Goal: Task Accomplishment & Management: Use online tool/utility

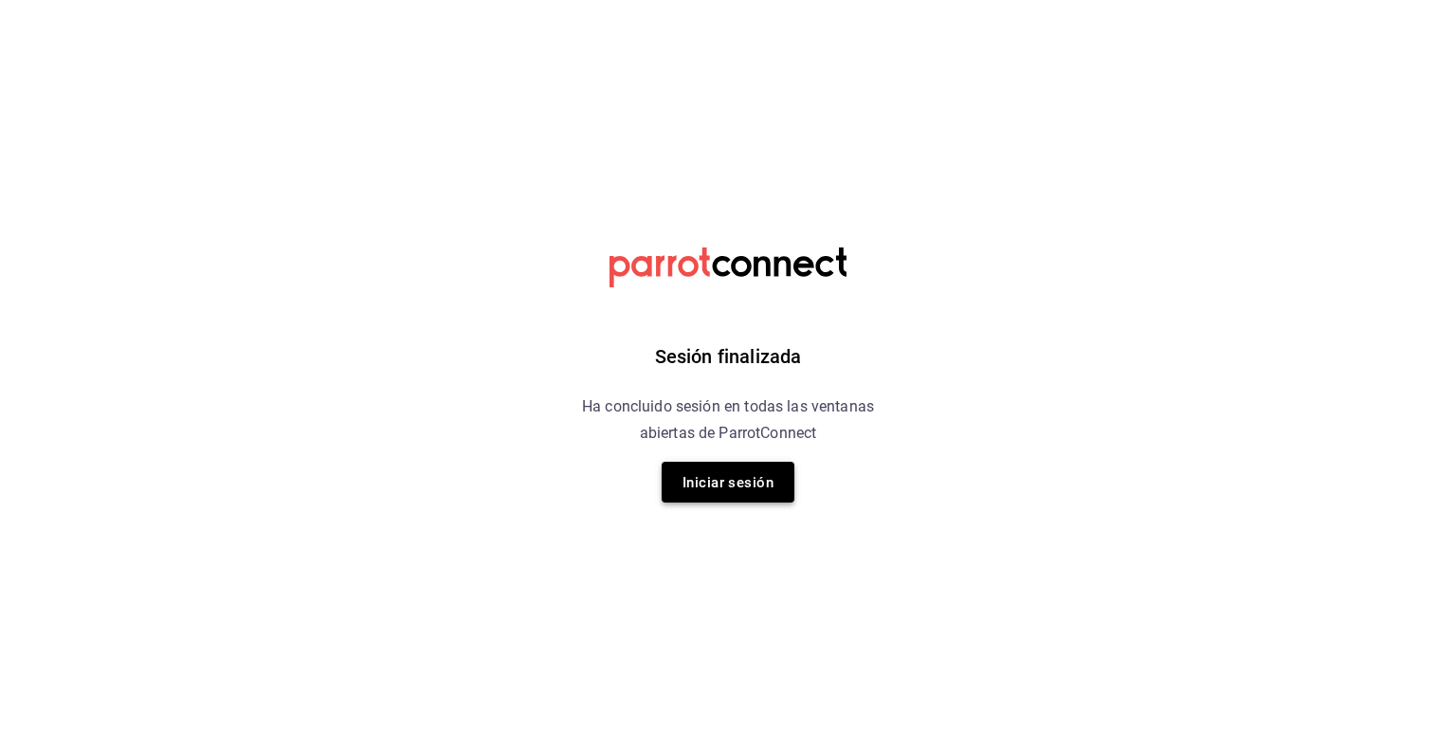
click at [758, 498] on button "Iniciar sesión" at bounding box center [728, 482] width 133 height 41
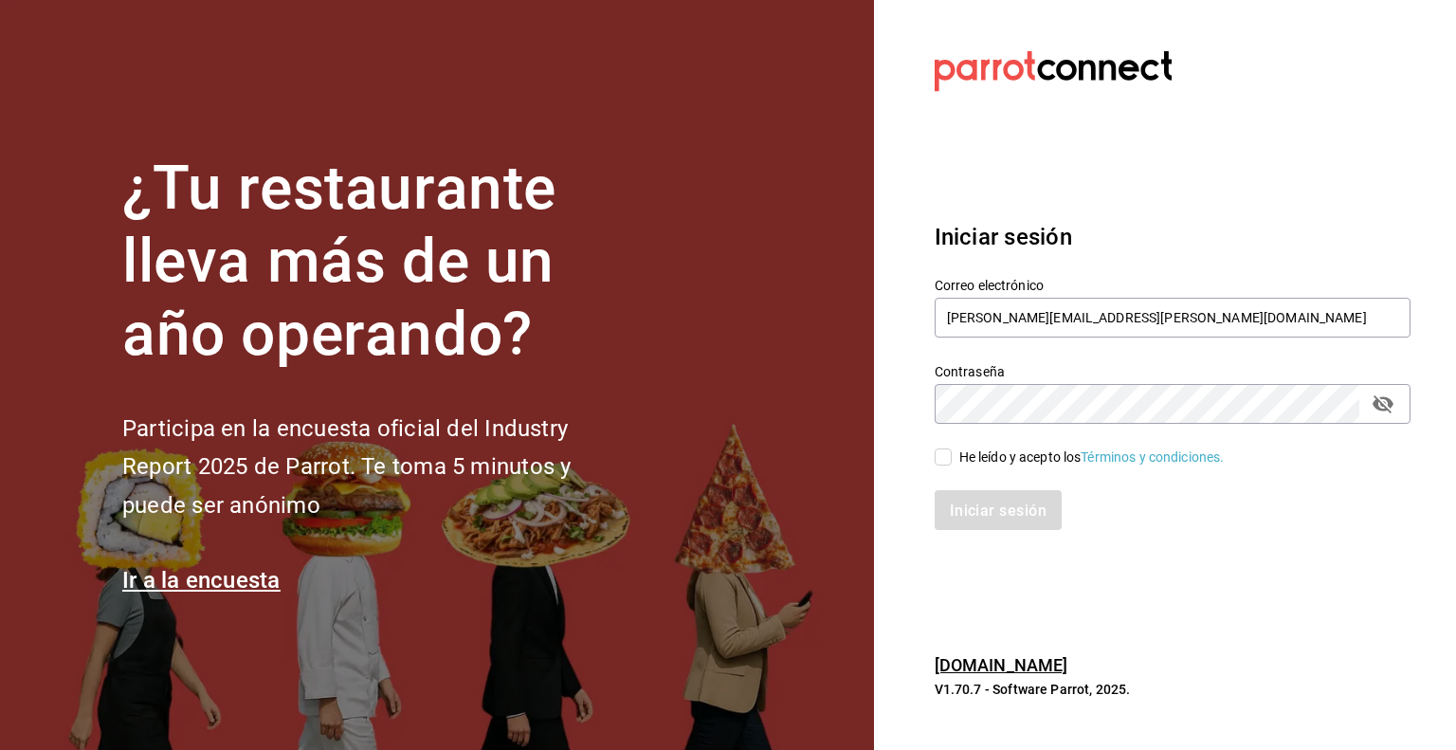
click at [946, 458] on input "He leído y acepto los Términos y condiciones." at bounding box center [943, 456] width 17 height 17
checkbox input "true"
click at [985, 526] on button "Iniciar sesión" at bounding box center [999, 510] width 129 height 40
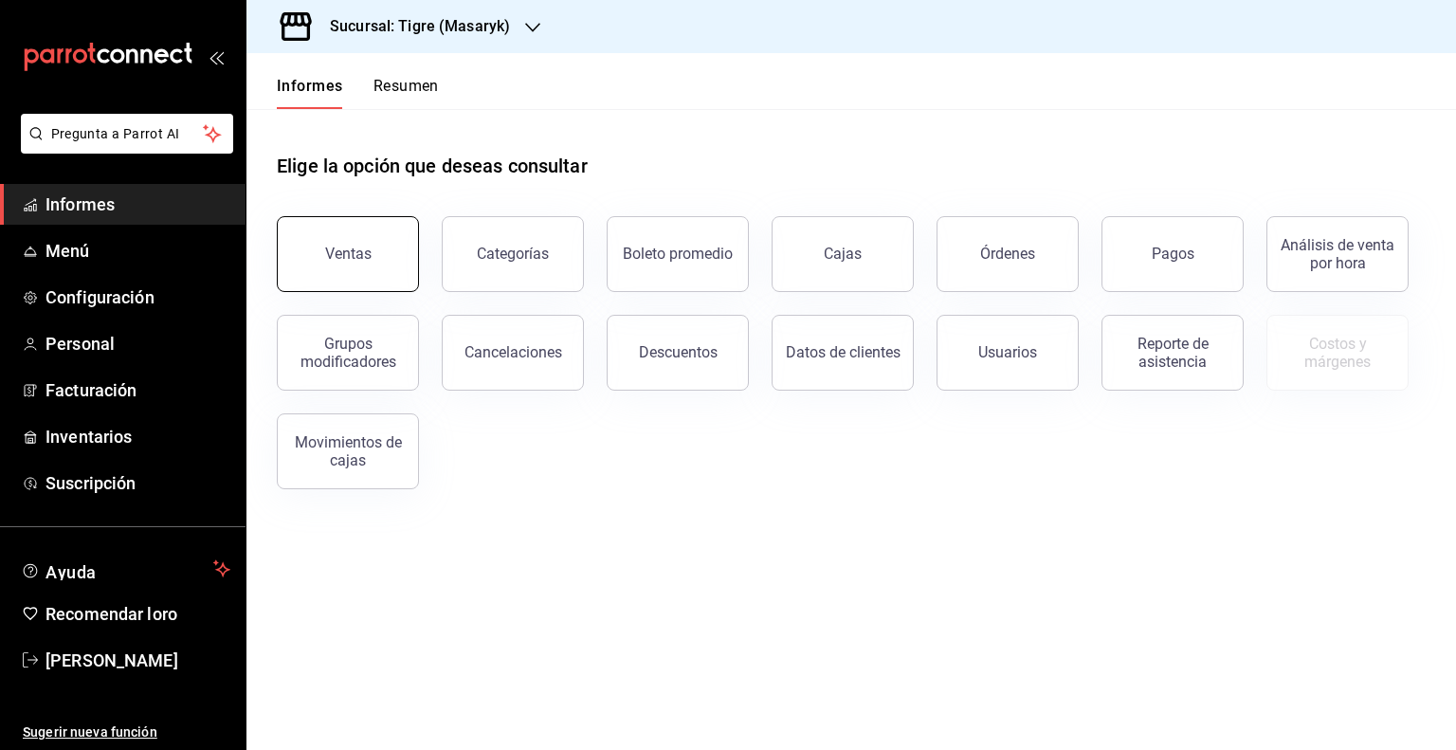
click at [374, 257] on button "Ventas" at bounding box center [348, 254] width 142 height 76
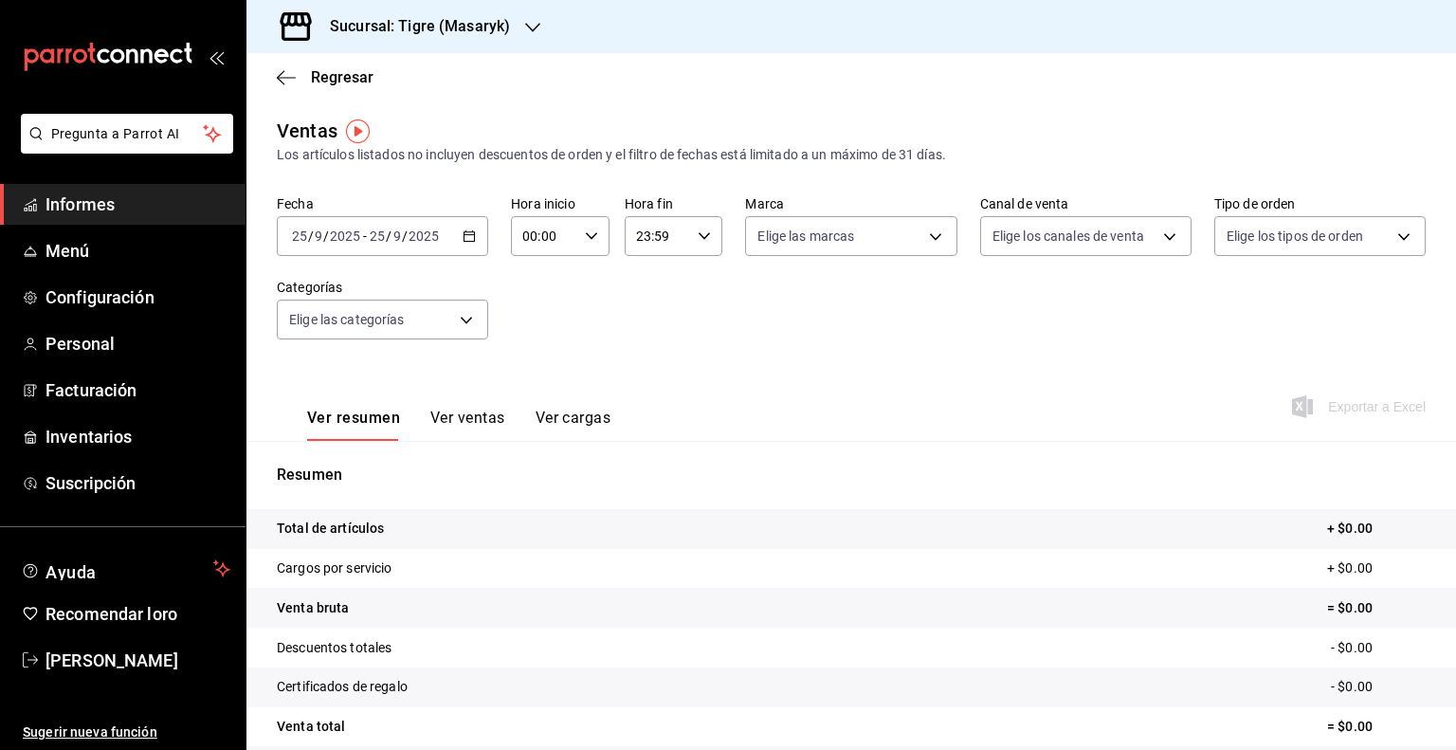
click at [470, 236] on icon "button" at bounding box center [469, 235] width 13 height 13
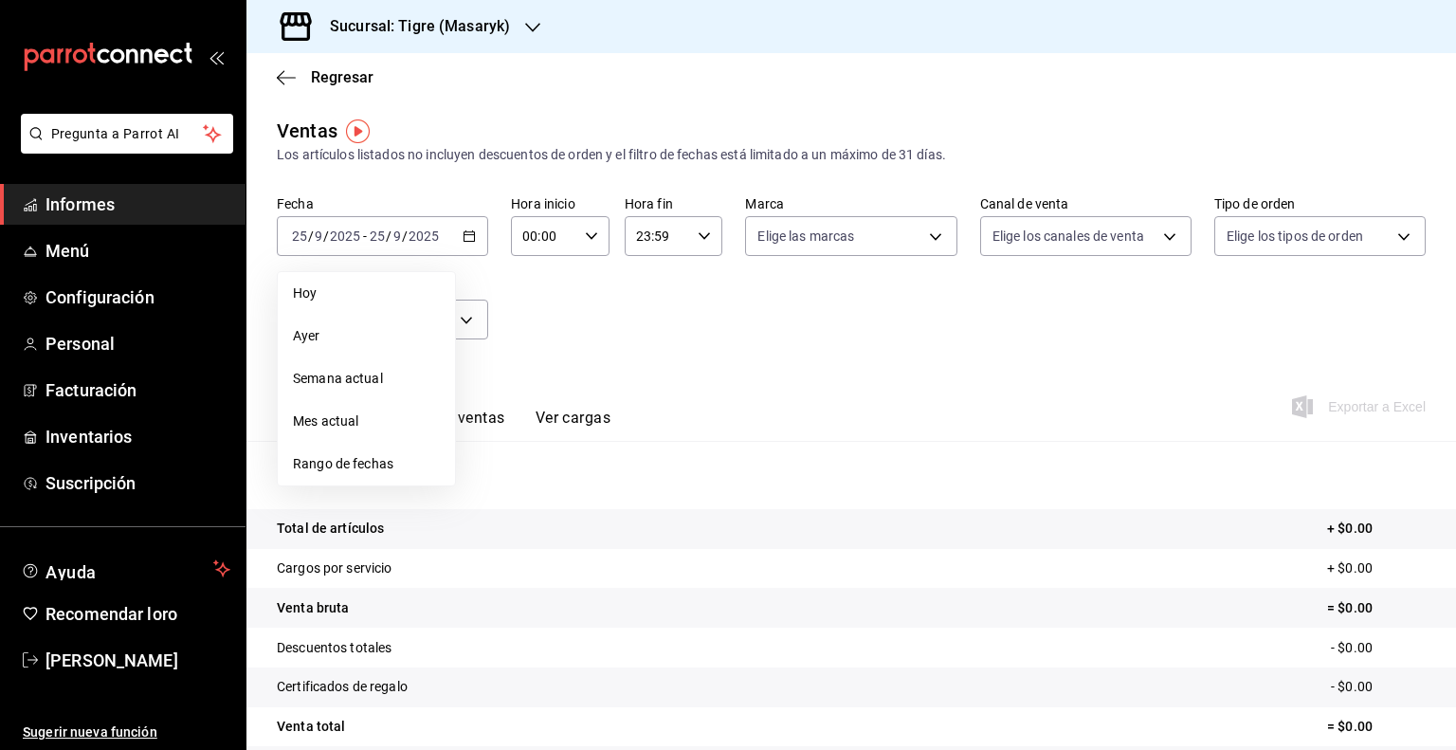
click at [592, 234] on \(Stroke\) "button" at bounding box center [591, 235] width 11 height 7
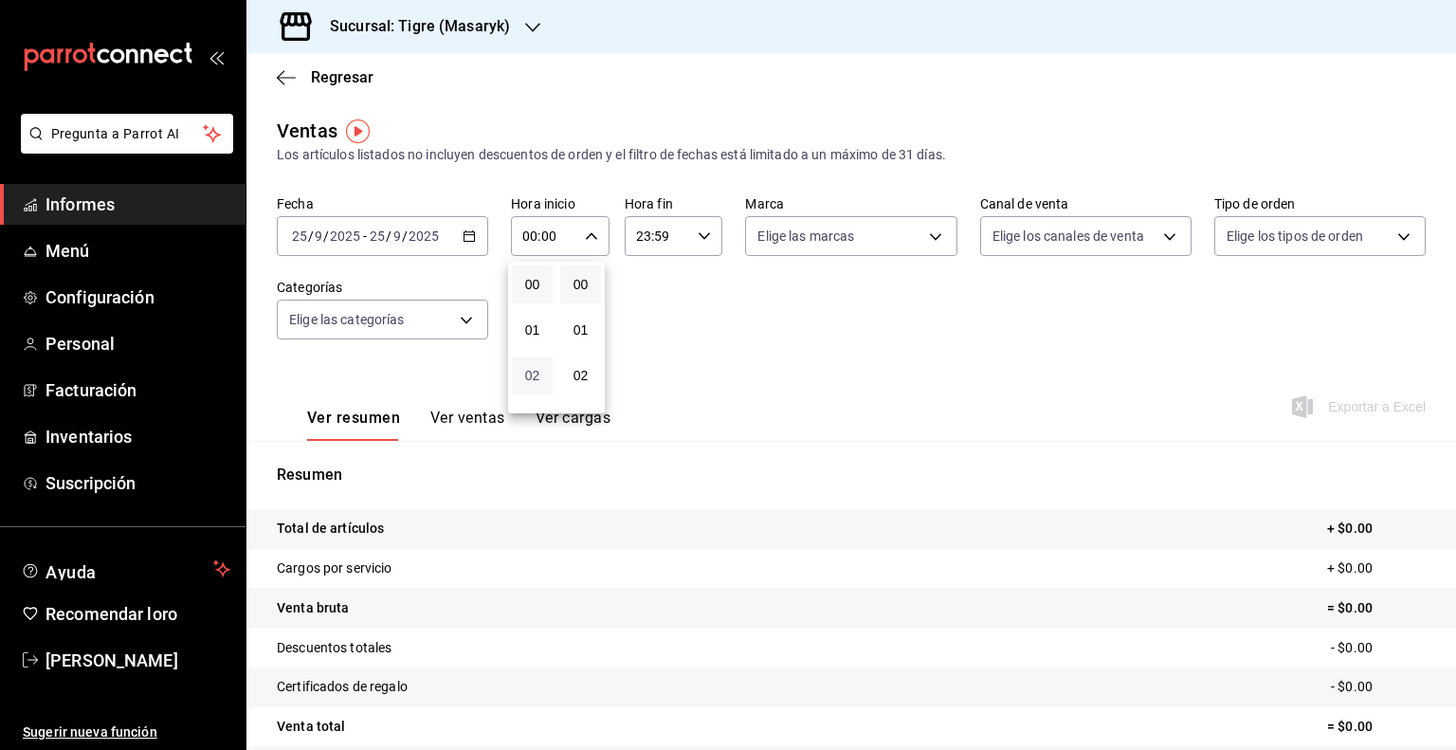
click at [537, 371] on font "02" at bounding box center [532, 375] width 15 height 15
type input "02:00"
click at [537, 368] on font "05" at bounding box center [532, 360] width 15 height 15
type input "05:00"
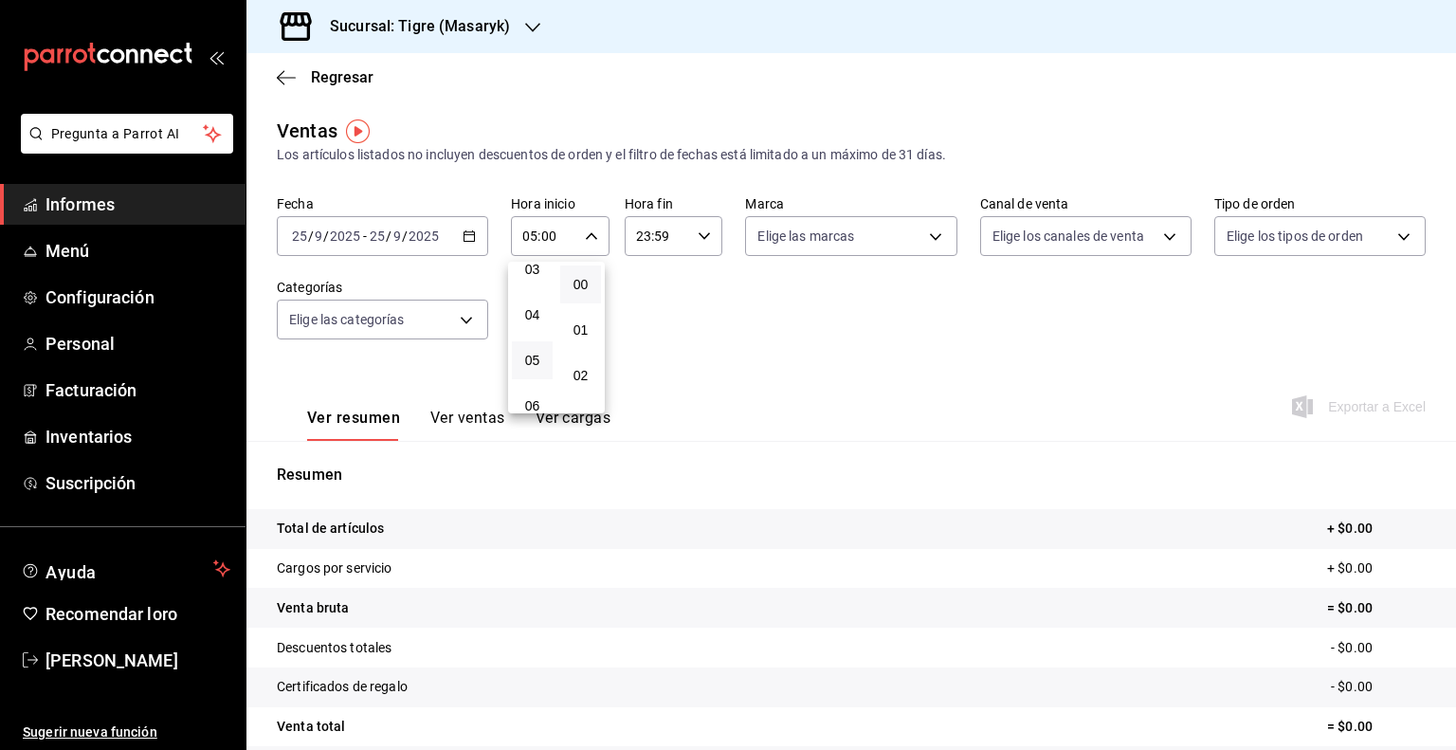
click at [700, 239] on div at bounding box center [728, 375] width 1456 height 750
click at [700, 239] on icon "button" at bounding box center [704, 235] width 13 height 13
click at [632, 338] on button "22" at bounding box center [644, 345] width 41 height 38
type input "22:59"
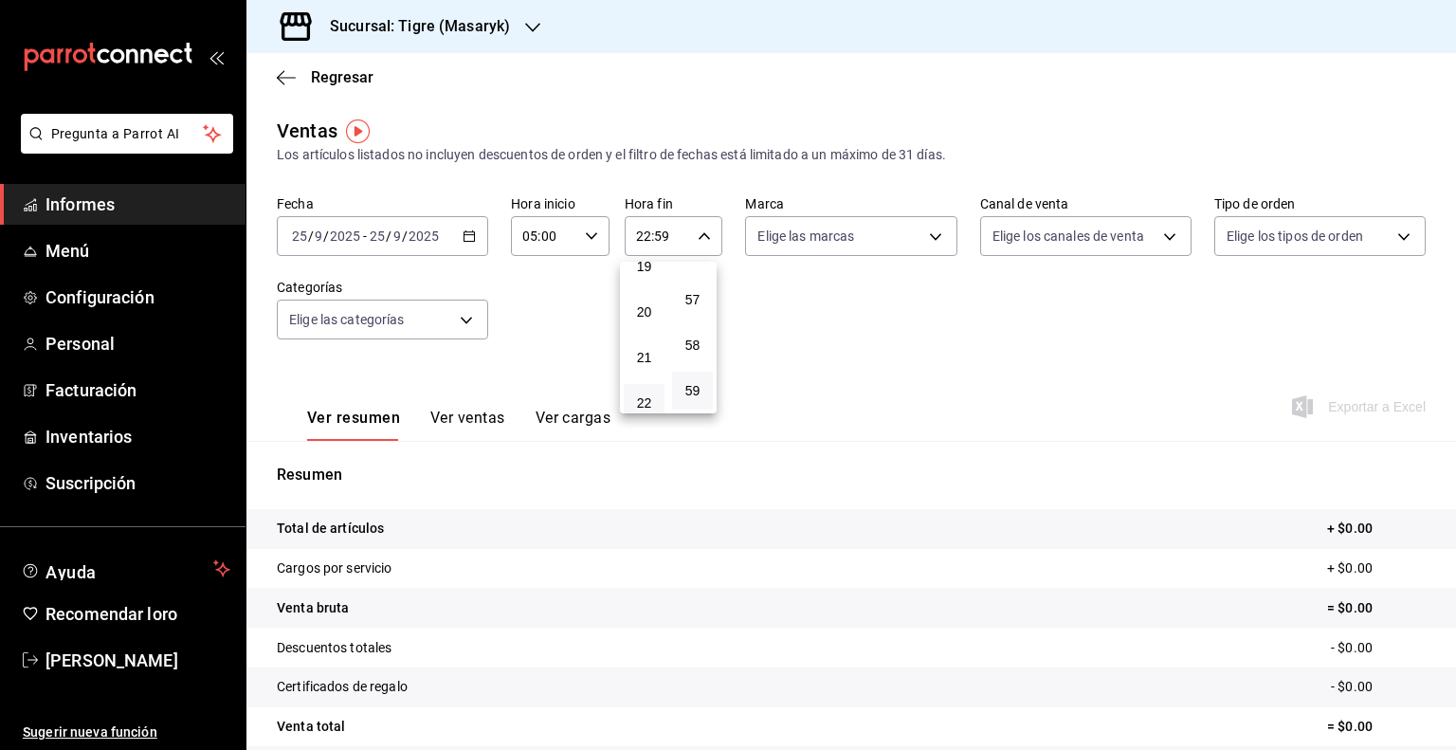
click at [632, 331] on button "20" at bounding box center [644, 312] width 41 height 38
click at [648, 357] on font "05" at bounding box center [644, 349] width 15 height 15
click at [700, 348] on span "58" at bounding box center [692, 344] width 18 height 15
type input "05:58"
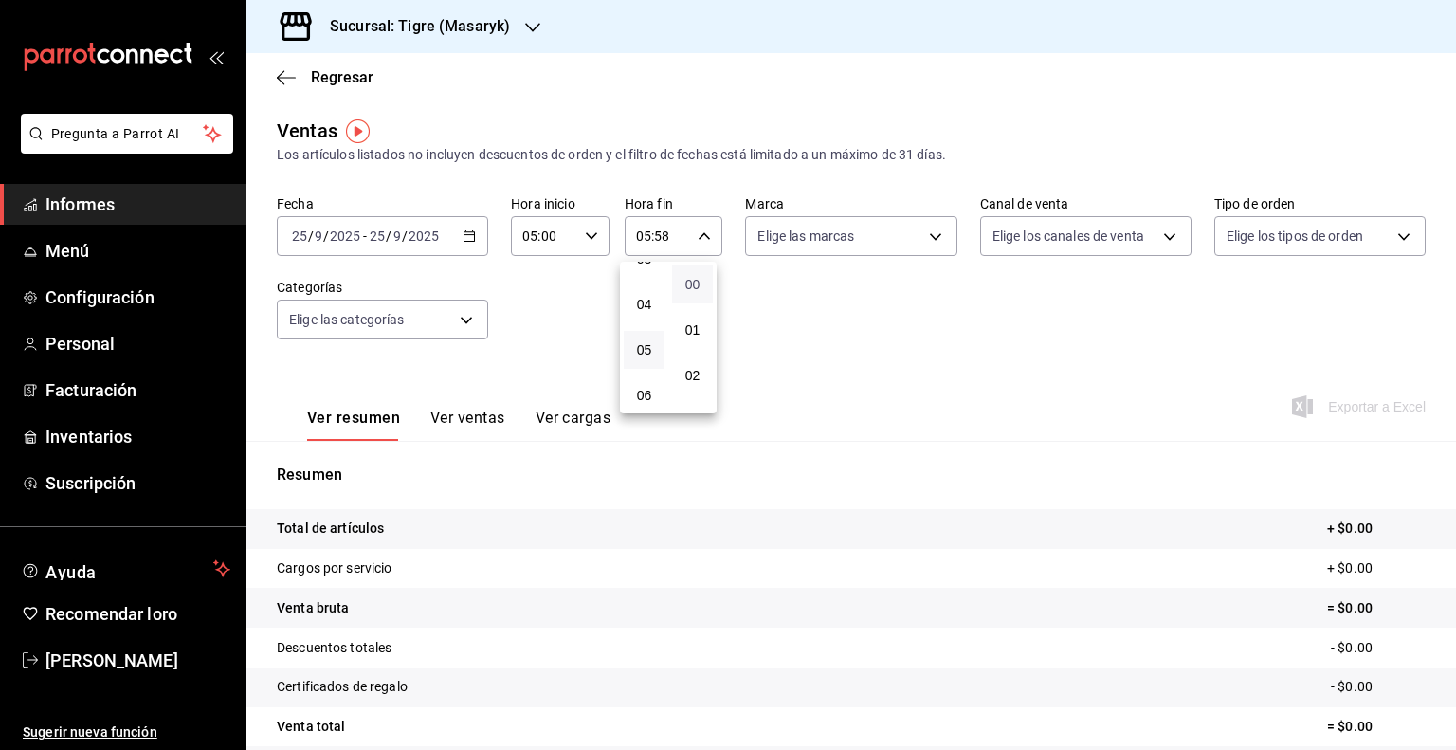
click at [694, 287] on font "00" at bounding box center [692, 284] width 15 height 15
type input "05:00"
click at [787, 335] on div at bounding box center [728, 375] width 1456 height 750
click at [926, 235] on body "Pregunta a Parrot AI Informes Menú Configuración Personal Facturación Inventari…" at bounding box center [728, 375] width 1456 height 750
click at [876, 309] on li "Ver todas" at bounding box center [843, 308] width 207 height 56
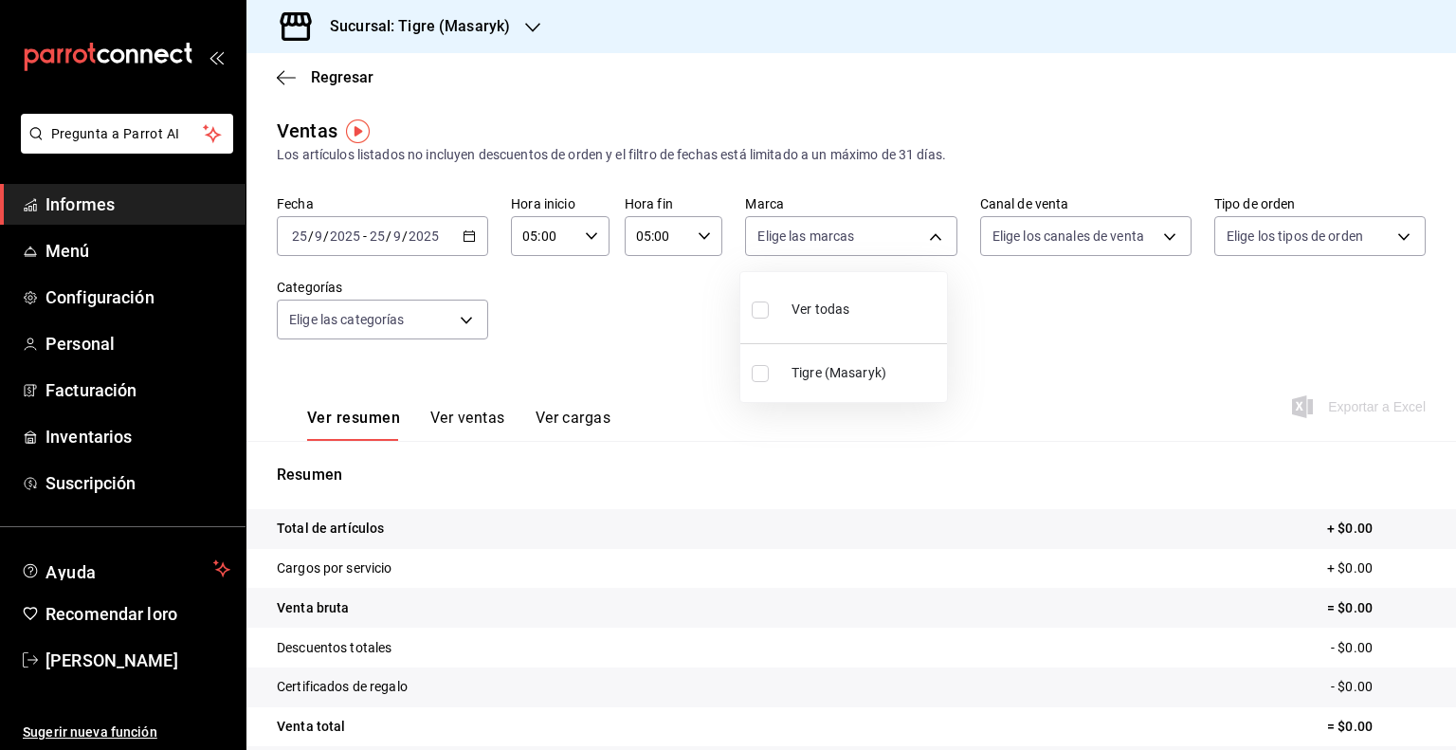
type input "0f86158e-2edf-4eb8-b958-7d07c808eb5c"
checkbox input "true"
click at [1159, 241] on div at bounding box center [728, 375] width 1456 height 750
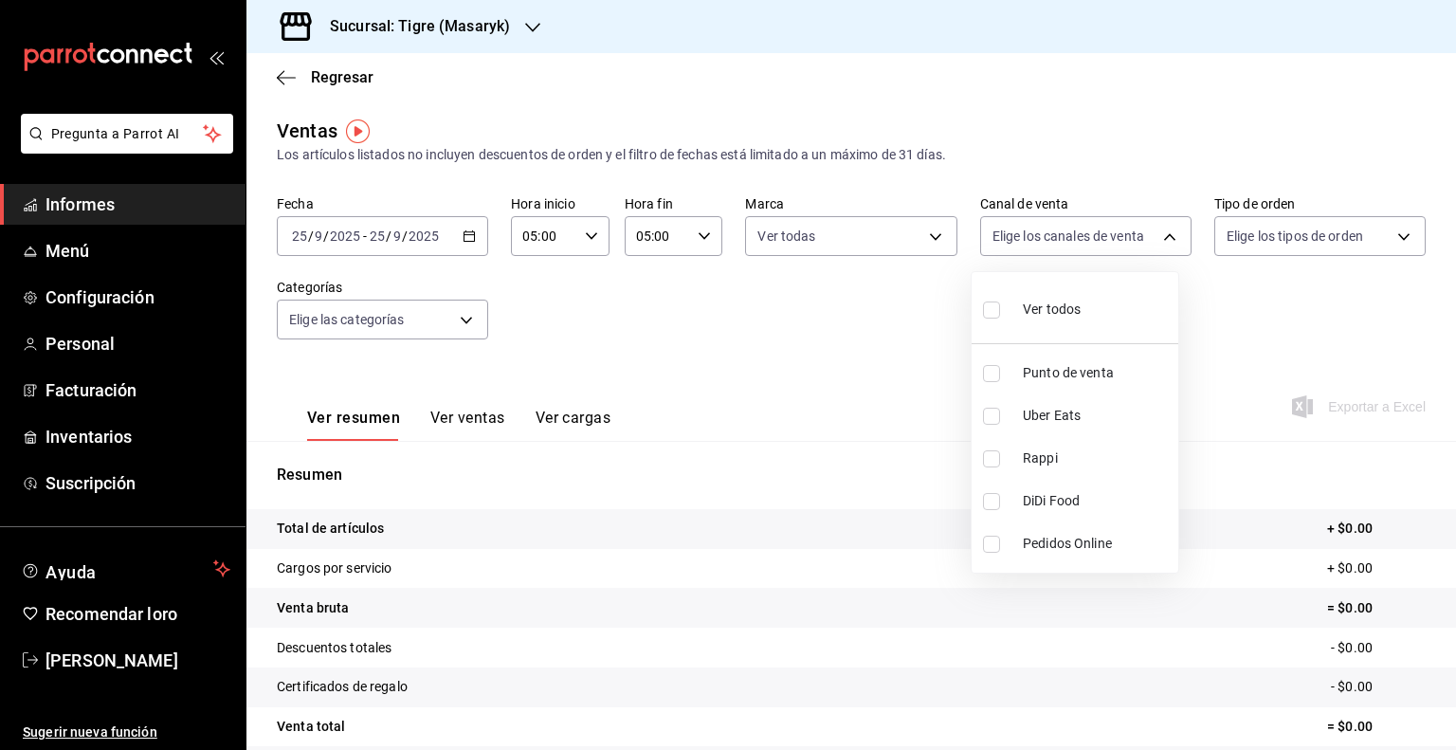
click at [1159, 241] on body "Pregunta a Parrot AI Informes Menú Configuración Personal Facturación Inventari…" at bounding box center [728, 375] width 1456 height 750
click at [1106, 314] on li "Ver todos" at bounding box center [1075, 308] width 207 height 56
type input "PARROT,UBER_EATS,RAPPI,DIDI_FOOD,ONLINE"
checkbox input "true"
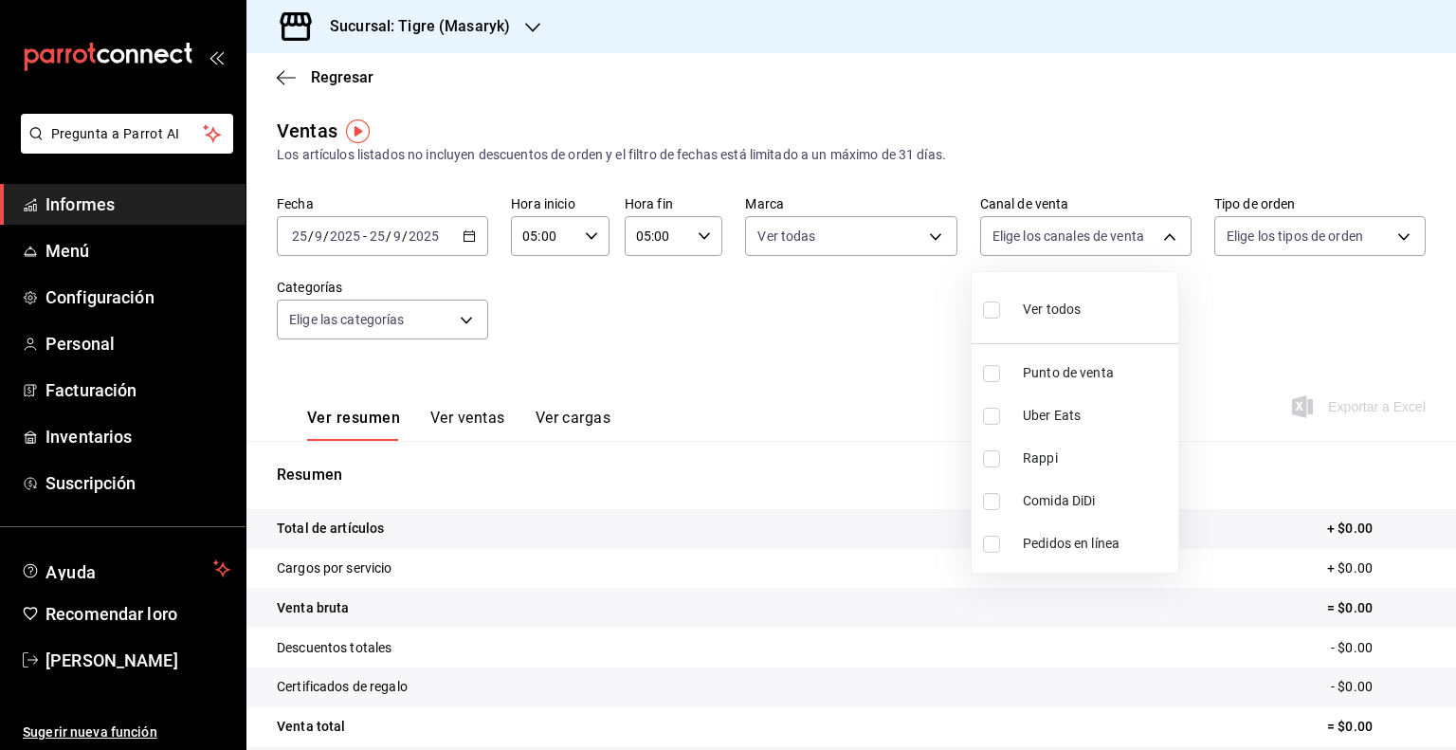
checkbox input "true"
click at [1391, 237] on div at bounding box center [728, 375] width 1456 height 750
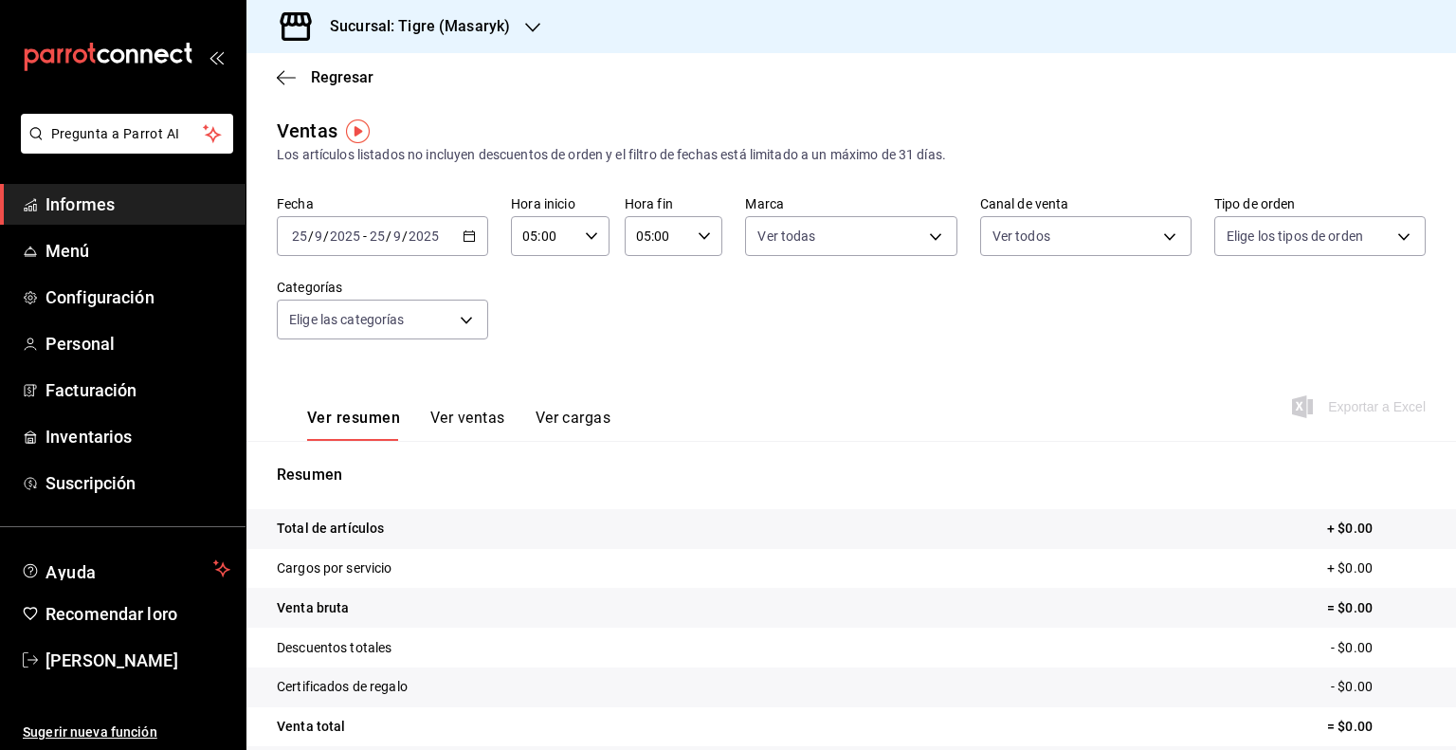
click at [1391, 237] on body "Pregunta a Parrot AI Informes Menú Configuración Personal Facturación Inventari…" at bounding box center [728, 375] width 1456 height 750
click at [1306, 324] on div "Ver todos" at bounding box center [1264, 307] width 98 height 41
type input "055f9661-bd08-44a8-b190-ece87b7249e5,EXTERNAL"
checkbox input "true"
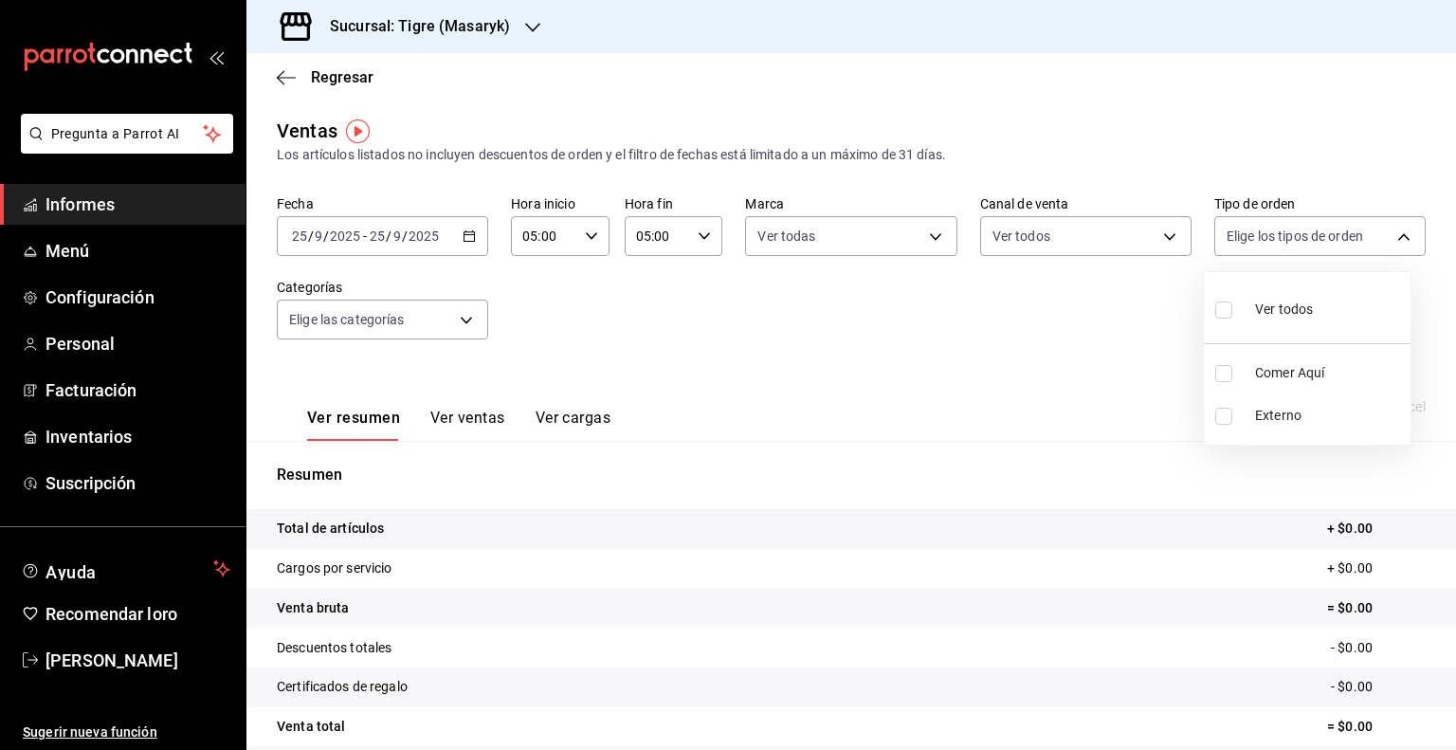
checkbox input "true"
click at [463, 319] on div at bounding box center [728, 375] width 1456 height 750
click at [463, 319] on body "Pregunta a Parrot AI Informes Menú Configuración Personal Facturación Inventari…" at bounding box center [728, 375] width 1456 height 750
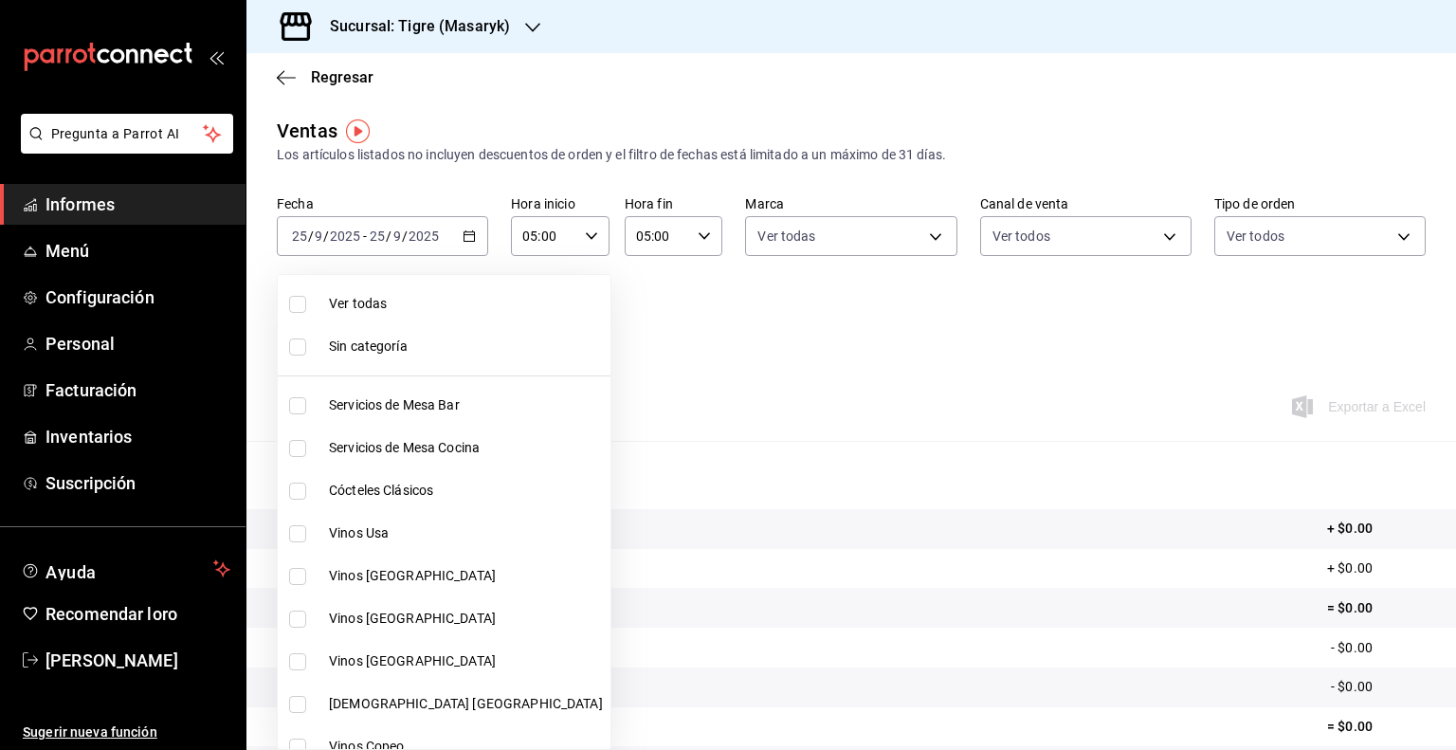
click at [391, 311] on span "Ver todas" at bounding box center [466, 304] width 274 height 20
type input "7cd27861-1019-4265-ada8-0a6349b72ebc,77c47ebf-2aa7-4ca3-900f-d4e8133ed13d,d84ff…"
checkbox input "true"
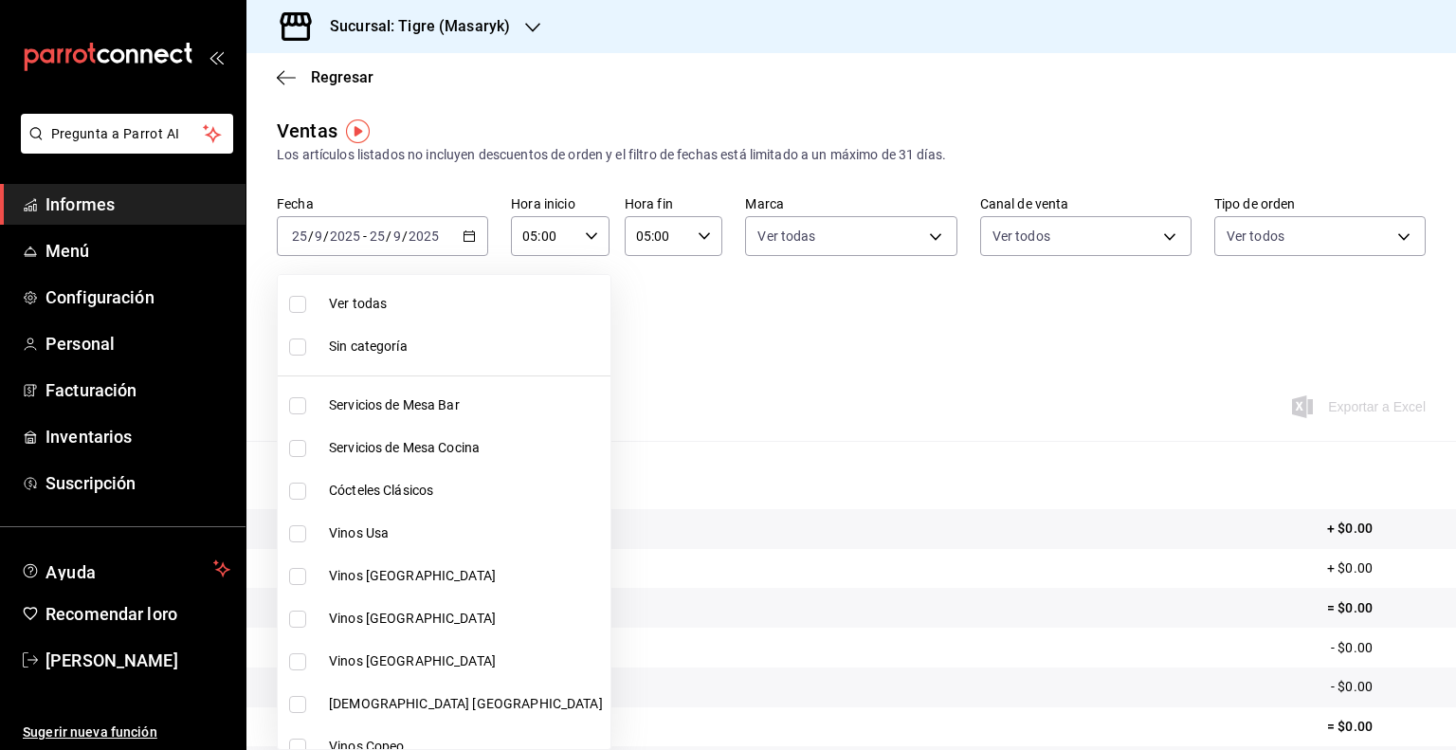
checkbox input "true"
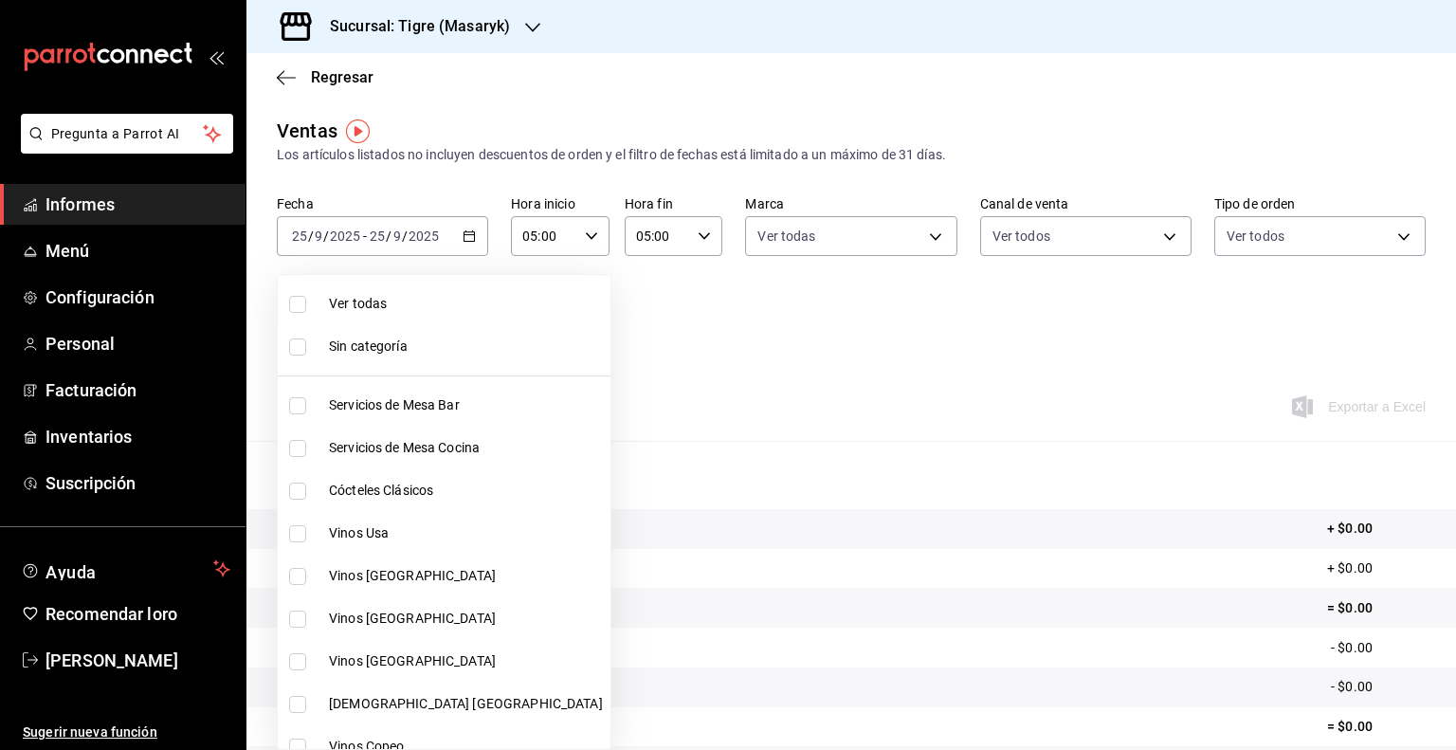
checkbox input "true"
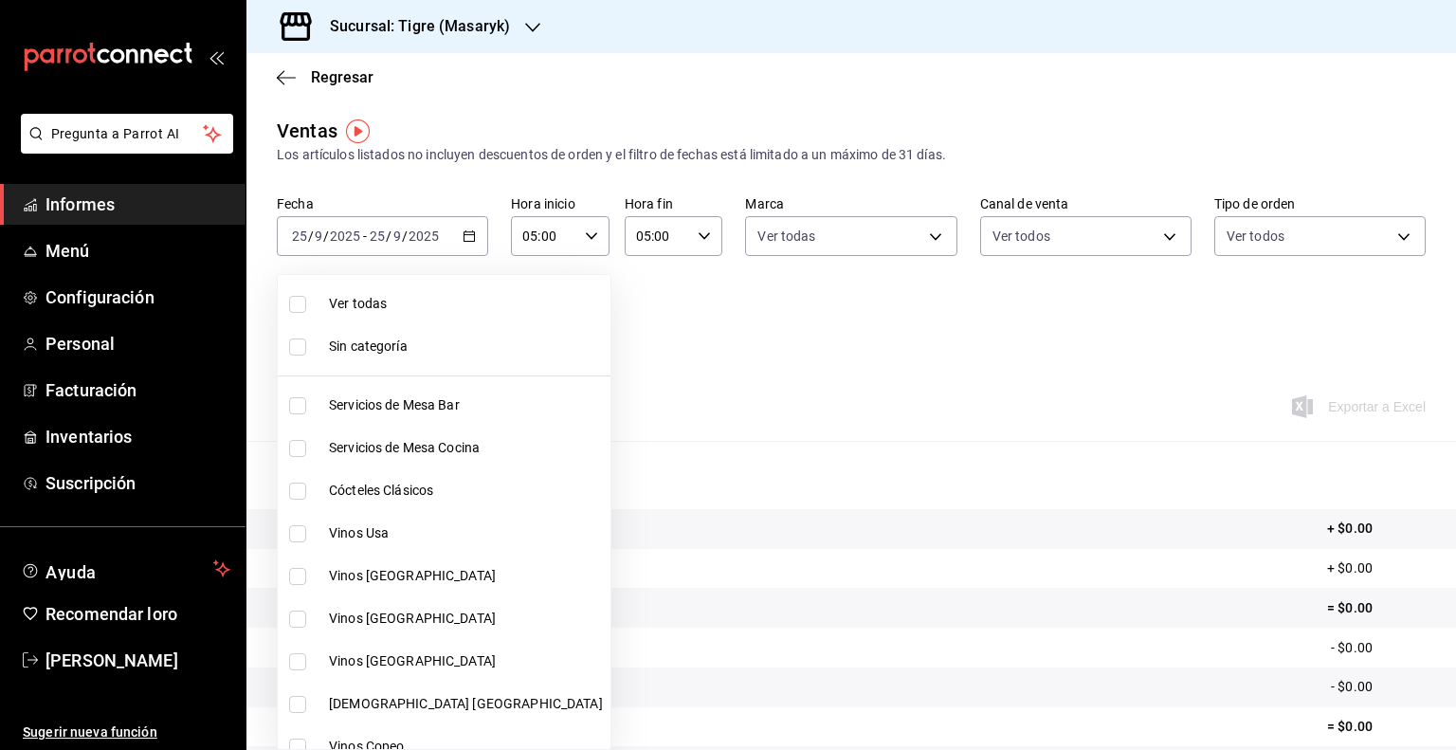
checkbox input "true"
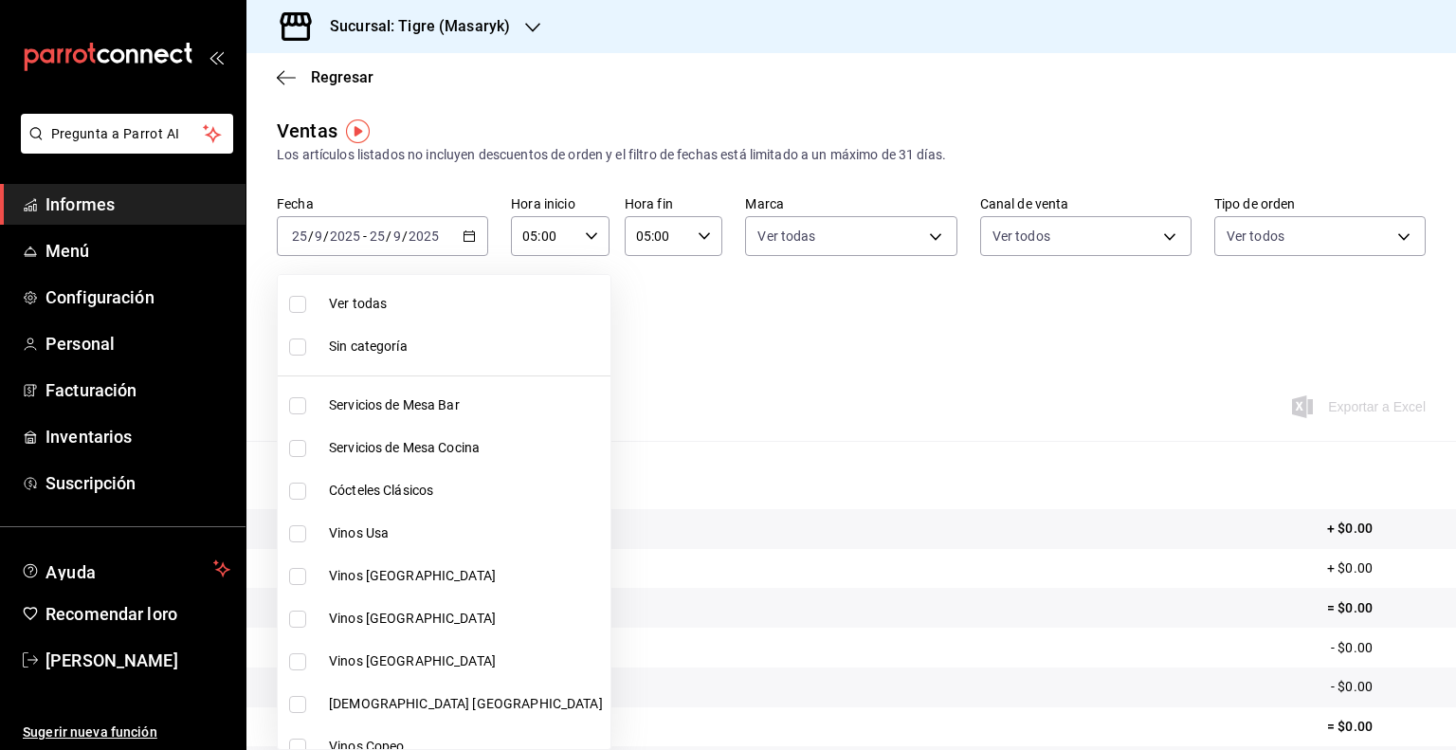
checkbox input "true"
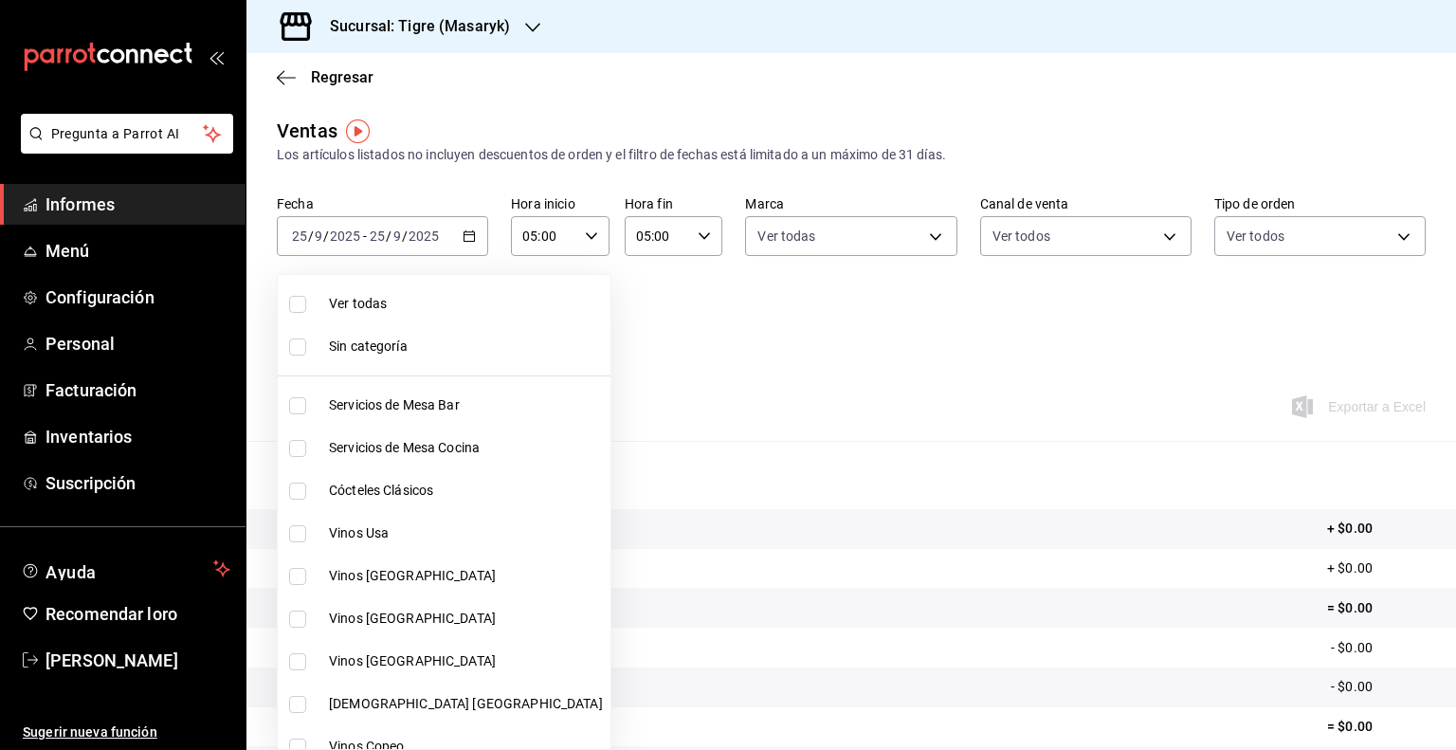
checkbox input "true"
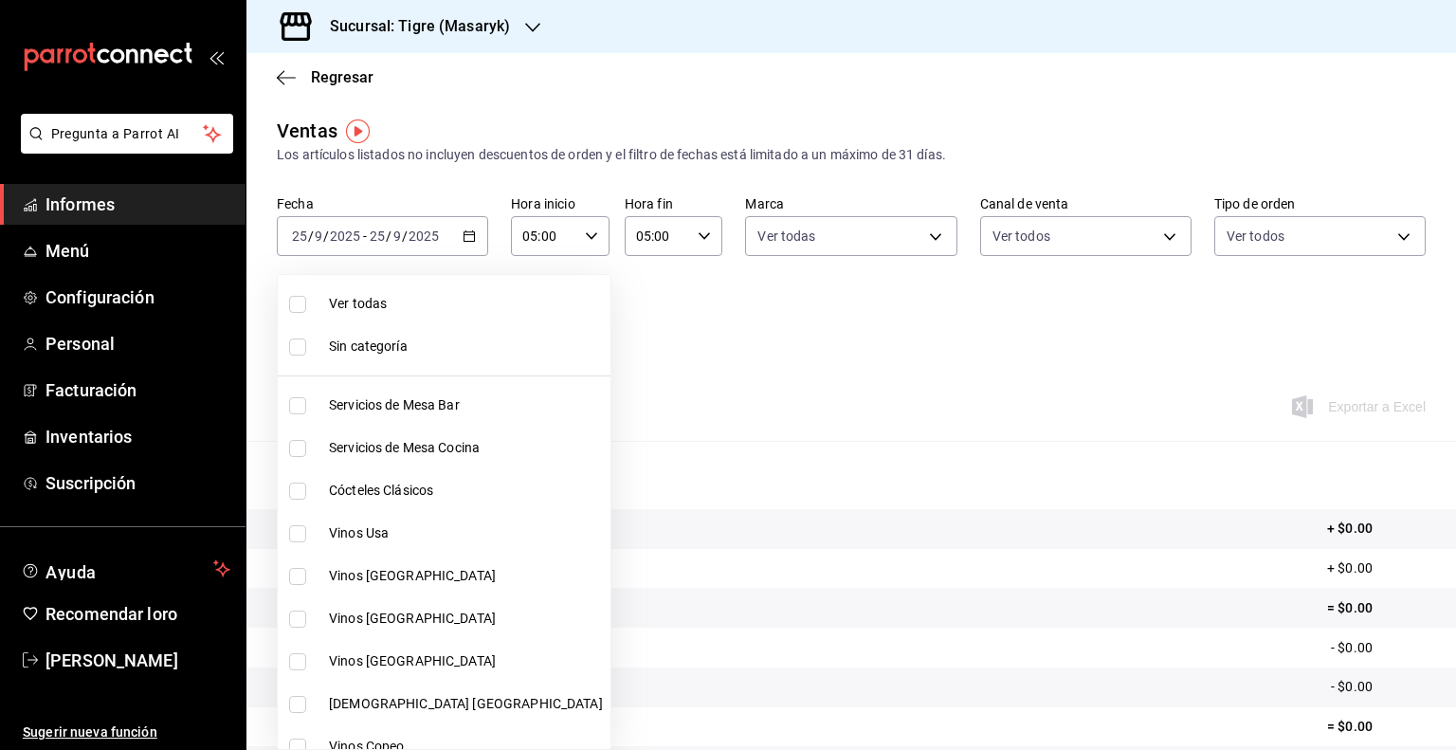
checkbox input "true"
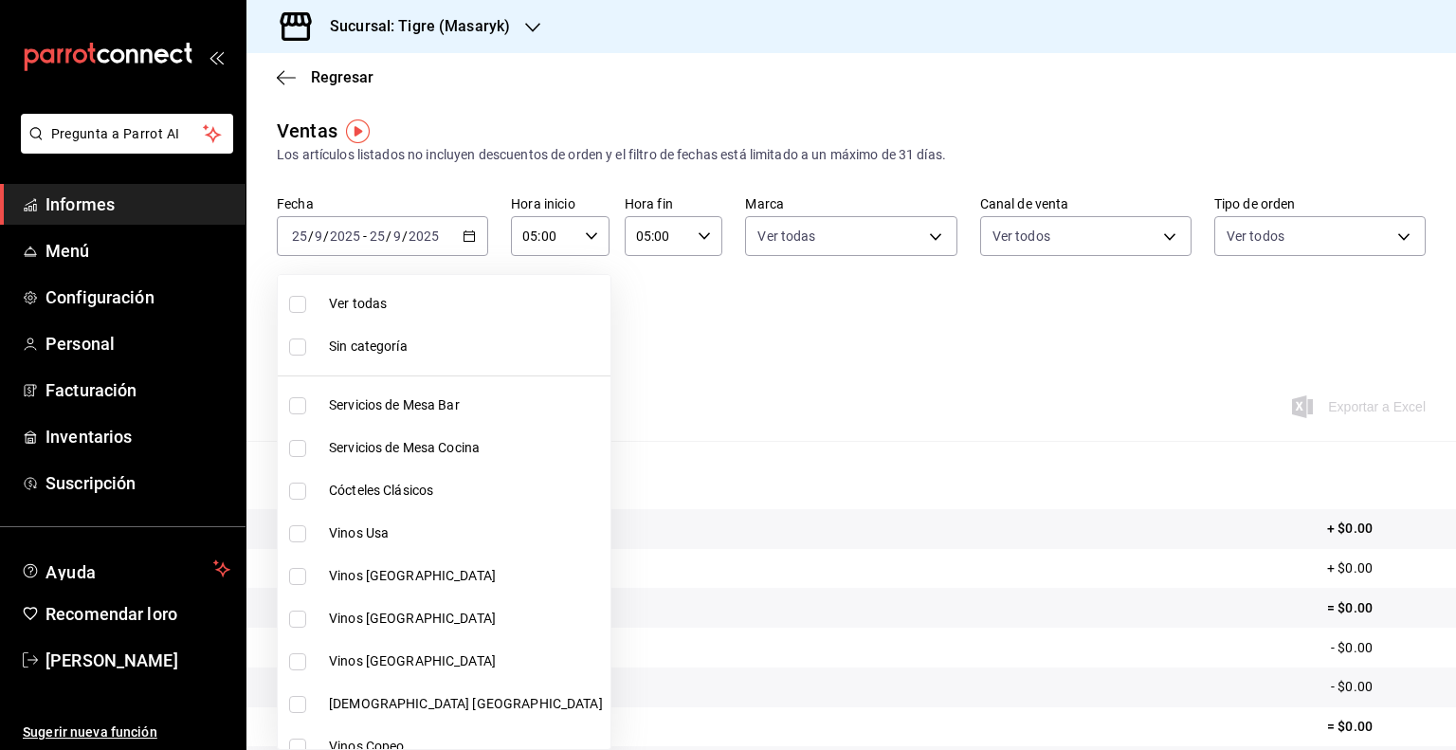
checkbox input "true"
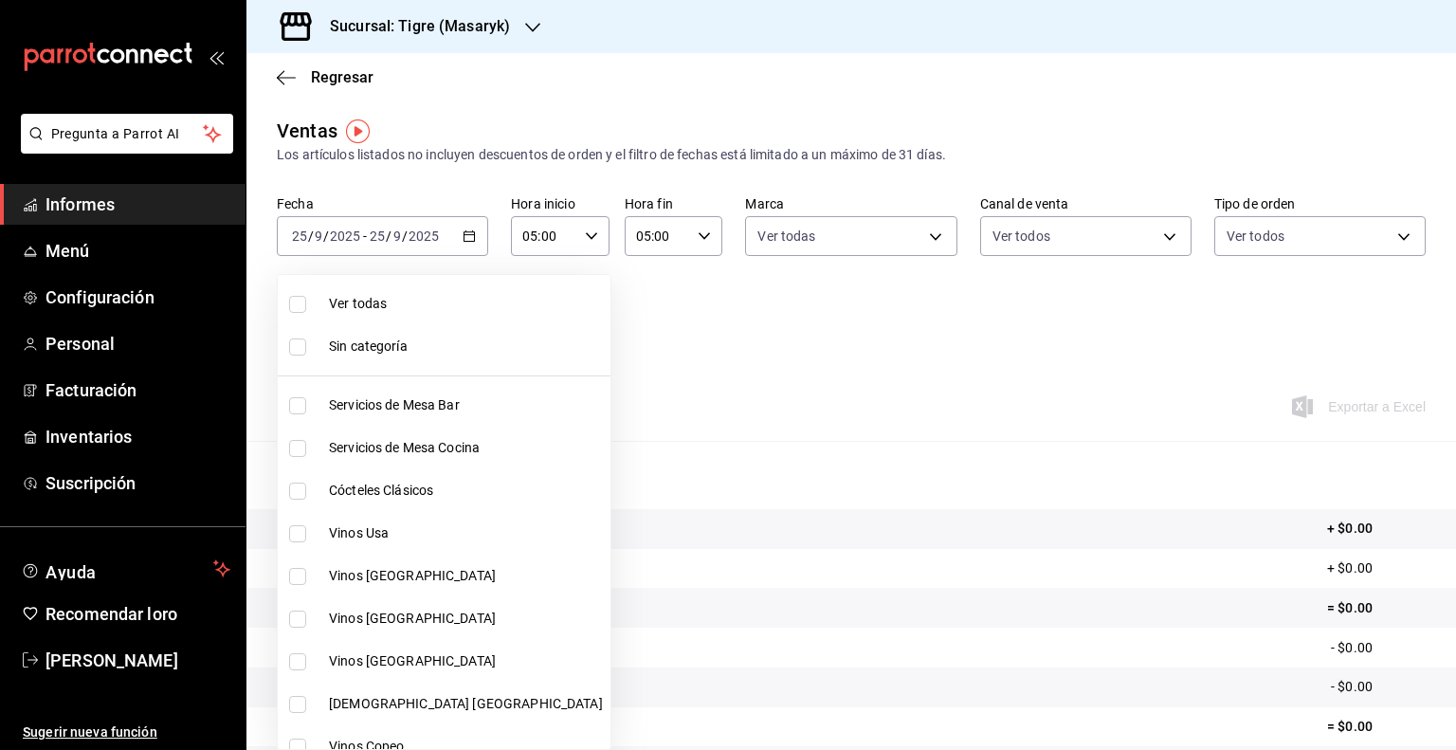
checkbox input "true"
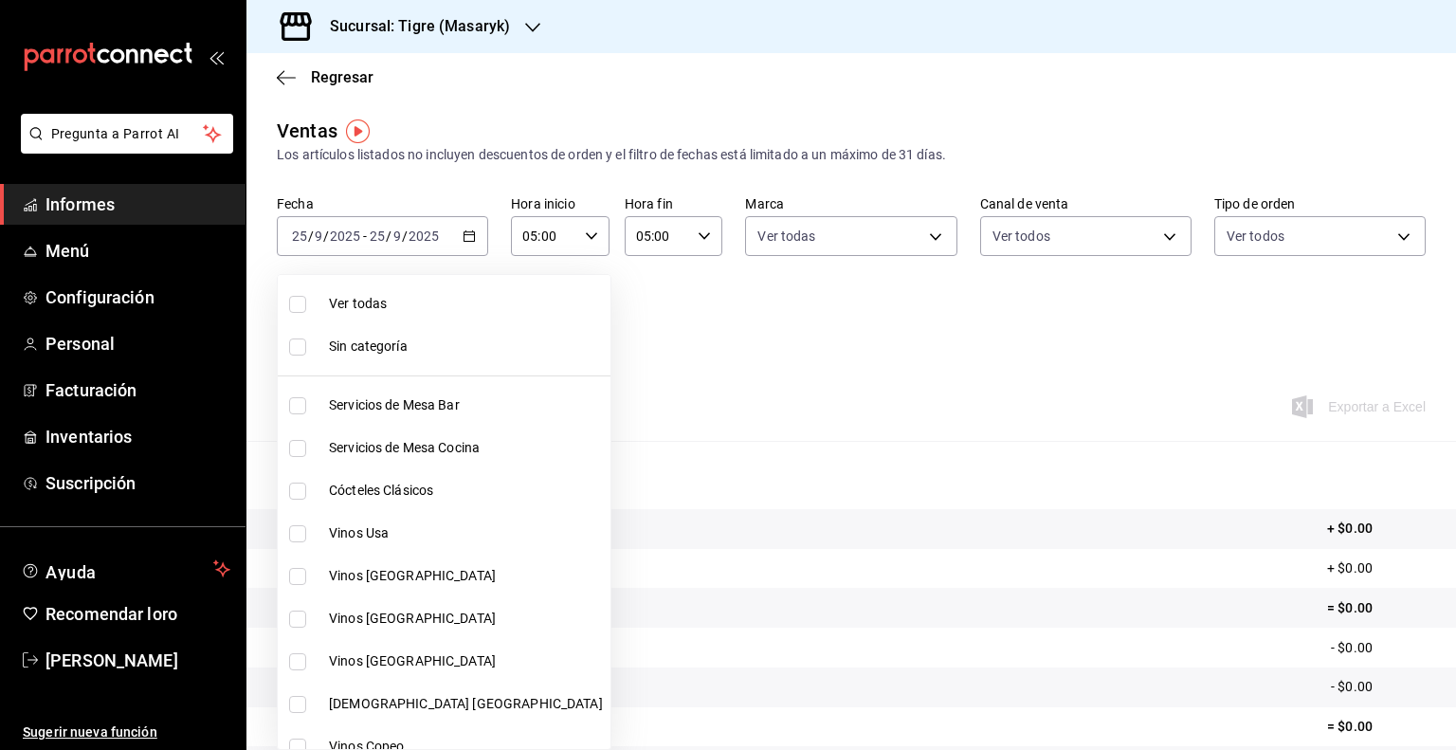
checkbox input "true"
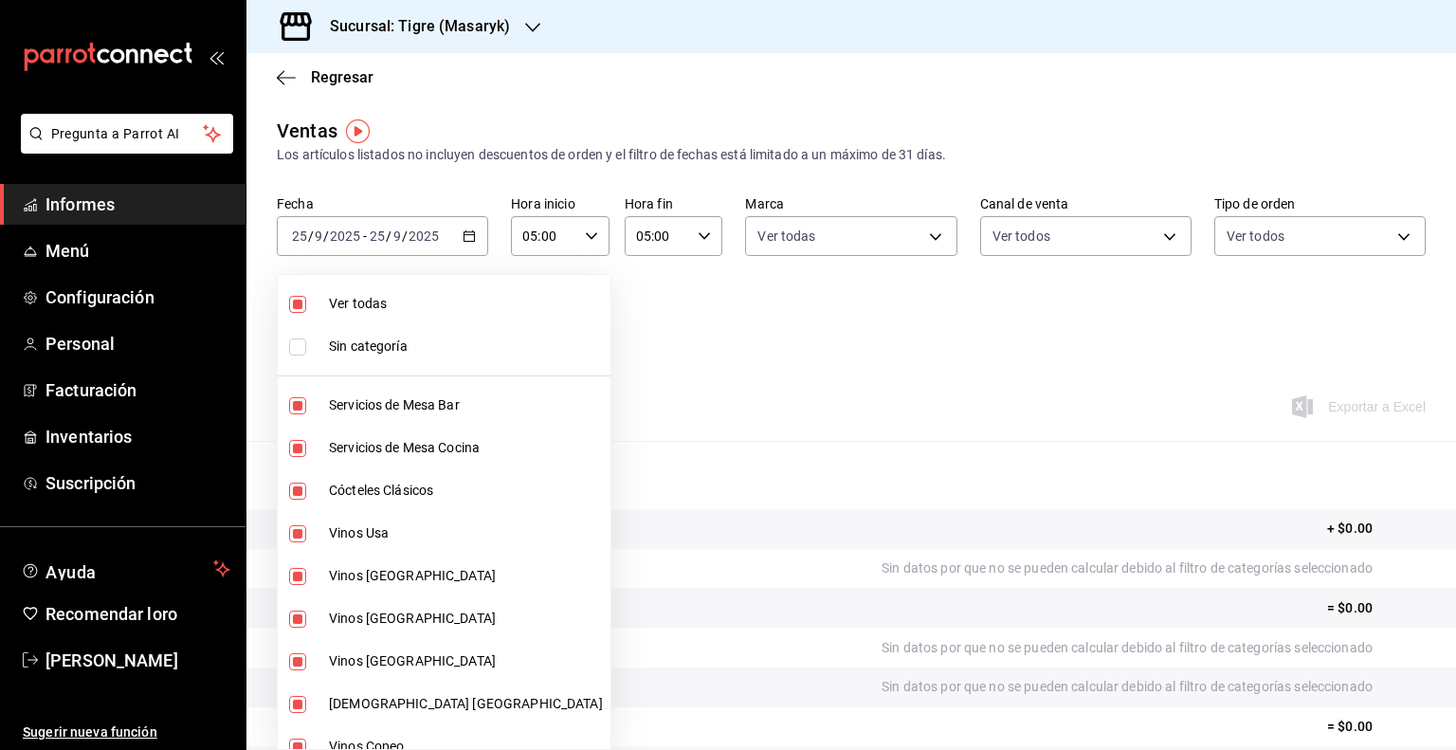
click at [681, 359] on div at bounding box center [728, 375] width 1456 height 750
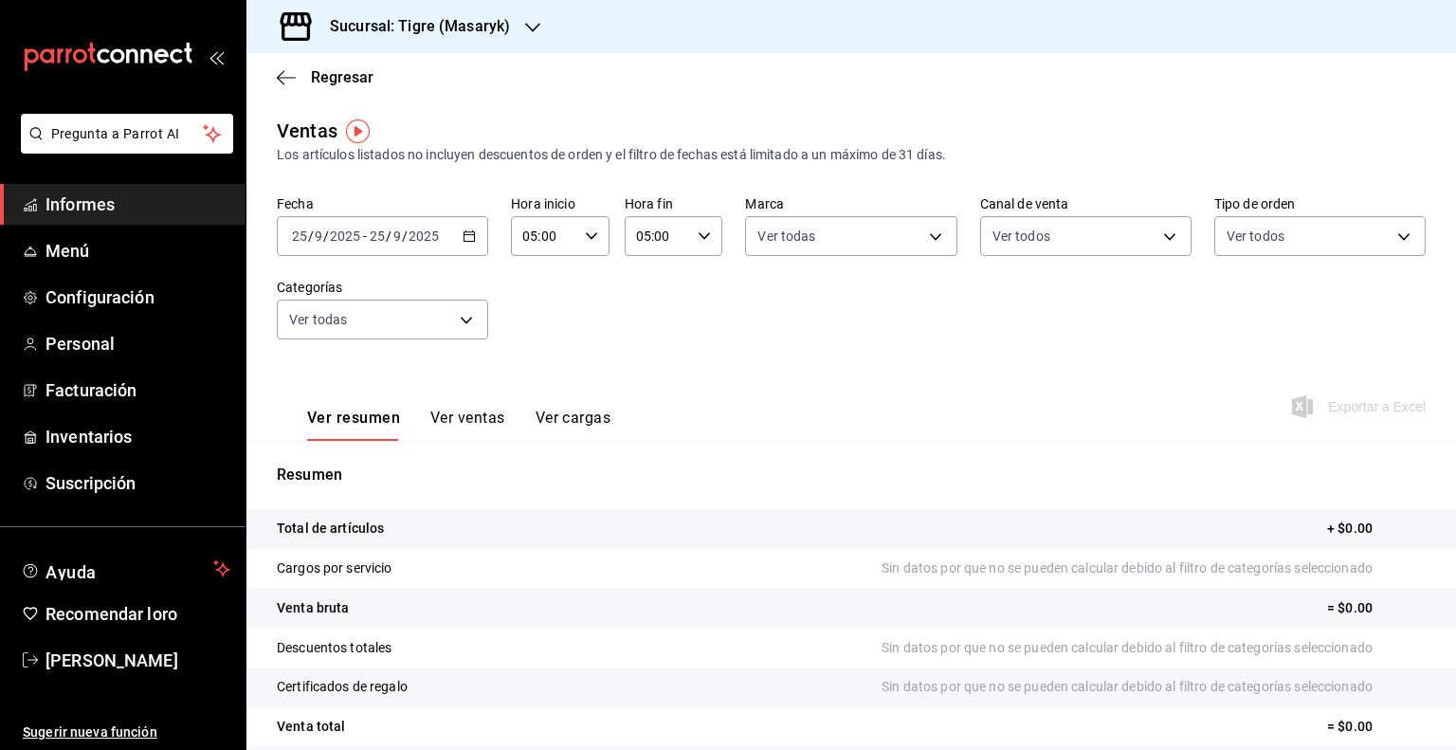
click at [471, 242] on icon "button" at bounding box center [469, 235] width 13 height 13
click at [465, 239] on icon "button" at bounding box center [469, 235] width 13 height 13
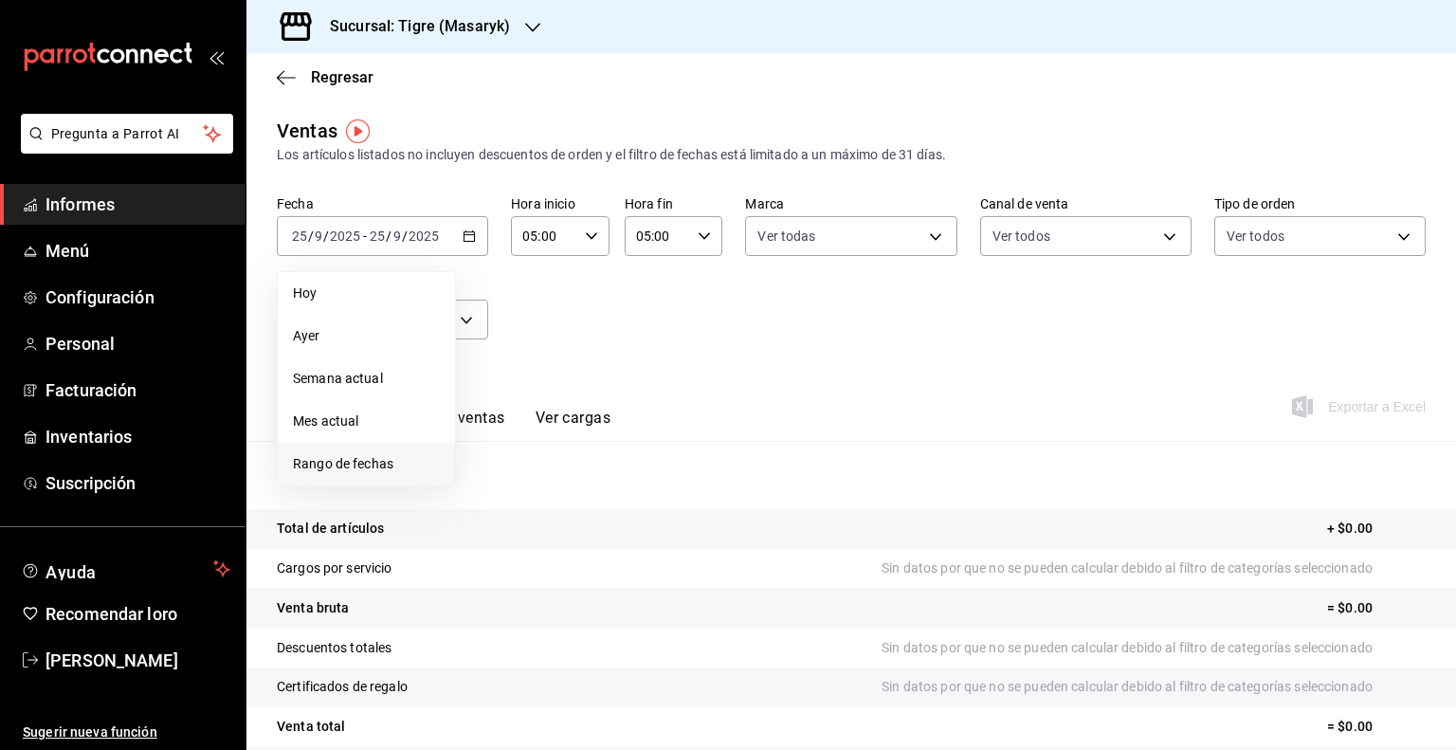
click at [365, 464] on font "Rango de fechas" at bounding box center [343, 463] width 100 height 15
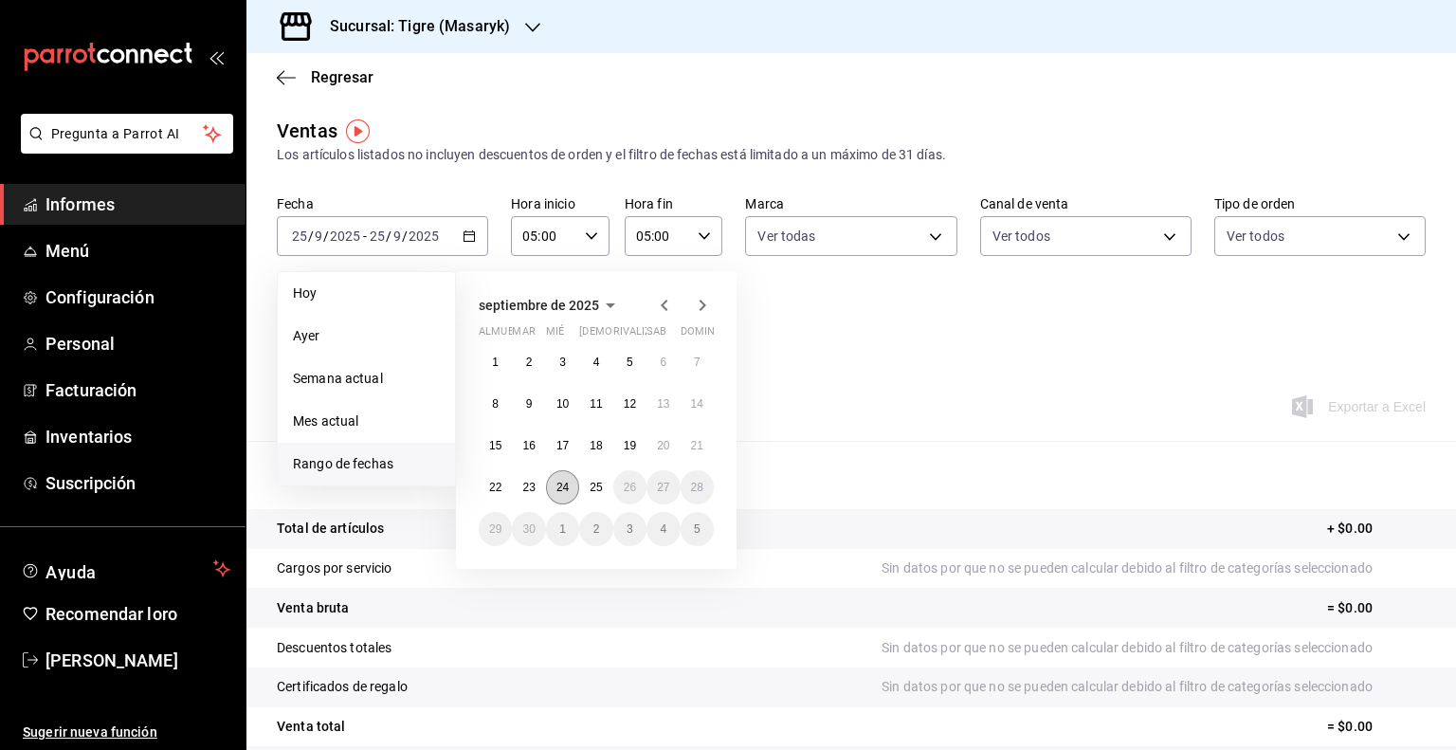
click at [561, 488] on font "24" at bounding box center [562, 487] width 12 height 13
click at [564, 483] on font "24" at bounding box center [562, 487] width 12 height 13
click at [564, 483] on p "Resumen" at bounding box center [851, 475] width 1149 height 23
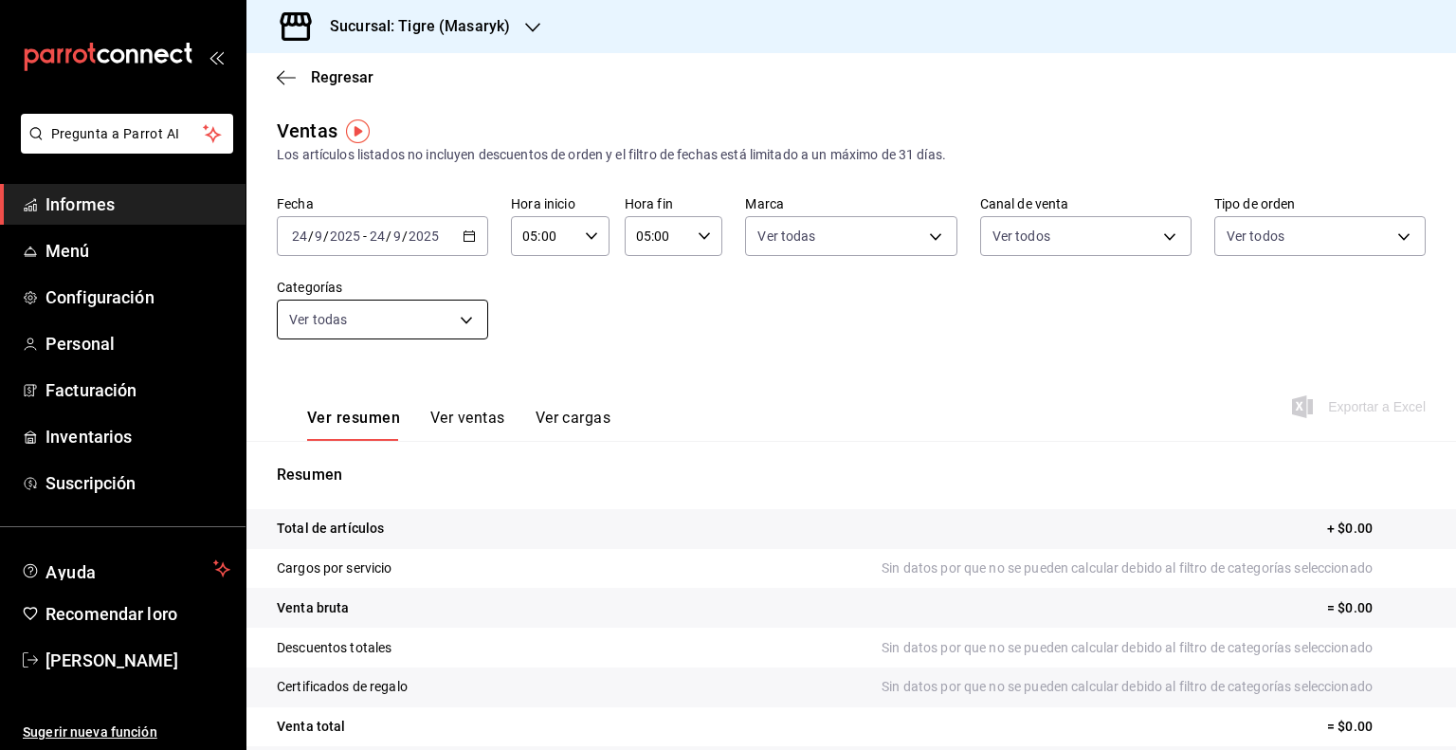
click at [467, 324] on body "Pregunta a Parrot AI Informes Menú Configuración Personal Facturación Inventari…" at bounding box center [728, 375] width 1456 height 750
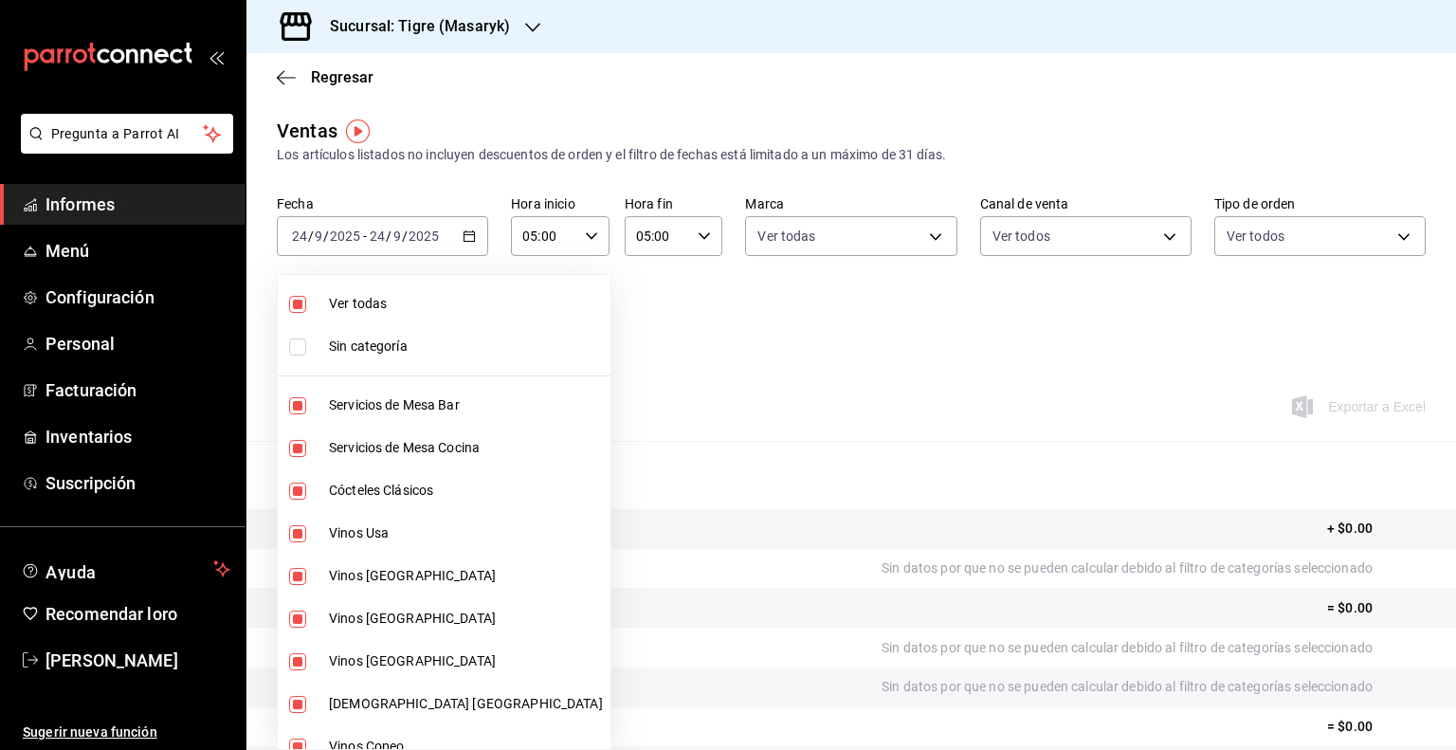
click at [584, 340] on div at bounding box center [728, 375] width 1456 height 750
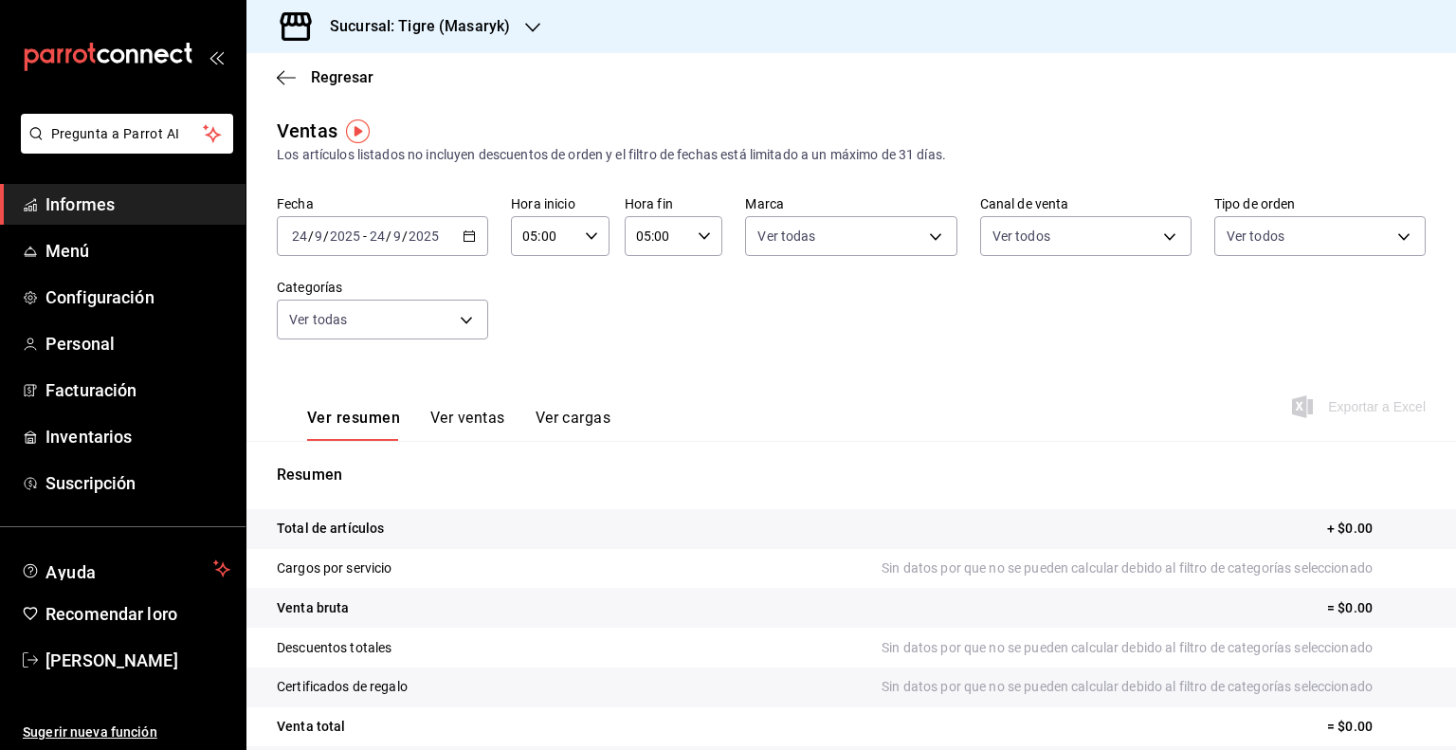
click at [464, 241] on \(Stroke\) "button" at bounding box center [469, 236] width 11 height 10
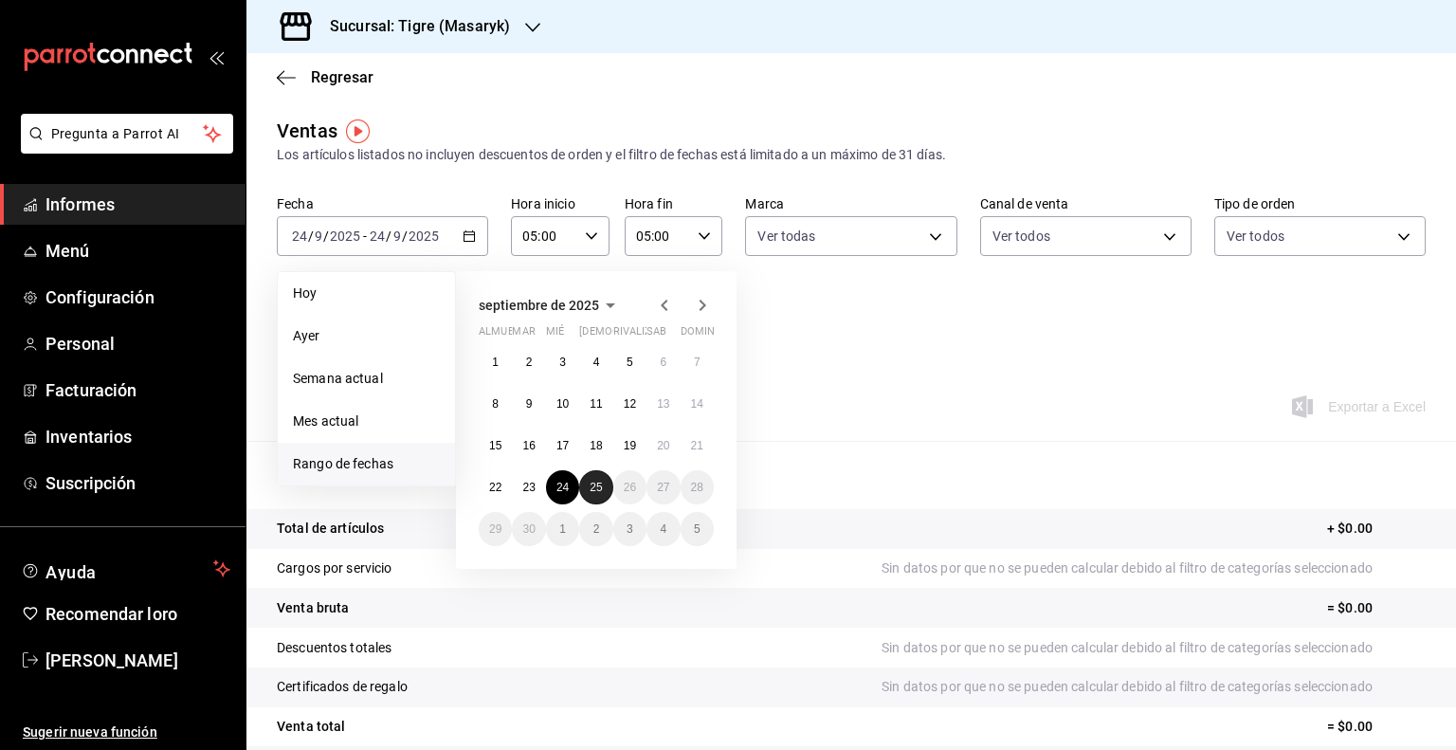
click at [593, 492] on font "25" at bounding box center [596, 487] width 12 height 13
click at [555, 484] on button "24" at bounding box center [562, 487] width 33 height 34
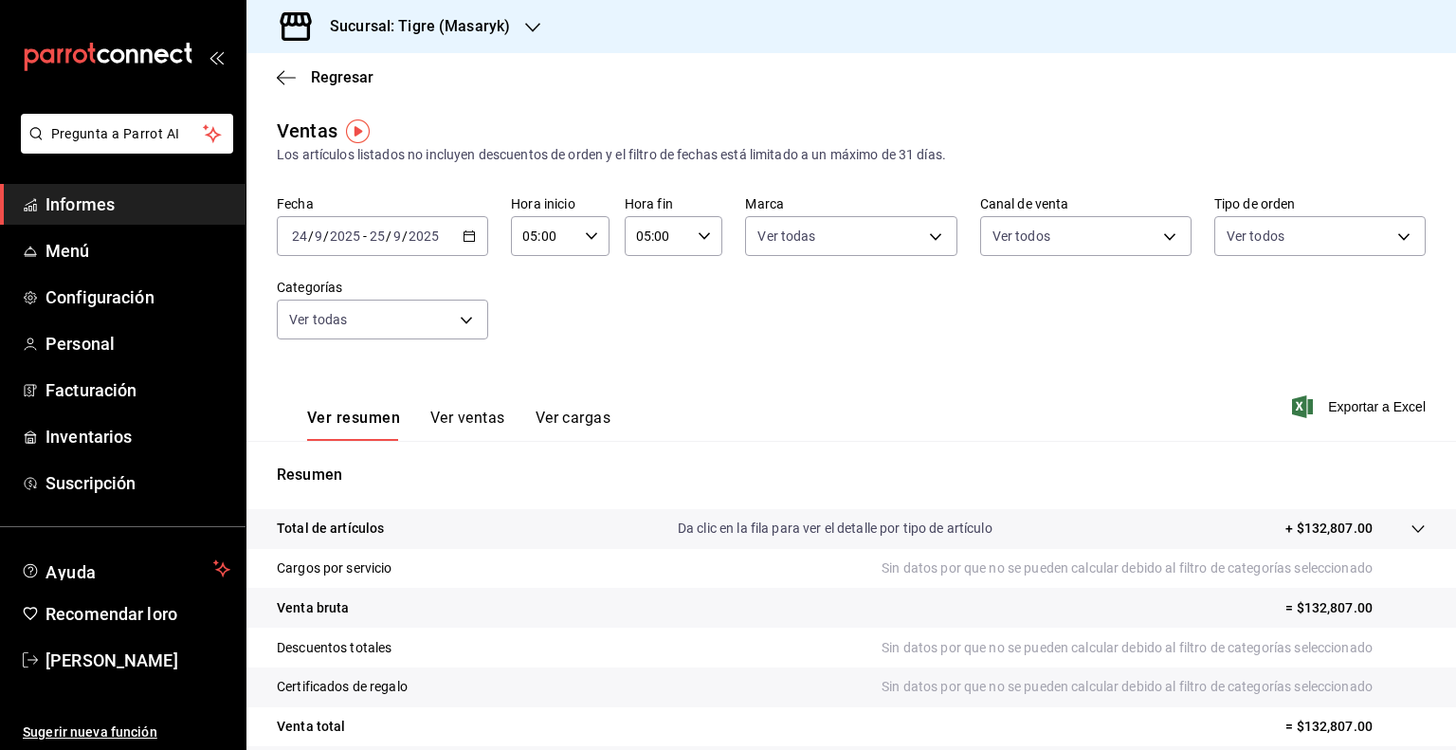
click at [463, 235] on icon "button" at bounding box center [469, 235] width 13 height 13
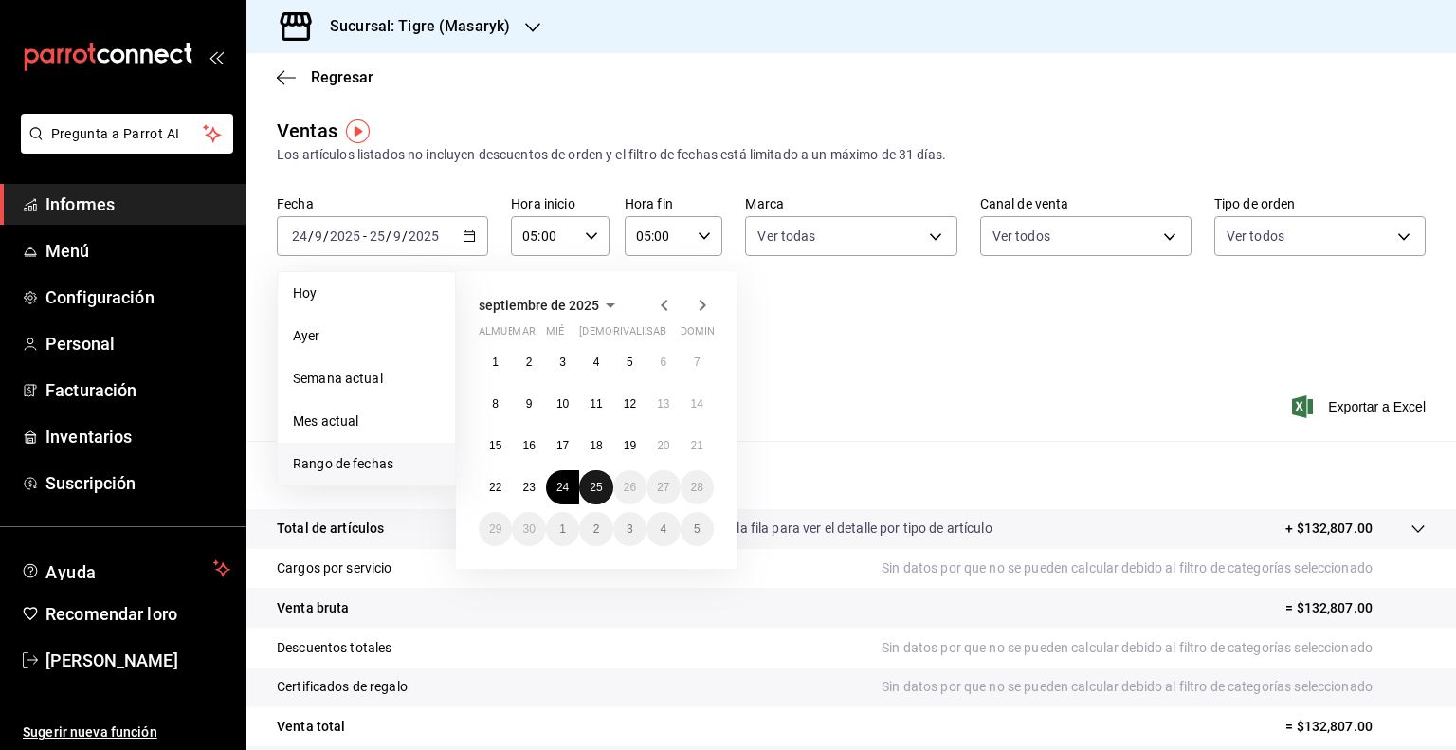
click at [593, 488] on font "25" at bounding box center [596, 487] width 12 height 13
click at [588, 486] on button "25" at bounding box center [595, 487] width 33 height 34
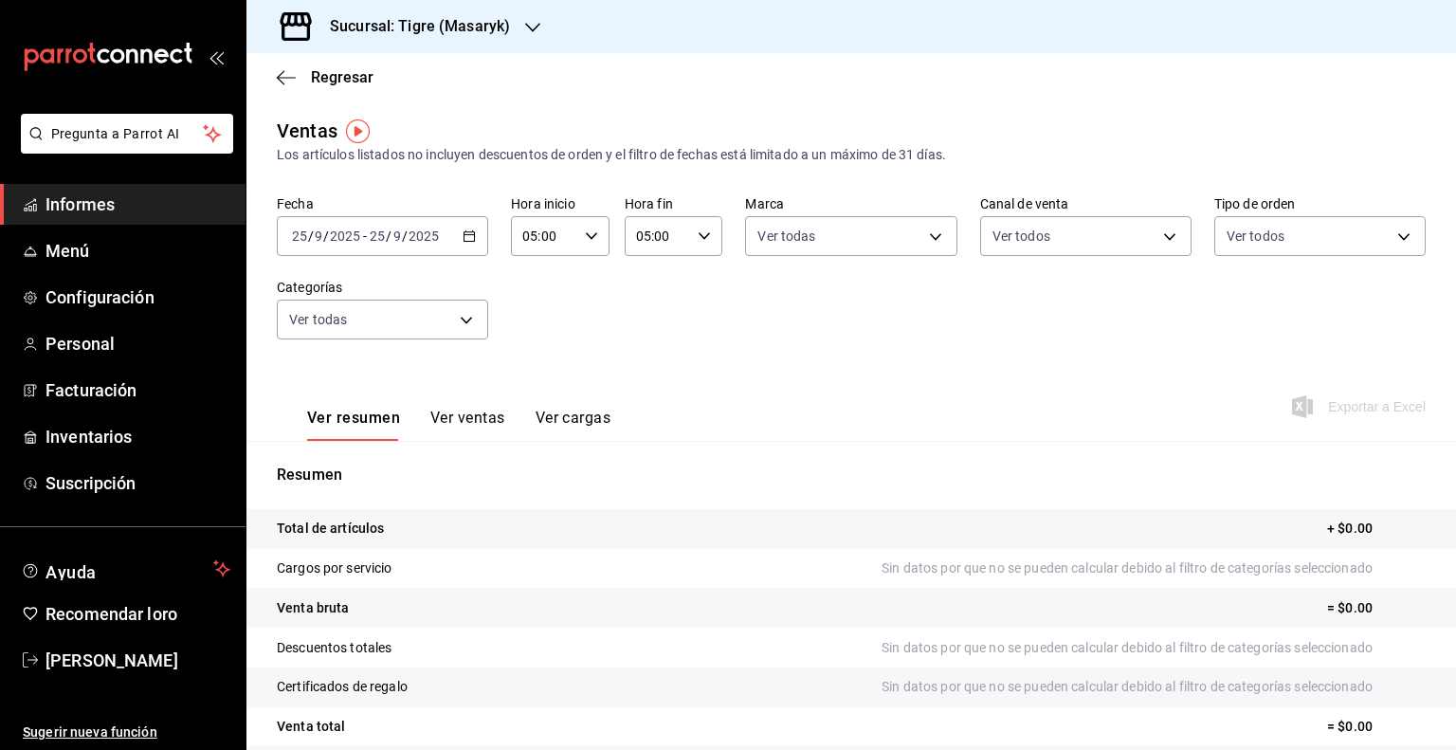
click at [466, 236] on icon "button" at bounding box center [469, 235] width 13 height 13
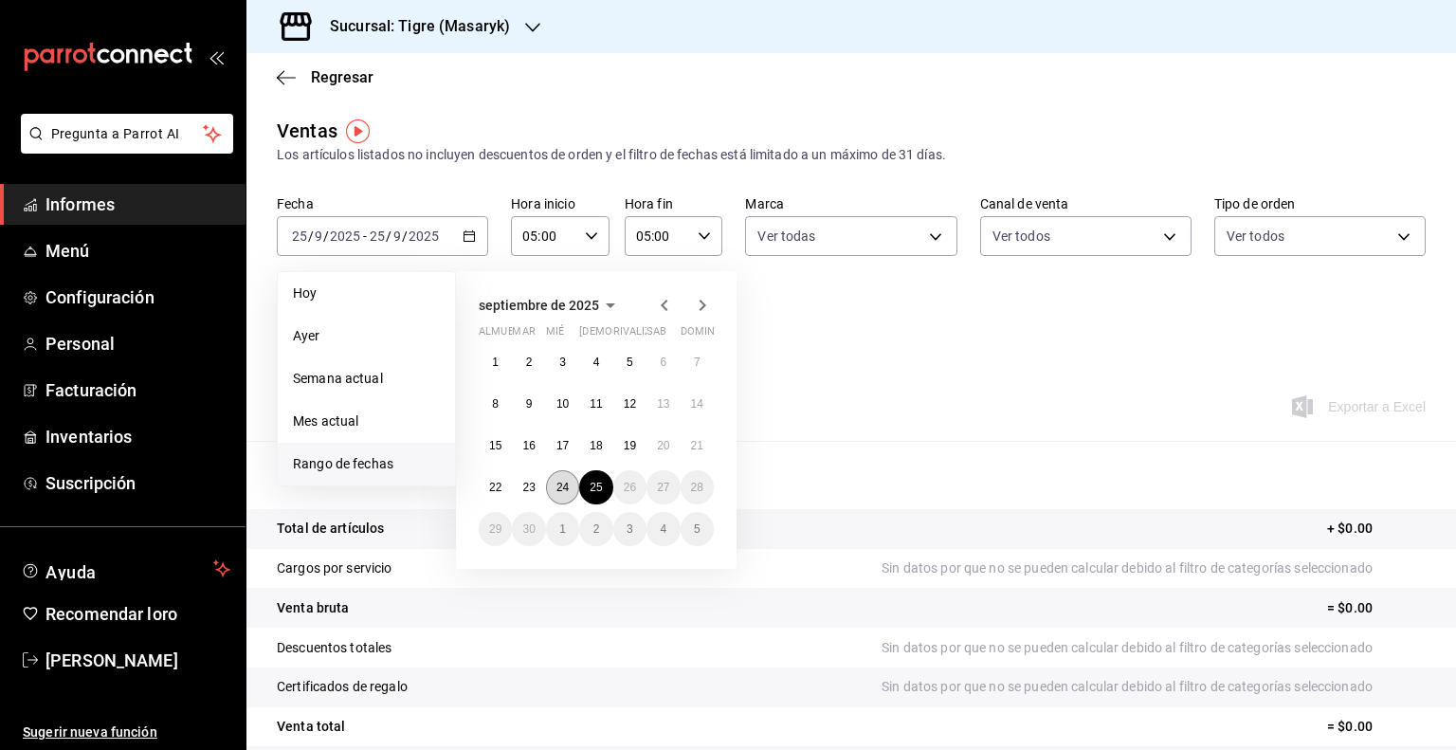
click at [567, 492] on font "24" at bounding box center [562, 487] width 12 height 13
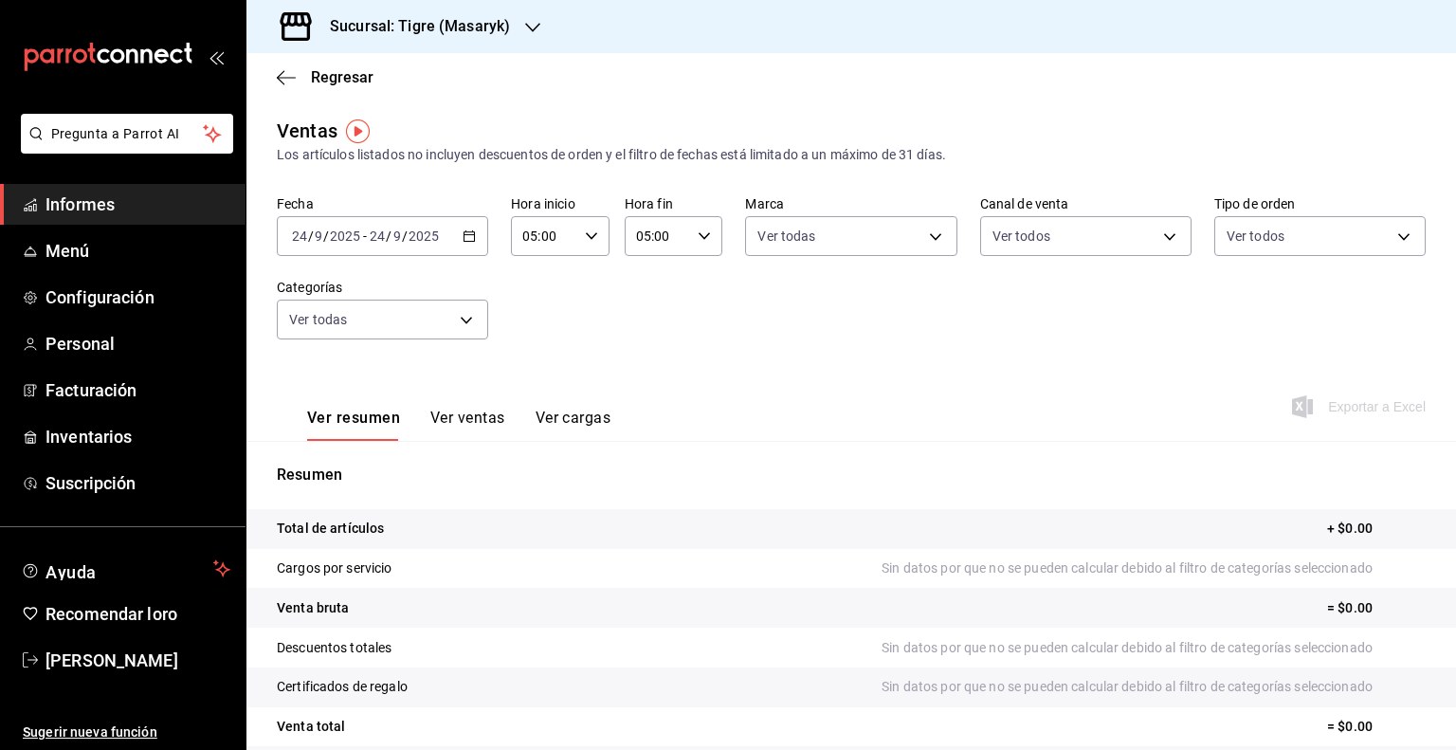
click at [467, 232] on \(Stroke\) "button" at bounding box center [469, 236] width 11 height 10
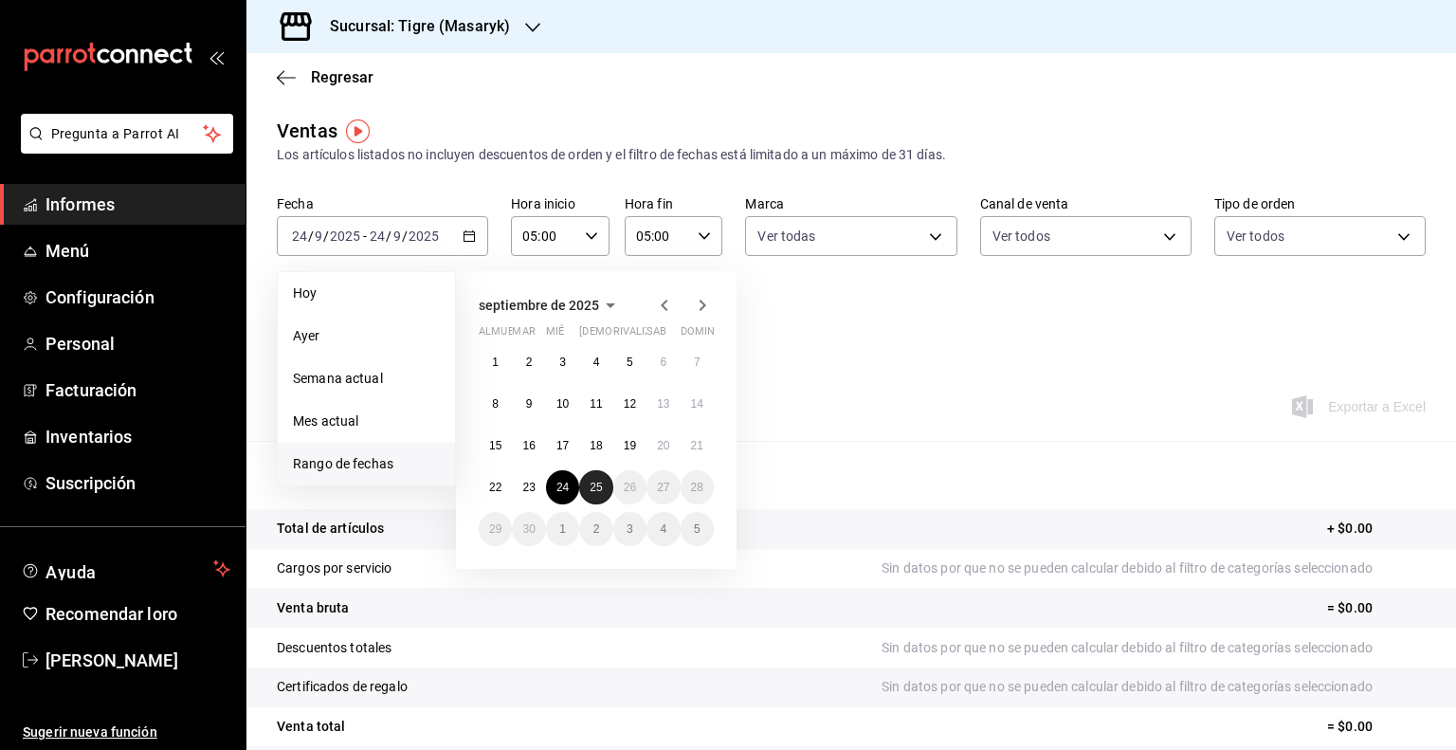
click at [602, 490] on font "25" at bounding box center [596, 487] width 12 height 13
click at [569, 488] on font "24" at bounding box center [562, 487] width 12 height 13
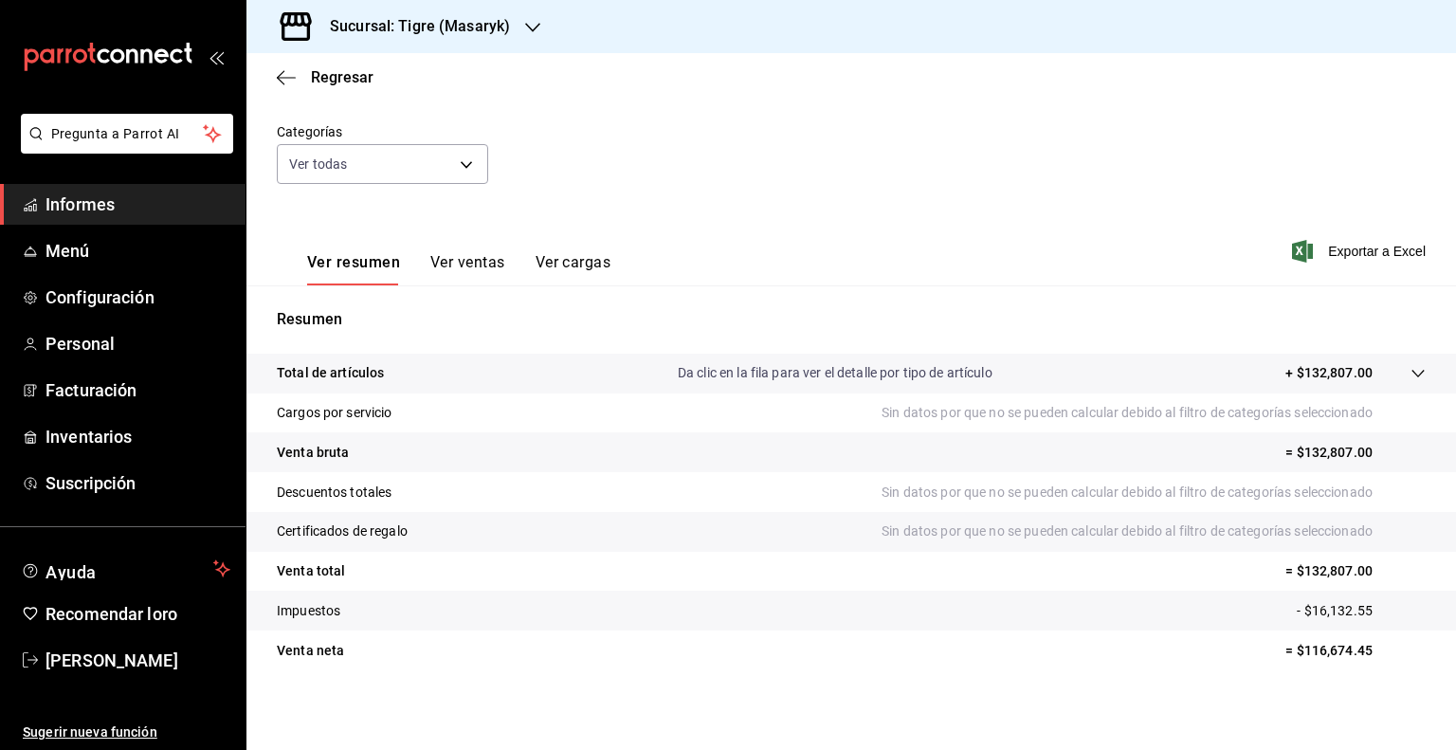
scroll to position [159, 0]
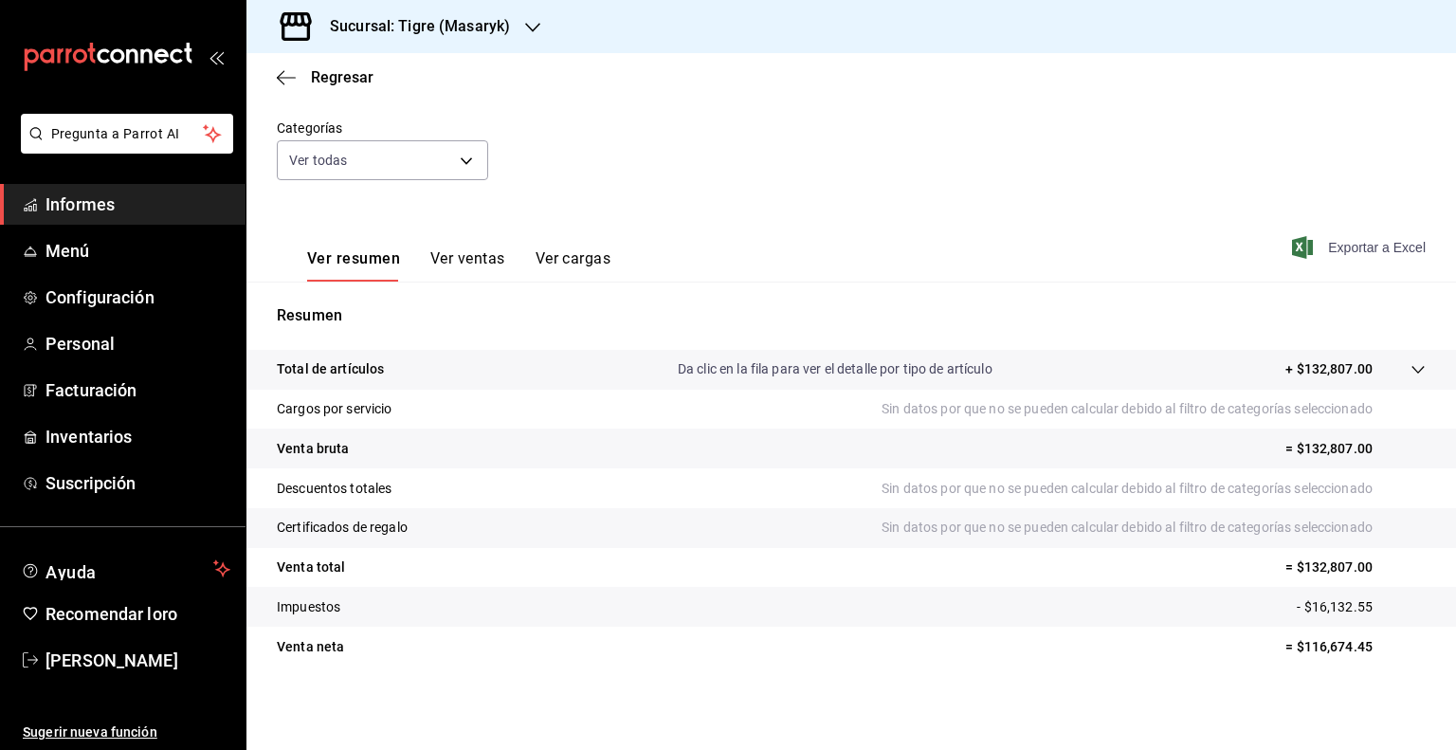
click at [1346, 246] on font "Exportar a Excel" at bounding box center [1377, 247] width 98 height 15
click at [465, 166] on body "Pregunta a Parrot AI Informes Menú Configuración Personal Facturación Inventari…" at bounding box center [728, 375] width 1456 height 750
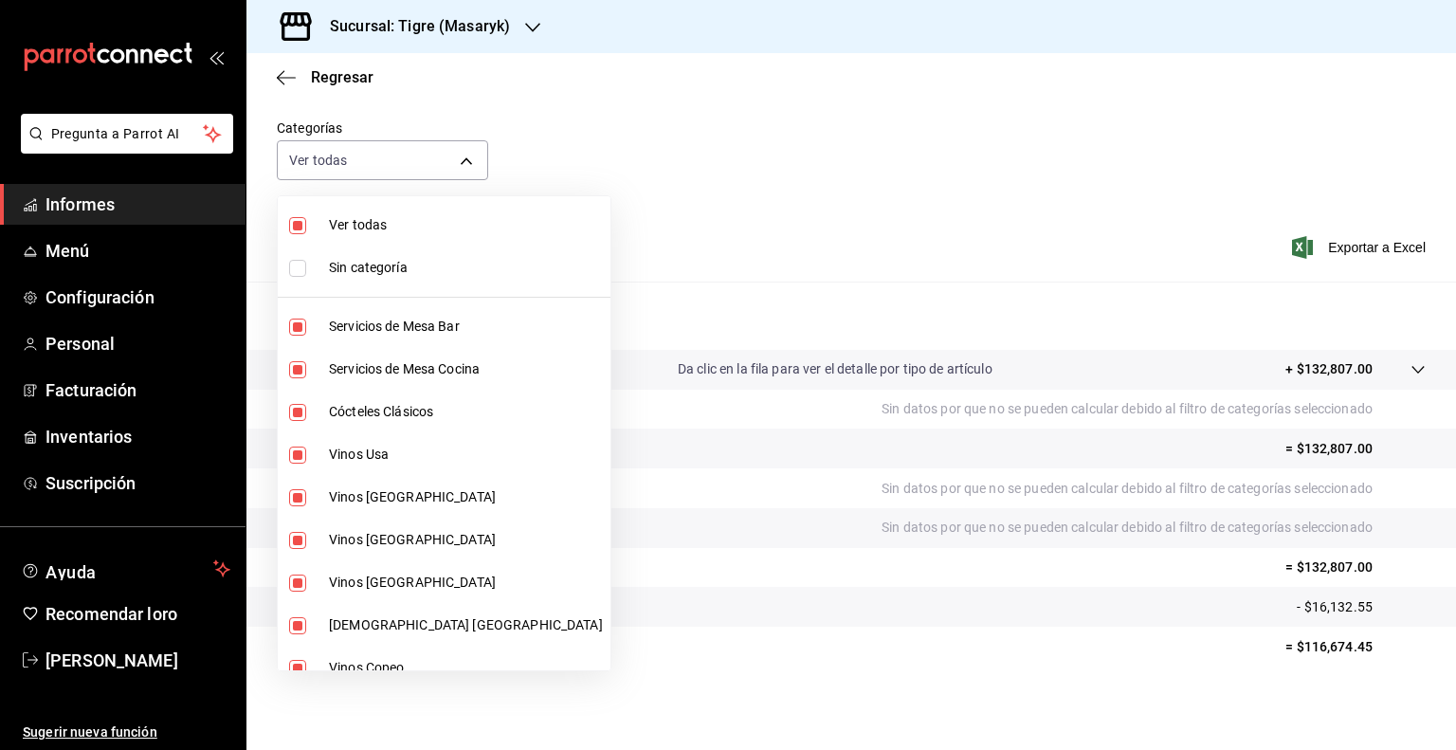
click at [303, 227] on input "checkbox" at bounding box center [297, 225] width 17 height 17
checkbox input "false"
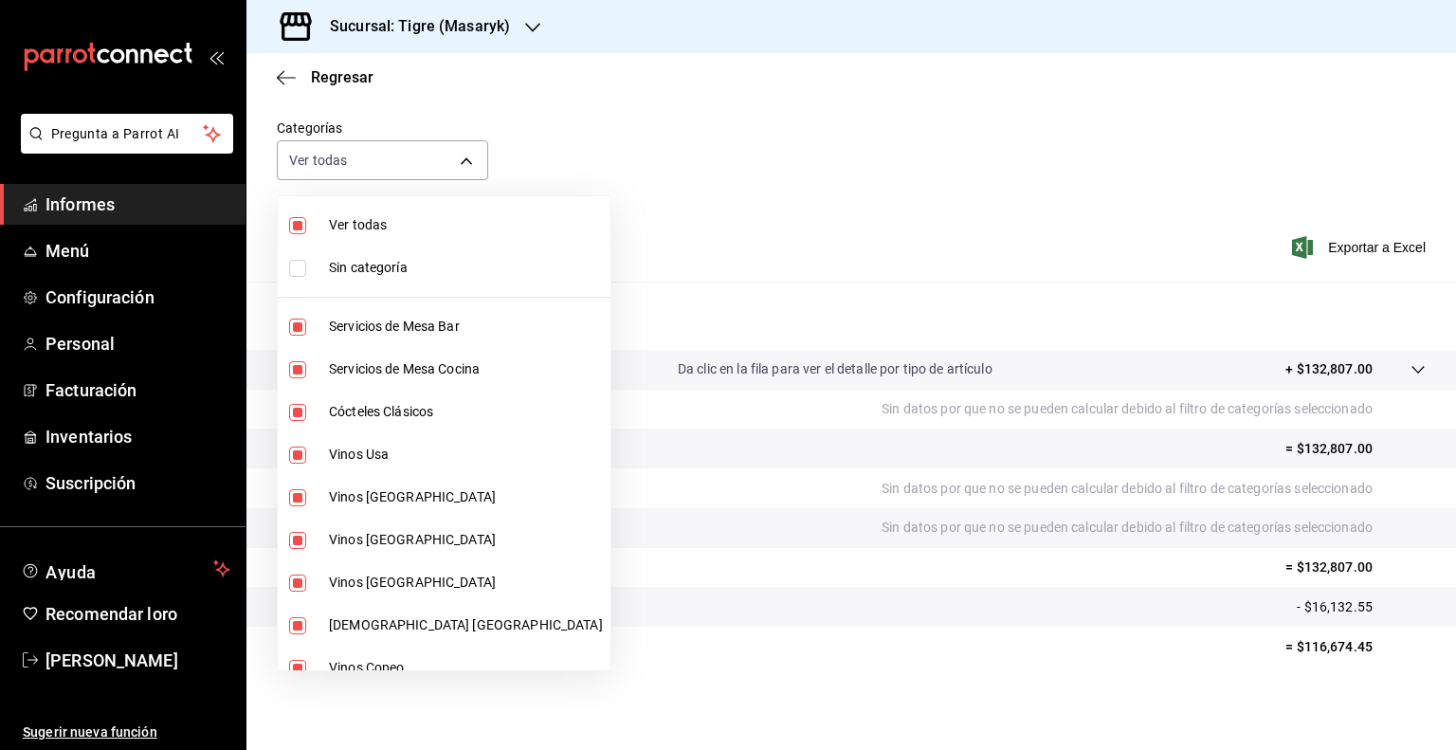
checkbox input "false"
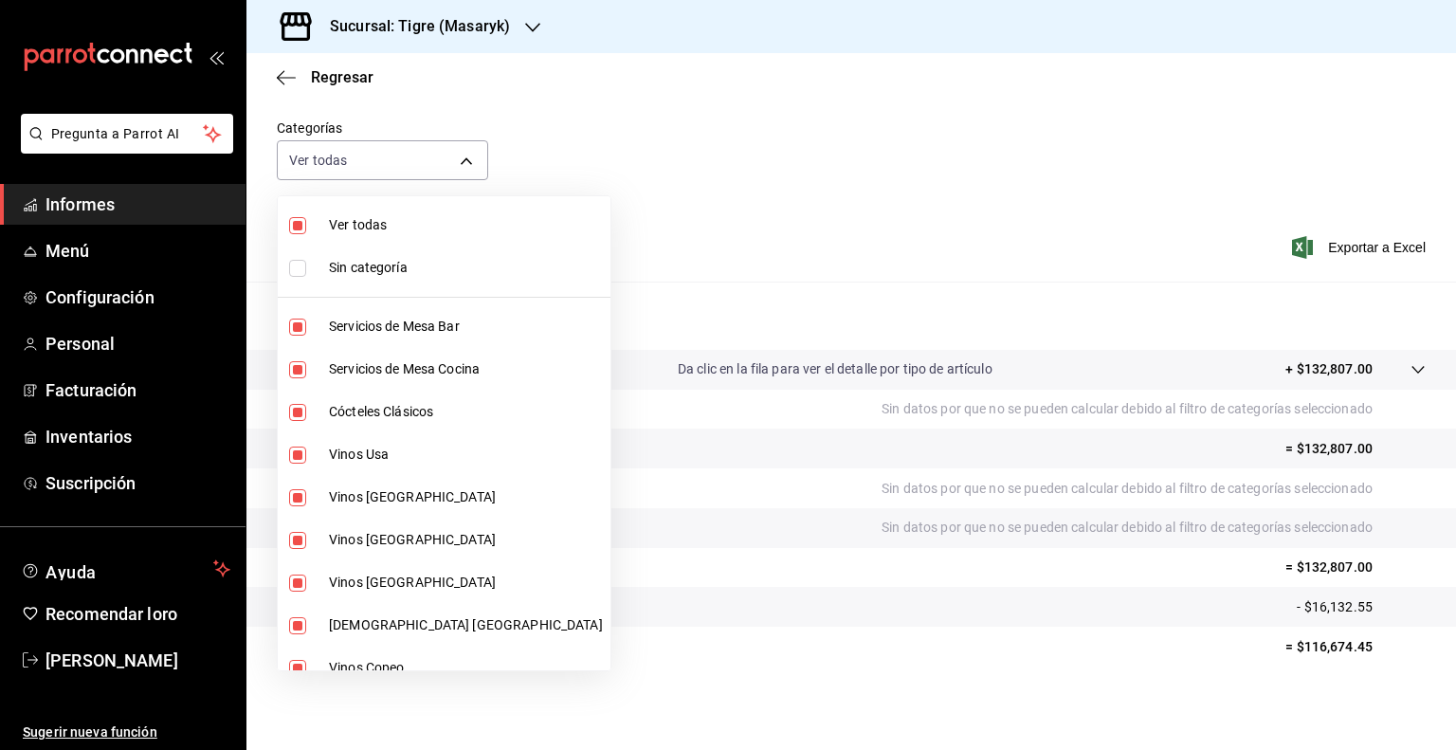
checkbox input "false"
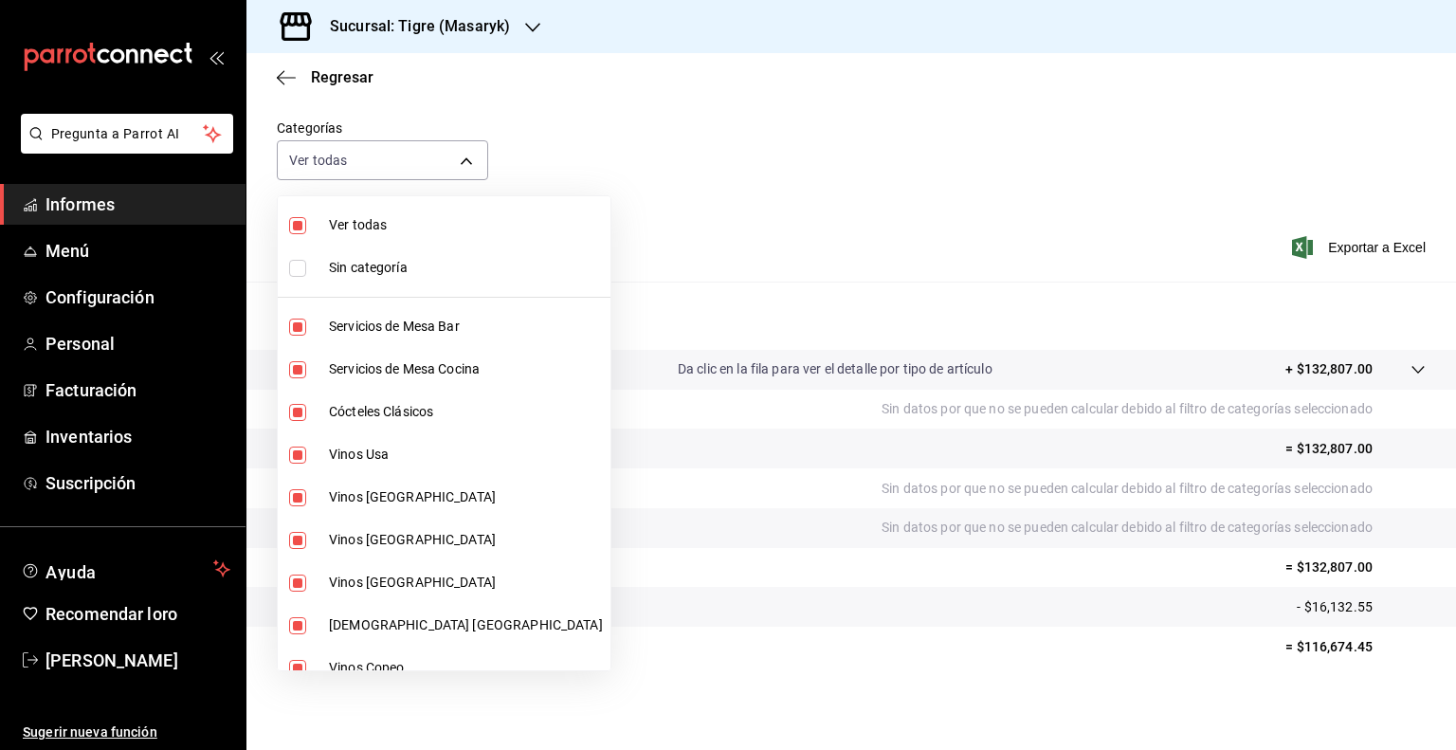
checkbox input "false"
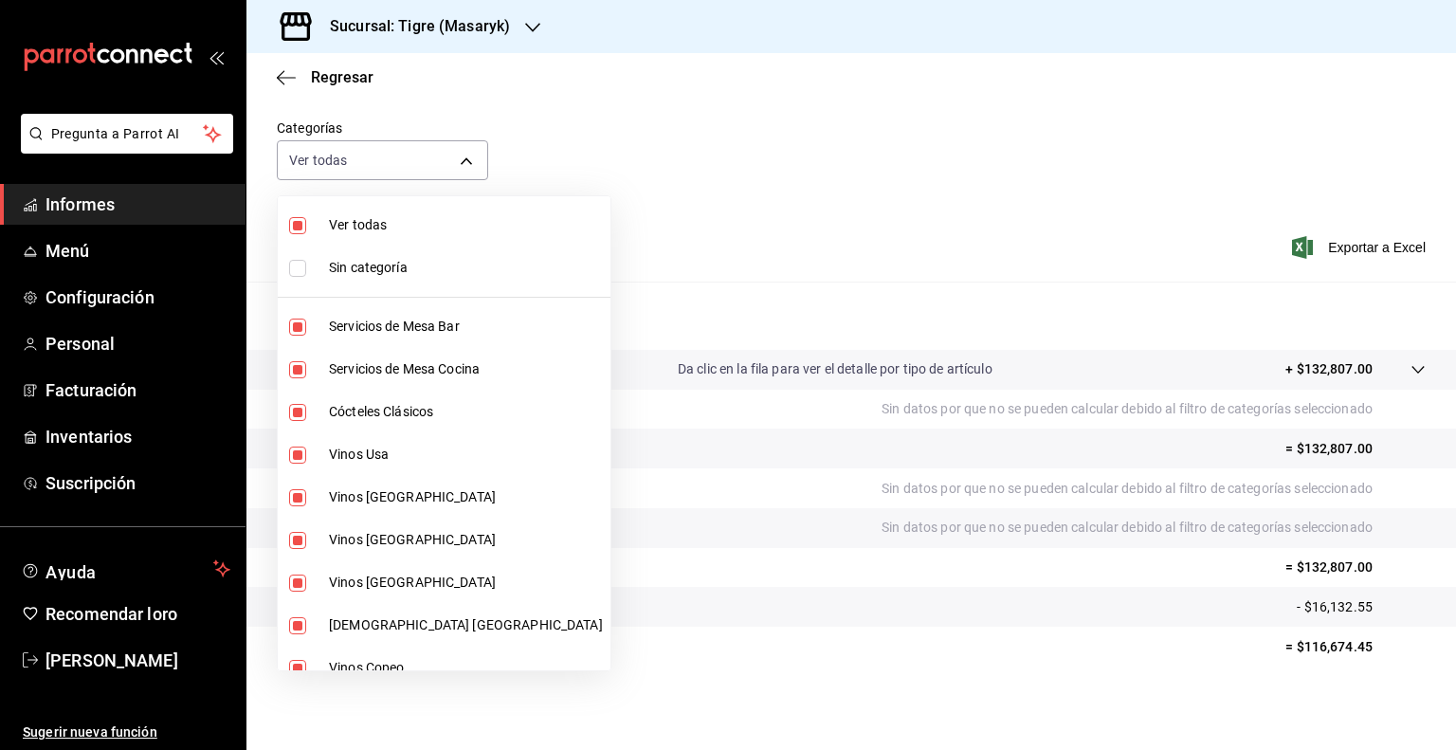
checkbox input "false"
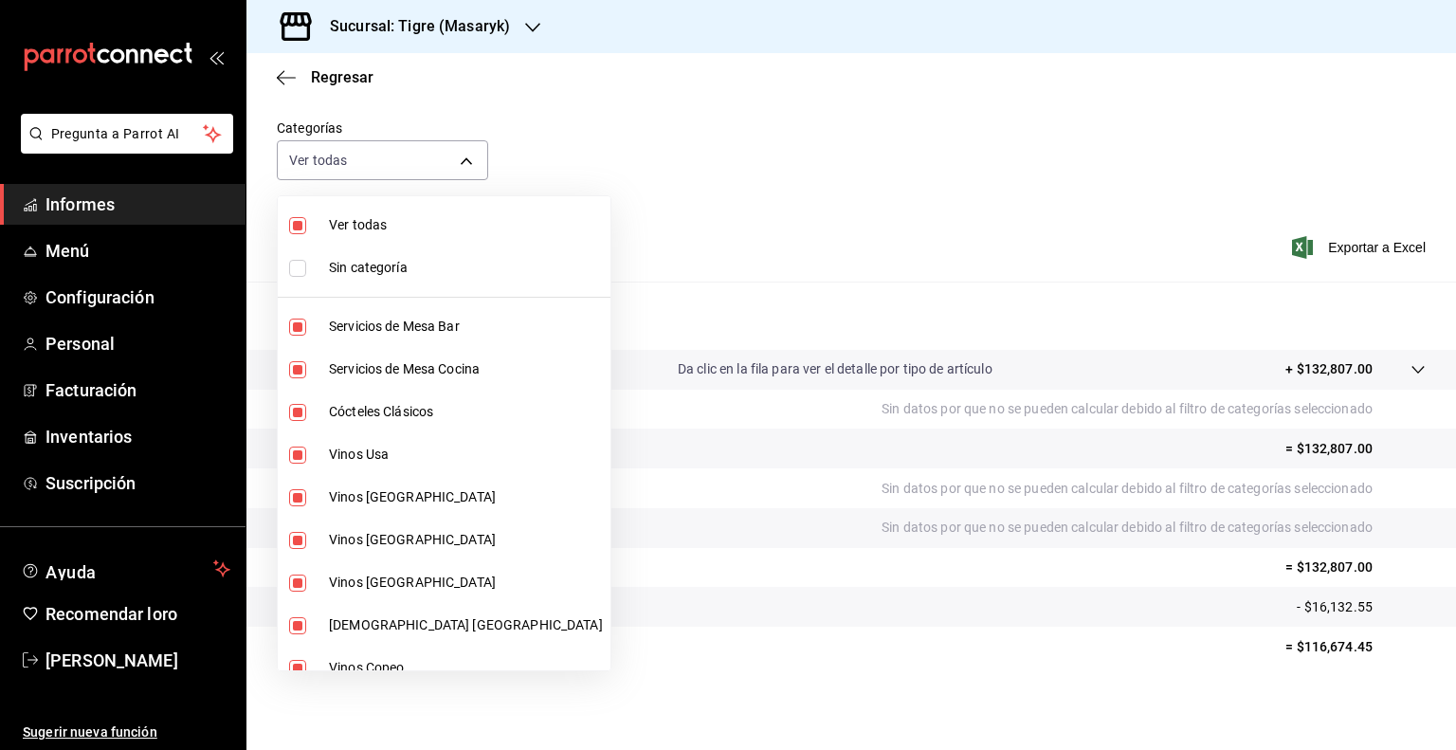
checkbox input "false"
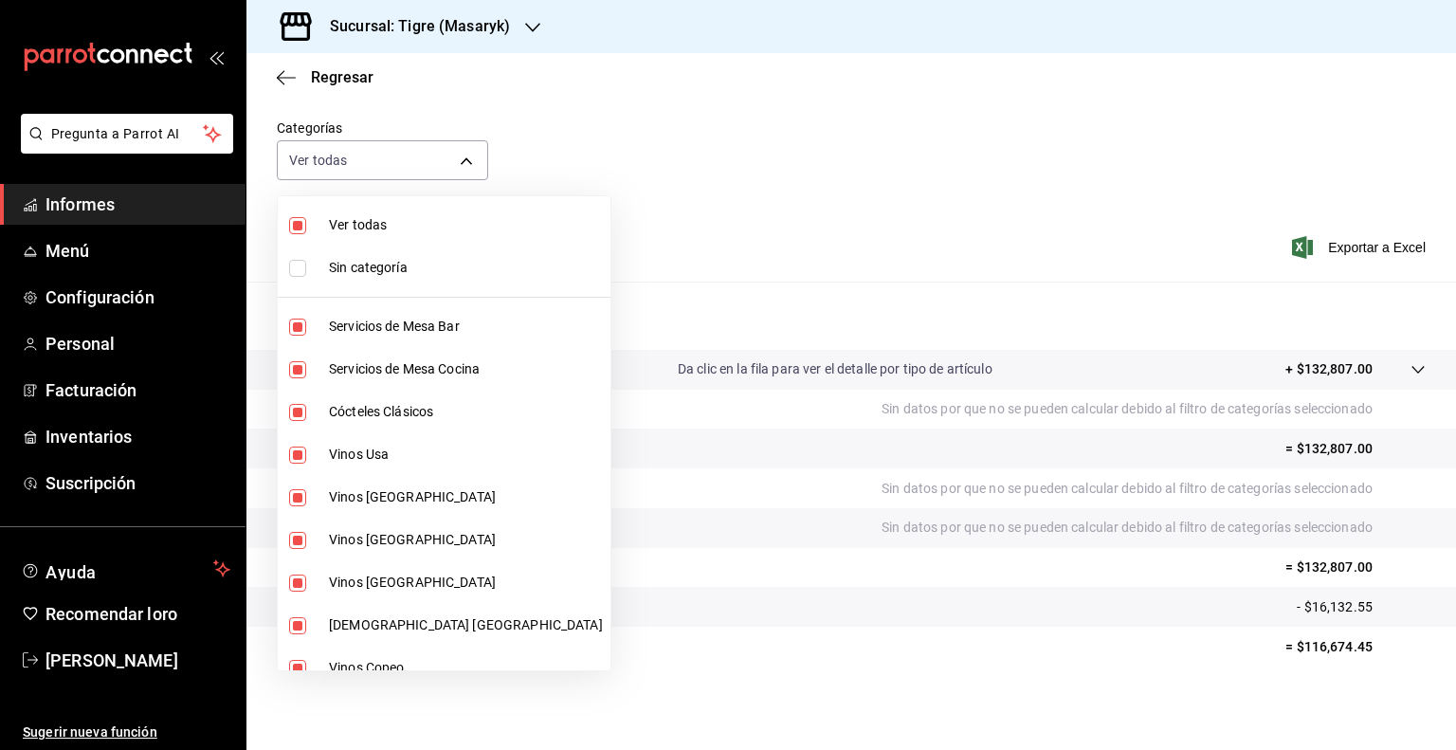
checkbox input "false"
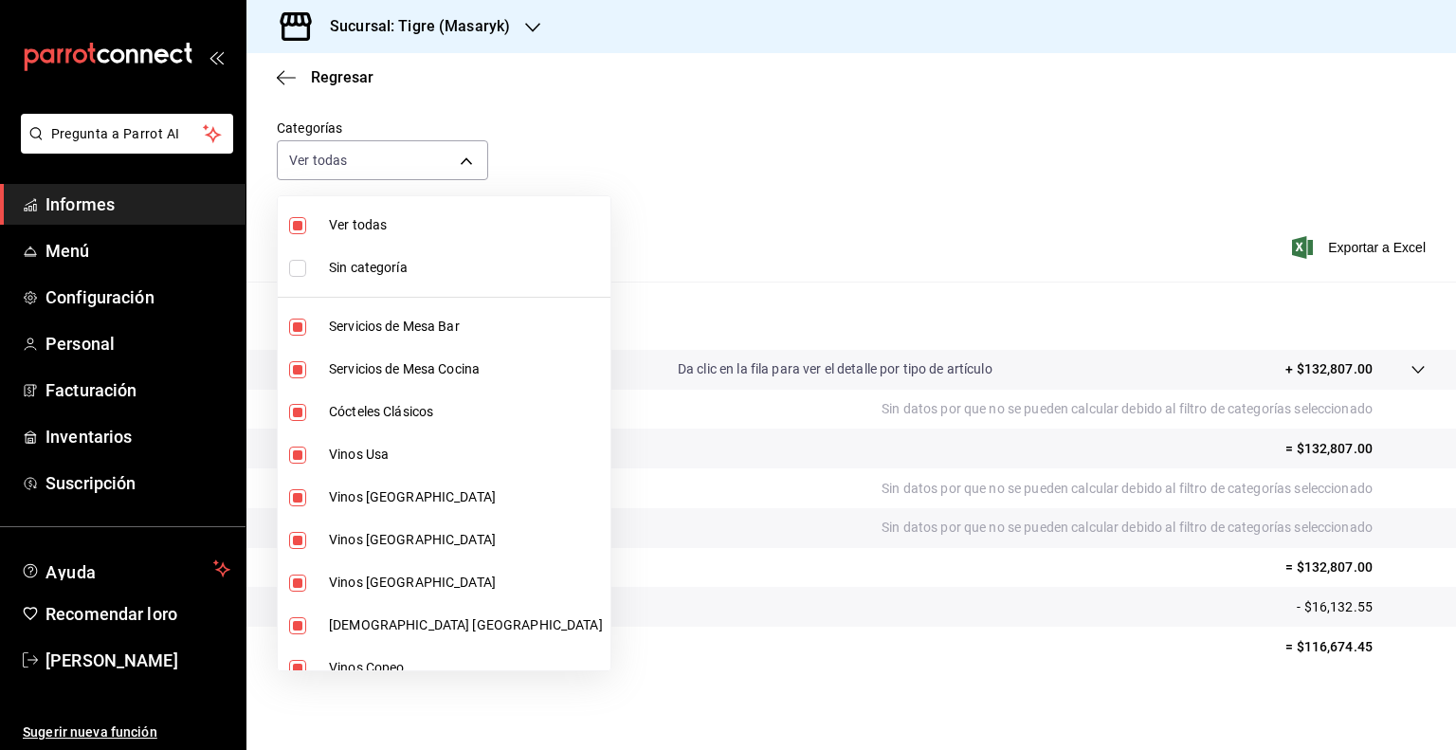
checkbox input "false"
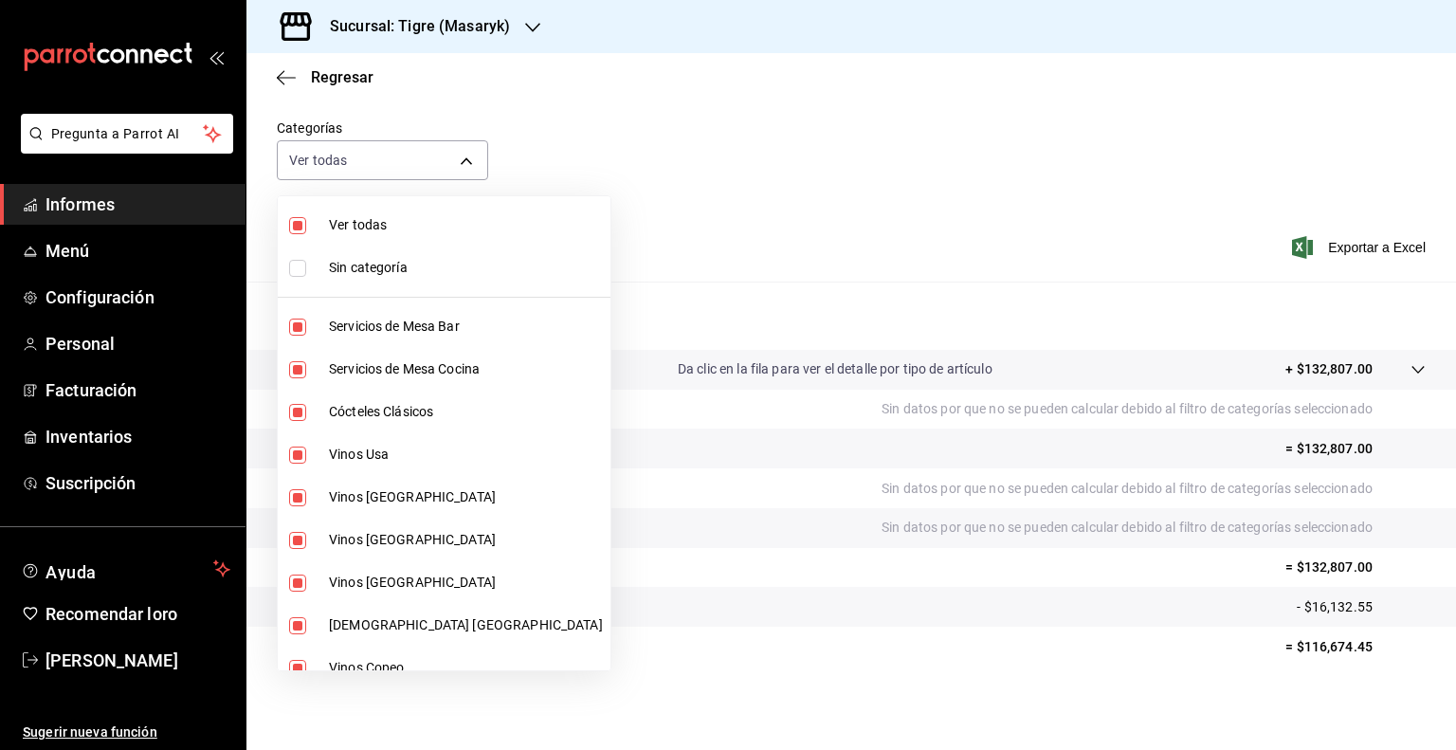
checkbox input "false"
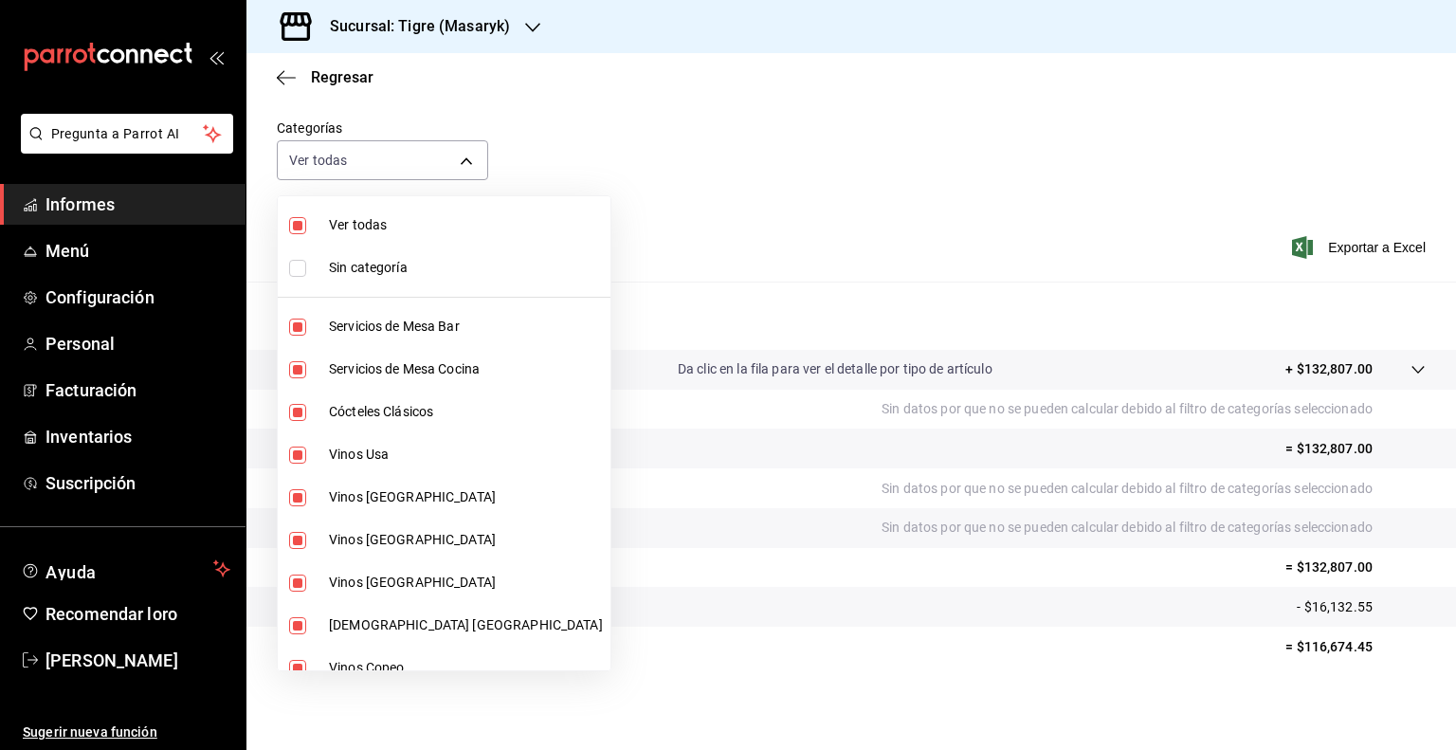
checkbox input "false"
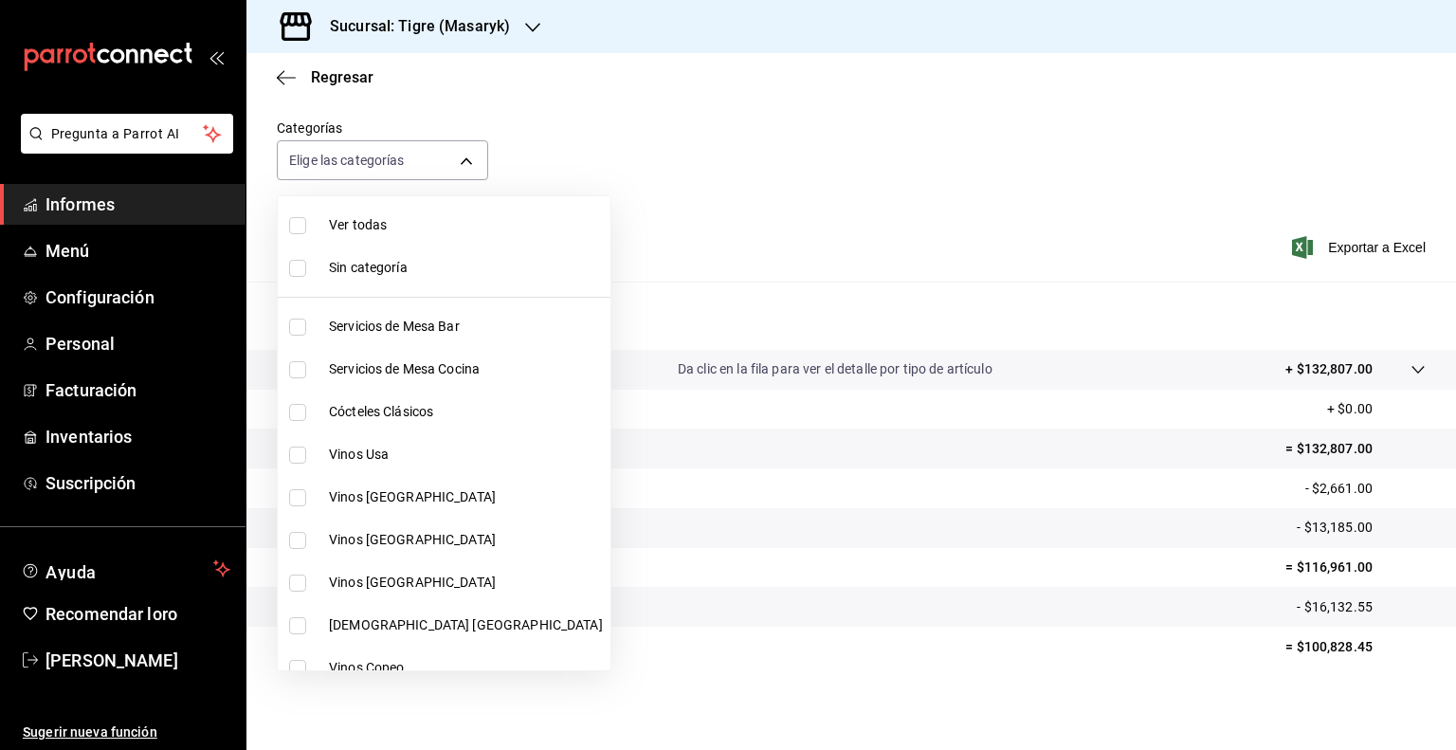
drag, startPoint x: 299, startPoint y: 408, endPoint x: 637, endPoint y: 475, distance: 345.1
click at [637, 475] on div at bounding box center [728, 375] width 1456 height 750
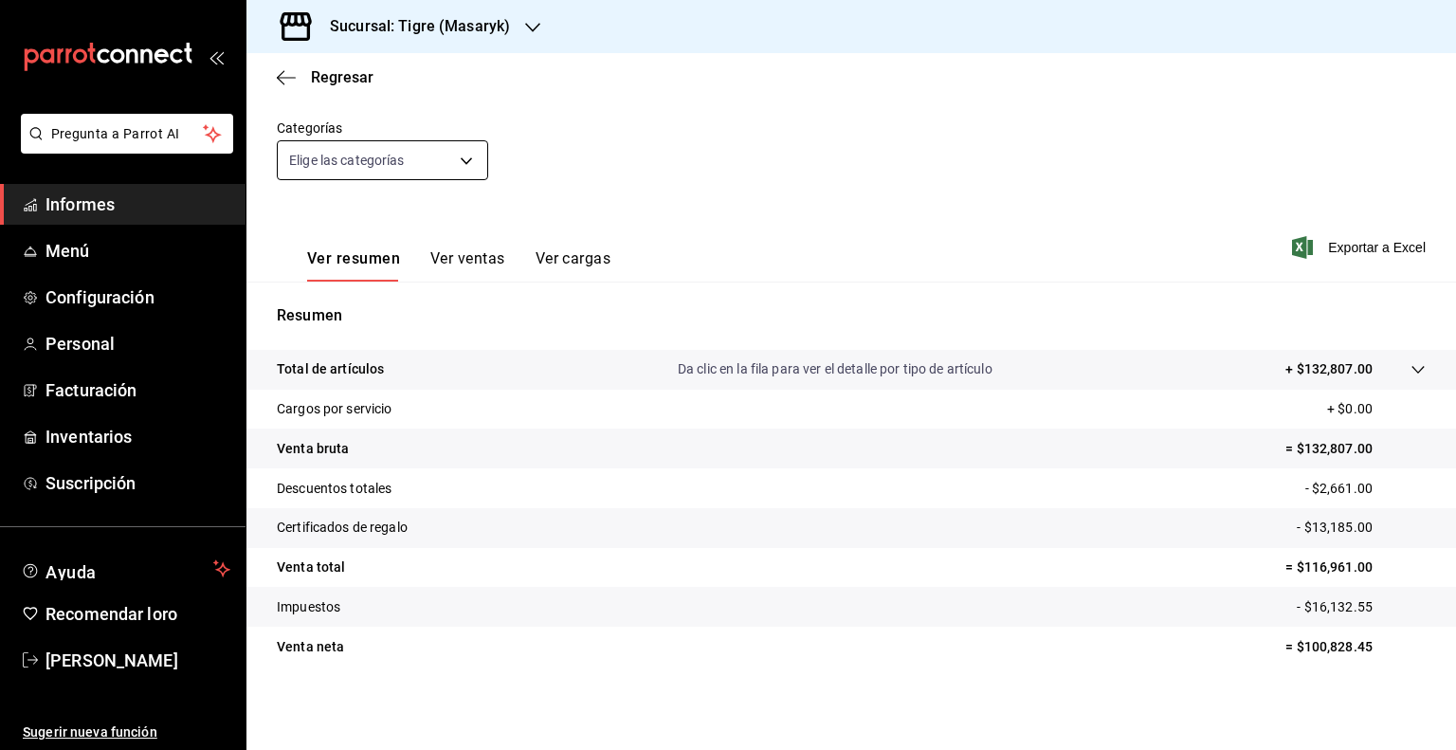
click at [459, 162] on body "Pregunta a Parrot AI Informes Menú Configuración Personal Facturación Inventari…" at bounding box center [728, 375] width 1456 height 750
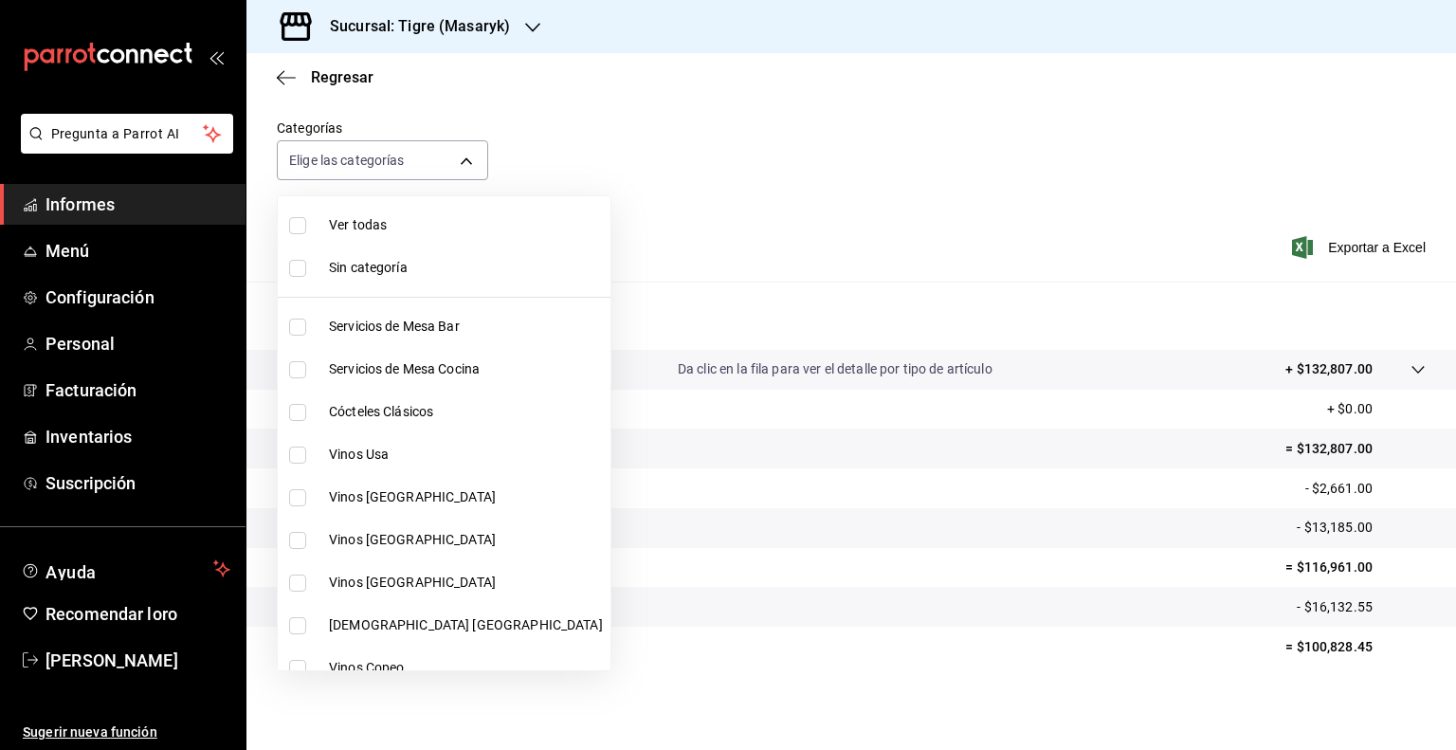
click at [298, 410] on input "checkbox" at bounding box center [297, 412] width 17 height 17
checkbox input "true"
type input "d84ff7ff-b486-406f-81f9-2268b2682644"
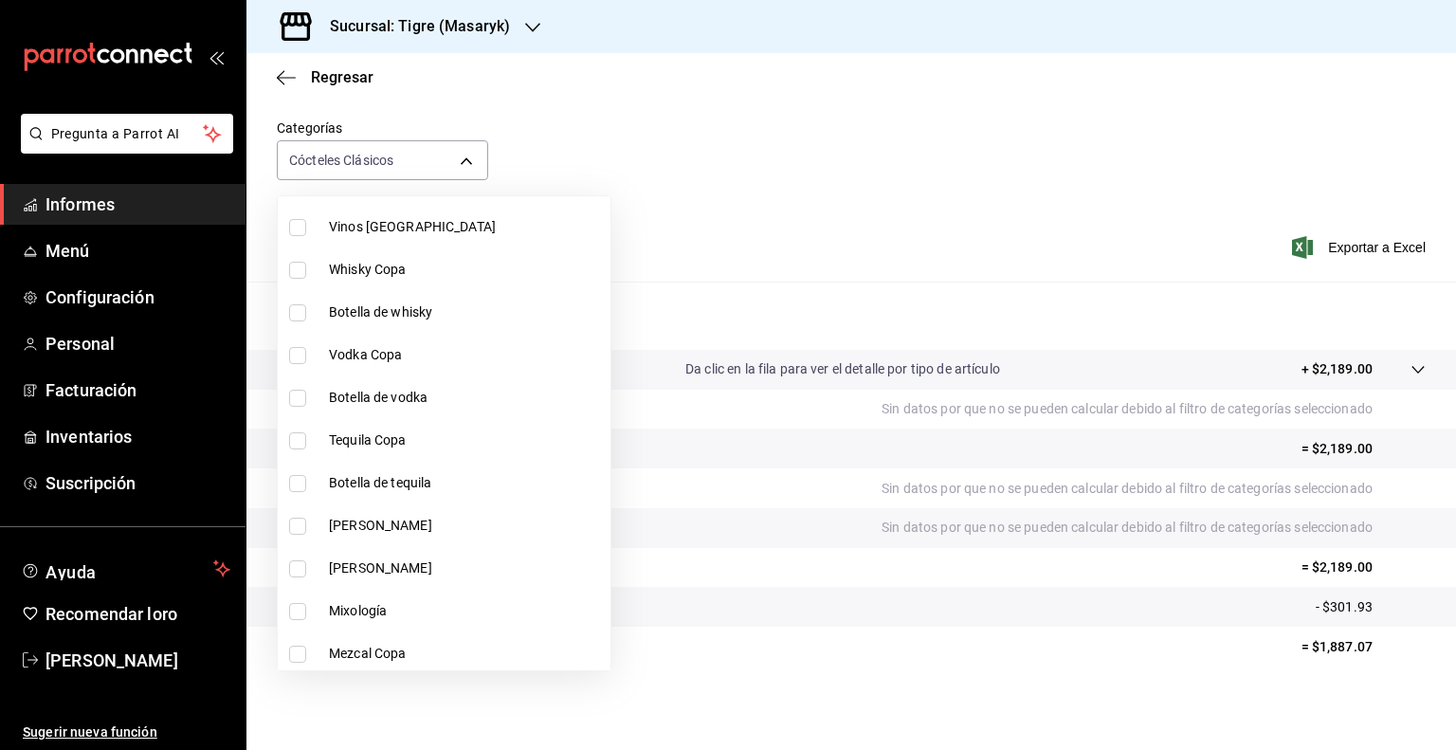
scroll to position [607, 0]
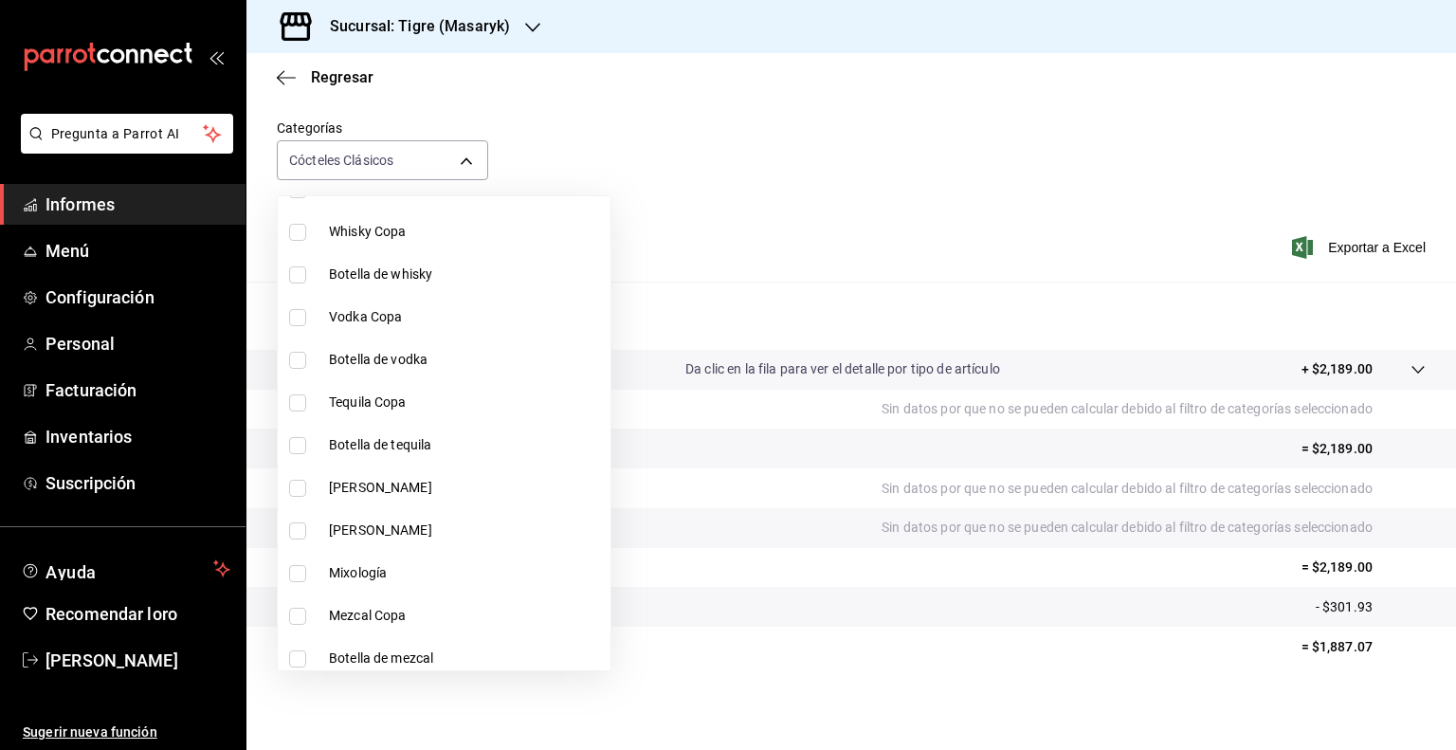
click at [299, 238] on input "checkbox" at bounding box center [297, 232] width 17 height 17
checkbox input "true"
type input "d84ff7ff-b486-406f-81f9-2268b2682644,bb178053-9c6d-425d-b33f-608c0f96bb0b"
click at [299, 272] on input "checkbox" at bounding box center [297, 274] width 17 height 17
checkbox input "true"
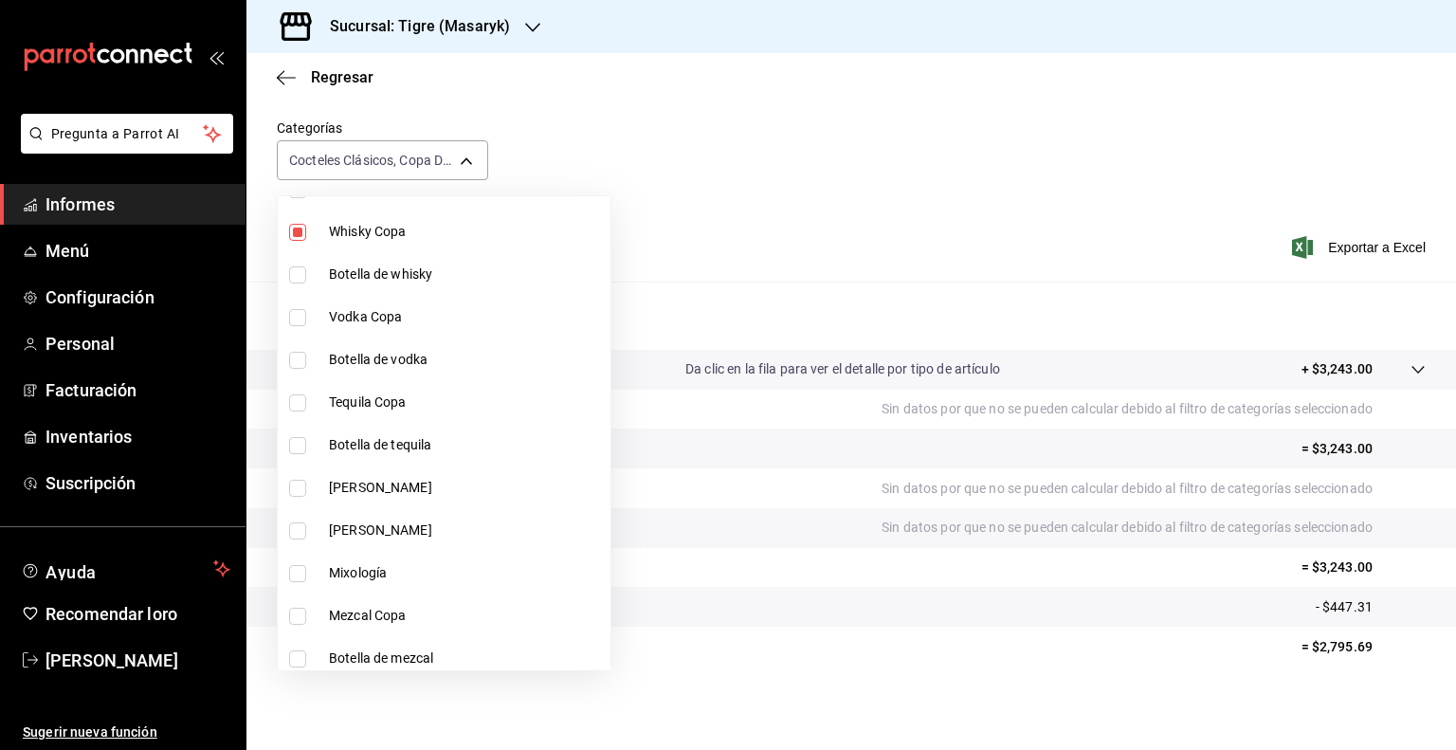
type input "d84ff7ff-b486-406f-81f9-2268b2682644,bb178053-9c6d-425d-b33f-608c0f96bb0b,8f0cc…"
click at [300, 317] on input "checkbox" at bounding box center [297, 317] width 17 height 17
checkbox input "true"
type input "d84ff7ff-b486-406f-81f9-2268b2682644,bb178053-9c6d-425d-b33f-608c0f96bb0b,8f0cc…"
click at [302, 366] on input "checkbox" at bounding box center [297, 360] width 17 height 17
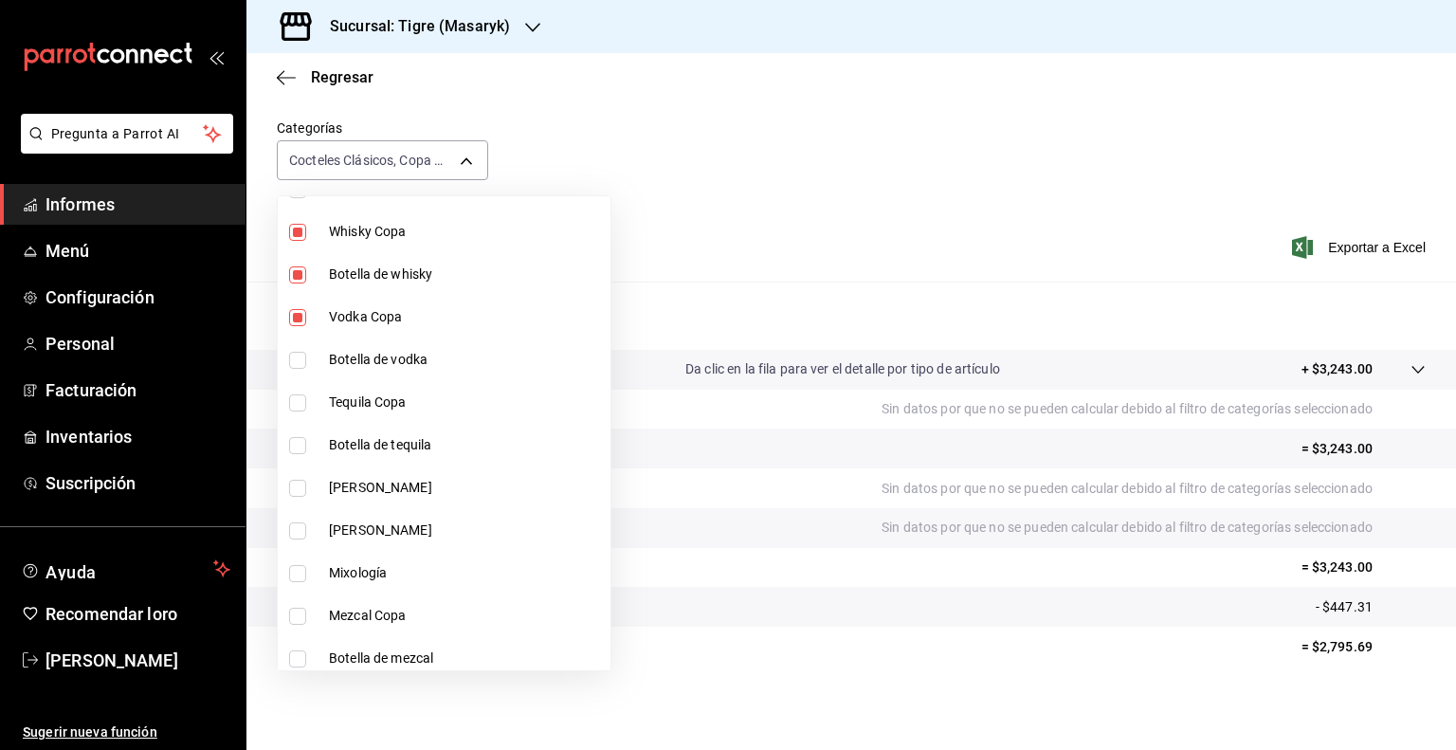
checkbox input "true"
type input "d84ff7ff-b486-406f-81f9-2268b2682644,bb178053-9c6d-425d-b33f-608c0f96bb0b,8f0cc…"
click at [300, 409] on input "checkbox" at bounding box center [297, 402] width 17 height 17
checkbox input "true"
type input "d84ff7ff-b486-406f-81f9-2268b2682644,bb178053-9c6d-425d-b33f-608c0f96bb0b,8f0cc…"
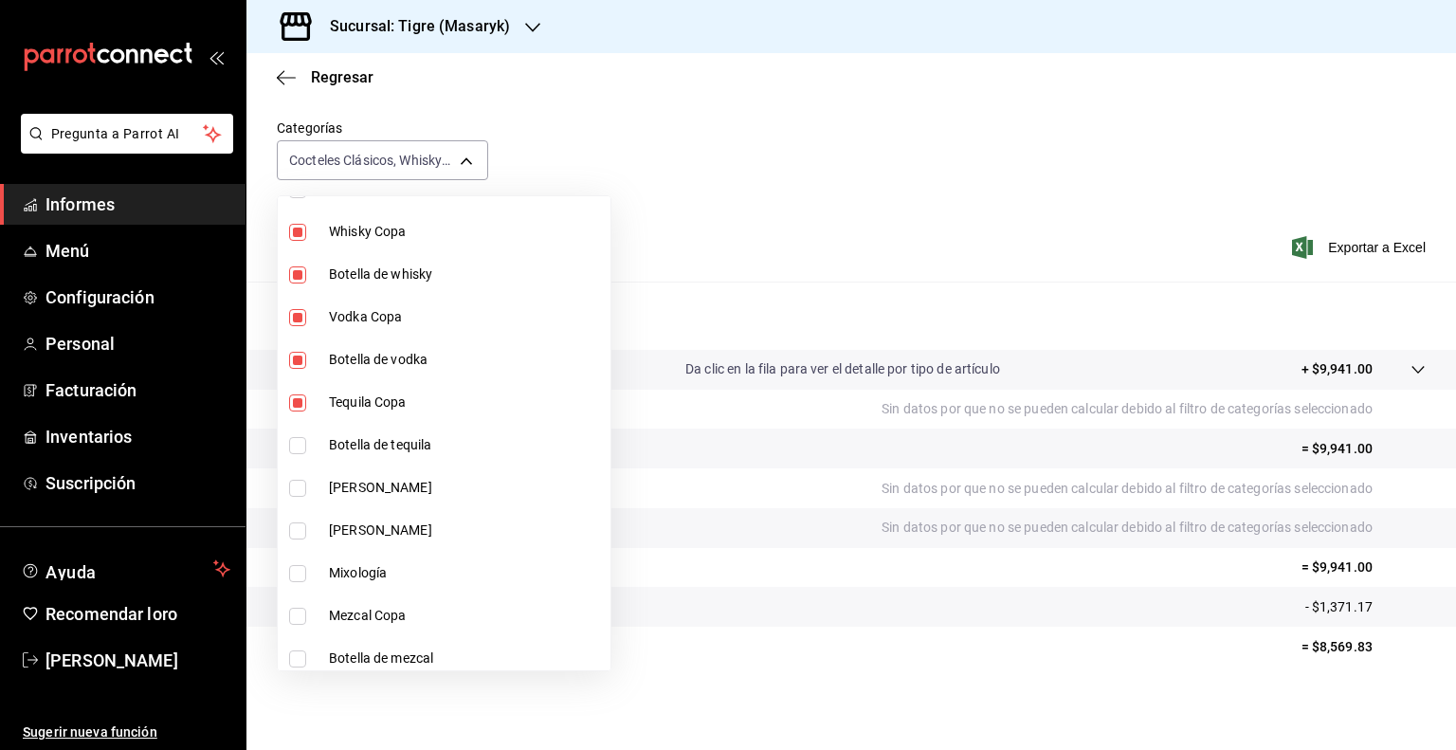
click at [297, 443] on input "checkbox" at bounding box center [297, 445] width 17 height 17
checkbox input "true"
type input "d84ff7ff-b486-406f-81f9-2268b2682644,bb178053-9c6d-425d-b33f-608c0f96bb0b,8f0cc…"
click at [300, 490] on input "checkbox" at bounding box center [297, 488] width 17 height 17
checkbox input "true"
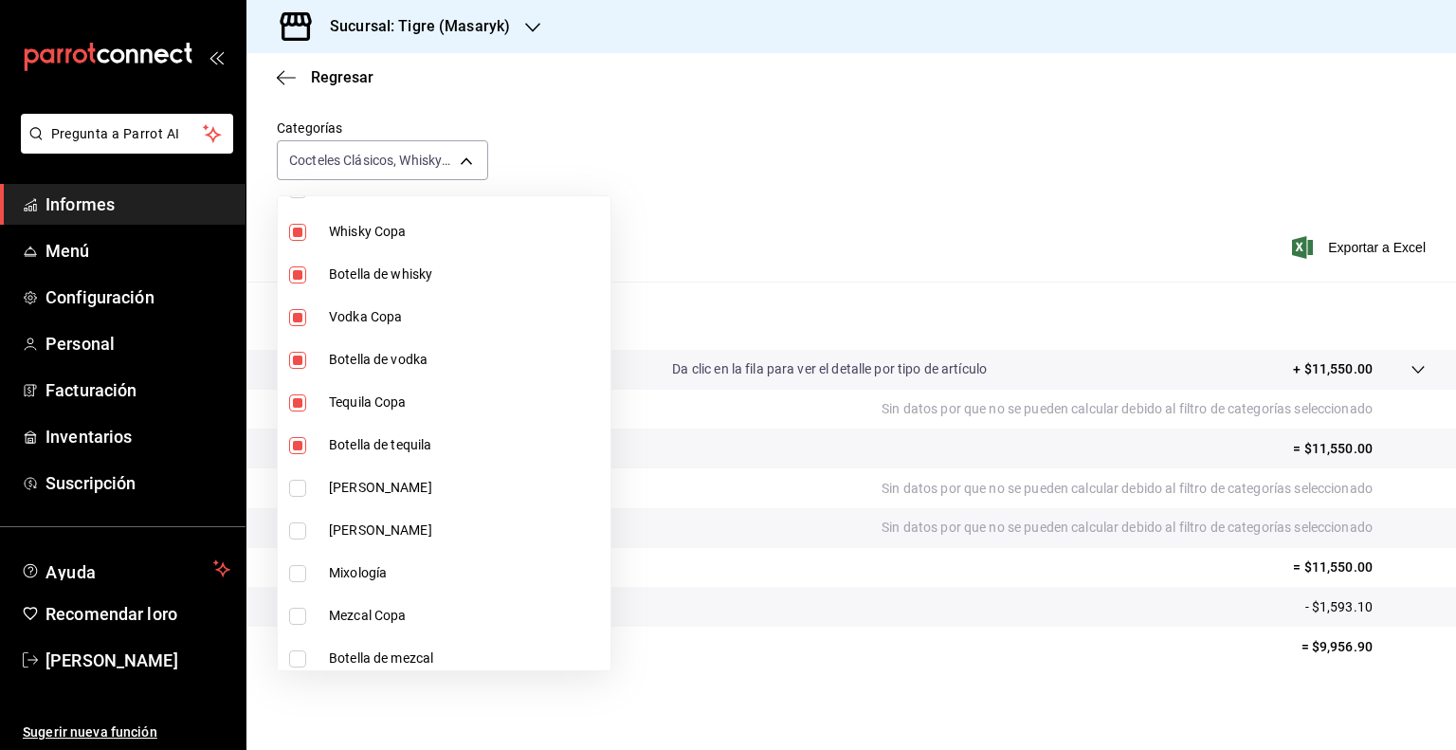
type input "d84ff7ff-b486-406f-81f9-2268b2682644,bb178053-9c6d-425d-b33f-608c0f96bb0b,8f0cc…"
click at [303, 530] on input "checkbox" at bounding box center [297, 530] width 17 height 17
checkbox input "true"
type input "d84ff7ff-b486-406f-81f9-2268b2682644,bb178053-9c6d-425d-b33f-608c0f96bb0b,8f0cc…"
click at [296, 567] on input "checkbox" at bounding box center [297, 573] width 17 height 17
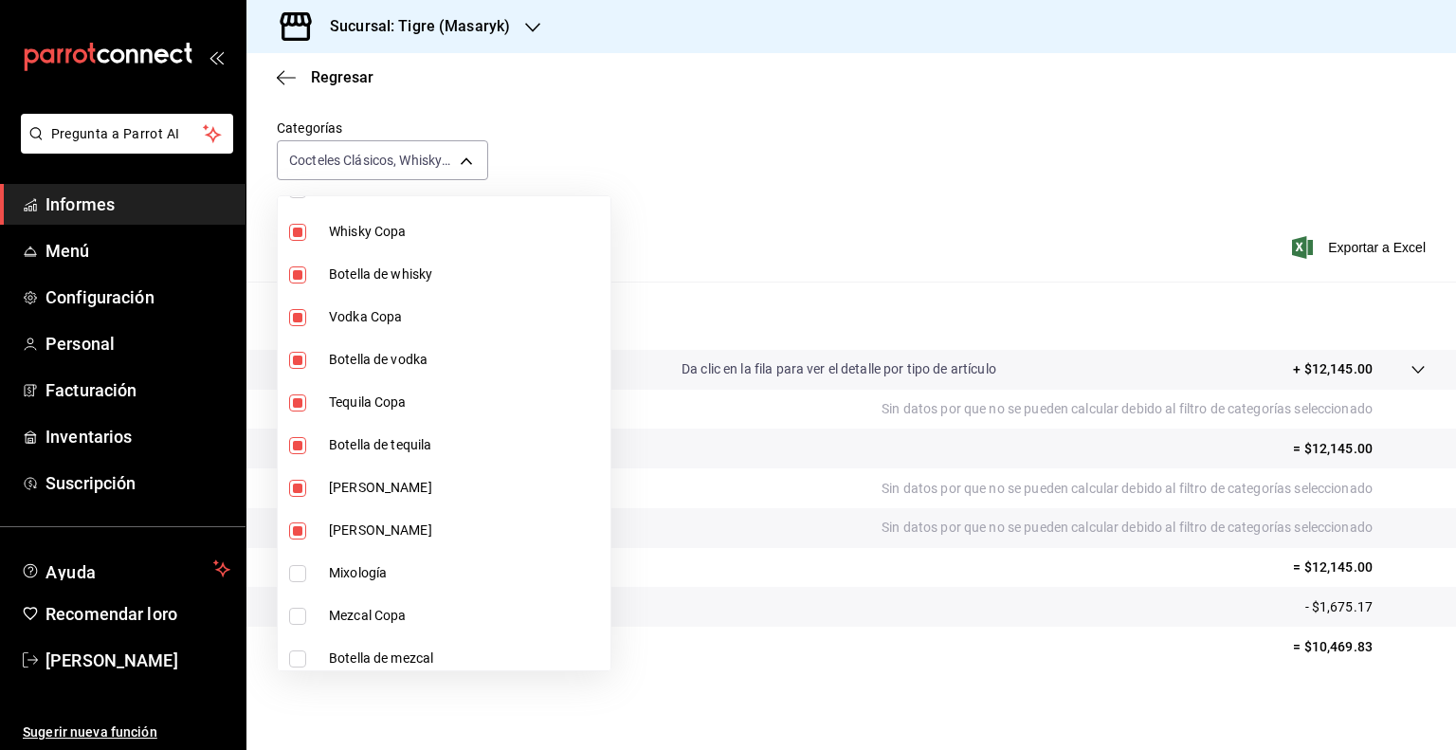
checkbox input "true"
type input "d84ff7ff-b486-406f-81f9-2268b2682644,bb178053-9c6d-425d-b33f-608c0f96bb0b,8f0cc…"
click at [300, 608] on input "checkbox" at bounding box center [297, 616] width 17 height 17
checkbox input "true"
type input "d84ff7ff-b486-406f-81f9-2268b2682644,bb178053-9c6d-425d-b33f-608c0f96bb0b,8f0cc…"
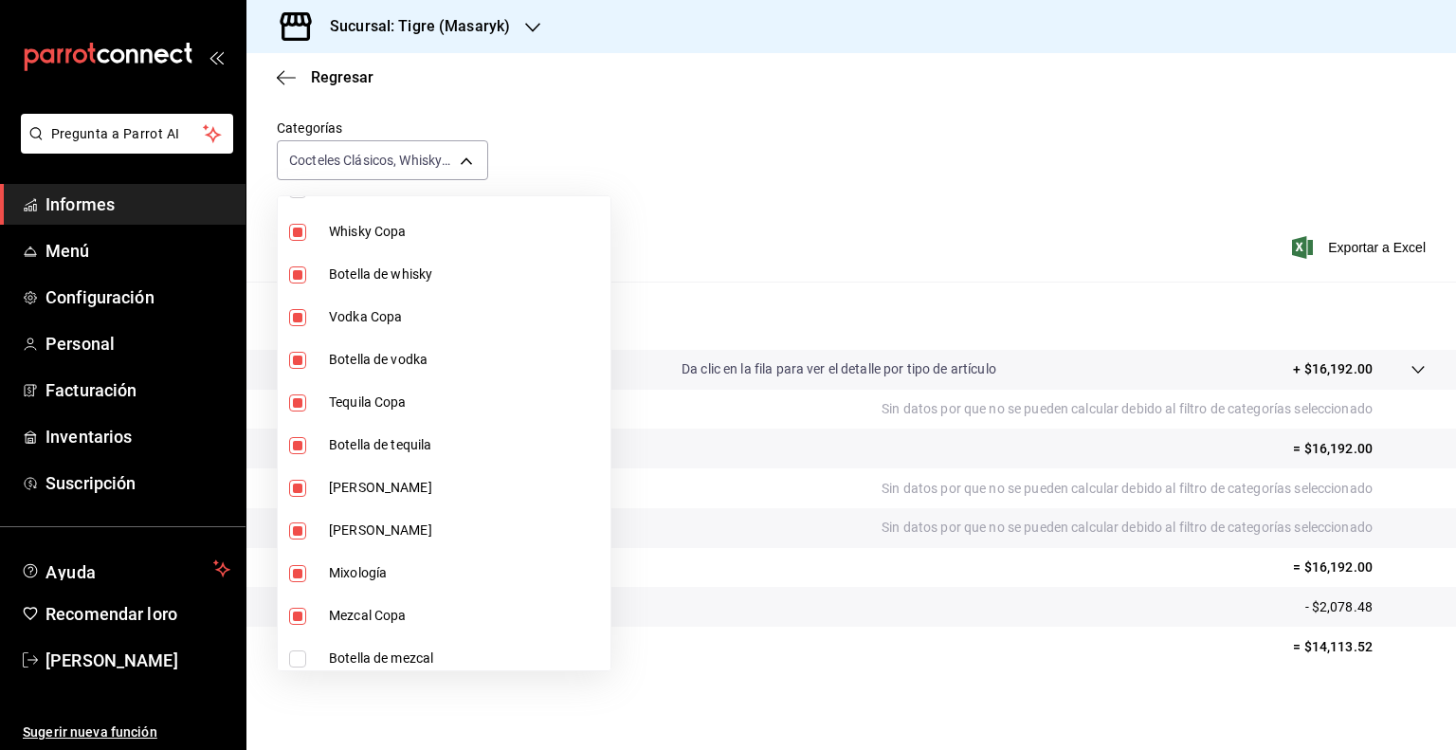
click at [297, 655] on input "checkbox" at bounding box center [297, 658] width 17 height 17
checkbox input "true"
type input "d84ff7ff-b486-406f-81f9-2268b2682644,bb178053-9c6d-425d-b33f-608c0f96bb0b,8f0cc…"
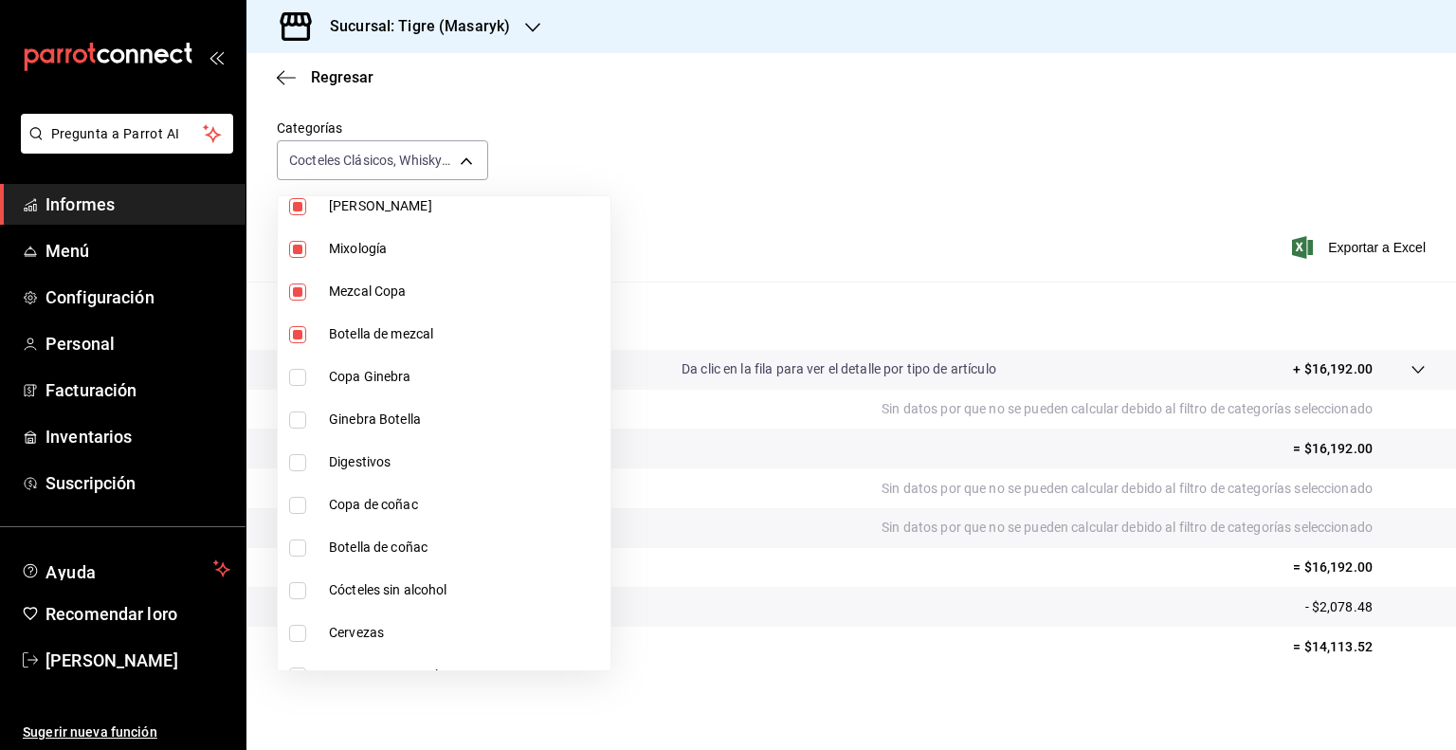
scroll to position [948, 0]
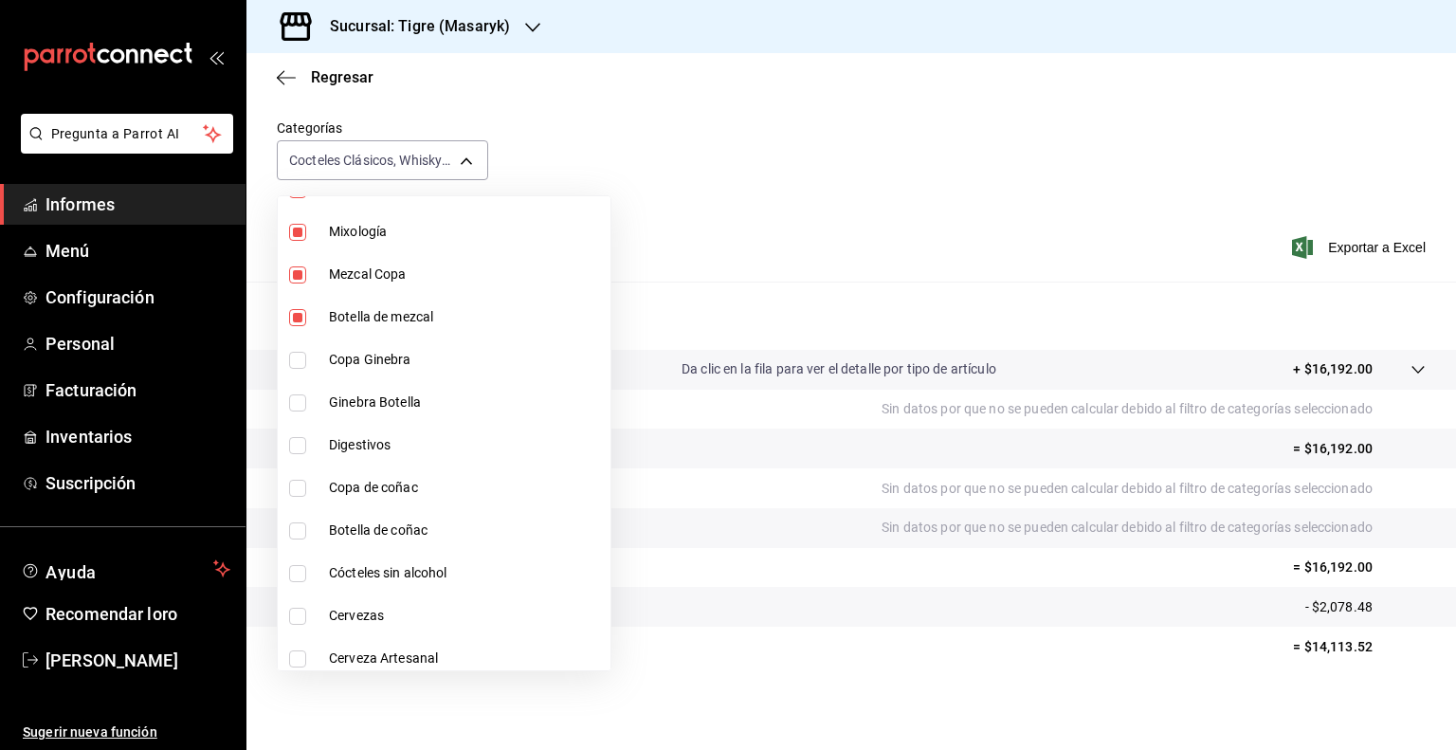
click at [298, 358] on input "checkbox" at bounding box center [297, 360] width 17 height 17
checkbox input "true"
type input "d84ff7ff-b486-406f-81f9-2268b2682644,bb178053-9c6d-425d-b33f-608c0f96bb0b,8f0cc…"
click at [298, 397] on input "checkbox" at bounding box center [297, 402] width 17 height 17
checkbox input "true"
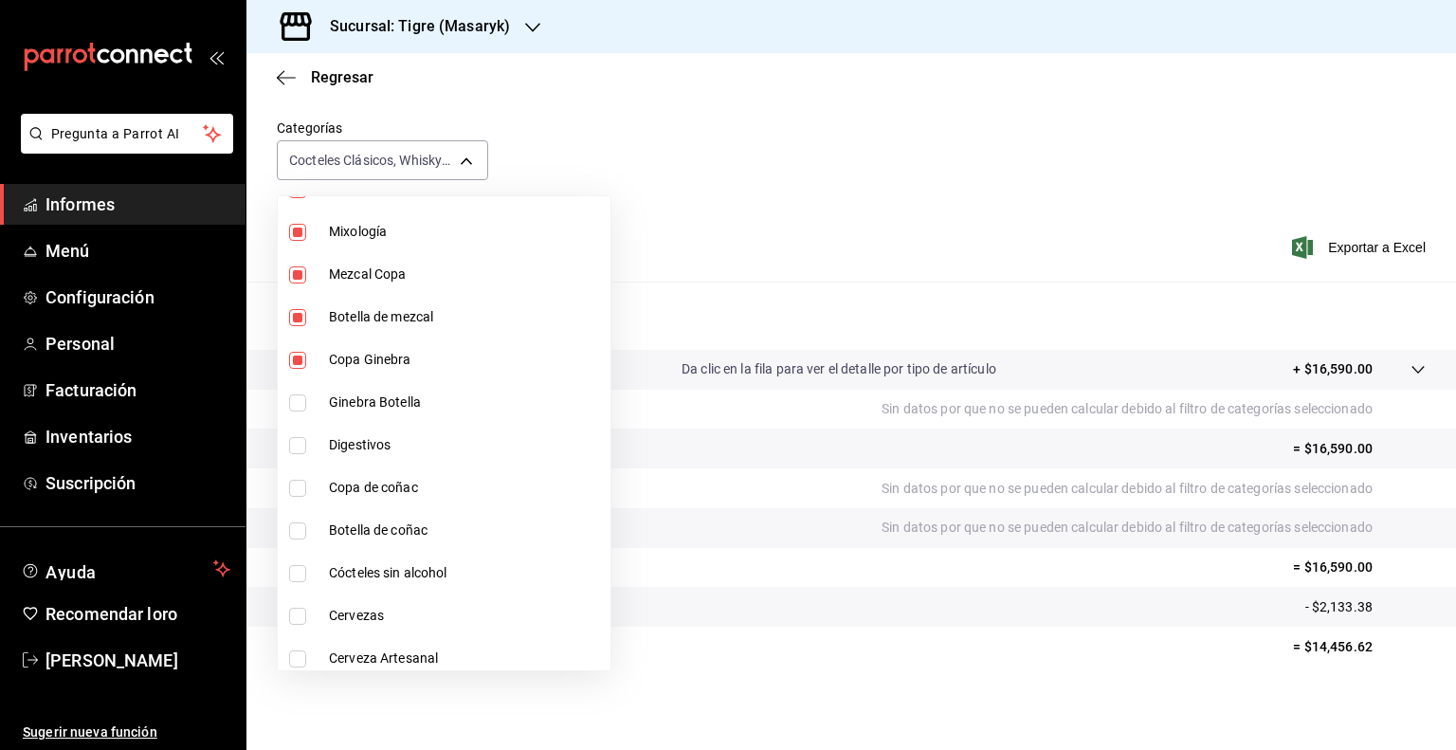
type input "d84ff7ff-b486-406f-81f9-2268b2682644,bb178053-9c6d-425d-b33f-608c0f96bb0b,8f0cc…"
click at [300, 443] on input "checkbox" at bounding box center [297, 445] width 17 height 17
checkbox input "true"
type input "d84ff7ff-b486-406f-81f9-2268b2682644,bb178053-9c6d-425d-b33f-608c0f96bb0b,8f0cc…"
click at [300, 495] on input "checkbox" at bounding box center [297, 488] width 17 height 17
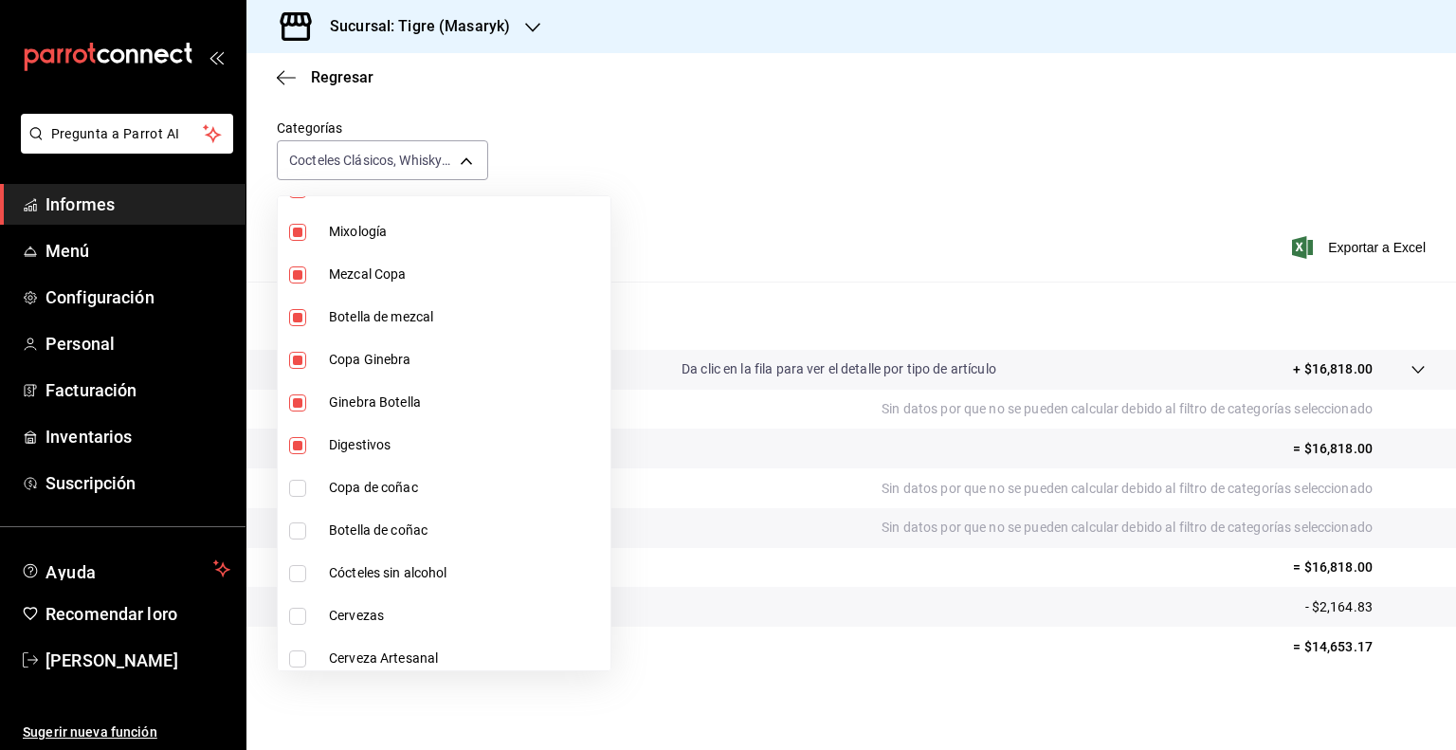
checkbox input "true"
type input "d84ff7ff-b486-406f-81f9-2268b2682644,bb178053-9c6d-425d-b33f-608c0f96bb0b,8f0cc…"
click at [300, 524] on input "checkbox" at bounding box center [297, 530] width 17 height 17
checkbox input "true"
type input "d84ff7ff-b486-406f-81f9-2268b2682644,bb178053-9c6d-425d-b33f-608c0f96bb0b,8f0cc…"
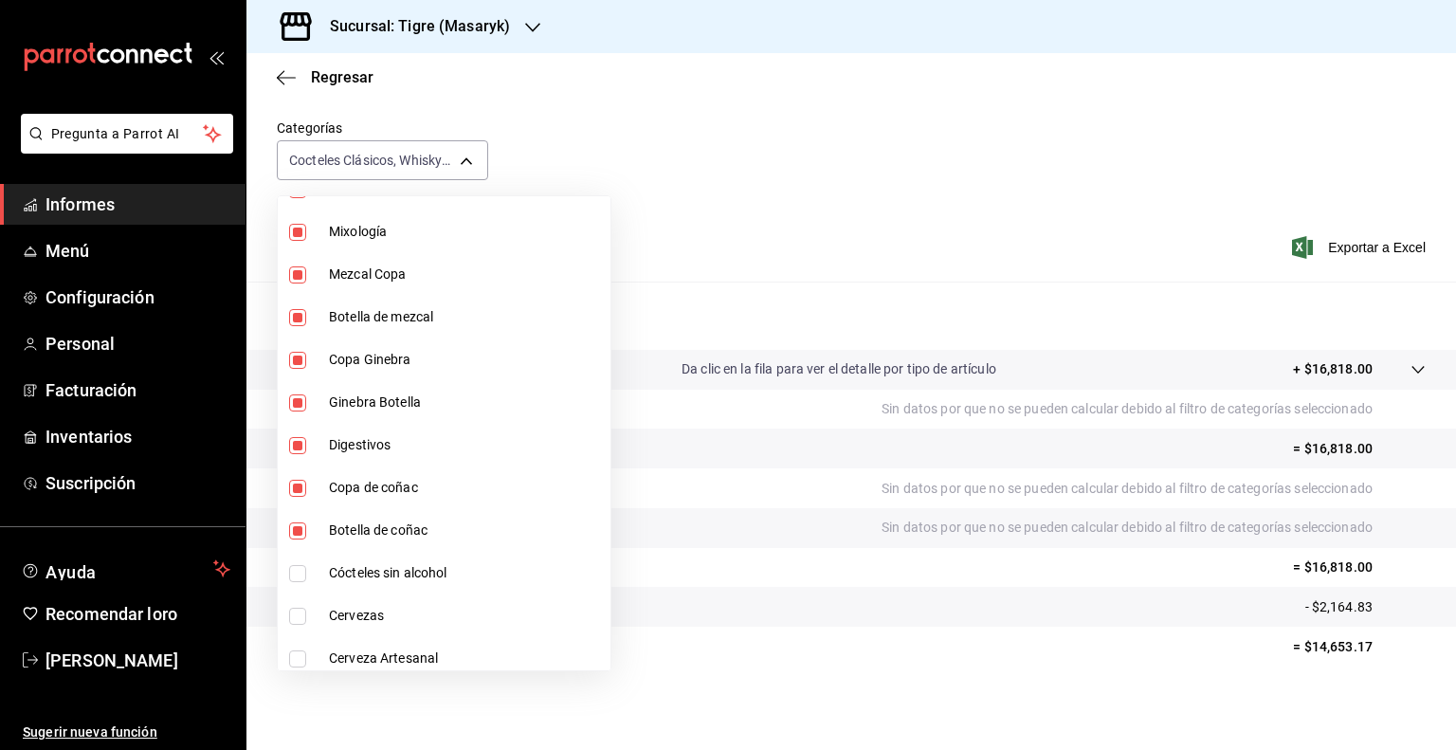
click at [296, 570] on input "checkbox" at bounding box center [297, 573] width 17 height 17
checkbox input "true"
click at [297, 625] on li "Cervezas" at bounding box center [444, 615] width 333 height 43
type input "d84ff7ff-b486-406f-81f9-2268b2682644,bb178053-9c6d-425d-b33f-608c0f96bb0b,8f0cc…"
checkbox input "true"
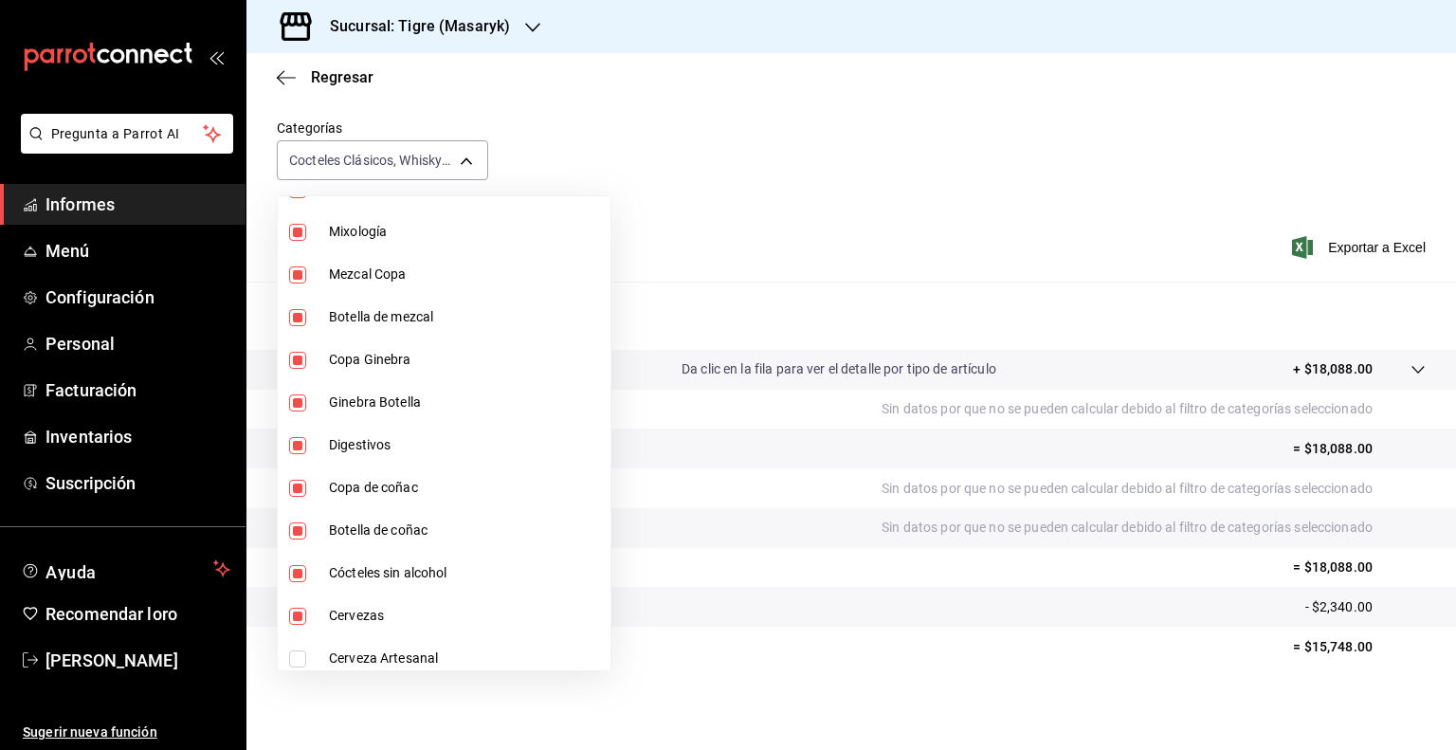
click at [296, 659] on input "checkbox" at bounding box center [297, 658] width 17 height 17
checkbox input "true"
type input "d84ff7ff-b486-406f-81f9-2268b2682644,bb178053-9c6d-425d-b33f-608c0f96bb0b,8f0cc…"
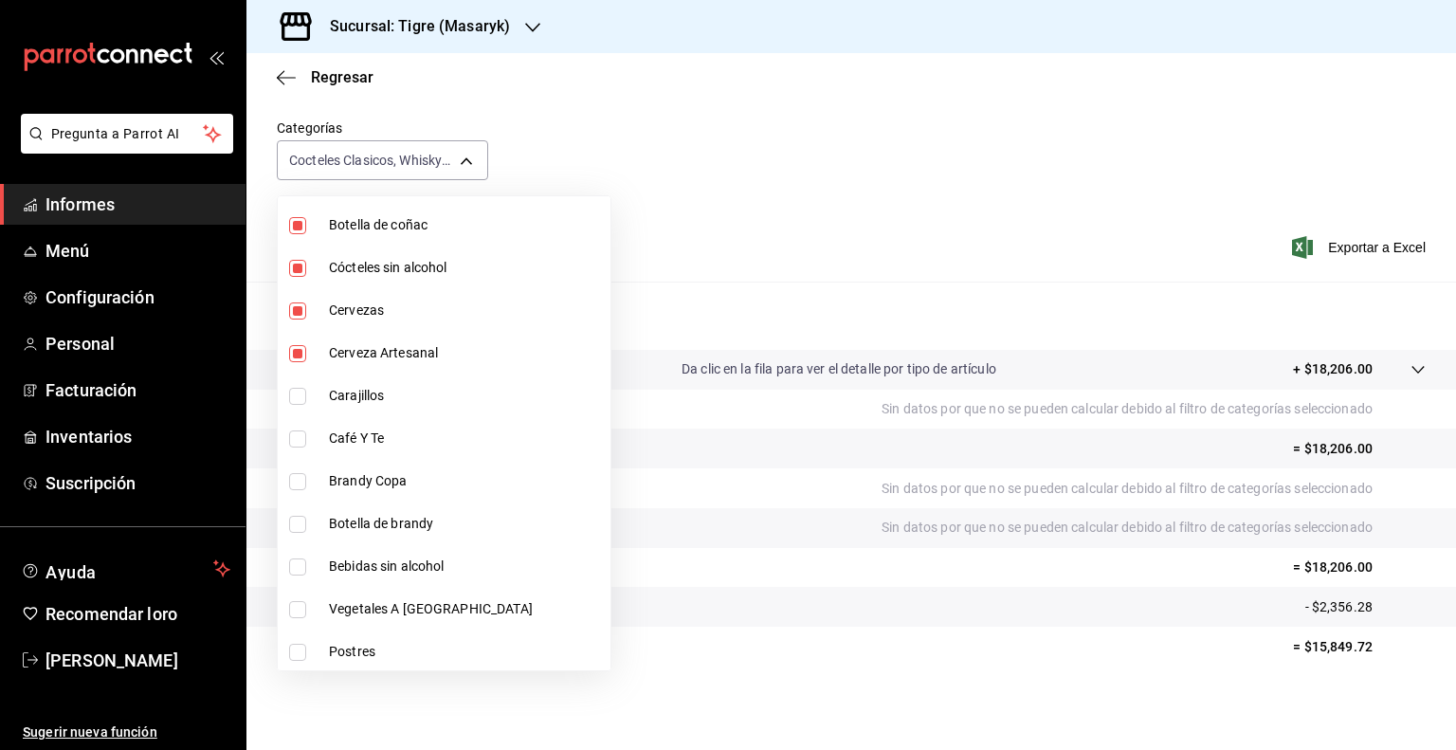
scroll to position [1289, 0]
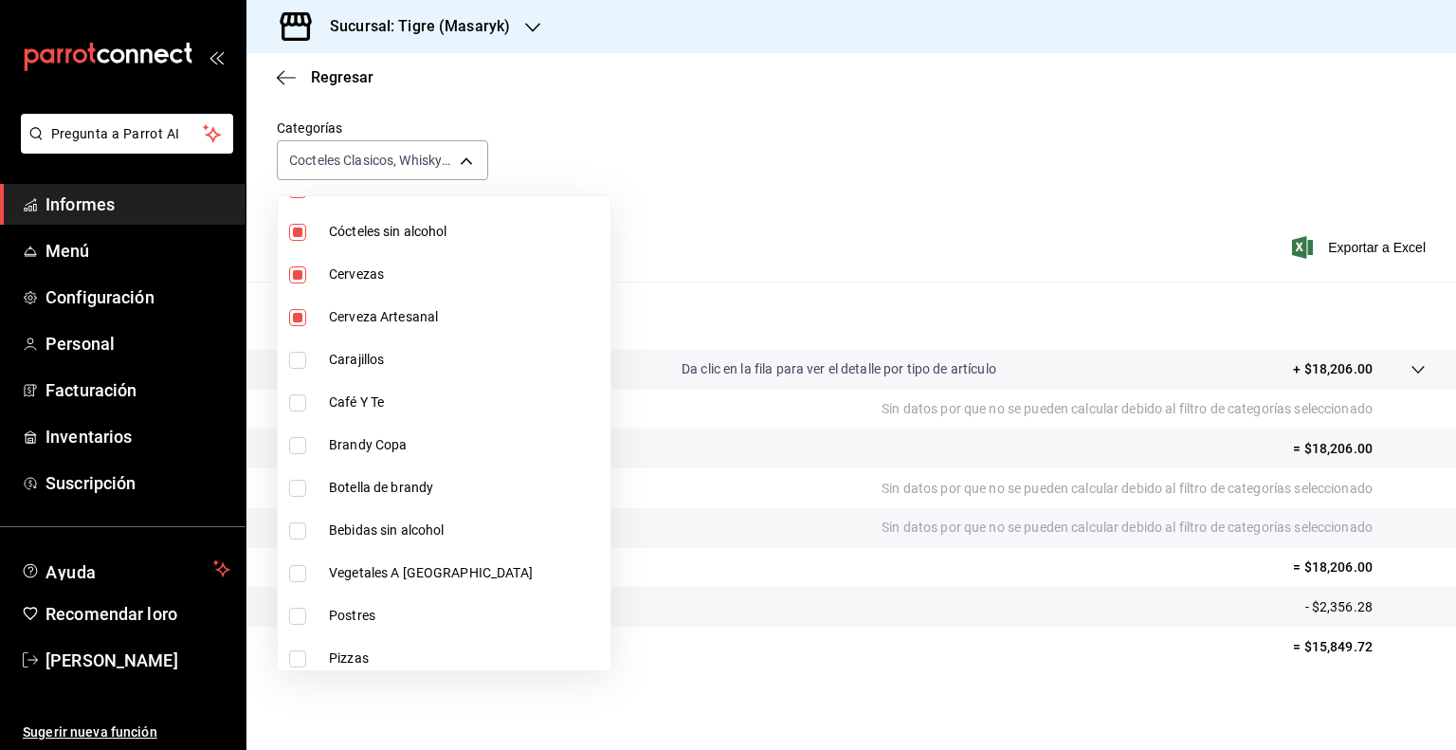
click at [296, 364] on input "checkbox" at bounding box center [297, 360] width 17 height 17
checkbox input "true"
type input "d84ff7ff-b486-406f-81f9-2268b2682644,bb178053-9c6d-425d-b33f-608c0f96bb0b,8f0cc…"
click at [296, 397] on input "checkbox" at bounding box center [297, 402] width 17 height 17
checkbox input "true"
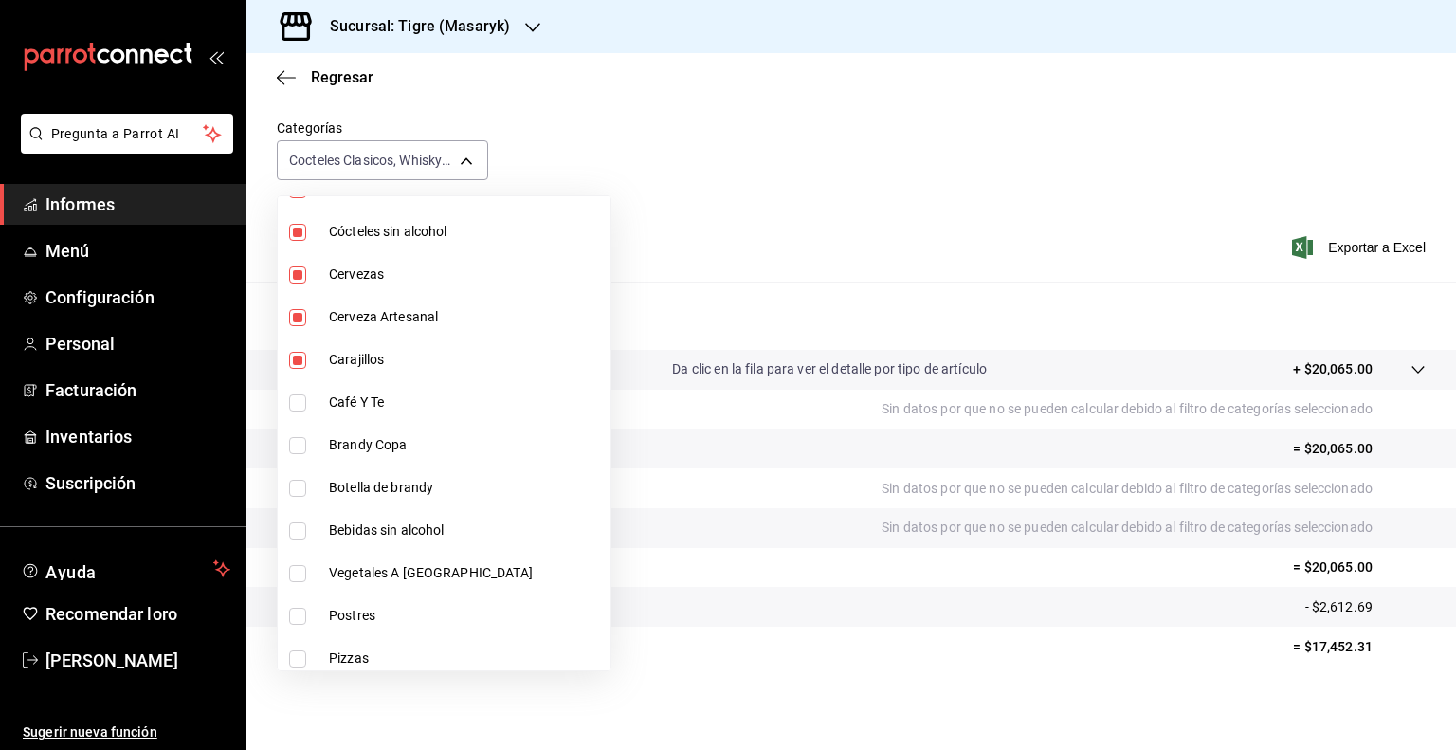
type input "d84ff7ff-b486-406f-81f9-2268b2682644,bb178053-9c6d-425d-b33f-608c0f96bb0b,8f0cc…"
click at [301, 446] on input "checkbox" at bounding box center [297, 445] width 17 height 17
checkbox input "true"
type input "d84ff7ff-b486-406f-81f9-2268b2682644,bb178053-9c6d-425d-b33f-608c0f96bb0b,8f0cc…"
click at [296, 485] on input "checkbox" at bounding box center [297, 488] width 17 height 17
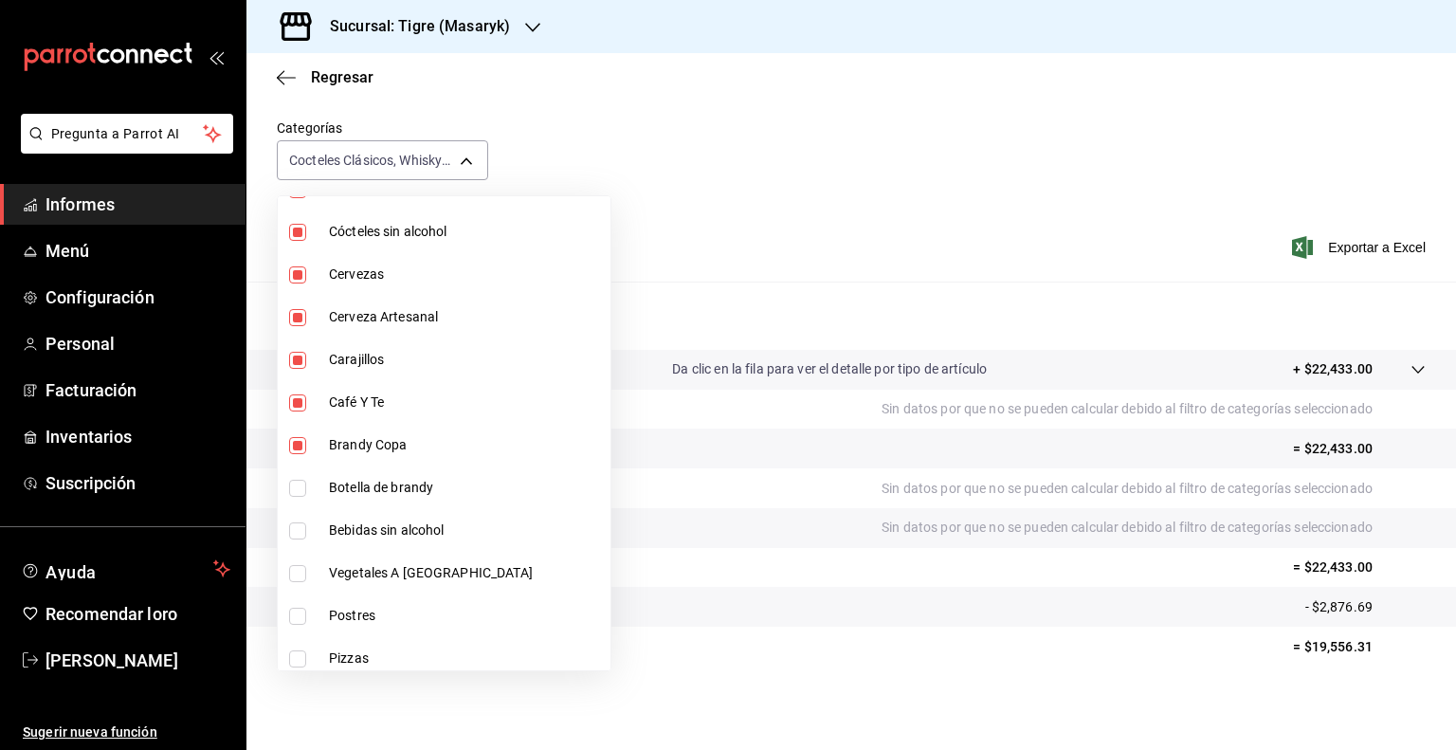
checkbox input "true"
type input "d84ff7ff-b486-406f-81f9-2268b2682644,bb178053-9c6d-425d-b33f-608c0f96bb0b,8f0cc…"
click at [296, 522] on input "checkbox" at bounding box center [297, 530] width 17 height 17
checkbox input "true"
type input "d84ff7ff-b486-406f-81f9-2268b2682644,bb178053-9c6d-425d-b33f-608c0f96bb0b,8f0cc…"
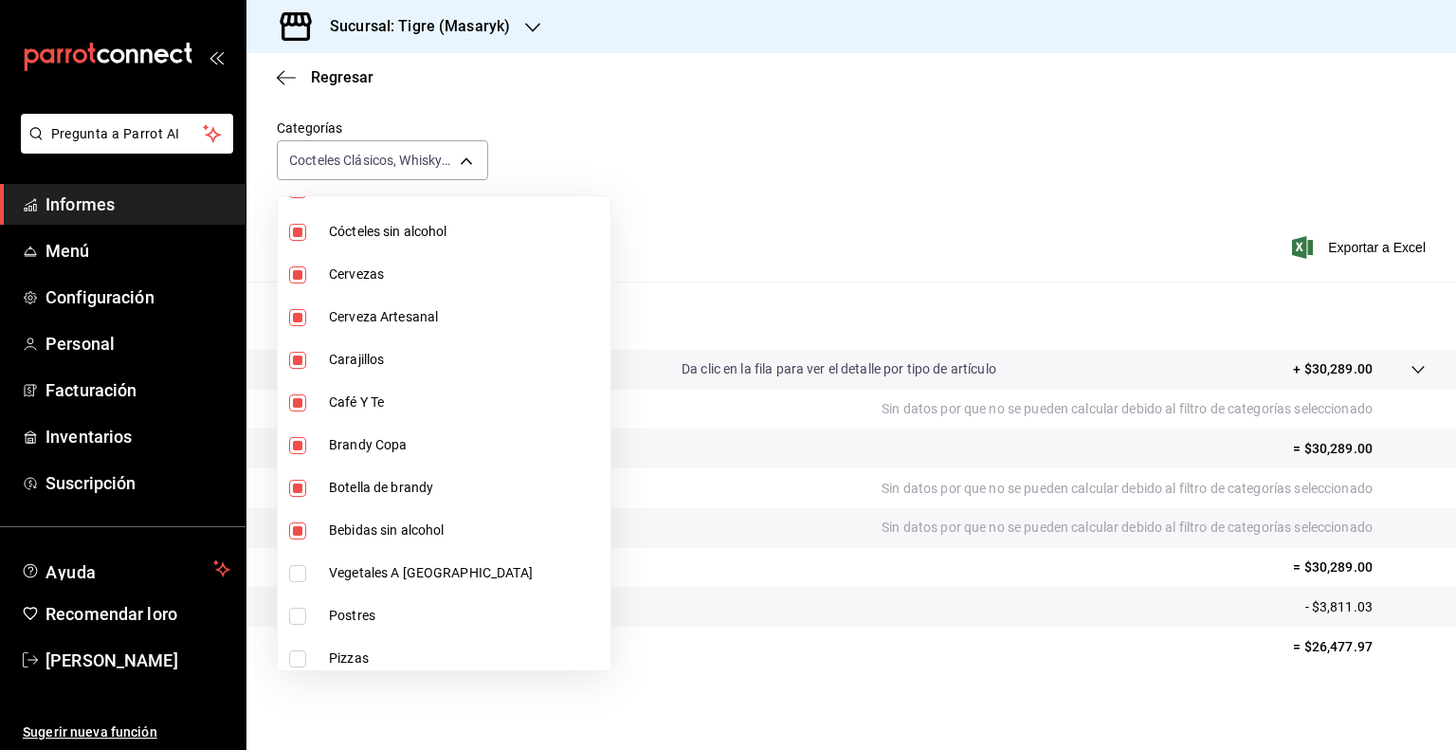
click at [296, 576] on input "checkbox" at bounding box center [297, 573] width 17 height 17
checkbox input "true"
drag, startPoint x: 296, startPoint y: 576, endPoint x: 362, endPoint y: 575, distance: 66.4
click at [362, 575] on font "Vegetales A [GEOGRAPHIC_DATA]" at bounding box center [431, 572] width 204 height 15
type input "d84ff7ff-b486-406f-81f9-2268b2682644,bb178053-9c6d-425d-b33f-608c0f96bb0b,8f0cc…"
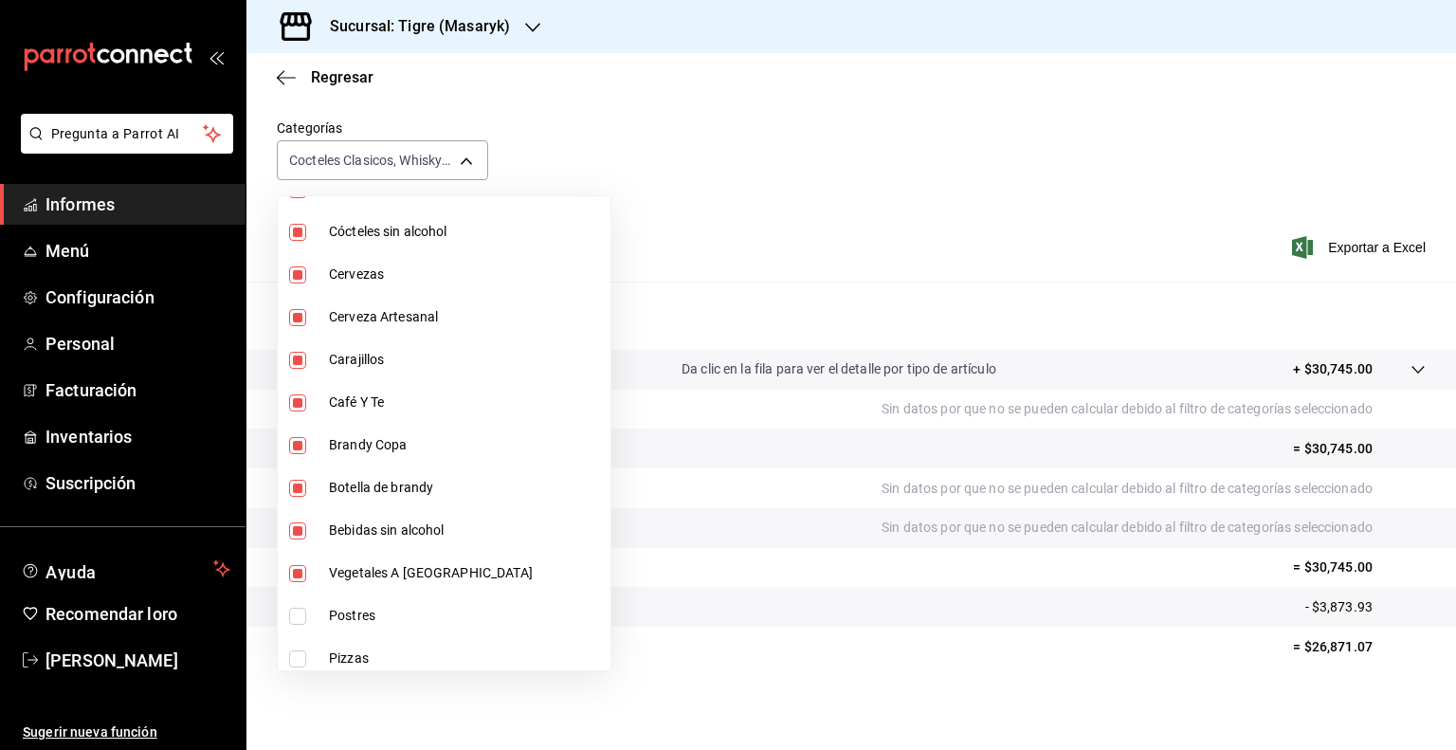
checkbox input "false"
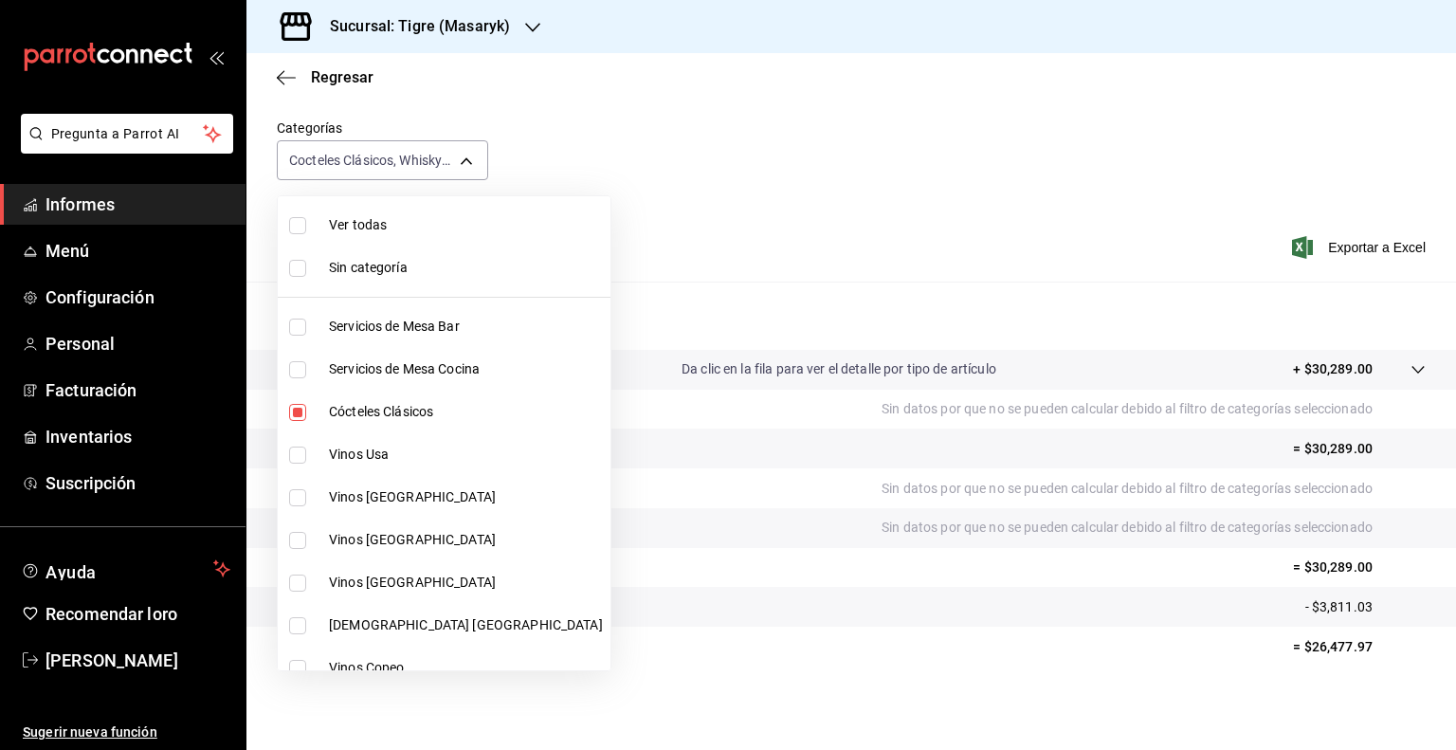
click at [296, 223] on input "checkbox" at bounding box center [297, 225] width 17 height 17
checkbox input "true"
type input "7cd27861-1019-4265-ada8-0a6349b72ebc,77c47ebf-2aa7-4ca3-900f-d4e8133ed13d,d84ff…"
checkbox input "true"
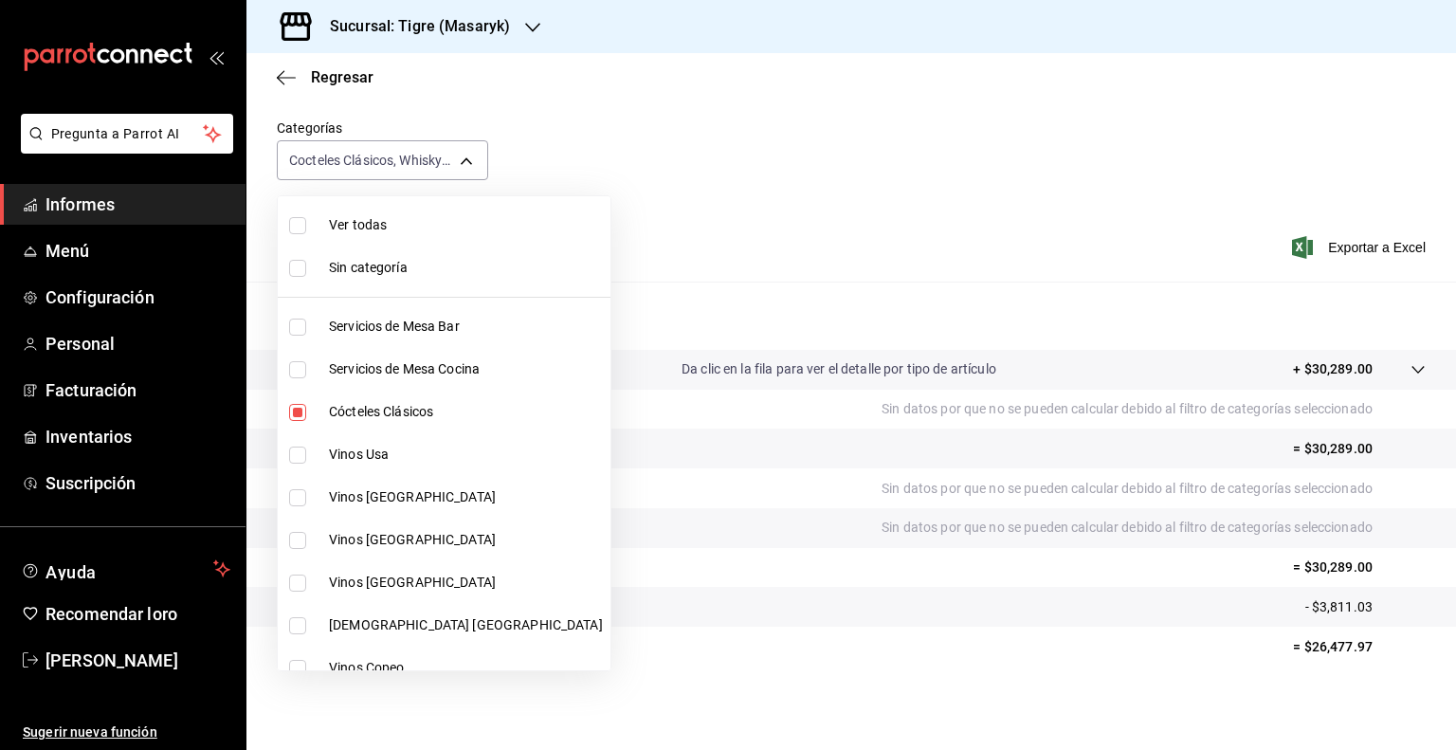
checkbox input "true"
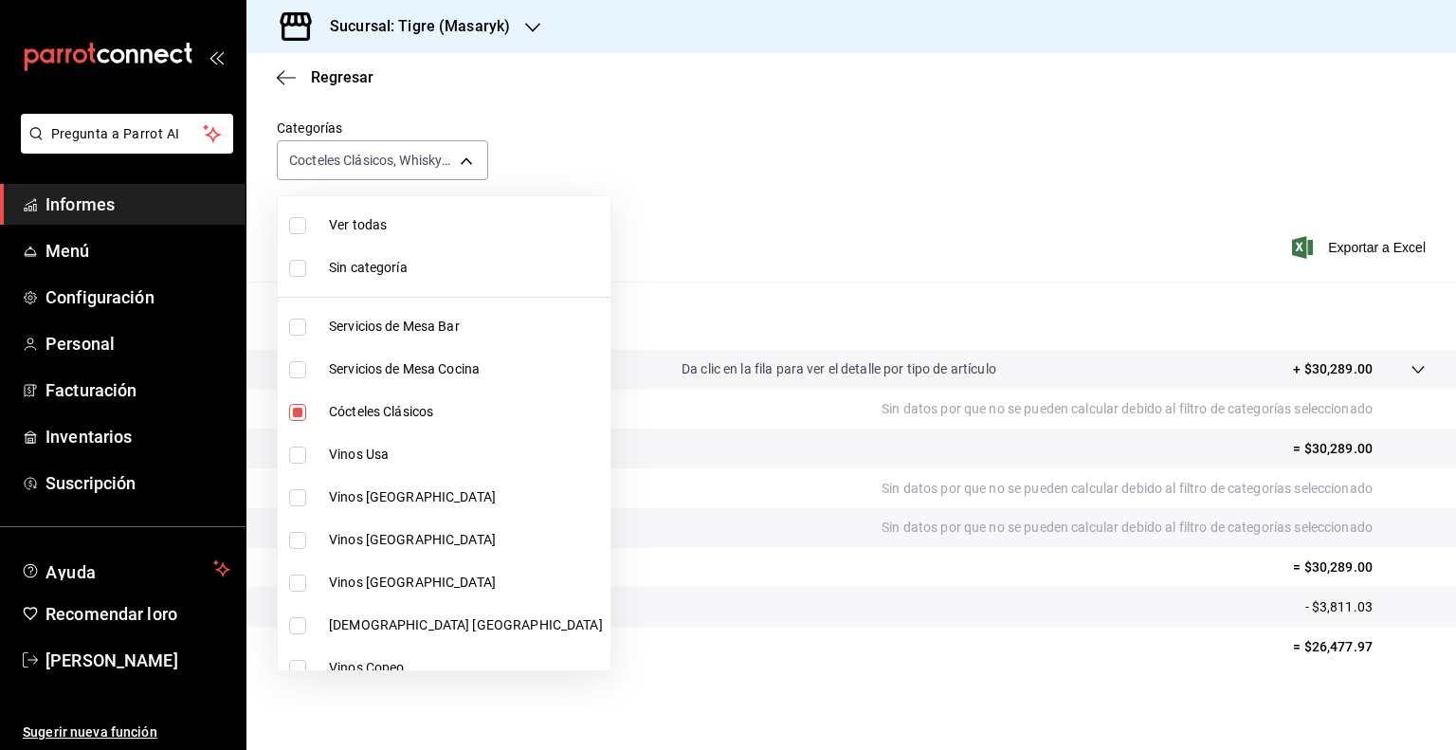
checkbox input "true"
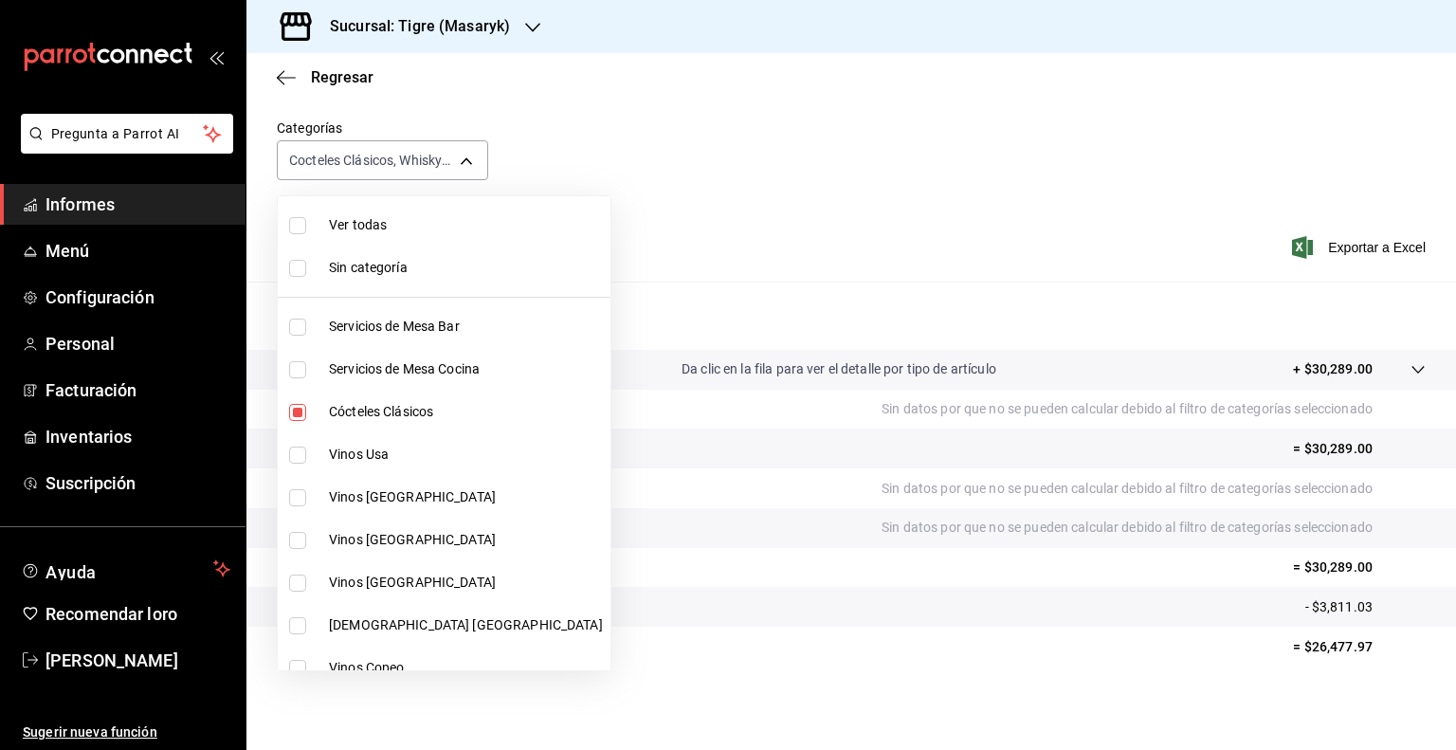
checkbox input "true"
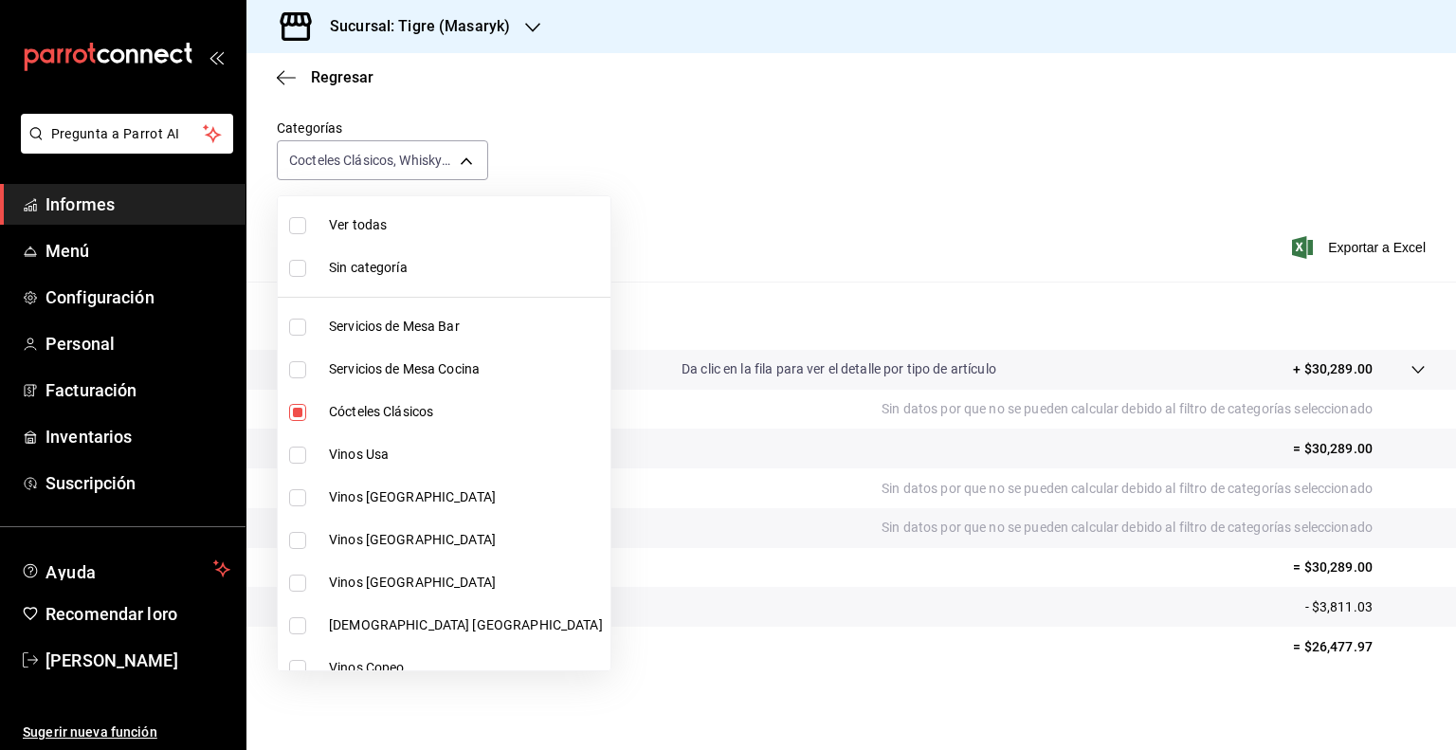
checkbox input "true"
click at [296, 223] on input "checkbox" at bounding box center [297, 225] width 17 height 17
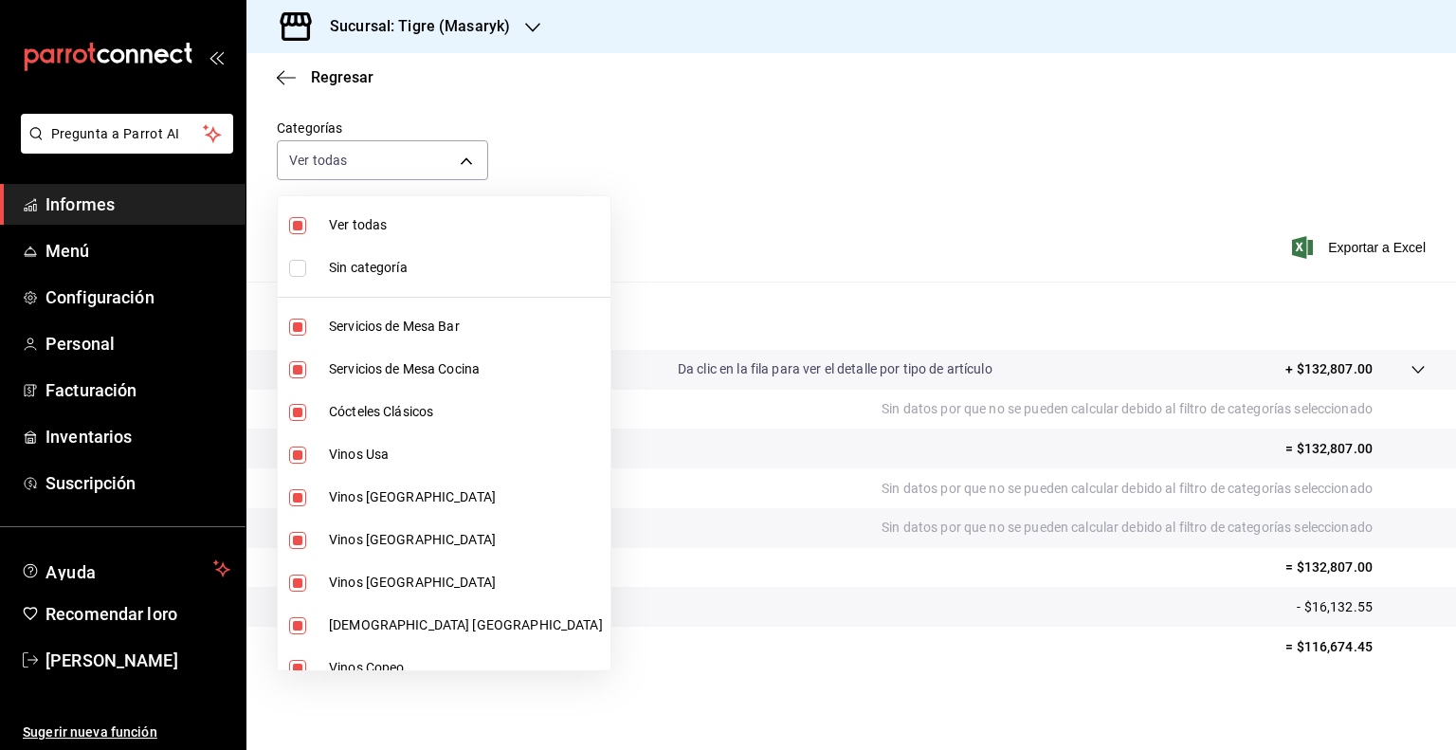
checkbox input "false"
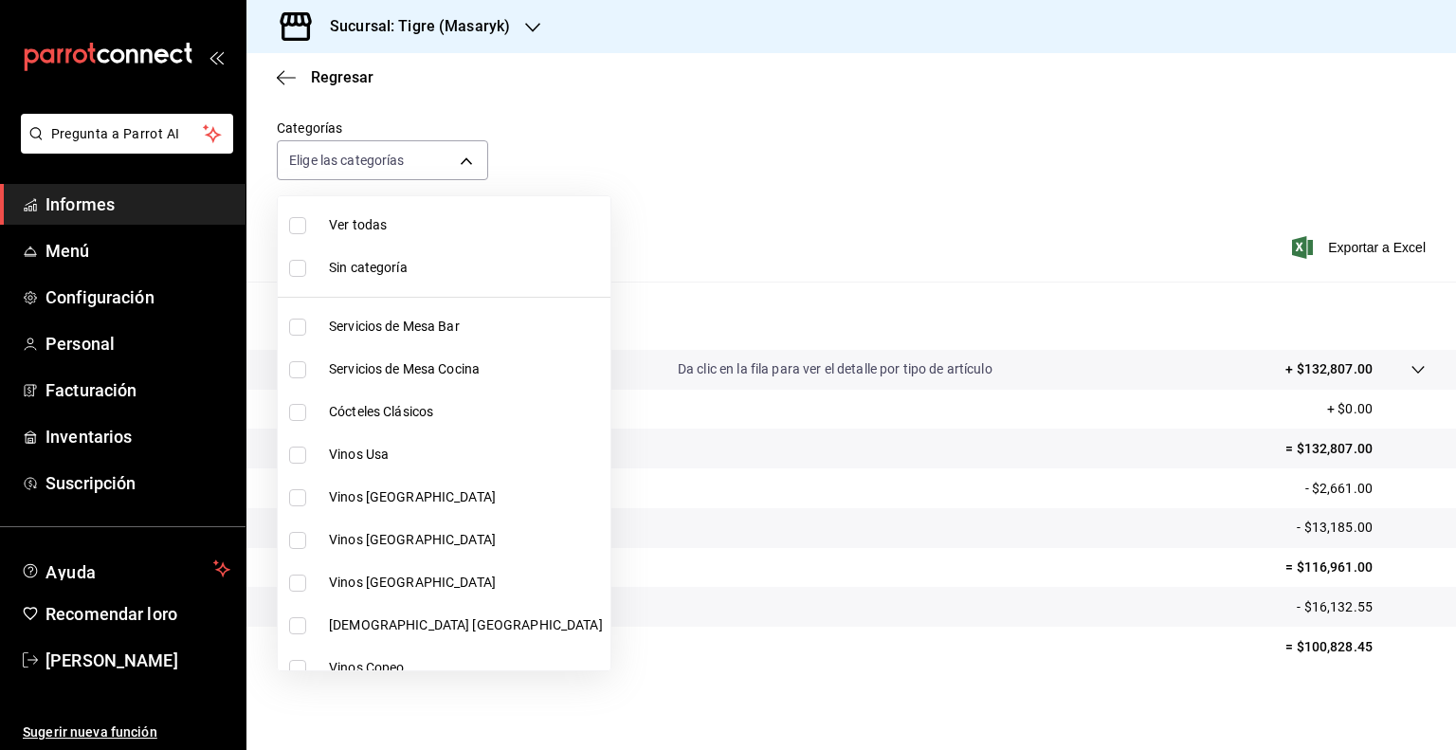
click at [303, 262] on input "checkbox" at bounding box center [297, 268] width 17 height 17
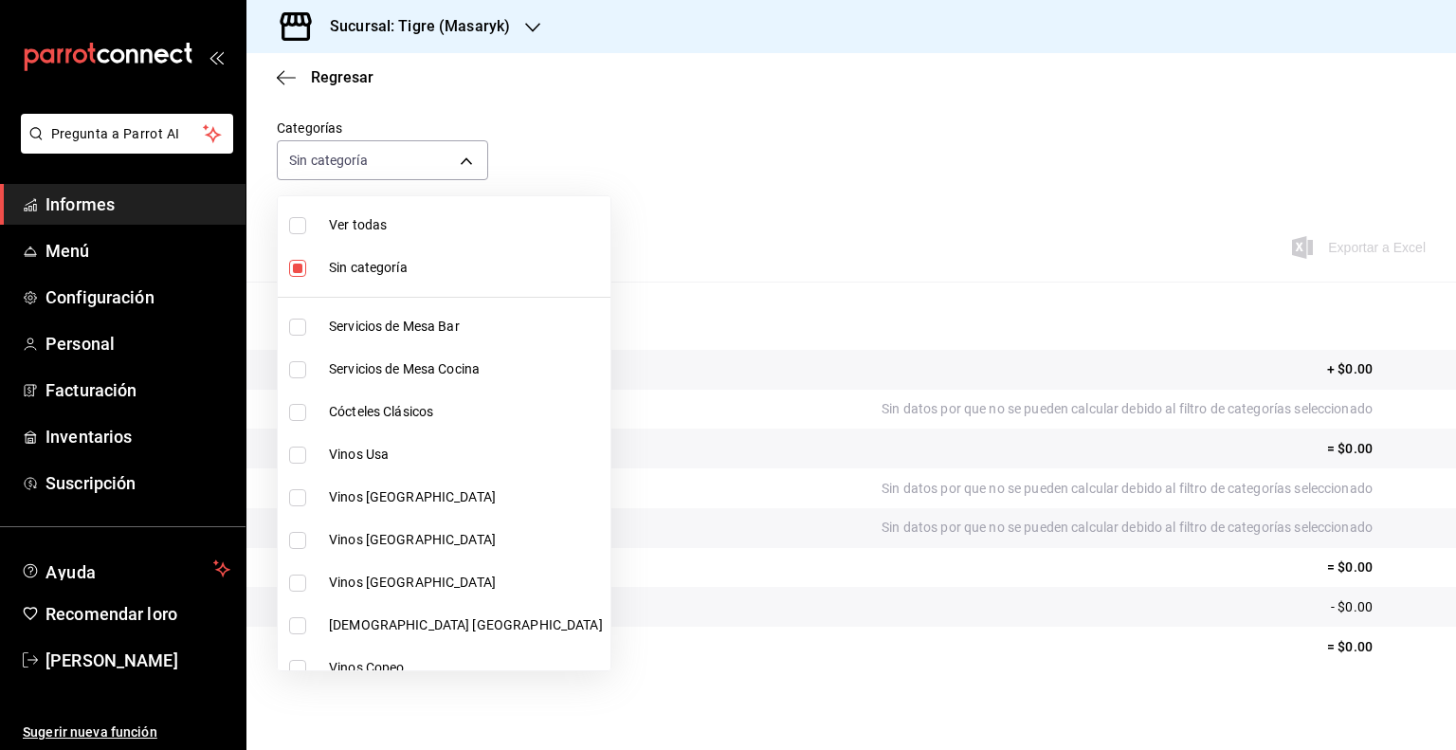
click at [299, 451] on input "checkbox" at bounding box center [297, 454] width 17 height 17
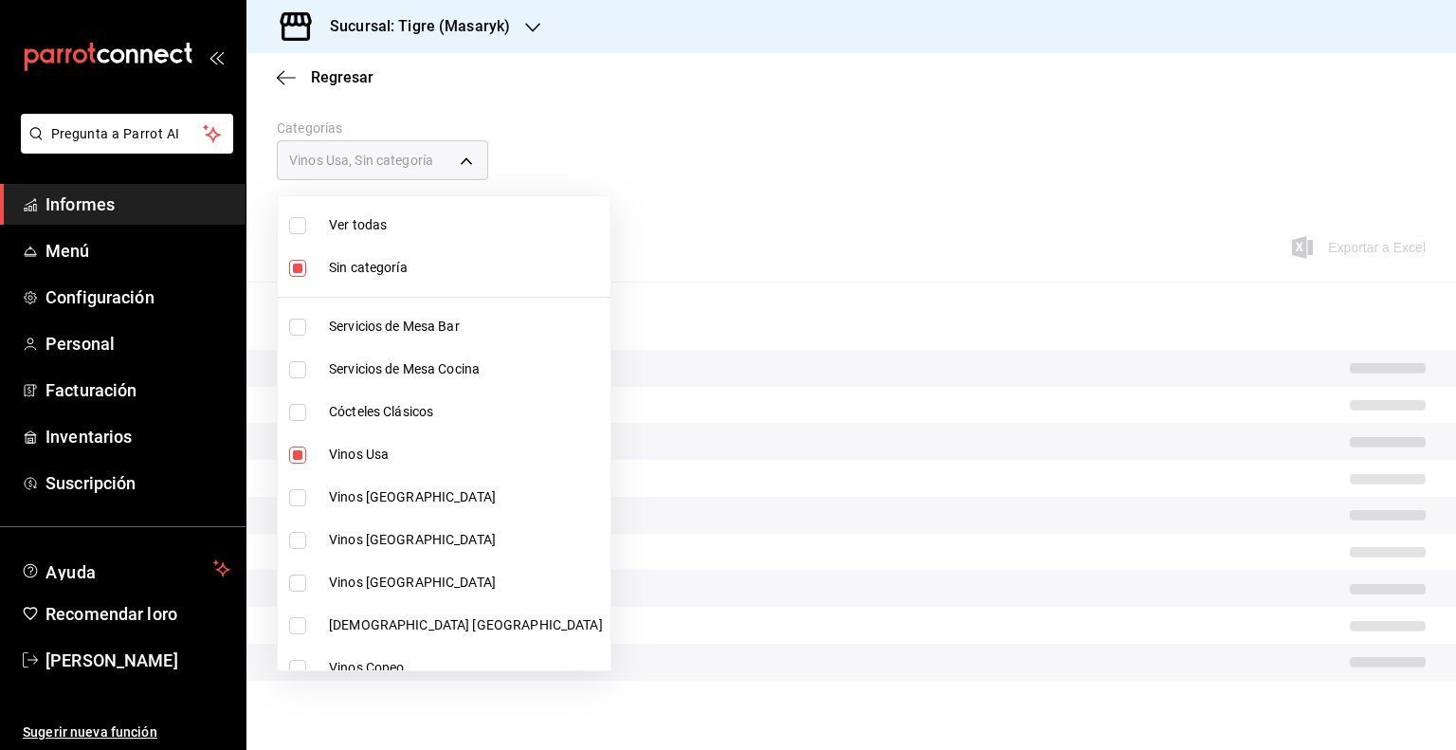
click at [300, 500] on input "checkbox" at bounding box center [297, 497] width 17 height 17
click at [297, 537] on input "checkbox" at bounding box center [297, 540] width 17 height 17
click at [297, 580] on input "checkbox" at bounding box center [297, 582] width 17 height 17
click at [298, 621] on input "checkbox" at bounding box center [297, 625] width 17 height 17
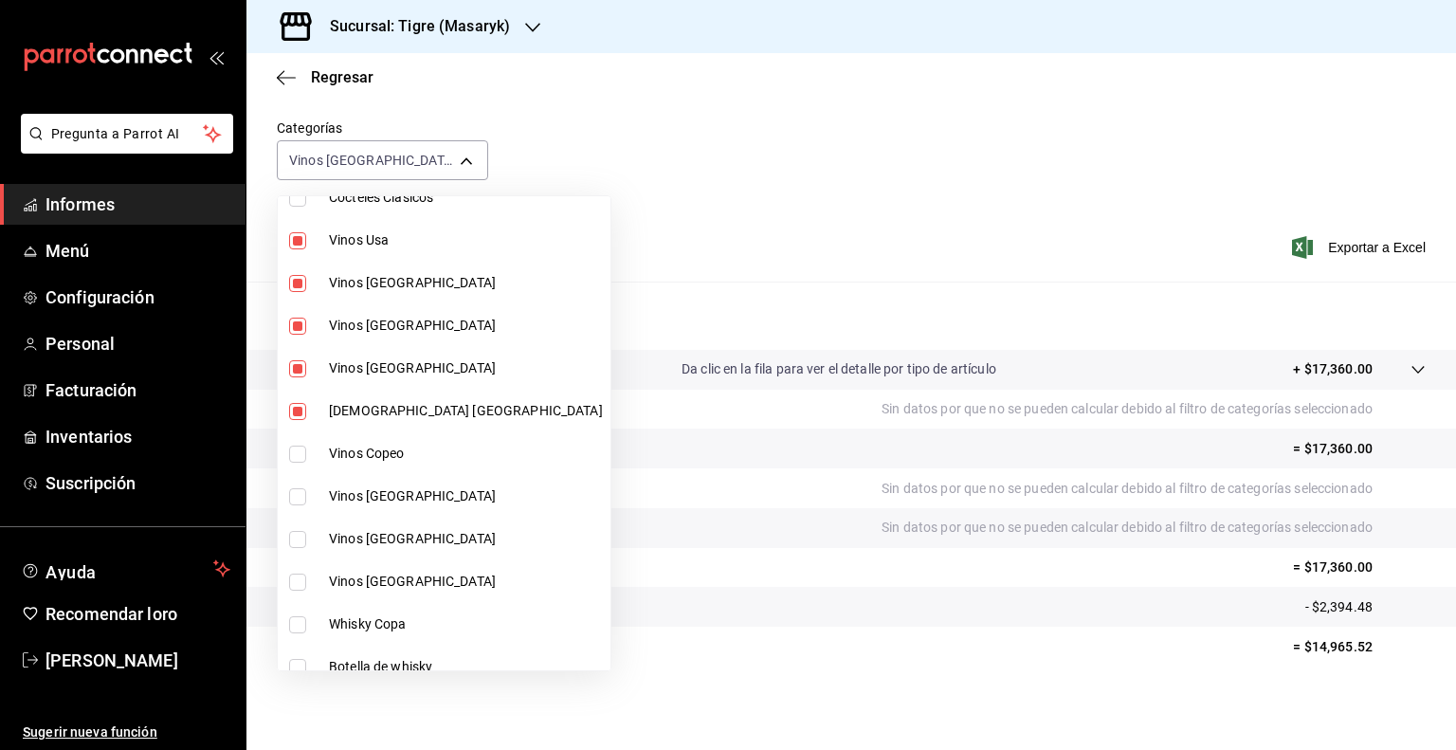
scroll to position [265, 0]
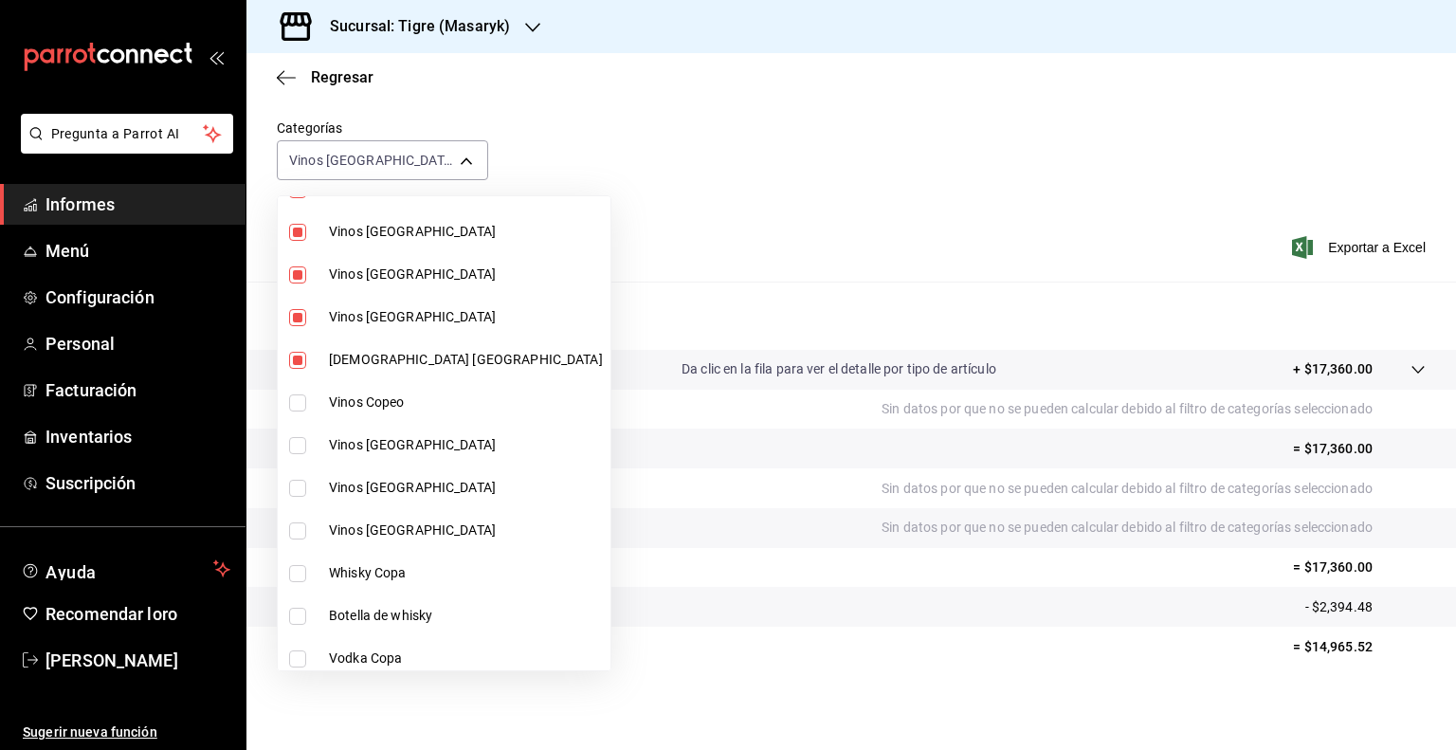
click at [302, 404] on input "checkbox" at bounding box center [297, 402] width 17 height 17
click at [296, 441] on input "checkbox" at bounding box center [297, 445] width 17 height 17
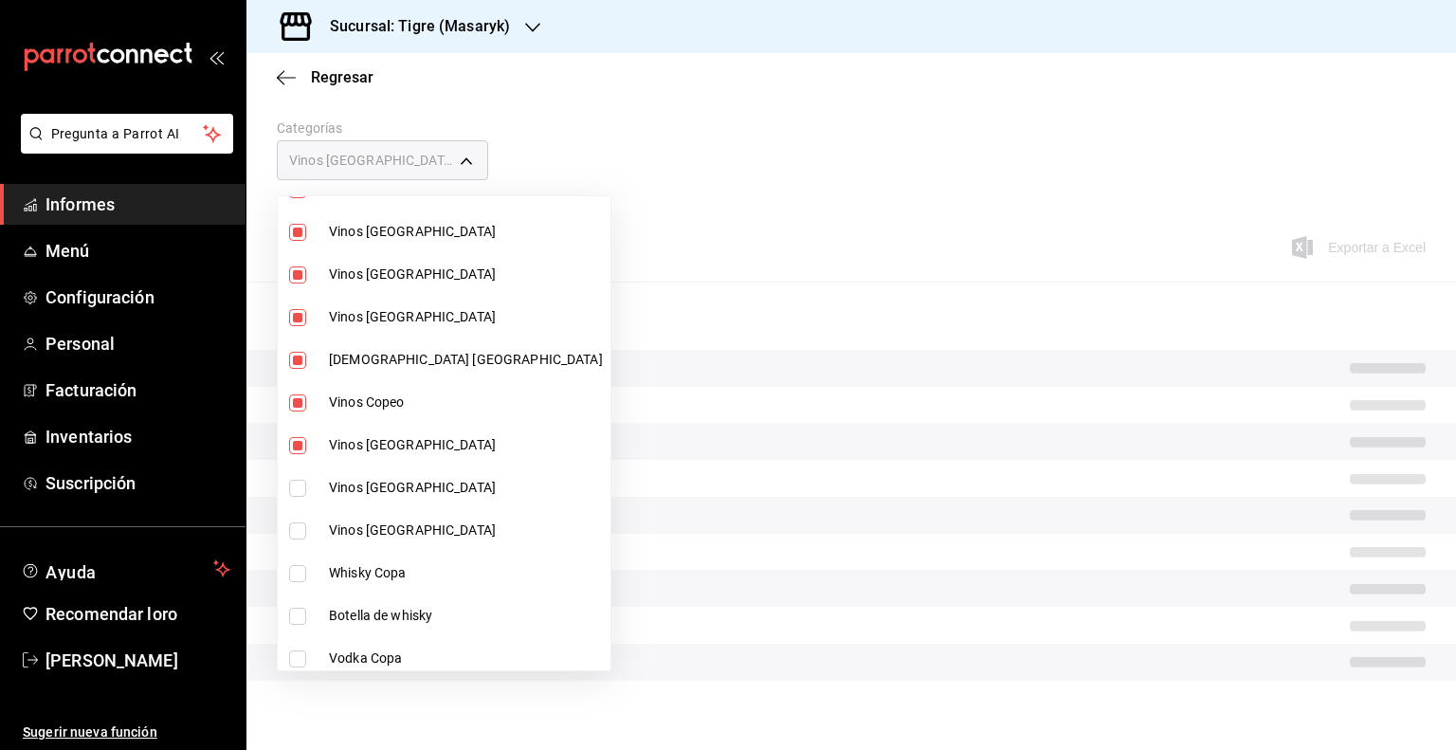
click at [300, 480] on input "checkbox" at bounding box center [297, 488] width 17 height 17
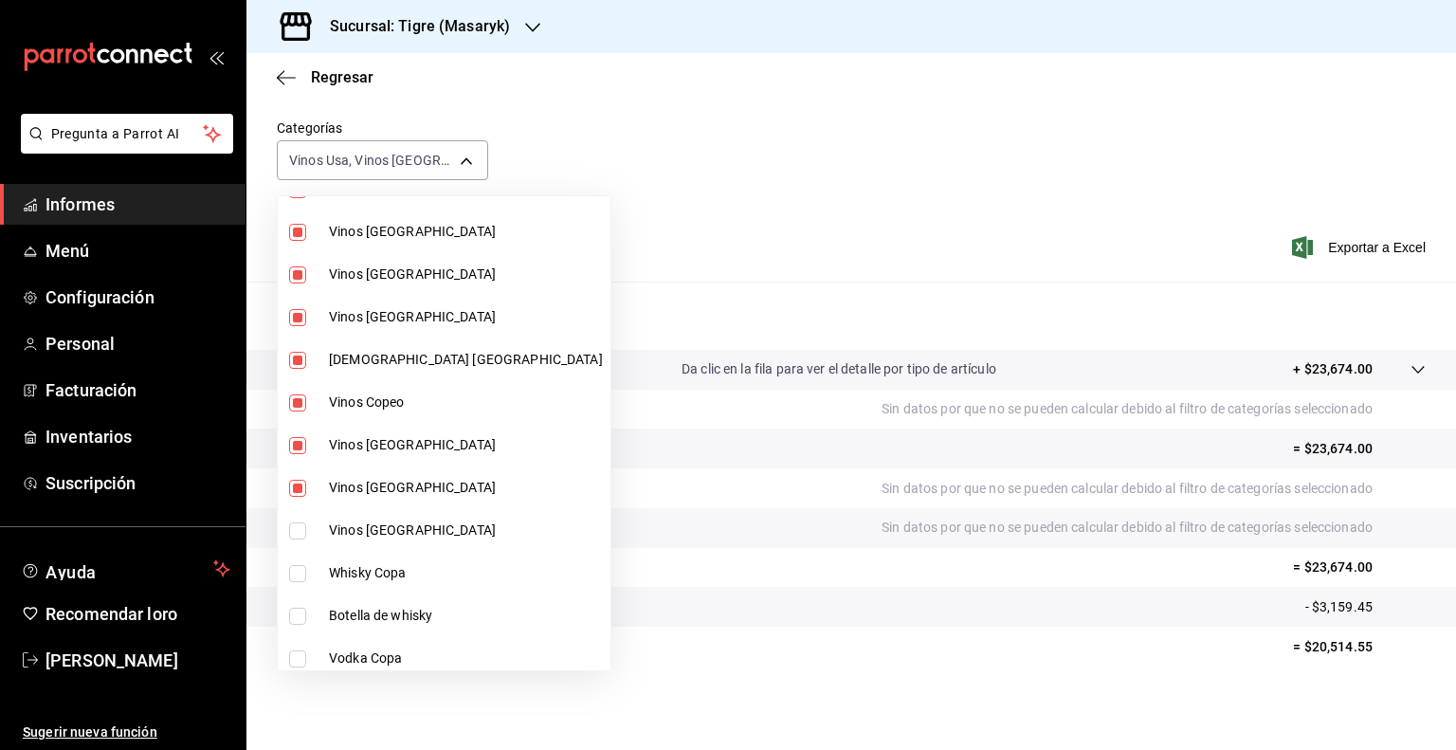
click at [300, 522] on input "checkbox" at bounding box center [297, 530] width 17 height 17
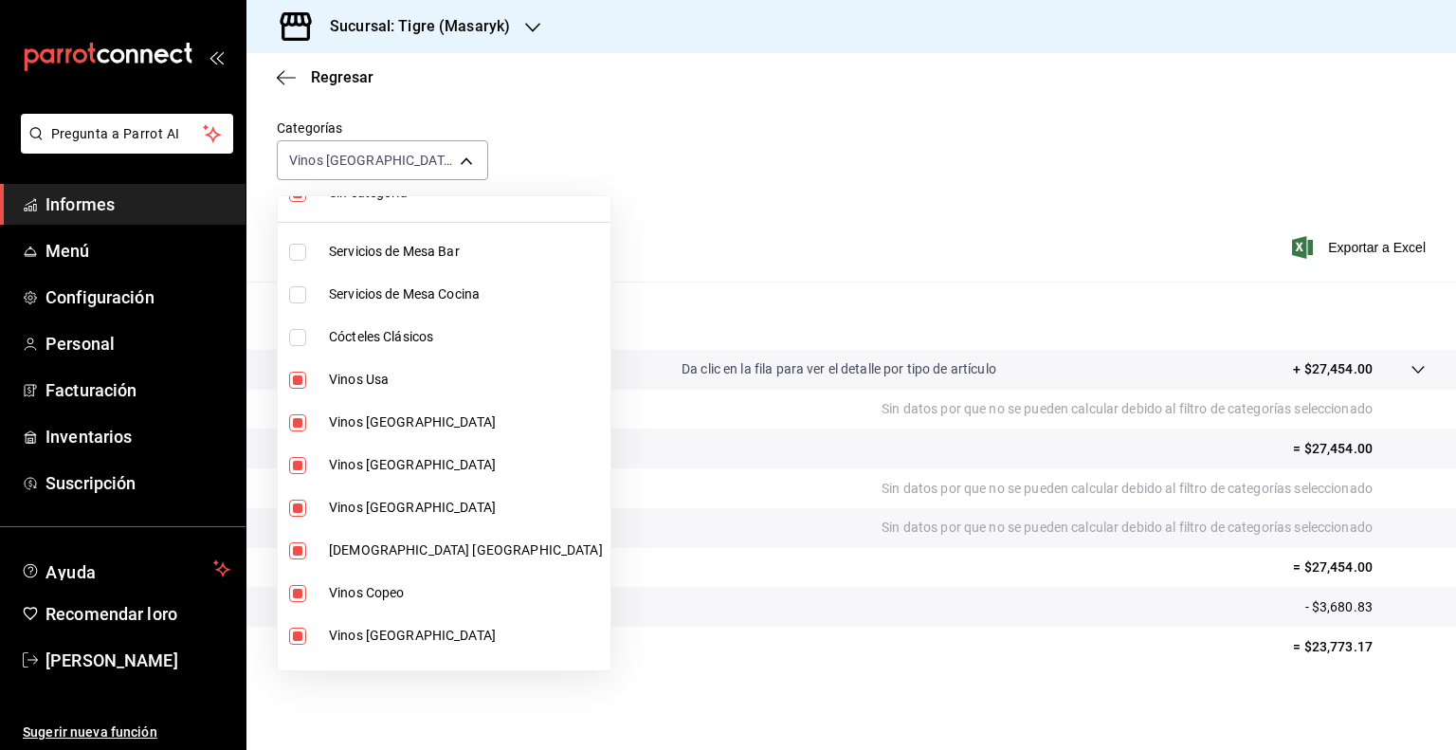
scroll to position [38, 0]
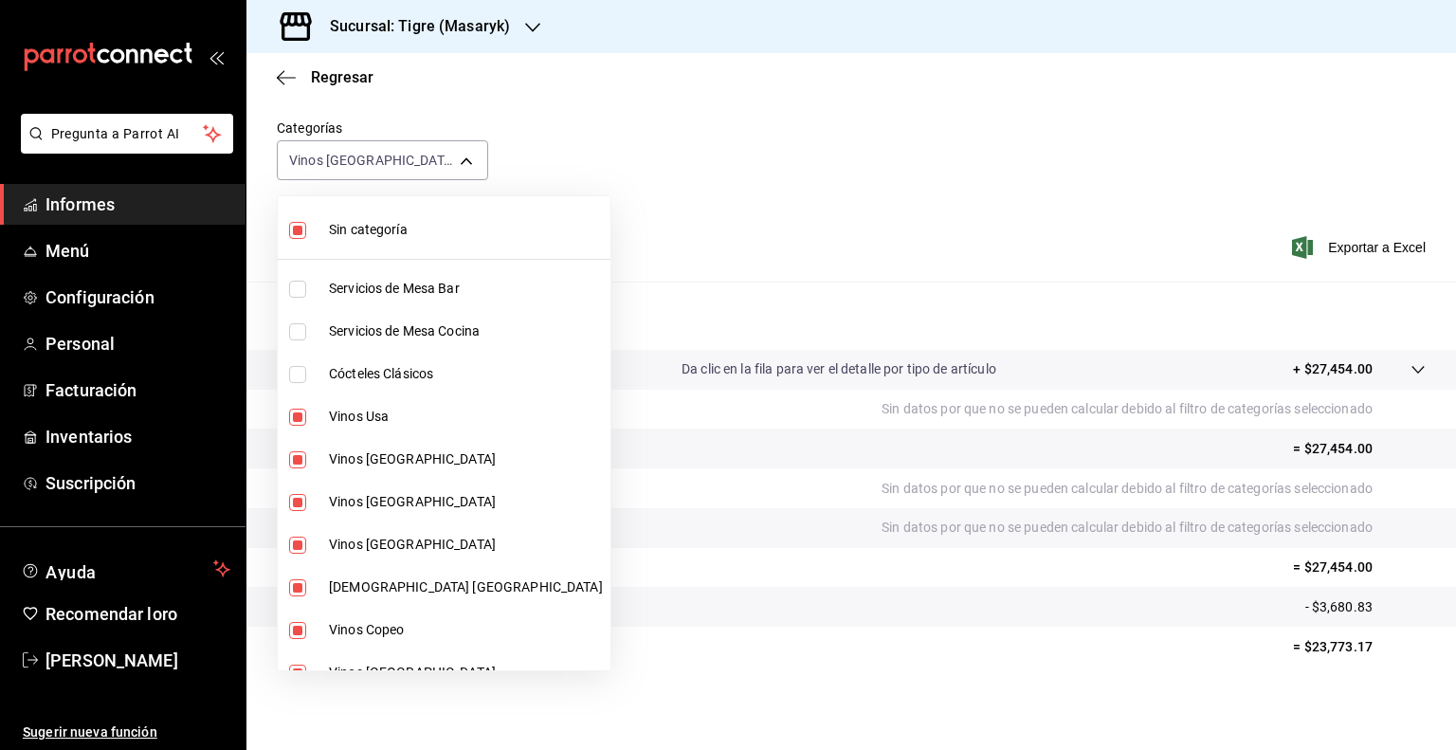
click at [297, 232] on input "checkbox" at bounding box center [297, 230] width 17 height 17
click at [299, 228] on input "checkbox" at bounding box center [297, 230] width 17 height 17
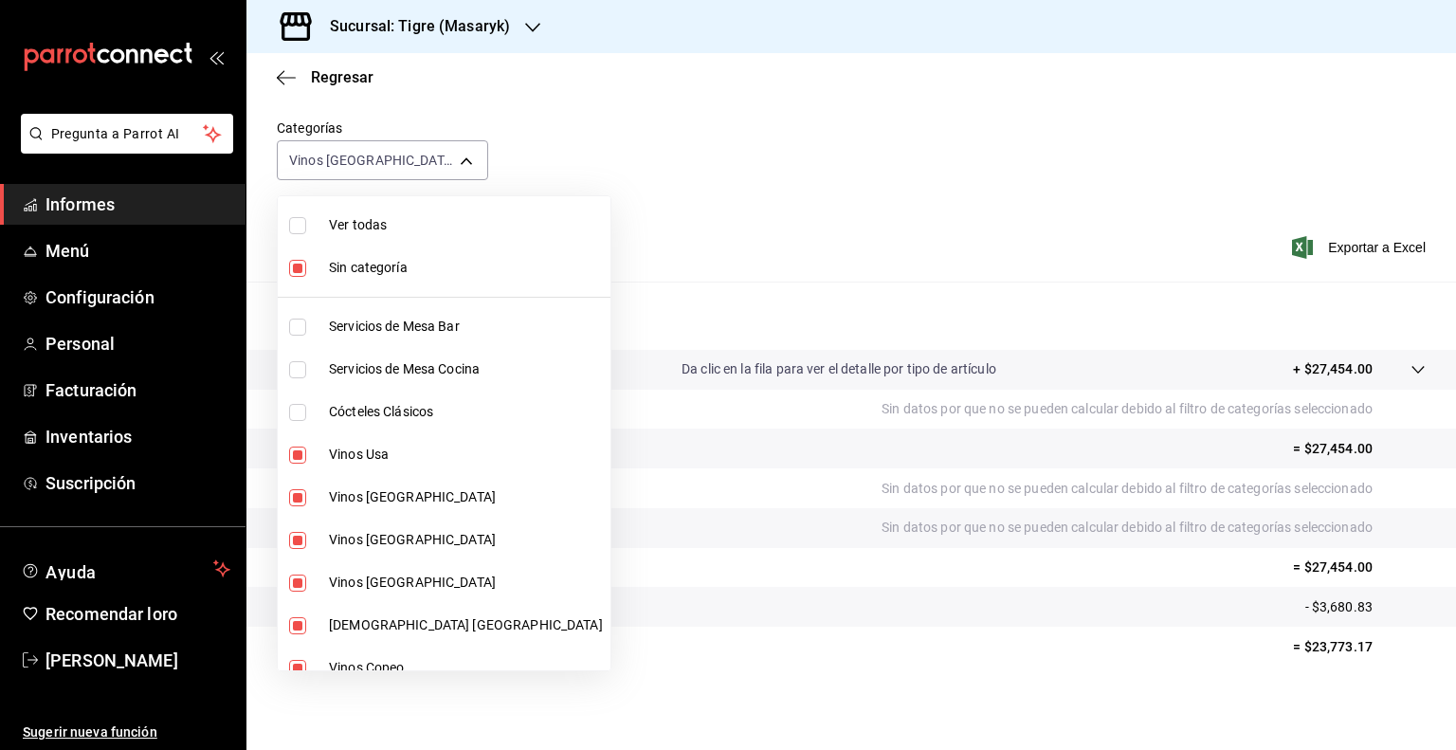
click at [300, 230] on input "checkbox" at bounding box center [297, 225] width 17 height 17
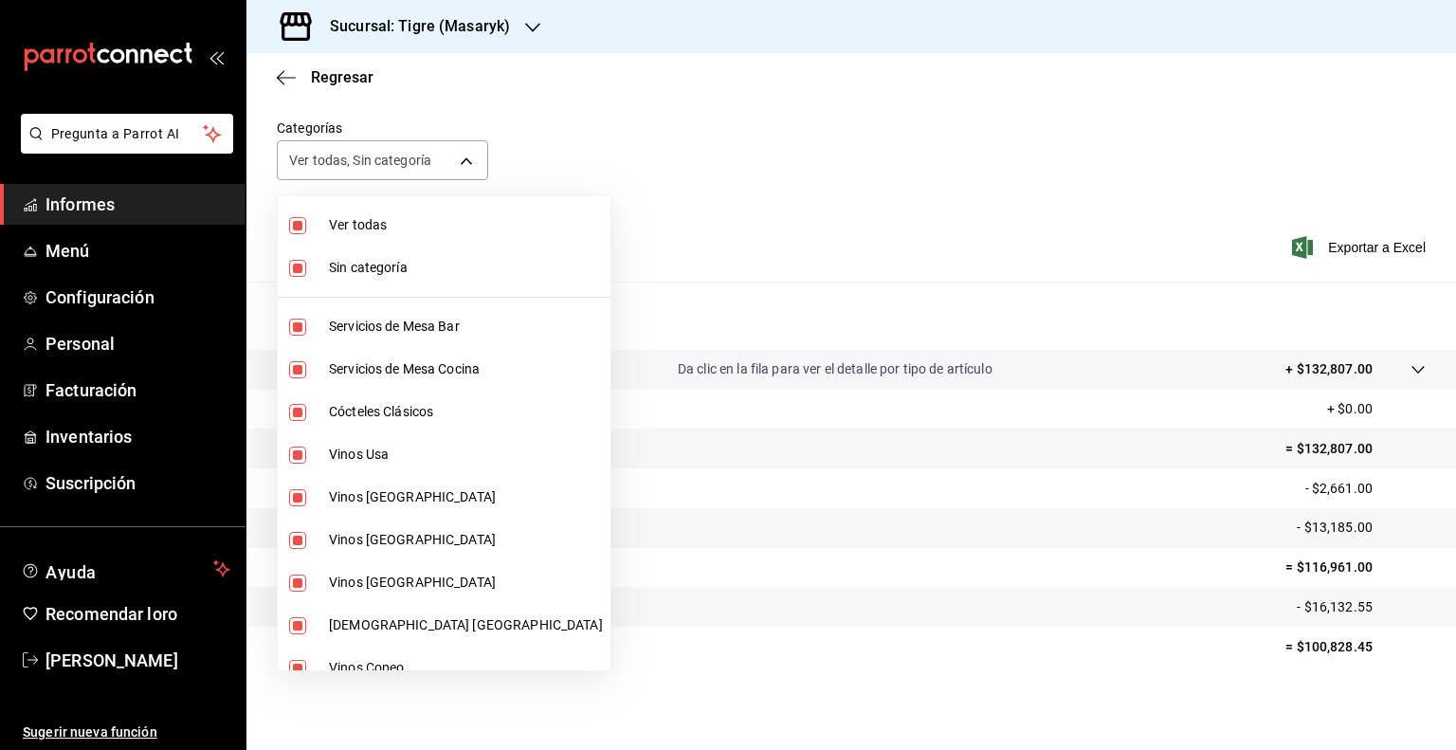
click at [300, 230] on input "checkbox" at bounding box center [297, 225] width 17 height 17
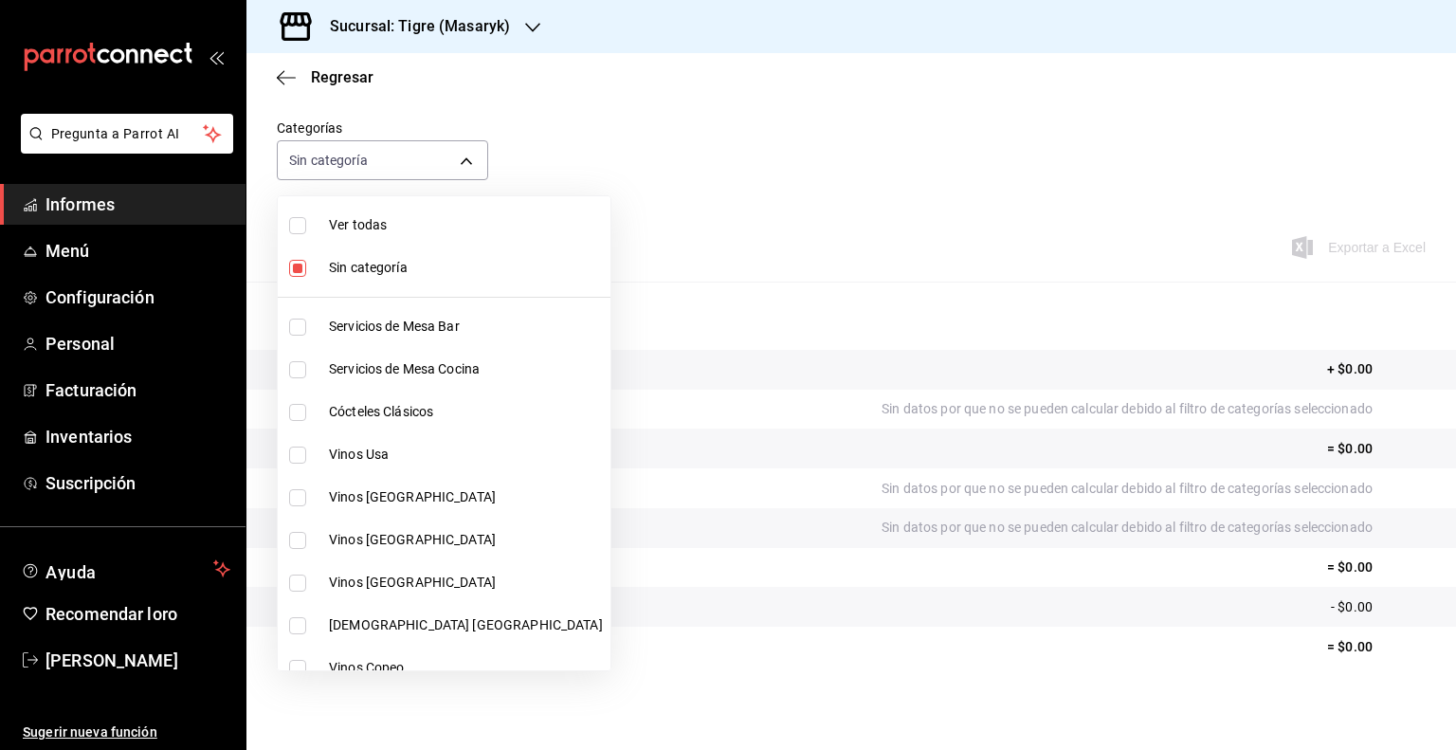
click at [293, 263] on input "checkbox" at bounding box center [297, 268] width 17 height 17
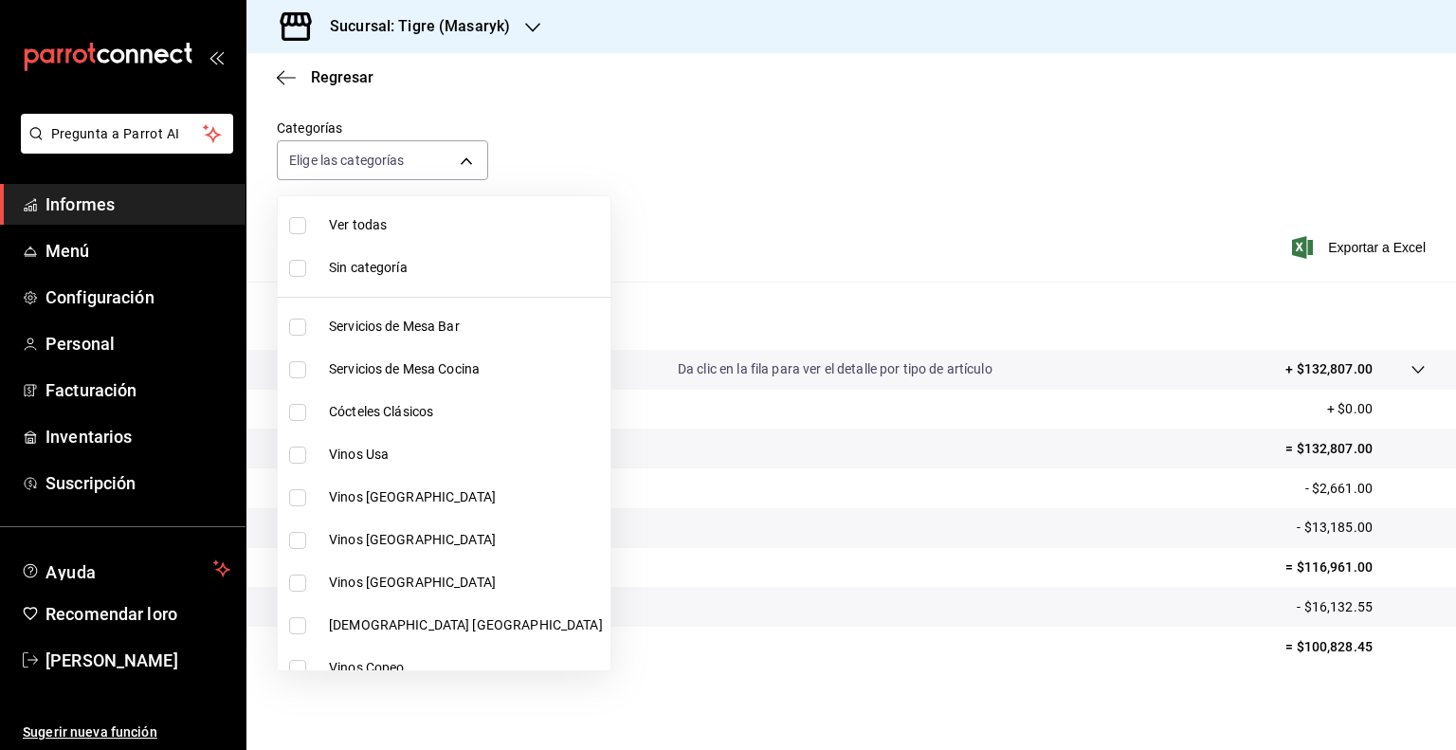
click at [465, 159] on div at bounding box center [728, 375] width 1456 height 750
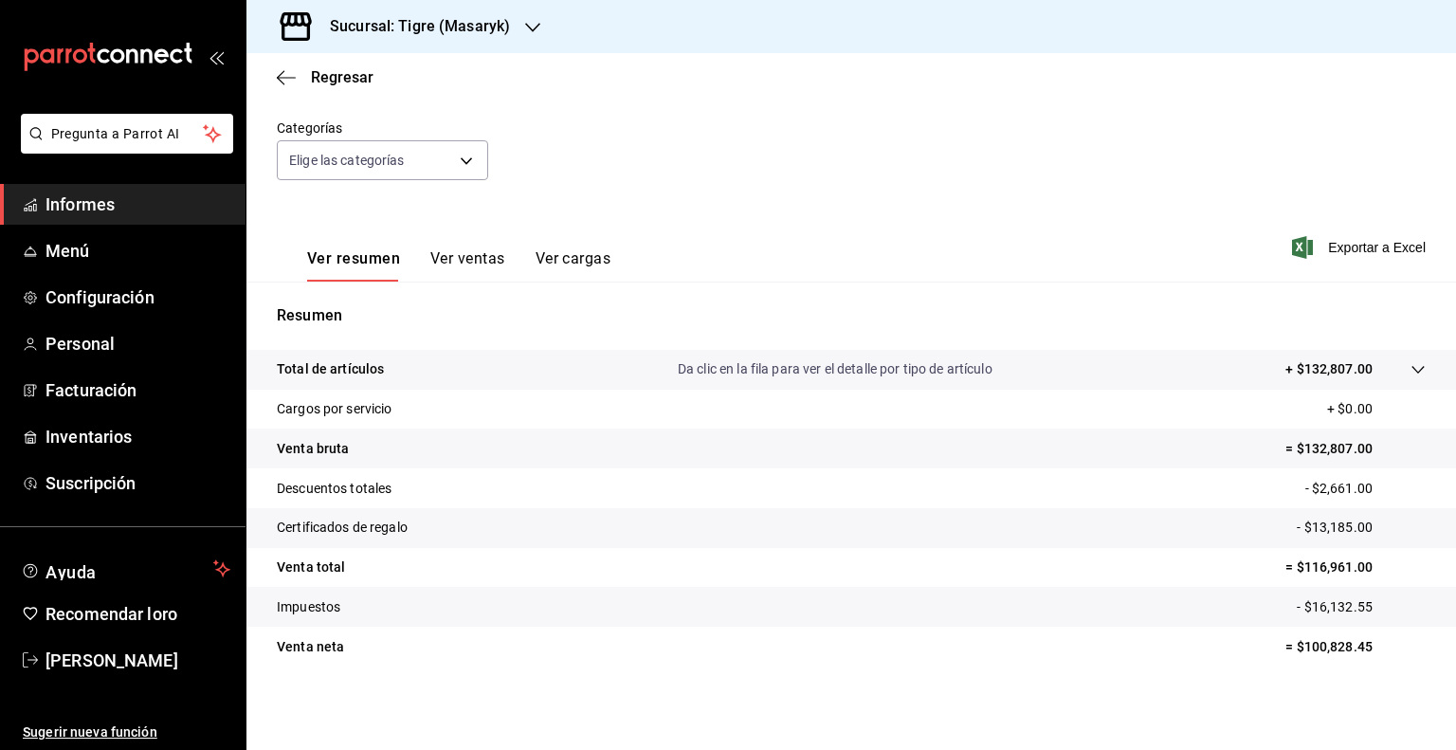
click at [369, 263] on font "Ver resumen" at bounding box center [353, 258] width 93 height 18
click at [463, 159] on body "Pregunta a Parrot AI Informes Menú Configuración Personal Facturación Inventari…" at bounding box center [728, 375] width 1456 height 750
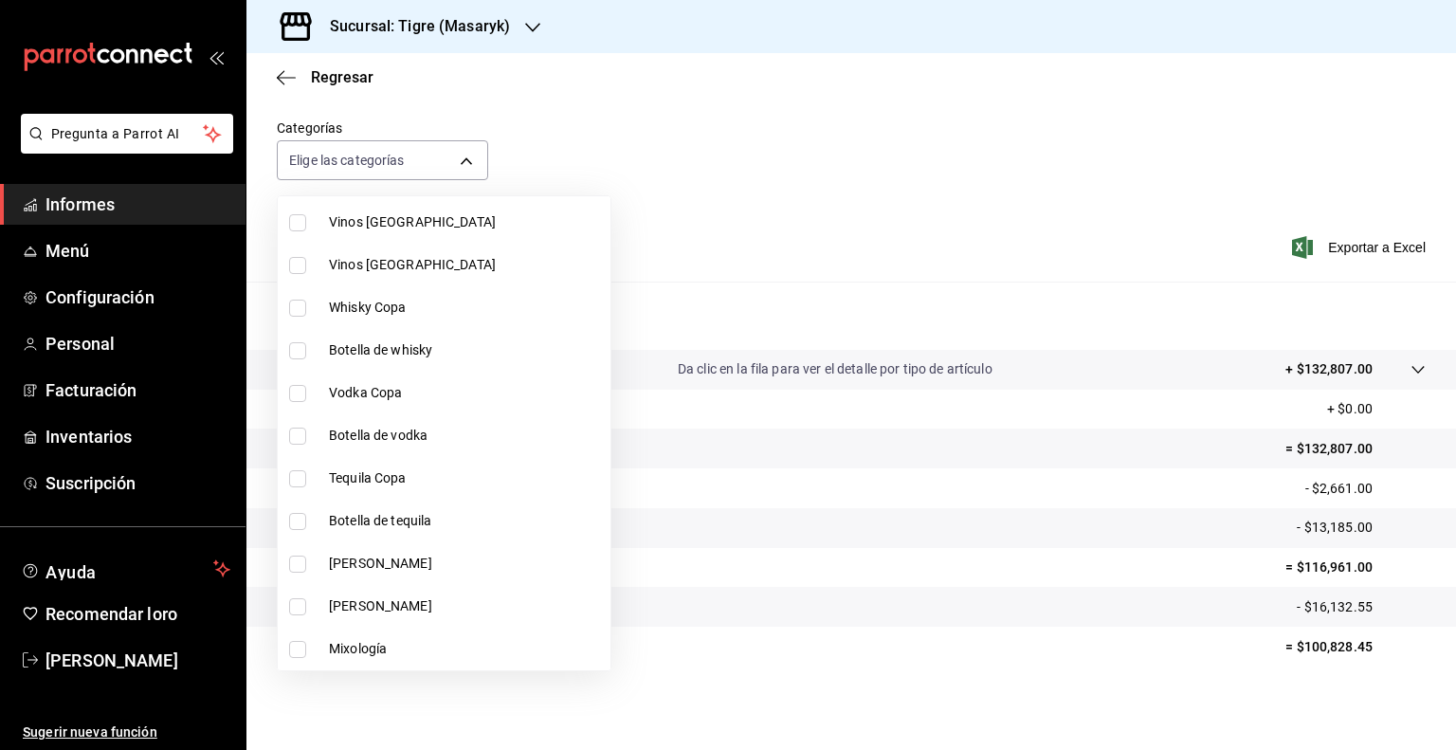
scroll to position [543, 0]
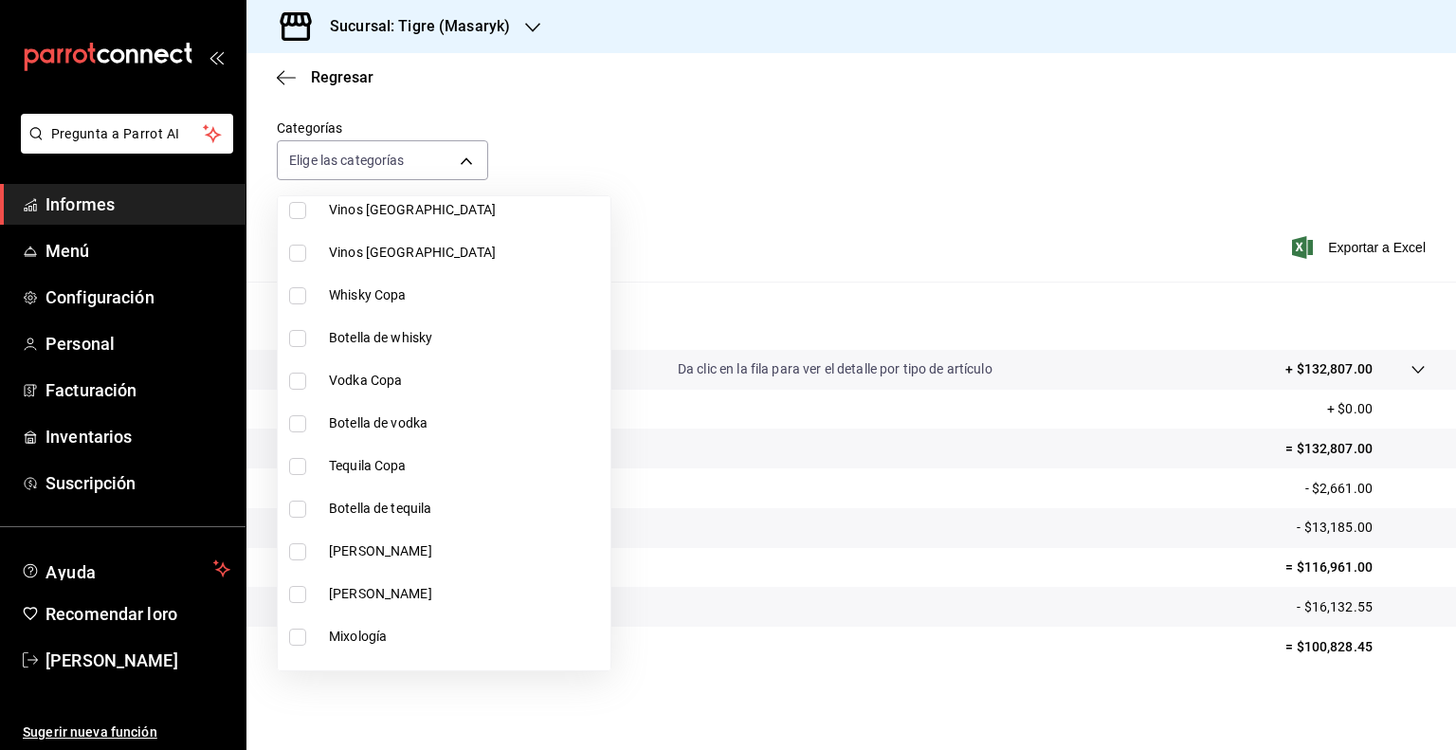
click at [610, 143] on div at bounding box center [728, 375] width 1456 height 750
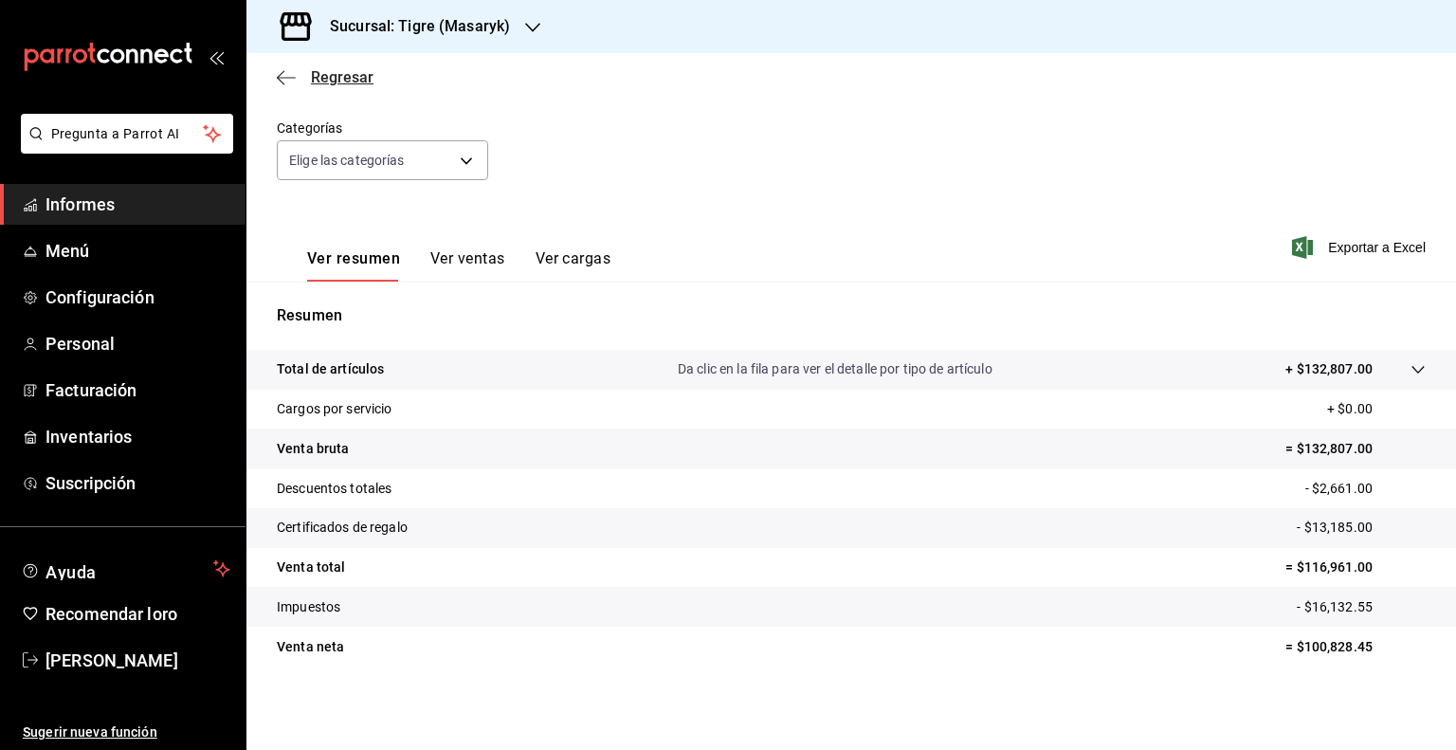
click at [287, 76] on icon "button" at bounding box center [286, 77] width 19 height 17
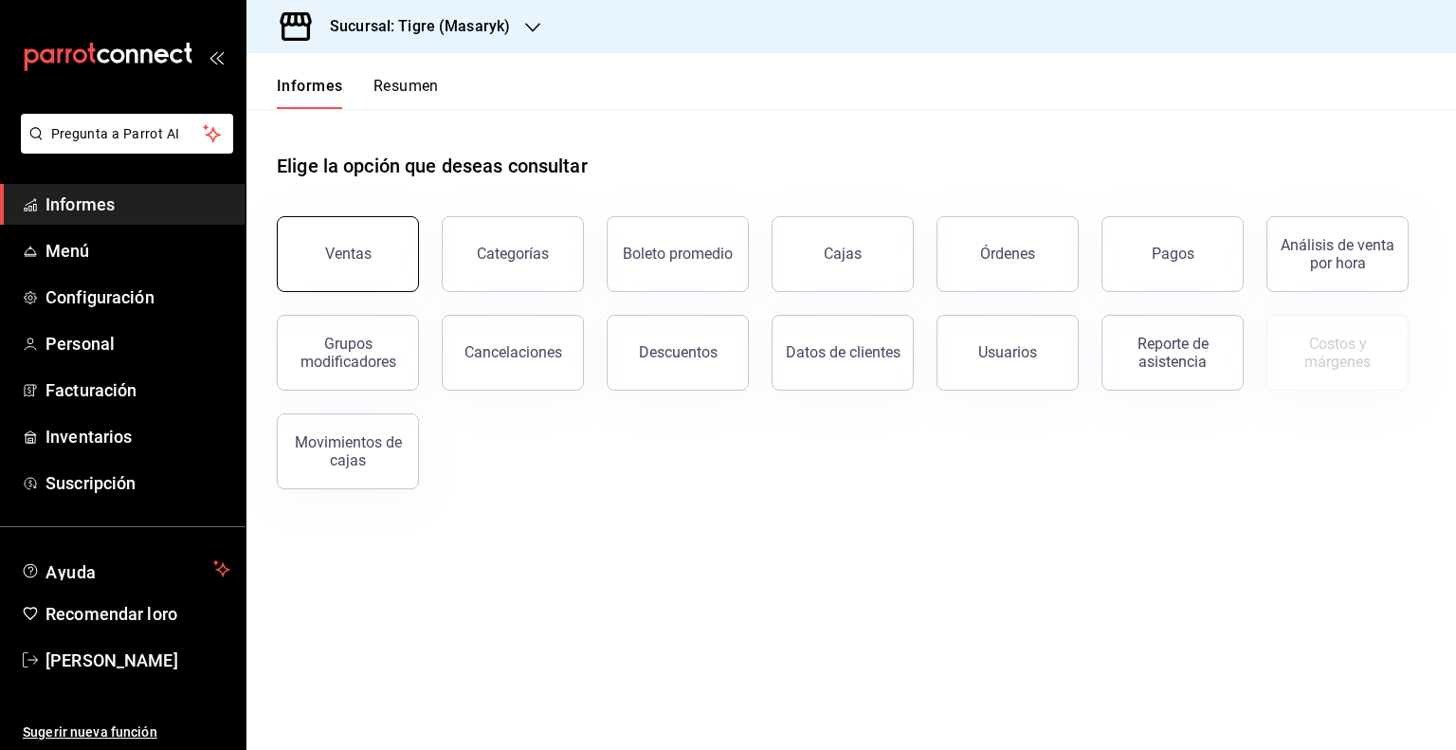
drag, startPoint x: 377, startPoint y: 266, endPoint x: 346, endPoint y: 255, distance: 33.3
click at [346, 255] on font "Ventas" at bounding box center [348, 254] width 46 height 18
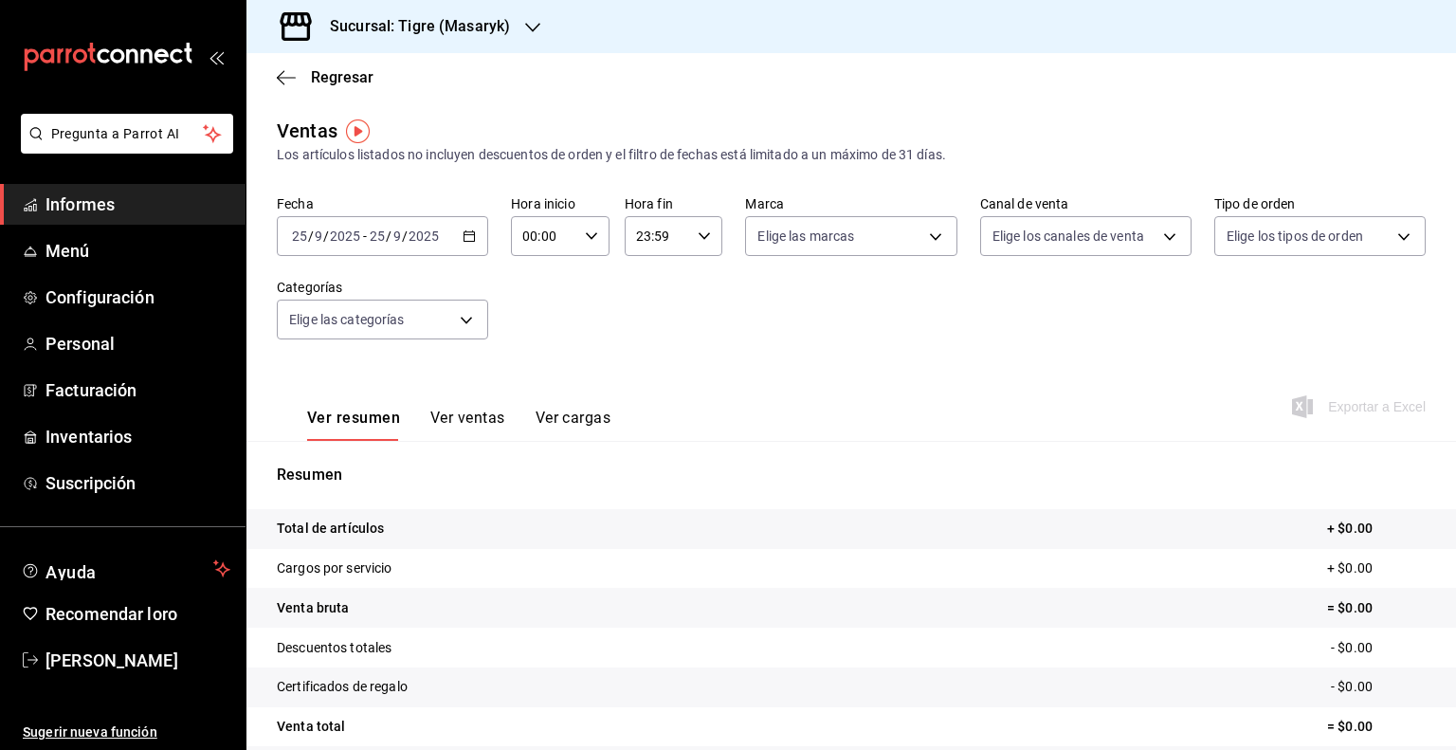
click at [470, 242] on \(Stroke\) "button" at bounding box center [469, 236] width 11 height 10
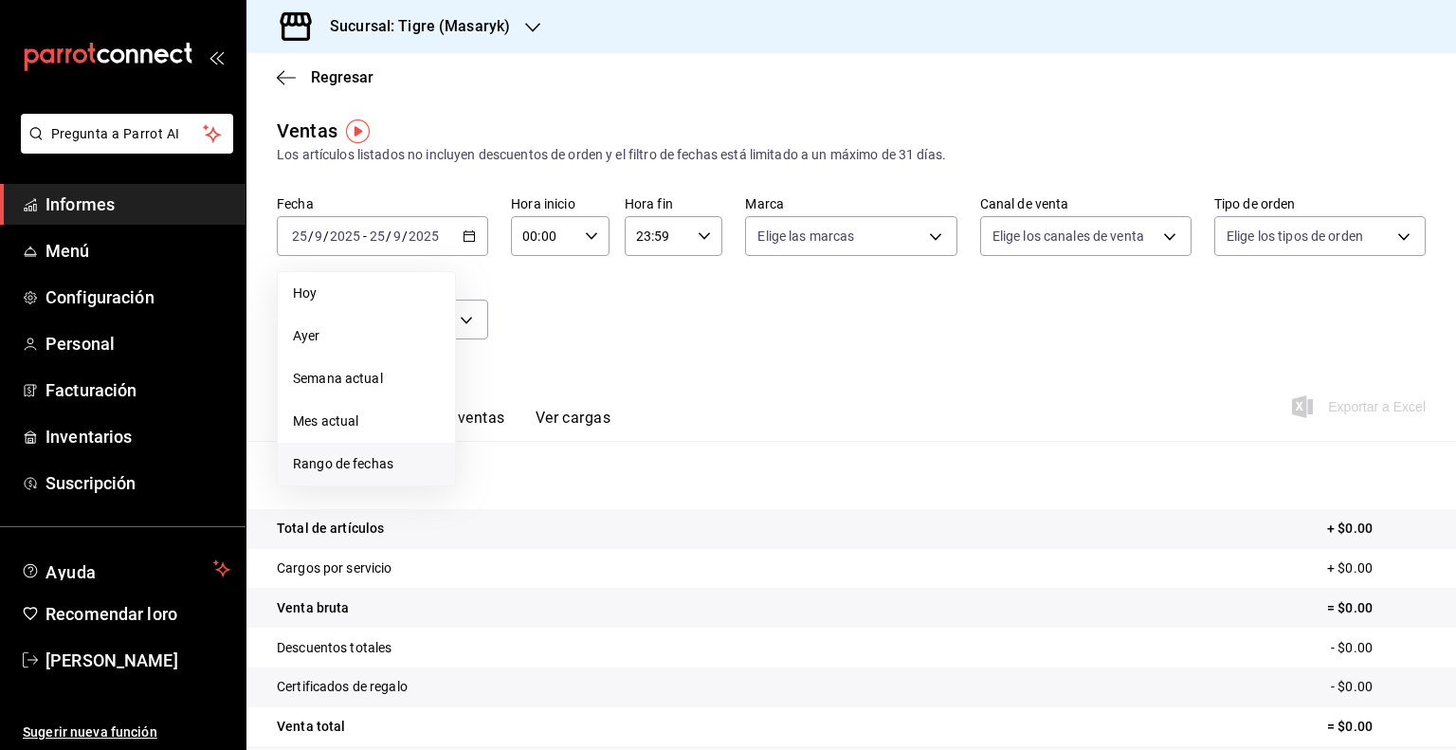
click at [387, 467] on font "Rango de fechas" at bounding box center [343, 463] width 100 height 15
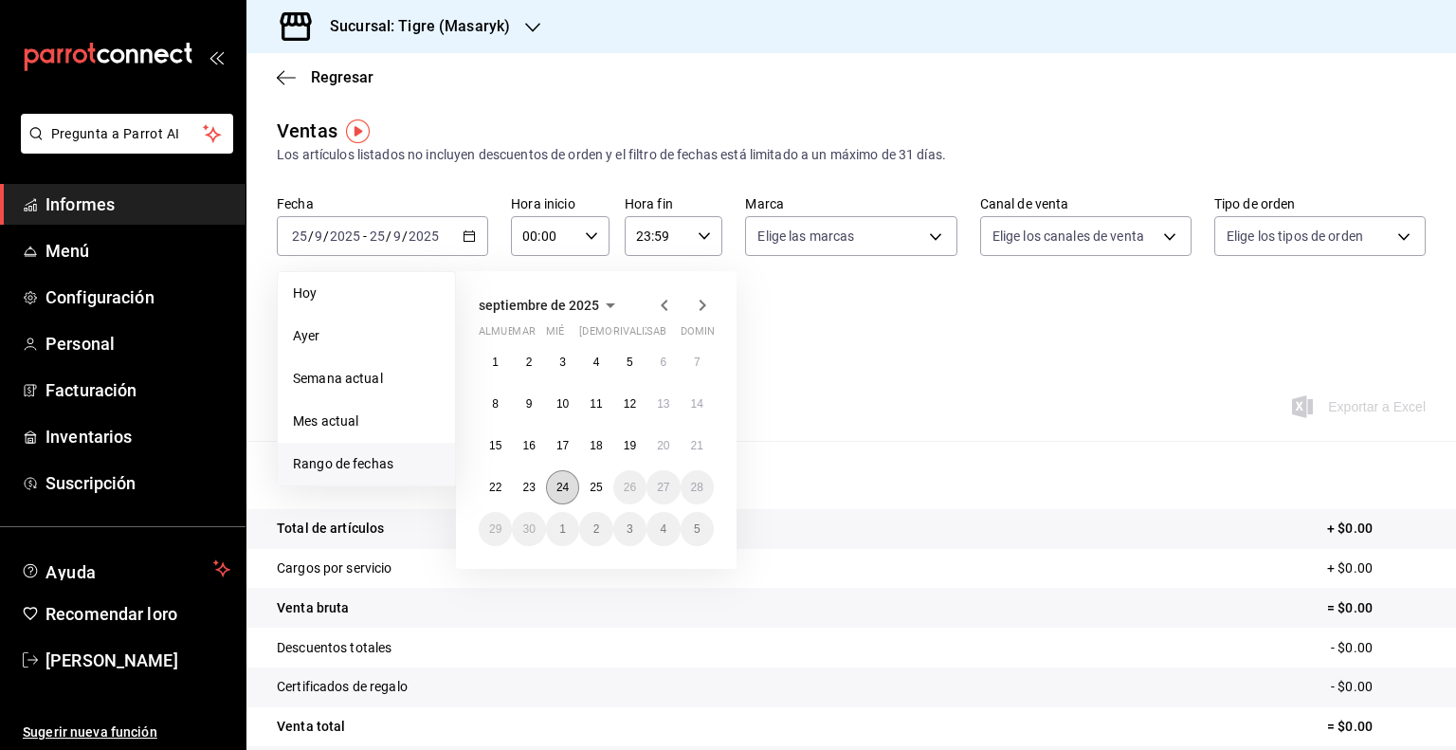
click at [560, 484] on font "24" at bounding box center [562, 487] width 12 height 13
click at [595, 486] on font "25" at bounding box center [596, 487] width 12 height 13
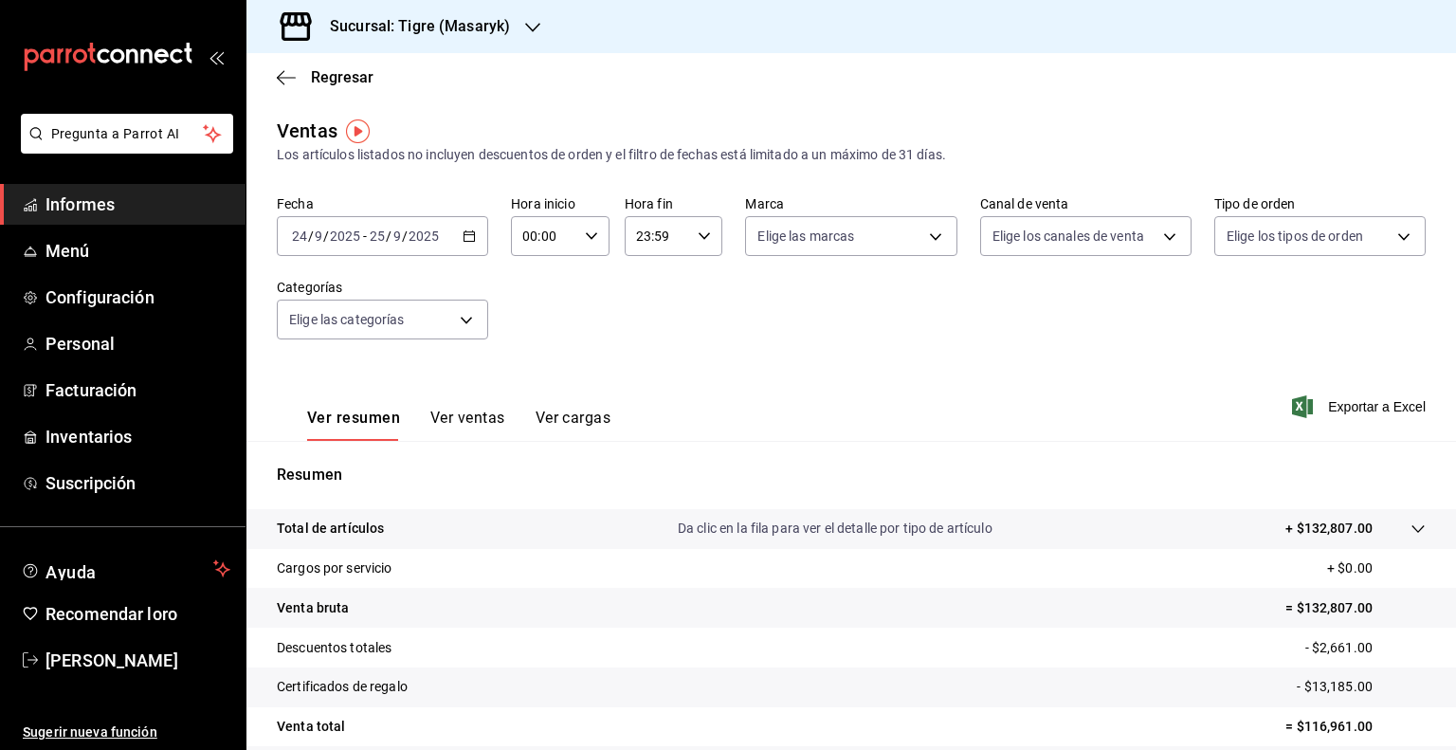
click at [587, 239] on \(Stroke\) "button" at bounding box center [591, 235] width 11 height 7
click at [538, 372] on font "02" at bounding box center [532, 375] width 15 height 15
click at [538, 368] on font "05" at bounding box center [532, 360] width 15 height 15
click at [694, 240] on div at bounding box center [728, 375] width 1456 height 750
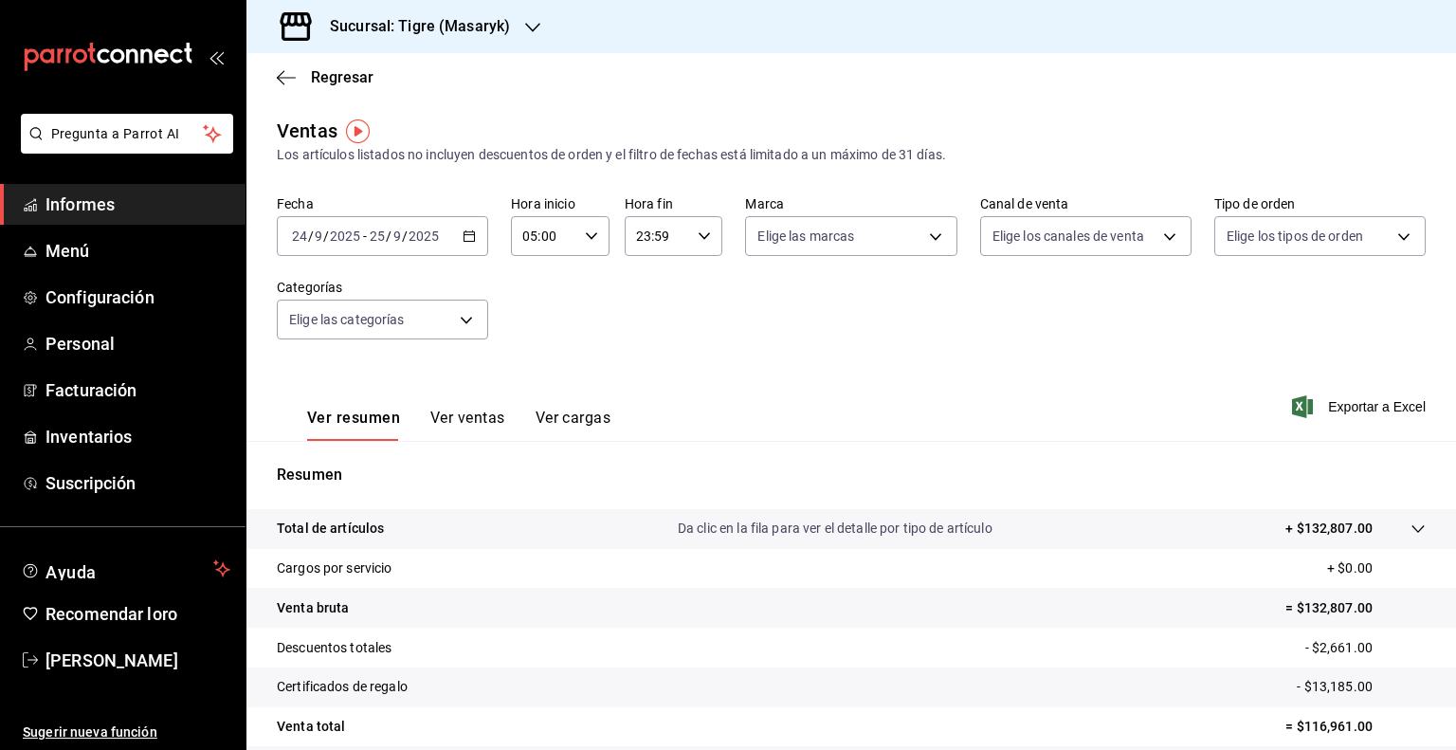
click at [702, 240] on icon "button" at bounding box center [704, 235] width 13 height 13
click at [649, 344] on font "22" at bounding box center [644, 344] width 15 height 15
click at [649, 339] on button "05" at bounding box center [644, 322] width 41 height 38
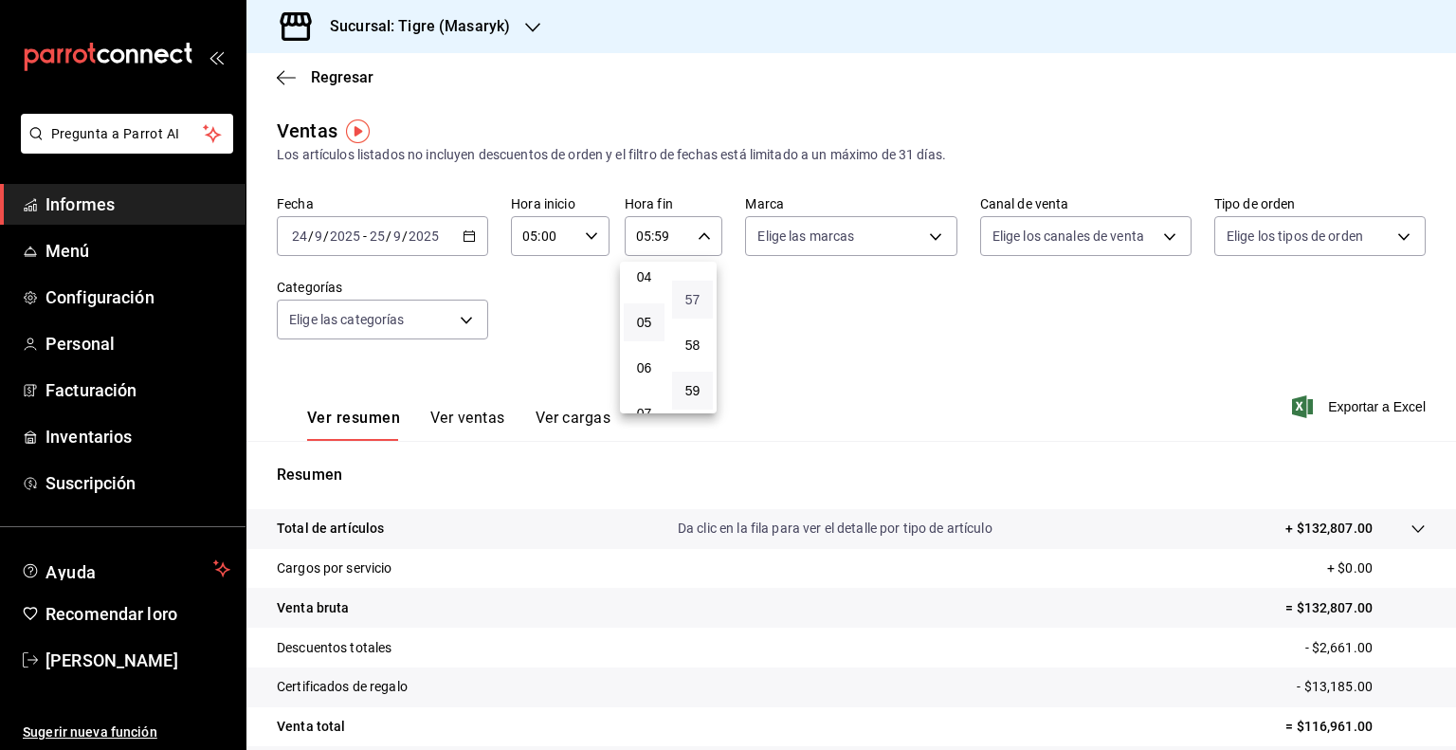
click at [696, 299] on font "57" at bounding box center [692, 299] width 15 height 15
click at [696, 299] on button "00" at bounding box center [692, 284] width 41 height 38
click at [921, 367] on div at bounding box center [728, 375] width 1456 height 750
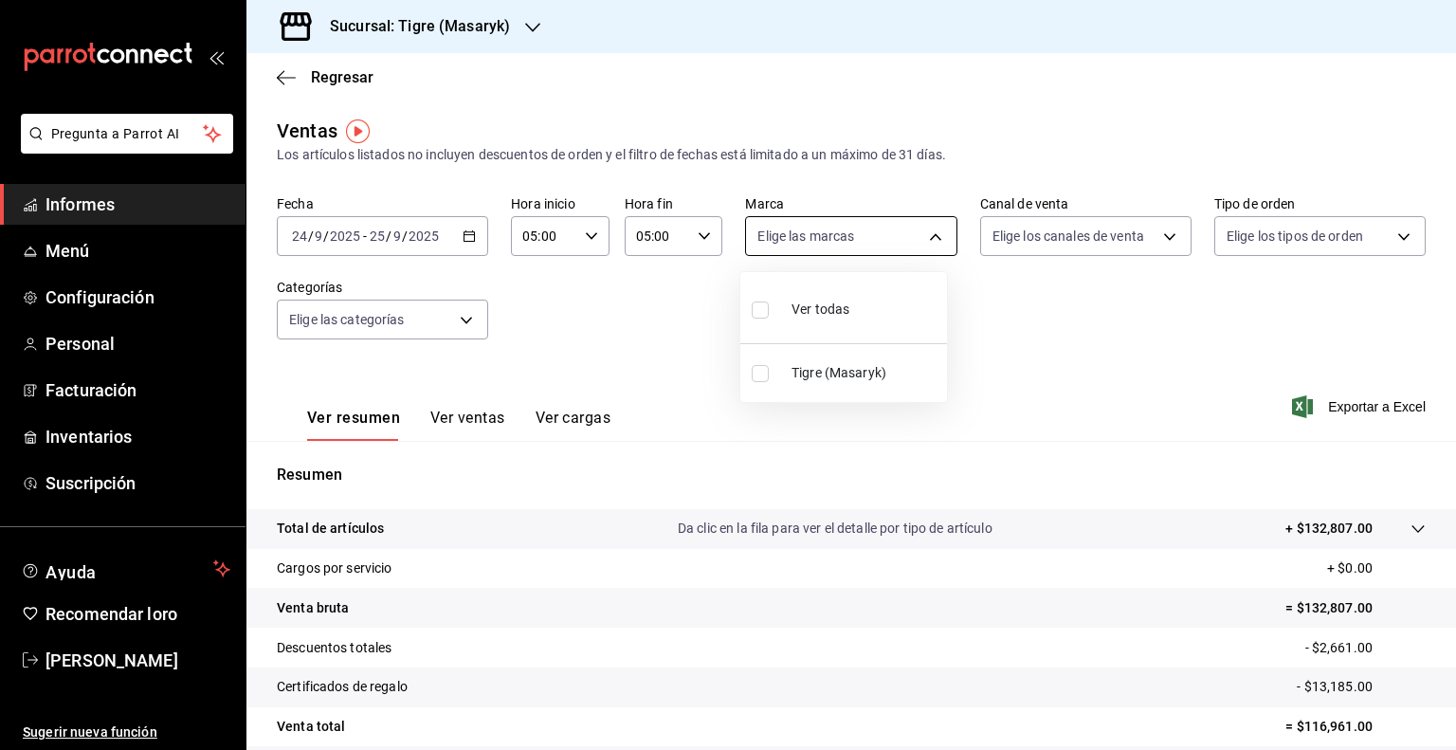
click at [926, 241] on body "Pregunta a Parrot AI Informes Menú Configuración Personal Facturación Inventari…" at bounding box center [728, 375] width 1456 height 750
click at [873, 324] on li "Ver todas" at bounding box center [843, 308] width 207 height 56
click at [1159, 238] on div at bounding box center [728, 375] width 1456 height 750
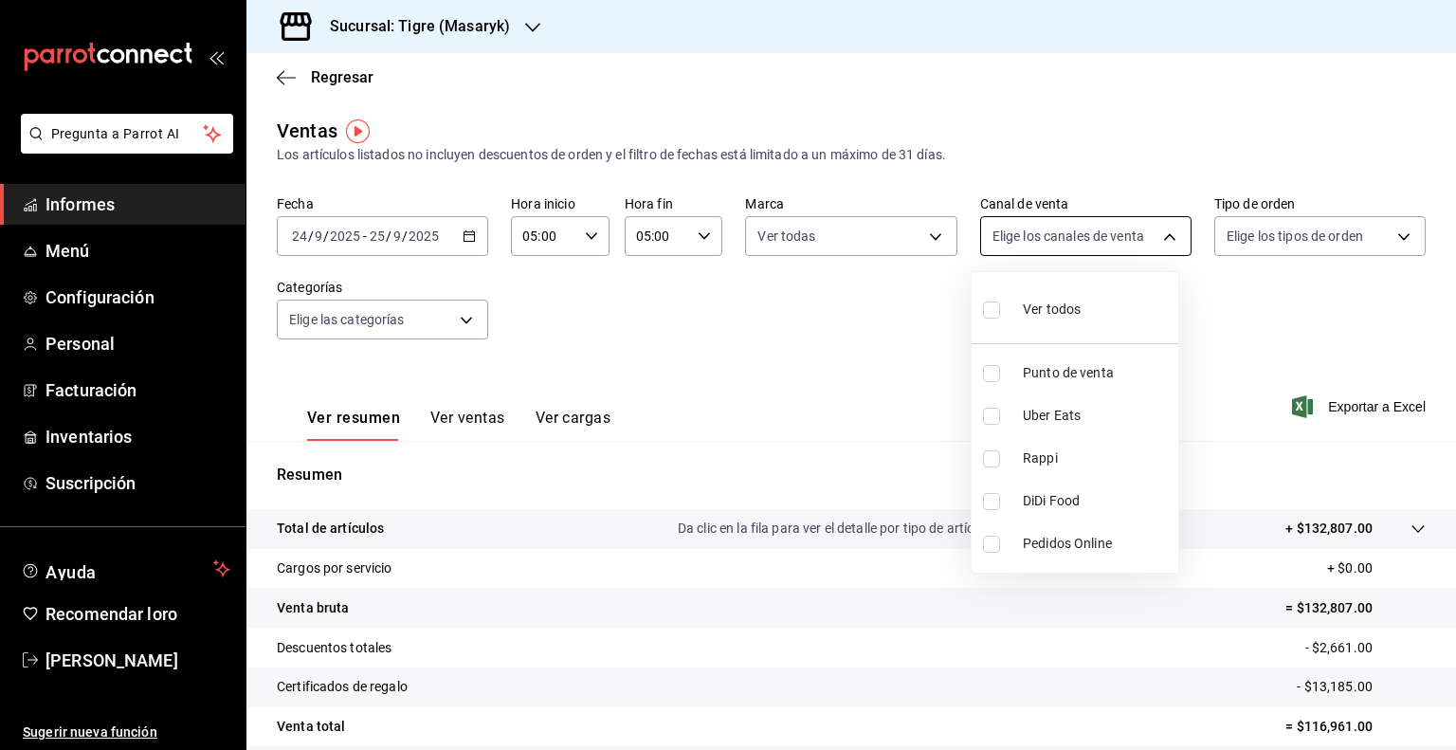
click at [1155, 238] on body "Pregunta a Parrot AI Informes Menú Configuración Personal Facturación Inventari…" at bounding box center [728, 375] width 1456 height 750
click at [997, 314] on input "checkbox" at bounding box center [991, 309] width 17 height 17
click at [1389, 238] on div at bounding box center [728, 375] width 1456 height 750
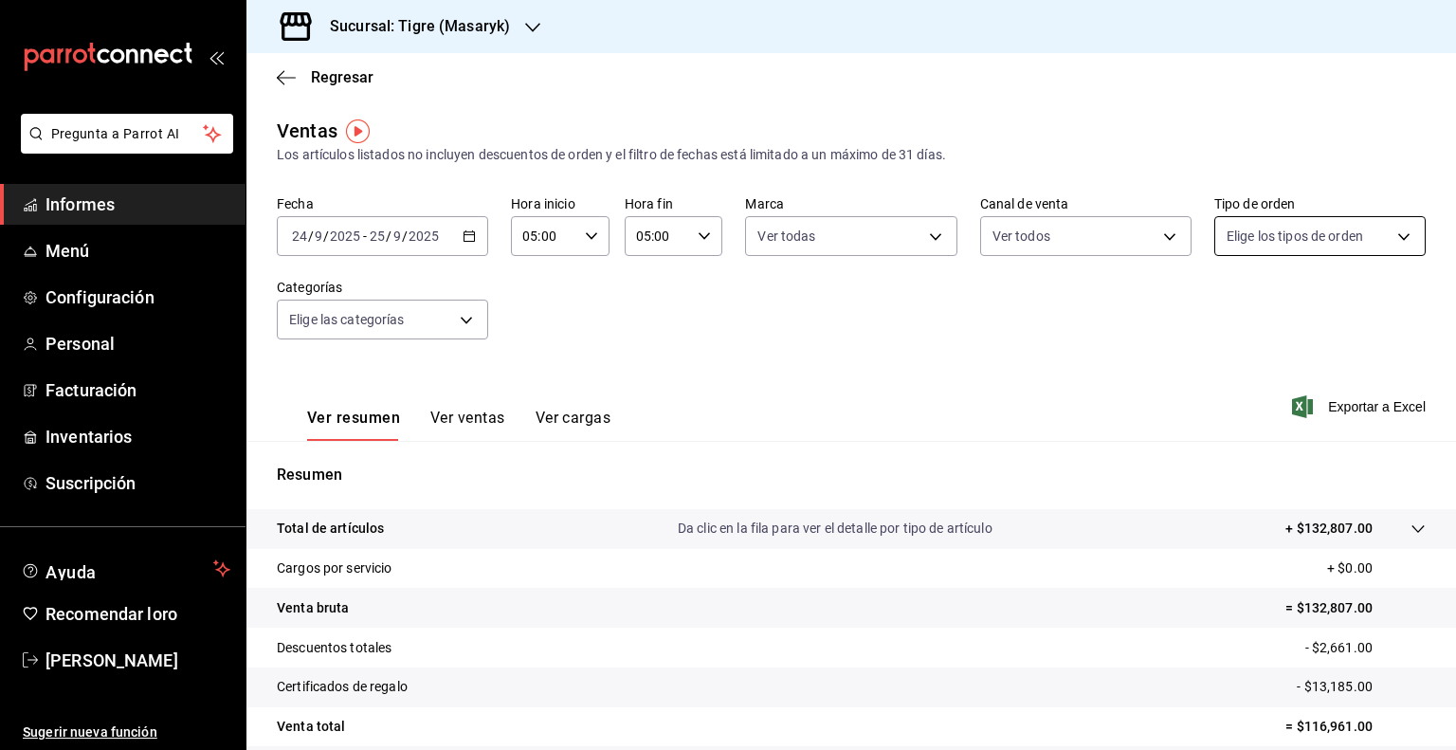
click at [1387, 241] on body "Pregunta a Parrot AI Informes Menú Configuración Personal Facturación Inventari…" at bounding box center [728, 375] width 1456 height 750
click at [1228, 314] on input "checkbox" at bounding box center [1223, 309] width 17 height 17
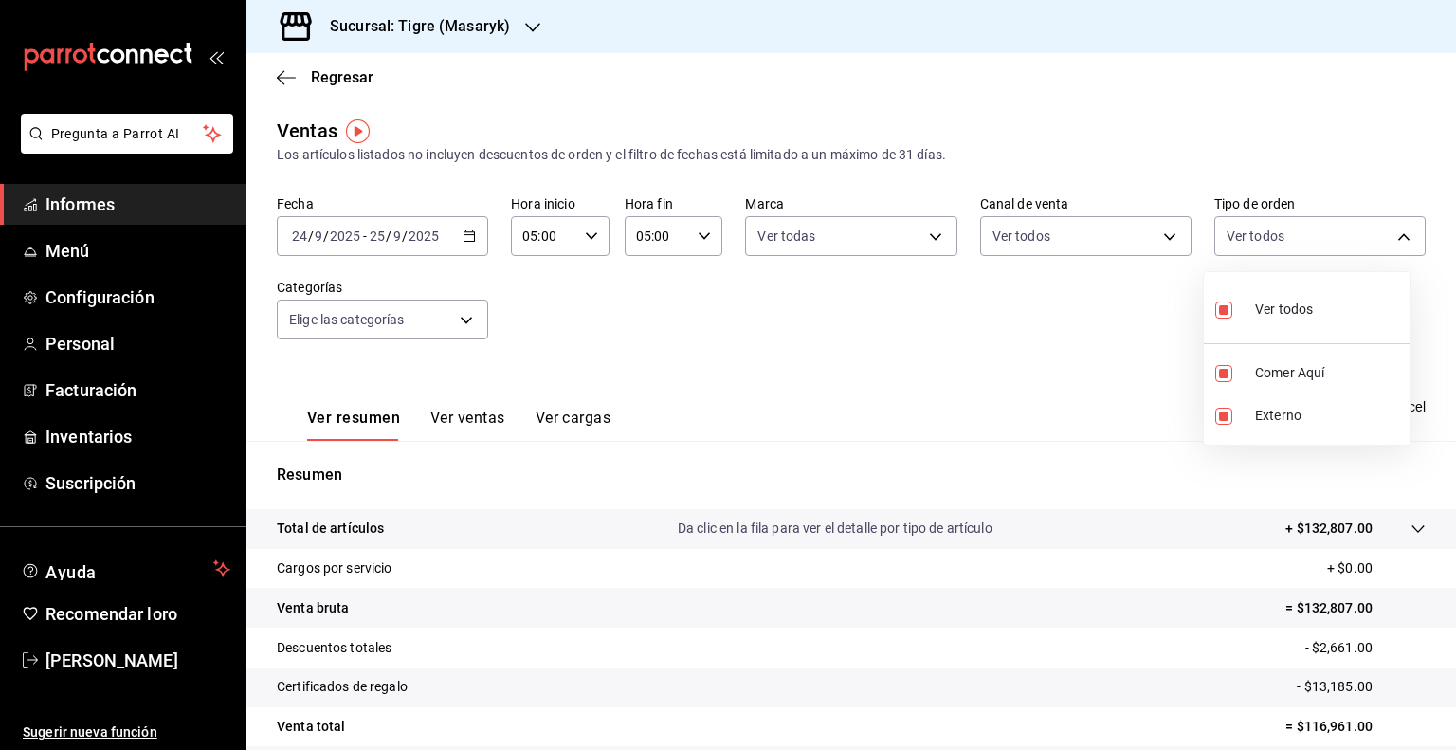
click at [463, 319] on div at bounding box center [728, 375] width 1456 height 750
click at [462, 323] on body "Pregunta a Parrot AI Informes Menú Configuración Personal Facturación Inventari…" at bounding box center [728, 375] width 1456 height 750
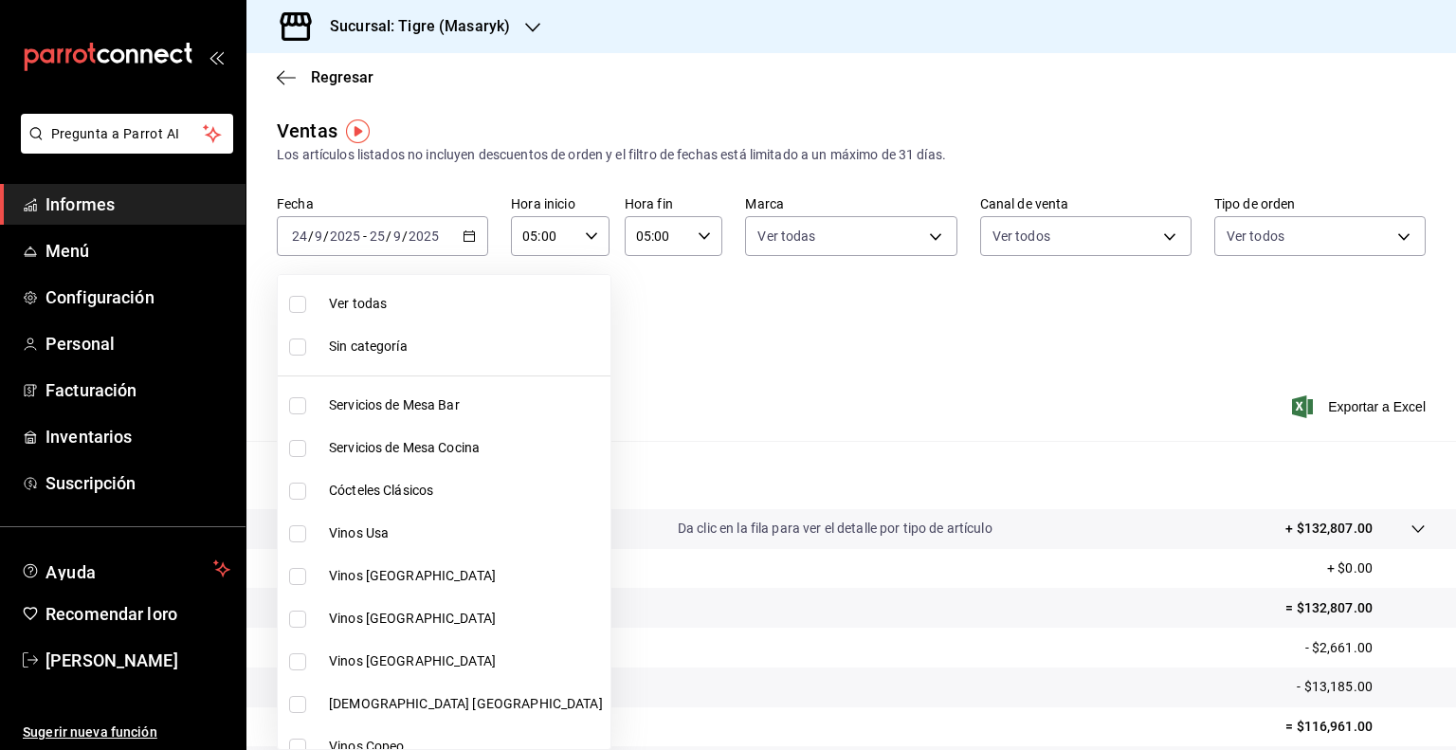
click at [393, 305] on span "Ver todas" at bounding box center [466, 304] width 274 height 20
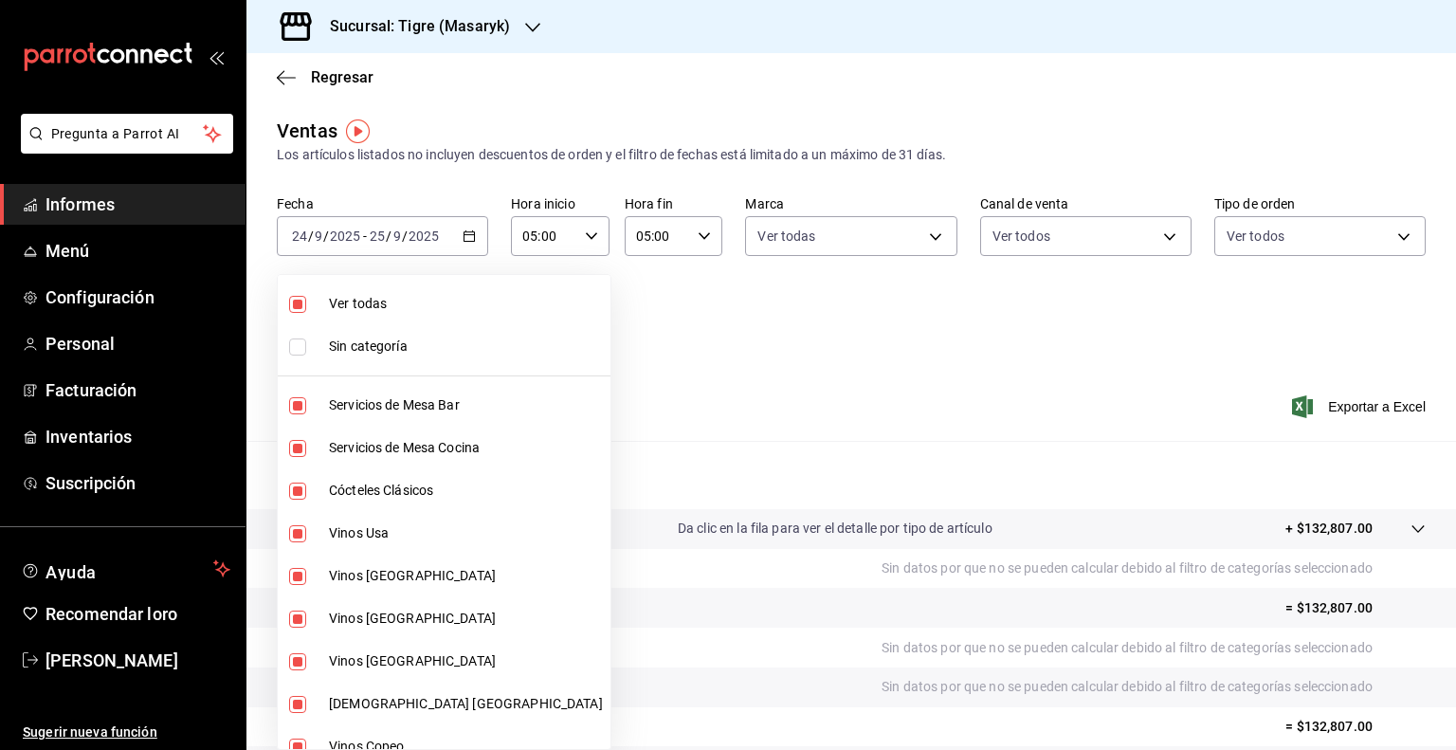
drag, startPoint x: 650, startPoint y: 321, endPoint x: 596, endPoint y: 314, distance: 54.6
click at [596, 314] on div at bounding box center [728, 375] width 1456 height 750
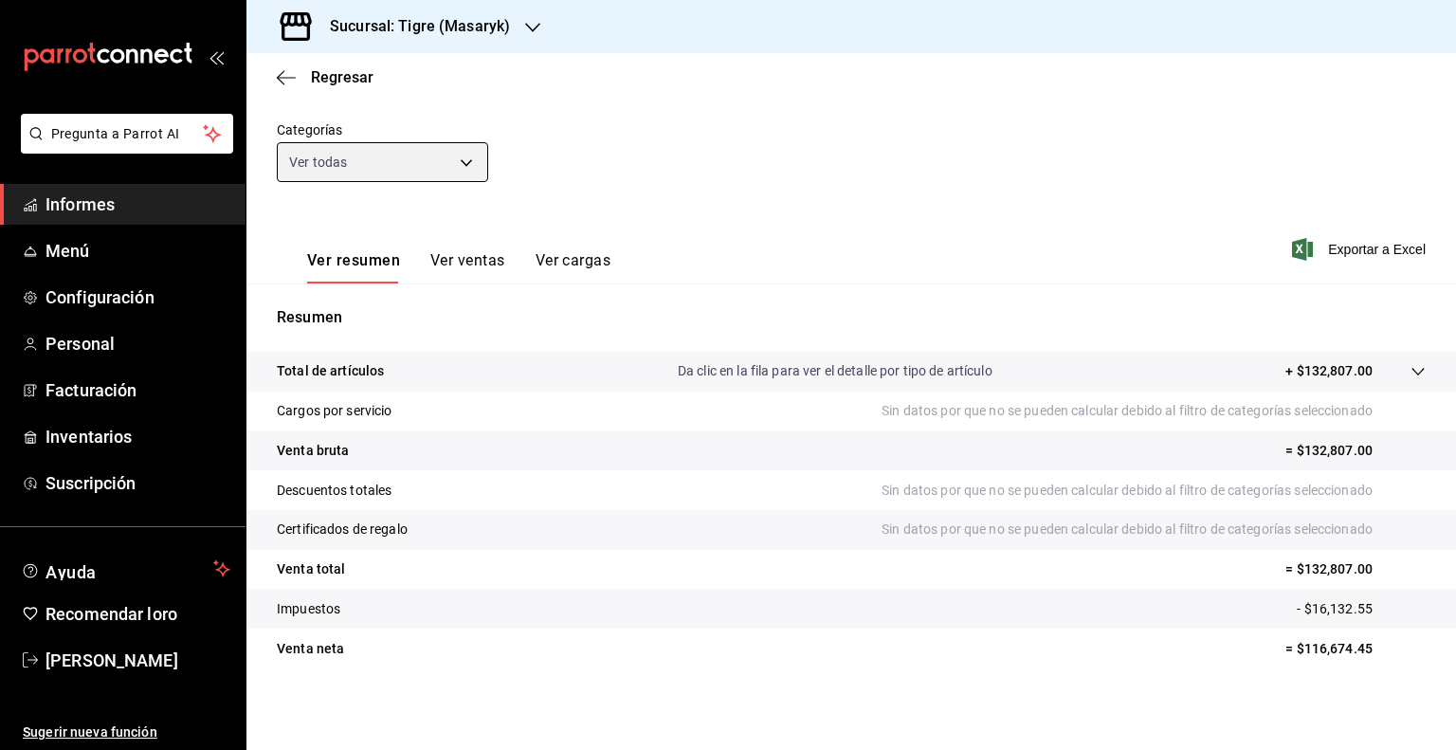
scroll to position [159, 0]
click at [466, 160] on body "Pregunta a Parrot AI Informes Menú Configuración Personal Facturación Inventari…" at bounding box center [728, 375] width 1456 height 750
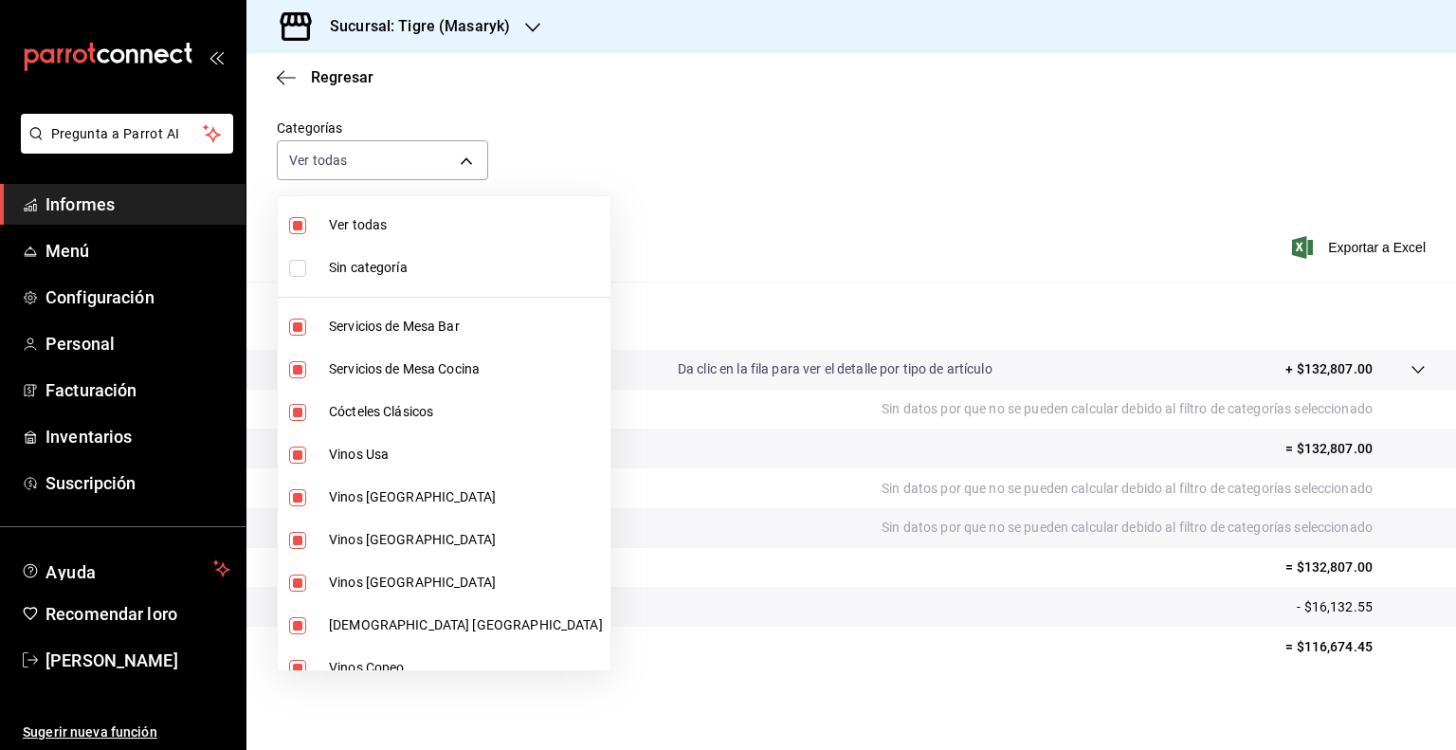
click at [296, 228] on input "checkbox" at bounding box center [297, 225] width 17 height 17
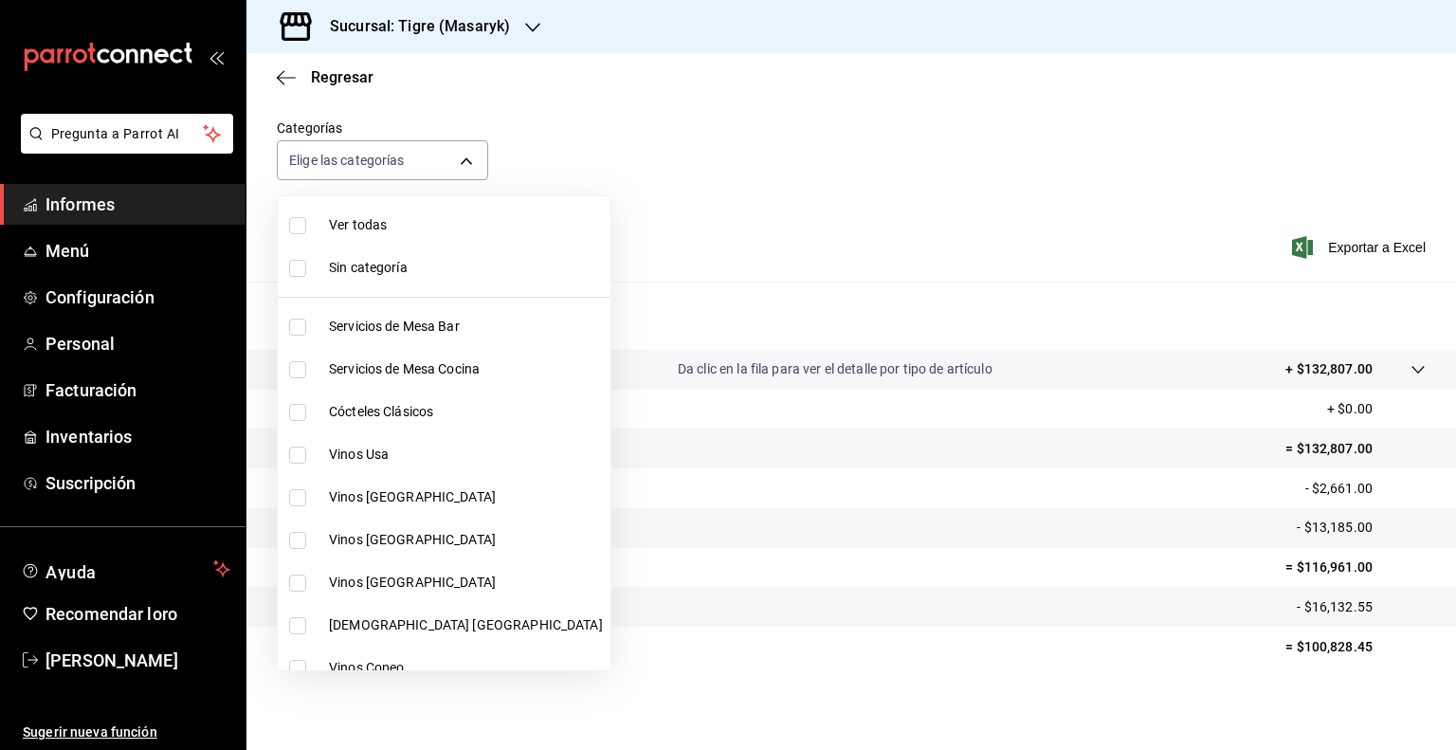
drag, startPoint x: 295, startPoint y: 409, endPoint x: 605, endPoint y: 492, distance: 321.0
click at [605, 492] on div at bounding box center [728, 375] width 1456 height 750
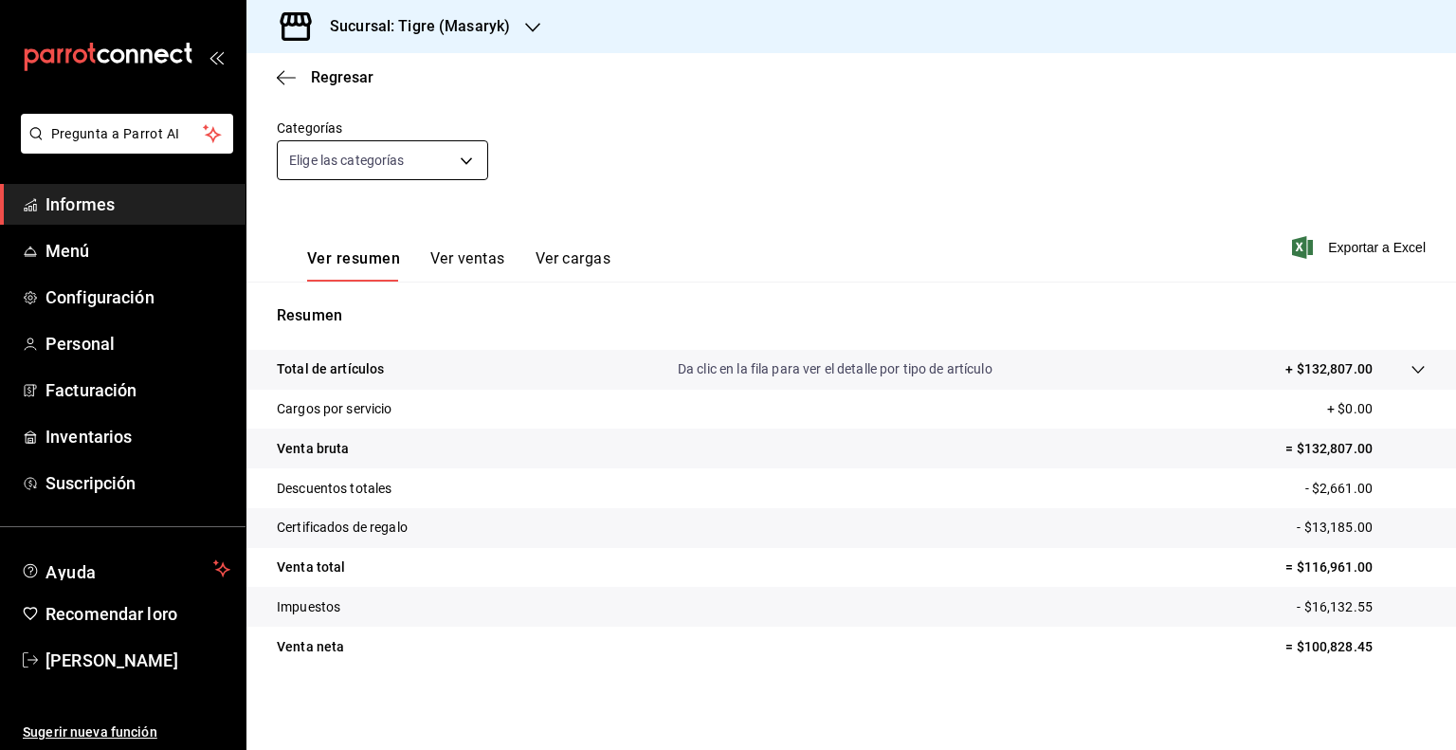
click at [463, 157] on body "Pregunta a Parrot AI Informes Menú Configuración Personal Facturación Inventari…" at bounding box center [728, 375] width 1456 height 750
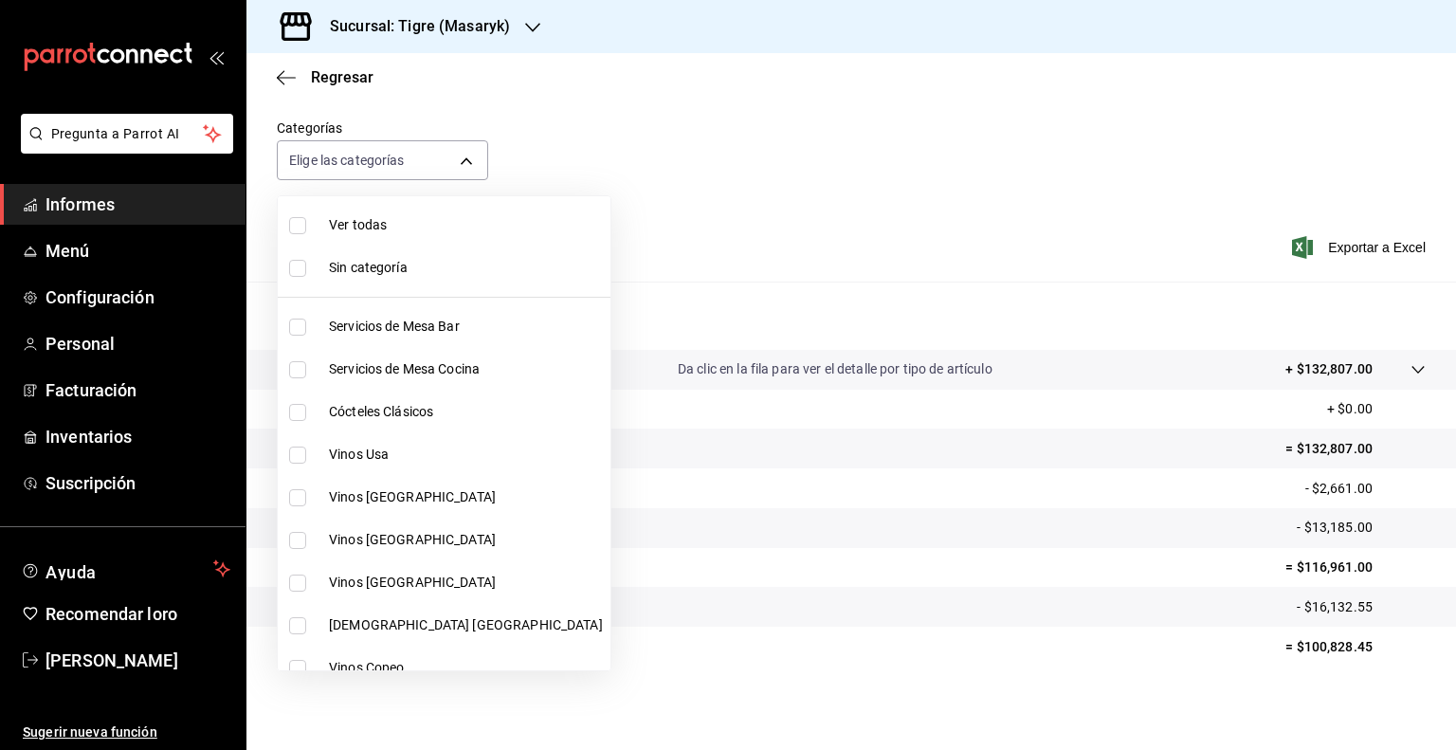
click at [300, 416] on input "checkbox" at bounding box center [297, 412] width 17 height 17
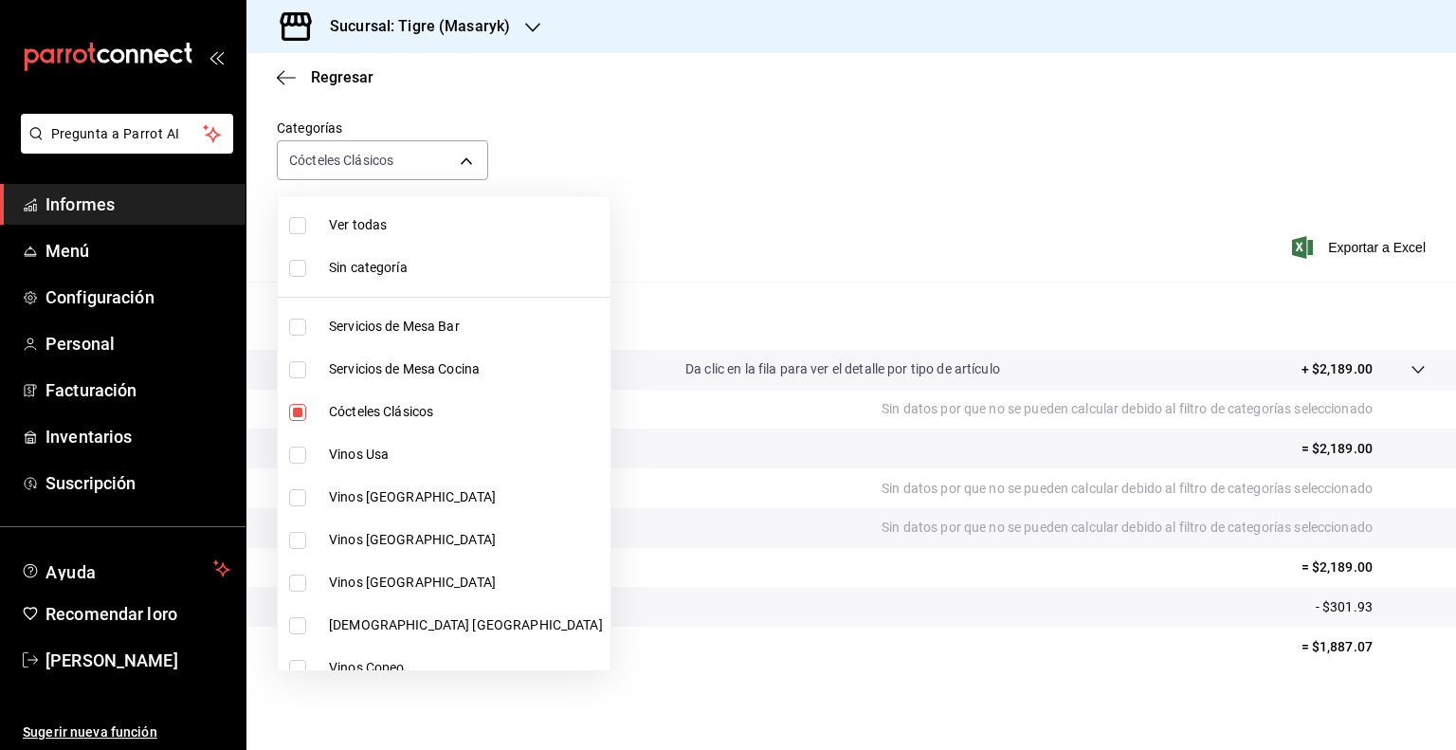
click at [298, 452] on input "checkbox" at bounding box center [297, 454] width 17 height 17
click at [301, 458] on input "checkbox" at bounding box center [297, 454] width 17 height 17
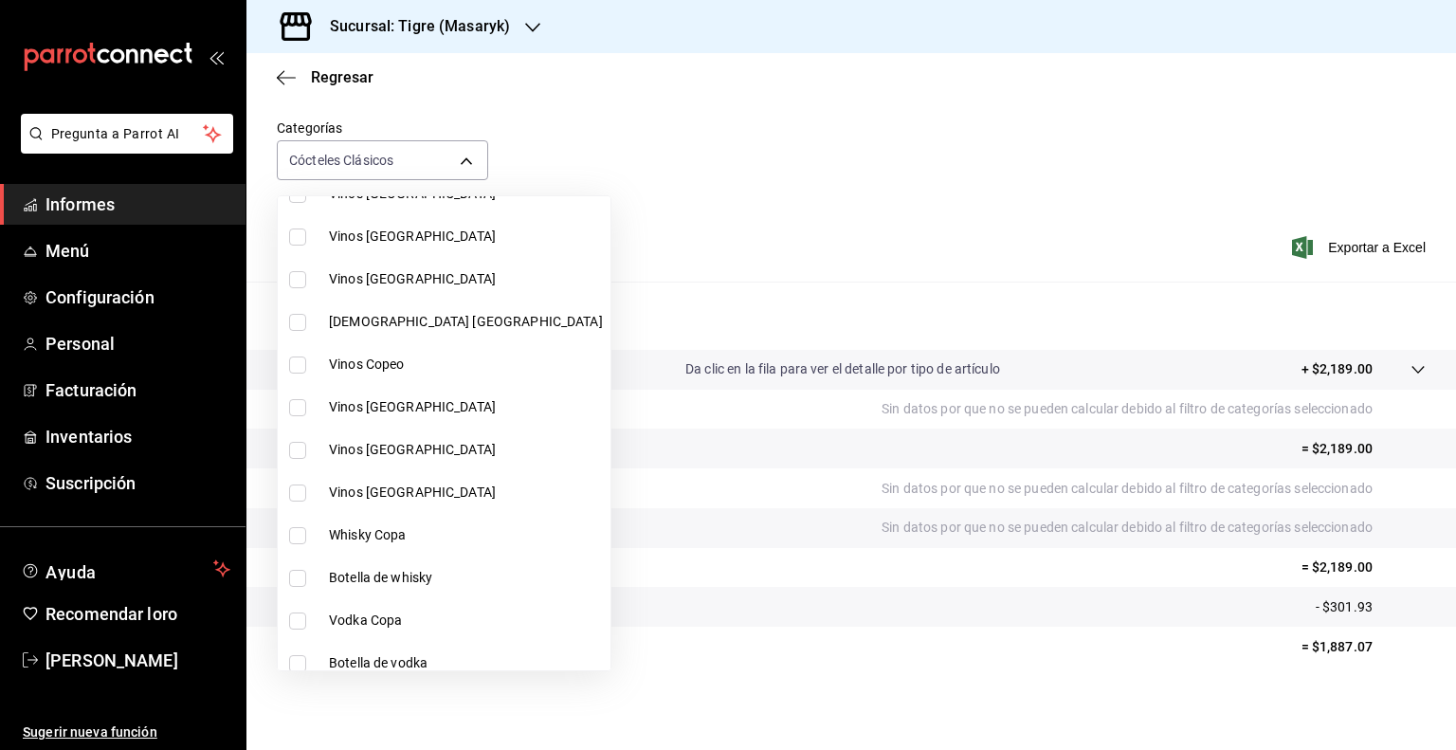
scroll to position [341, 0]
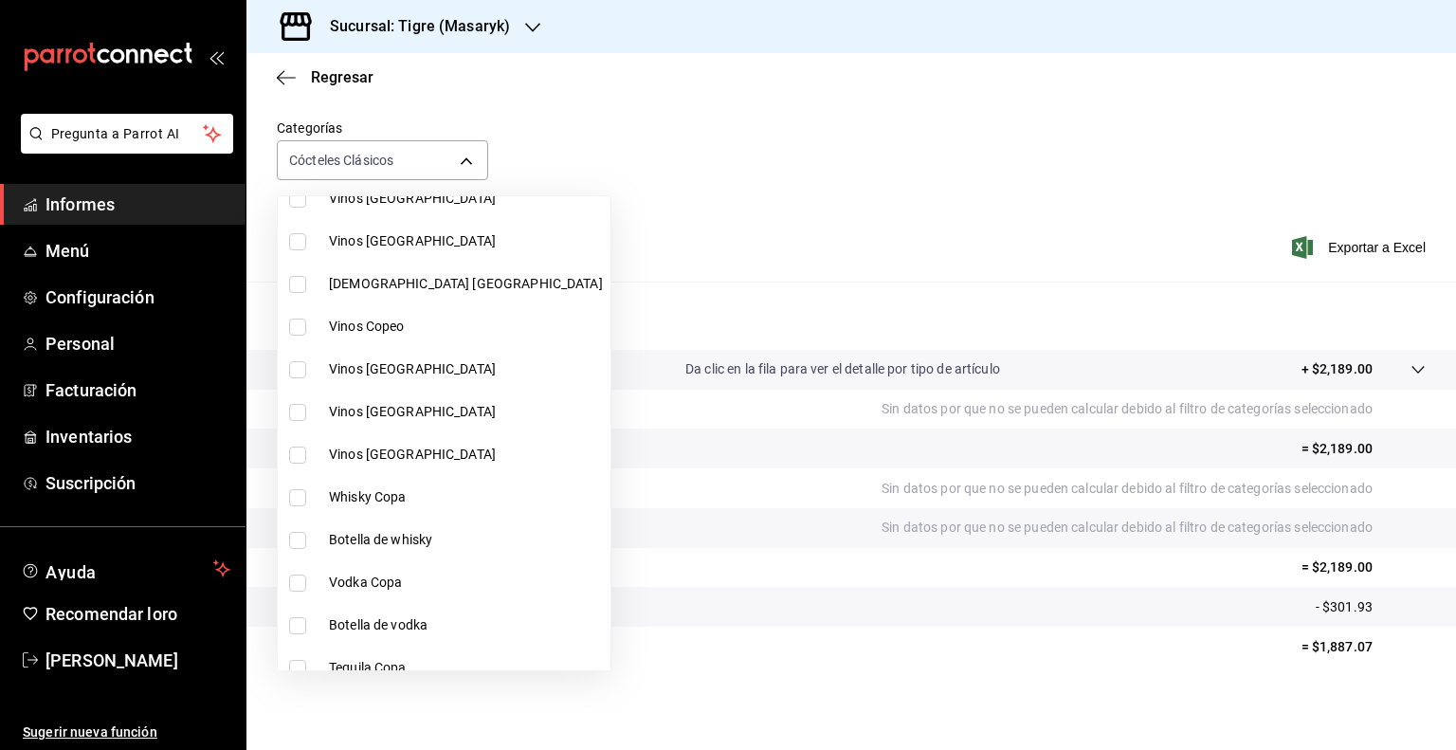
drag, startPoint x: 300, startPoint y: 495, endPoint x: 293, endPoint y: 504, distance: 11.6
click at [293, 504] on input "checkbox" at bounding box center [297, 497] width 17 height 17
click at [292, 545] on input "checkbox" at bounding box center [297, 540] width 17 height 17
click at [296, 584] on input "checkbox" at bounding box center [297, 582] width 17 height 17
click at [298, 627] on input "checkbox" at bounding box center [297, 625] width 17 height 17
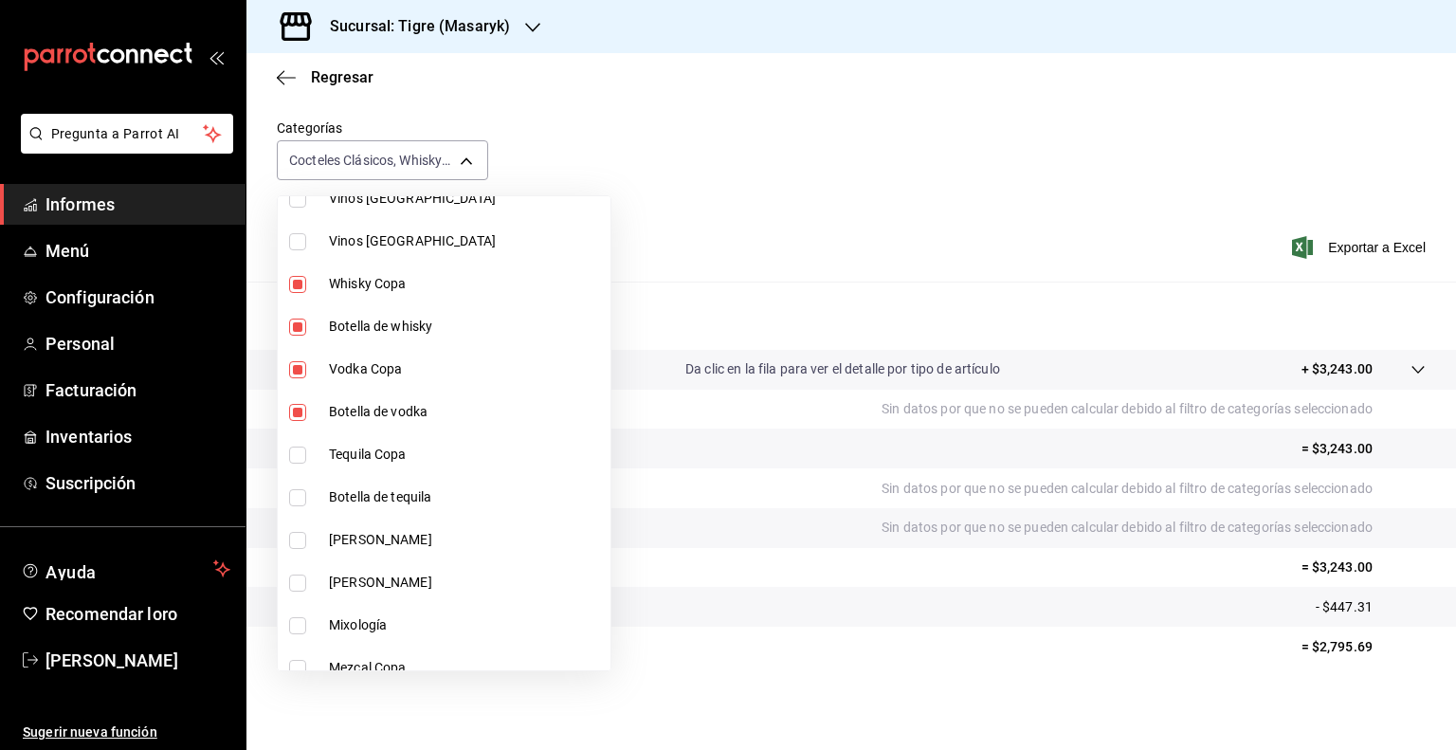
scroll to position [593, 0]
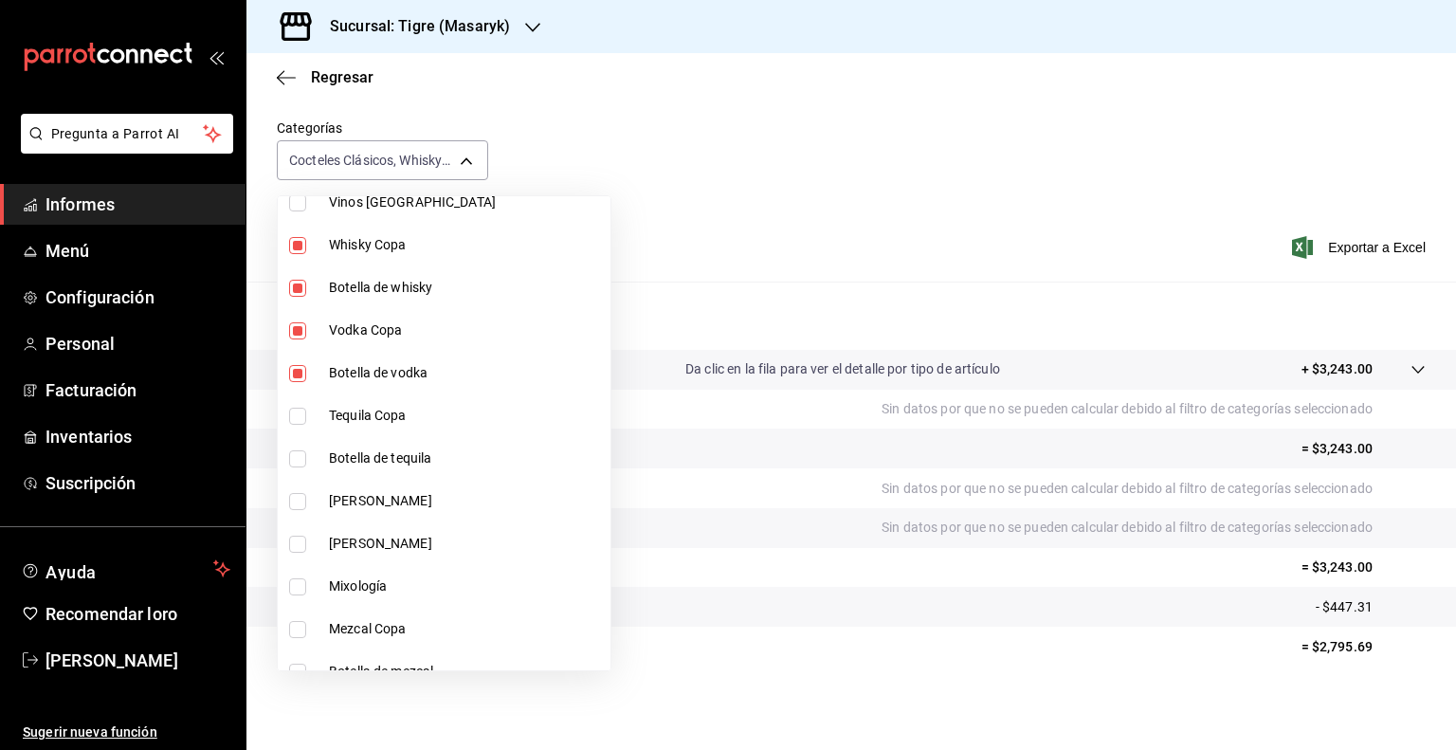
click at [294, 416] on input "checkbox" at bounding box center [297, 416] width 17 height 17
click at [296, 457] on input "checkbox" at bounding box center [297, 458] width 17 height 17
click at [299, 496] on input "checkbox" at bounding box center [297, 501] width 17 height 17
click at [297, 548] on input "checkbox" at bounding box center [297, 544] width 17 height 17
click at [298, 583] on input "checkbox" at bounding box center [297, 586] width 17 height 17
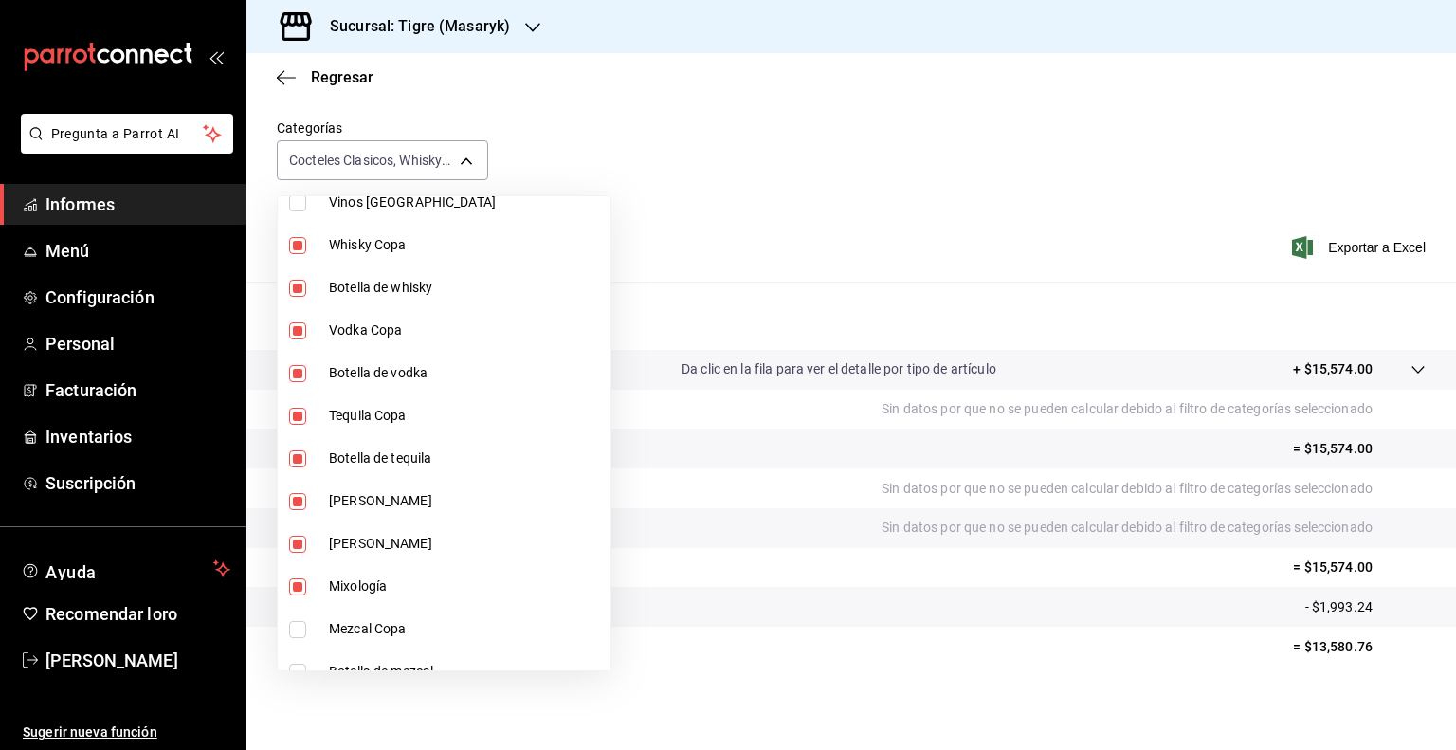
click at [299, 632] on input "checkbox" at bounding box center [297, 629] width 17 height 17
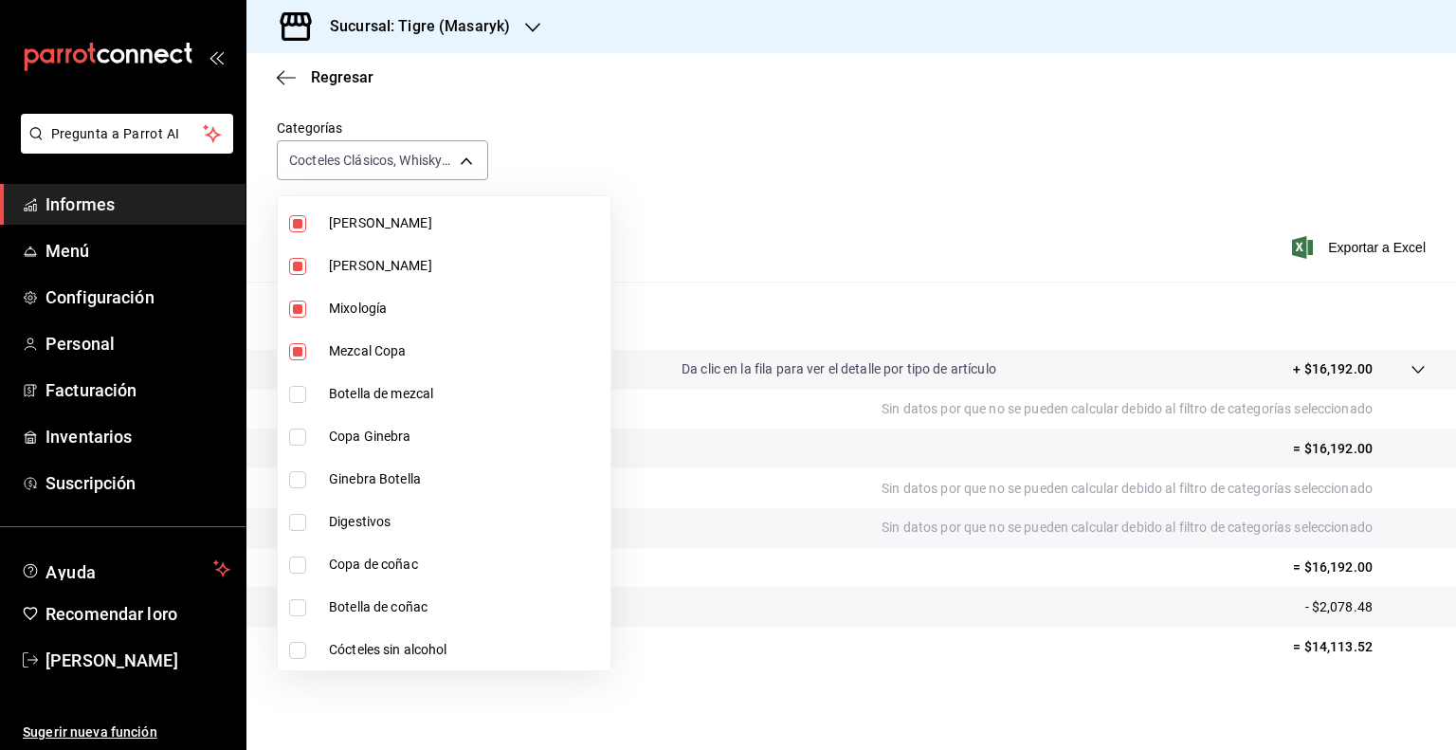
click at [300, 390] on input "checkbox" at bounding box center [297, 394] width 17 height 17
drag, startPoint x: 300, startPoint y: 390, endPoint x: 297, endPoint y: 436, distance: 46.5
click at [299, 435] on input "checkbox" at bounding box center [297, 436] width 17 height 17
click at [296, 476] on input "checkbox" at bounding box center [297, 479] width 17 height 17
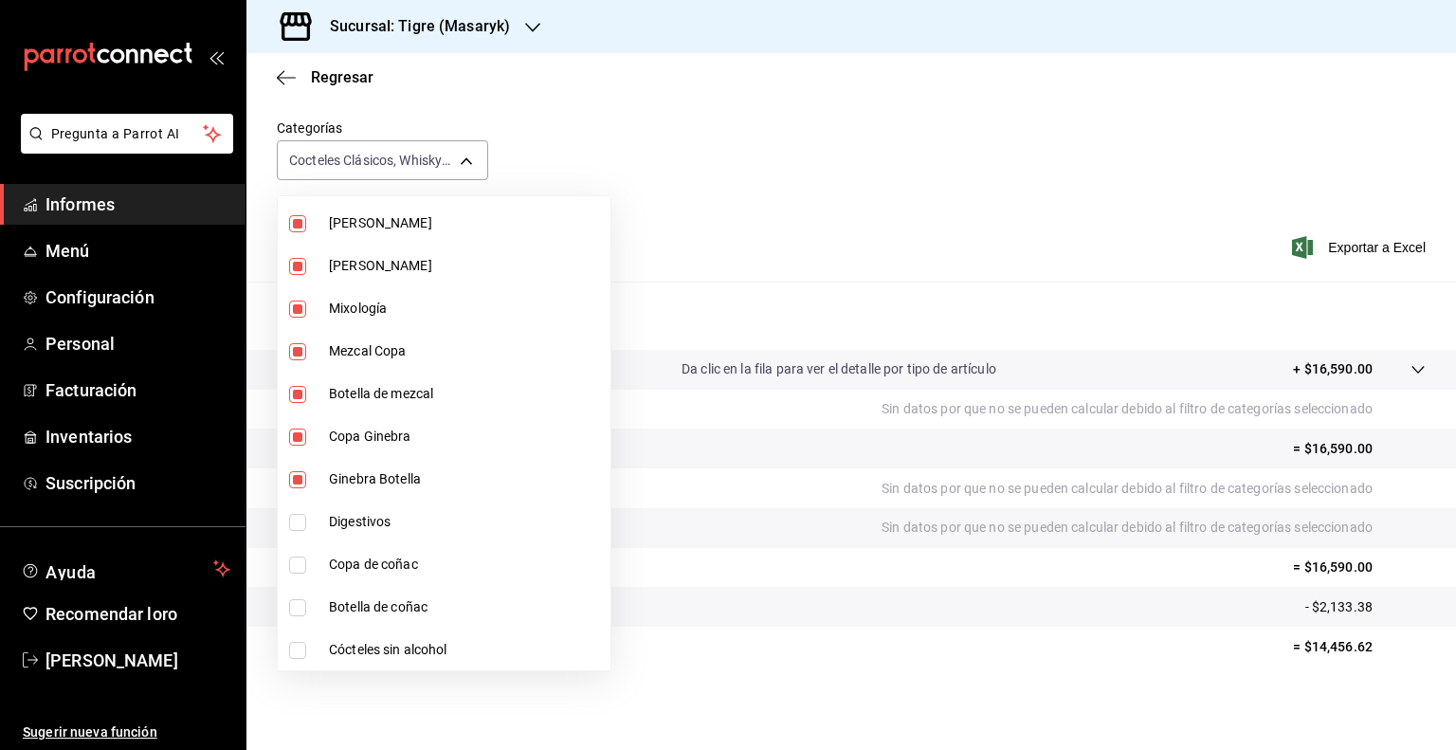
click at [294, 527] on input "checkbox" at bounding box center [297, 522] width 17 height 17
click at [294, 564] on input "checkbox" at bounding box center [297, 564] width 17 height 17
click at [300, 606] on input "checkbox" at bounding box center [297, 607] width 17 height 17
click at [301, 646] on input "checkbox" at bounding box center [297, 650] width 17 height 17
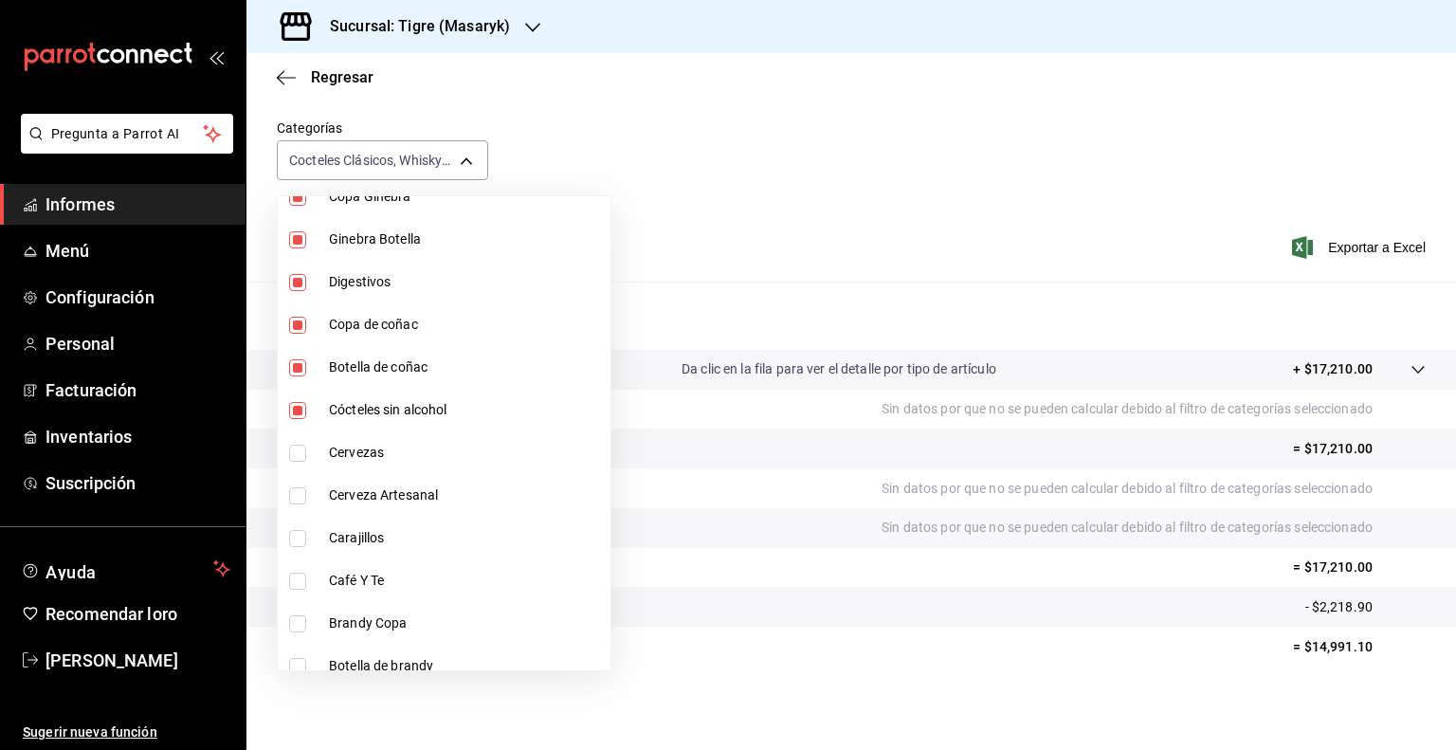
click at [301, 458] on input "checkbox" at bounding box center [297, 453] width 17 height 17
click at [296, 487] on input "checkbox" at bounding box center [297, 495] width 17 height 17
click at [297, 538] on input "checkbox" at bounding box center [297, 538] width 17 height 17
click at [298, 565] on li "Café Y Te" at bounding box center [444, 580] width 333 height 43
click at [296, 615] on input "checkbox" at bounding box center [297, 623] width 17 height 17
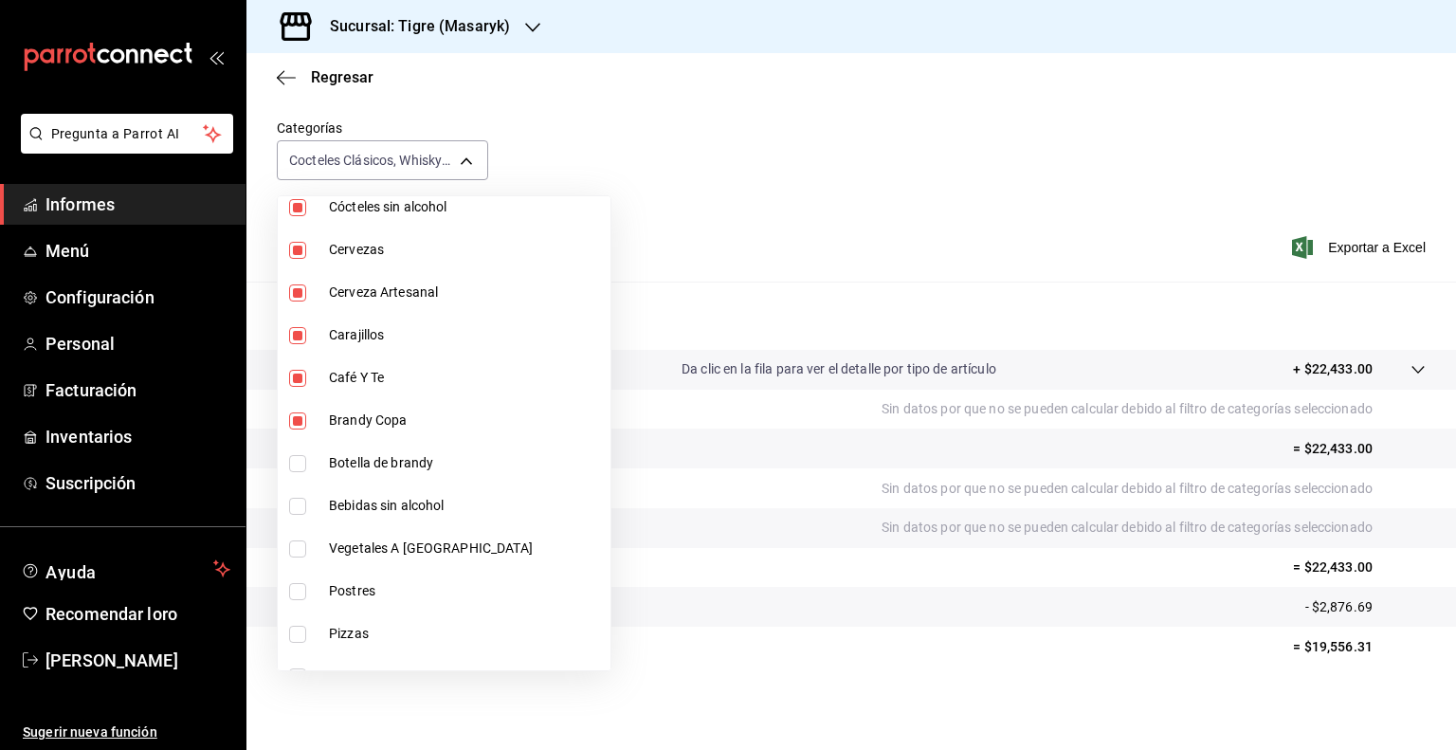
scroll to position [1389, 0]
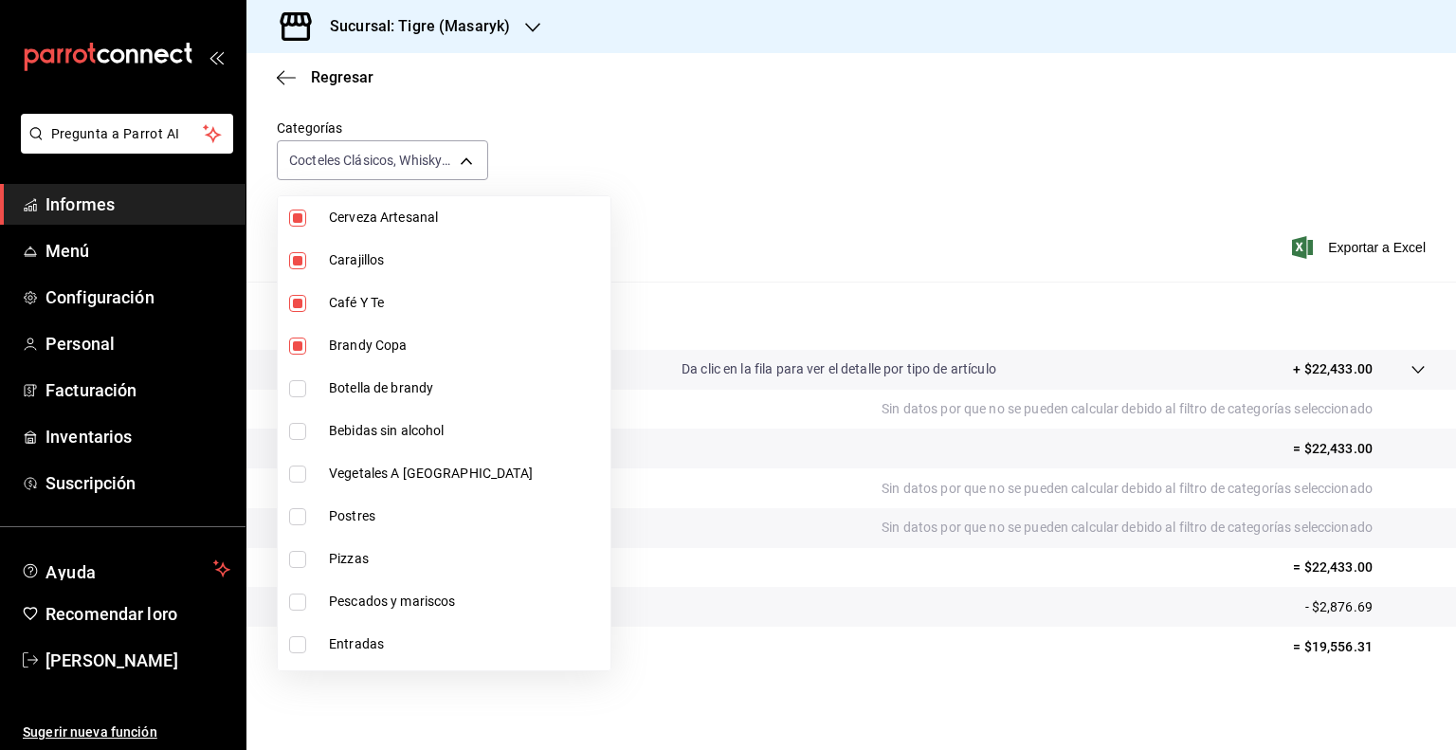
click at [299, 381] on input "checkbox" at bounding box center [297, 388] width 17 height 17
click at [297, 423] on input "checkbox" at bounding box center [297, 431] width 17 height 17
click at [296, 431] on input "checkbox" at bounding box center [297, 431] width 17 height 17
click at [300, 392] on input "checkbox" at bounding box center [297, 388] width 17 height 17
click at [296, 348] on input "checkbox" at bounding box center [297, 345] width 17 height 17
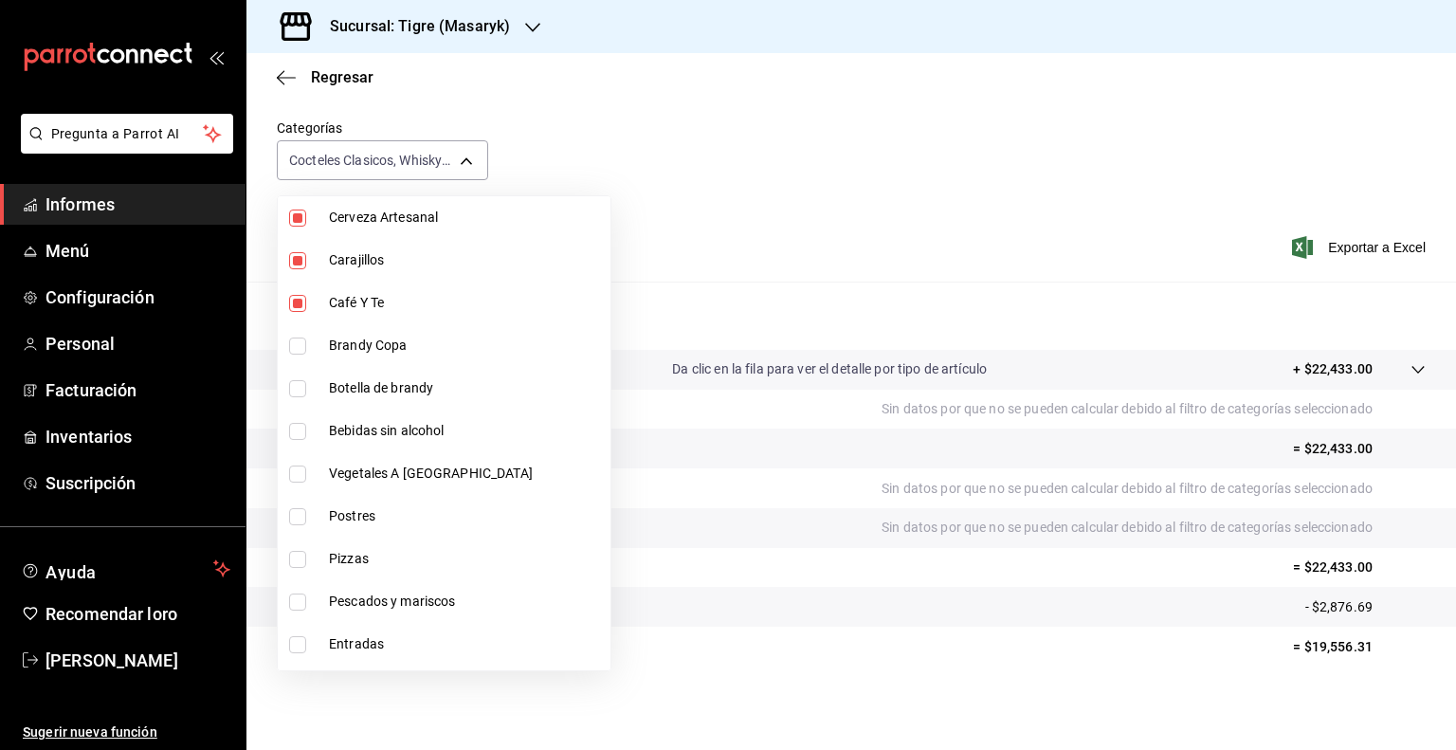
click at [296, 295] on input "checkbox" at bounding box center [297, 303] width 17 height 17
click at [296, 257] on input "checkbox" at bounding box center [297, 260] width 17 height 17
click at [300, 215] on input "checkbox" at bounding box center [297, 218] width 17 height 17
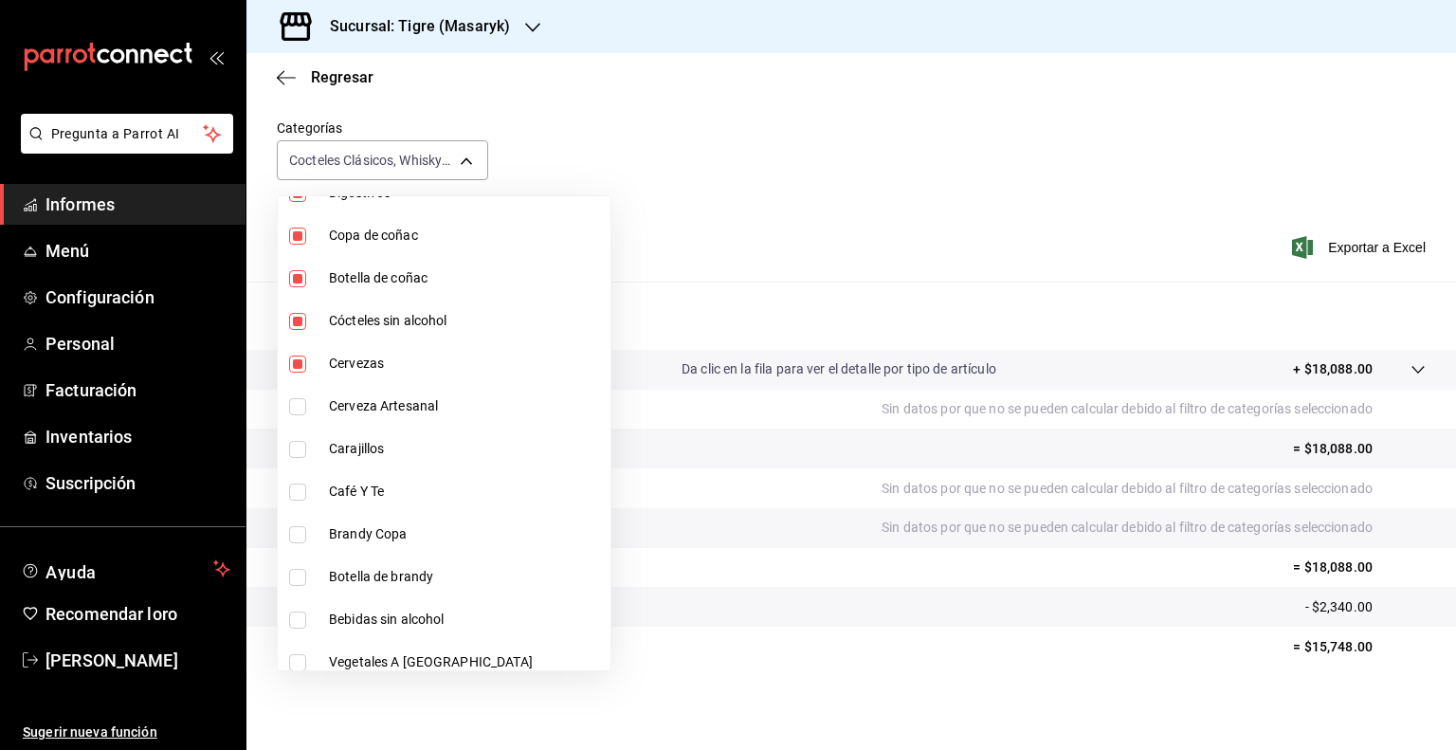
scroll to position [1124, 0]
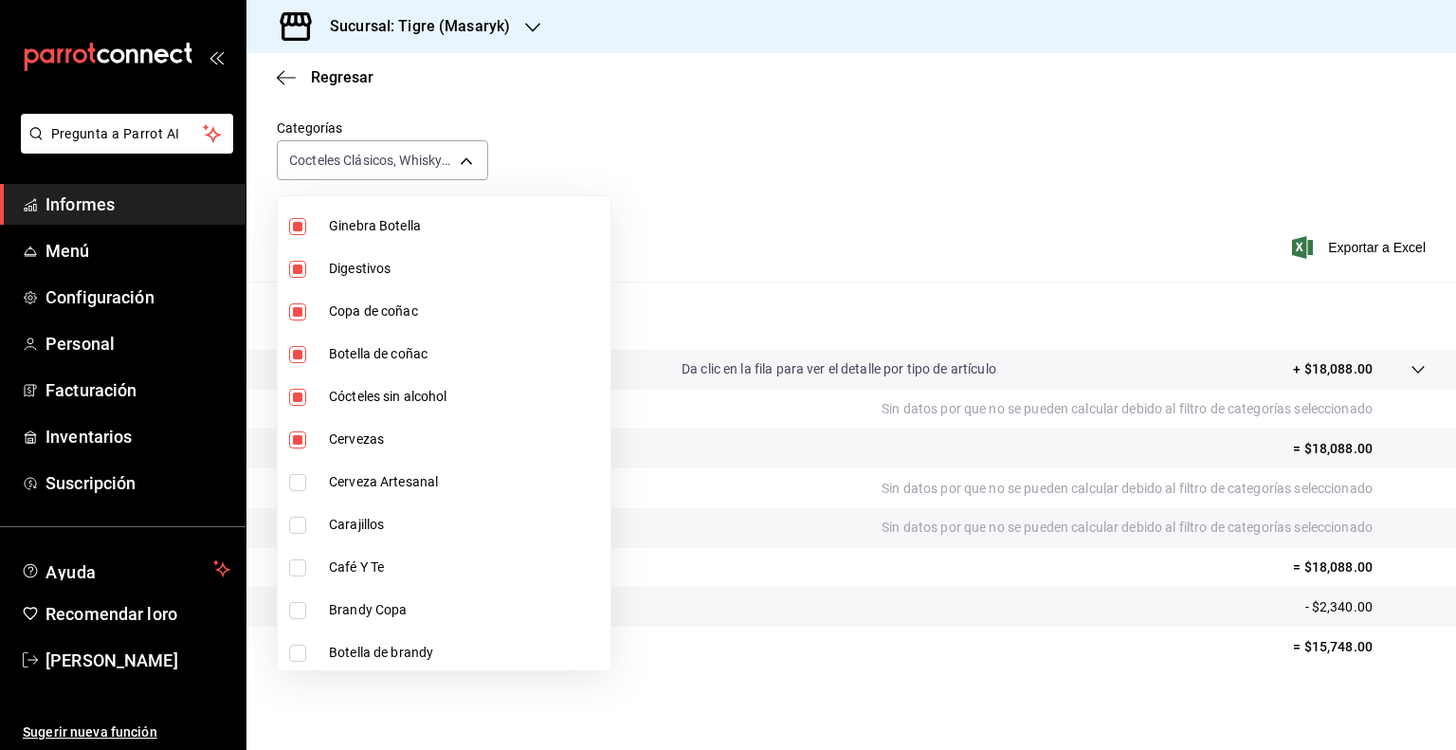
click at [293, 439] on input "checkbox" at bounding box center [297, 439] width 17 height 17
click at [295, 401] on input "checkbox" at bounding box center [297, 397] width 17 height 17
click at [292, 354] on input "checkbox" at bounding box center [297, 354] width 17 height 17
click at [298, 311] on input "checkbox" at bounding box center [297, 311] width 17 height 17
click at [300, 268] on input "checkbox" at bounding box center [297, 269] width 17 height 17
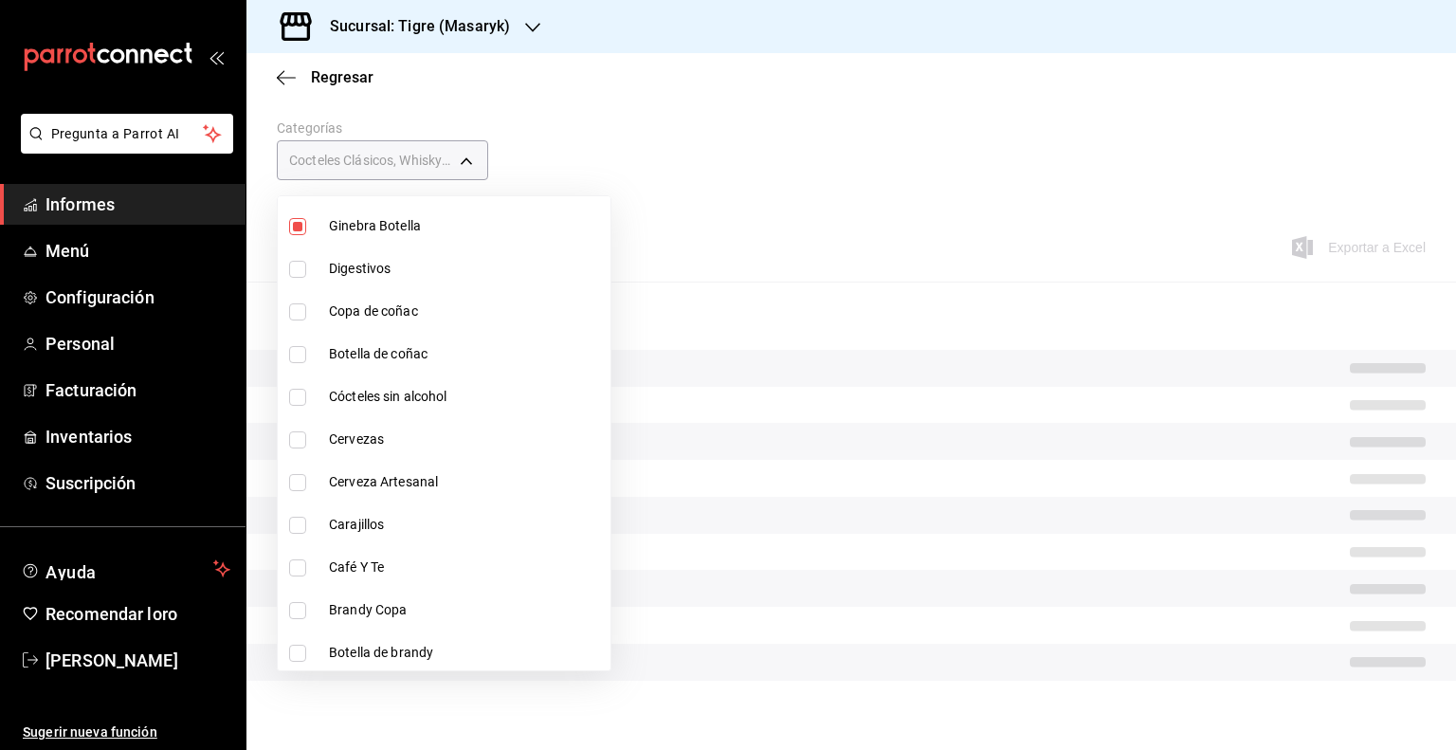
click at [293, 221] on input "checkbox" at bounding box center [297, 226] width 17 height 17
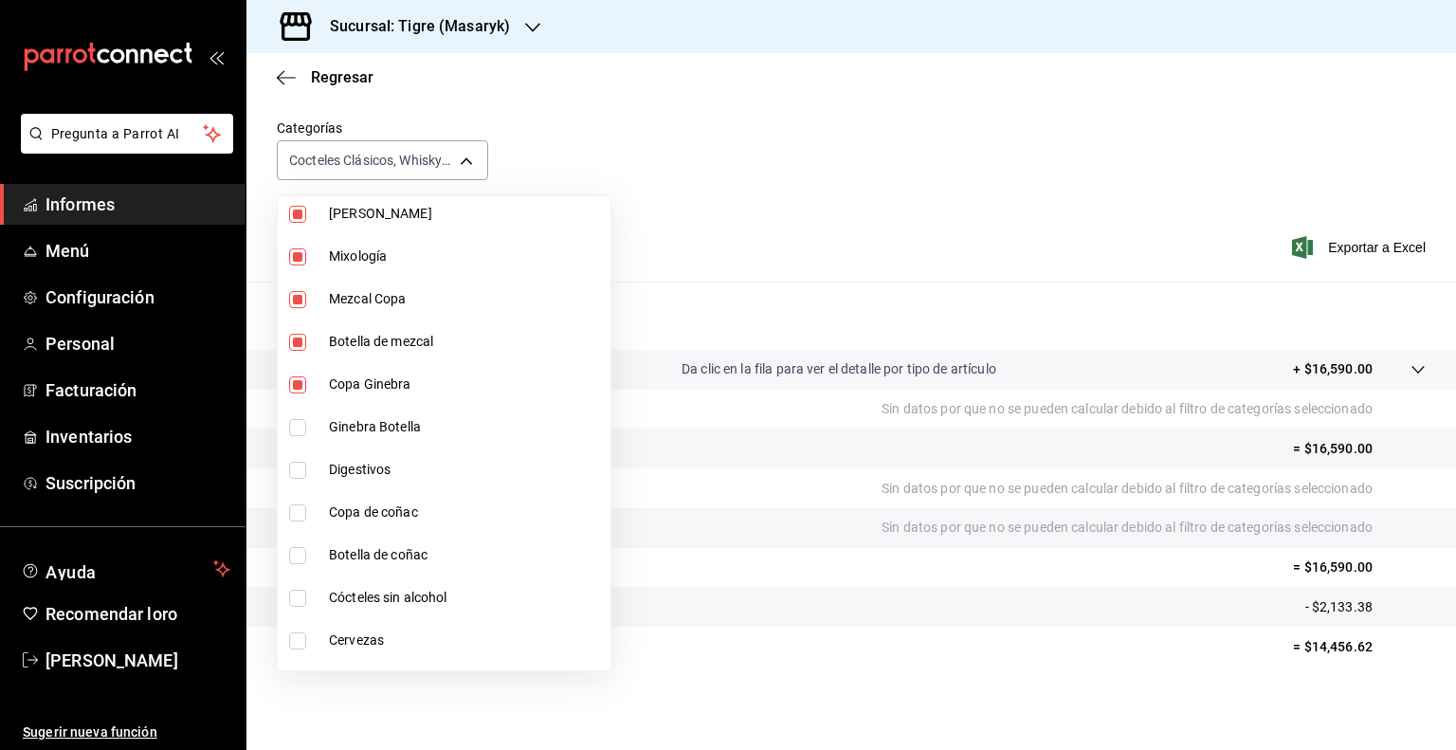
scroll to position [897, 0]
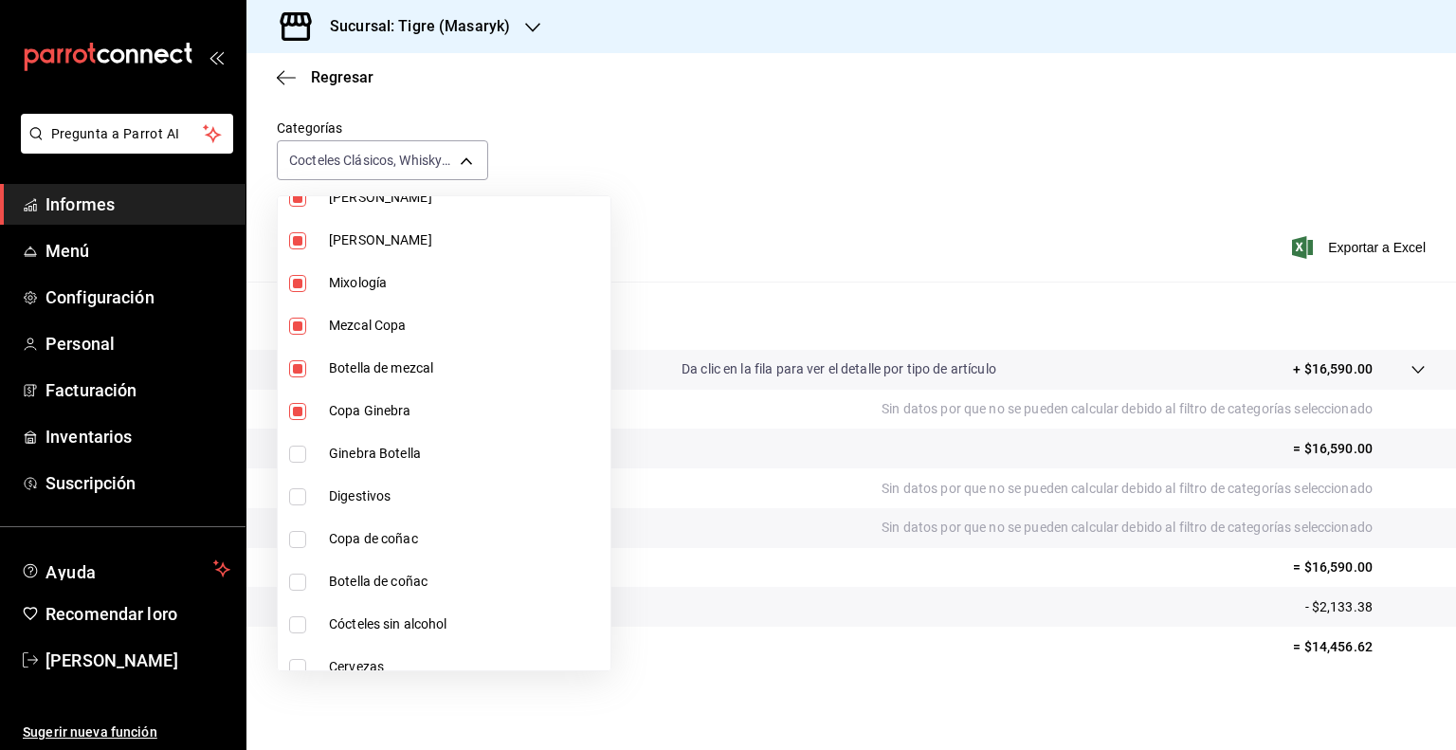
click at [300, 410] on input "checkbox" at bounding box center [297, 411] width 17 height 17
click at [301, 372] on input "checkbox" at bounding box center [297, 368] width 17 height 17
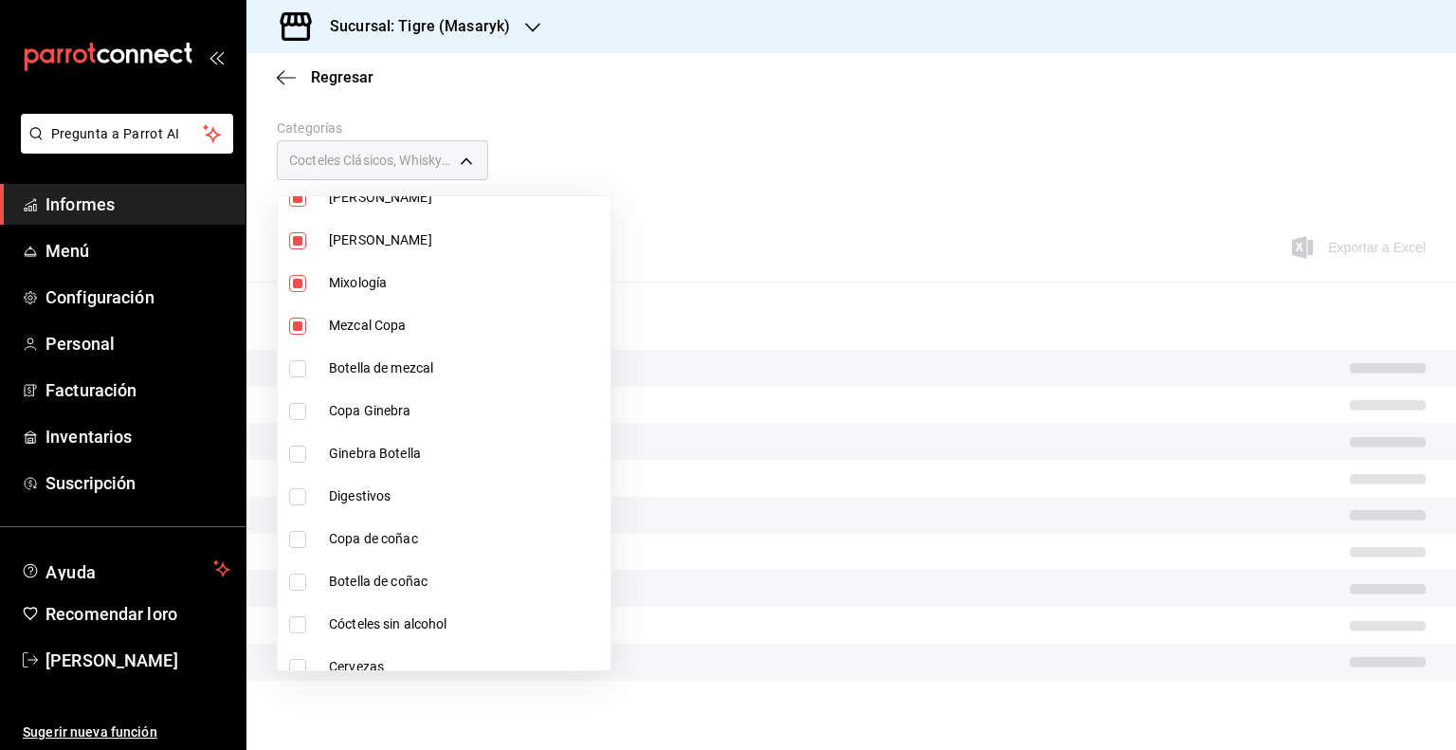
click at [296, 323] on input "checkbox" at bounding box center [297, 326] width 17 height 17
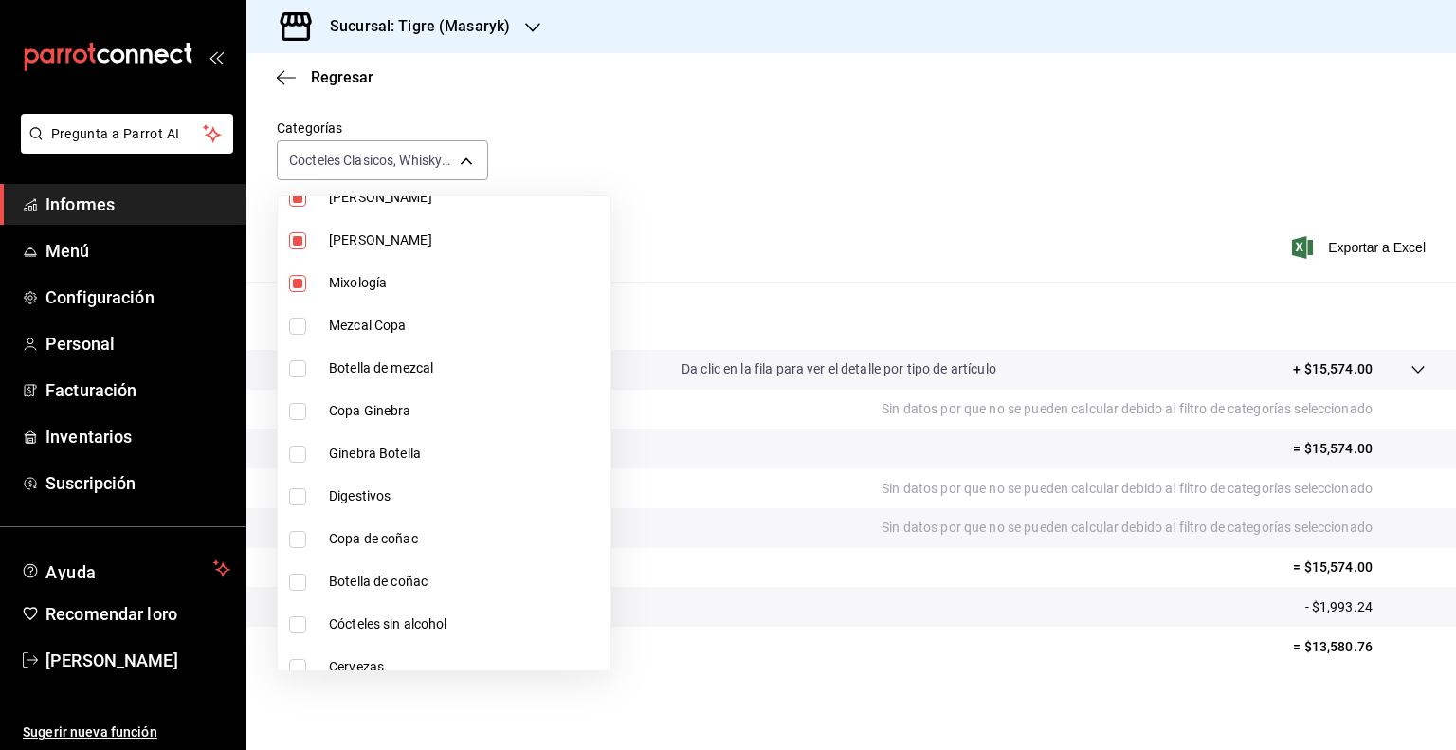
click at [301, 282] on input "checkbox" at bounding box center [297, 283] width 17 height 17
click at [298, 236] on input "checkbox" at bounding box center [297, 240] width 17 height 17
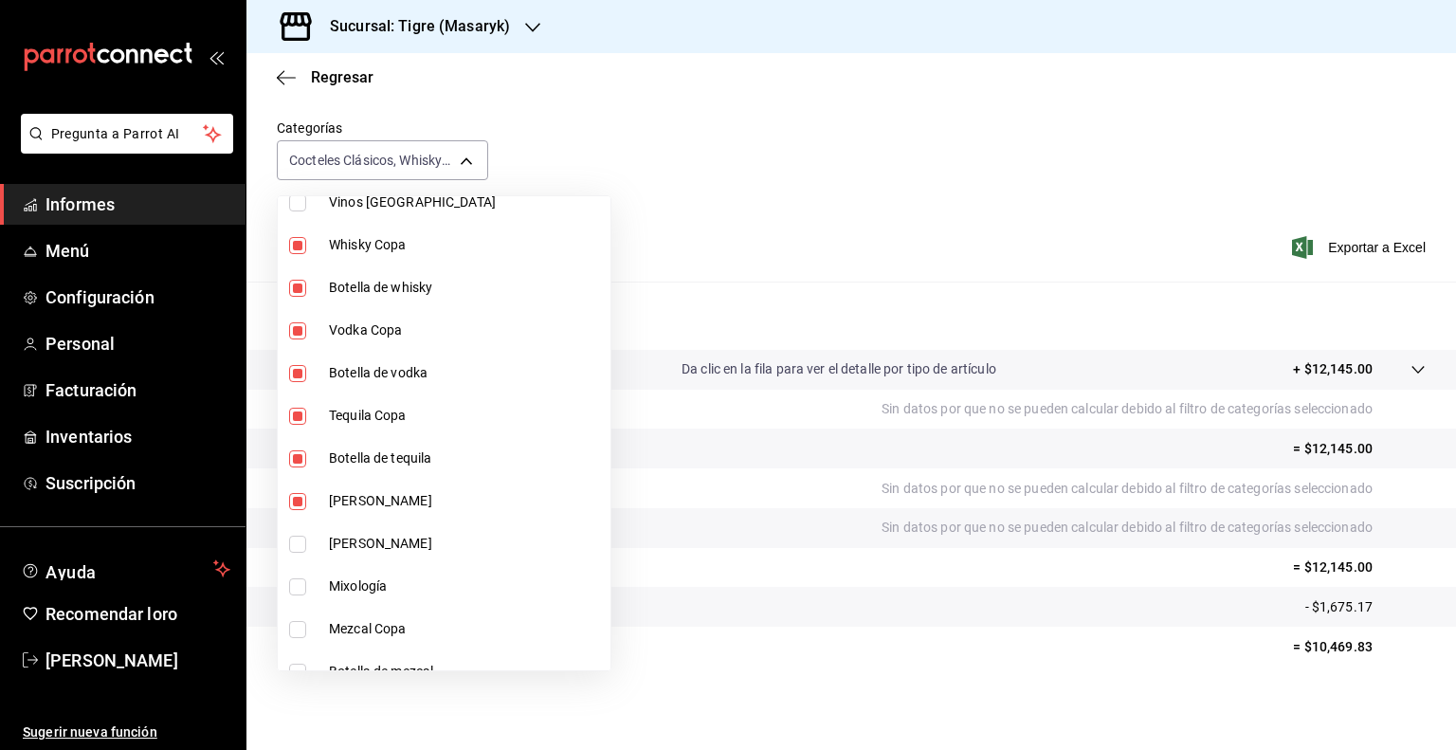
scroll to position [580, 0]
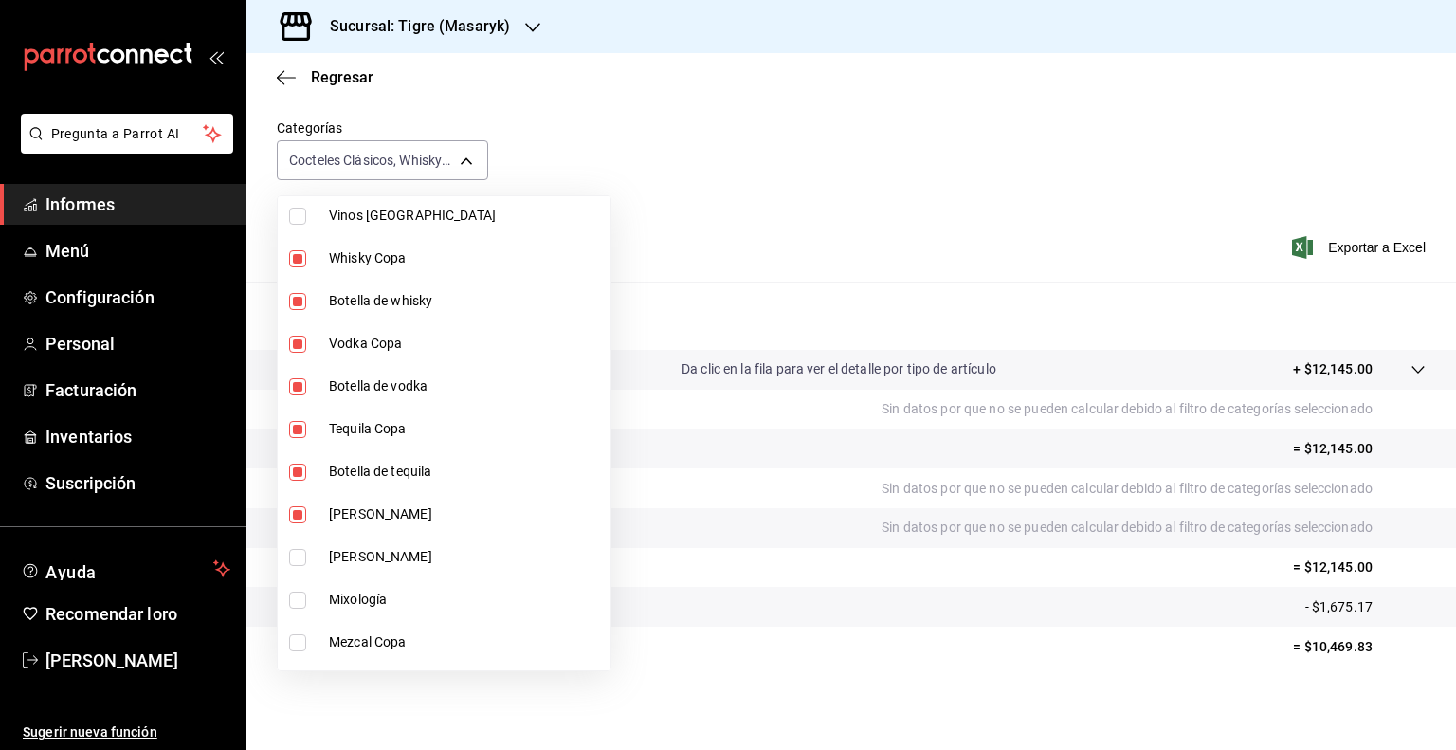
click at [296, 511] on input "checkbox" at bounding box center [297, 514] width 17 height 17
click at [298, 465] on input "checkbox" at bounding box center [297, 472] width 17 height 17
click at [292, 428] on input "checkbox" at bounding box center [297, 429] width 17 height 17
click at [294, 388] on input "checkbox" at bounding box center [297, 386] width 17 height 17
click at [296, 337] on input "checkbox" at bounding box center [297, 344] width 17 height 17
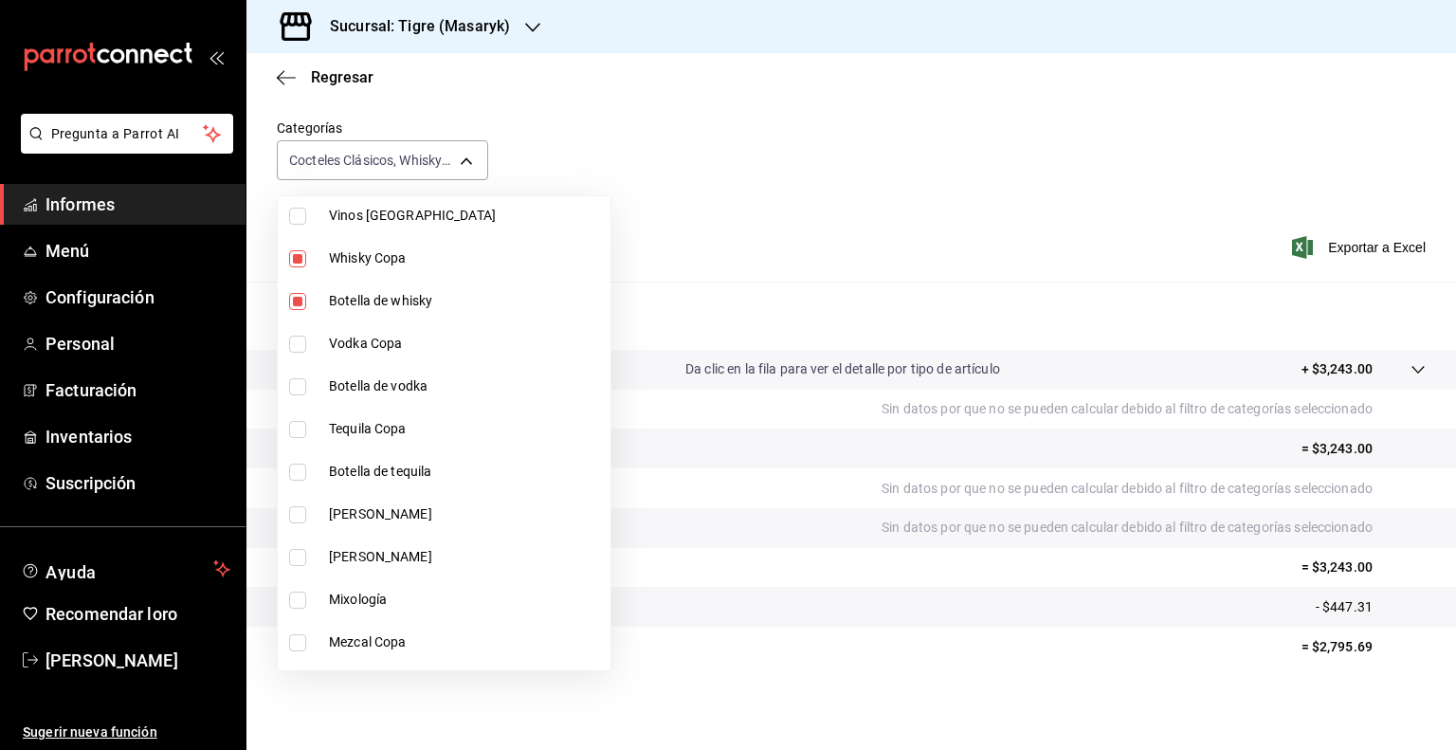
click at [301, 298] on input "checkbox" at bounding box center [297, 301] width 17 height 17
click at [296, 259] on input "checkbox" at bounding box center [297, 258] width 17 height 17
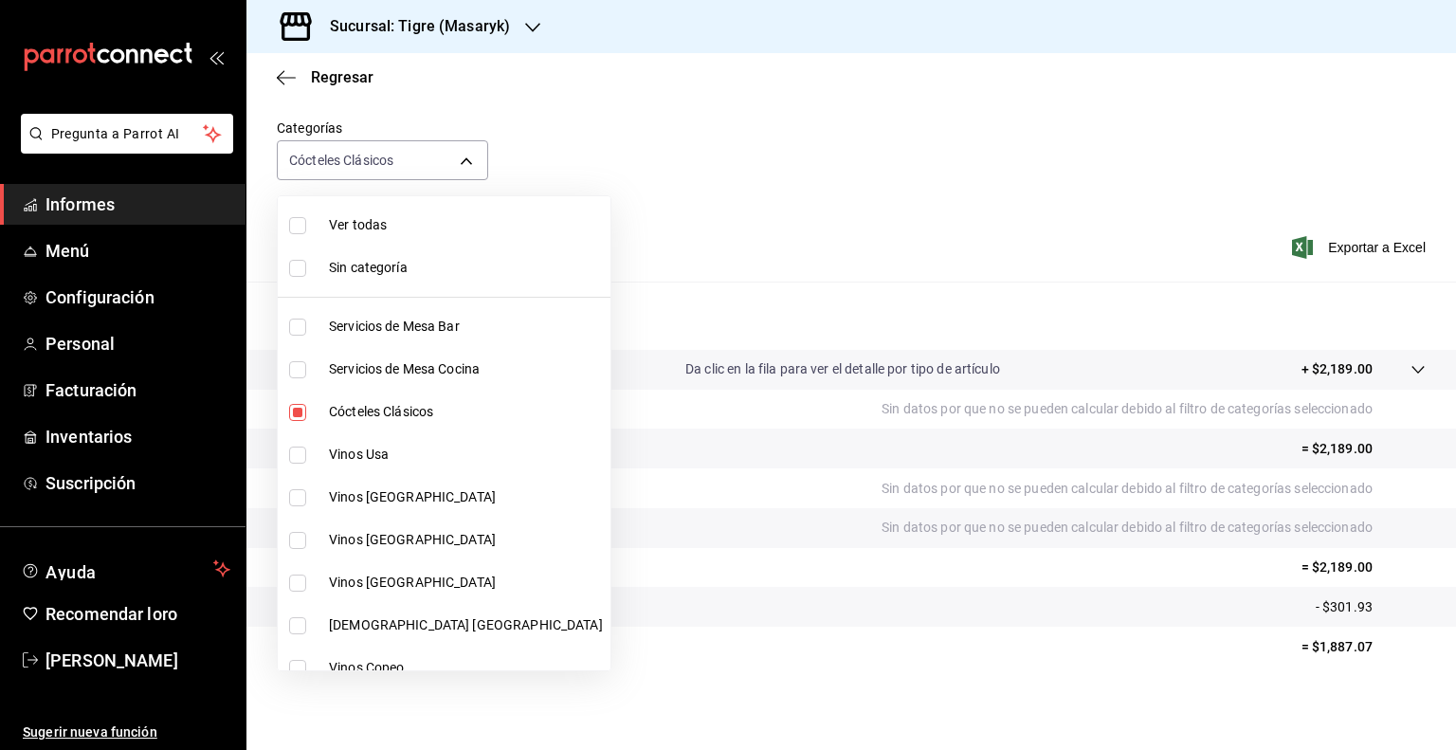
click at [298, 408] on input "checkbox" at bounding box center [297, 412] width 17 height 17
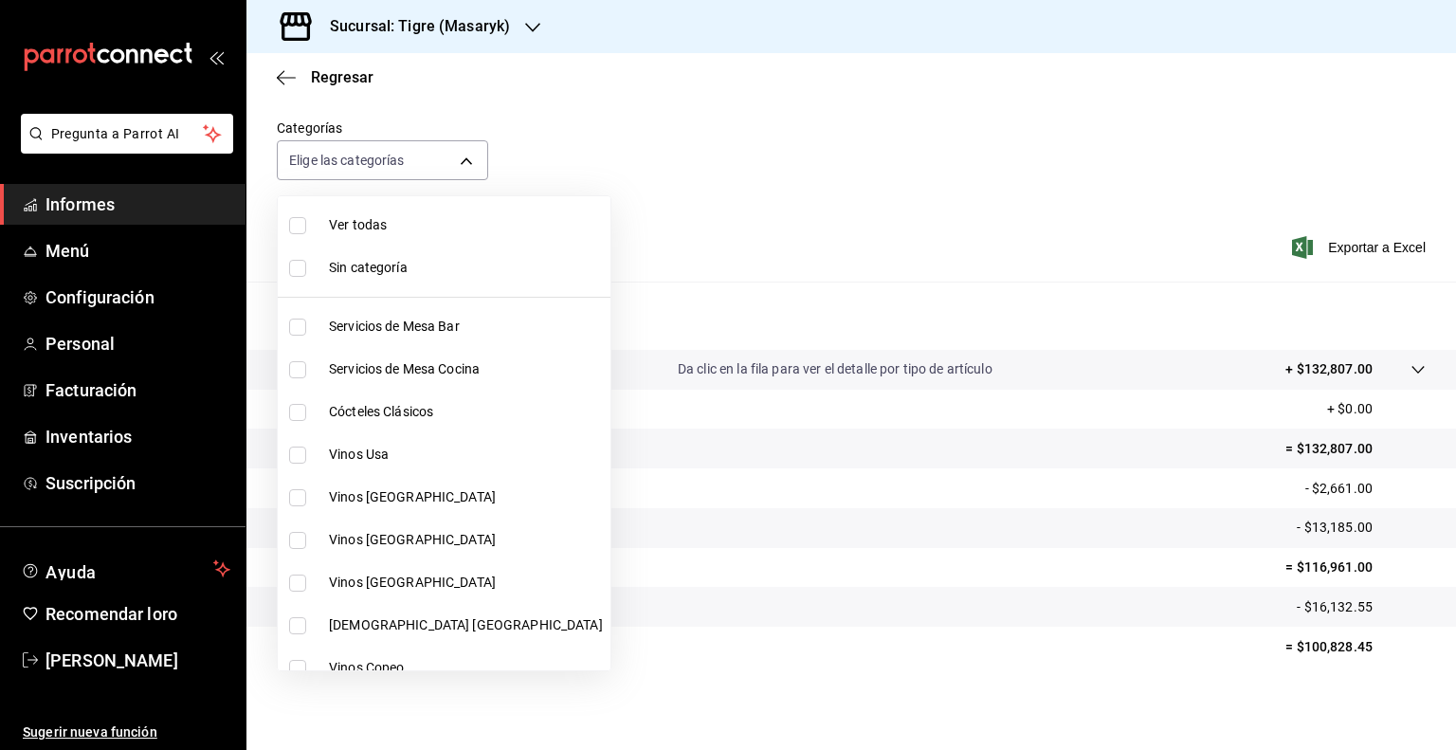
click at [295, 452] on input "checkbox" at bounding box center [297, 454] width 17 height 17
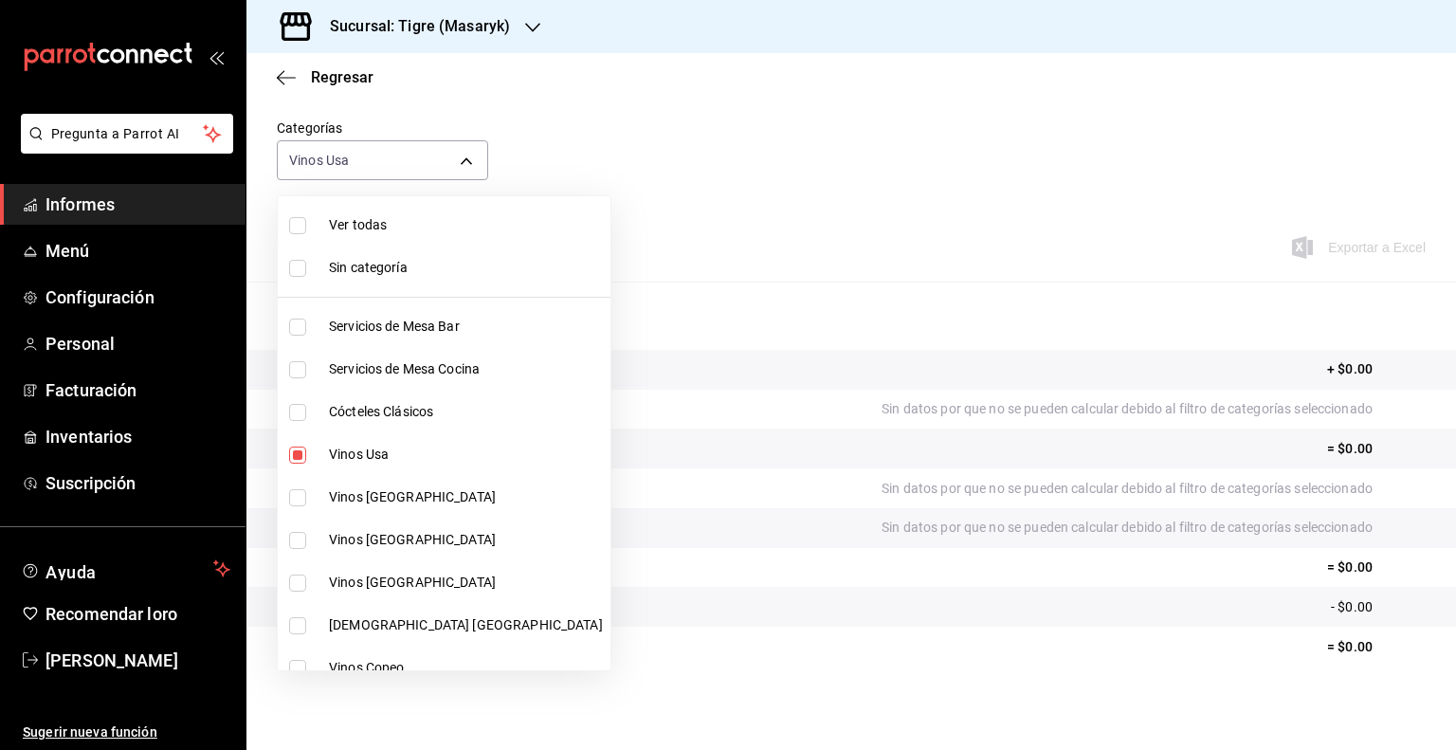
click at [297, 503] on input "checkbox" at bounding box center [297, 497] width 17 height 17
click at [296, 538] on input "checkbox" at bounding box center [297, 540] width 17 height 17
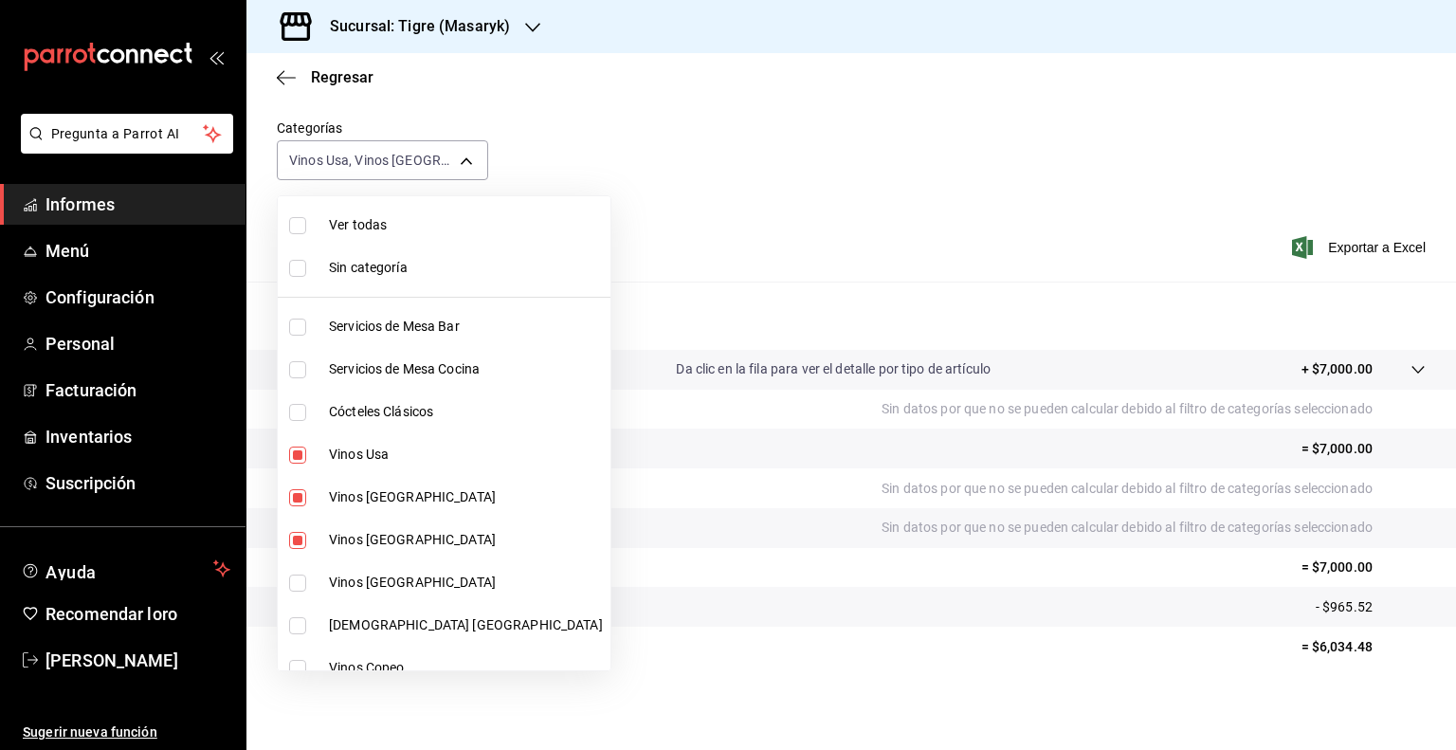
click at [296, 590] on input "checkbox" at bounding box center [297, 582] width 17 height 17
click at [294, 621] on input "checkbox" at bounding box center [297, 625] width 17 height 17
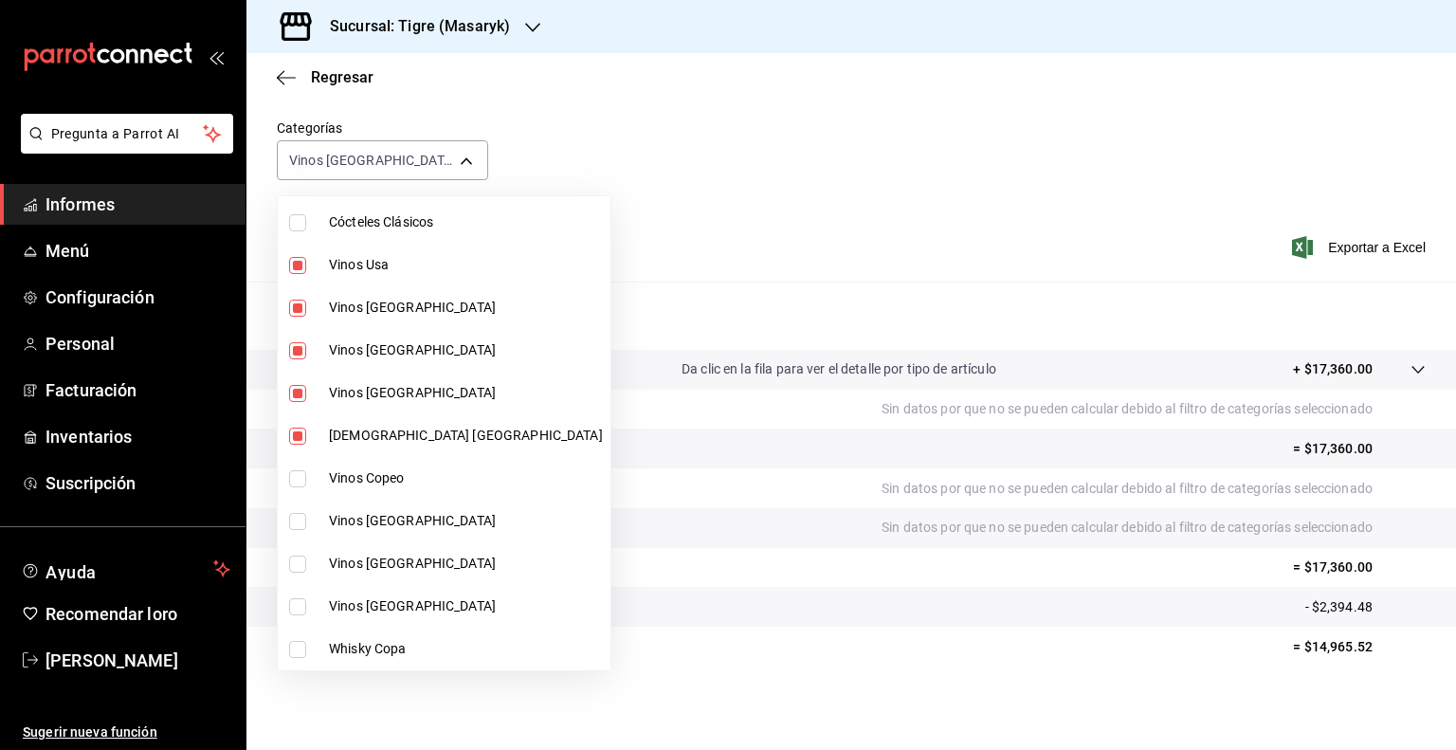
scroll to position [278, 0]
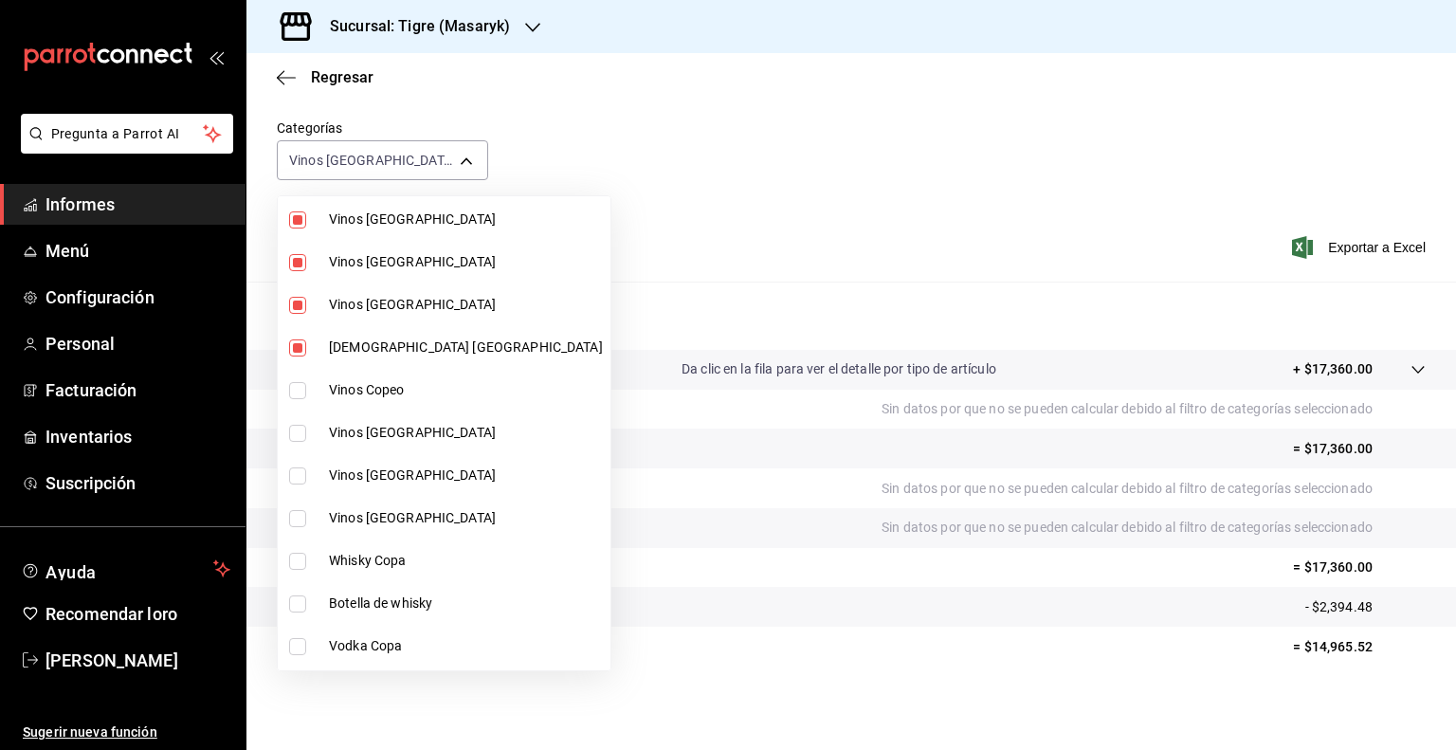
click at [296, 386] on input "checkbox" at bounding box center [297, 390] width 17 height 17
click at [300, 428] on input "checkbox" at bounding box center [297, 433] width 17 height 17
click at [297, 472] on input "checkbox" at bounding box center [297, 475] width 17 height 17
click at [296, 511] on input "checkbox" at bounding box center [297, 518] width 17 height 17
click at [301, 515] on input "checkbox" at bounding box center [297, 518] width 17 height 17
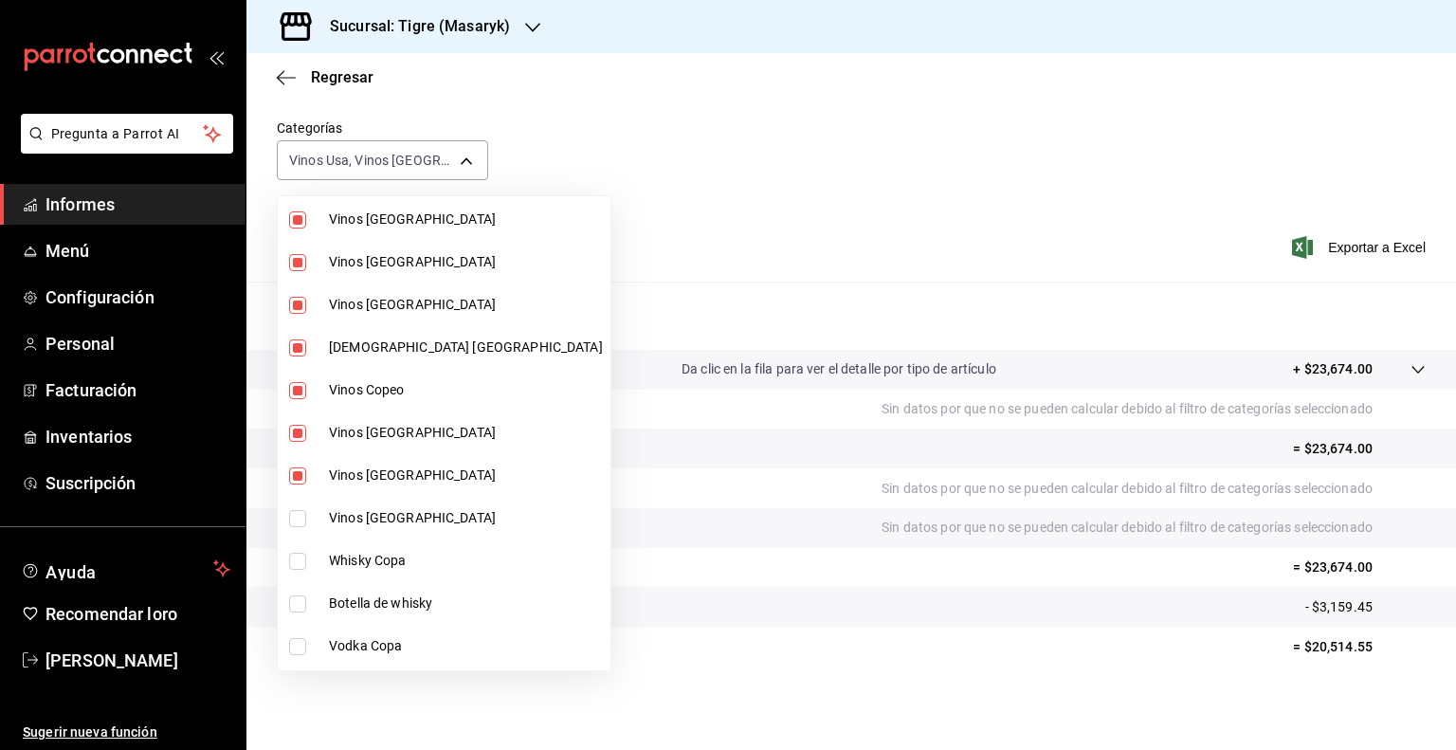
click at [297, 471] on input "checkbox" at bounding box center [297, 475] width 17 height 17
click at [297, 437] on input "checkbox" at bounding box center [297, 433] width 17 height 17
click at [298, 388] on input "checkbox" at bounding box center [297, 390] width 17 height 17
click at [296, 348] on input "checkbox" at bounding box center [297, 347] width 17 height 17
click at [297, 301] on input "checkbox" at bounding box center [297, 305] width 17 height 17
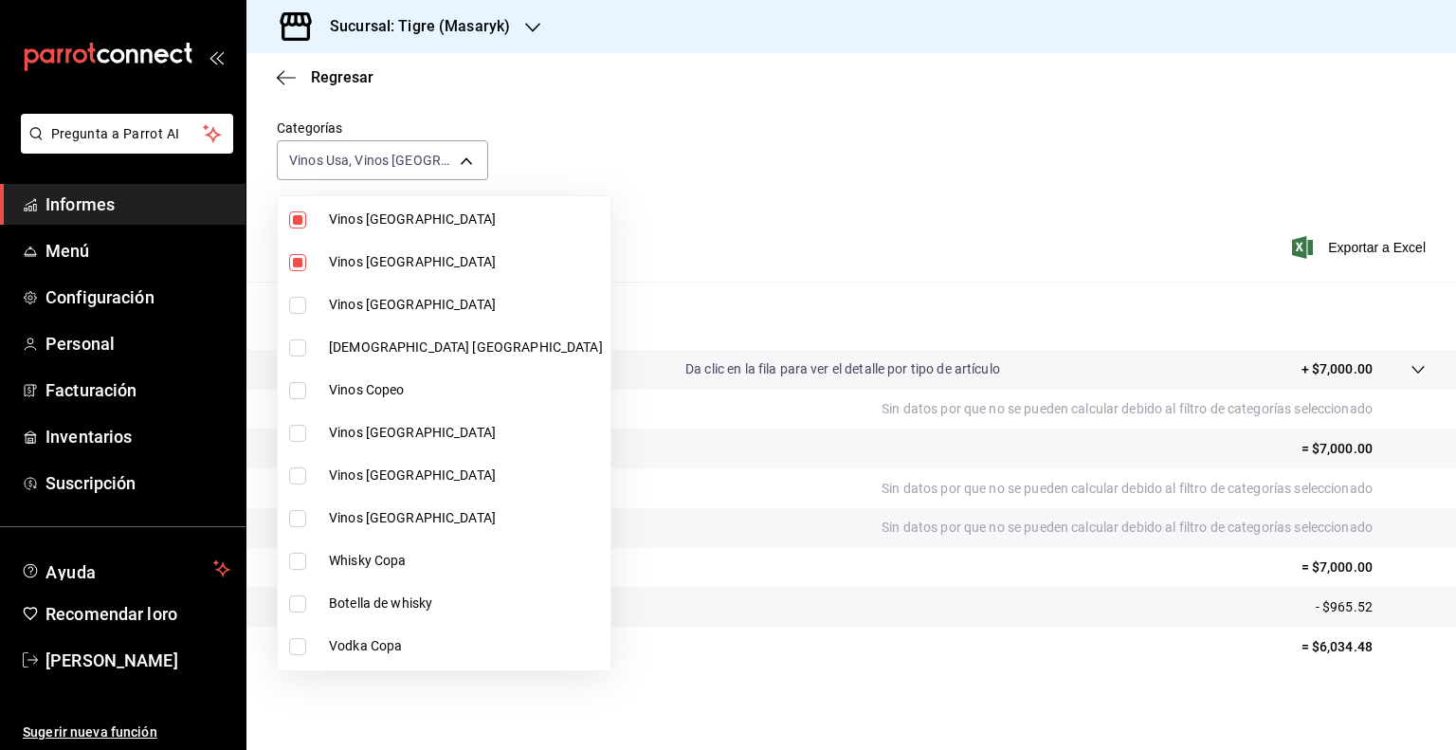
click at [297, 260] on input "checkbox" at bounding box center [297, 262] width 17 height 17
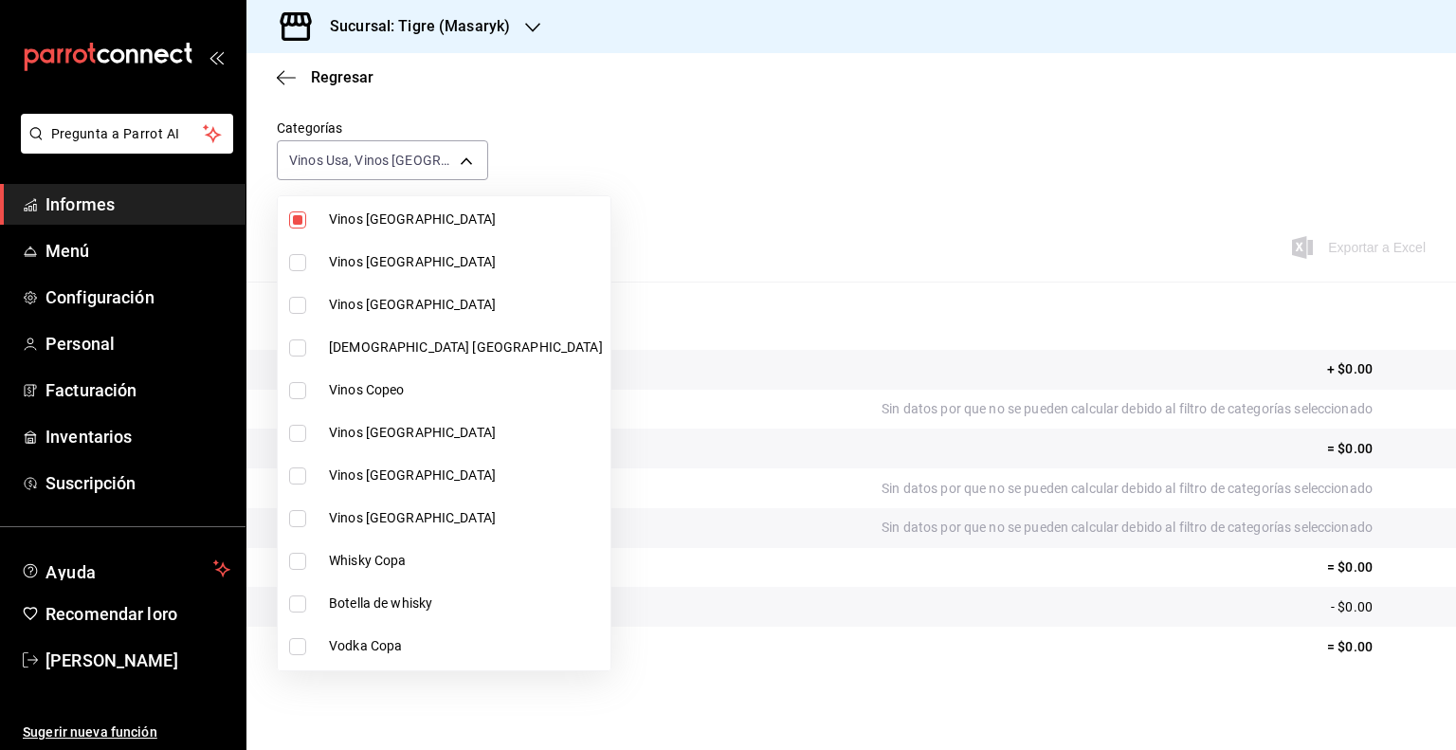
click at [297, 215] on input "checkbox" at bounding box center [297, 219] width 17 height 17
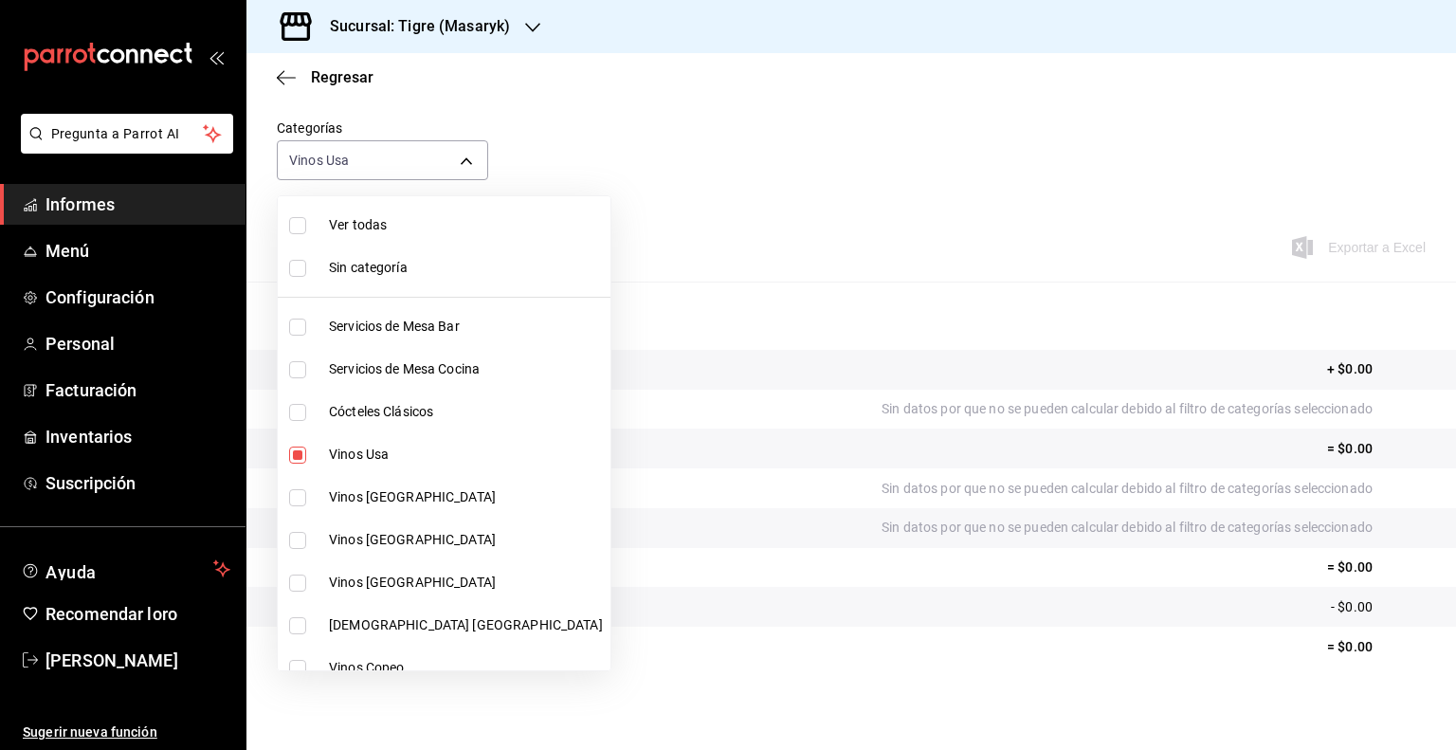
click at [291, 454] on input "checkbox" at bounding box center [297, 454] width 17 height 17
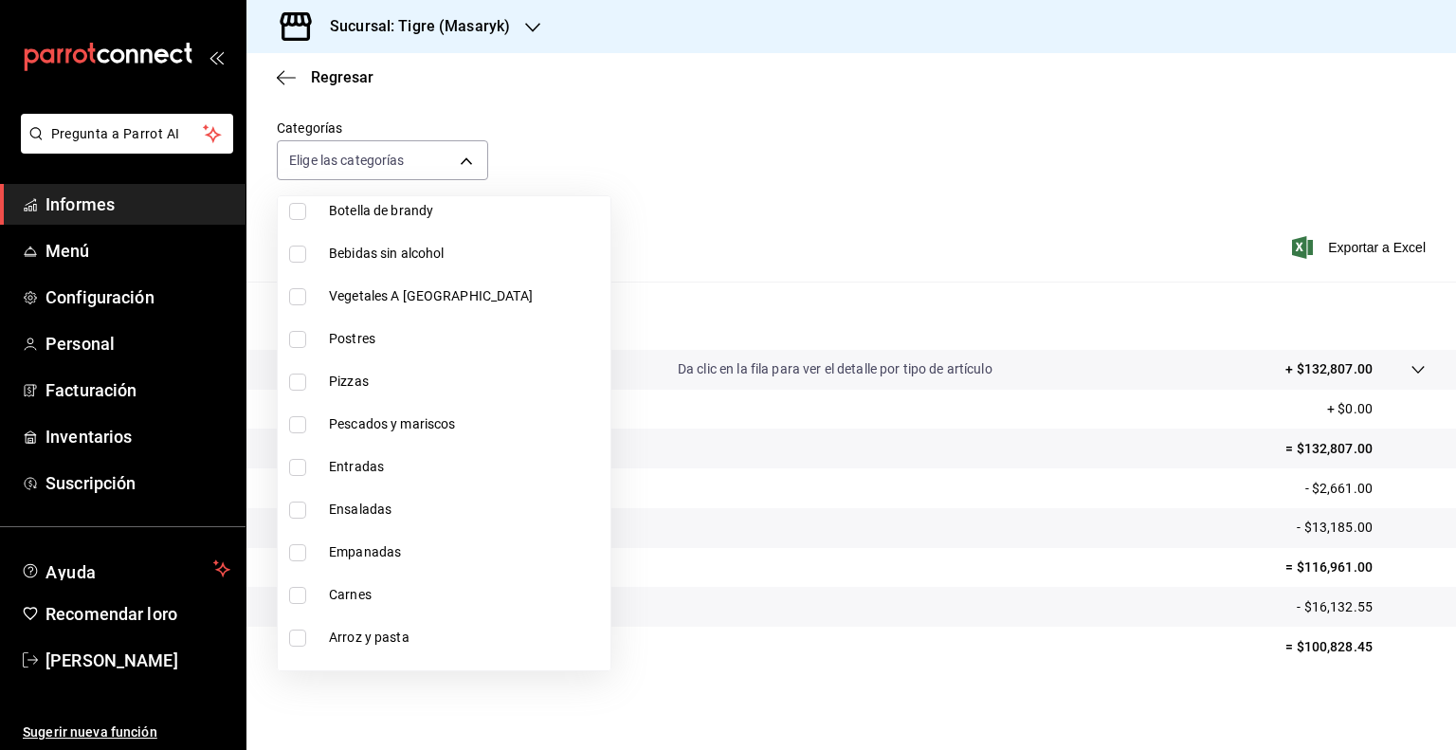
scroll to position [1596, 0]
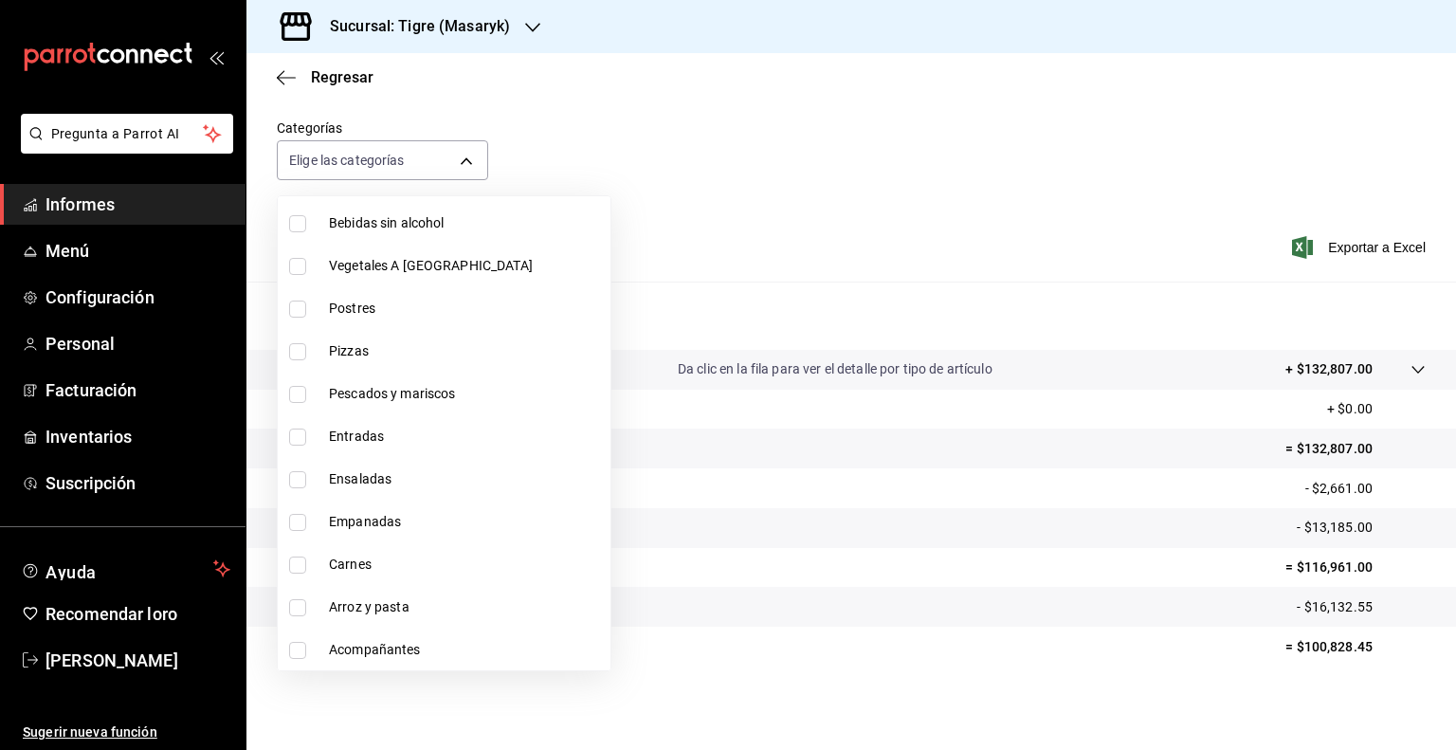
click at [300, 266] on input "checkbox" at bounding box center [297, 266] width 17 height 17
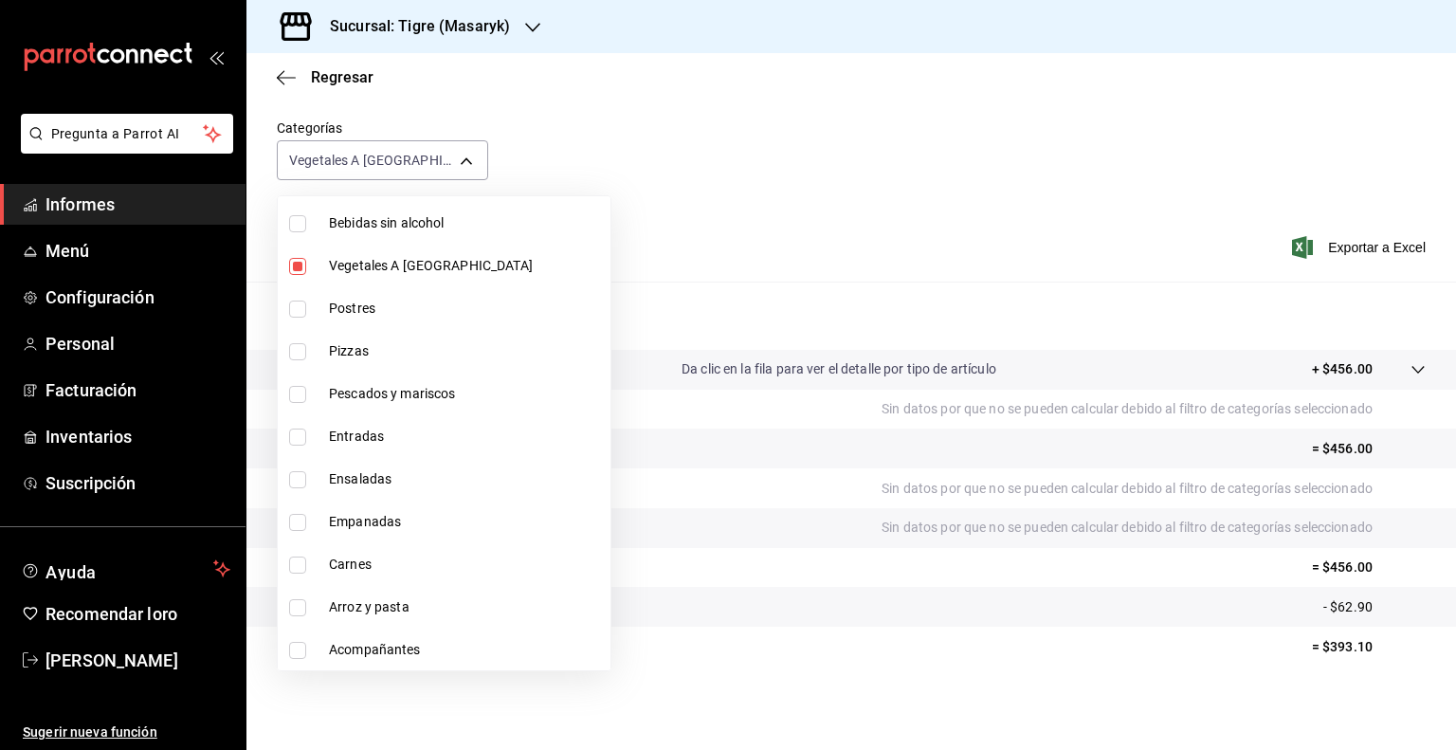
click at [298, 307] on input "checkbox" at bounding box center [297, 309] width 17 height 17
click at [298, 352] on input "checkbox" at bounding box center [297, 351] width 17 height 17
click at [295, 381] on li "Pescados y mariscos" at bounding box center [444, 394] width 333 height 43
click at [294, 436] on input "checkbox" at bounding box center [297, 436] width 17 height 17
click at [296, 483] on input "checkbox" at bounding box center [297, 479] width 17 height 17
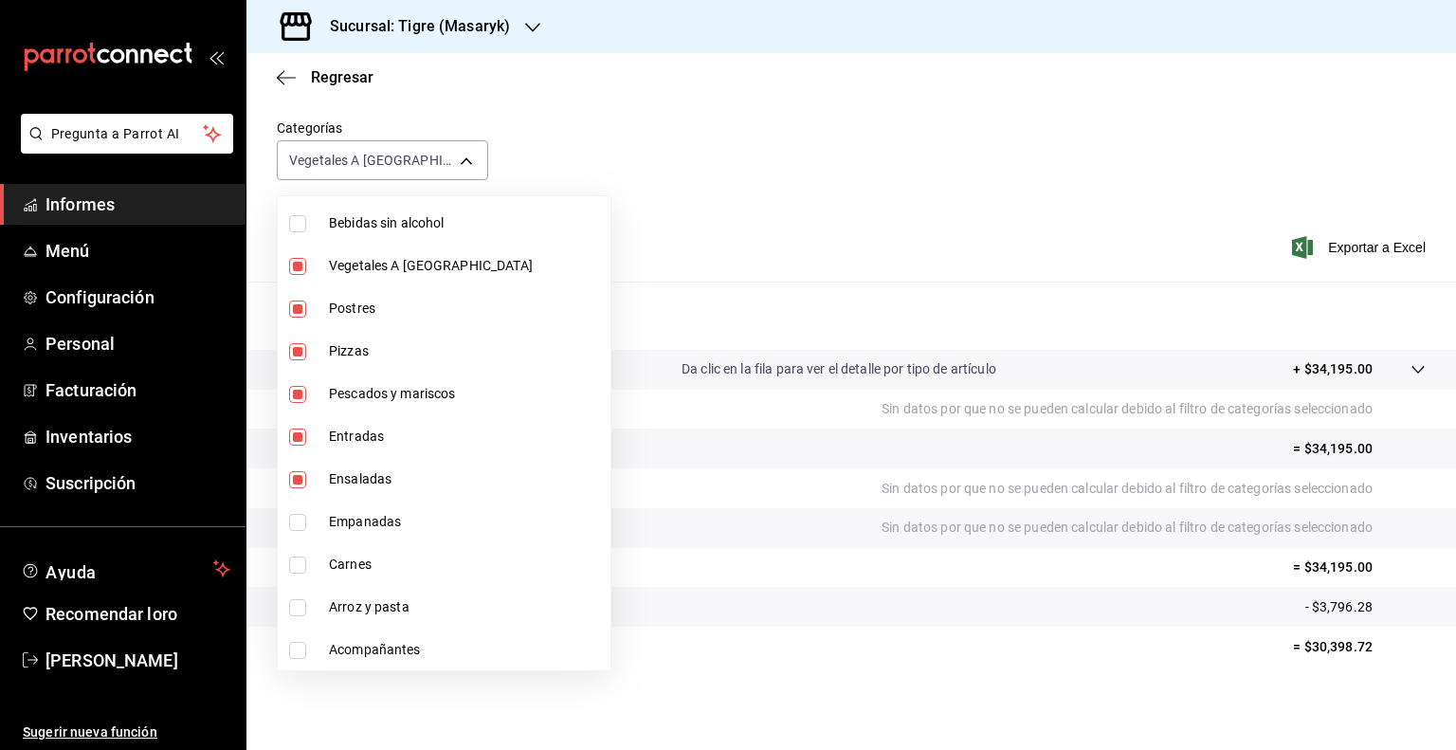
click at [296, 515] on input "checkbox" at bounding box center [297, 522] width 17 height 17
click at [293, 563] on input "checkbox" at bounding box center [297, 564] width 17 height 17
click at [297, 599] on input "checkbox" at bounding box center [297, 607] width 17 height 17
click at [298, 642] on input "checkbox" at bounding box center [297, 650] width 17 height 17
click at [685, 97] on div at bounding box center [728, 375] width 1456 height 750
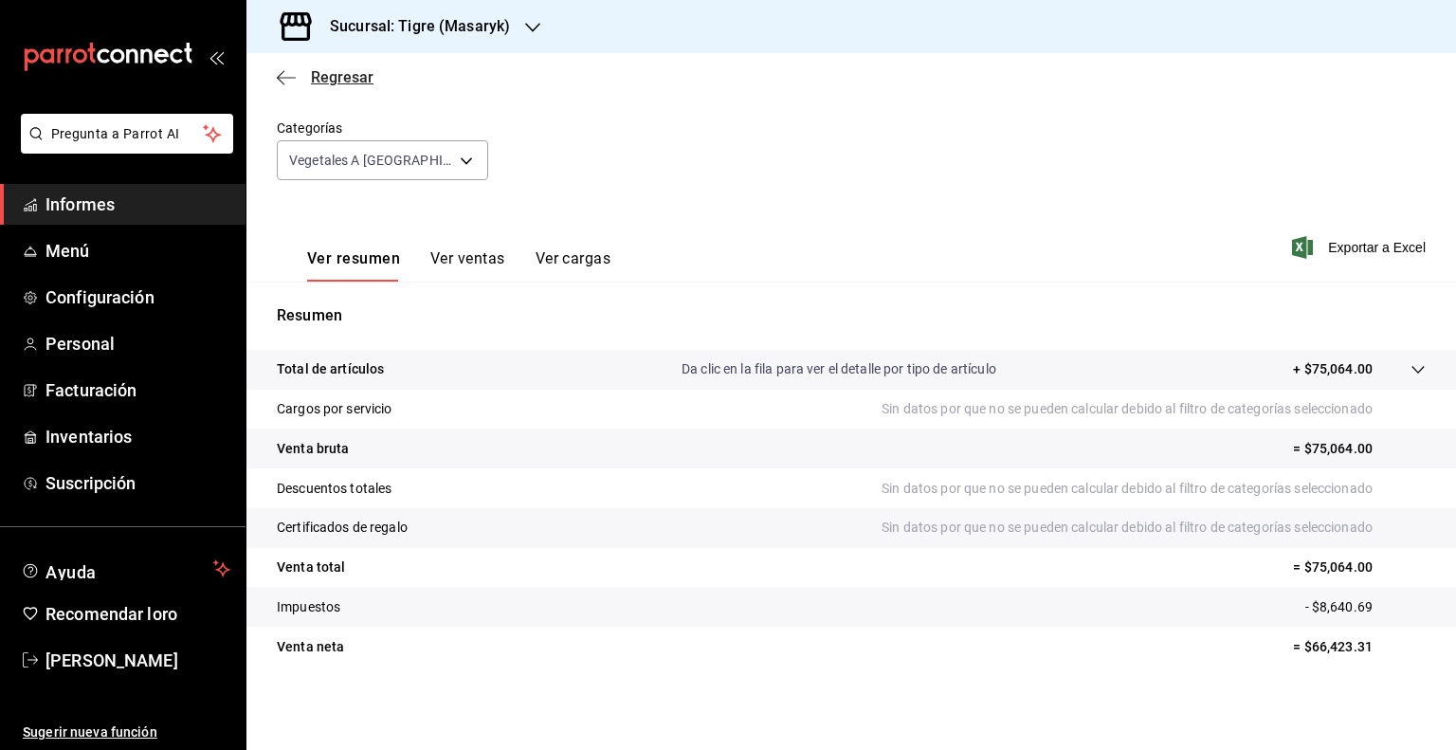
click at [290, 77] on icon "button" at bounding box center [286, 77] width 19 height 1
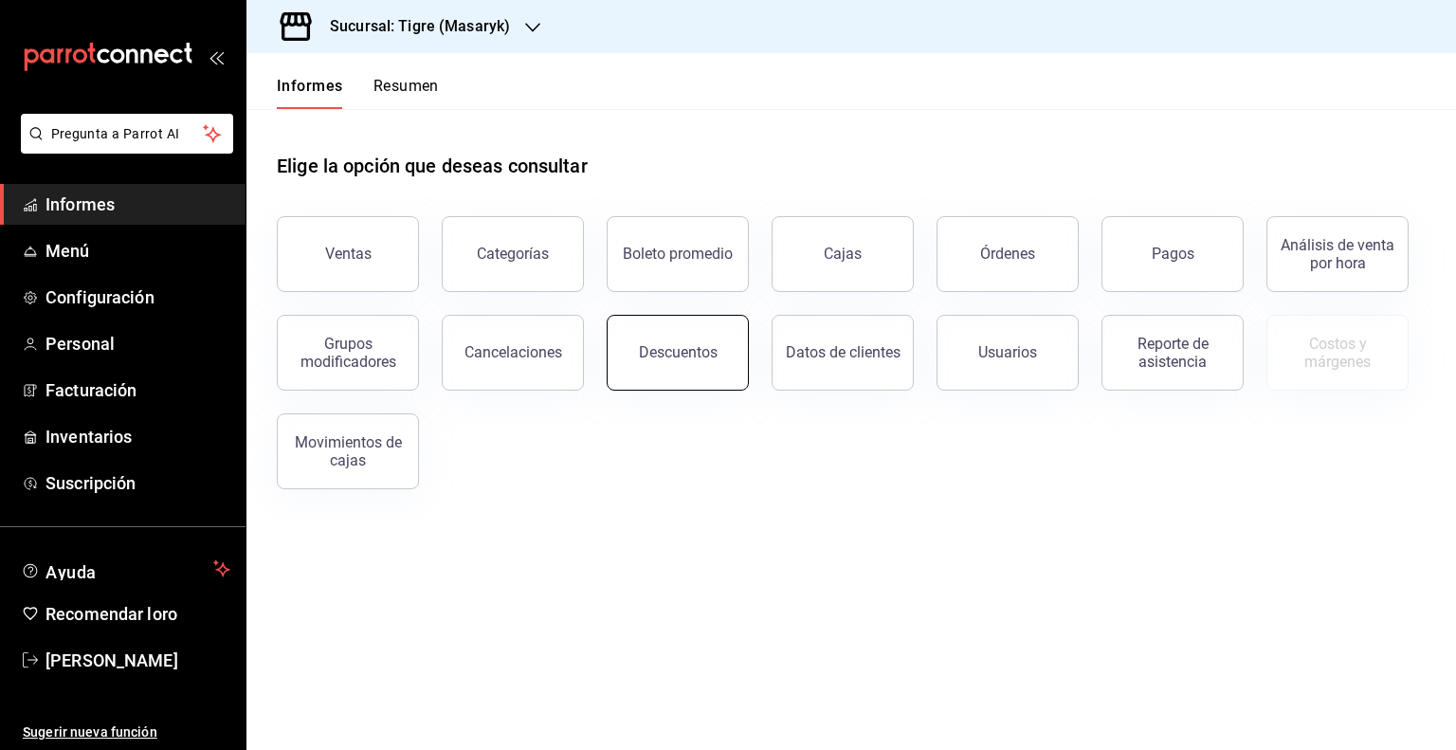
click at [662, 348] on font "Descuentos" at bounding box center [678, 352] width 79 height 18
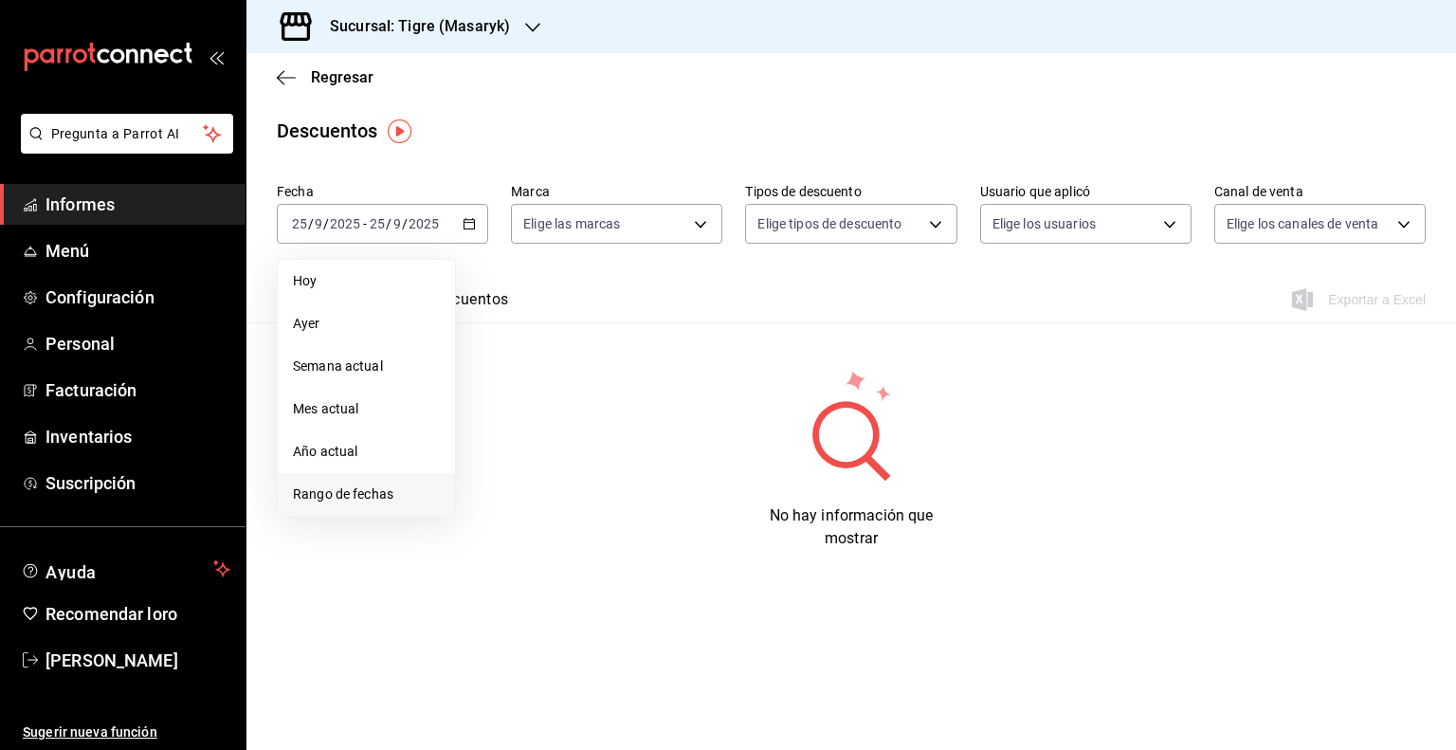
click at [361, 503] on span "Rango de fechas" at bounding box center [366, 494] width 147 height 20
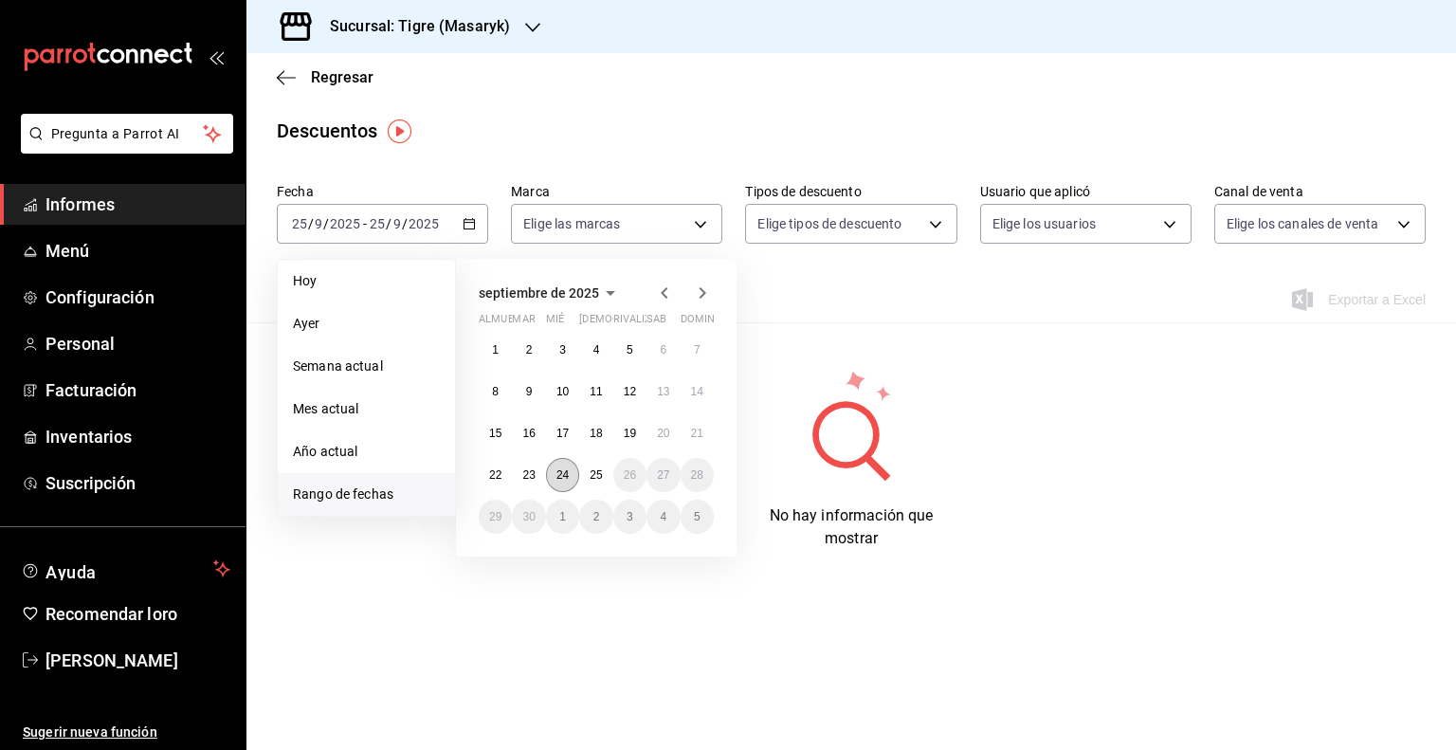
click at [562, 468] on font "24" at bounding box center [562, 474] width 12 height 13
click at [590, 475] on font "25" at bounding box center [596, 474] width 12 height 13
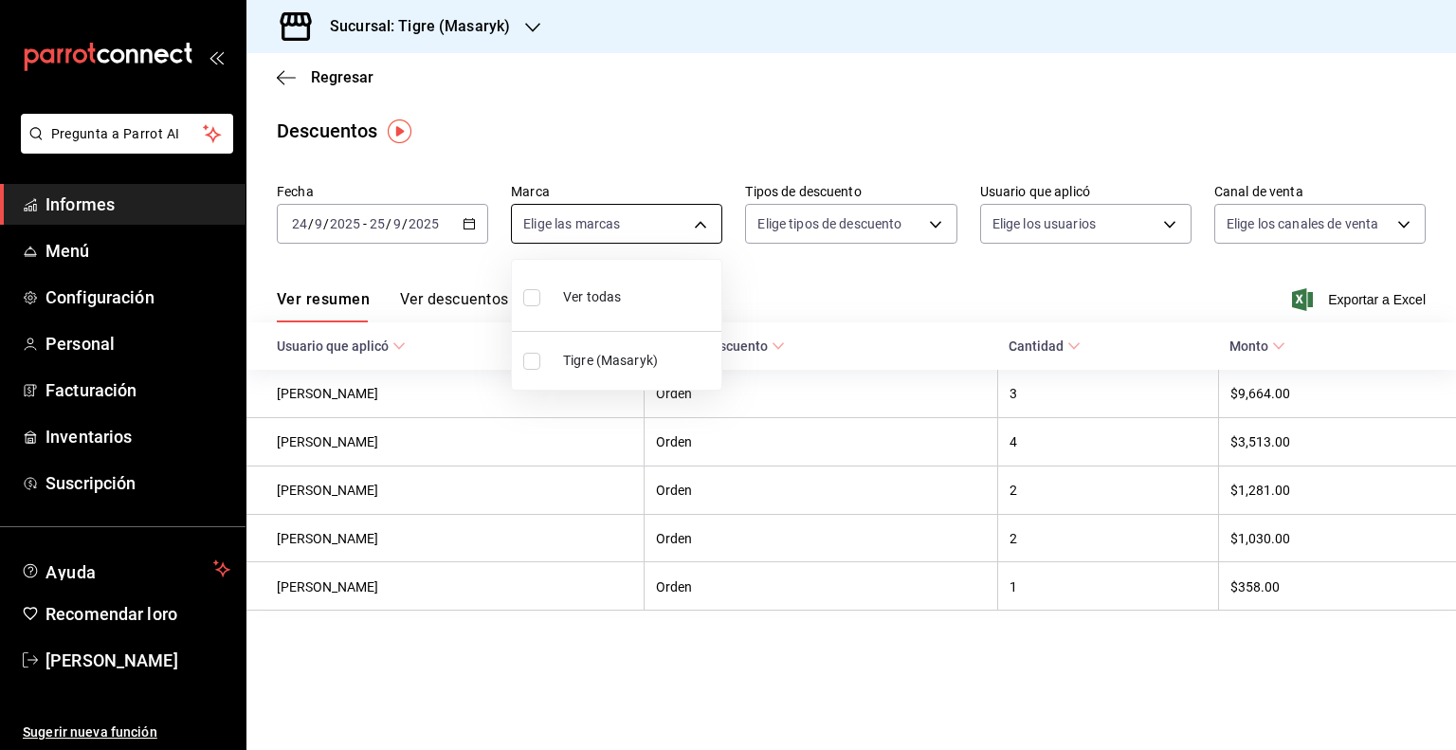
click at [702, 224] on body "Pregunta a Parrot AI Informes Menú Configuración Personal Facturación Inventari…" at bounding box center [728, 375] width 1456 height 750
click at [537, 295] on input "checkbox" at bounding box center [531, 297] width 17 height 17
click at [936, 226] on div at bounding box center [728, 375] width 1456 height 750
click at [934, 226] on body "Pregunta a Parrot AI Informes Menú Configuración Personal Facturación Inventari…" at bounding box center [728, 375] width 1456 height 750
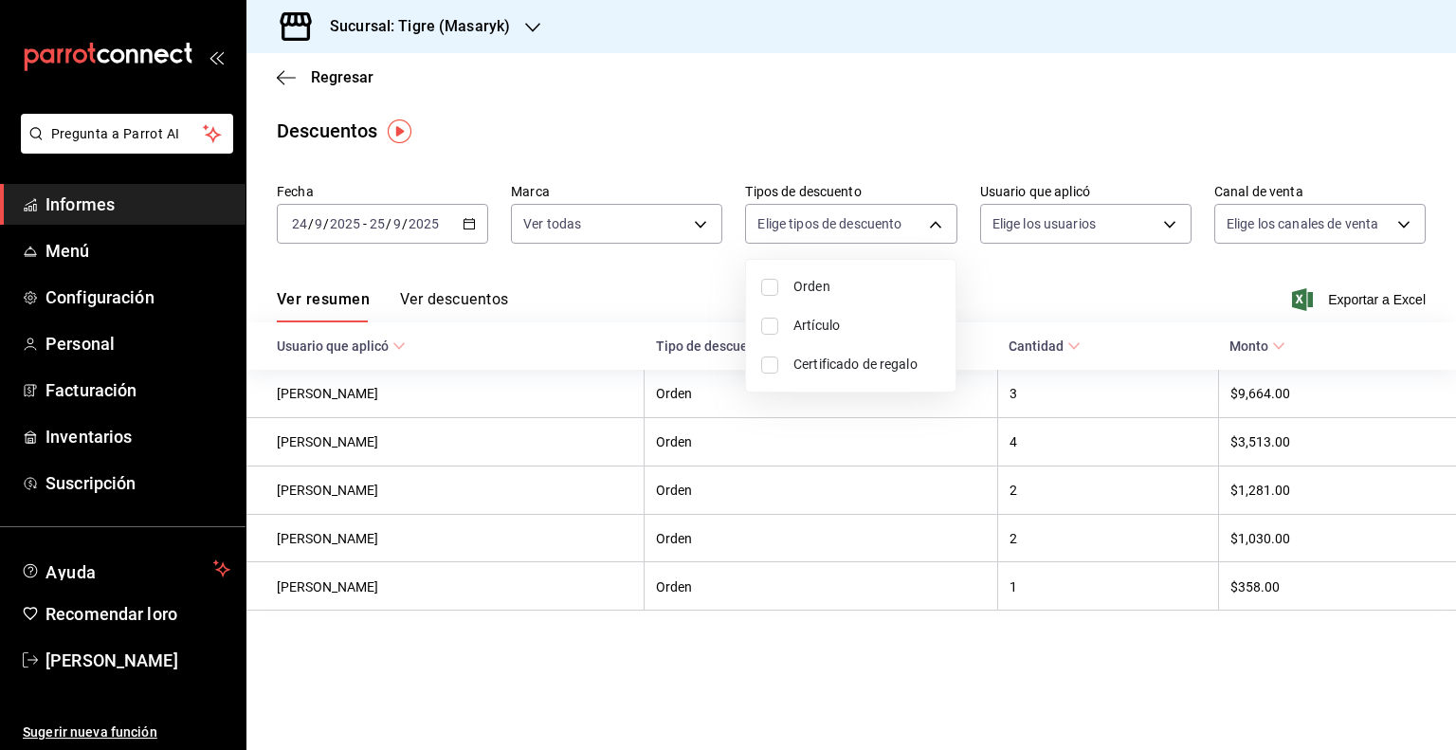
click at [766, 284] on input "checkbox" at bounding box center [769, 287] width 17 height 17
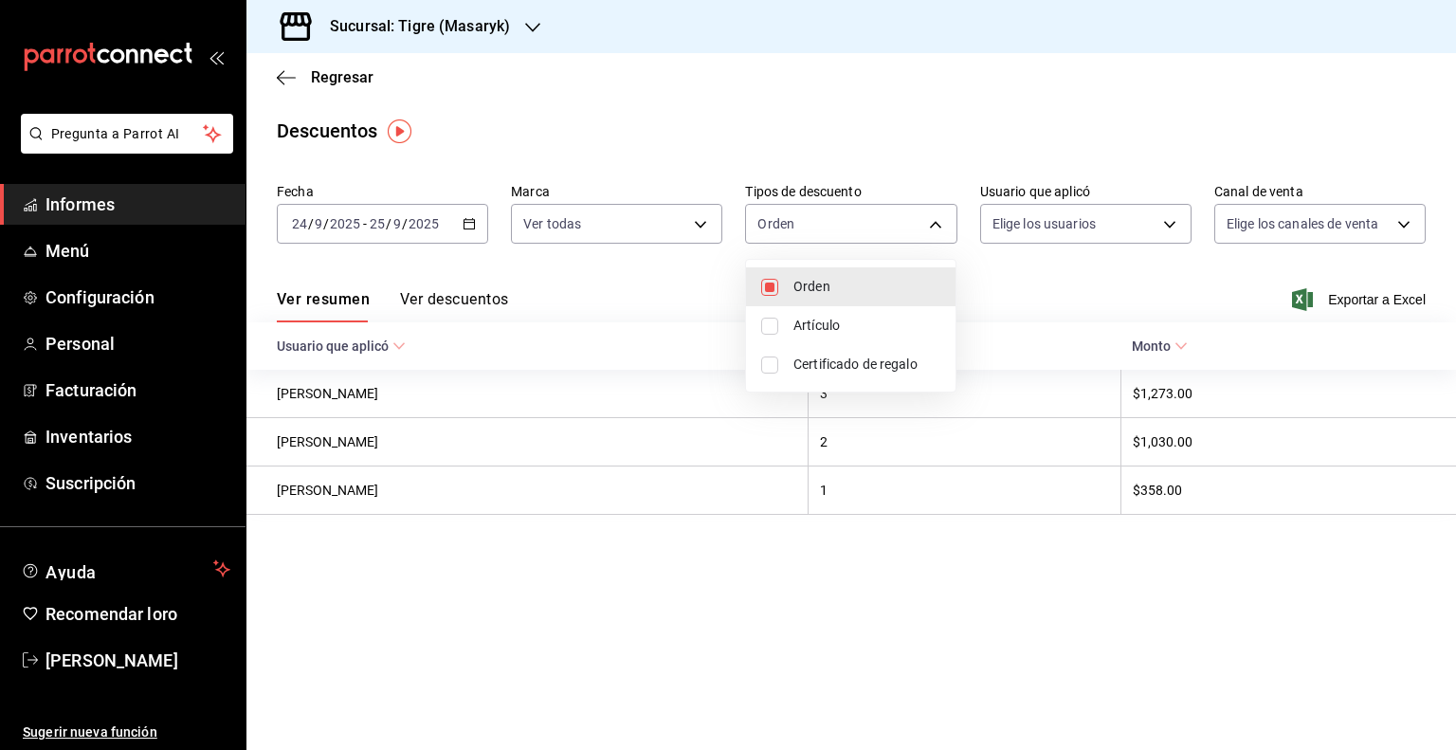
click at [767, 329] on input "checkbox" at bounding box center [769, 326] width 17 height 17
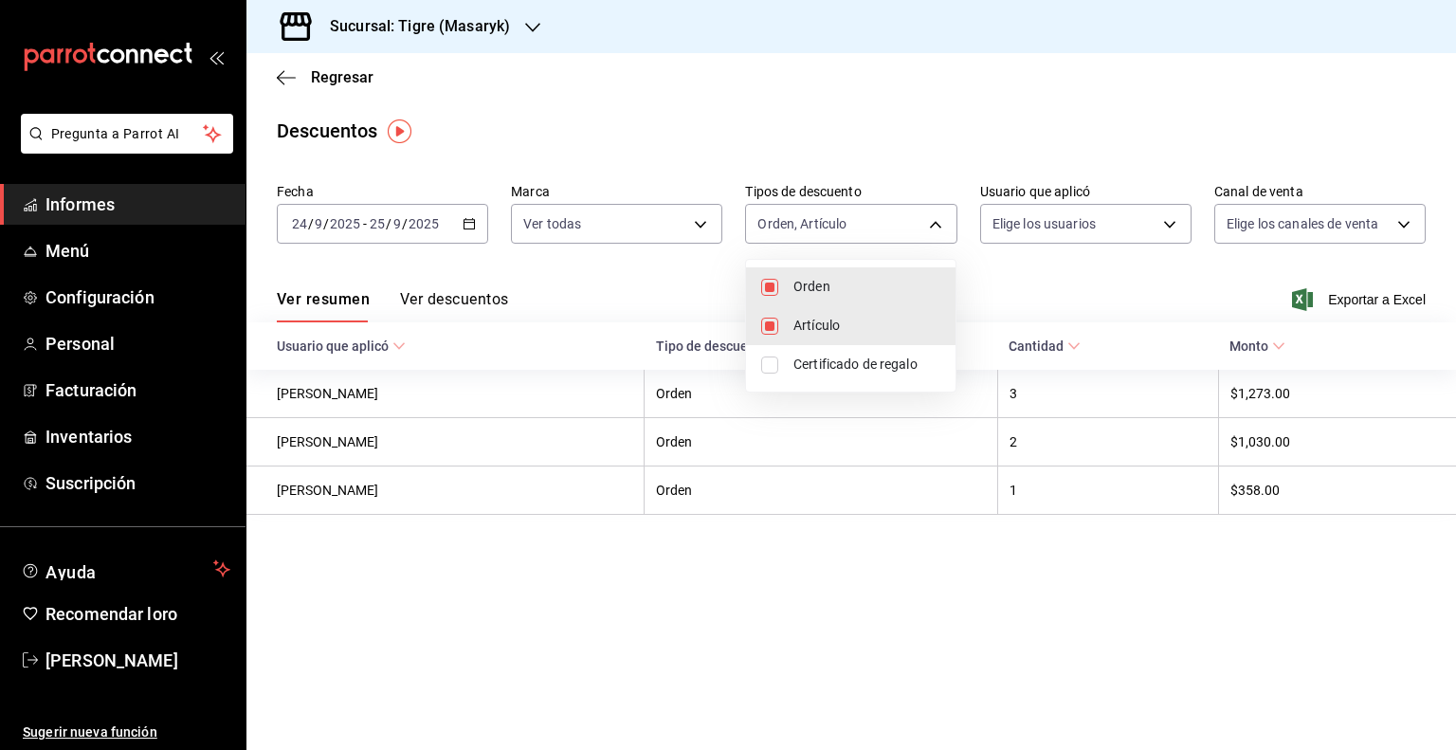
click at [766, 361] on input "checkbox" at bounding box center [769, 364] width 17 height 17
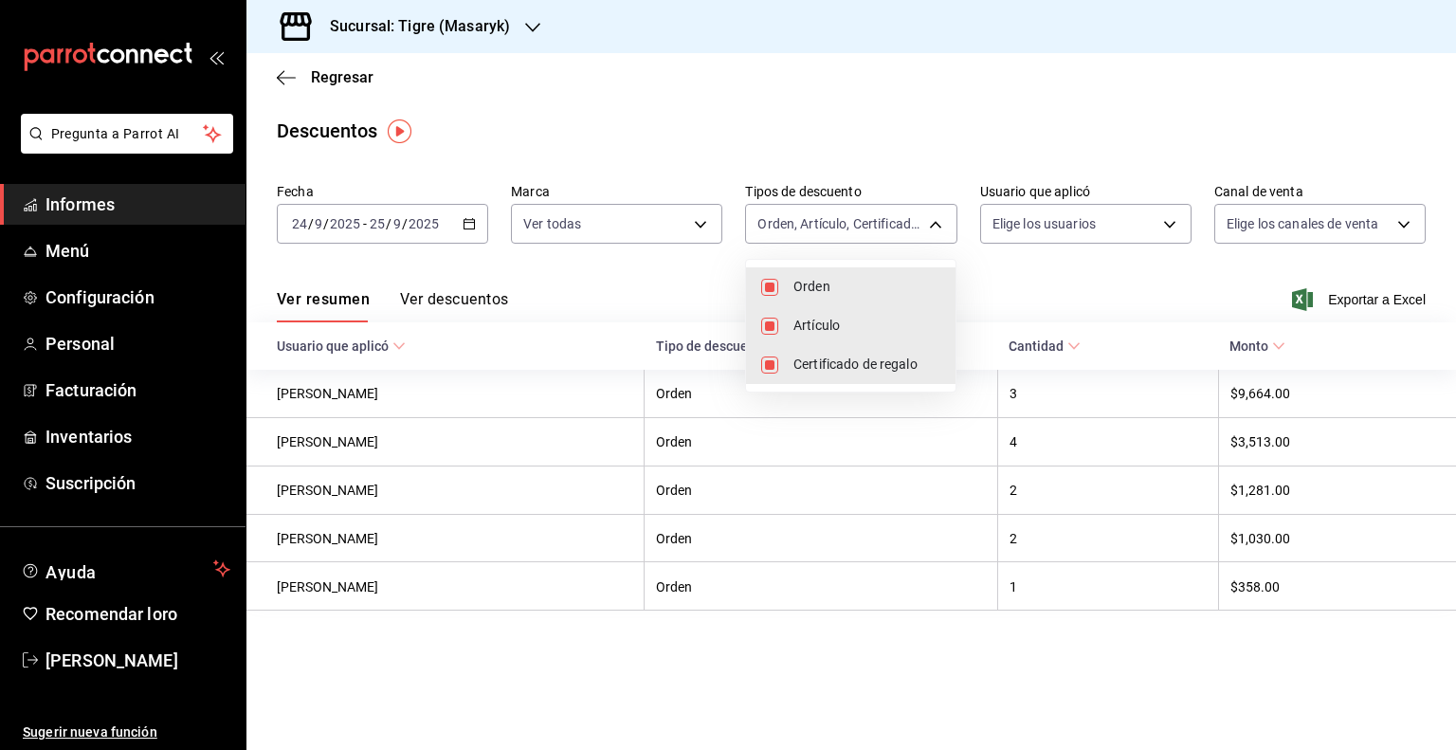
click at [1166, 228] on div at bounding box center [728, 375] width 1456 height 750
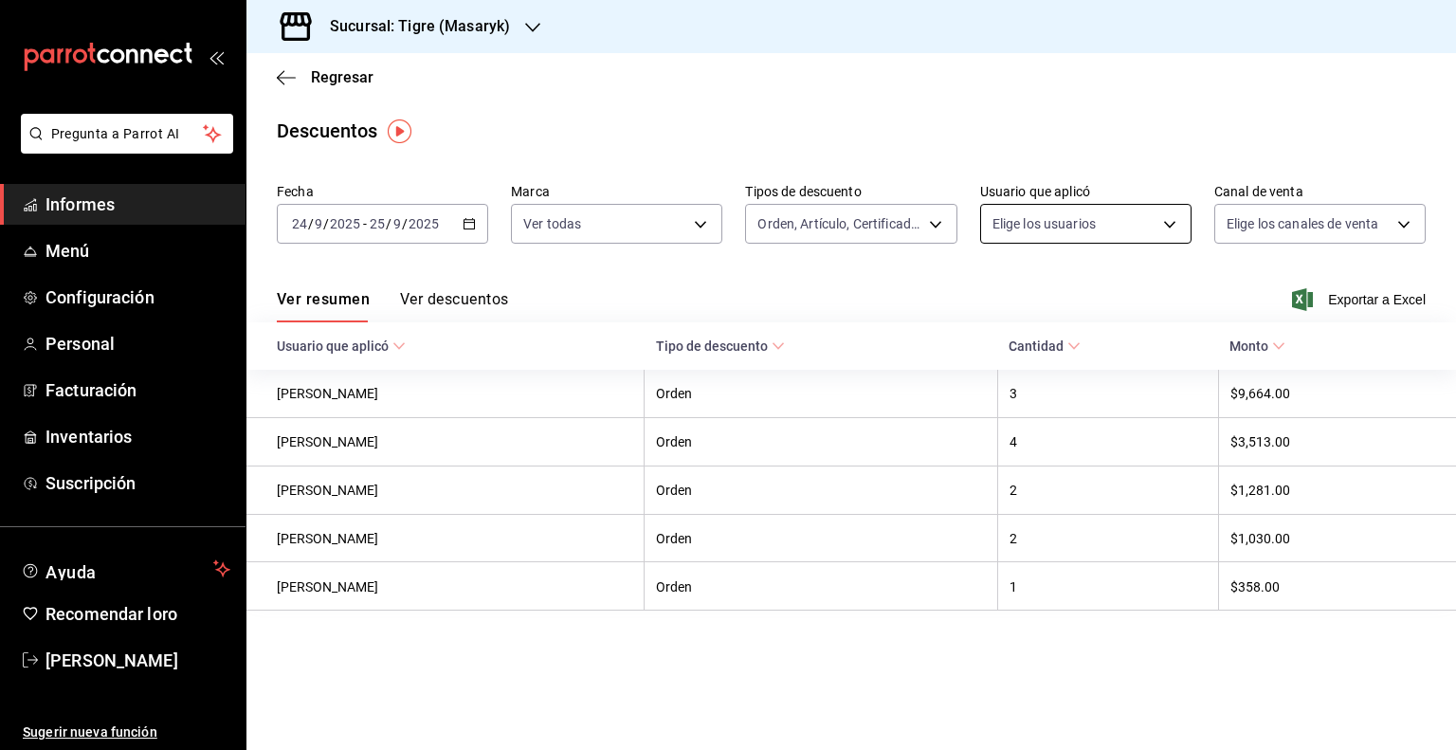
click at [1161, 232] on body "Pregunta a Parrot AI Informes Menú Configuración Personal Facturación Inventari…" at bounding box center [728, 375] width 1456 height 750
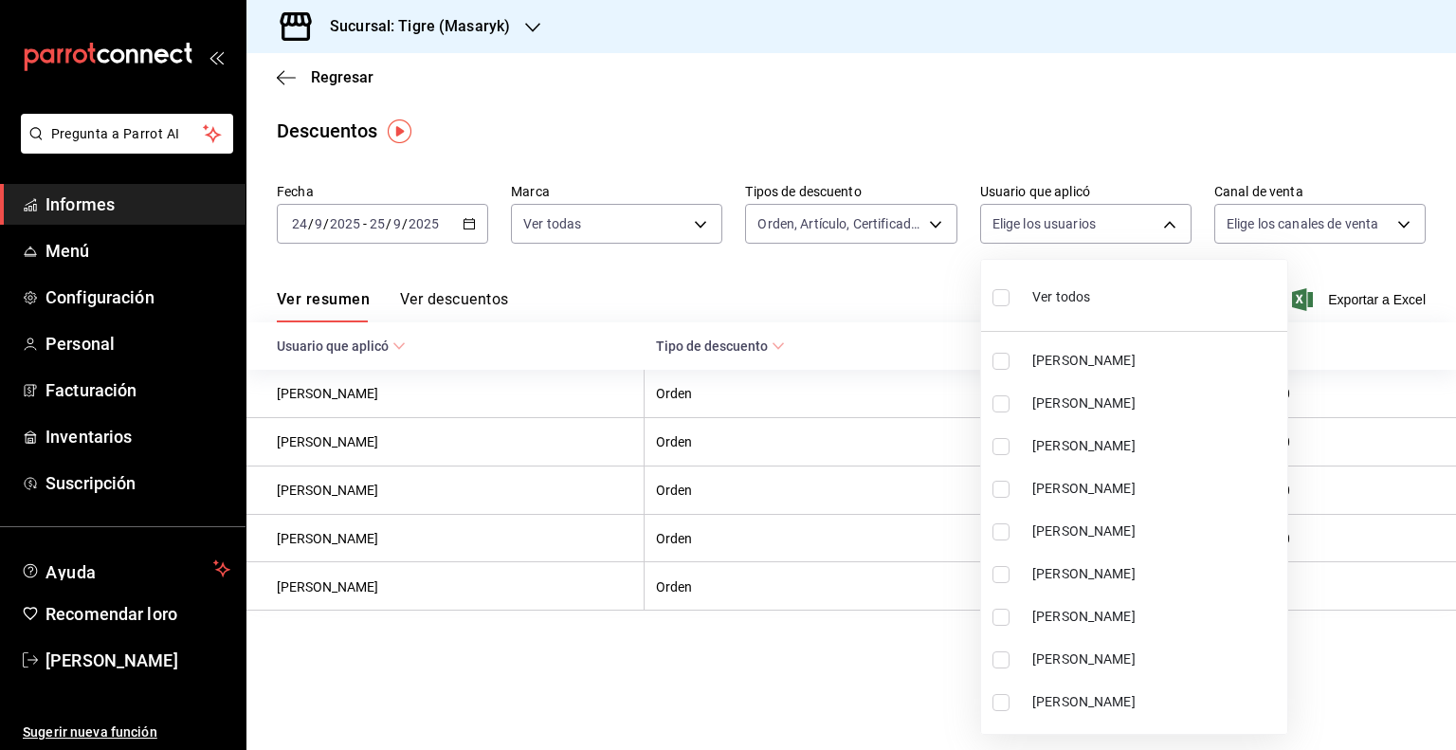
click at [1009, 293] on input "checkbox" at bounding box center [1001, 297] width 17 height 17
click at [1405, 220] on div at bounding box center [728, 375] width 1456 height 750
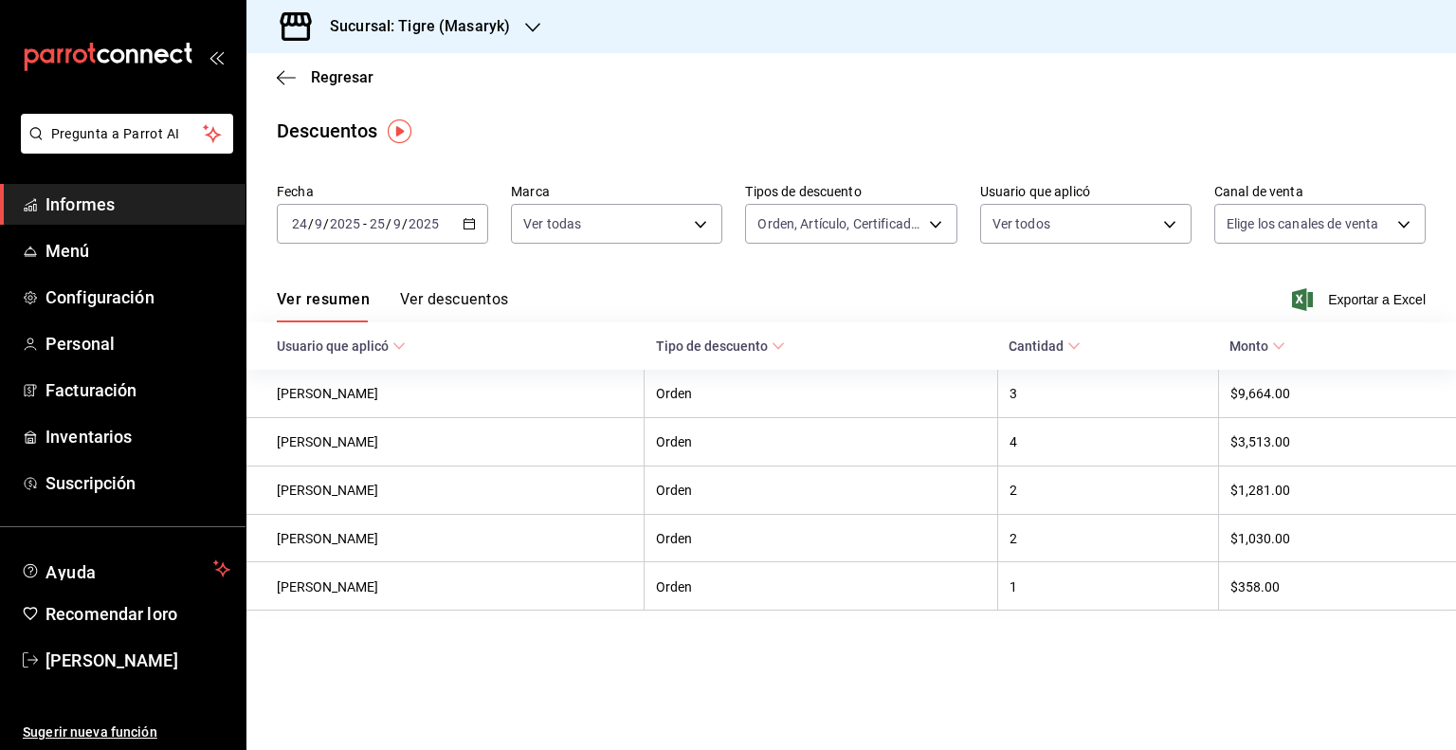
drag, startPoint x: 1405, startPoint y: 220, endPoint x: 974, endPoint y: 262, distance: 433.3
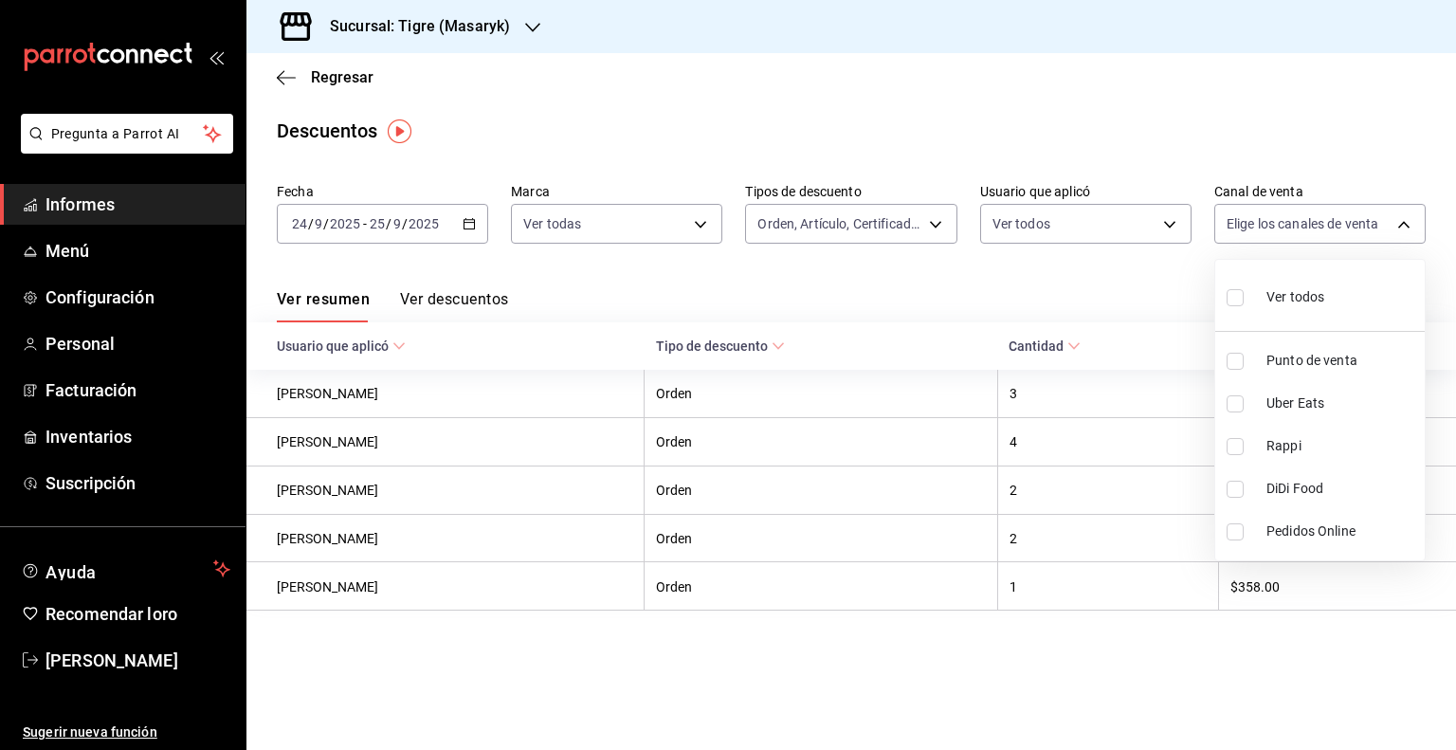
click at [1402, 218] on body "Pregunta a Parrot AI Informes Menú Configuración Personal Facturación Inventari…" at bounding box center [728, 375] width 1456 height 750
click at [1236, 291] on input "checkbox" at bounding box center [1235, 297] width 17 height 17
click at [459, 299] on div at bounding box center [728, 375] width 1456 height 750
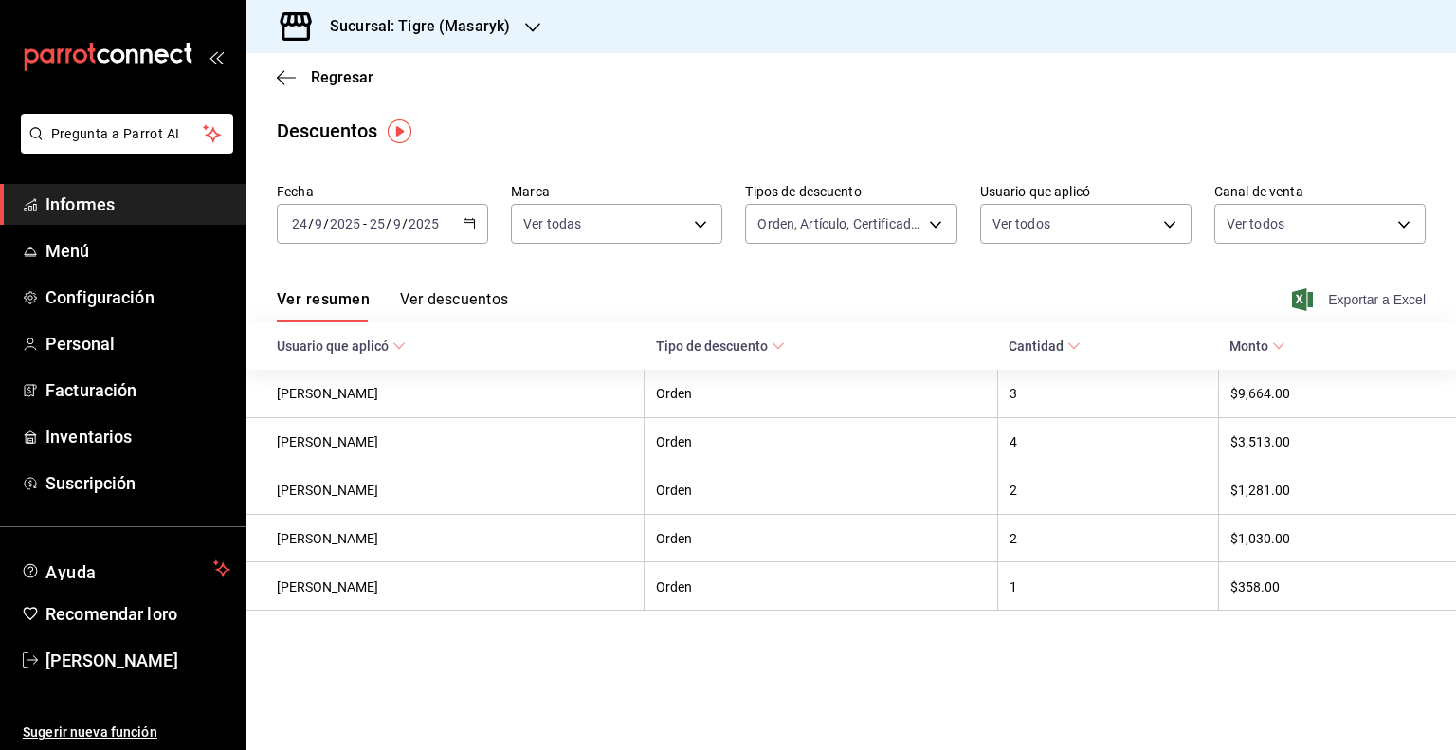
click at [1316, 305] on span "Exportar a Excel" at bounding box center [1361, 299] width 130 height 23
click at [283, 82] on icon "button" at bounding box center [286, 77] width 19 height 17
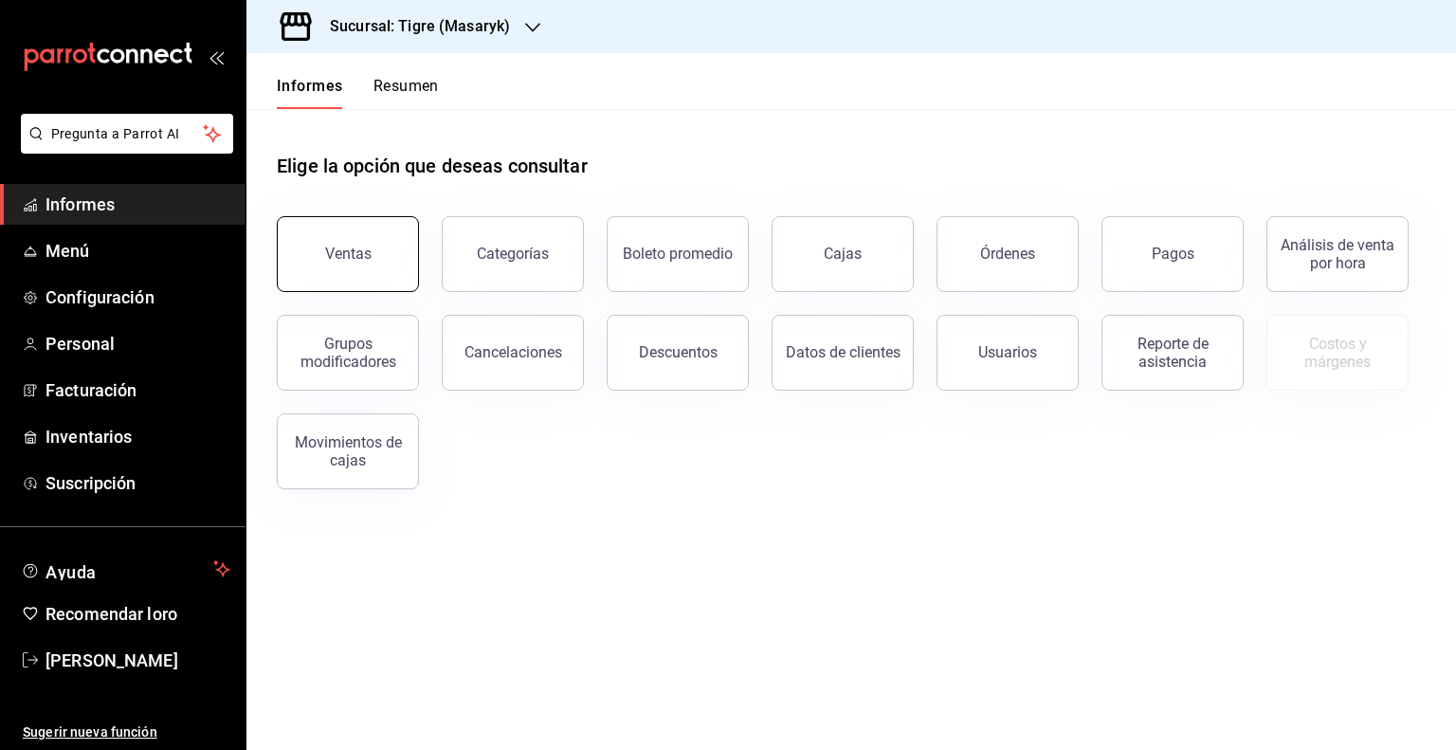
click at [356, 264] on button "Ventas" at bounding box center [348, 254] width 142 height 76
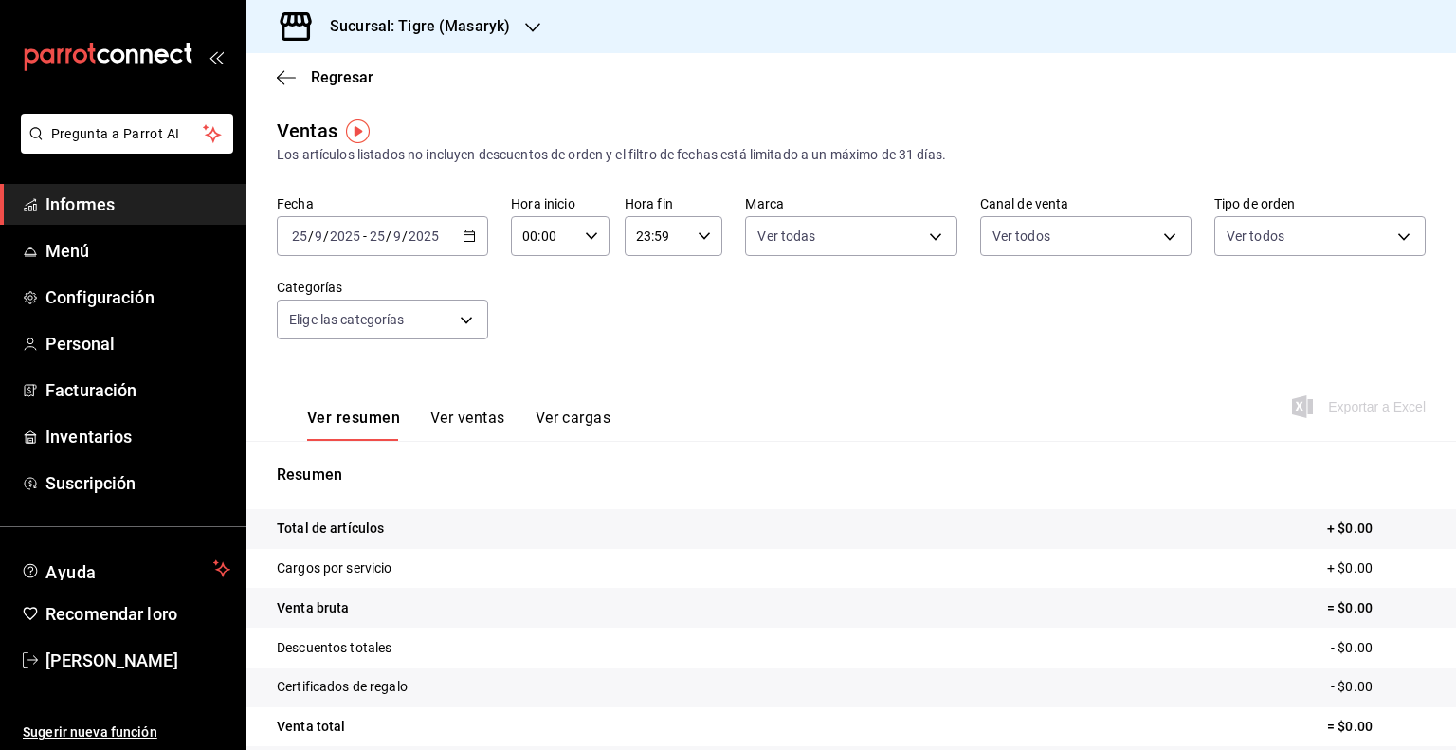
click at [465, 238] on icon "button" at bounding box center [469, 235] width 13 height 13
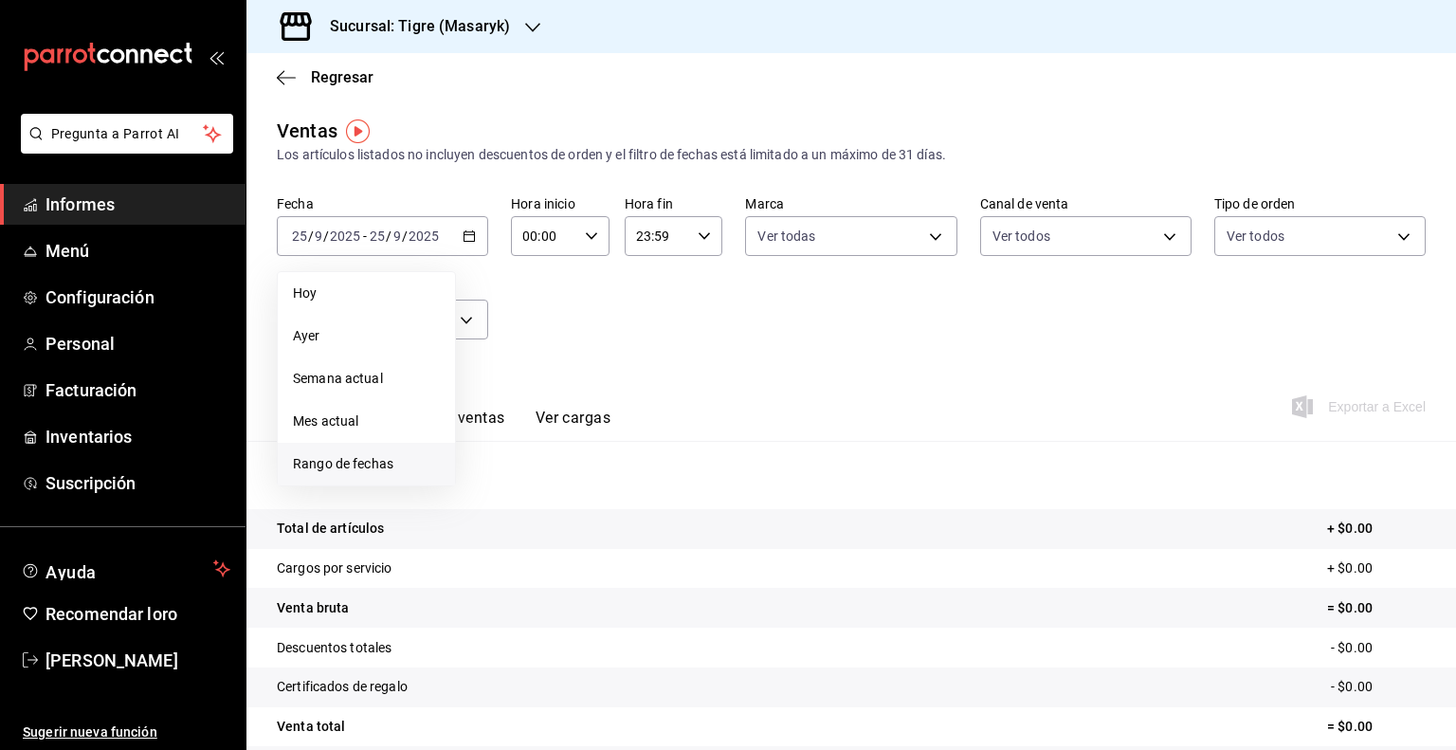
click at [358, 460] on font "Rango de fechas" at bounding box center [343, 463] width 100 height 15
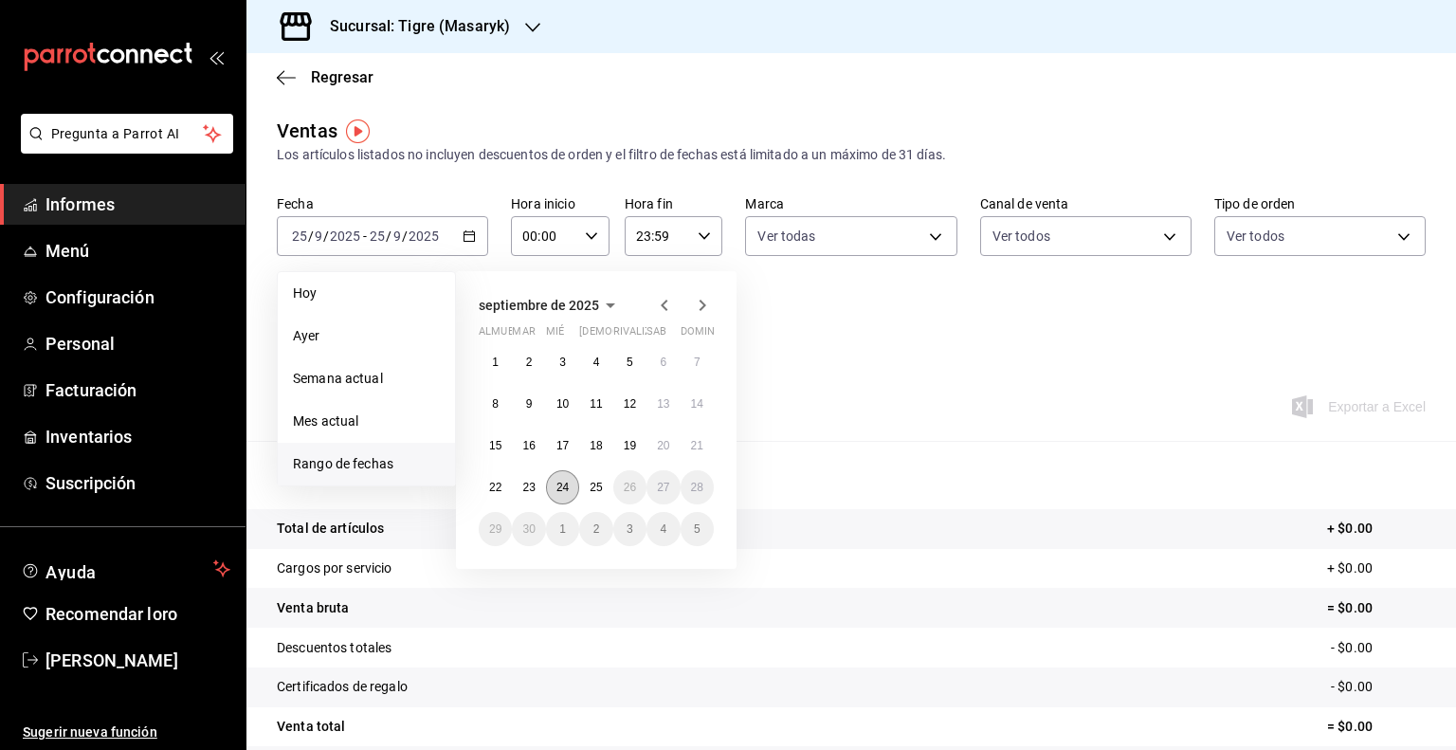
click at [569, 489] on button "24" at bounding box center [562, 487] width 33 height 34
click at [586, 487] on button "25" at bounding box center [595, 487] width 33 height 34
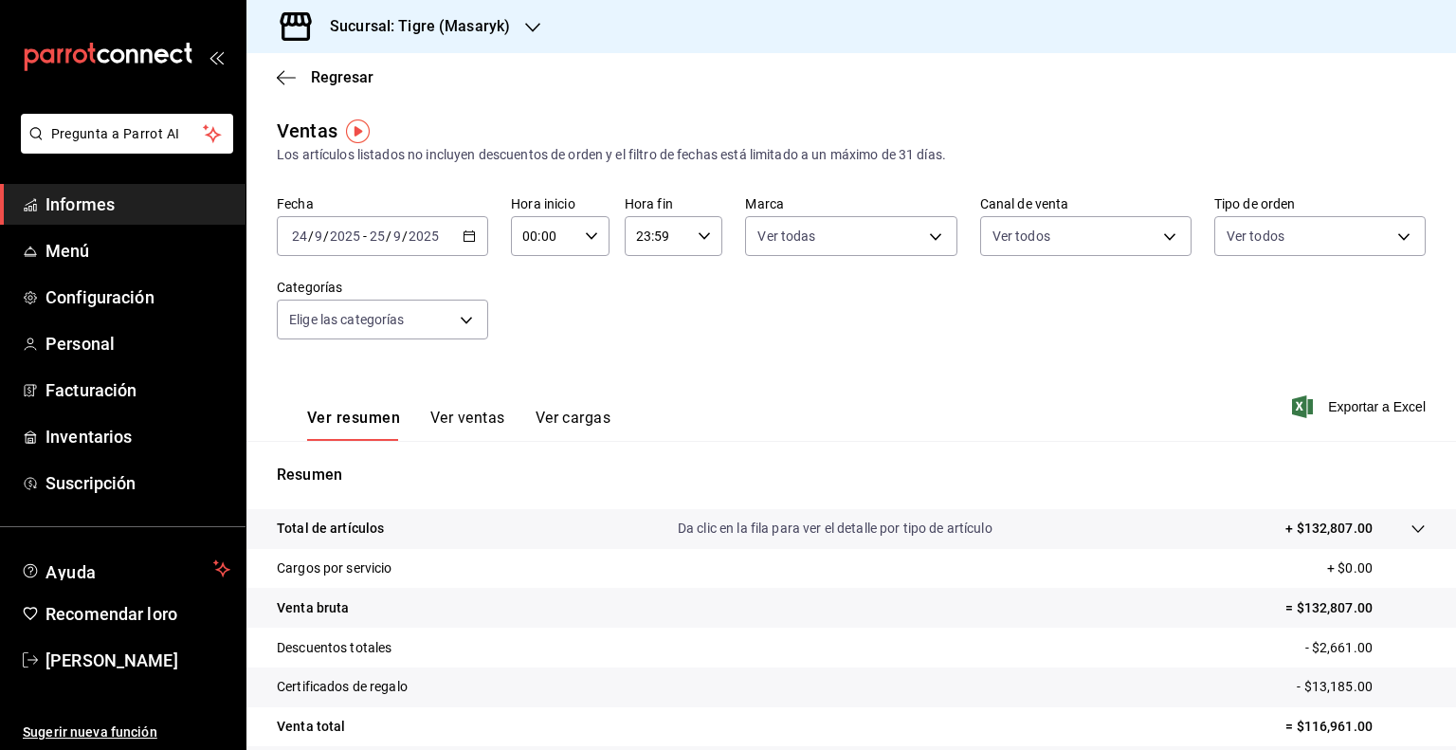
click at [586, 234] on \(Stroke\) "button" at bounding box center [591, 235] width 11 height 7
click at [533, 328] on font "01" at bounding box center [532, 329] width 15 height 15
click at [533, 328] on font "05" at bounding box center [532, 322] width 15 height 15
click at [593, 279] on button "00" at bounding box center [580, 284] width 41 height 38
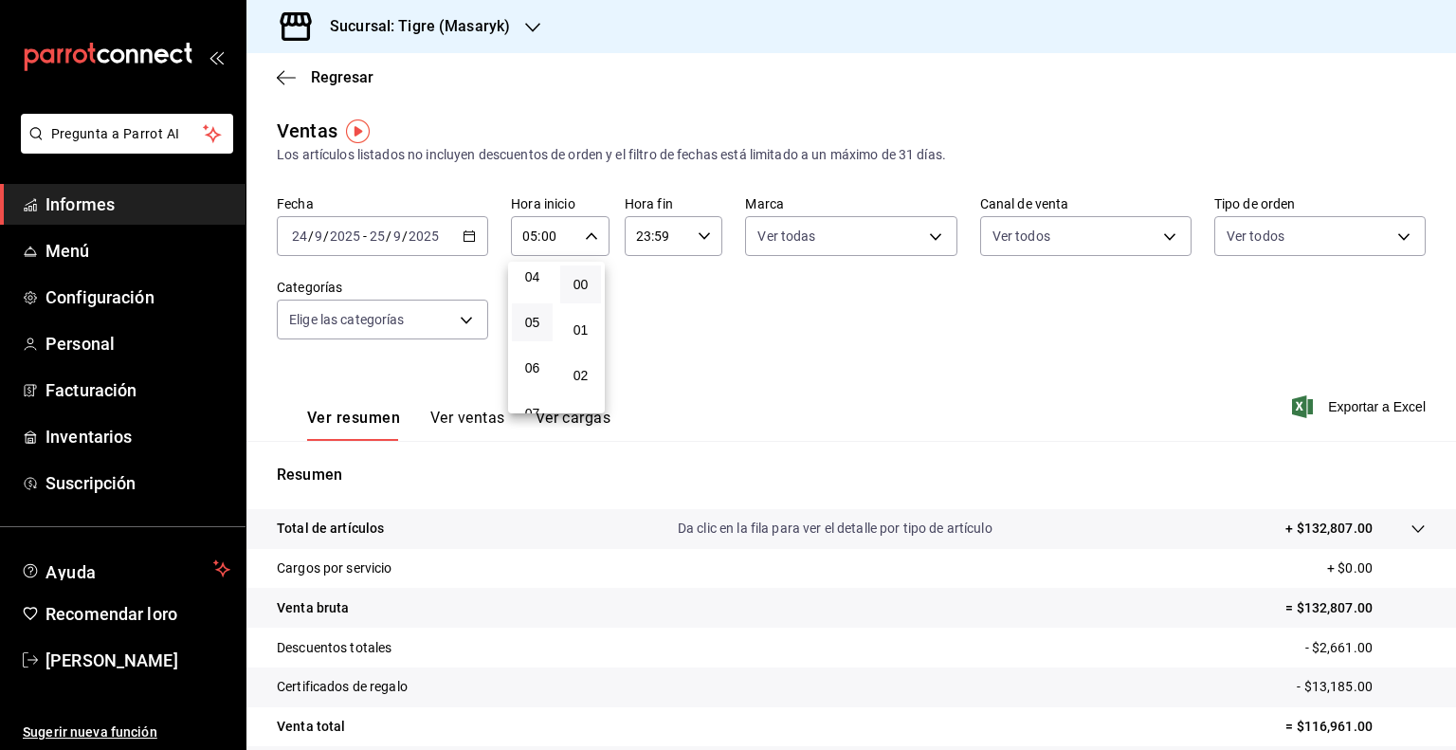
click at [696, 312] on div at bounding box center [728, 375] width 1456 height 750
click at [699, 235] on \(Stroke\) "button" at bounding box center [704, 235] width 11 height 7
click at [646, 300] on font "21" at bounding box center [644, 299] width 15 height 15
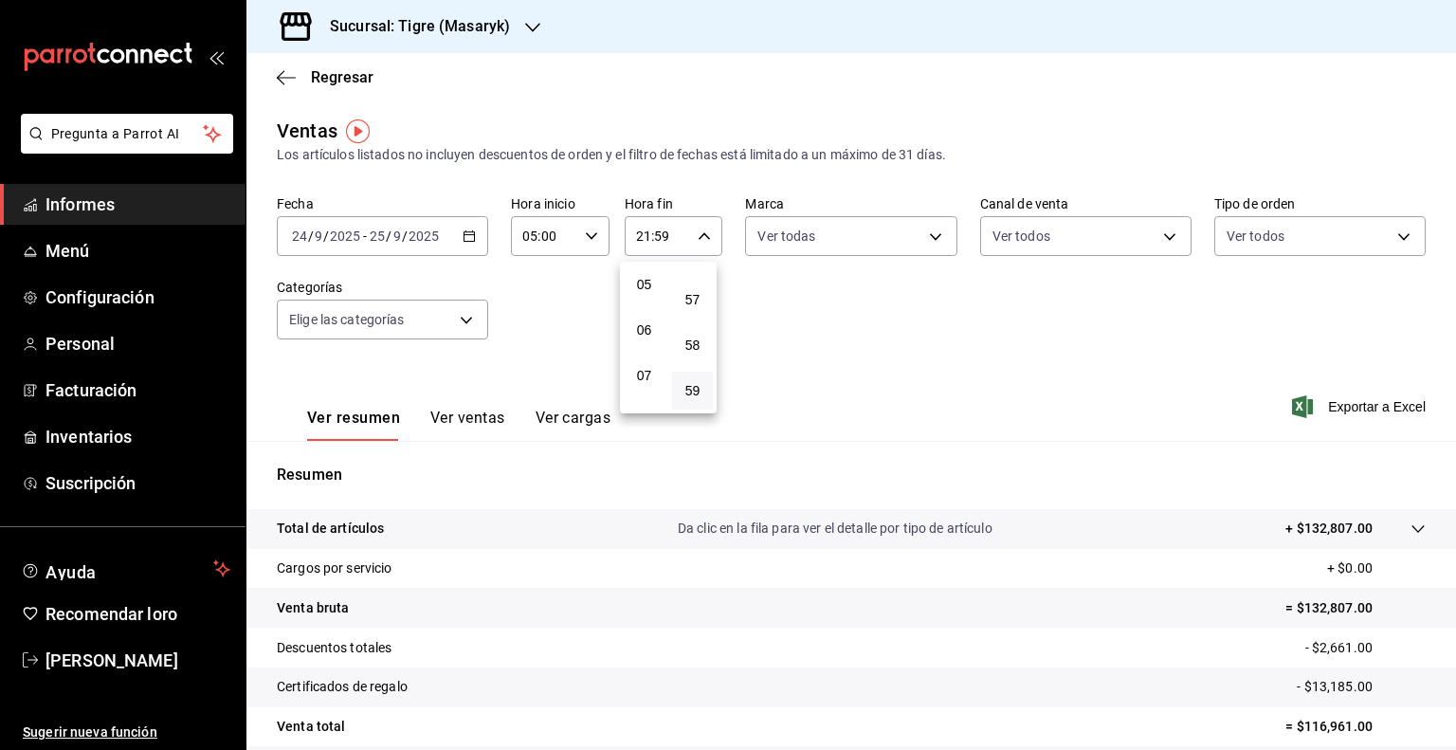
click at [646, 300] on button "05" at bounding box center [644, 284] width 41 height 38
click at [703, 283] on button "57" at bounding box center [692, 300] width 41 height 38
click at [703, 283] on button "00" at bounding box center [692, 284] width 41 height 38
click at [821, 329] on div at bounding box center [728, 375] width 1456 height 750
click at [918, 236] on body "Pregunta a Parrot AI Informes Menú Configuración Personal Facturación Inventari…" at bounding box center [728, 375] width 1456 height 750
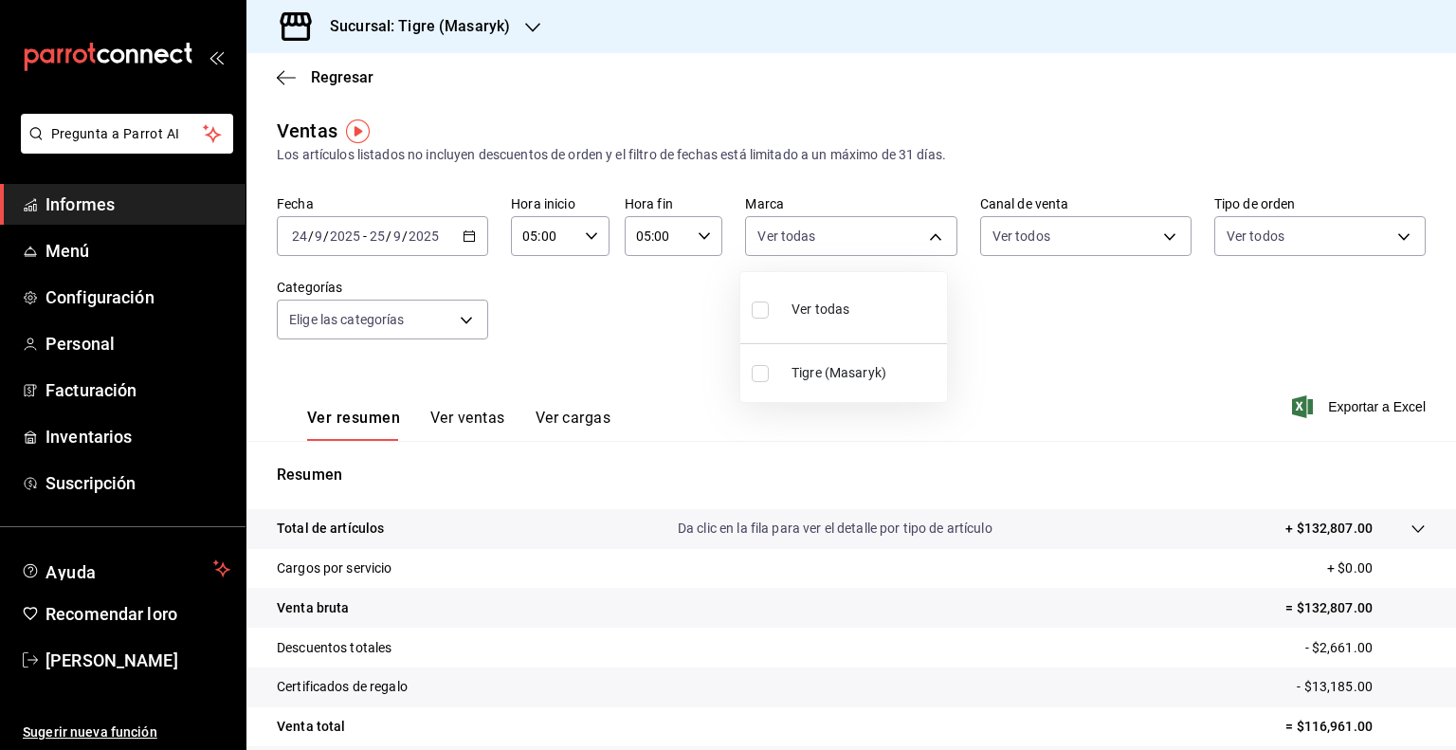
click at [877, 317] on li "Ver todas" at bounding box center [843, 308] width 207 height 56
click at [1152, 234] on div at bounding box center [728, 375] width 1456 height 750
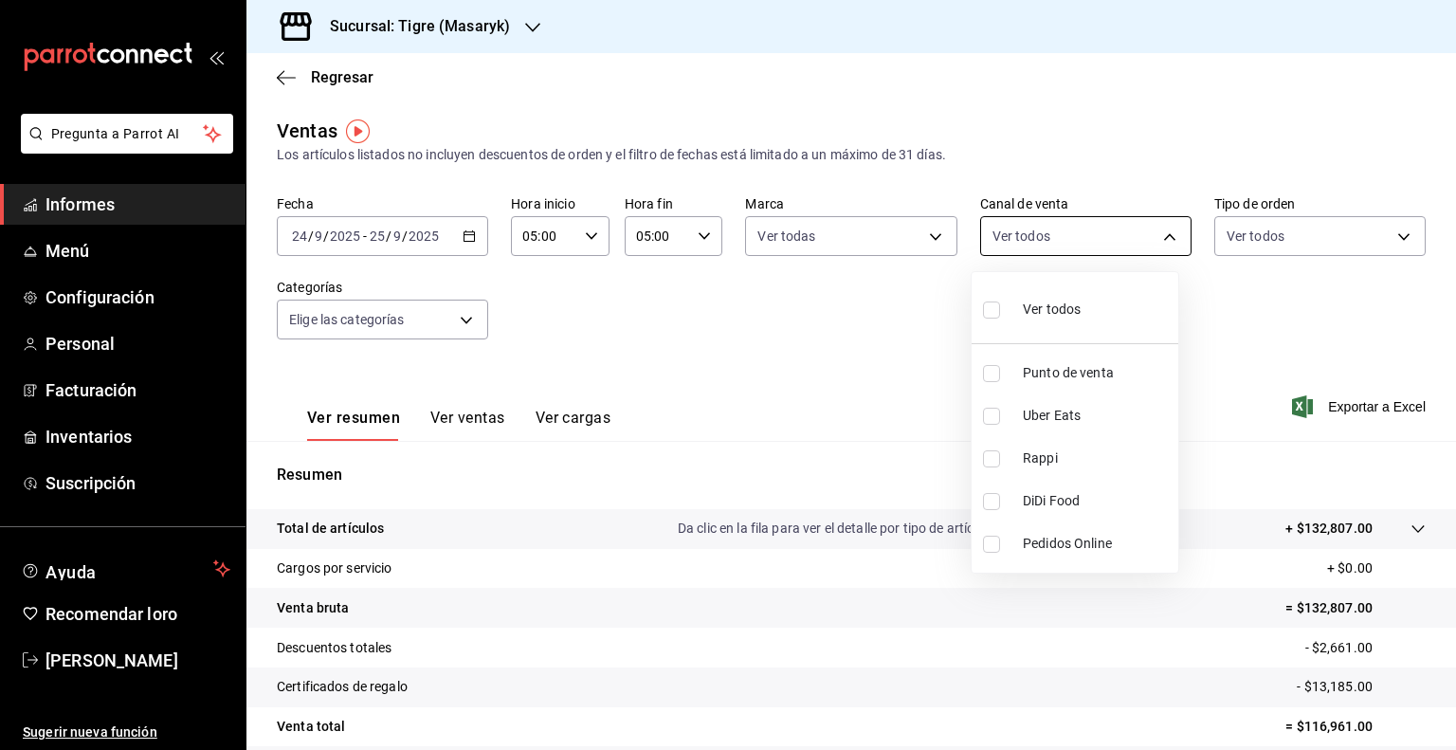
click at [1156, 237] on body "Pregunta a Parrot AI Informes Menú Configuración Personal Facturación Inventari…" at bounding box center [728, 375] width 1456 height 750
click at [1135, 302] on li "Ver todos" at bounding box center [1075, 308] width 207 height 56
click at [1378, 236] on div at bounding box center [728, 375] width 1456 height 750
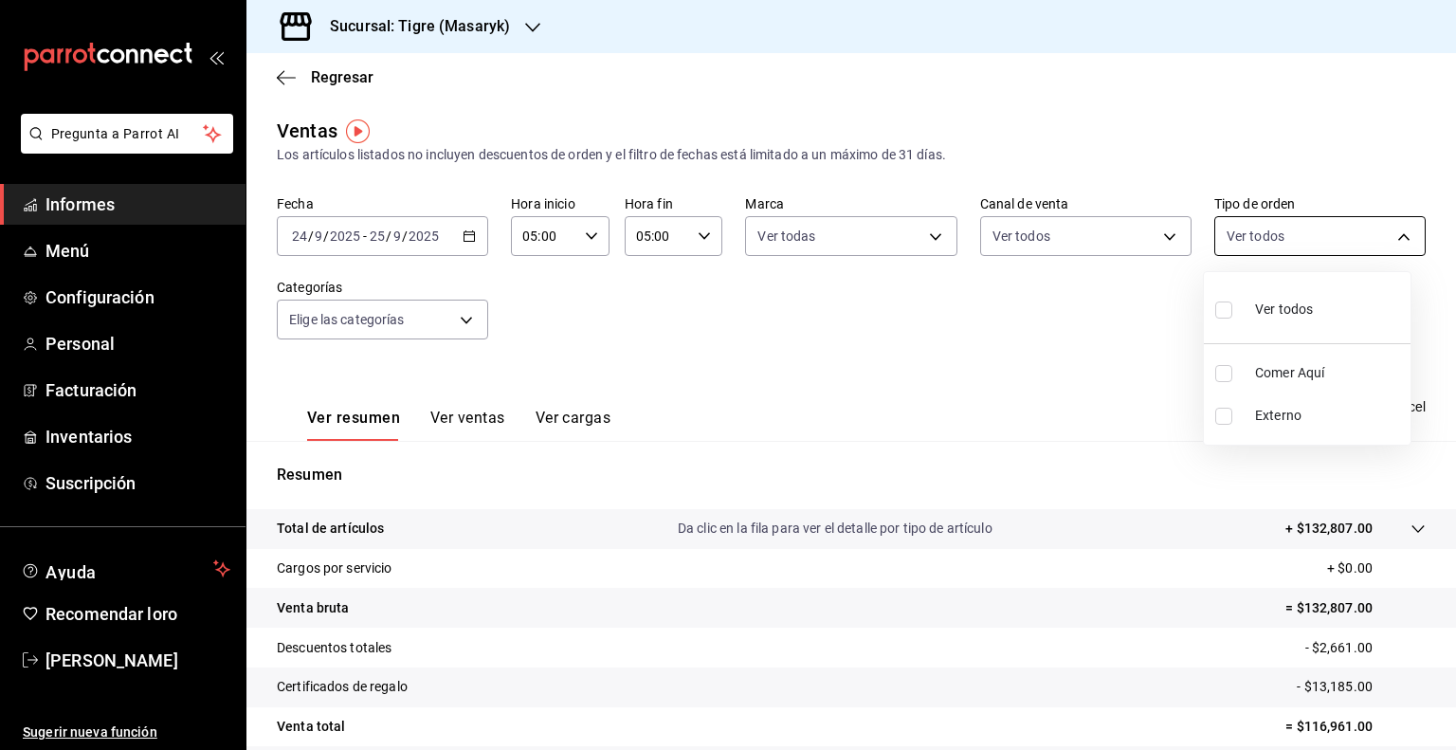
click at [1395, 234] on body "Pregunta a Parrot AI Informes Menú Configuración Personal Facturación Inventari…" at bounding box center [728, 375] width 1456 height 750
click at [1326, 310] on li "Ver todos" at bounding box center [1307, 308] width 207 height 56
click at [462, 326] on div at bounding box center [728, 375] width 1456 height 750
click at [462, 326] on body "Pregunta a Parrot AI Informes Menú Configuración Personal Facturación Inventari…" at bounding box center [728, 375] width 1456 height 750
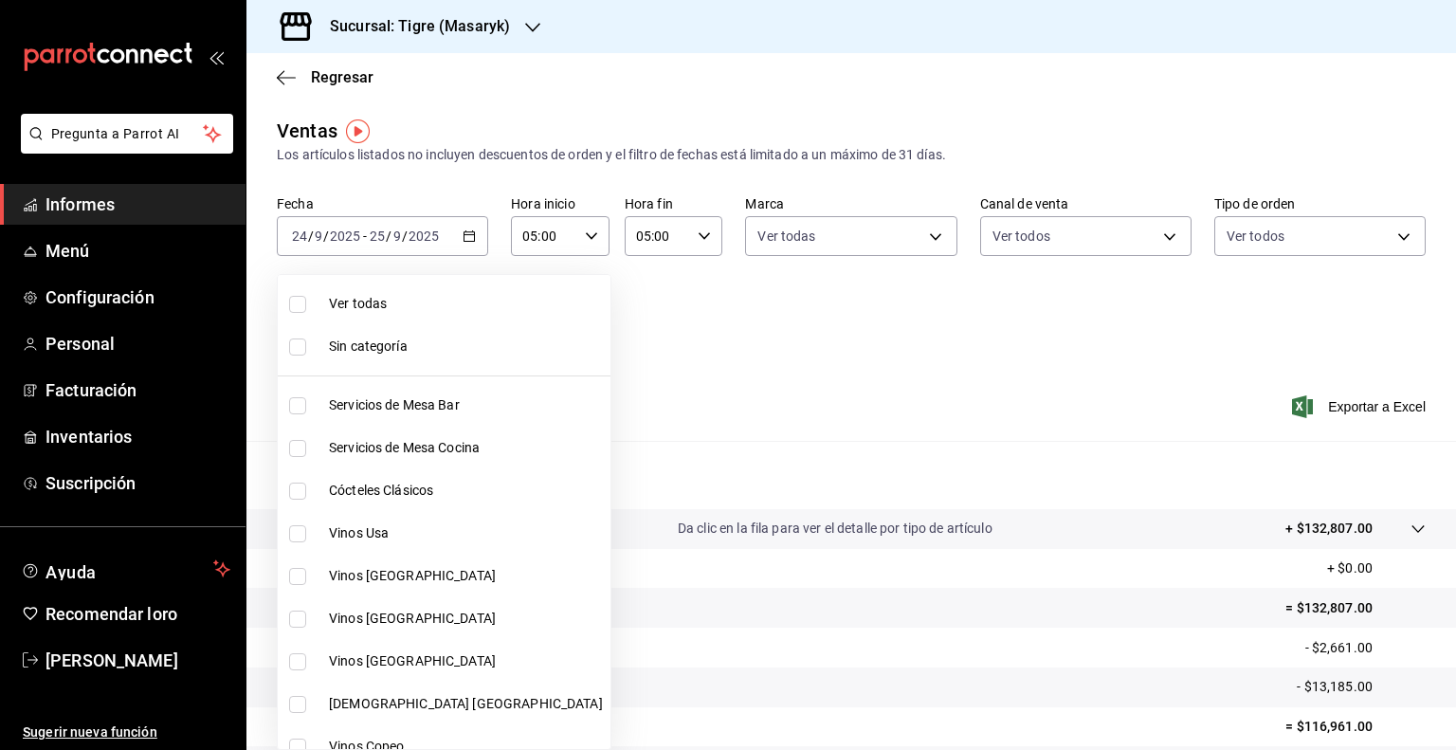
click at [375, 299] on font "Ver todas" at bounding box center [358, 303] width 58 height 15
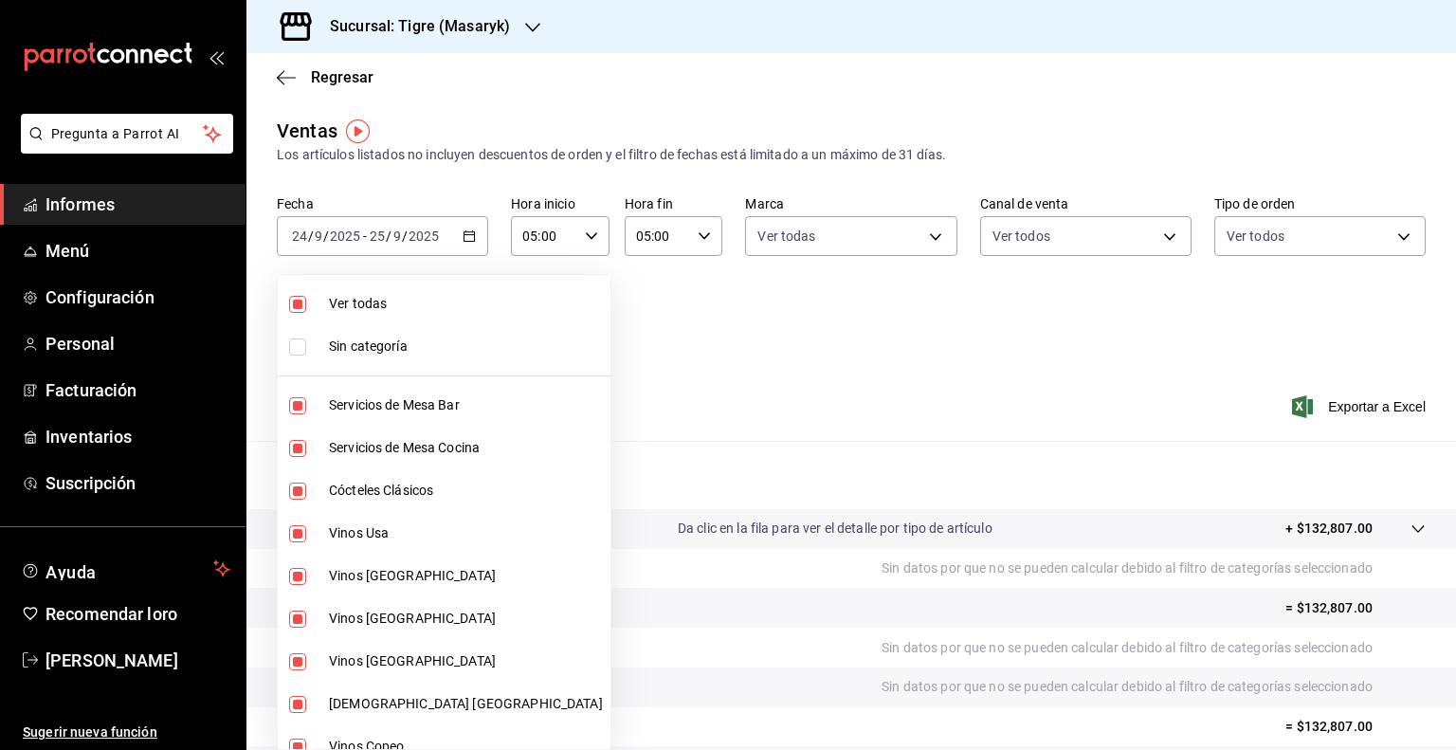
click at [1449, 738] on div at bounding box center [728, 375] width 1456 height 750
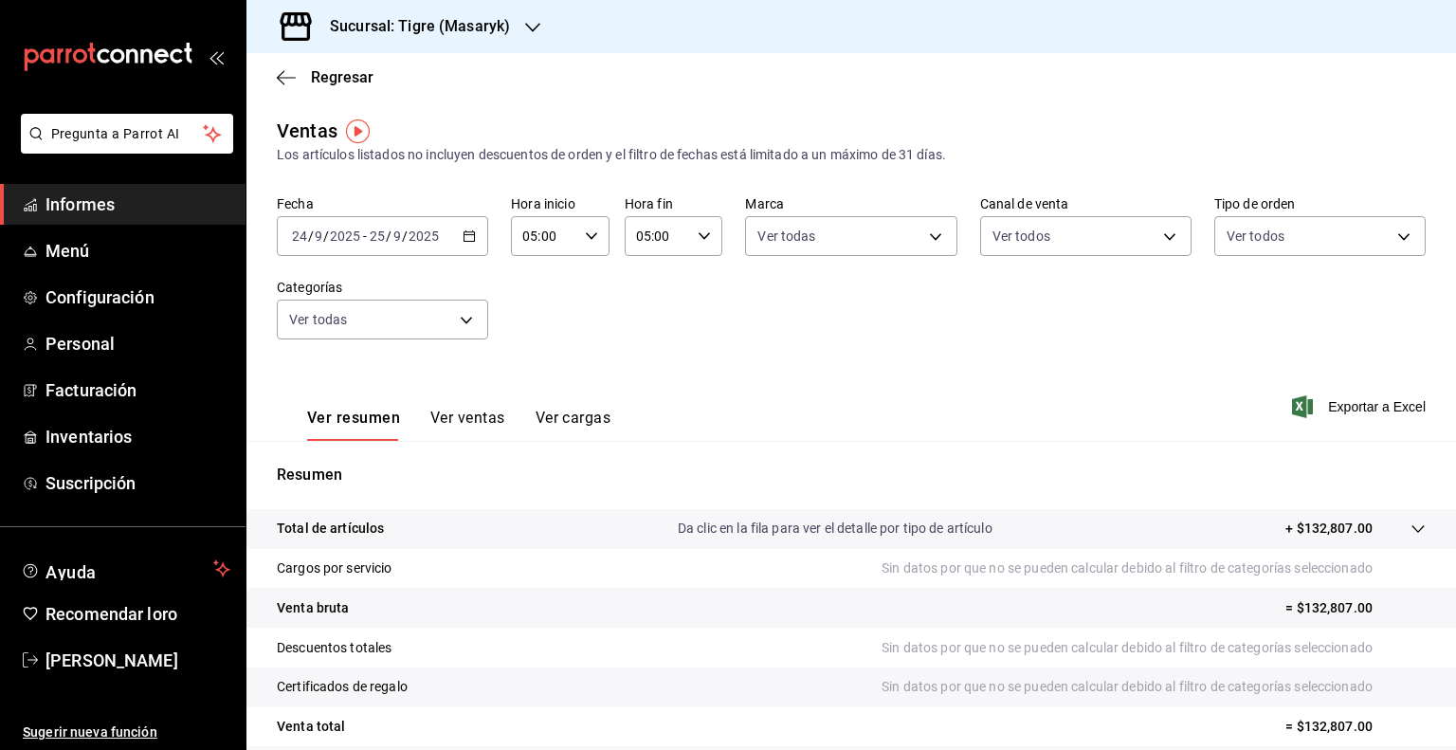
click at [1449, 738] on div at bounding box center [728, 375] width 1456 height 750
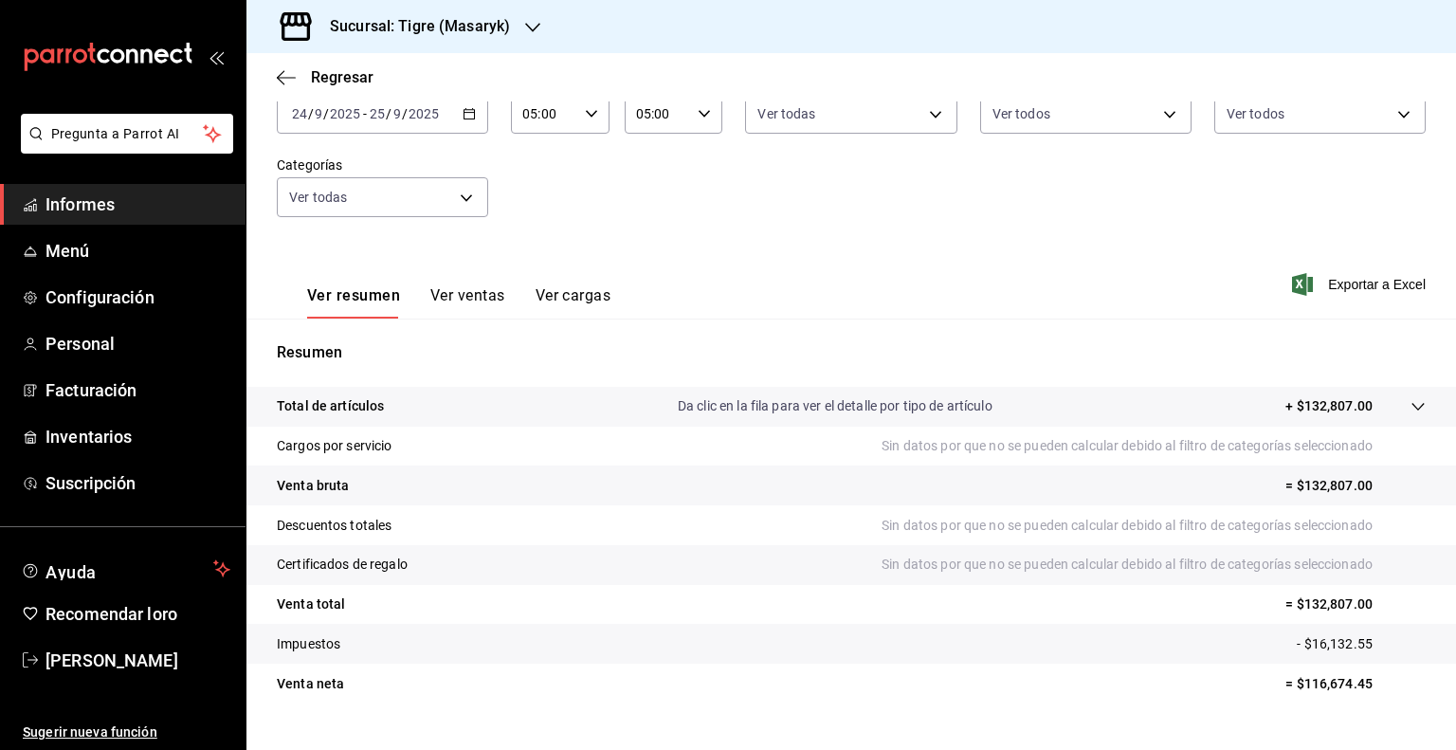
scroll to position [152, 0]
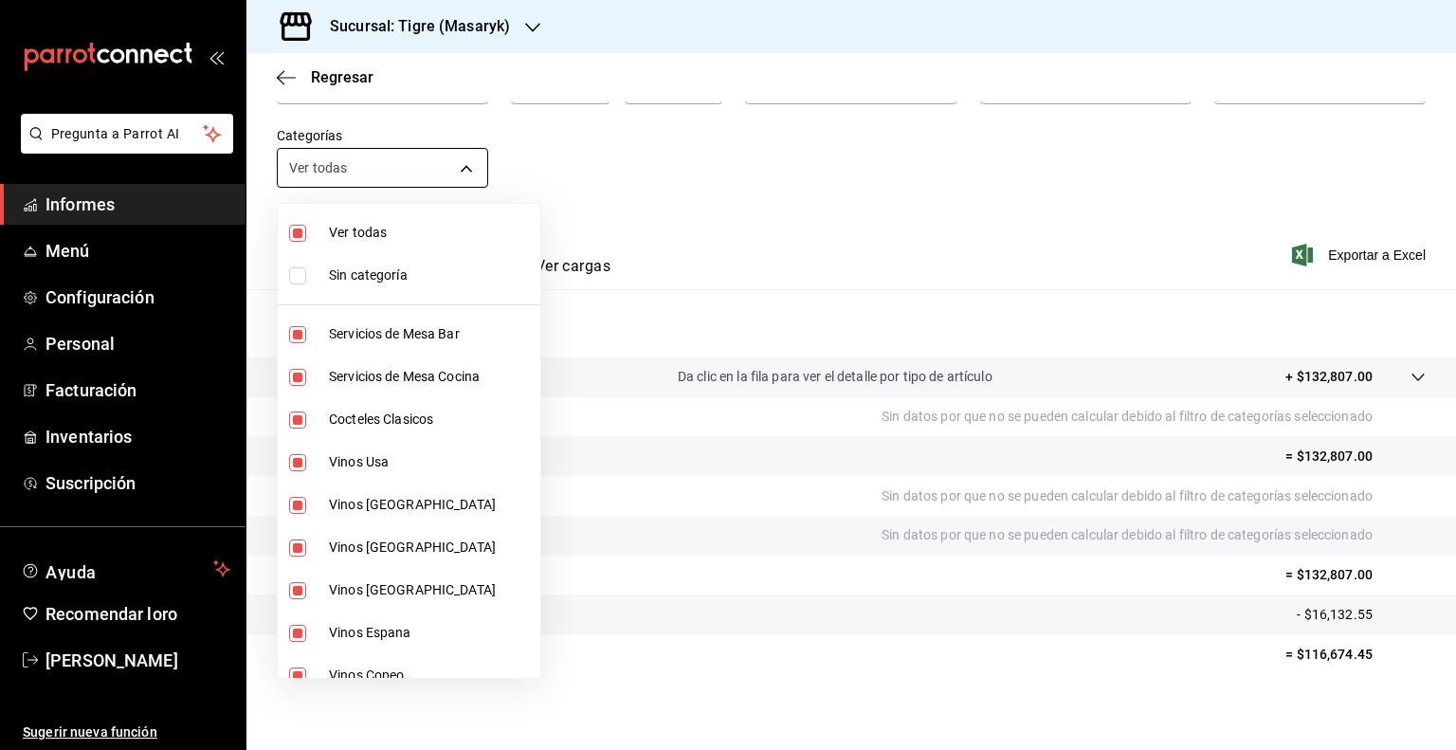
click at [466, 172] on body "Pregunta a Parrot AI Informes Menú Configuración Personal Facturación Inventari…" at bounding box center [728, 375] width 1456 height 750
click at [413, 276] on span "Sin categoría" at bounding box center [466, 275] width 274 height 20
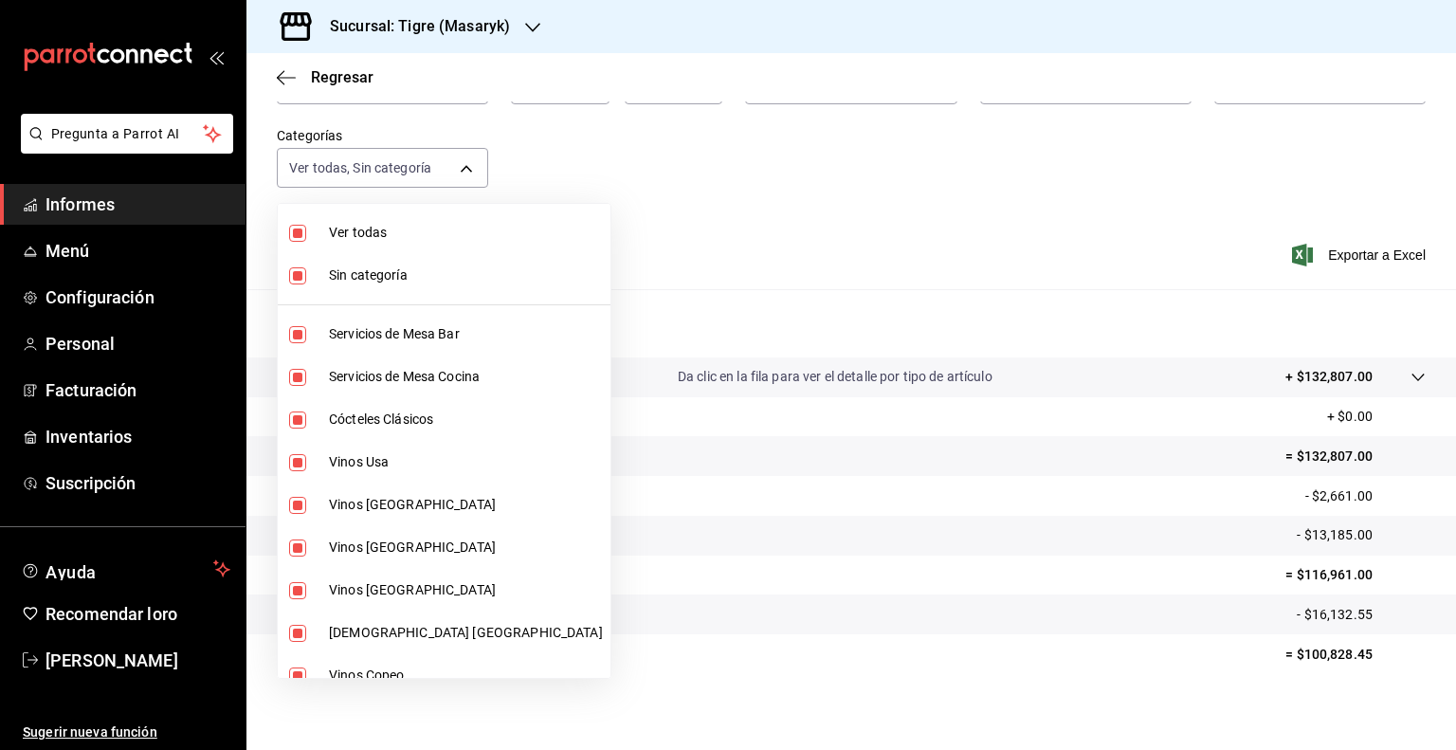
click at [462, 171] on div at bounding box center [728, 375] width 1456 height 750
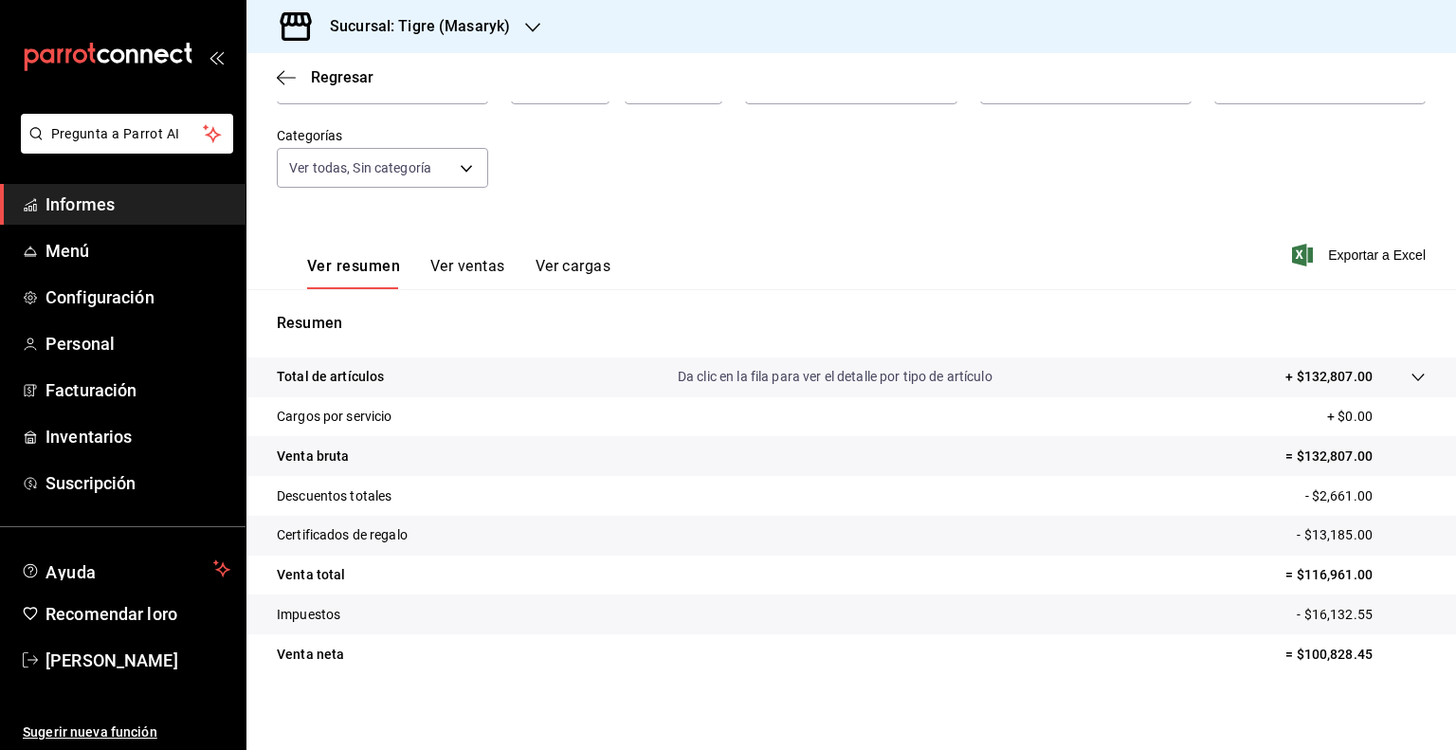
click at [462, 171] on body "Pregunta a Parrot AI Informes Menú Configuración Personal Facturación Inventari…" at bounding box center [728, 375] width 1456 height 750
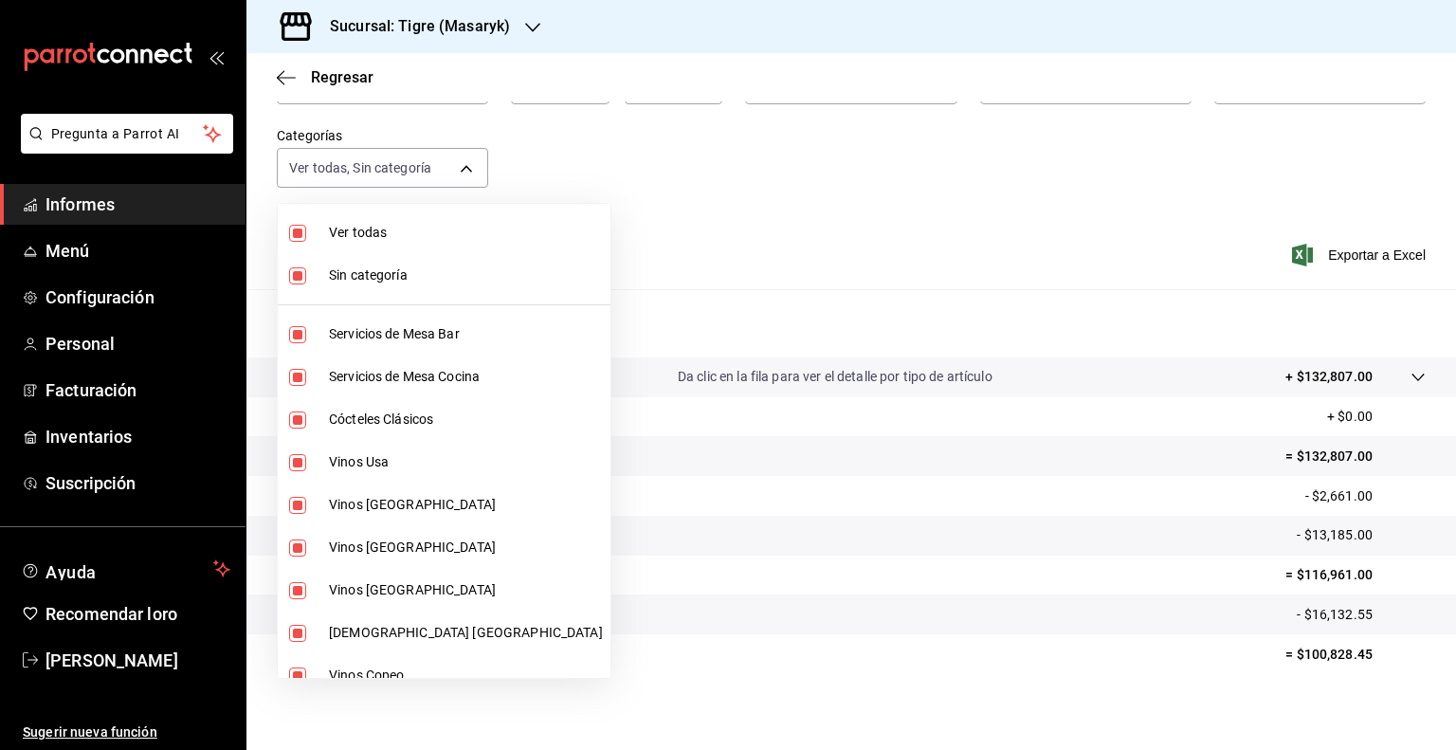
click at [302, 228] on input "checkbox" at bounding box center [297, 233] width 17 height 17
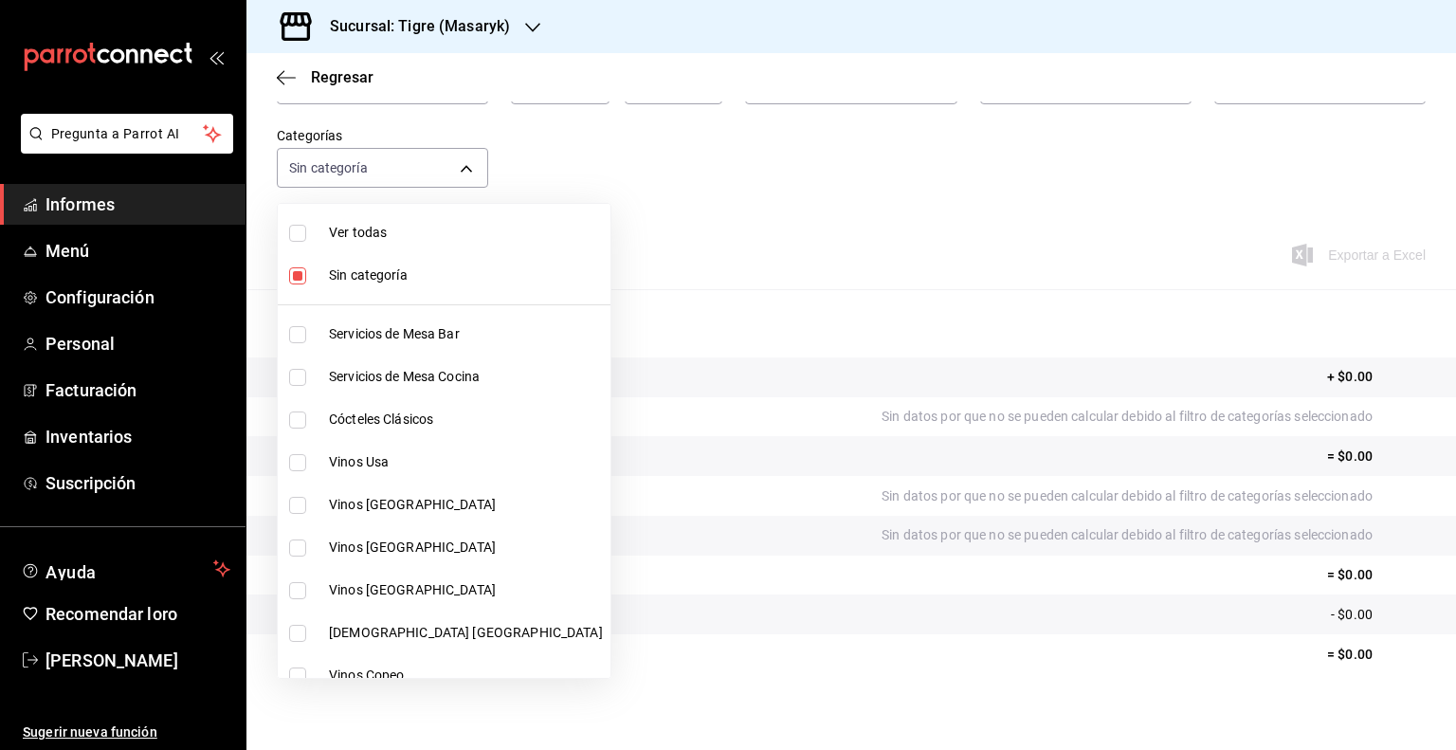
click at [293, 422] on input "checkbox" at bounding box center [297, 419] width 17 height 17
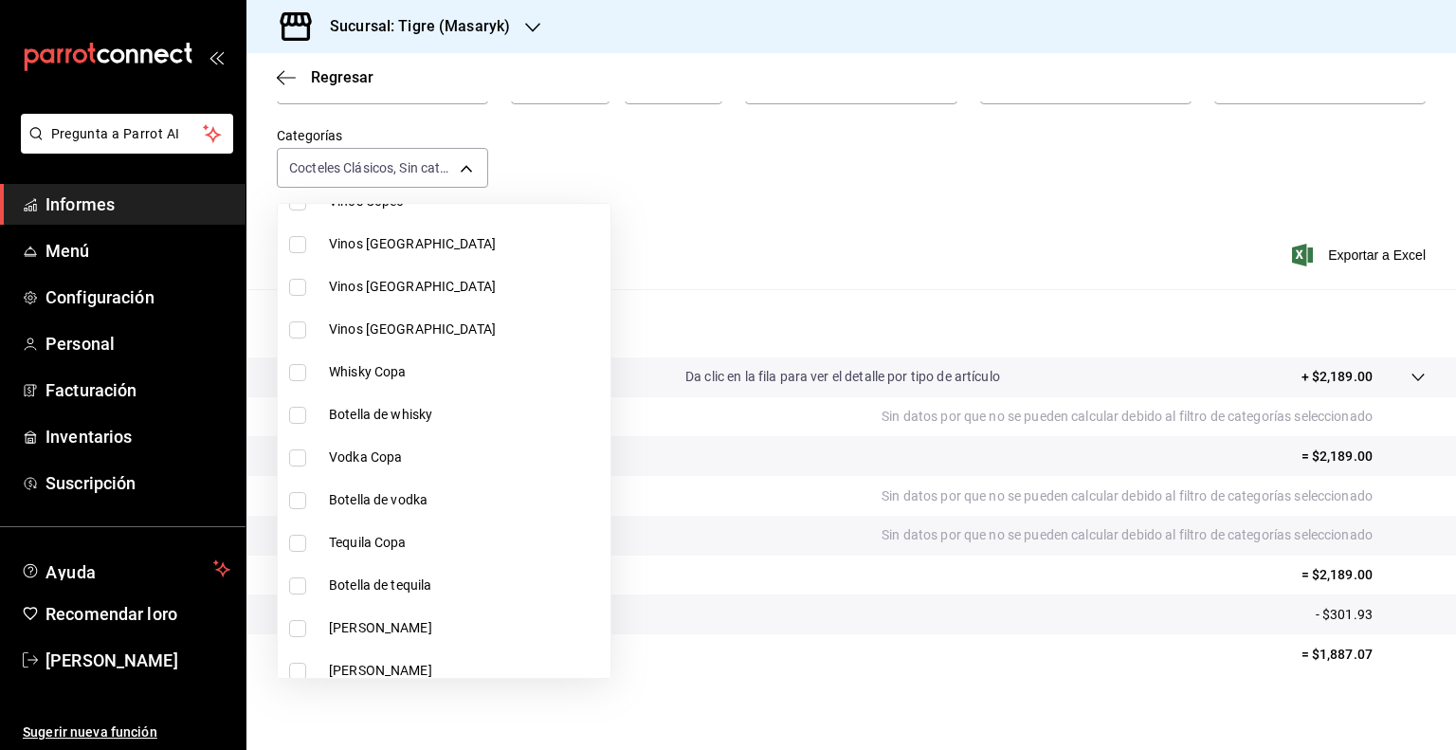
scroll to position [493, 0]
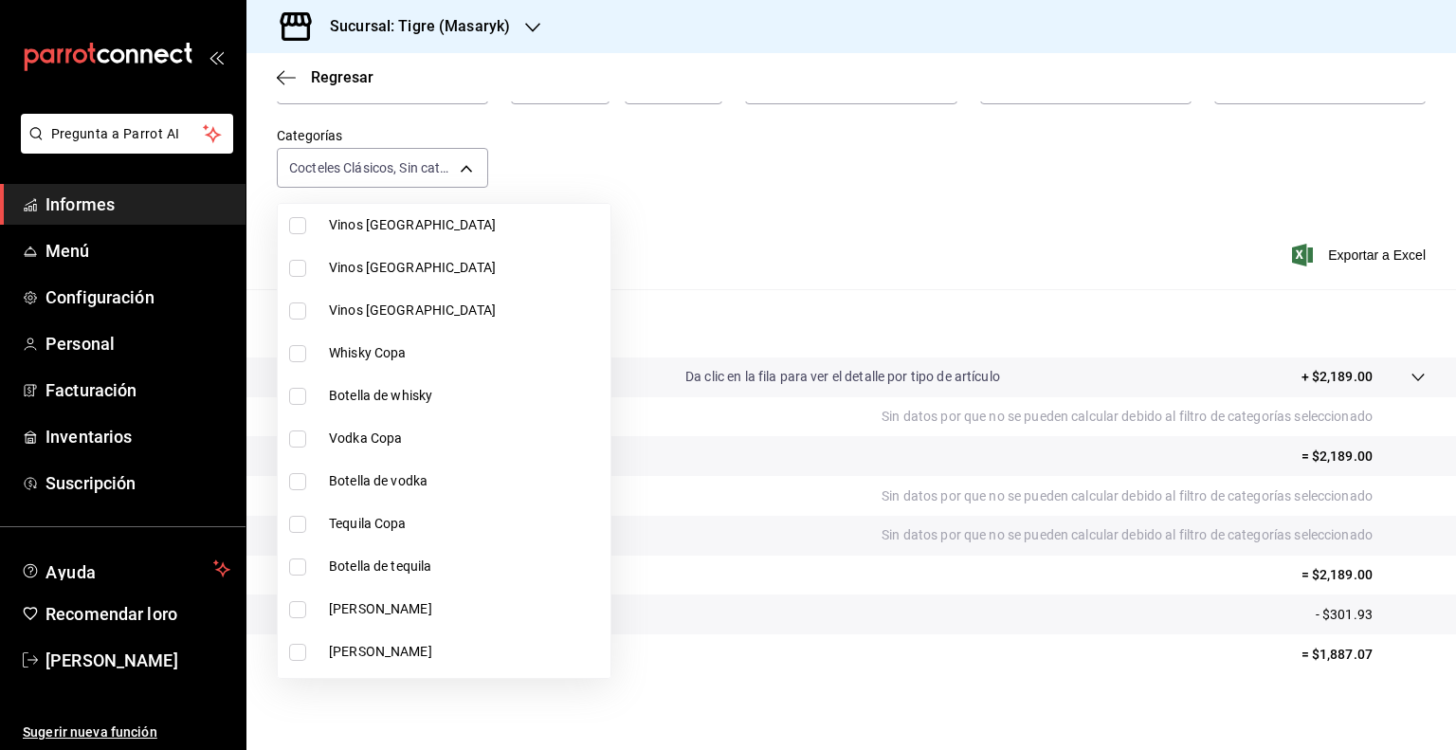
click at [293, 348] on input "checkbox" at bounding box center [297, 353] width 17 height 17
click at [297, 397] on input "checkbox" at bounding box center [297, 396] width 17 height 17
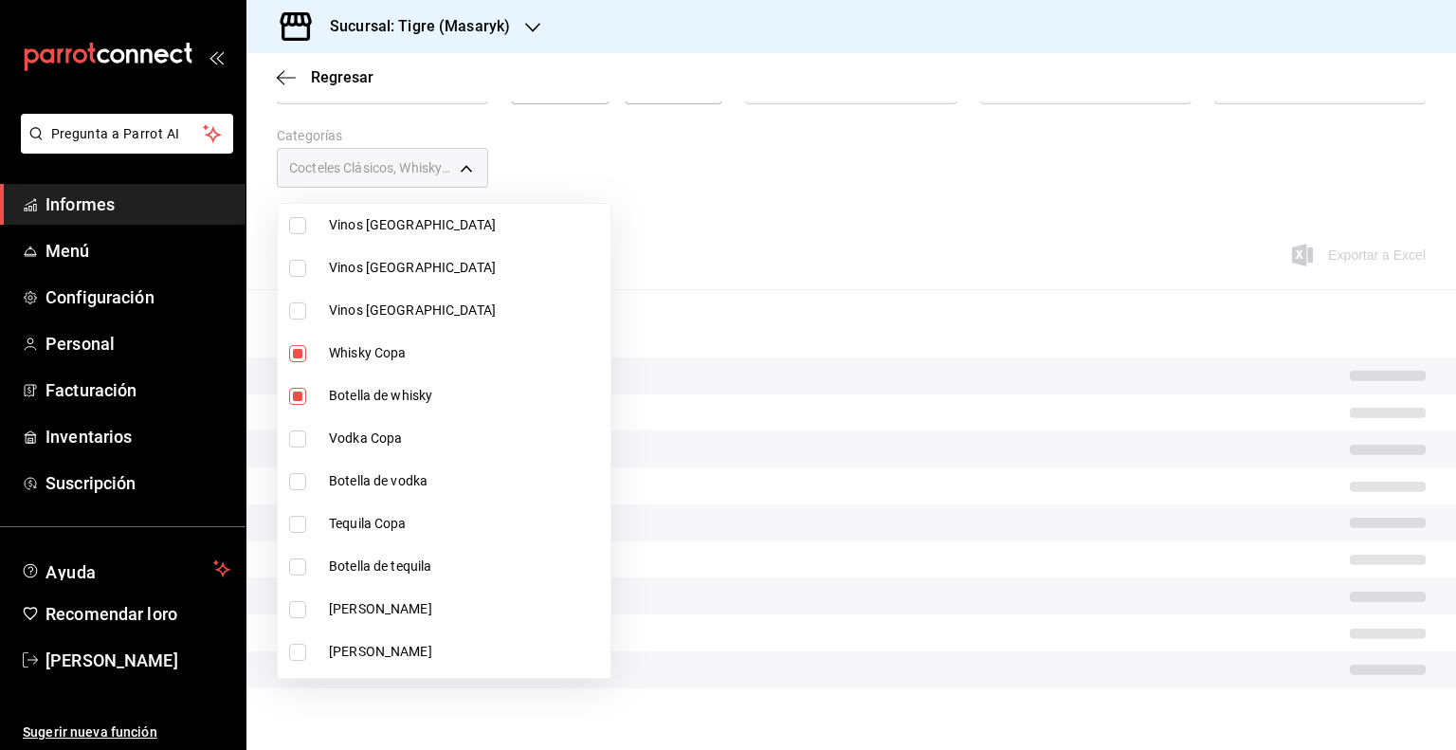
click at [299, 437] on input "checkbox" at bounding box center [297, 438] width 17 height 17
click at [299, 475] on input "checkbox" at bounding box center [297, 481] width 17 height 17
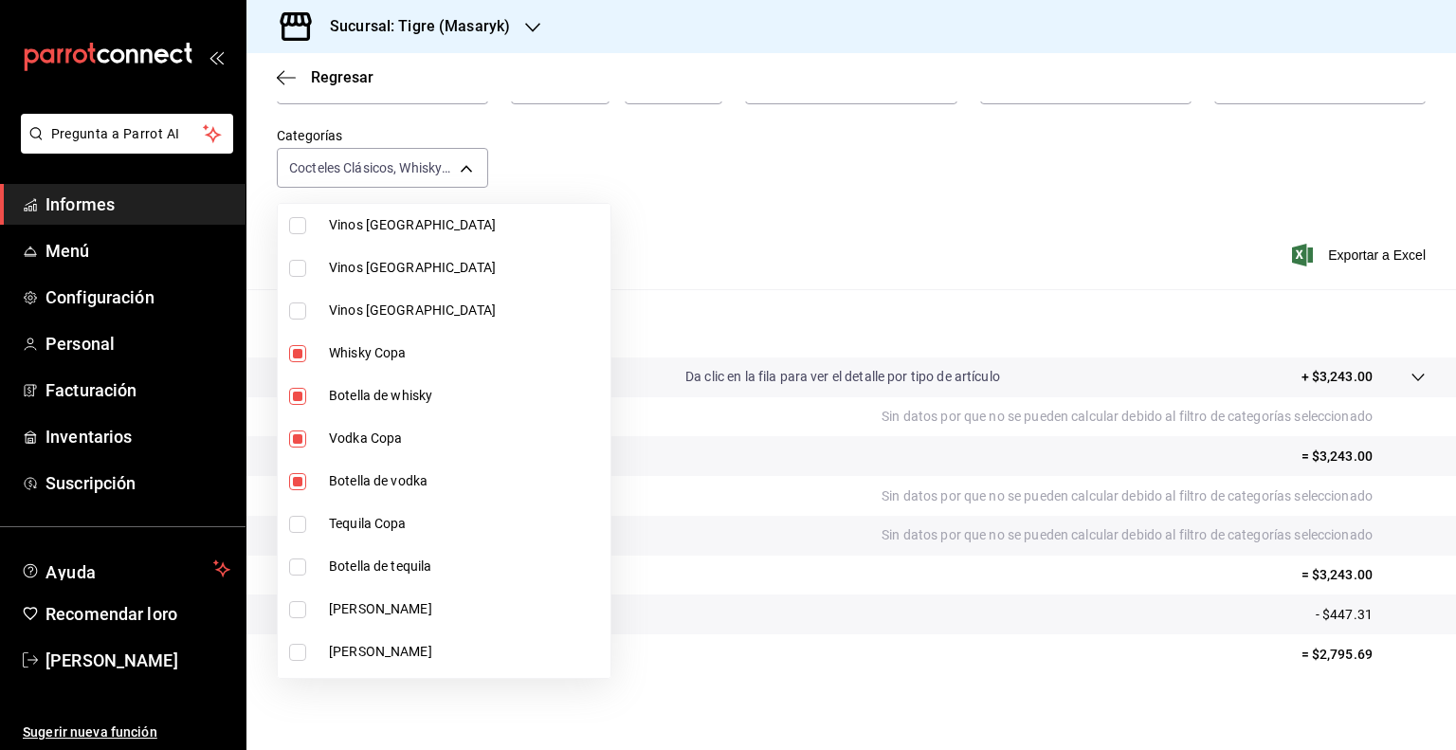
click at [301, 525] on input "checkbox" at bounding box center [297, 524] width 17 height 17
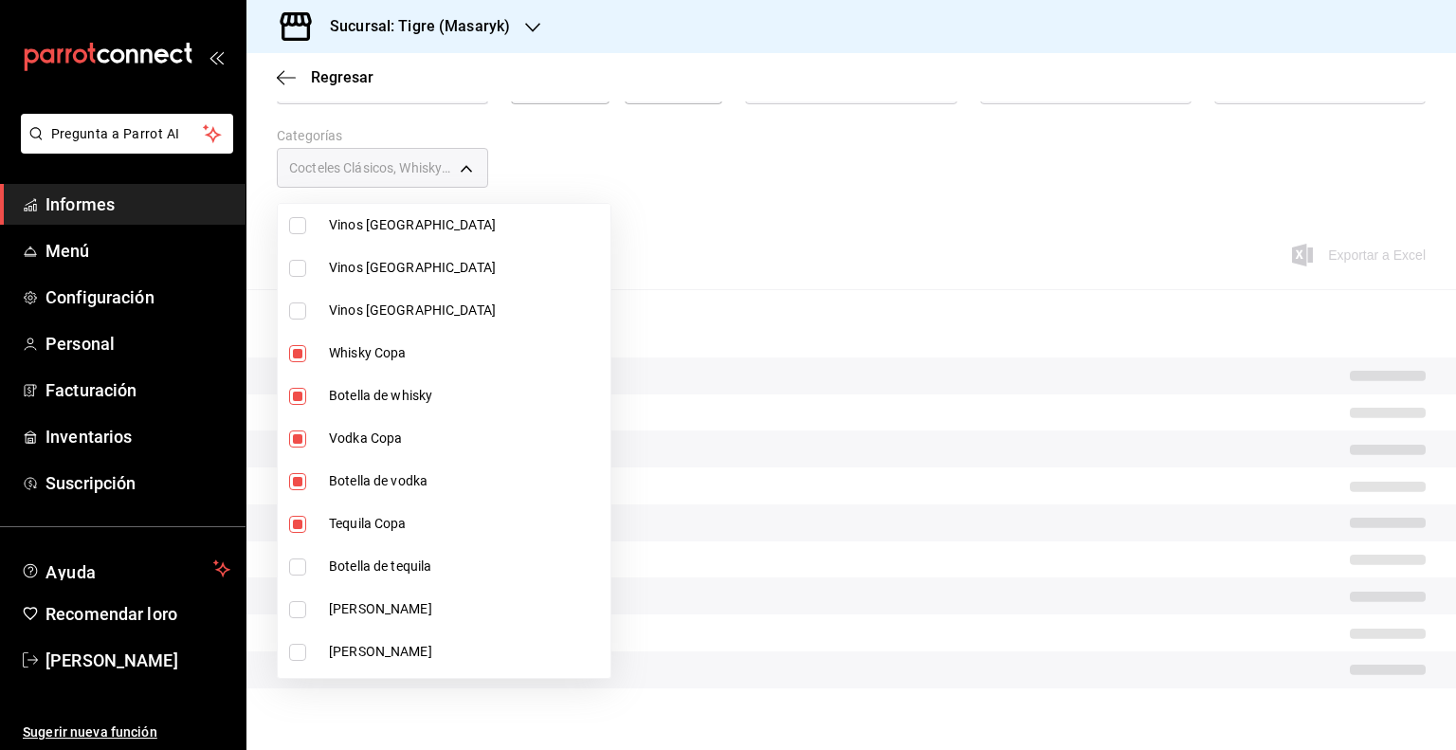
click at [300, 569] on input "checkbox" at bounding box center [297, 566] width 17 height 17
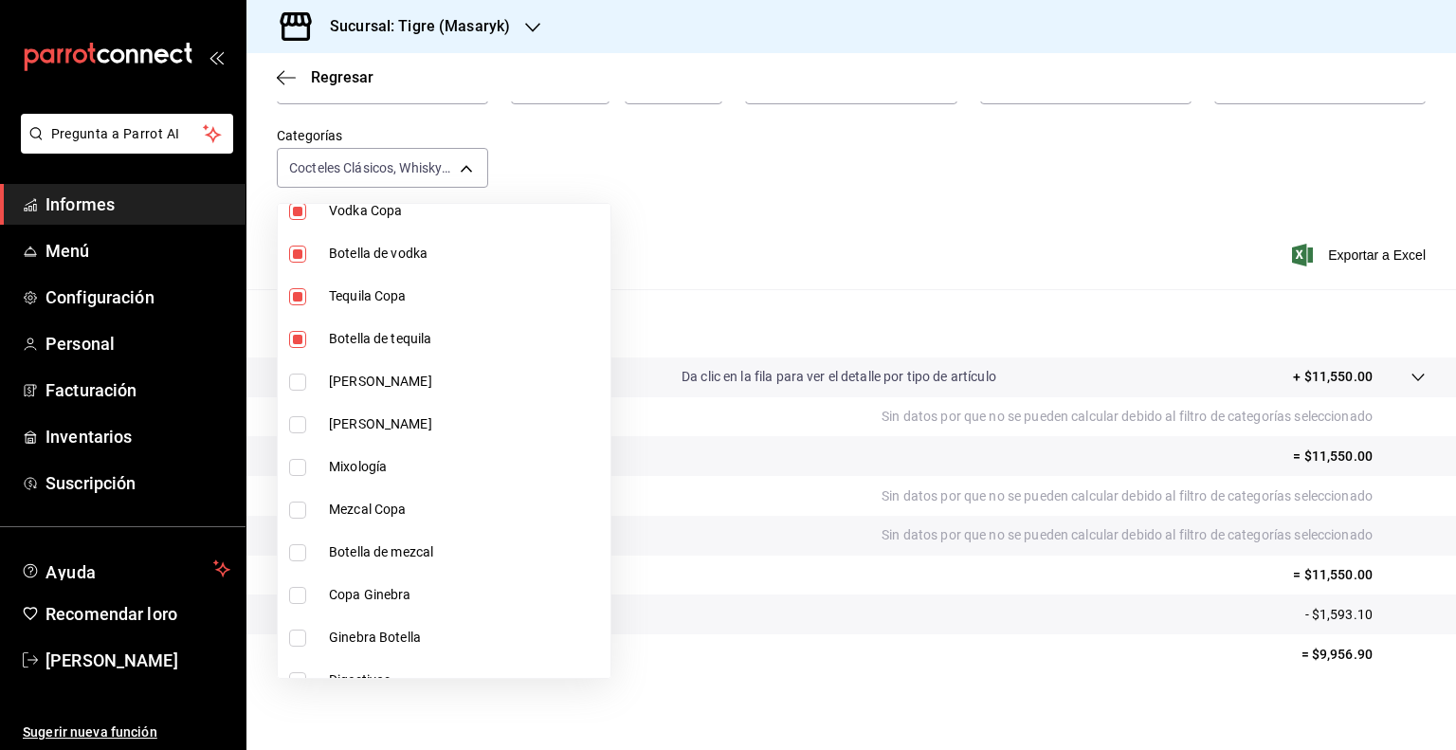
scroll to position [732, 0]
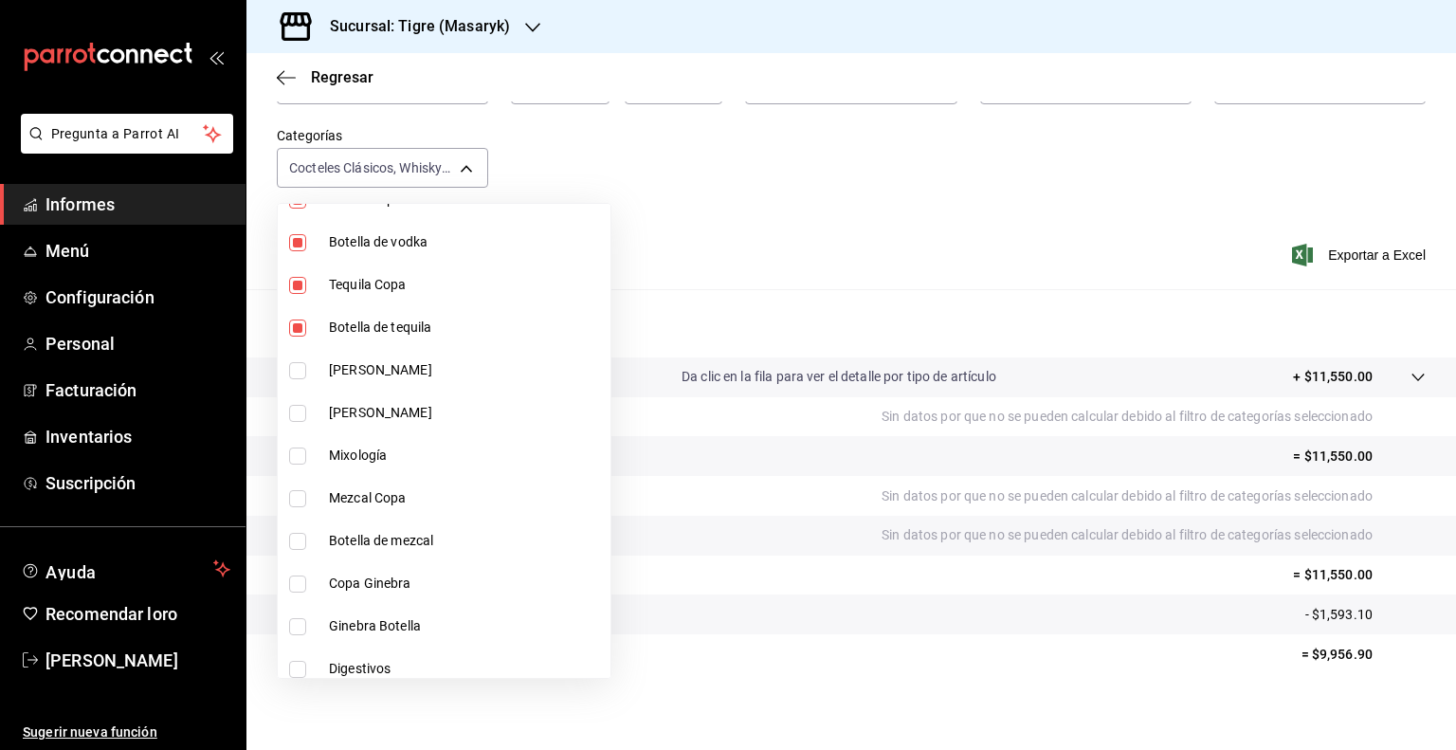
click at [296, 362] on input "checkbox" at bounding box center [297, 370] width 17 height 17
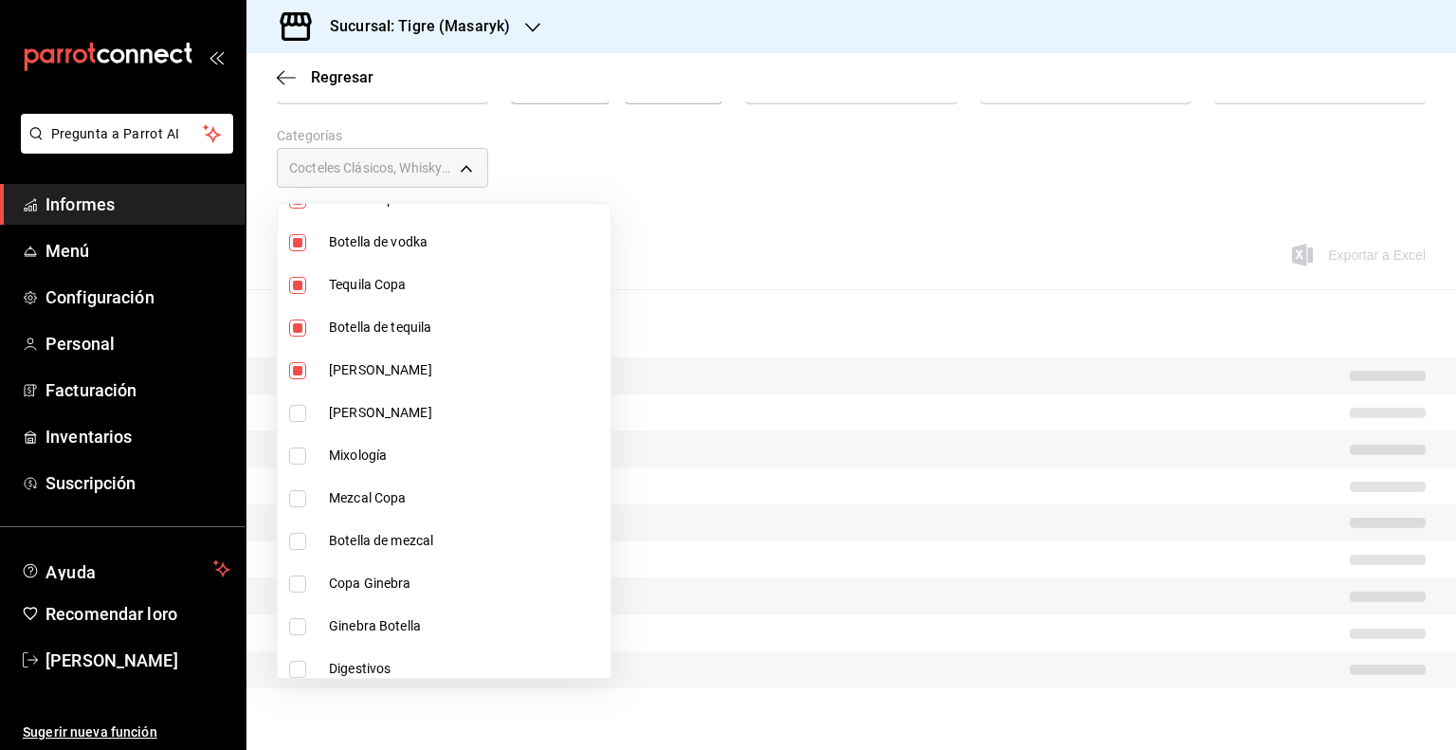
click at [299, 412] on input "checkbox" at bounding box center [297, 413] width 17 height 17
click at [299, 452] on input "checkbox" at bounding box center [297, 455] width 17 height 17
click at [298, 491] on input "checkbox" at bounding box center [297, 498] width 17 height 17
click at [299, 539] on input "checkbox" at bounding box center [297, 541] width 17 height 17
click at [300, 584] on input "checkbox" at bounding box center [297, 583] width 17 height 17
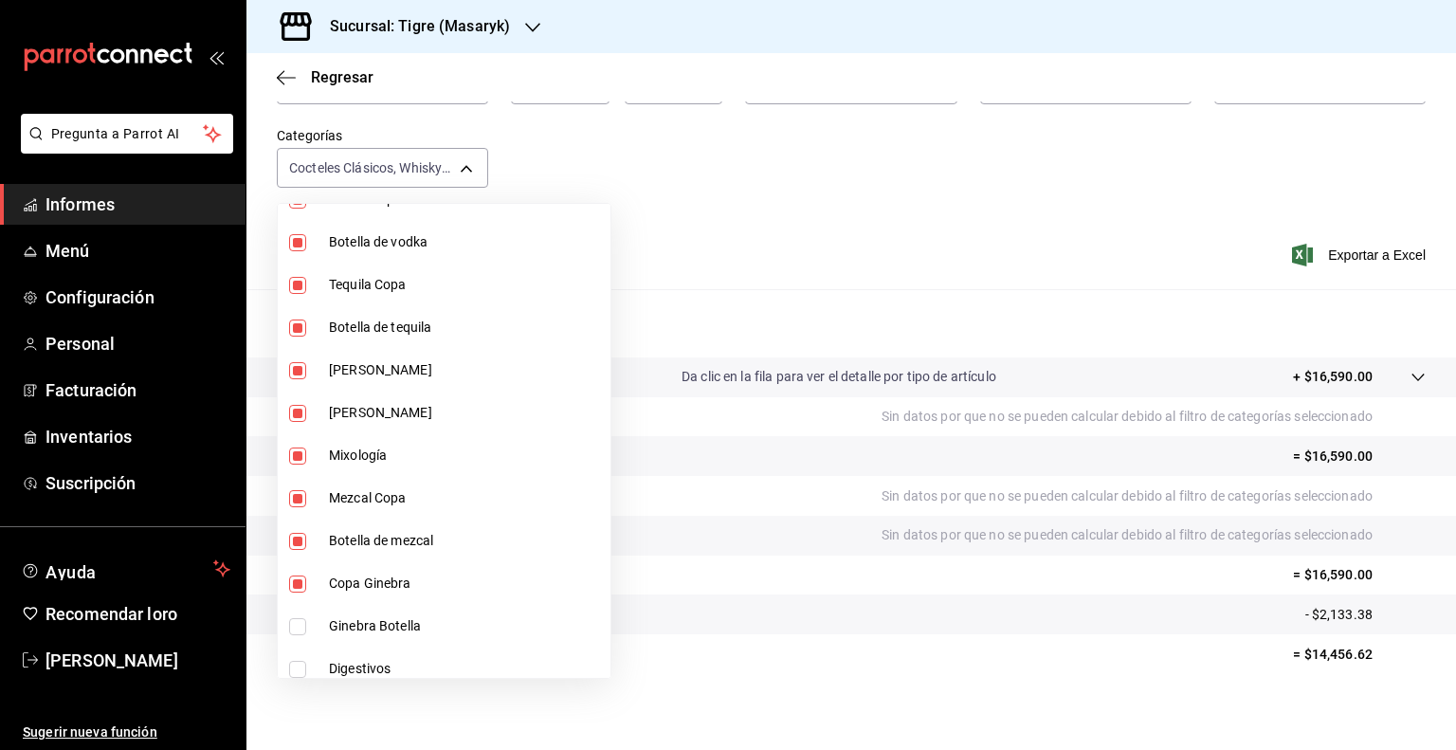
click at [290, 625] on input "checkbox" at bounding box center [297, 626] width 17 height 17
click at [297, 666] on input "checkbox" at bounding box center [297, 669] width 17 height 17
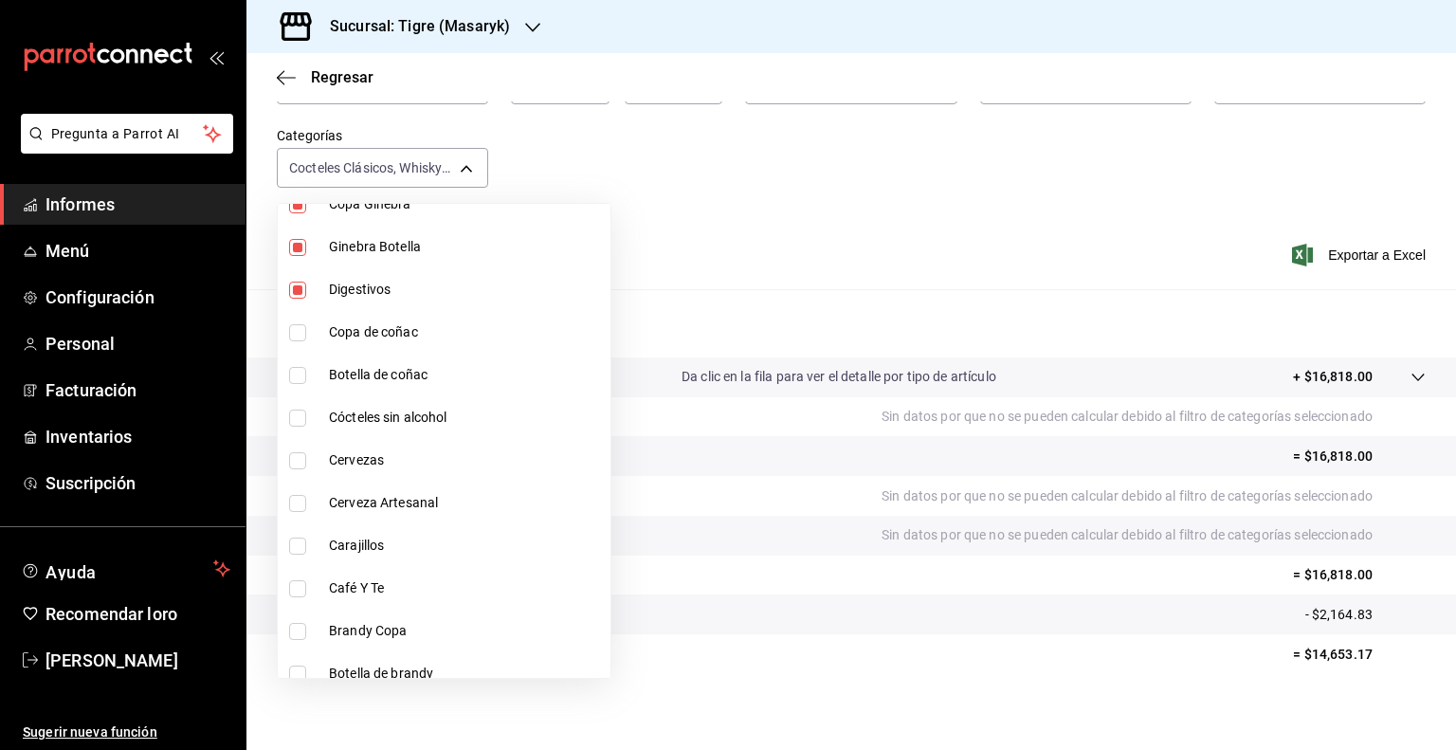
click at [302, 327] on input "checkbox" at bounding box center [297, 332] width 17 height 17
click at [298, 374] on input "checkbox" at bounding box center [297, 375] width 17 height 17
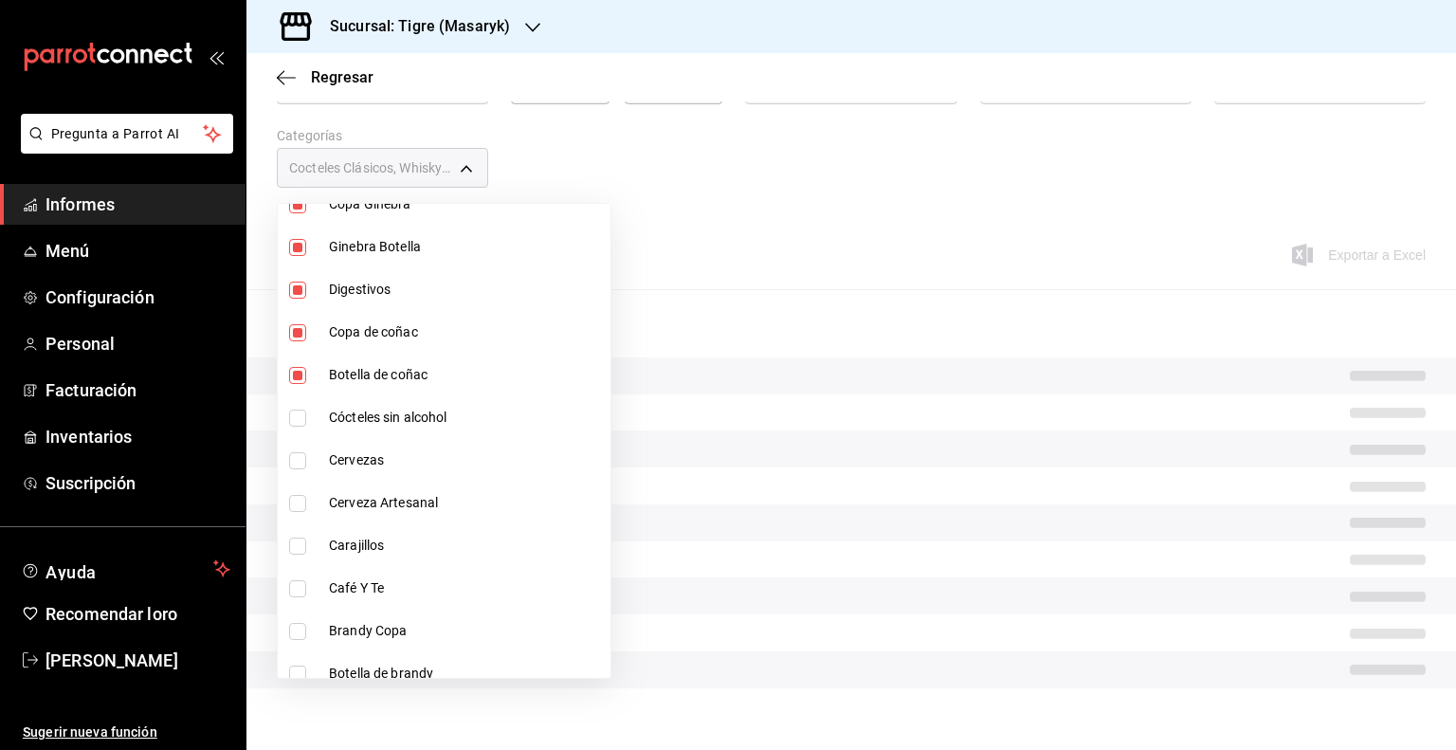
click at [299, 412] on input "checkbox" at bounding box center [297, 418] width 17 height 17
click at [297, 453] on input "checkbox" at bounding box center [297, 460] width 17 height 17
click at [300, 502] on input "checkbox" at bounding box center [297, 503] width 17 height 17
click at [297, 539] on input "checkbox" at bounding box center [297, 546] width 17 height 17
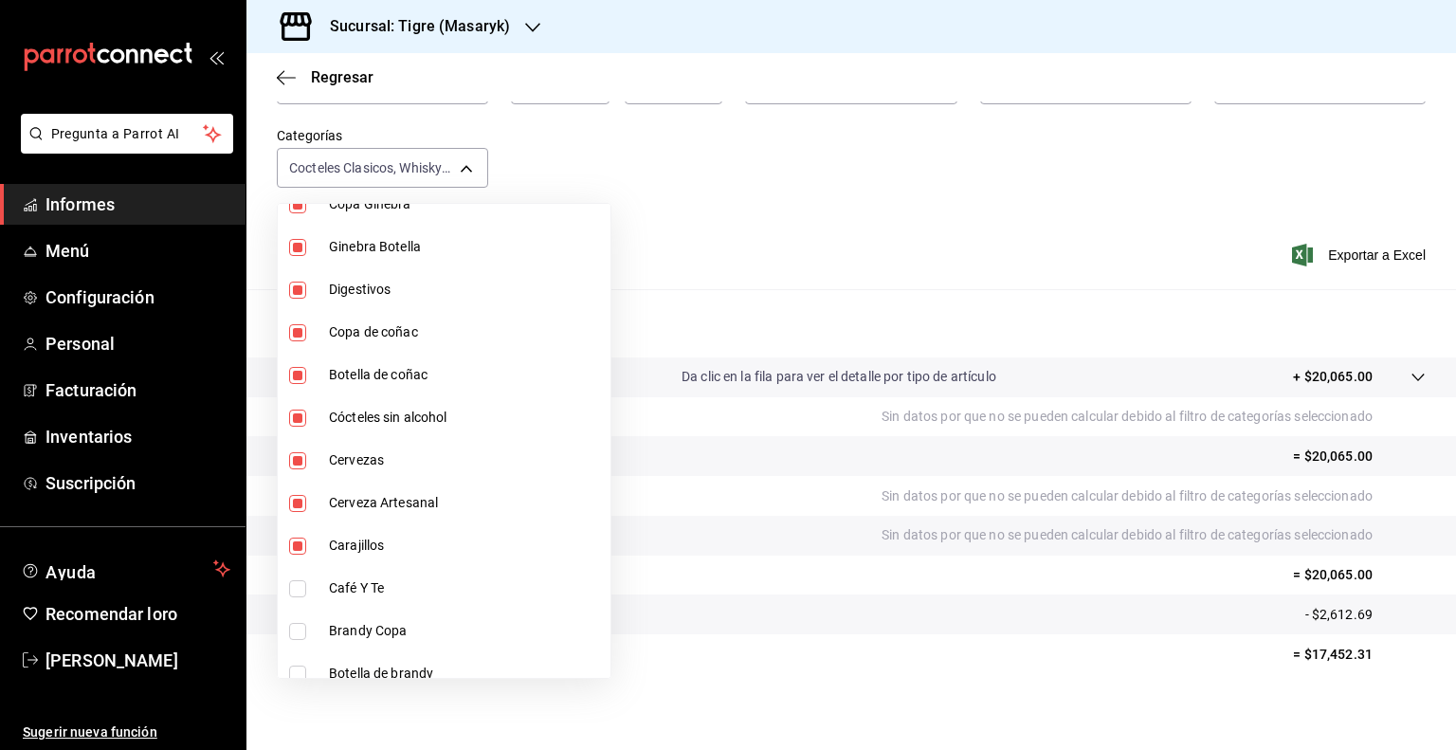
click at [297, 583] on input "checkbox" at bounding box center [297, 588] width 17 height 17
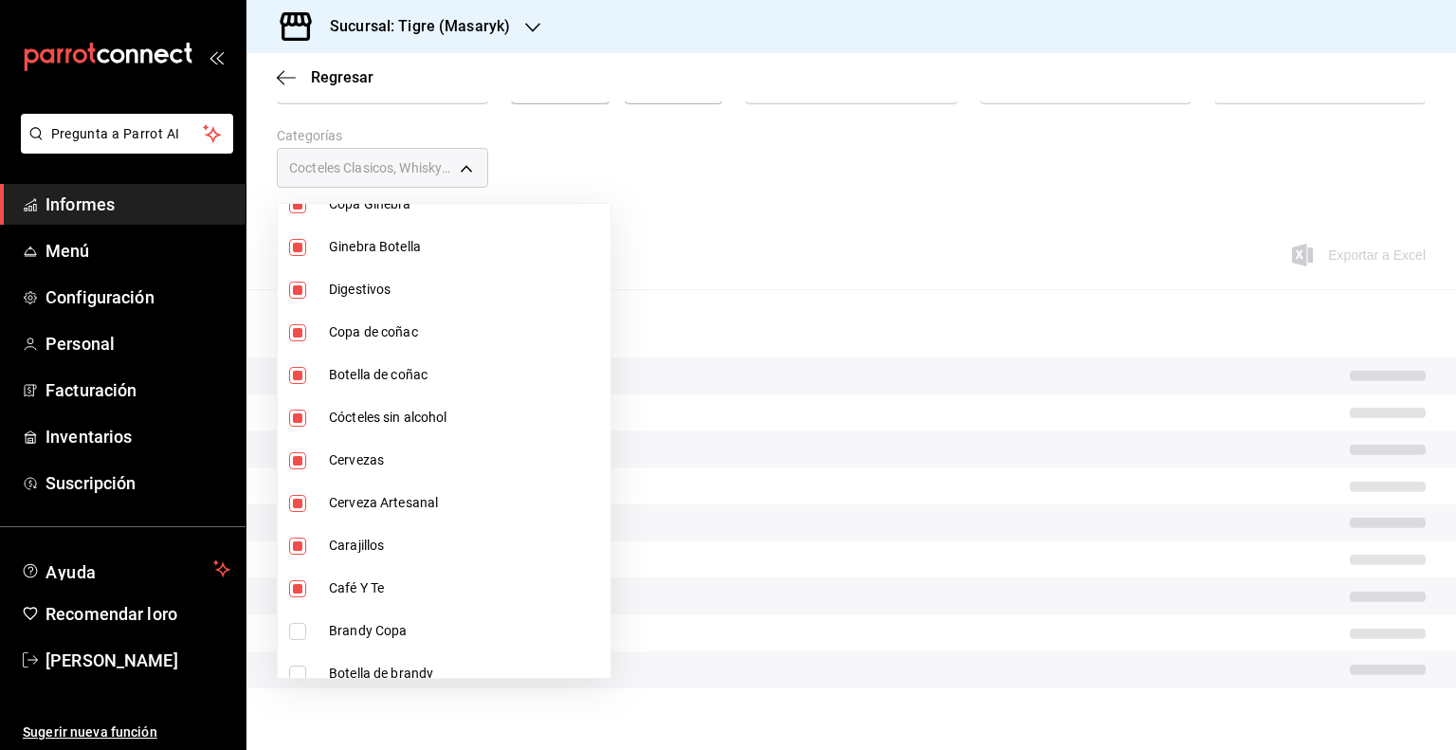
click at [294, 635] on input "checkbox" at bounding box center [297, 631] width 17 height 17
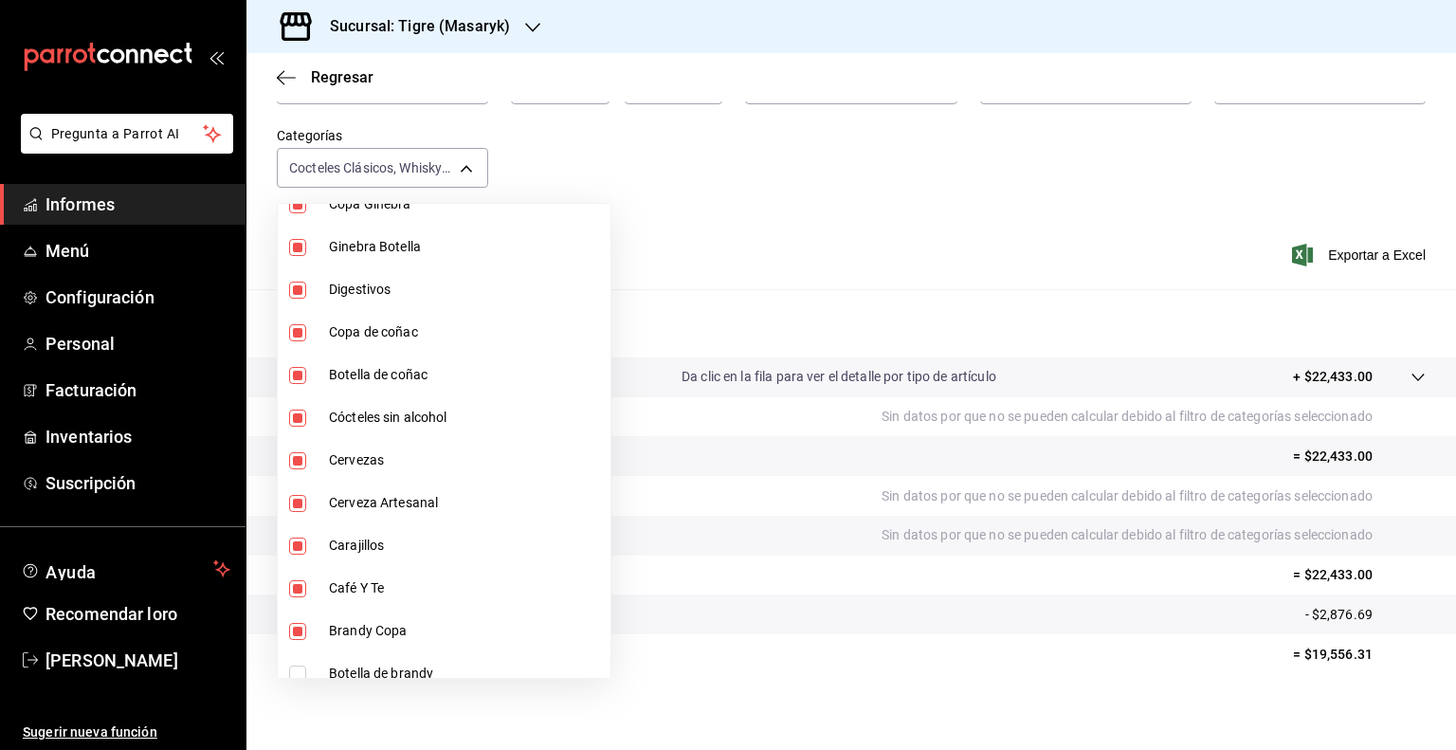
click at [490, 665] on li "Botella de brandy" at bounding box center [444, 673] width 333 height 43
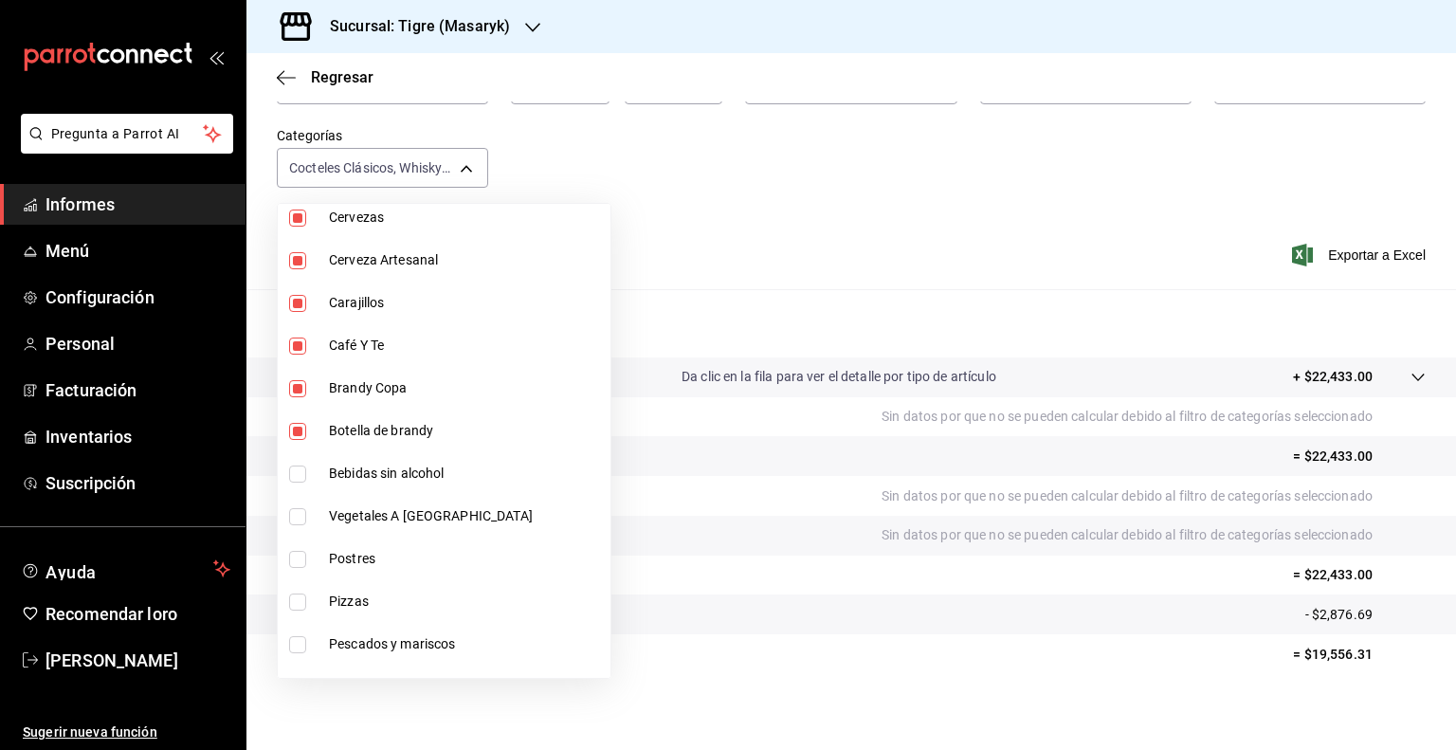
scroll to position [1376, 0]
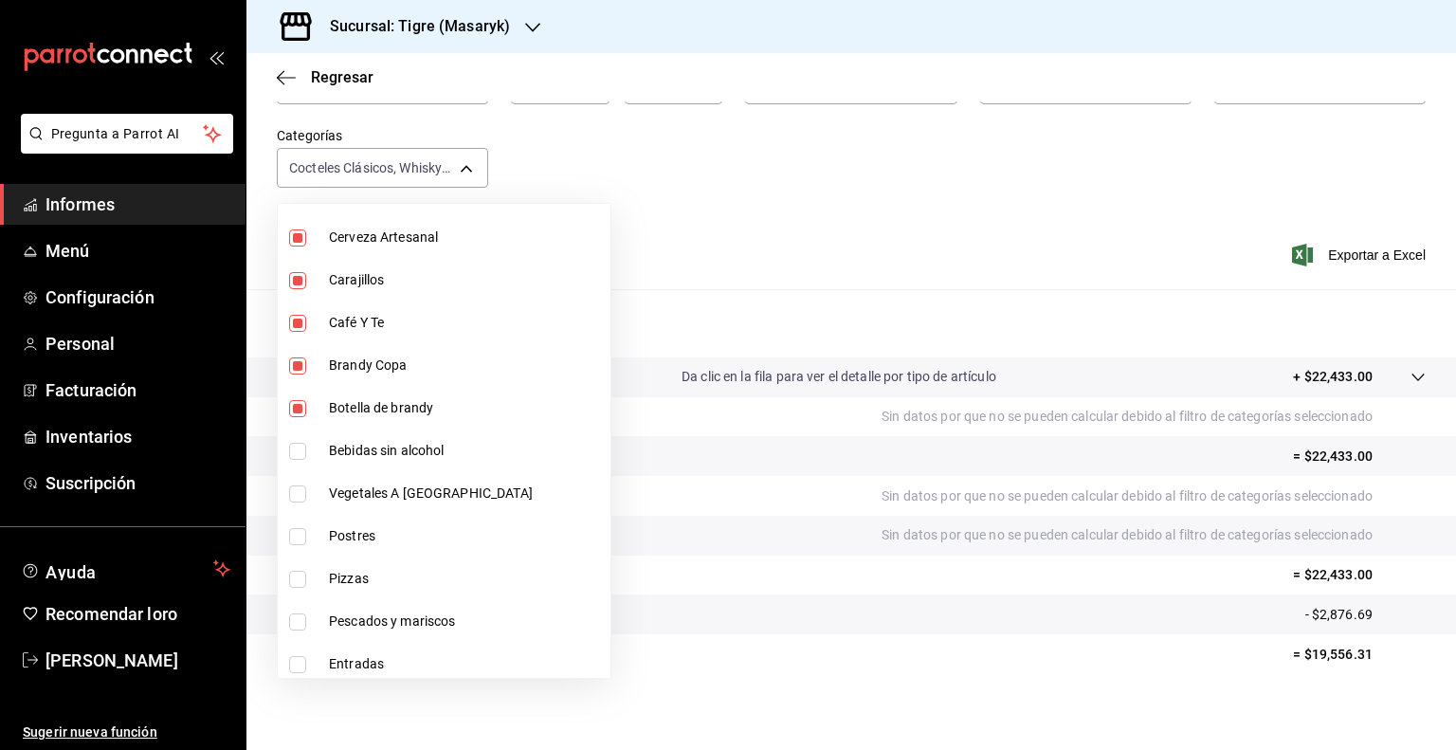
click at [299, 445] on input "checkbox" at bounding box center [297, 451] width 17 height 17
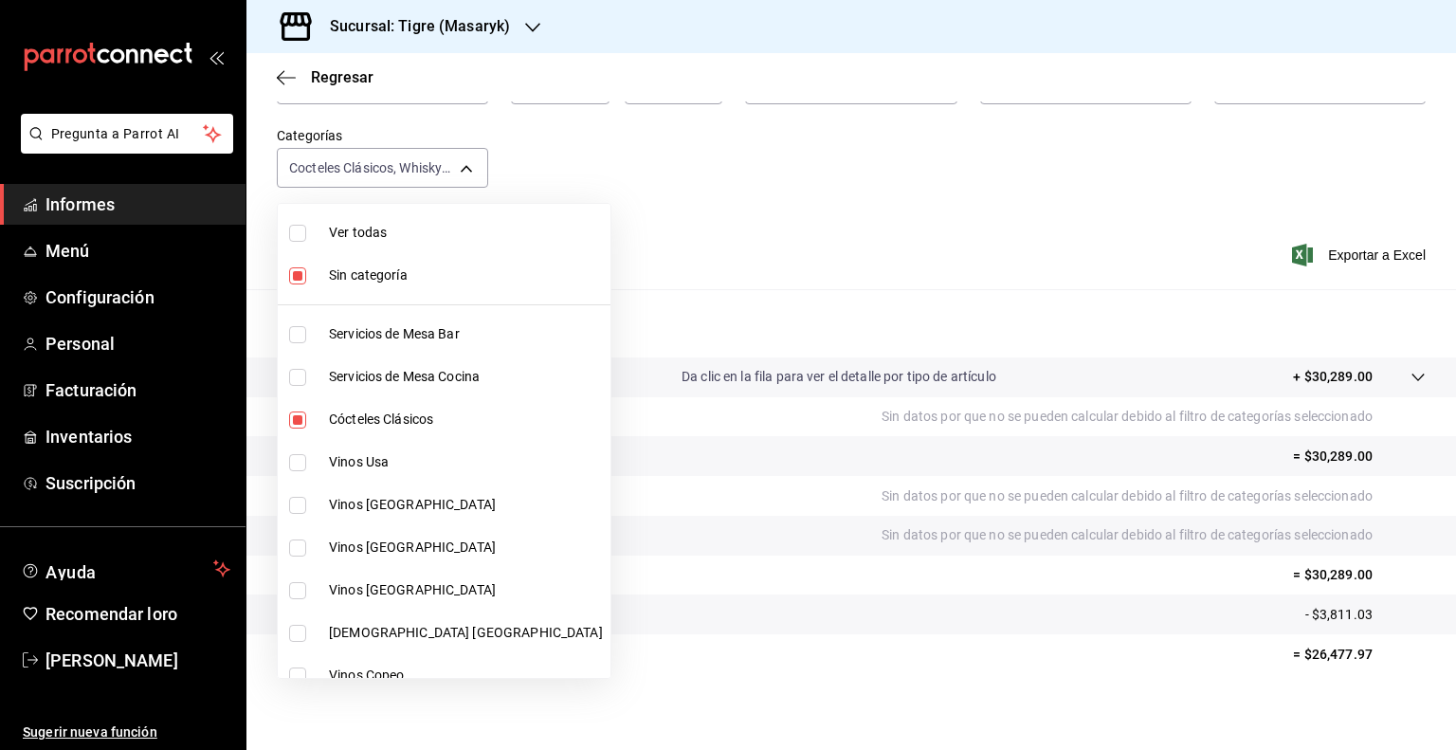
click at [297, 421] on input "checkbox" at bounding box center [297, 419] width 17 height 17
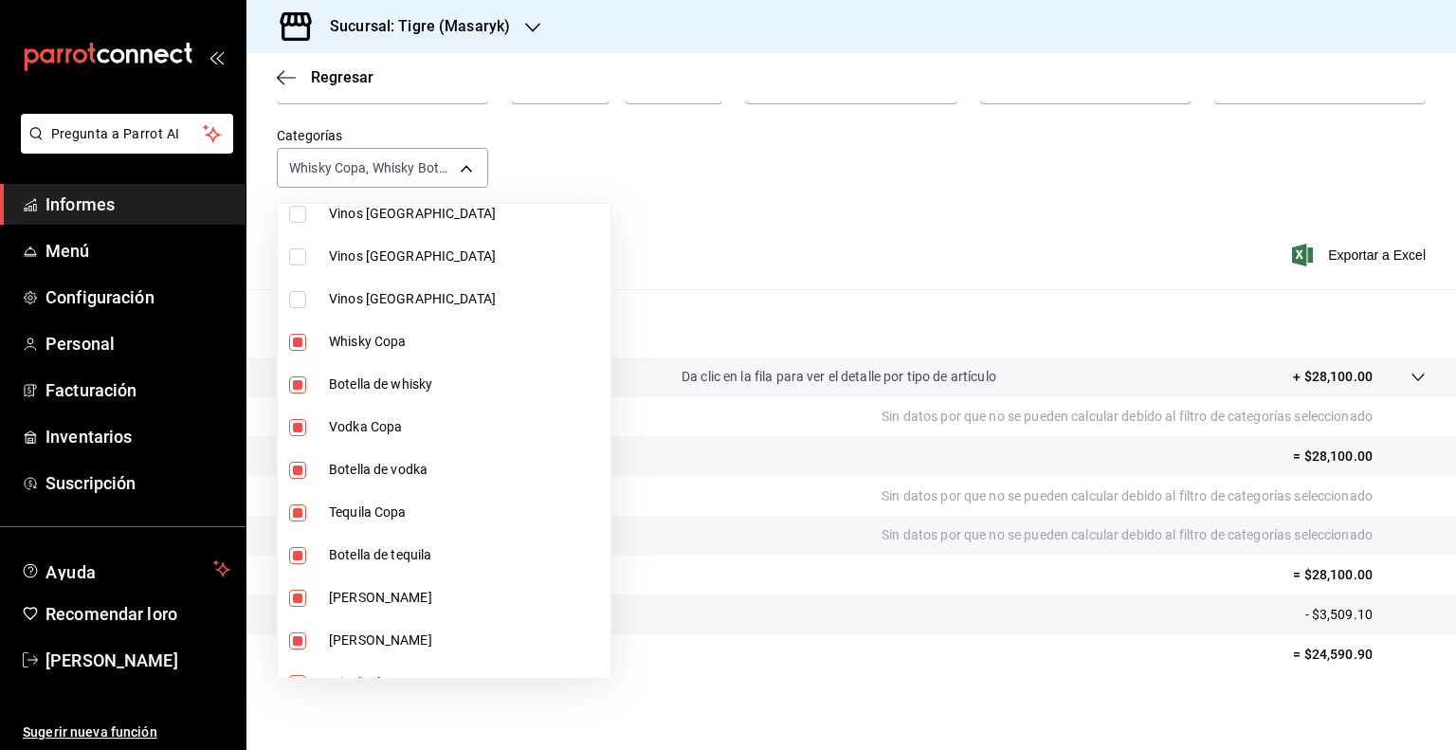
scroll to position [429, 0]
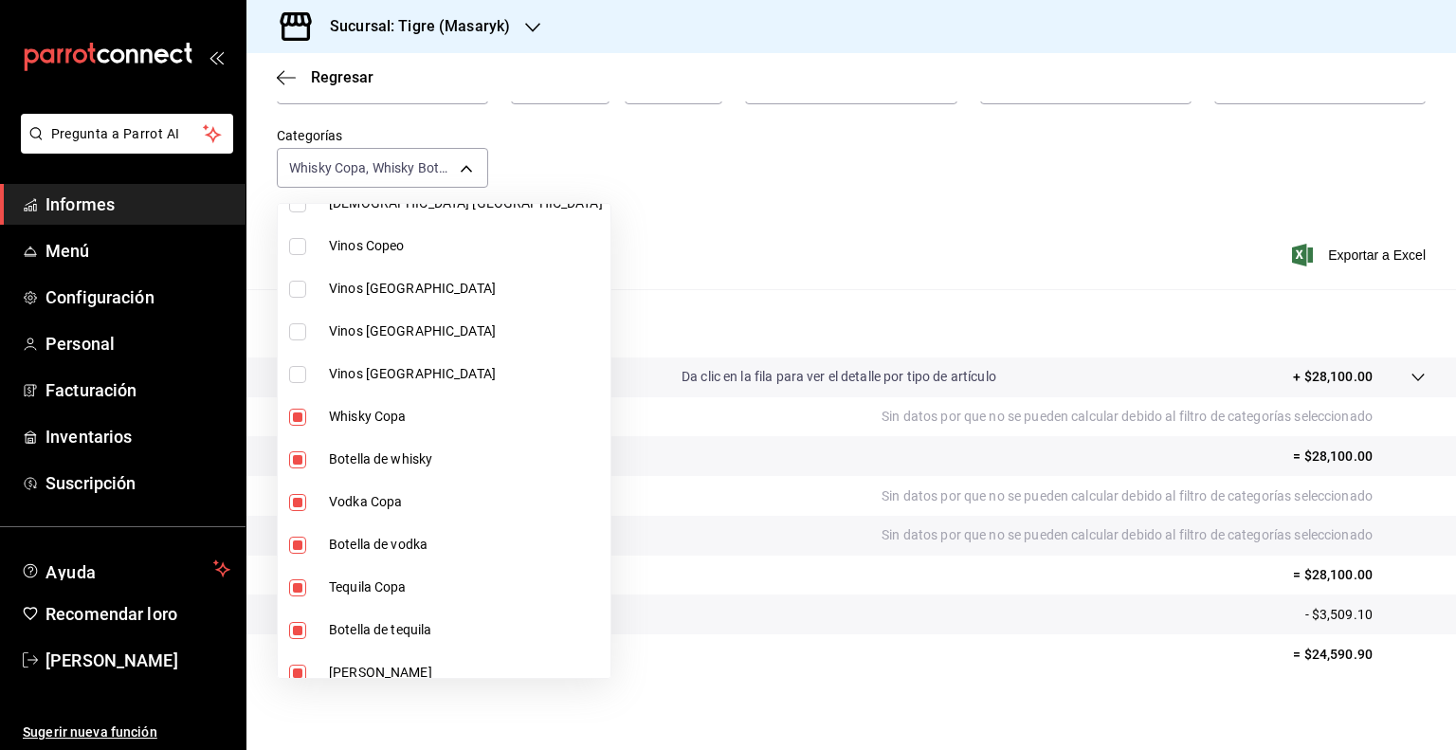
click at [296, 419] on input "checkbox" at bounding box center [297, 417] width 17 height 17
click at [297, 454] on input "checkbox" at bounding box center [297, 459] width 17 height 17
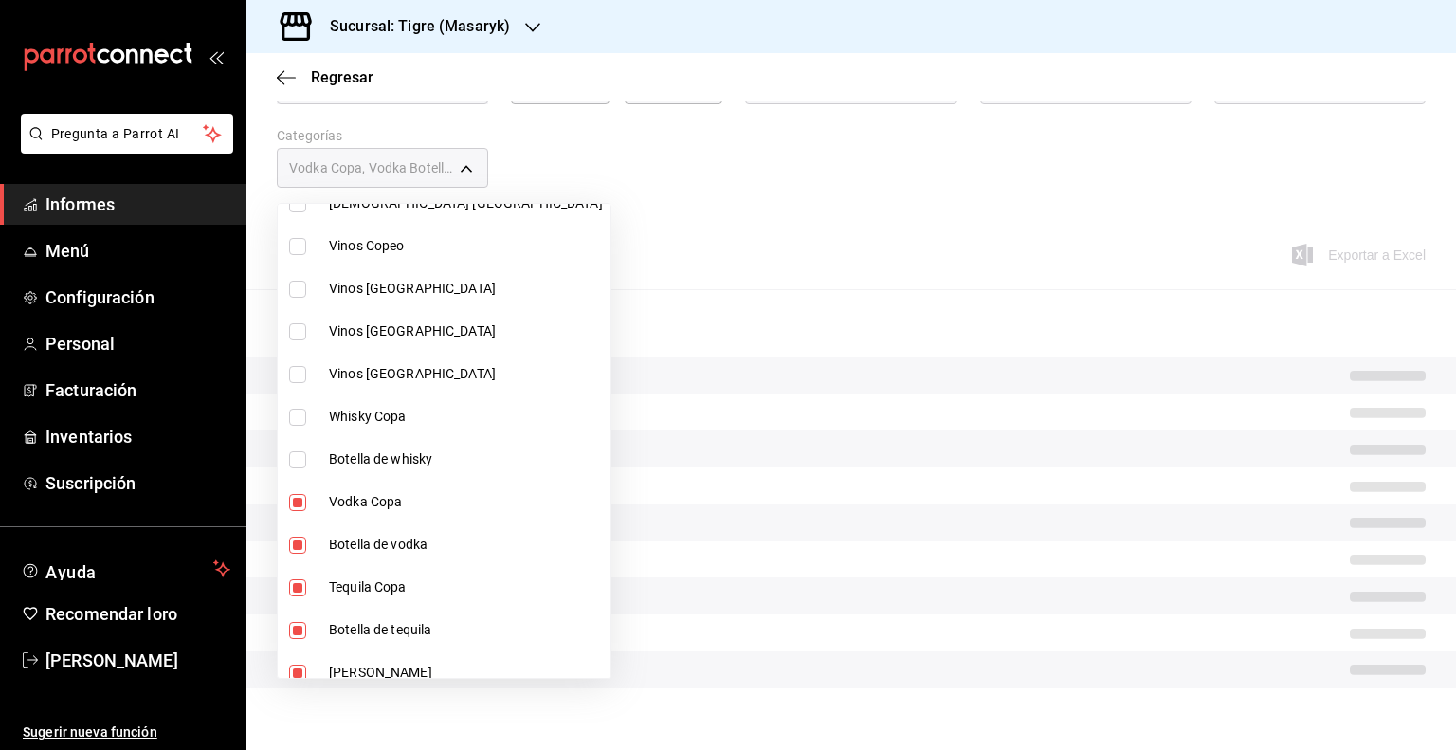
click at [298, 499] on input "checkbox" at bounding box center [297, 502] width 17 height 17
click at [300, 548] on input "checkbox" at bounding box center [297, 545] width 17 height 17
click at [296, 587] on input "checkbox" at bounding box center [297, 587] width 17 height 17
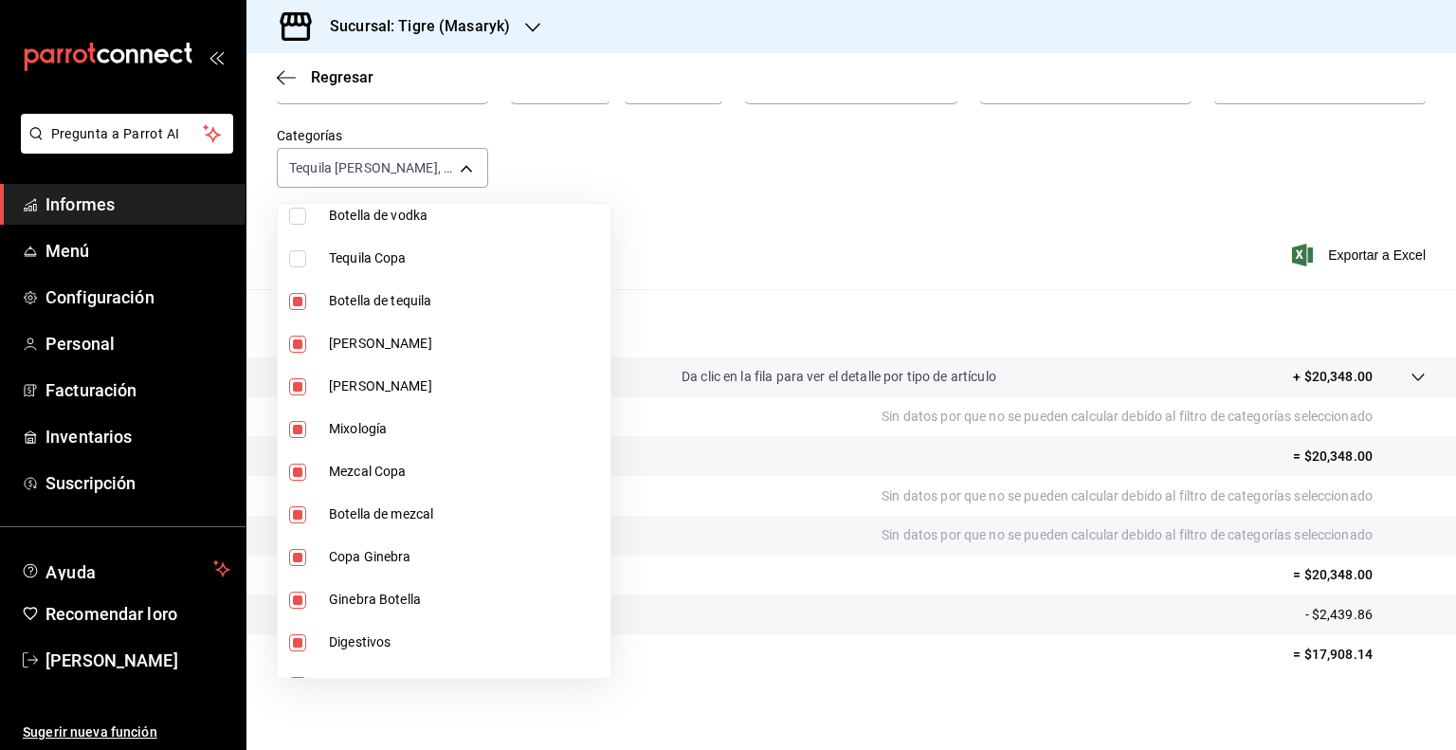
scroll to position [808, 0]
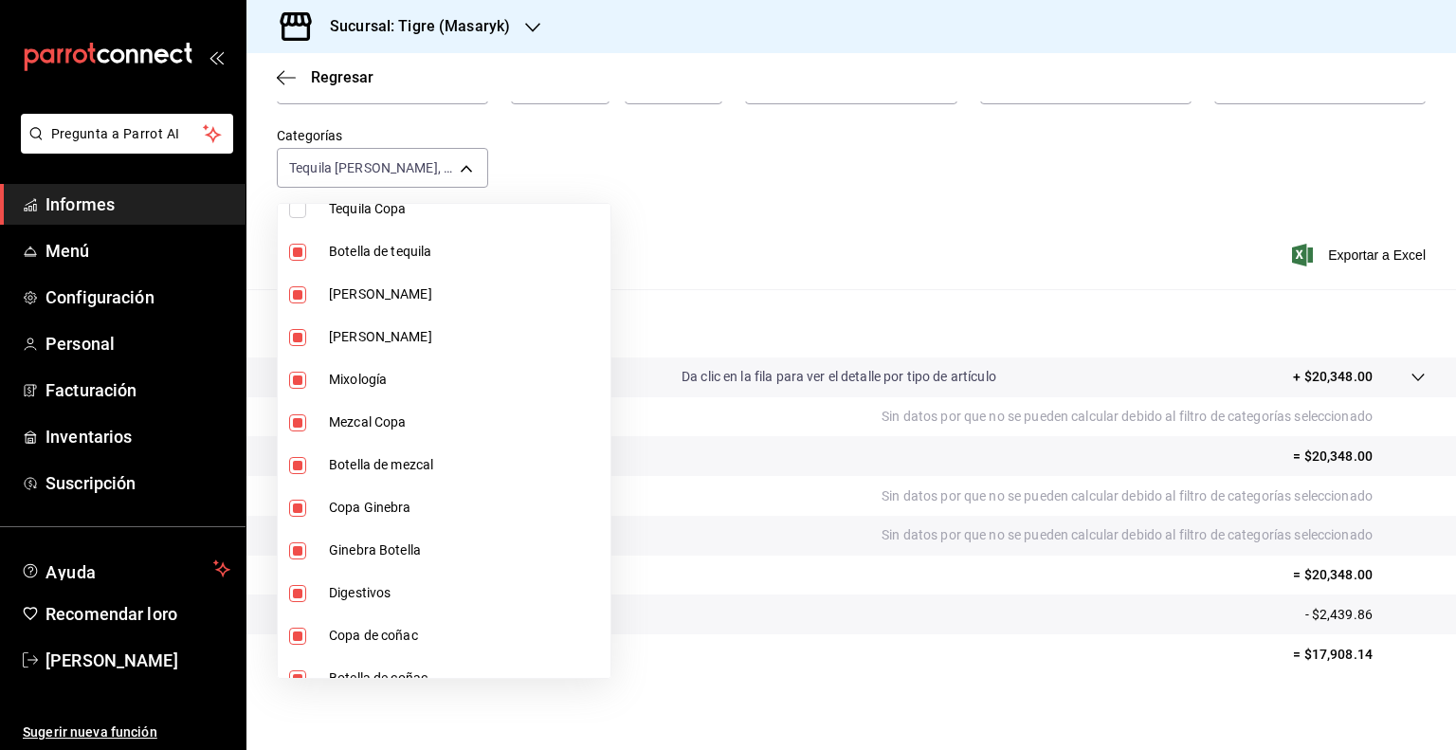
click at [293, 251] on input "checkbox" at bounding box center [297, 252] width 17 height 17
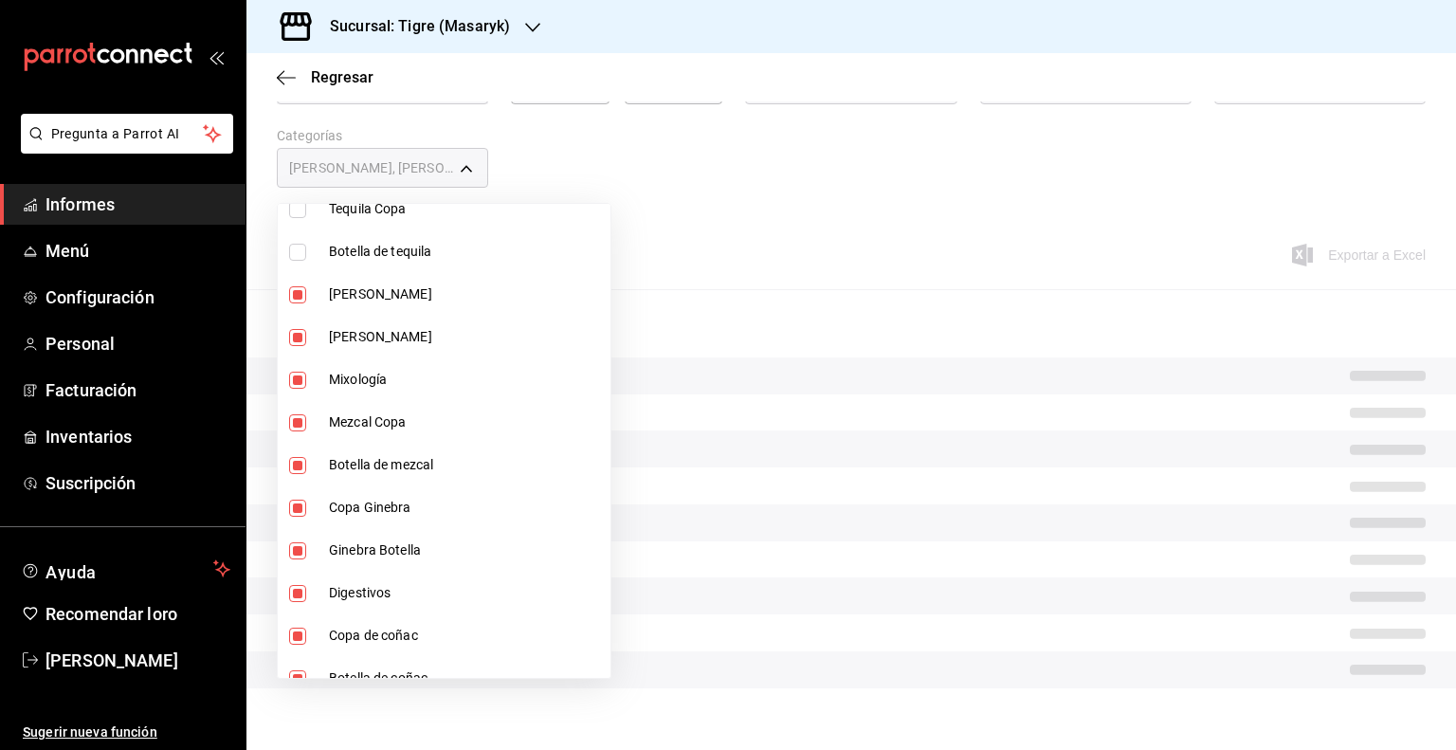
click at [297, 291] on input "checkbox" at bounding box center [297, 294] width 17 height 17
click at [300, 337] on input "checkbox" at bounding box center [297, 337] width 17 height 17
click at [300, 382] on input "checkbox" at bounding box center [297, 380] width 17 height 17
click at [300, 419] on input "checkbox" at bounding box center [297, 422] width 17 height 17
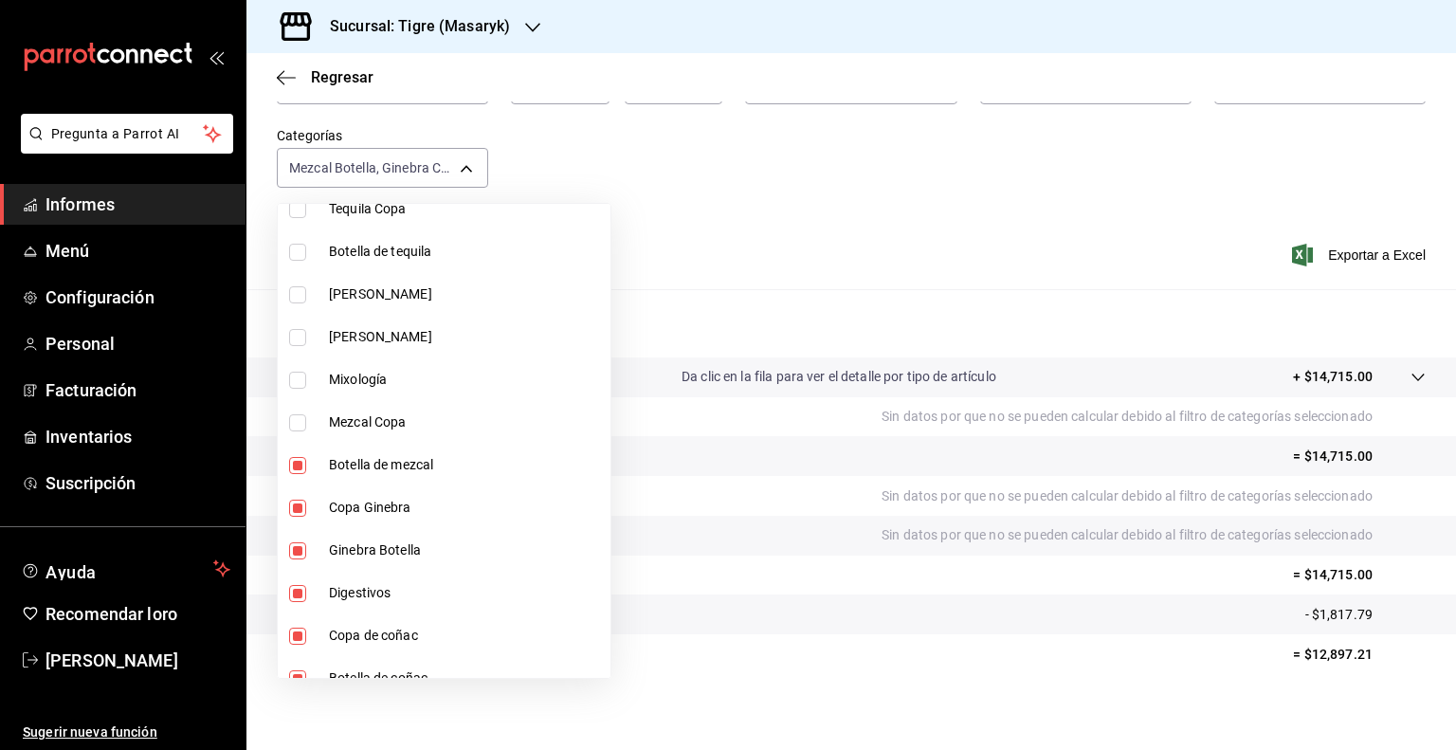
click at [300, 459] on input "checkbox" at bounding box center [297, 465] width 17 height 17
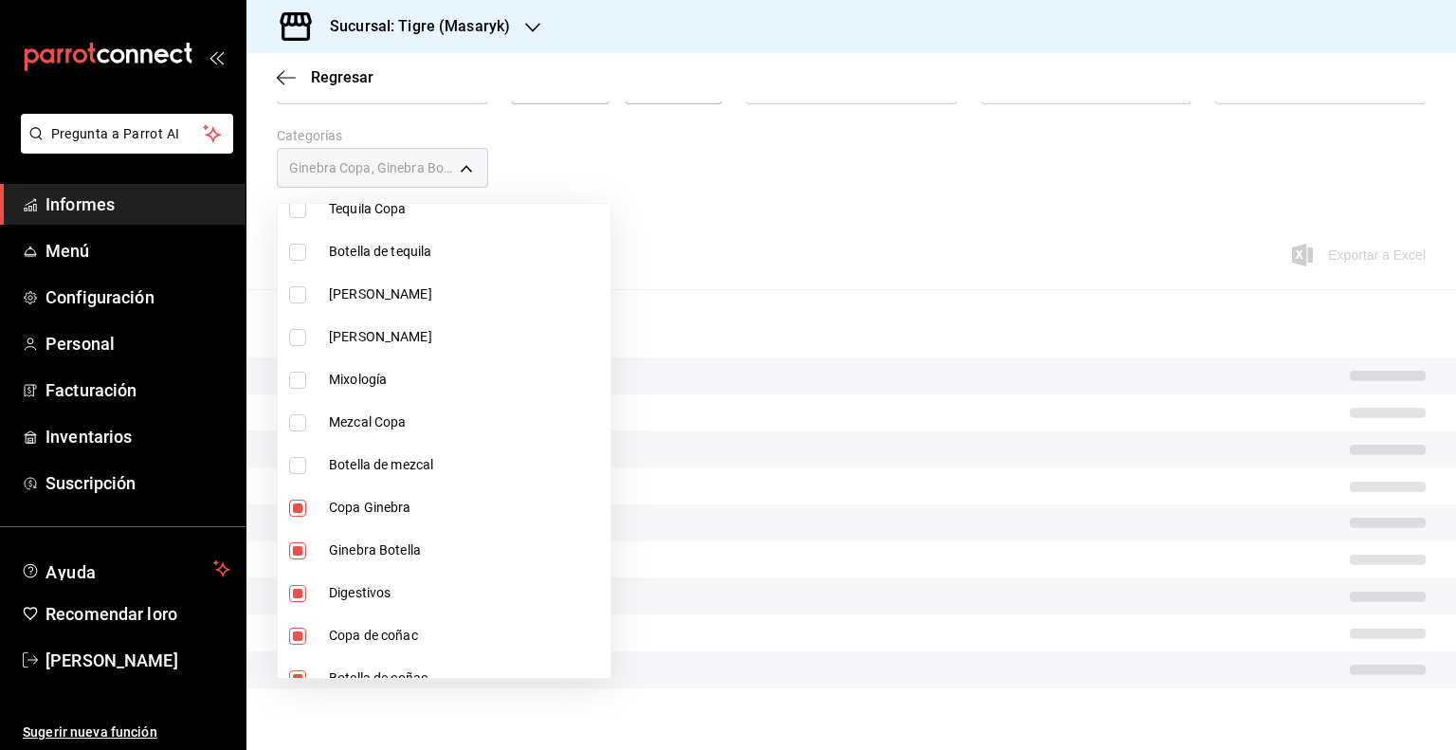
click at [301, 501] on input "checkbox" at bounding box center [297, 508] width 17 height 17
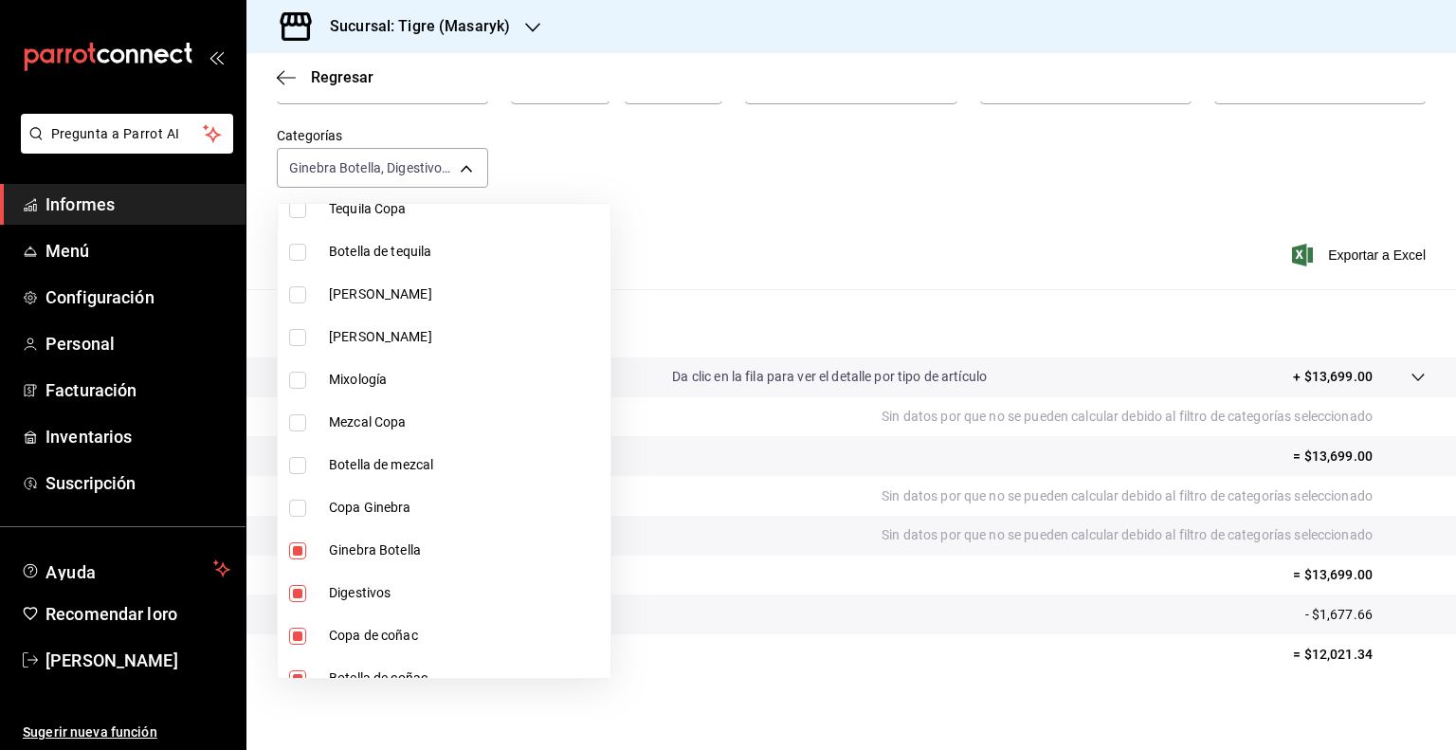
click at [300, 550] on input "checkbox" at bounding box center [297, 550] width 17 height 17
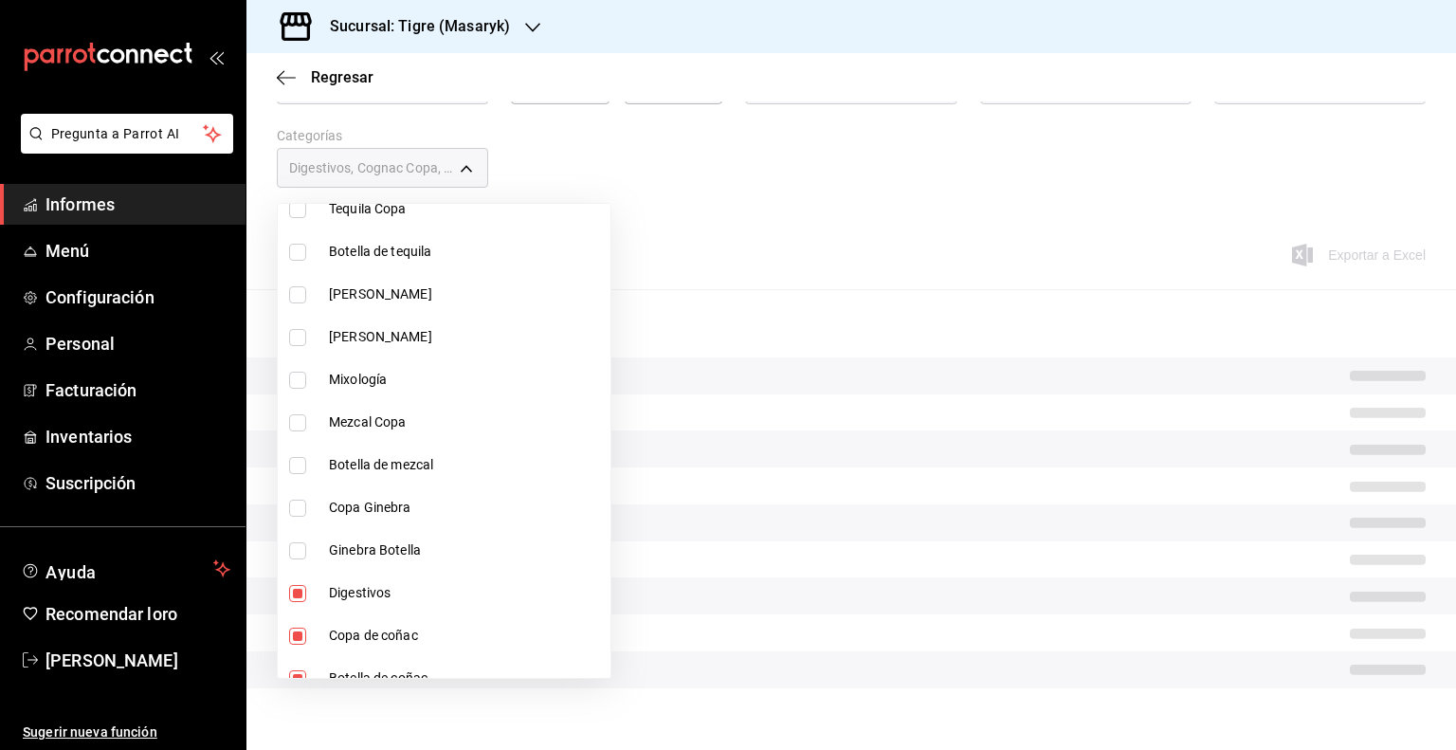
click at [296, 591] on input "checkbox" at bounding box center [297, 593] width 17 height 17
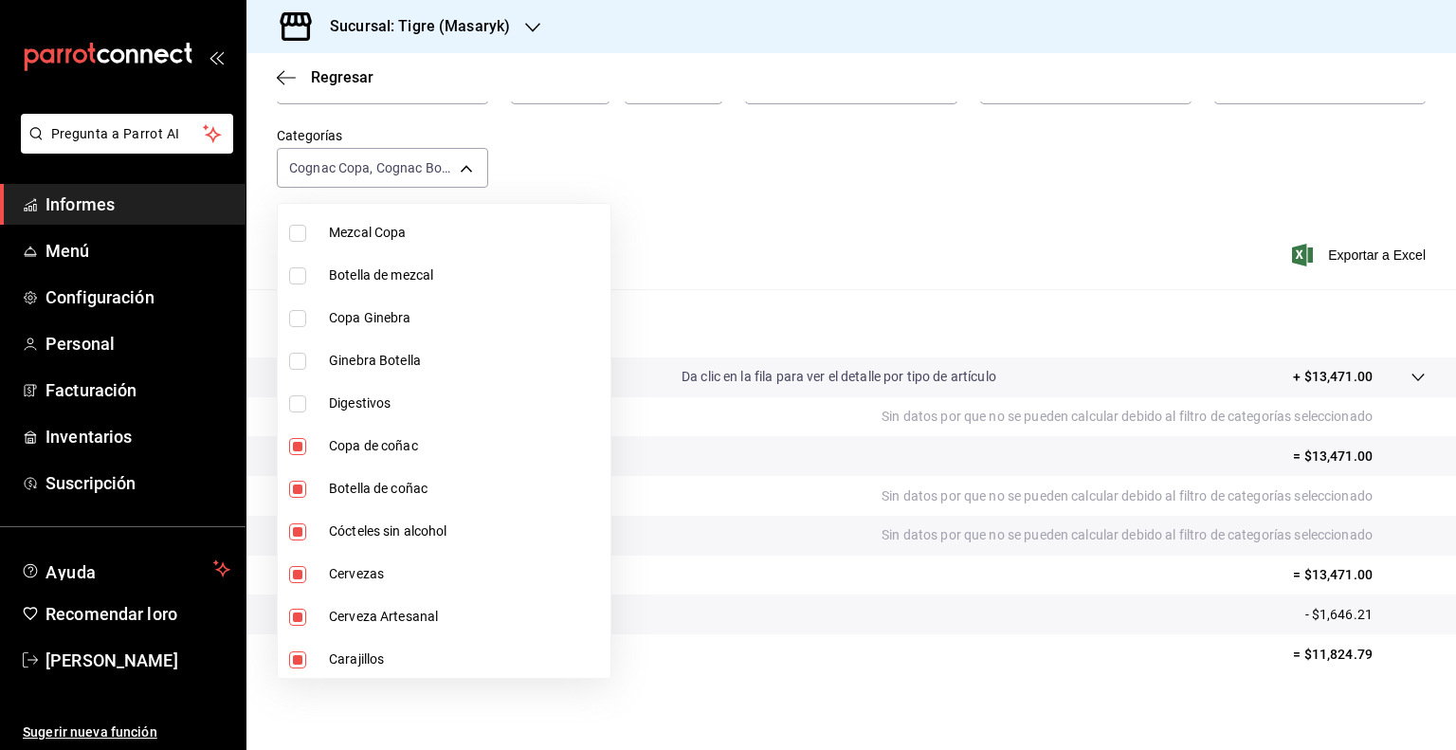
scroll to position [1061, 0]
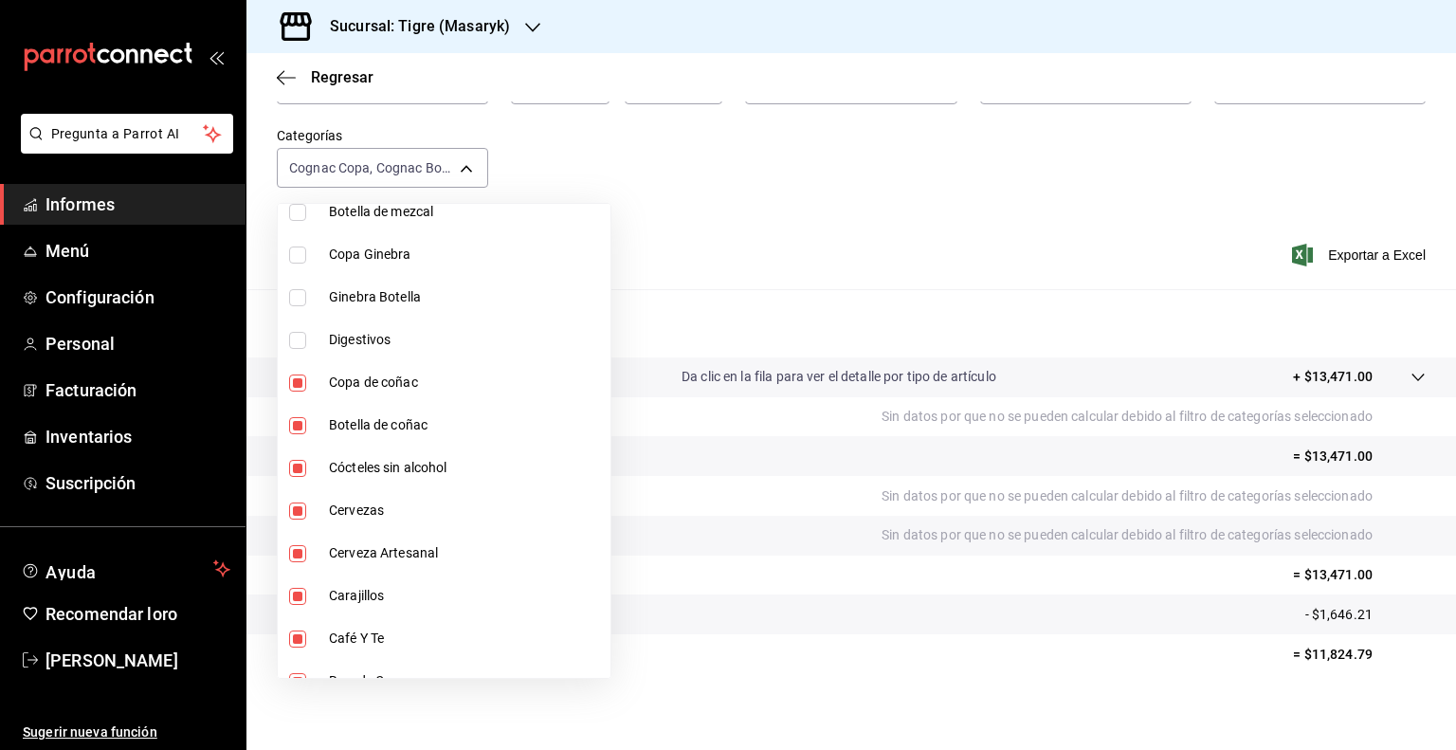
click at [295, 379] on input "checkbox" at bounding box center [297, 382] width 17 height 17
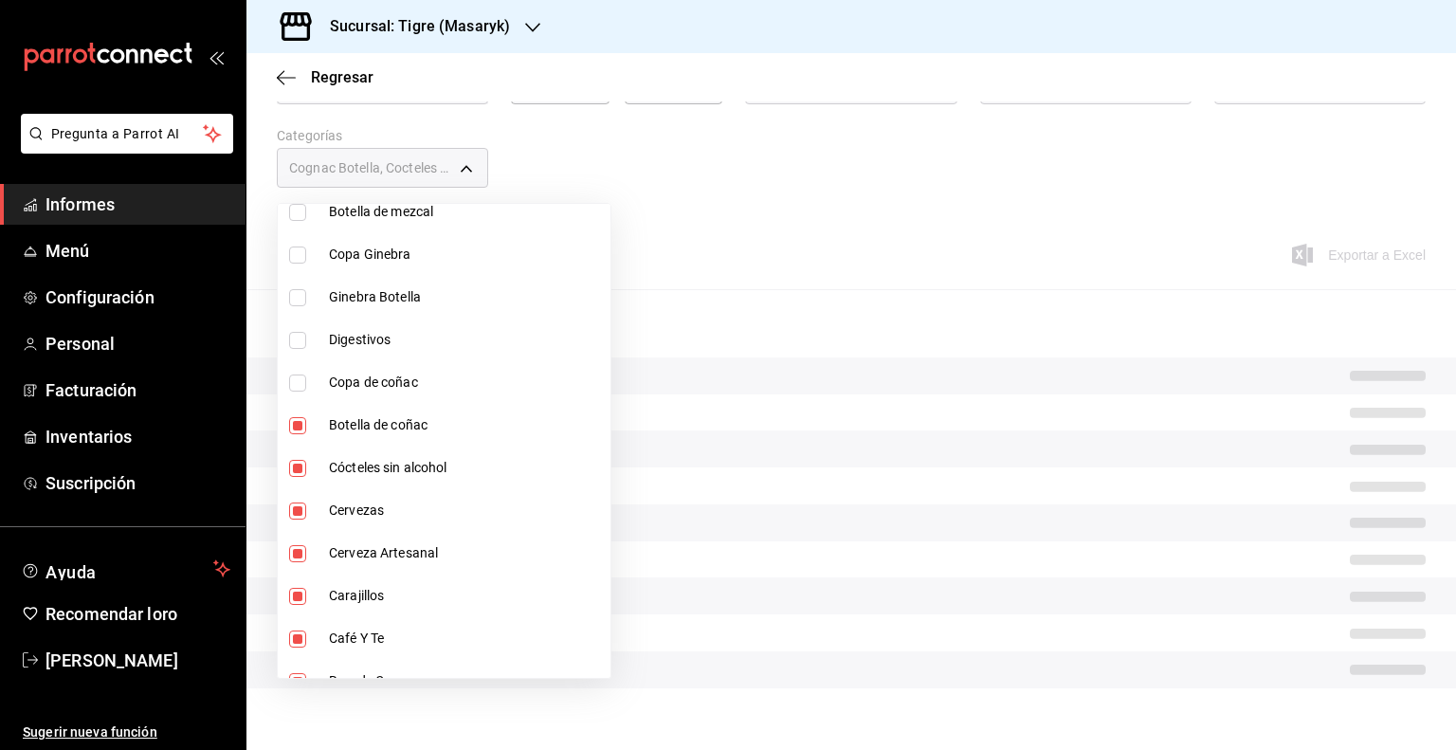
click at [297, 420] on input "checkbox" at bounding box center [297, 425] width 17 height 17
click at [300, 467] on input "checkbox" at bounding box center [297, 468] width 17 height 17
click at [299, 504] on input "checkbox" at bounding box center [297, 510] width 17 height 17
click at [299, 550] on input "checkbox" at bounding box center [297, 553] width 17 height 17
click at [299, 600] on input "checkbox" at bounding box center [297, 596] width 17 height 17
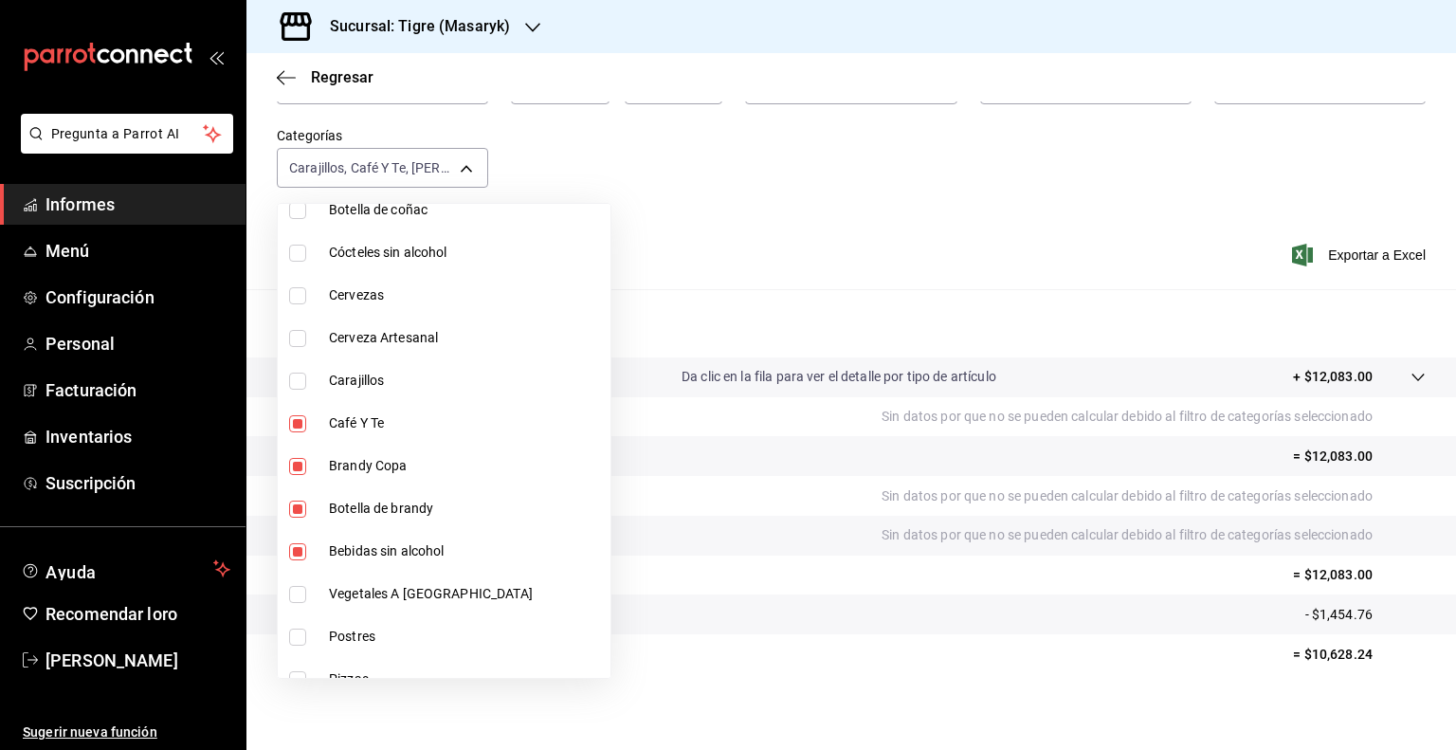
scroll to position [1339, 0]
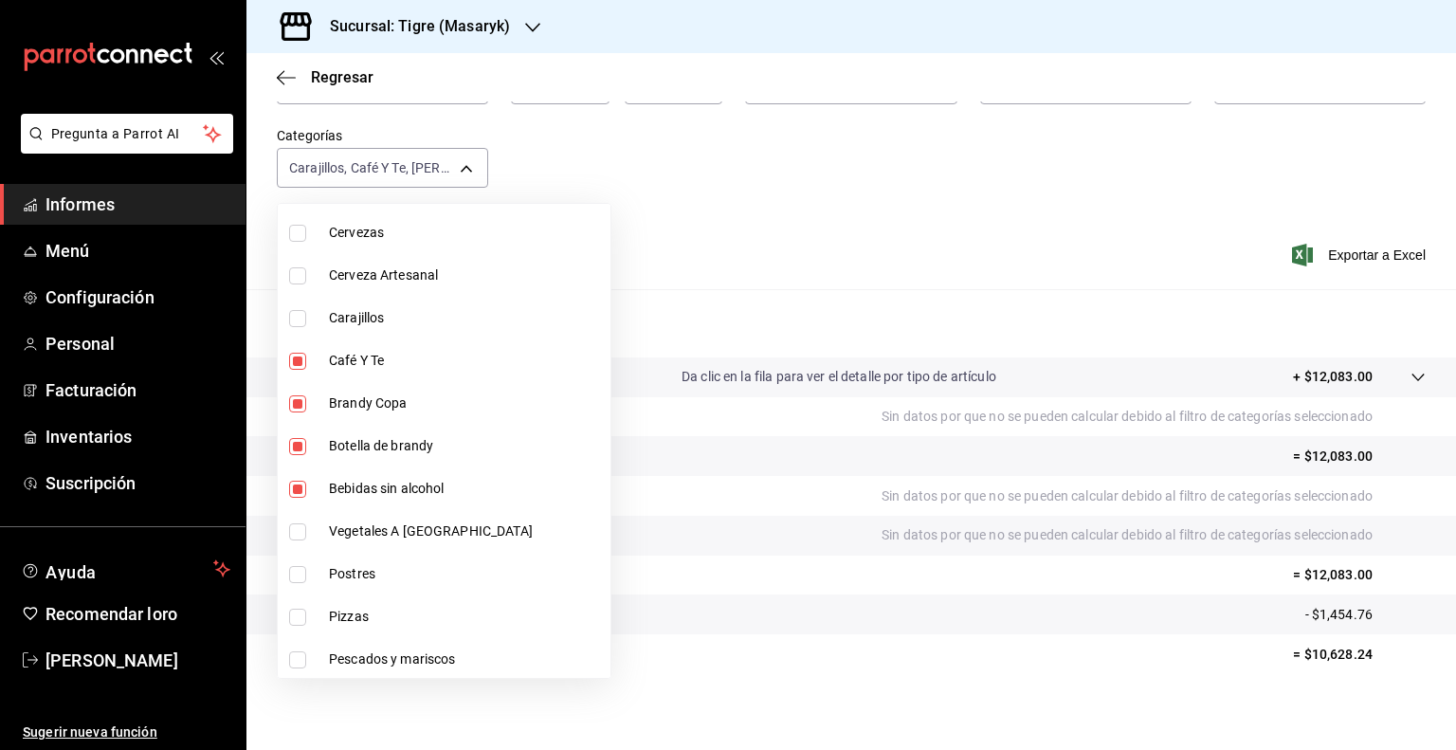
click at [299, 362] on input "checkbox" at bounding box center [297, 361] width 17 height 17
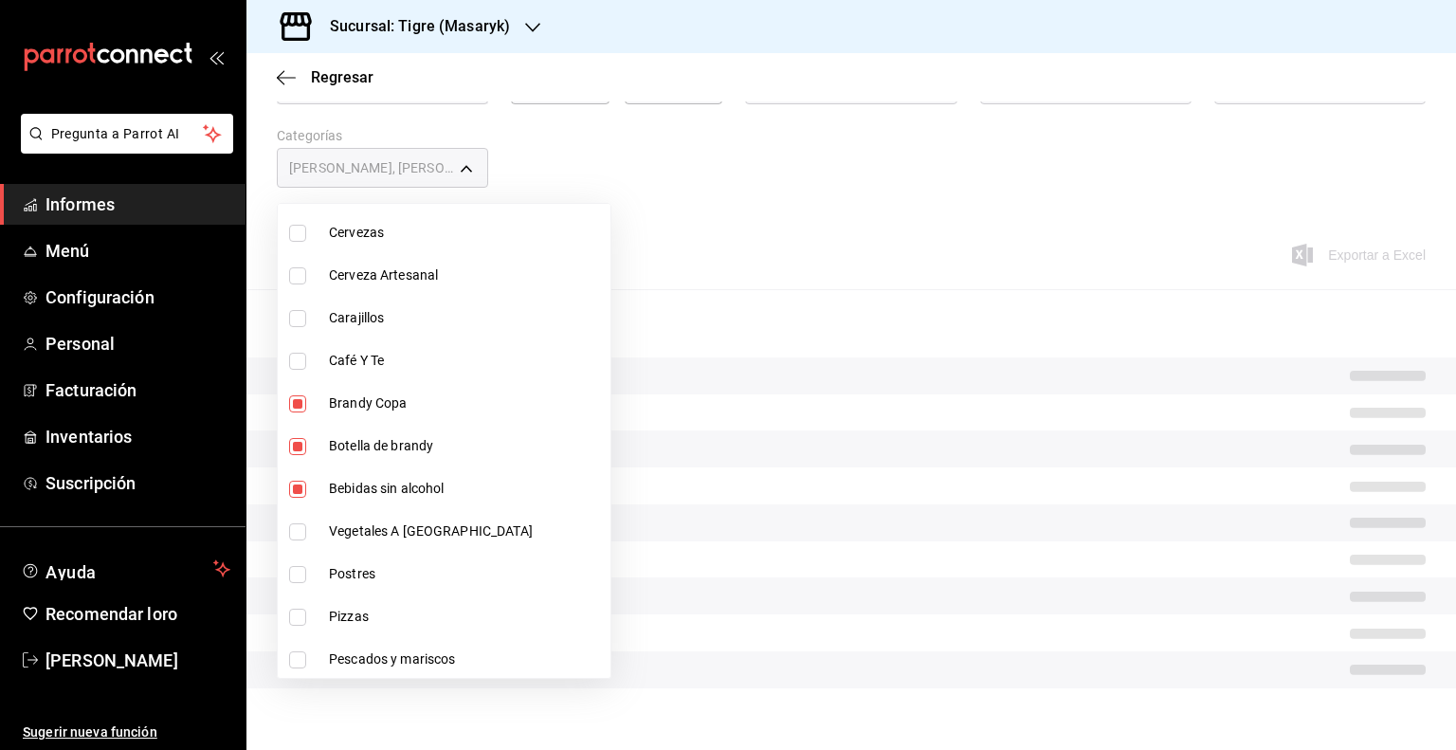
click at [295, 404] on input "checkbox" at bounding box center [297, 403] width 17 height 17
click at [298, 438] on input "checkbox" at bounding box center [297, 446] width 17 height 17
click at [298, 488] on input "checkbox" at bounding box center [297, 489] width 17 height 17
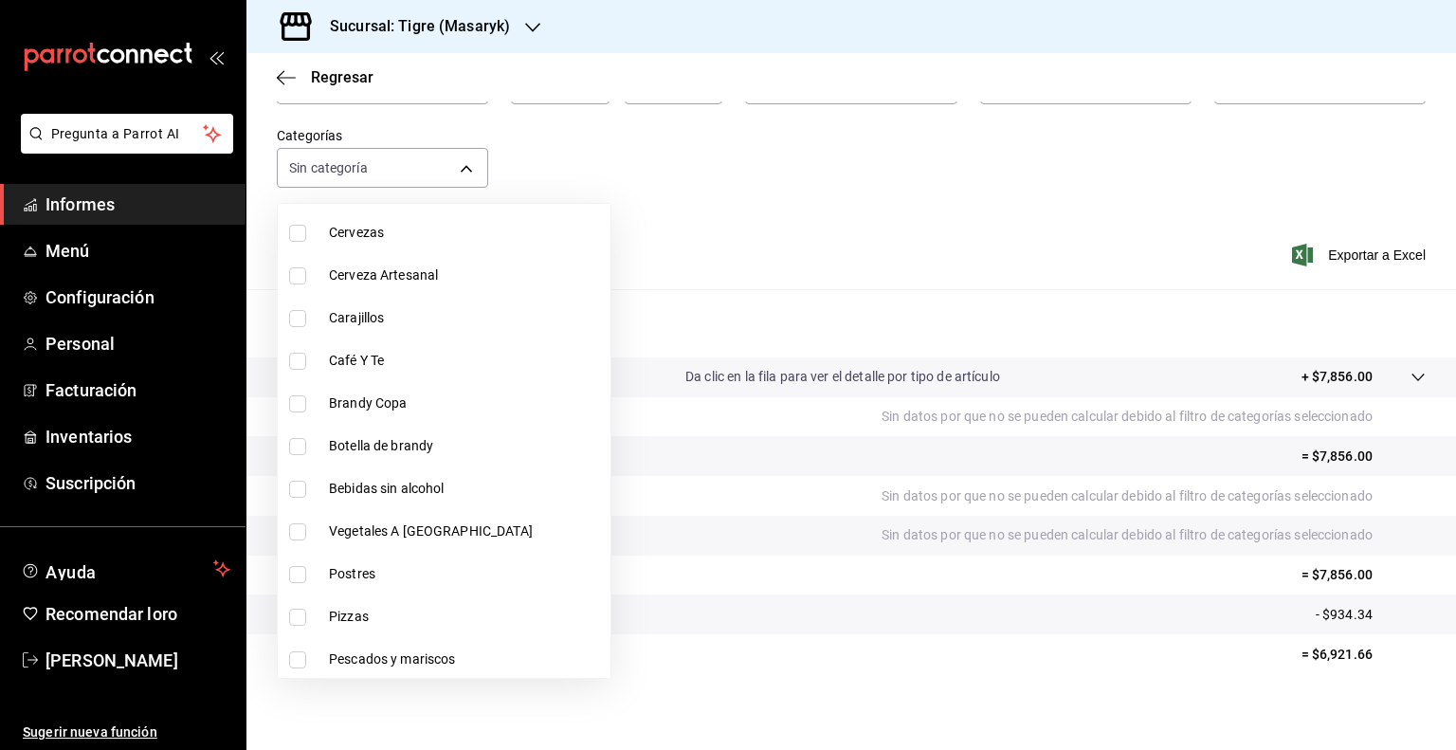
click at [299, 527] on input "checkbox" at bounding box center [297, 531] width 17 height 17
click at [296, 568] on input "checkbox" at bounding box center [297, 574] width 17 height 17
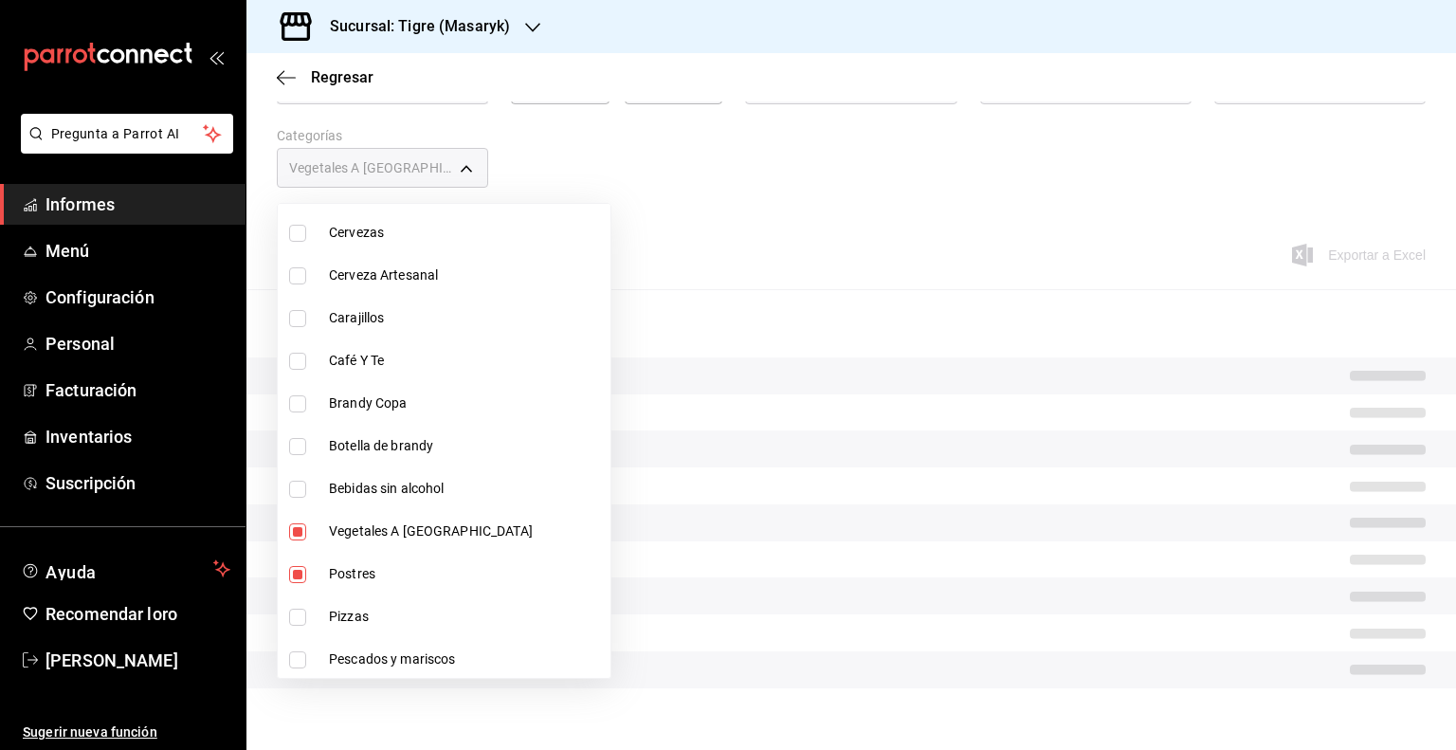
click at [297, 617] on input "checkbox" at bounding box center [297, 617] width 17 height 17
click at [300, 662] on input "checkbox" at bounding box center [297, 659] width 17 height 17
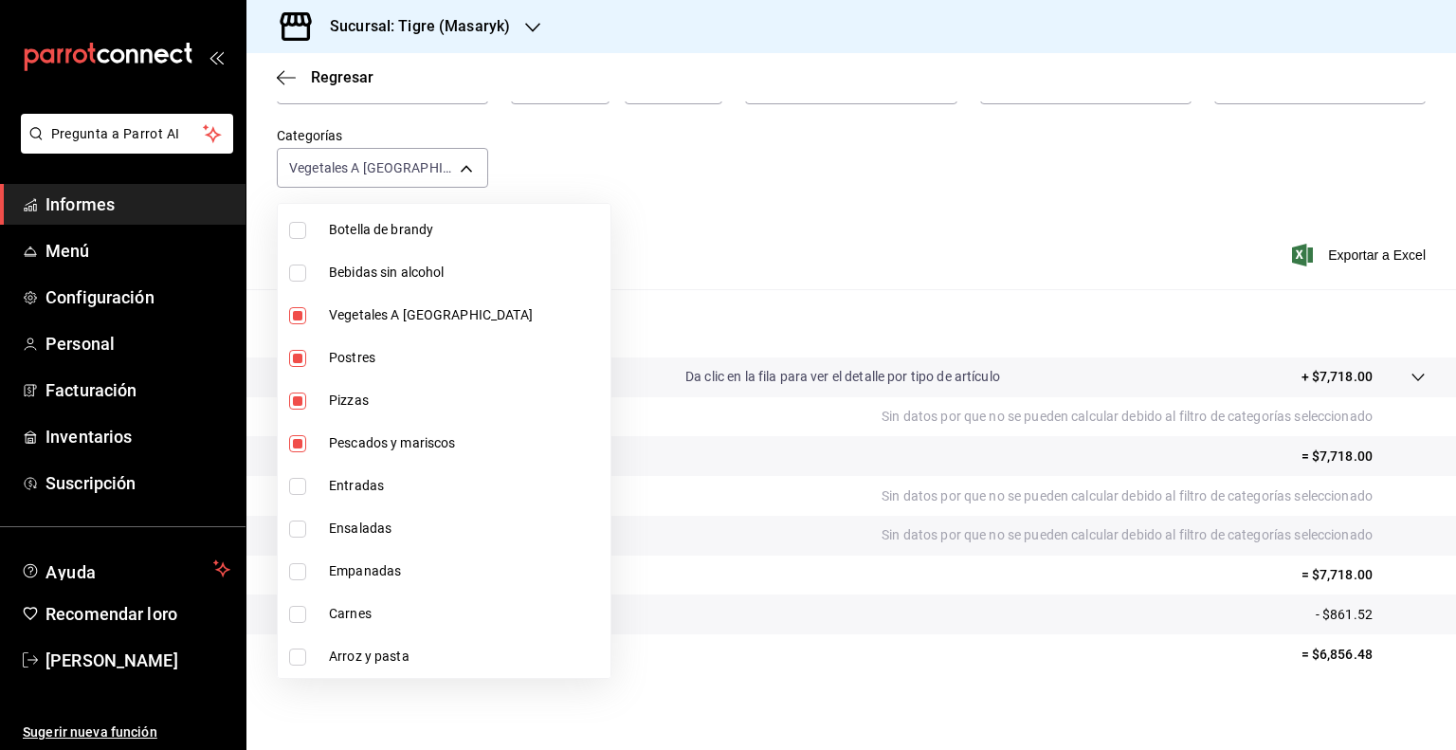
scroll to position [1596, 0]
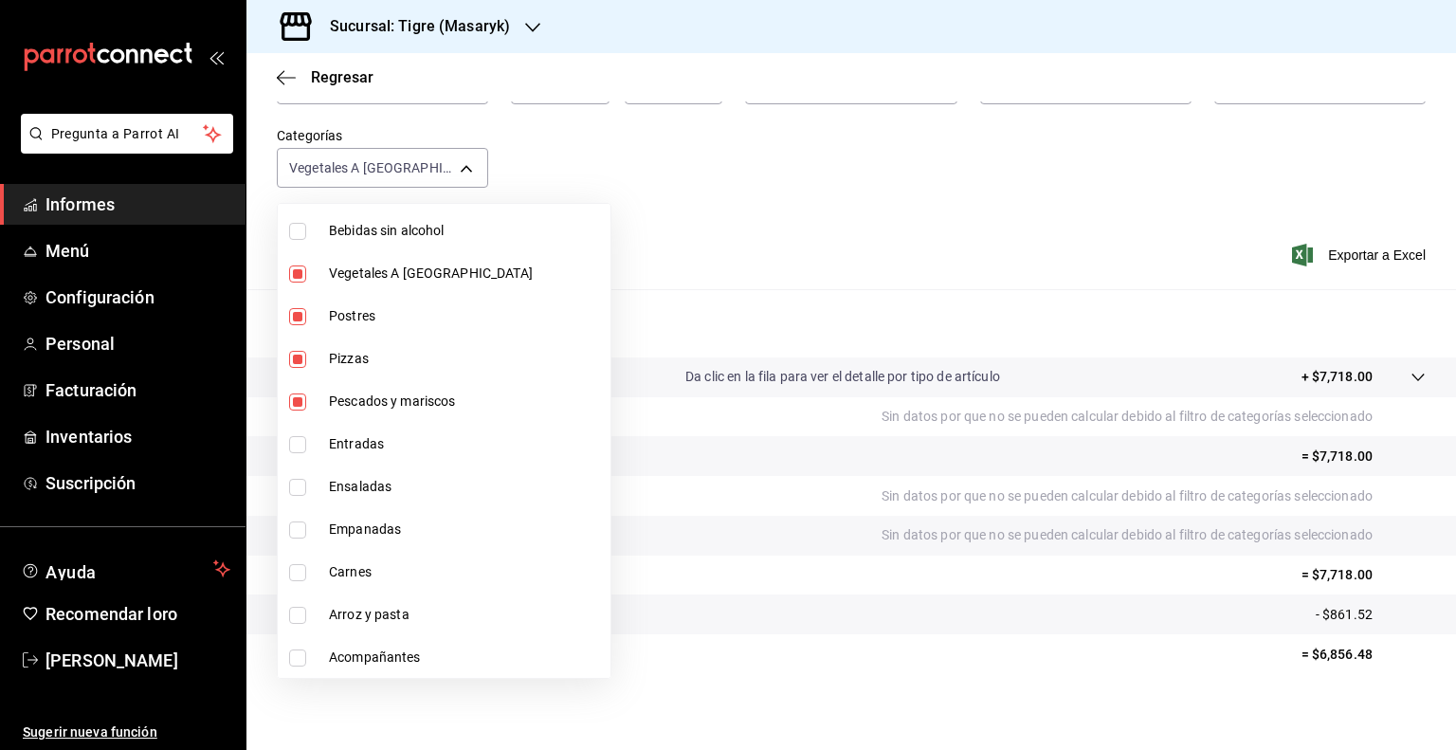
click at [298, 436] on input "checkbox" at bounding box center [297, 444] width 17 height 17
click at [297, 485] on input "checkbox" at bounding box center [297, 487] width 17 height 17
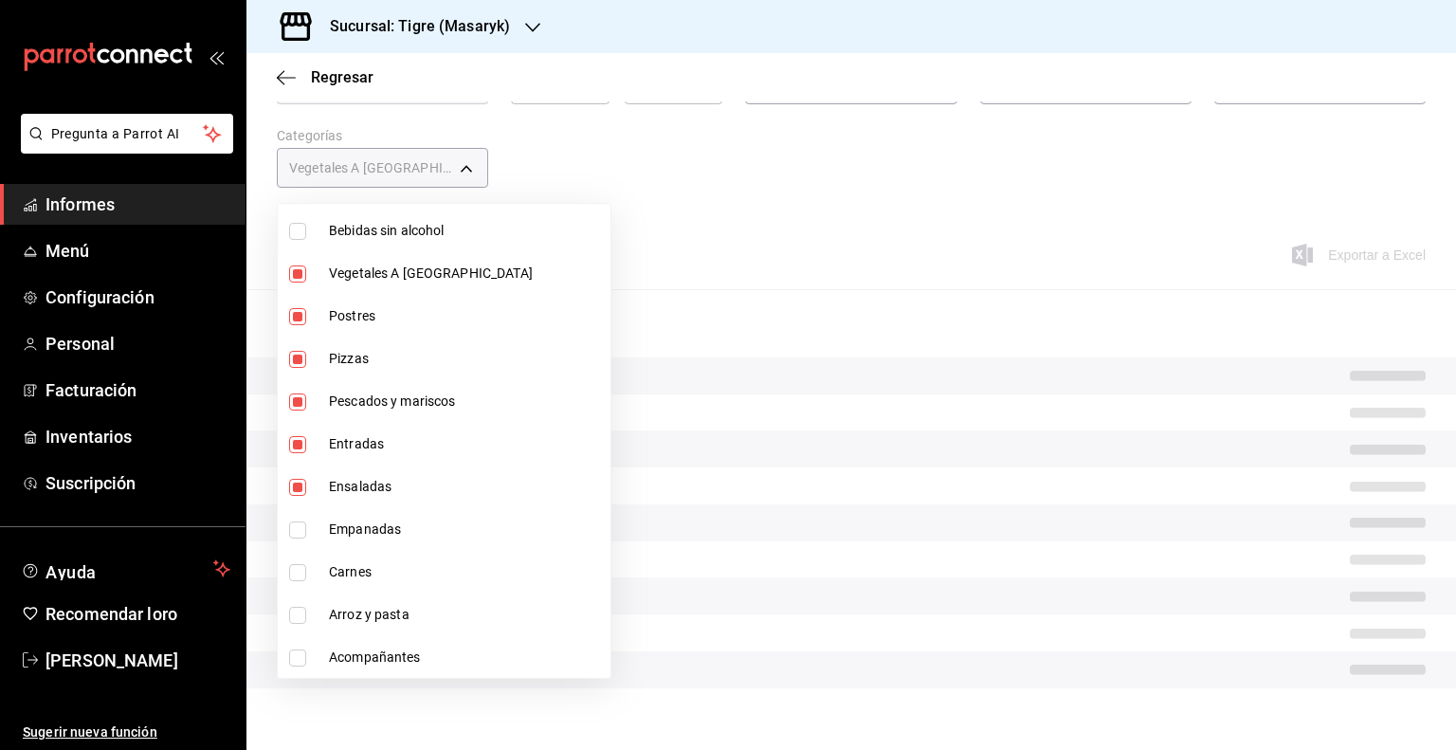
click at [296, 526] on input "checkbox" at bounding box center [297, 529] width 17 height 17
click at [300, 565] on input "checkbox" at bounding box center [297, 572] width 17 height 17
click at [300, 601] on li "Arroz y pasta" at bounding box center [444, 614] width 333 height 43
click at [296, 659] on input "checkbox" at bounding box center [297, 657] width 17 height 17
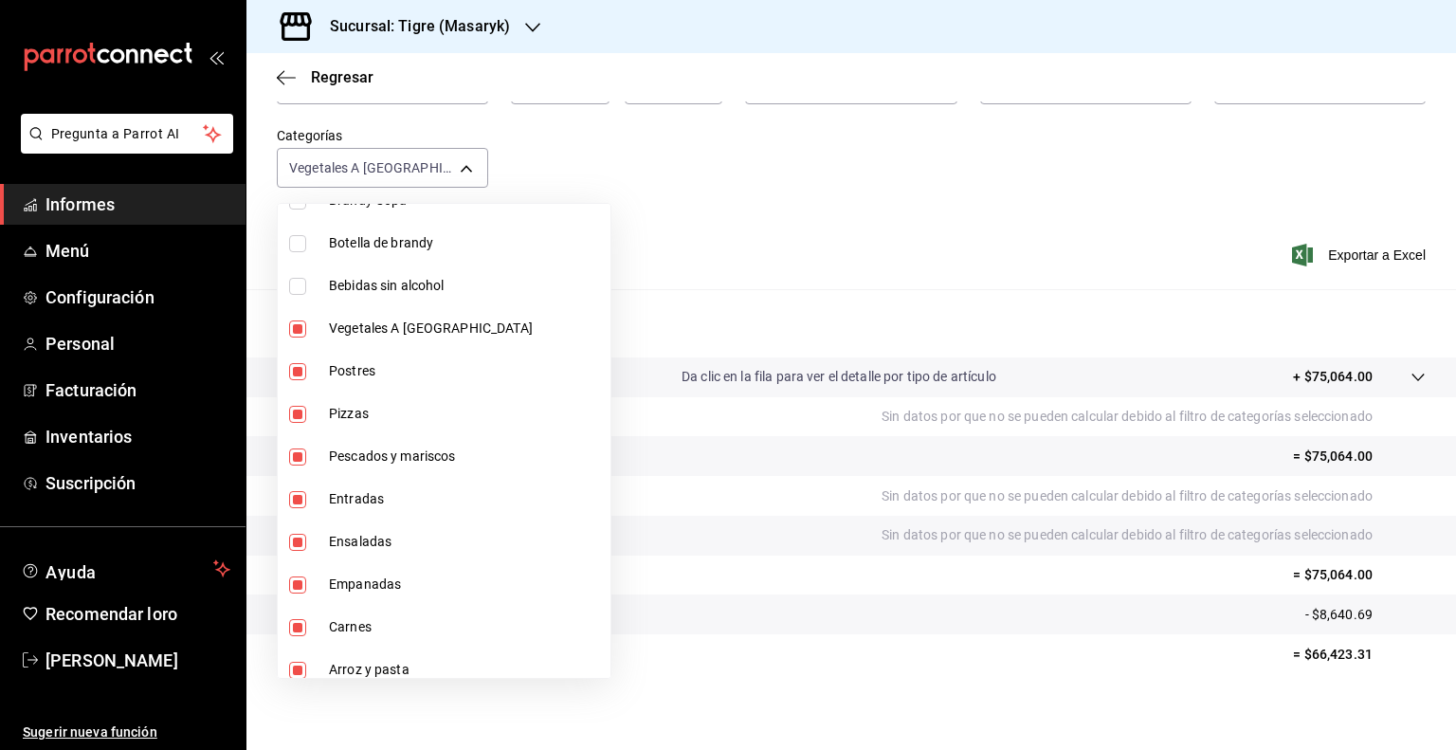
scroll to position [1596, 0]
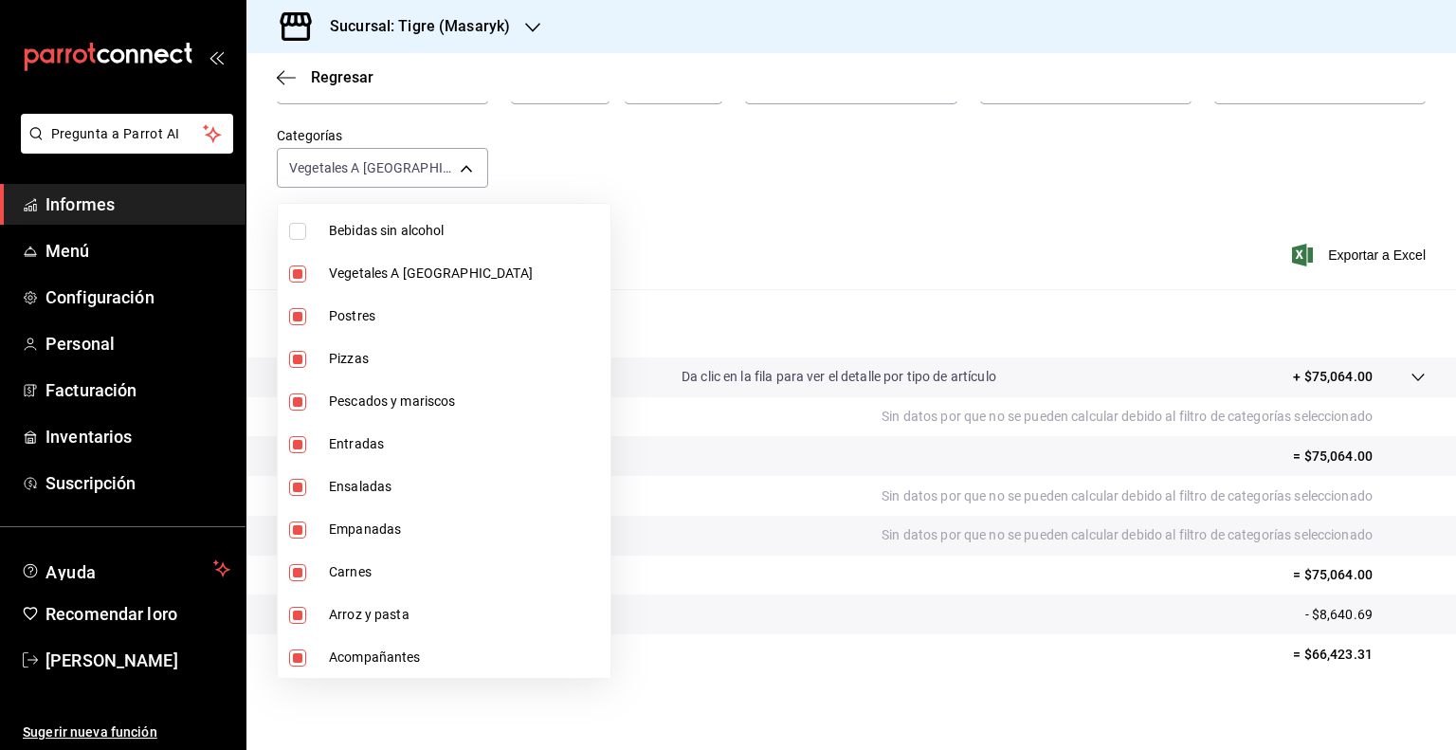
click at [297, 280] on input "checkbox" at bounding box center [297, 273] width 17 height 17
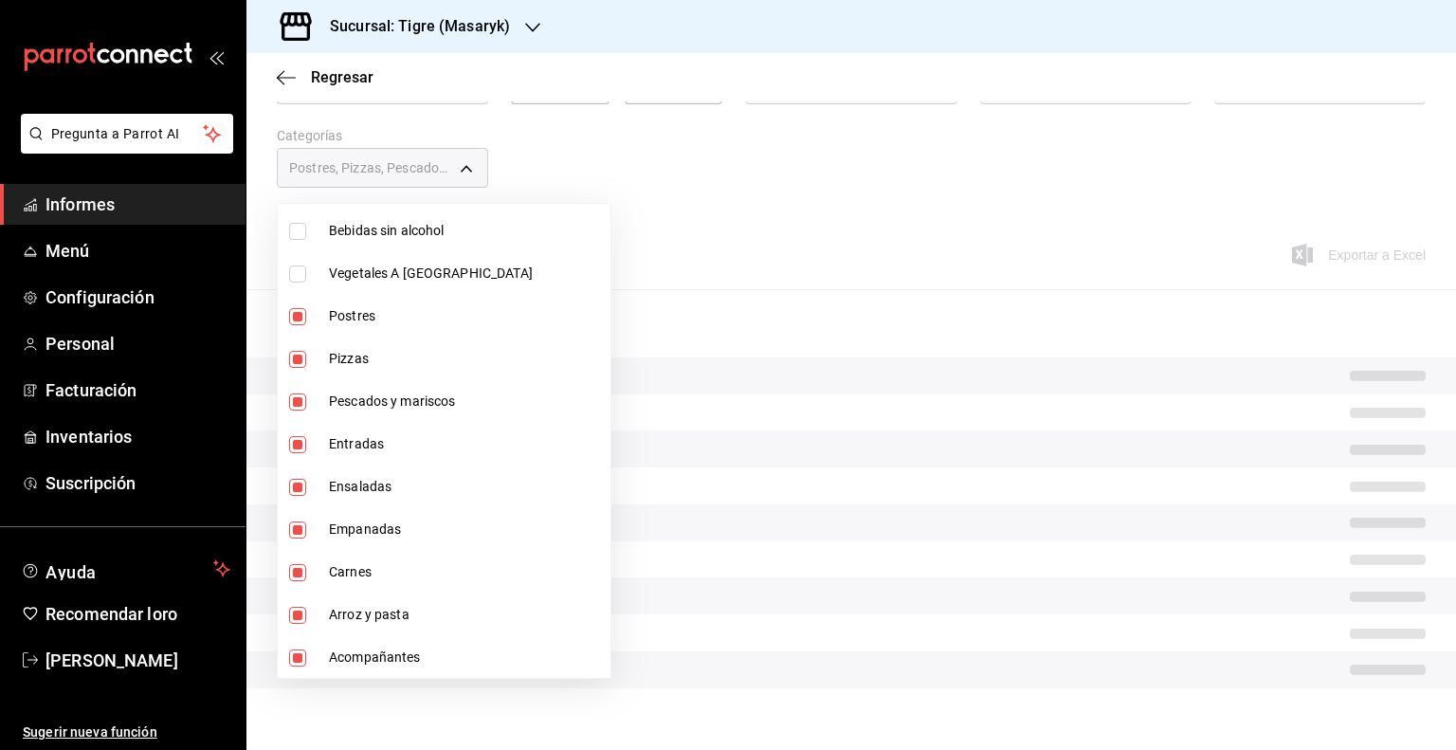
click at [297, 313] on input "checkbox" at bounding box center [297, 316] width 17 height 17
click at [300, 352] on input "checkbox" at bounding box center [297, 359] width 17 height 17
click at [300, 396] on input "checkbox" at bounding box center [297, 401] width 17 height 17
click at [296, 441] on input "checkbox" at bounding box center [297, 444] width 17 height 17
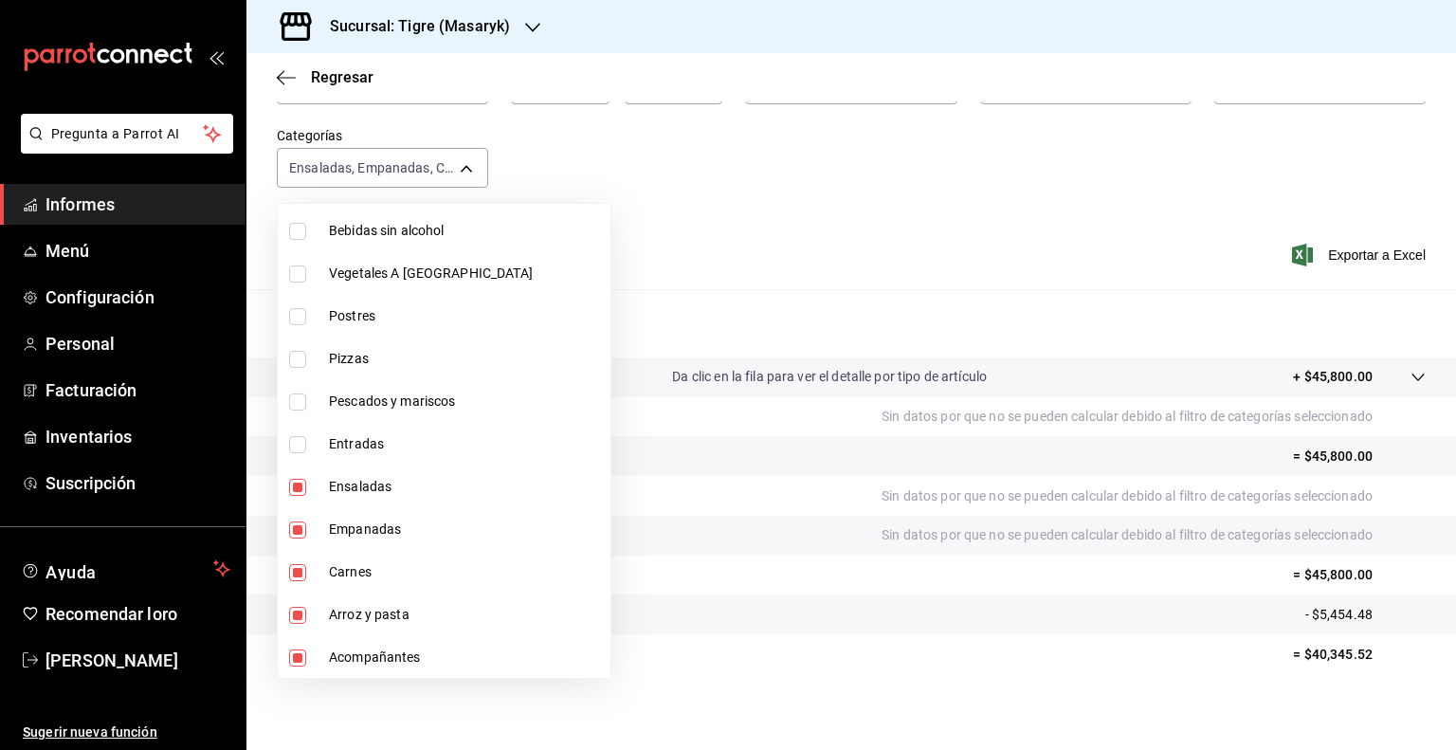
click at [300, 483] on input "checkbox" at bounding box center [297, 487] width 17 height 17
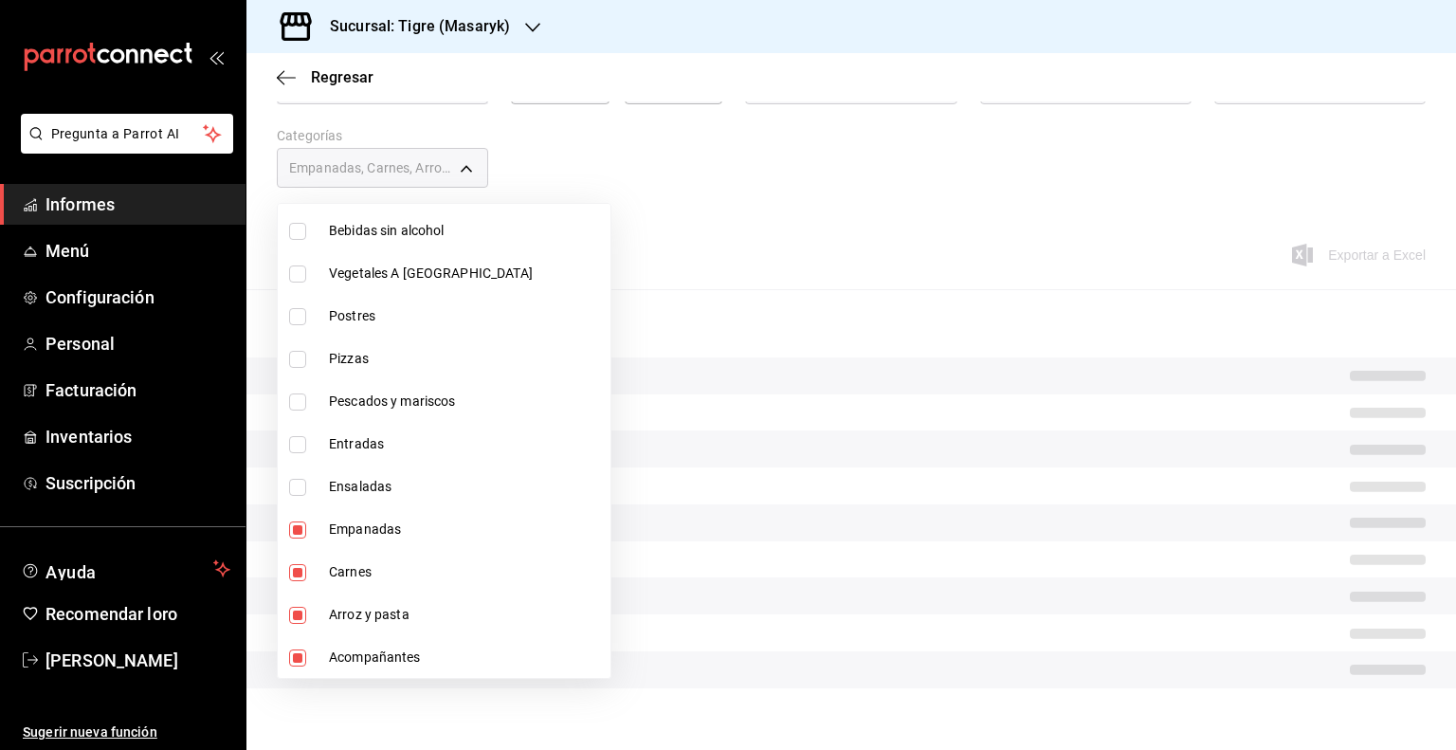
click at [296, 530] on input "checkbox" at bounding box center [297, 529] width 17 height 17
click at [300, 574] on input "checkbox" at bounding box center [297, 572] width 17 height 17
click at [301, 609] on input "checkbox" at bounding box center [297, 615] width 17 height 17
click at [299, 650] on input "checkbox" at bounding box center [297, 657] width 17 height 17
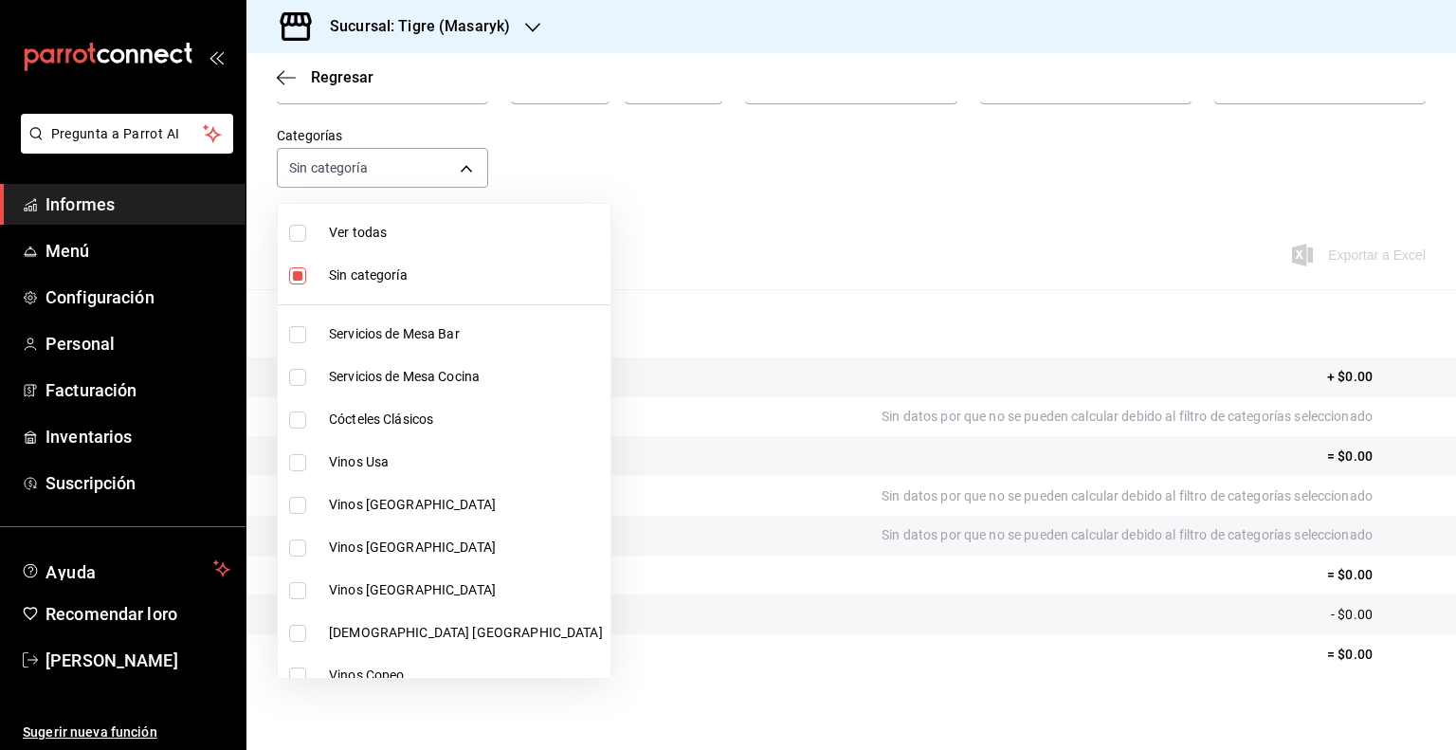
click at [303, 458] on input "checkbox" at bounding box center [297, 462] width 17 height 17
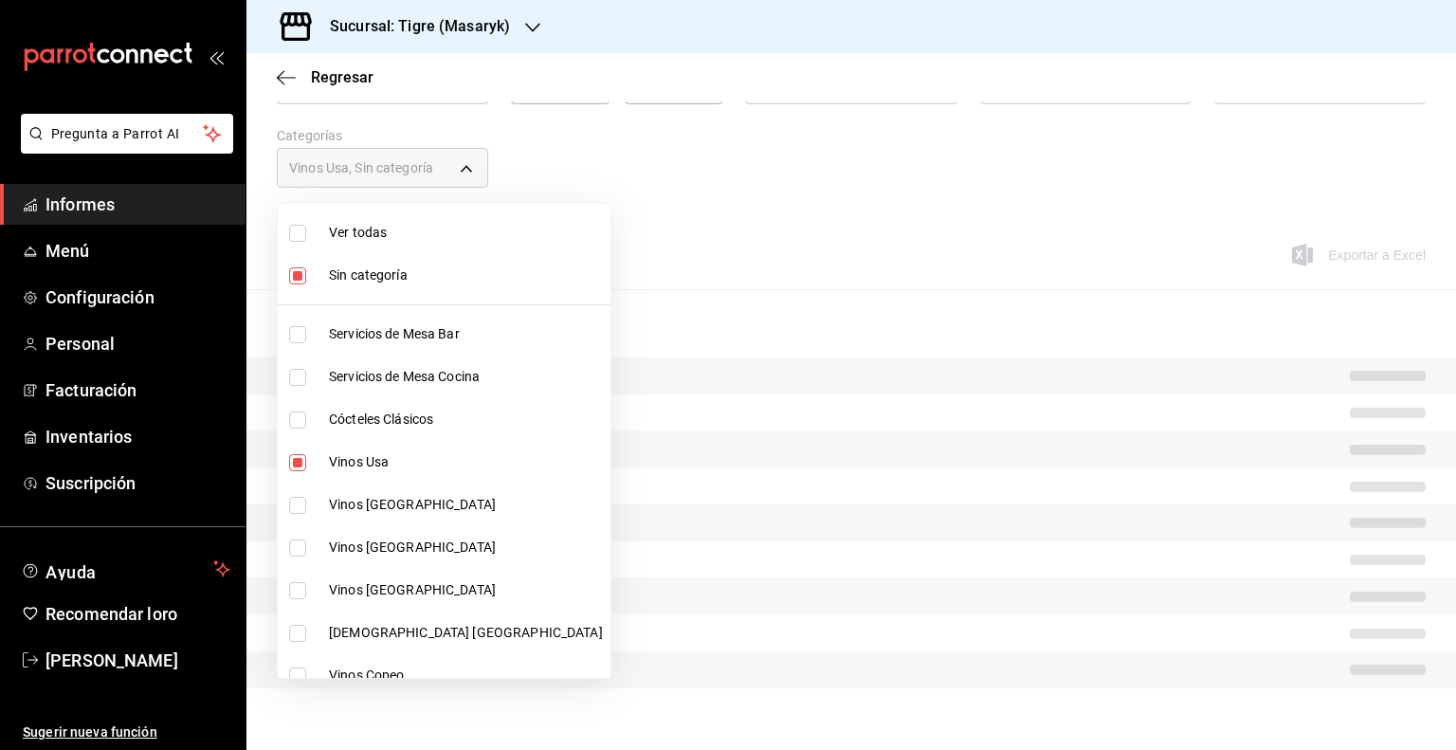
click at [293, 503] on input "checkbox" at bounding box center [297, 505] width 17 height 17
click at [296, 549] on input "checkbox" at bounding box center [297, 547] width 17 height 17
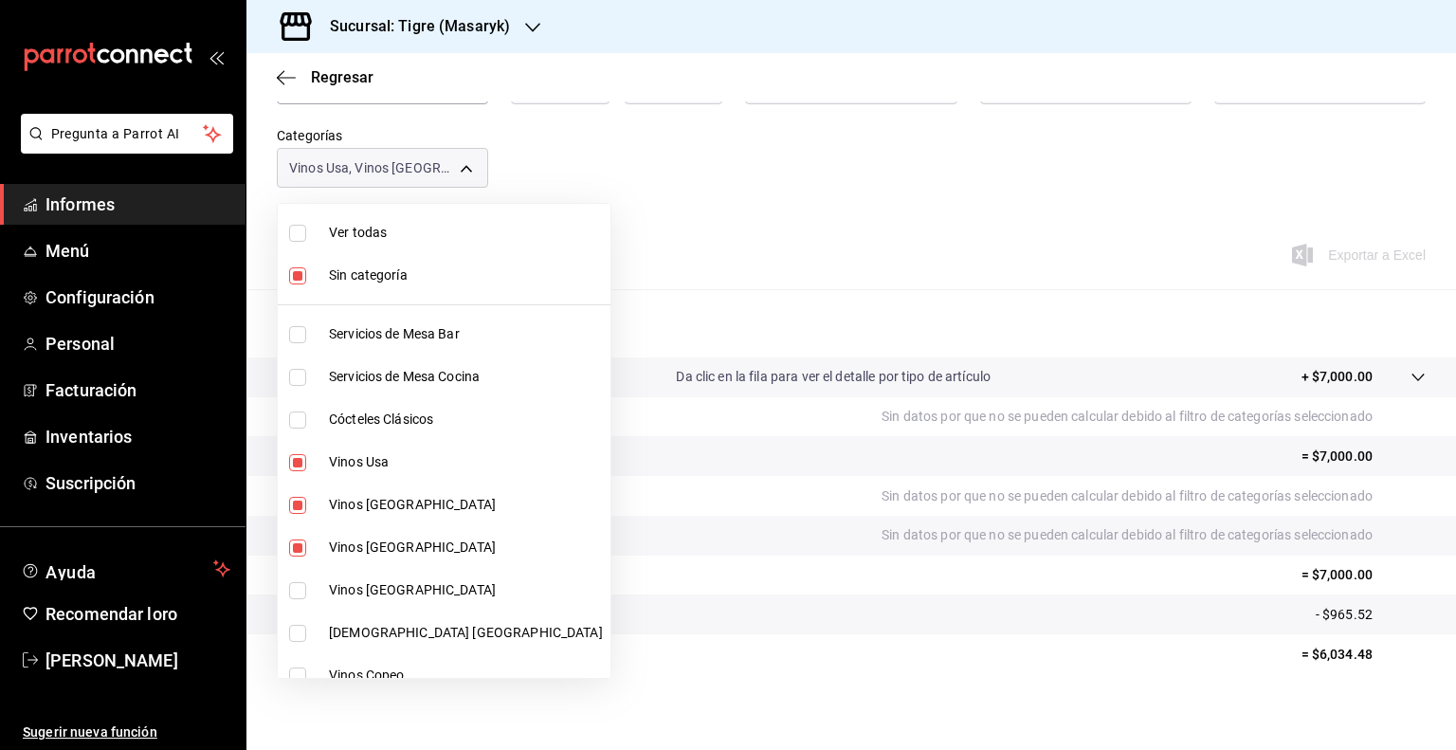
click at [301, 594] on input "checkbox" at bounding box center [297, 590] width 17 height 17
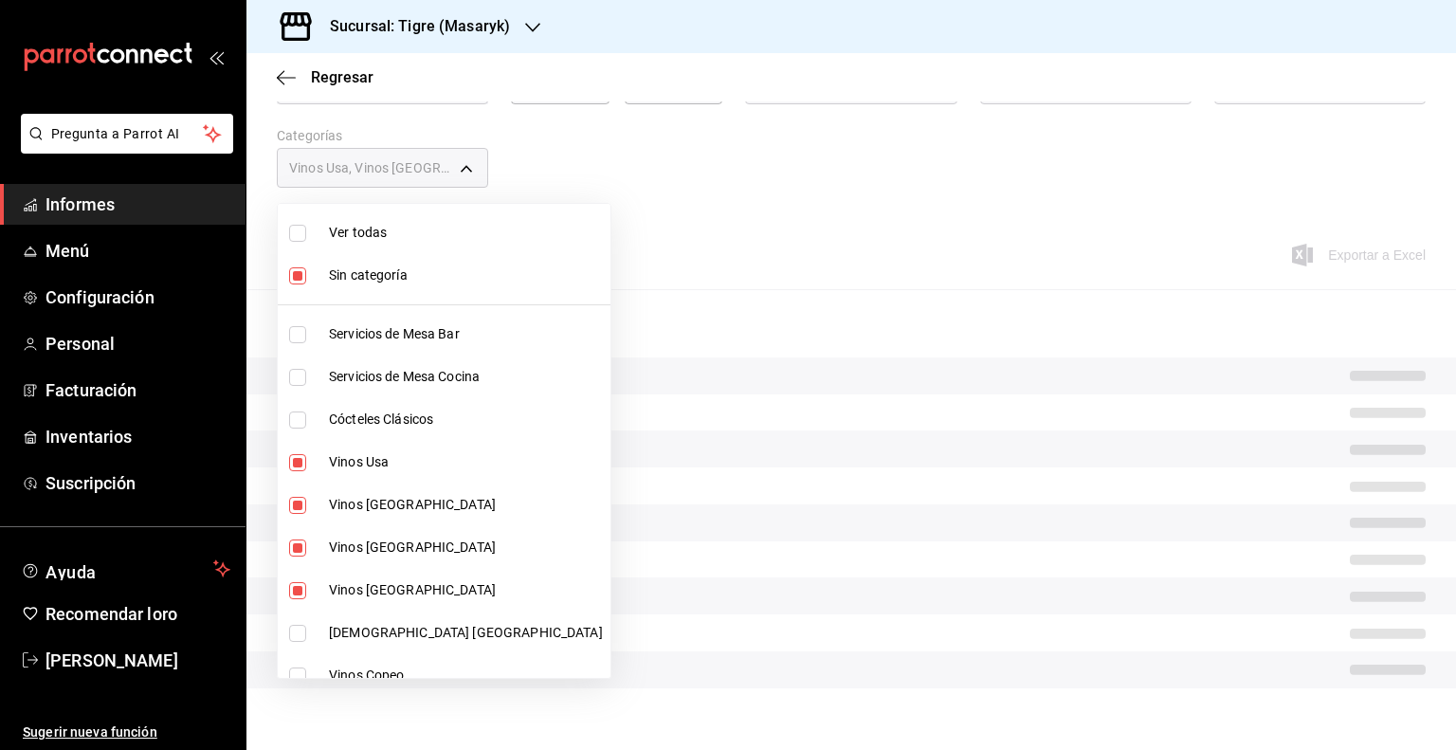
click at [295, 636] on input "checkbox" at bounding box center [297, 633] width 17 height 17
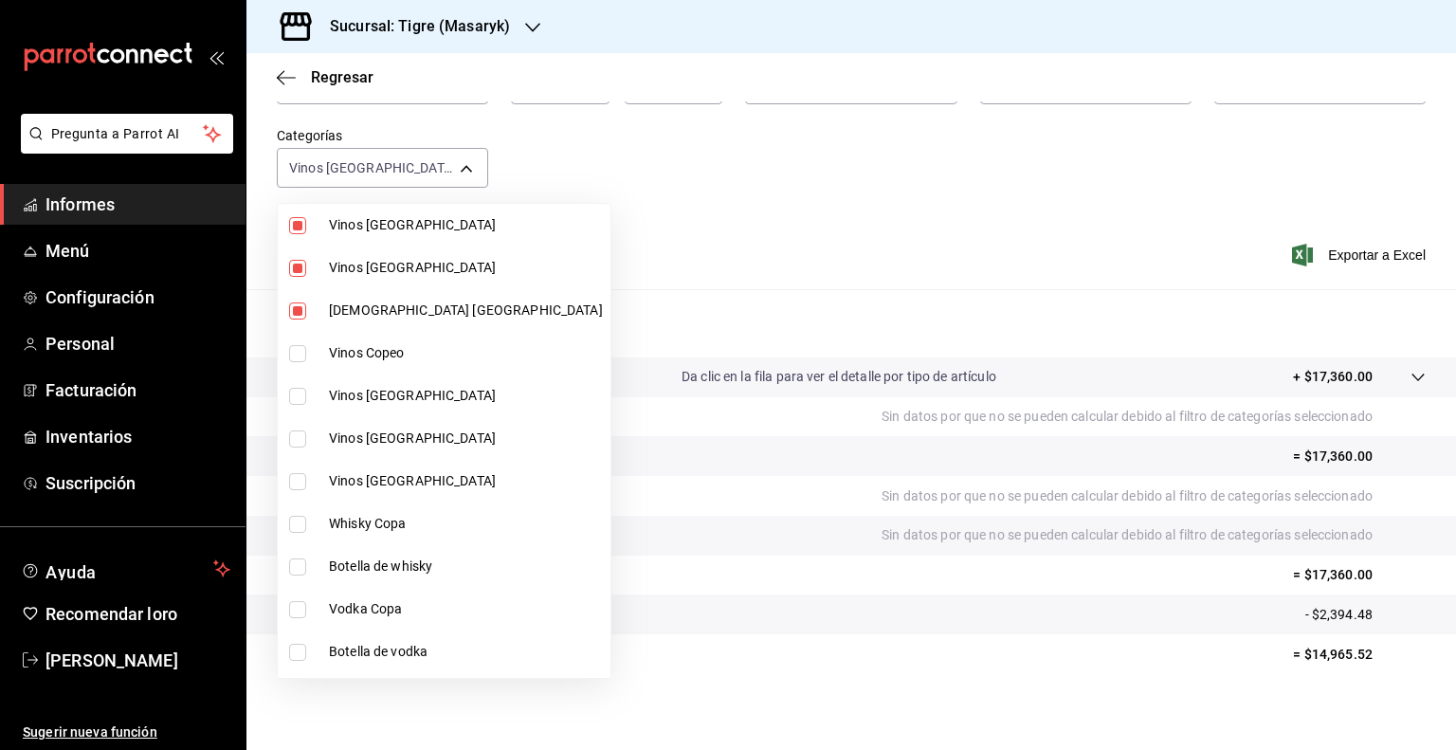
scroll to position [341, 0]
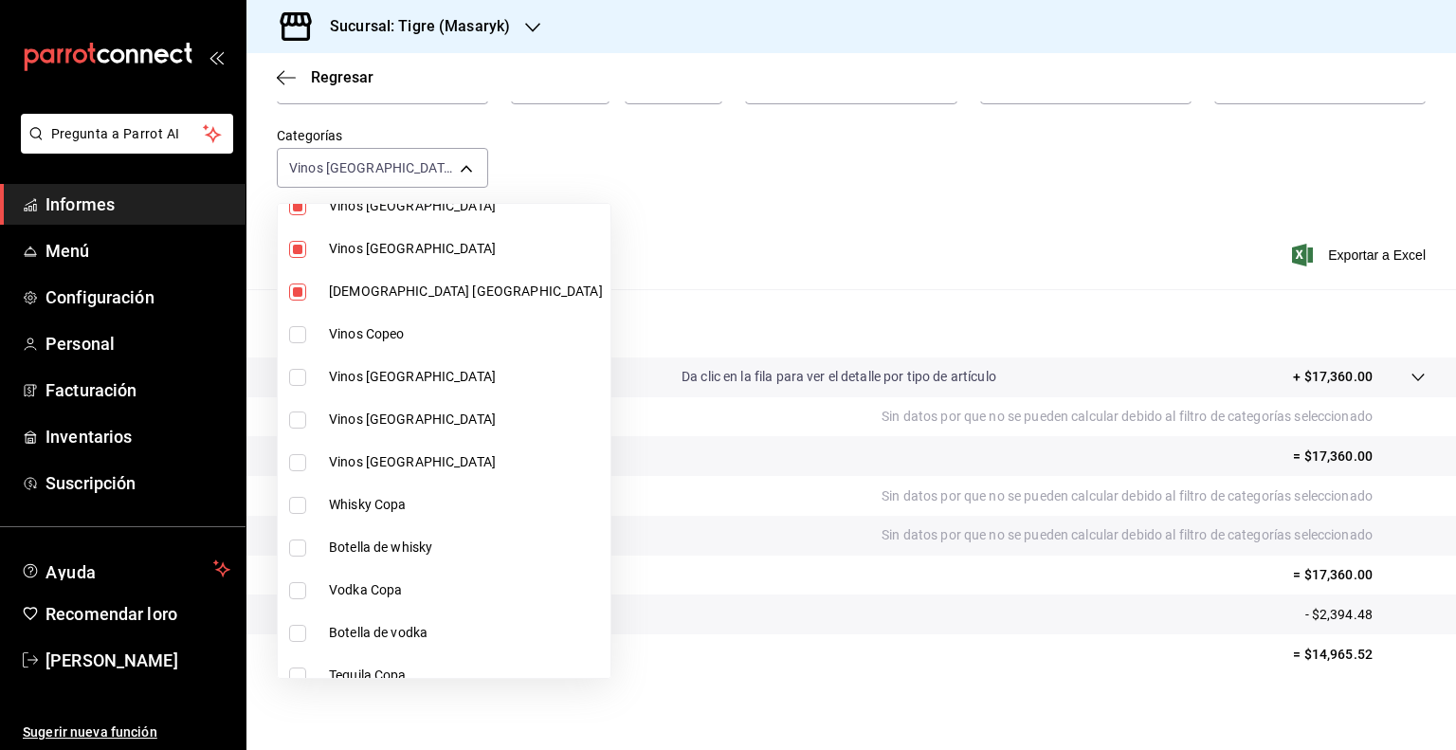
click at [286, 336] on li "Vinos Copeo" at bounding box center [444, 334] width 333 height 43
click at [297, 374] on input "checkbox" at bounding box center [297, 377] width 17 height 17
click at [297, 420] on input "checkbox" at bounding box center [297, 419] width 17 height 17
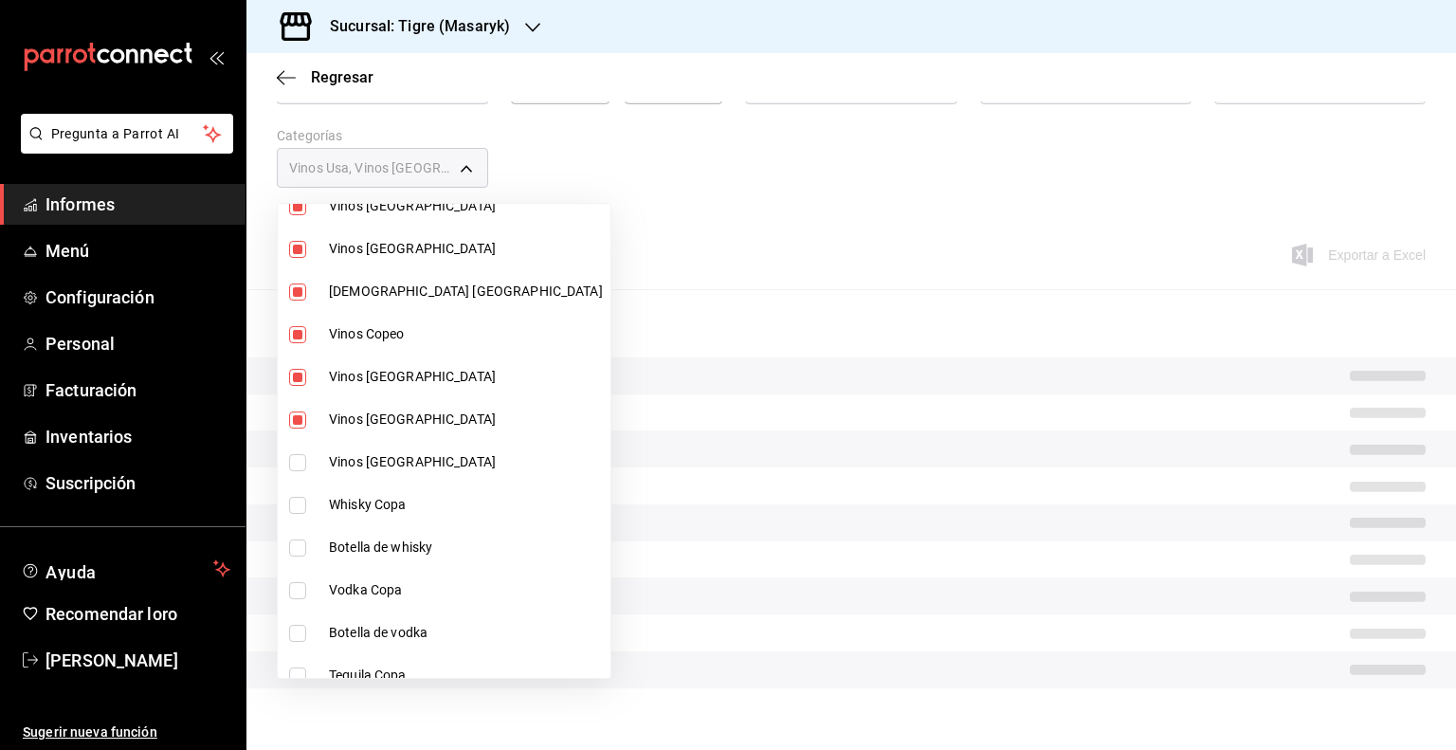
click at [301, 458] on input "checkbox" at bounding box center [297, 462] width 17 height 17
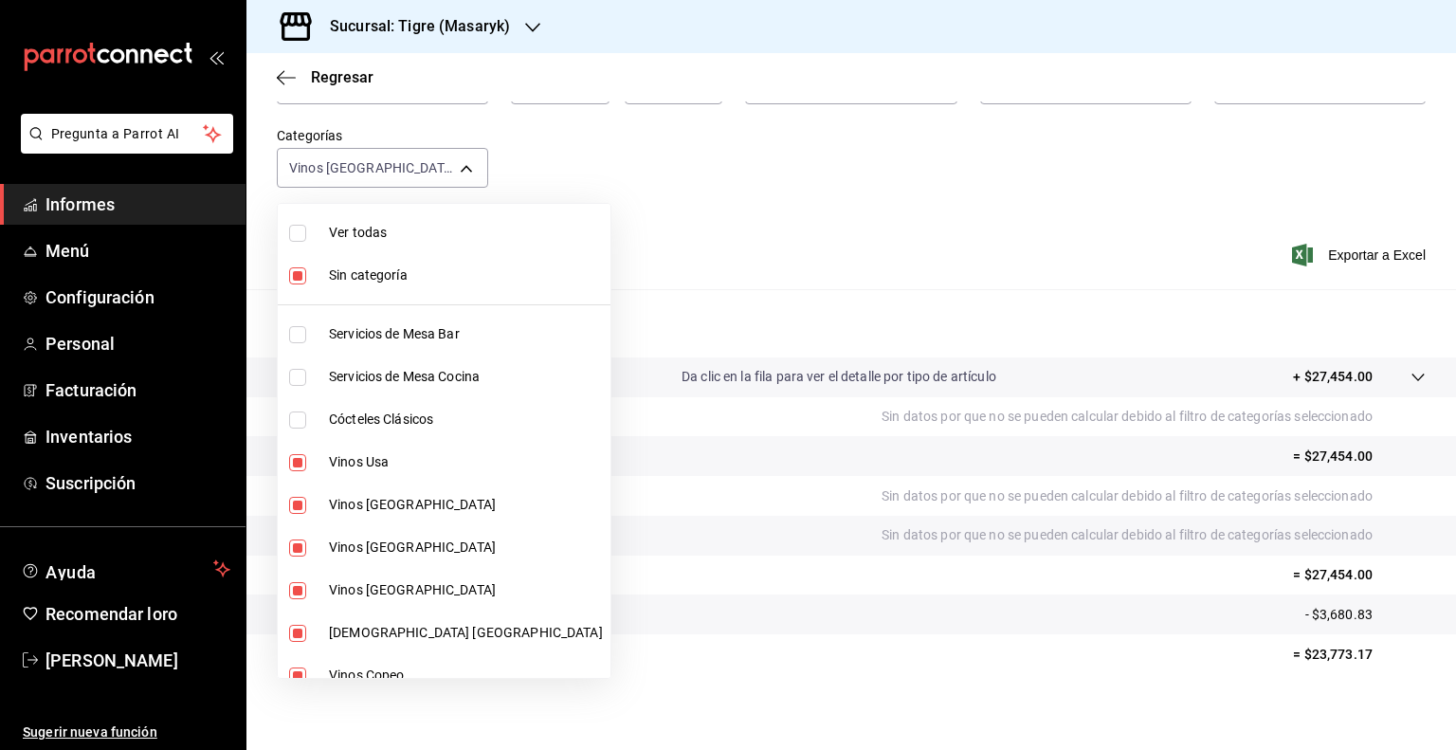
click at [304, 274] on input "checkbox" at bounding box center [297, 275] width 17 height 17
click at [310, 227] on label at bounding box center [301, 233] width 25 height 17
click at [306, 227] on input "checkbox" at bounding box center [297, 233] width 17 height 17
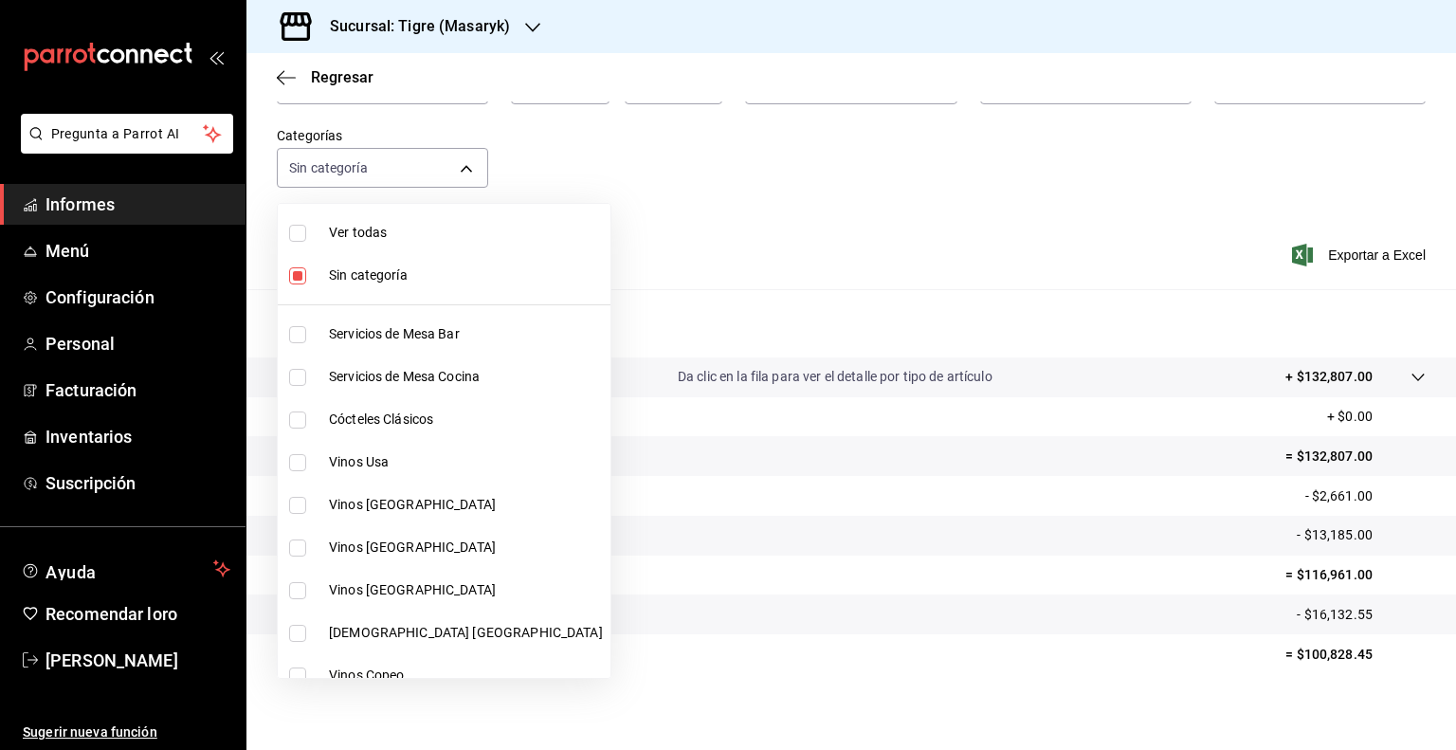
click at [749, 170] on div at bounding box center [728, 375] width 1456 height 750
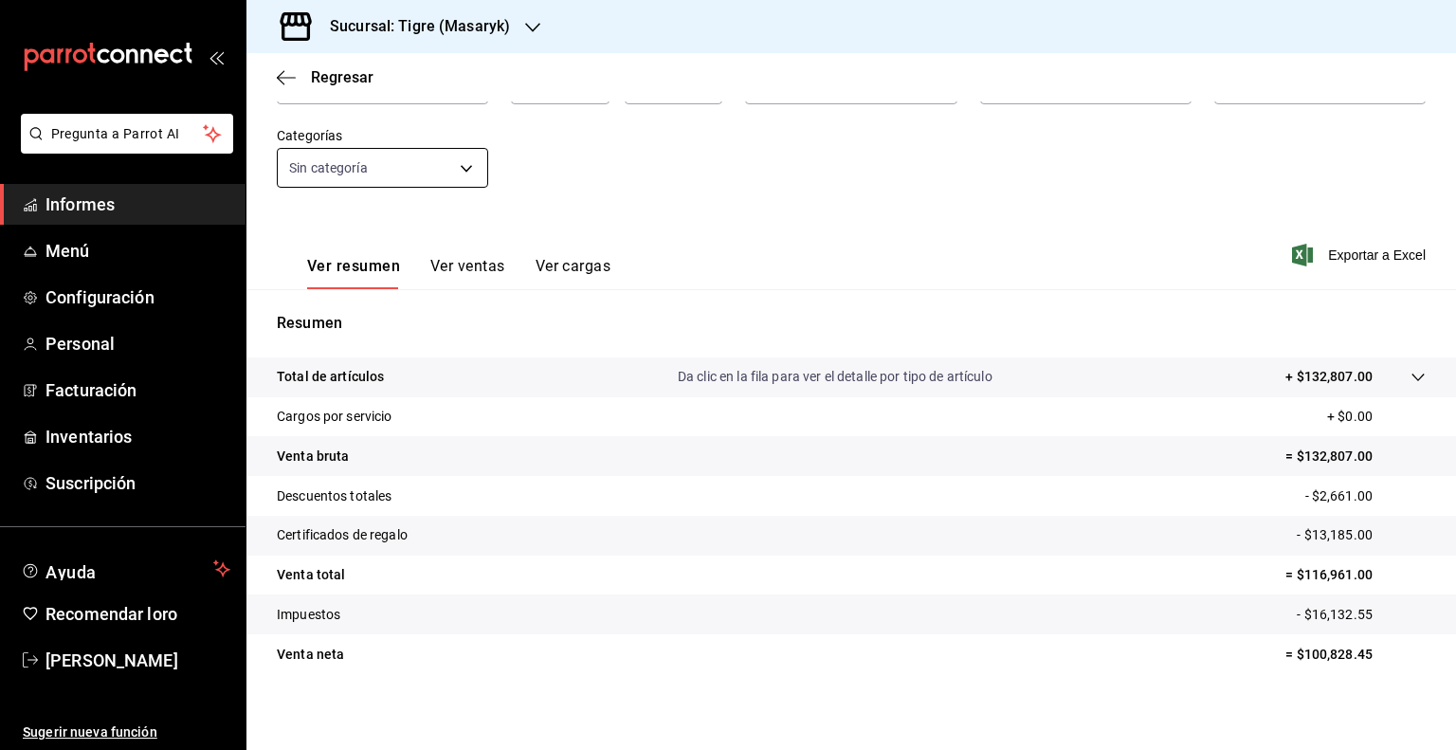
click at [467, 172] on body "Pregunta a Parrot AI Informes Menú Configuración Personal Facturación Inventari…" at bounding box center [728, 375] width 1456 height 750
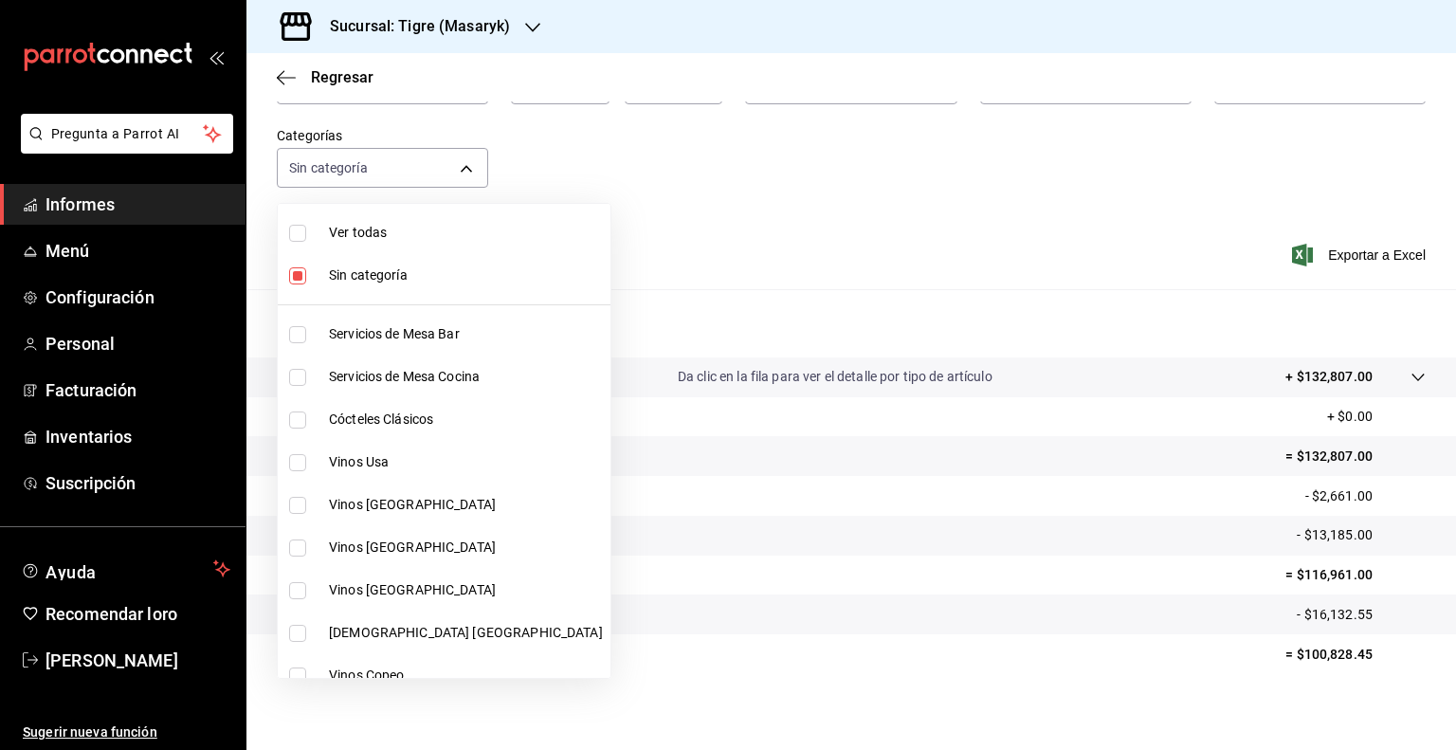
click at [300, 463] on input "checkbox" at bounding box center [297, 462] width 17 height 17
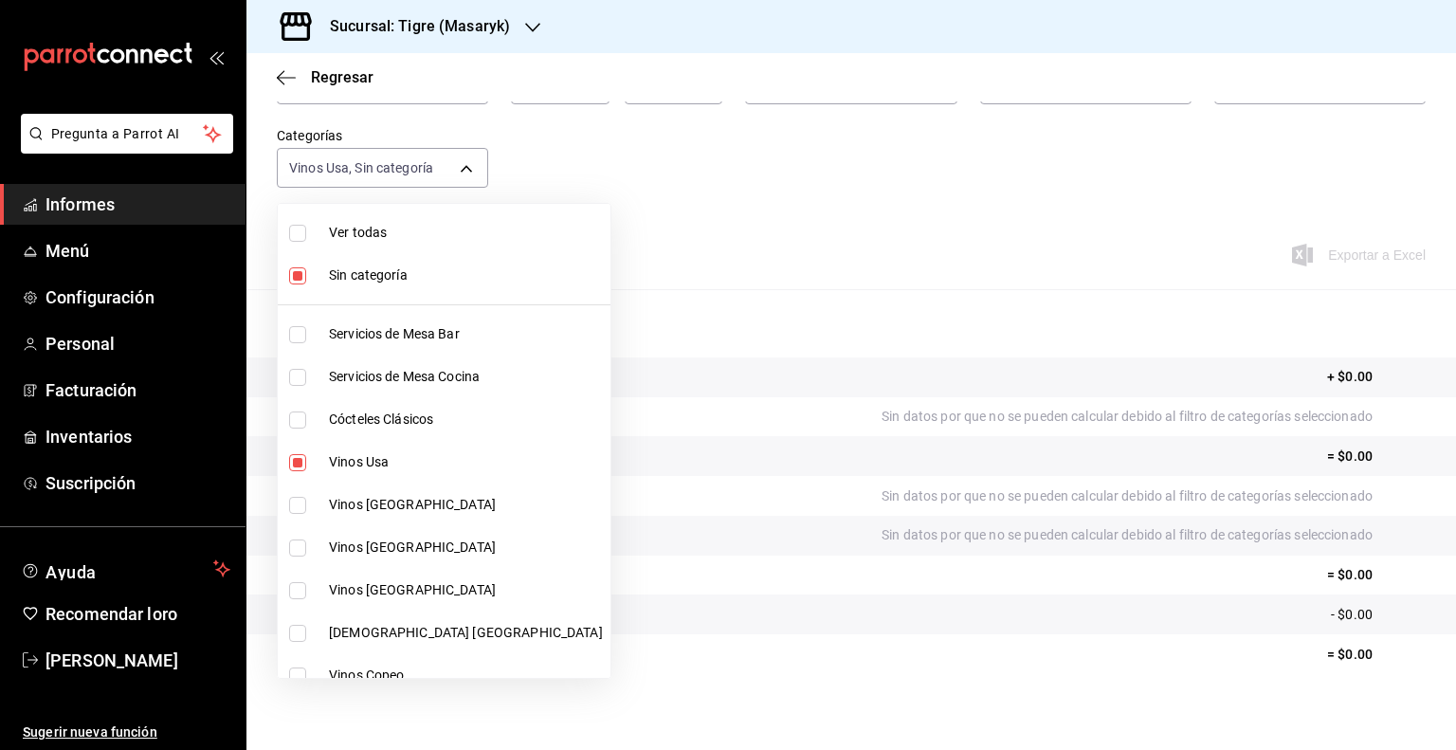
click at [292, 509] on input "checkbox" at bounding box center [297, 505] width 17 height 17
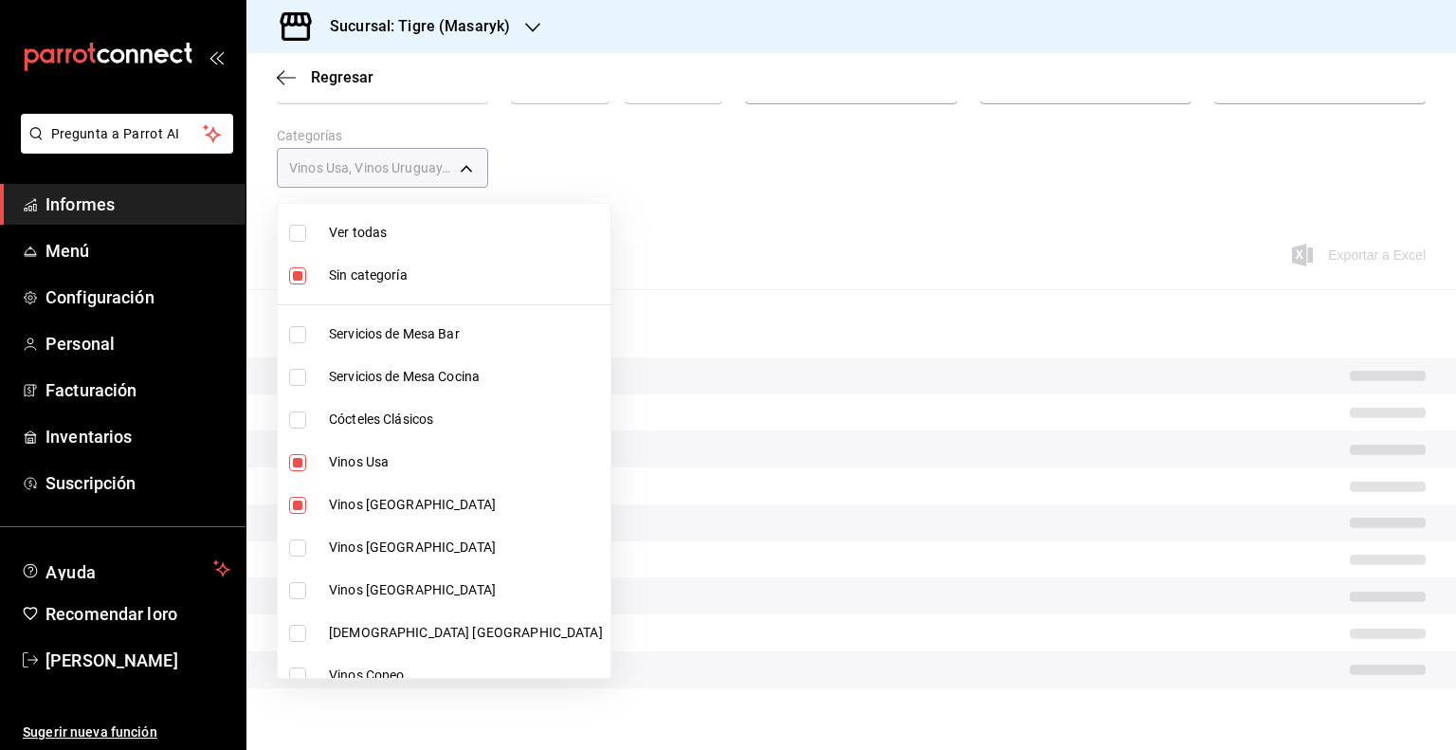
click at [294, 539] on input "checkbox" at bounding box center [297, 547] width 17 height 17
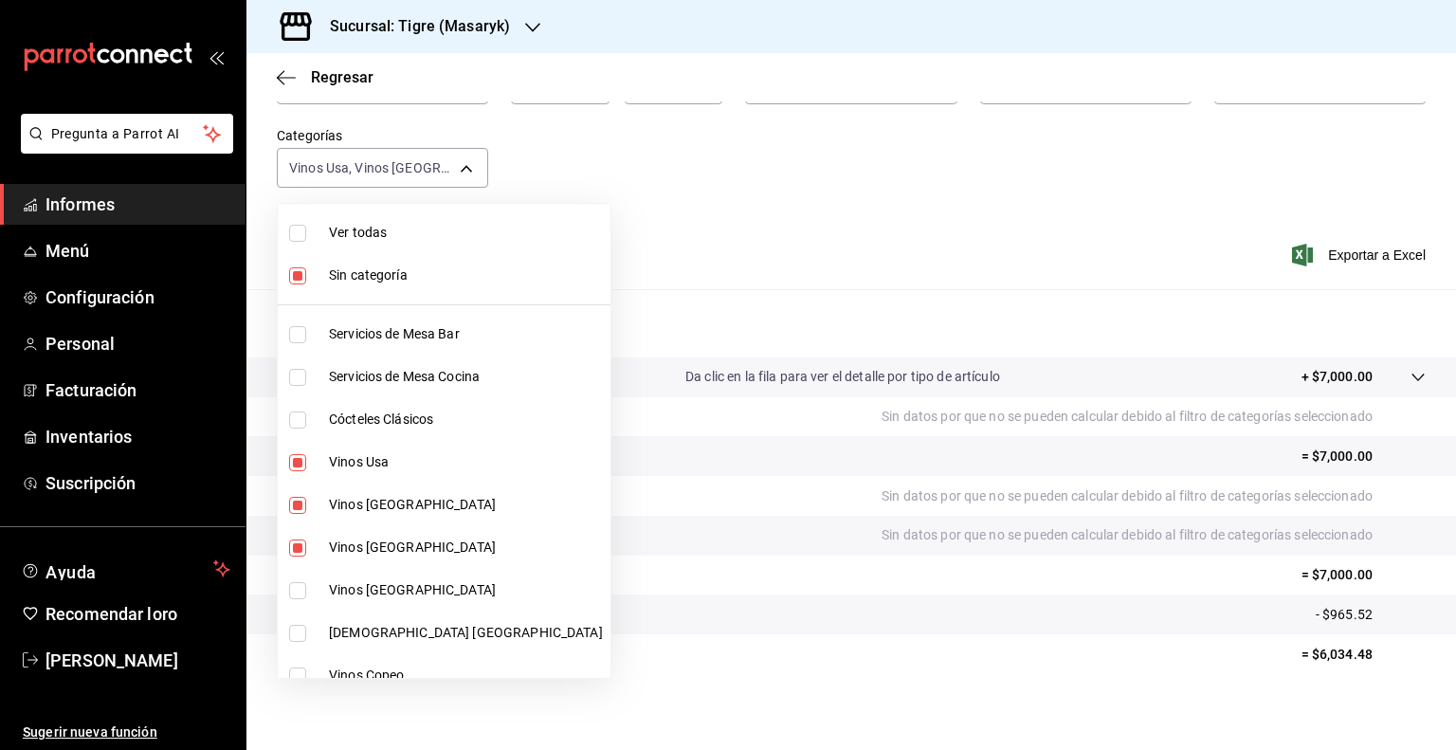
click at [296, 592] on input "checkbox" at bounding box center [297, 590] width 17 height 17
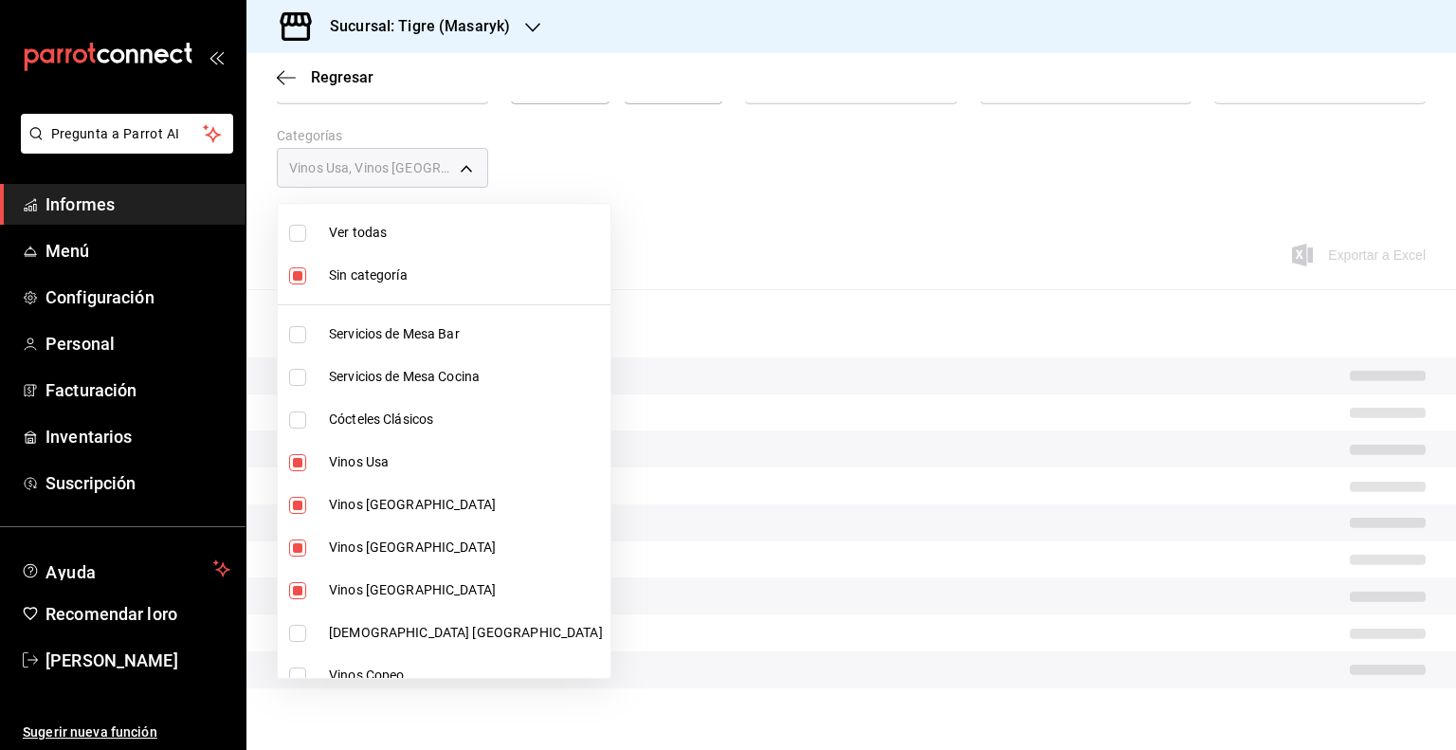
click at [296, 630] on input "checkbox" at bounding box center [297, 633] width 17 height 17
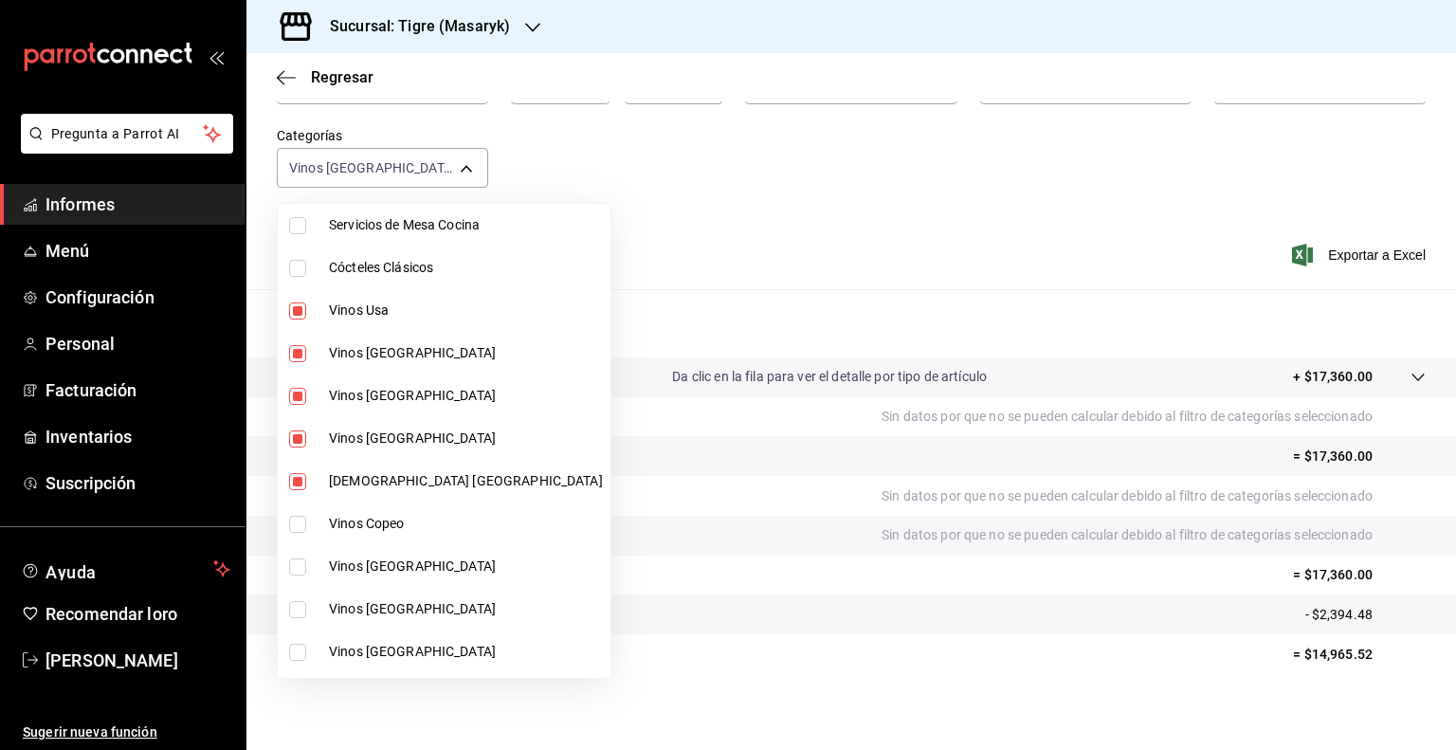
scroll to position [239, 0]
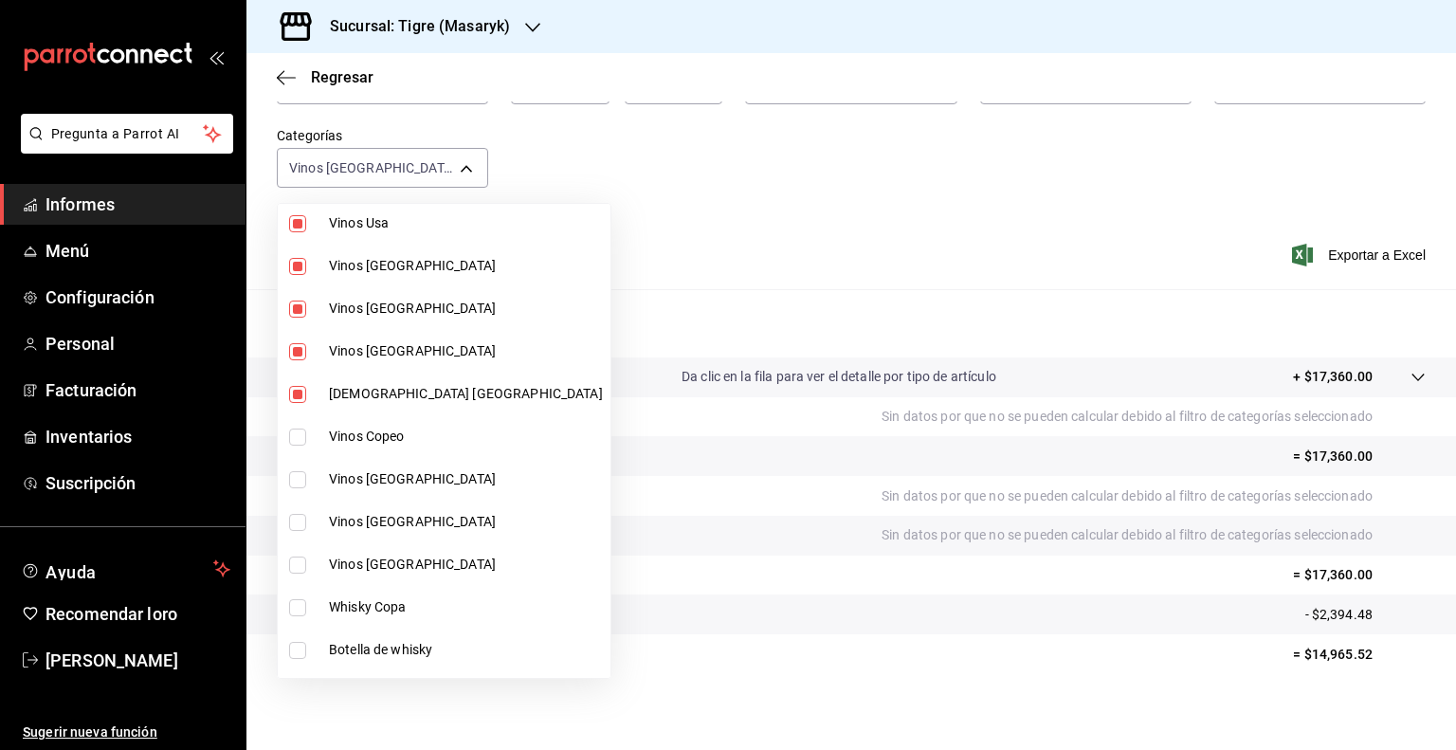
click at [297, 434] on input "checkbox" at bounding box center [297, 436] width 17 height 17
click at [300, 481] on input "checkbox" at bounding box center [297, 479] width 17 height 17
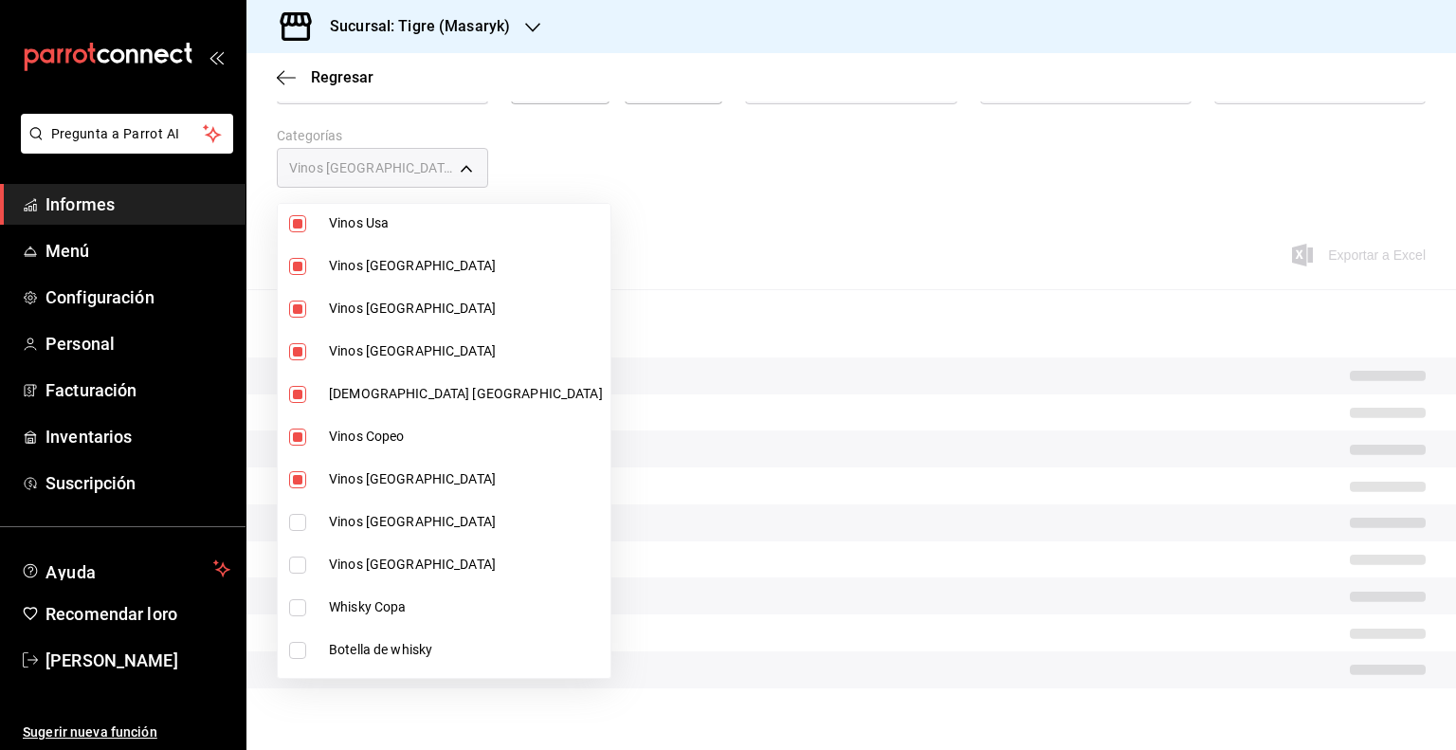
click at [300, 515] on input "checkbox" at bounding box center [297, 522] width 17 height 17
click at [292, 560] on input "checkbox" at bounding box center [297, 564] width 17 height 17
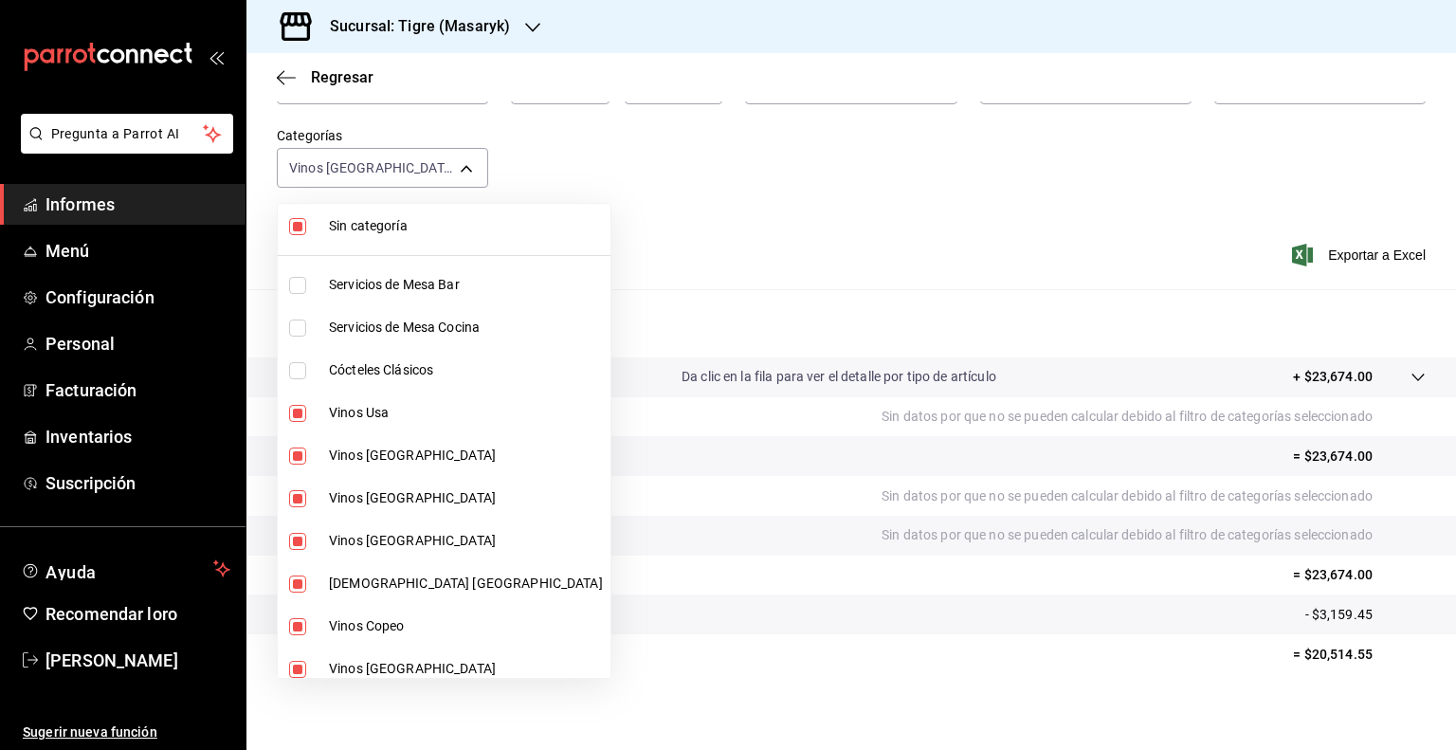
scroll to position [11, 0]
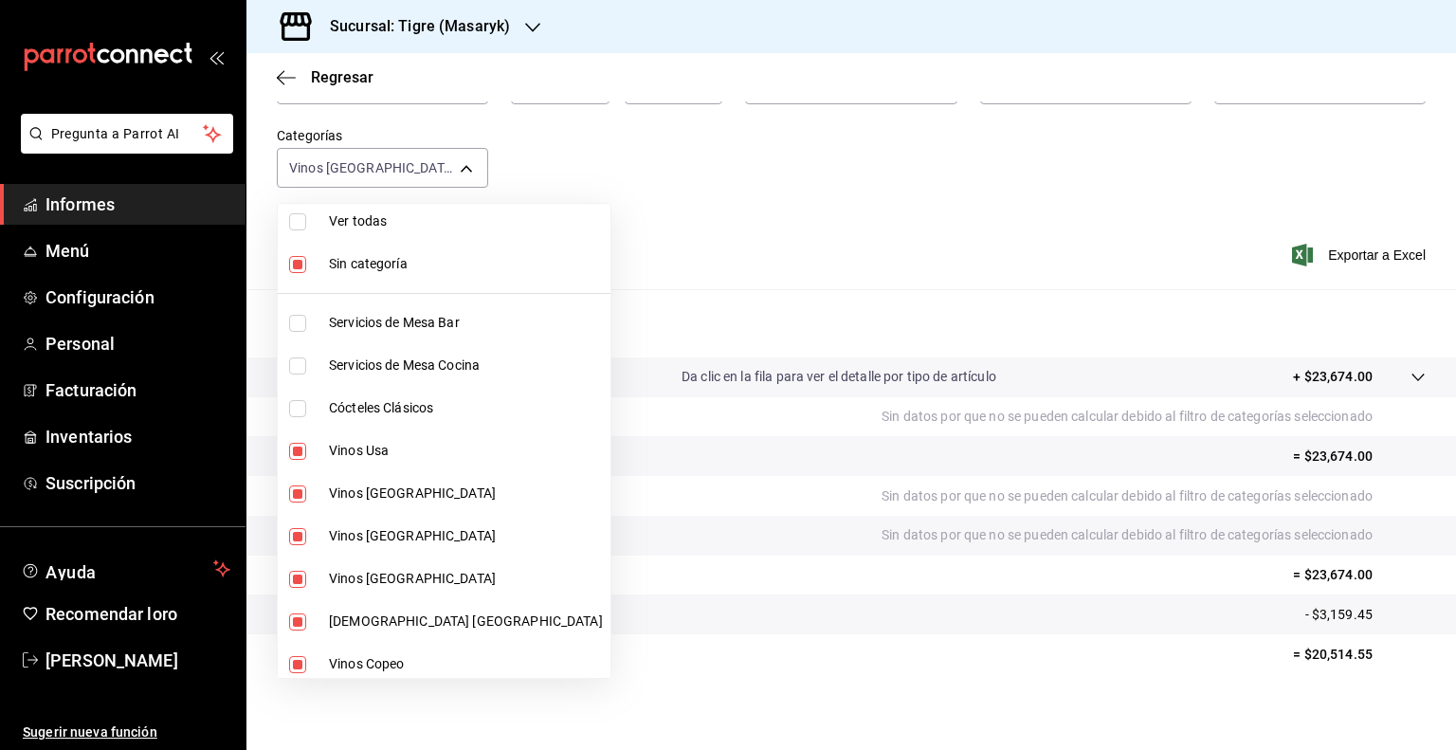
click at [296, 259] on input "checkbox" at bounding box center [297, 264] width 17 height 17
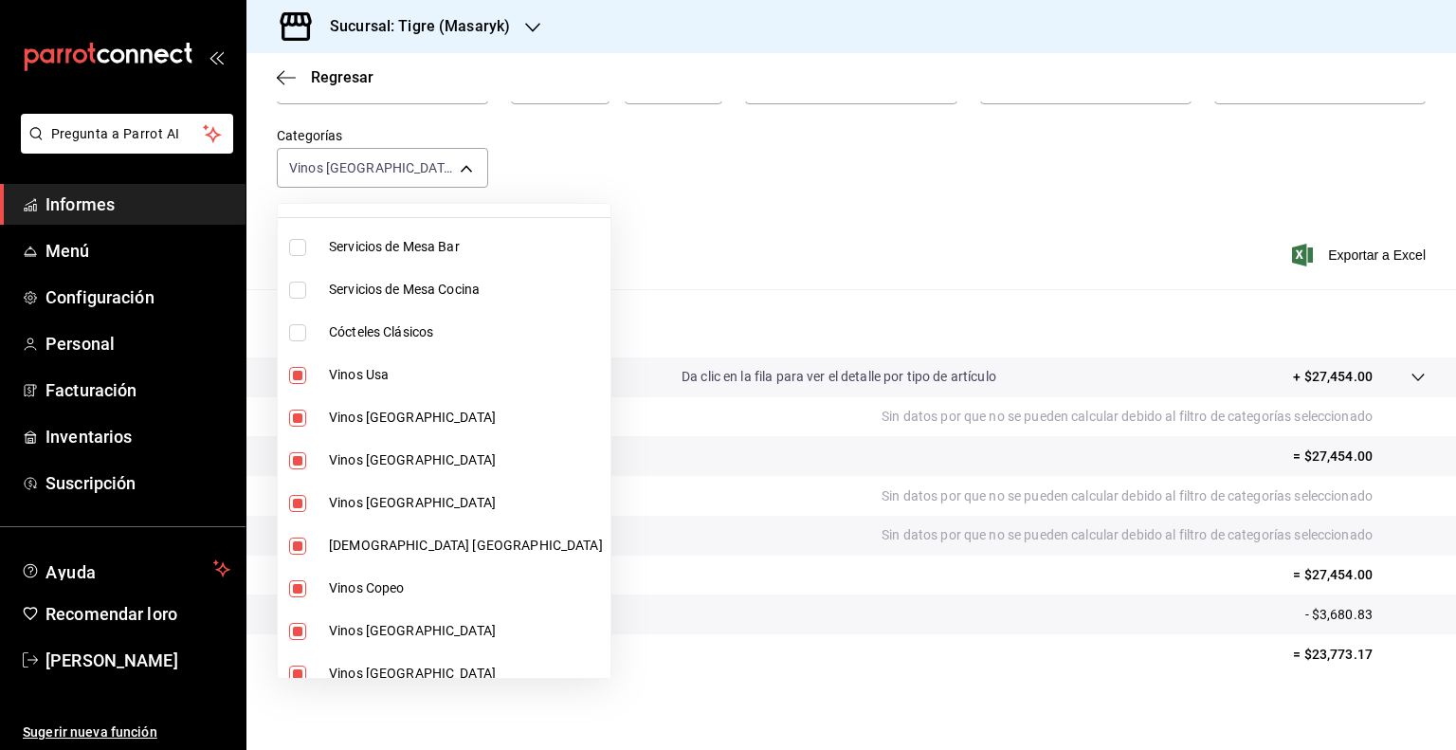
scroll to position [49, 0]
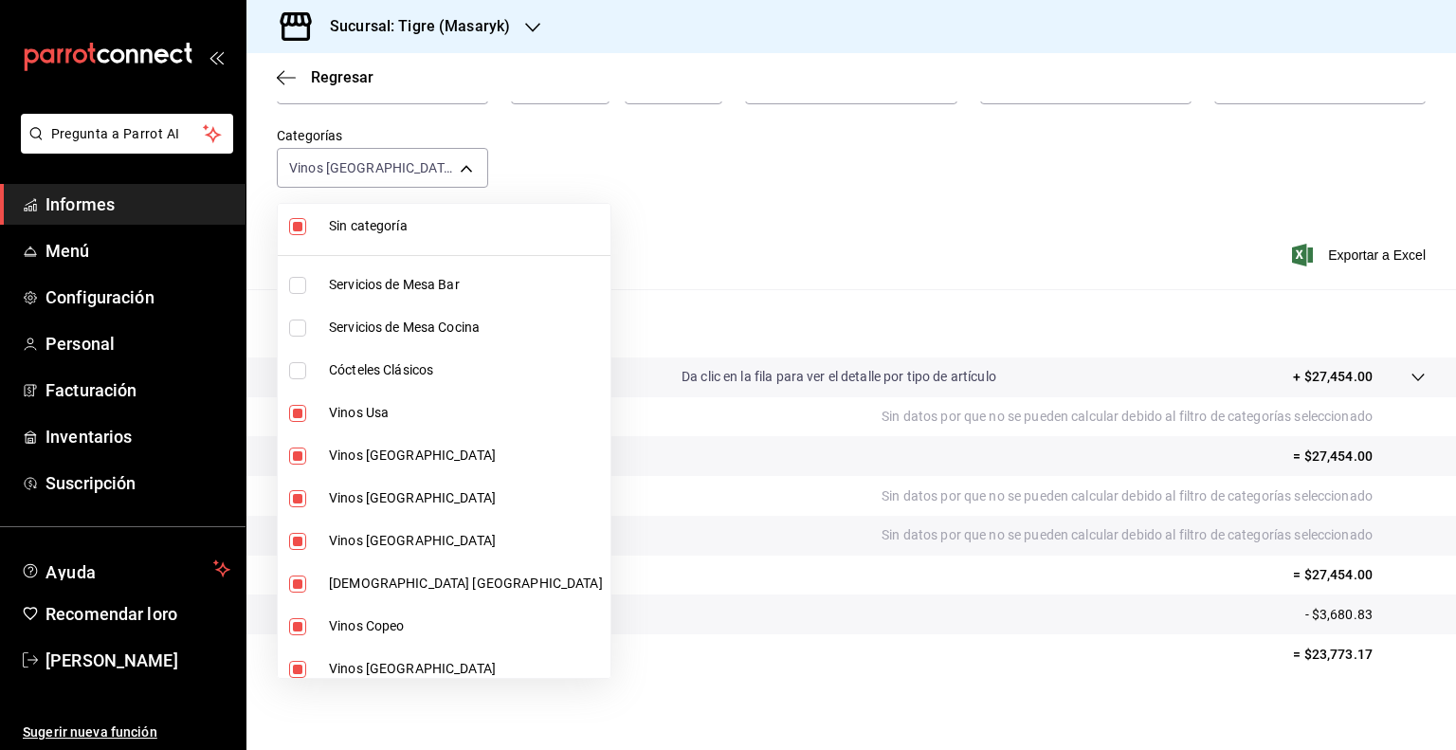
click at [292, 221] on input "checkbox" at bounding box center [297, 226] width 17 height 17
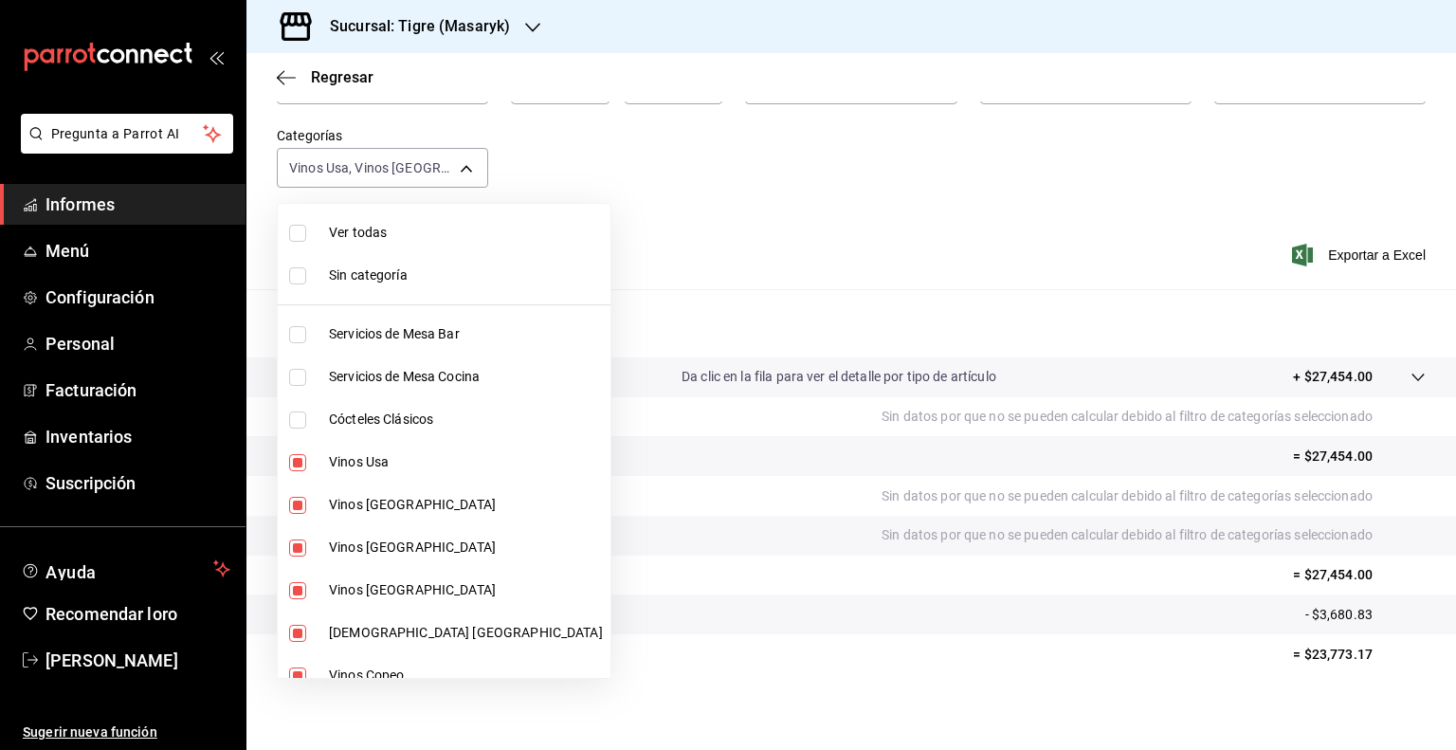
click at [295, 228] on input "checkbox" at bounding box center [297, 233] width 17 height 17
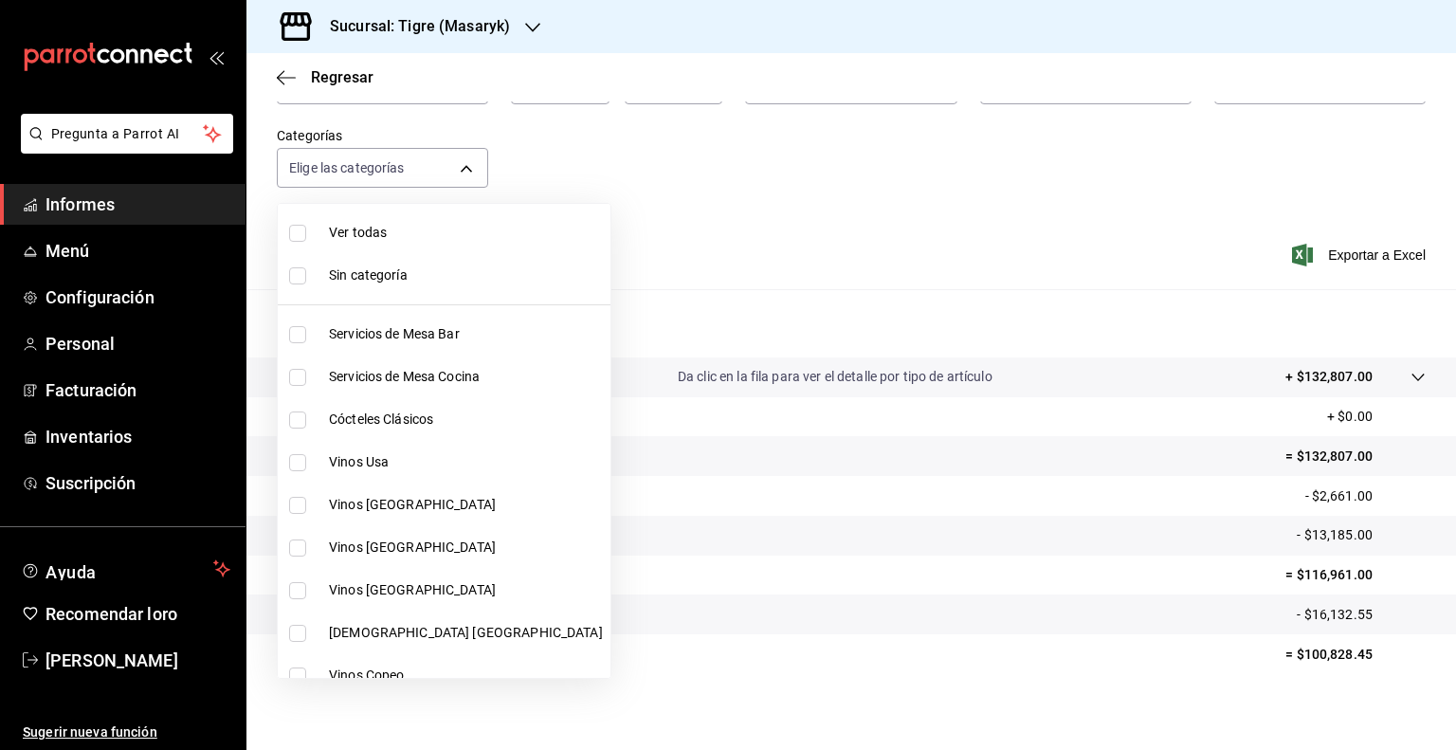
click at [296, 279] on input "checkbox" at bounding box center [297, 275] width 17 height 17
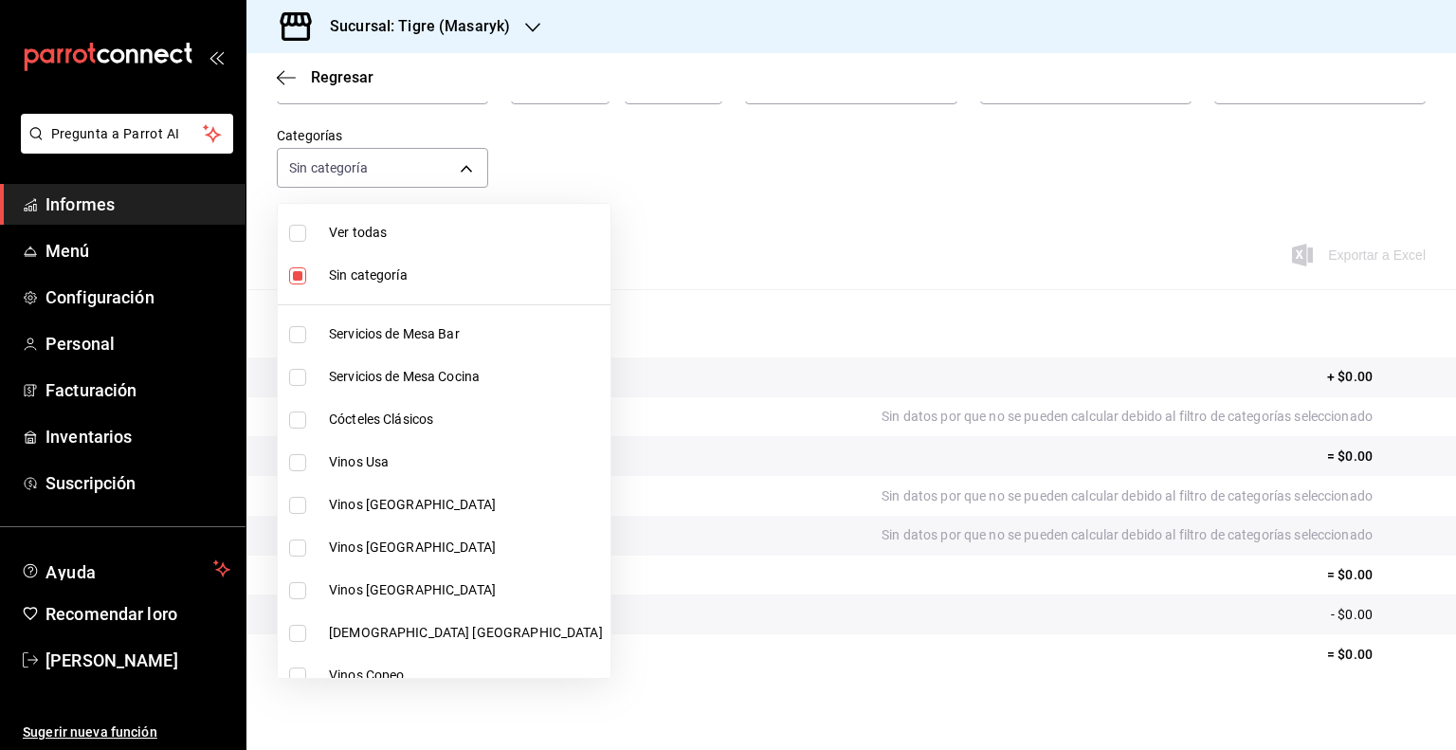
click at [298, 460] on input "checkbox" at bounding box center [297, 462] width 17 height 17
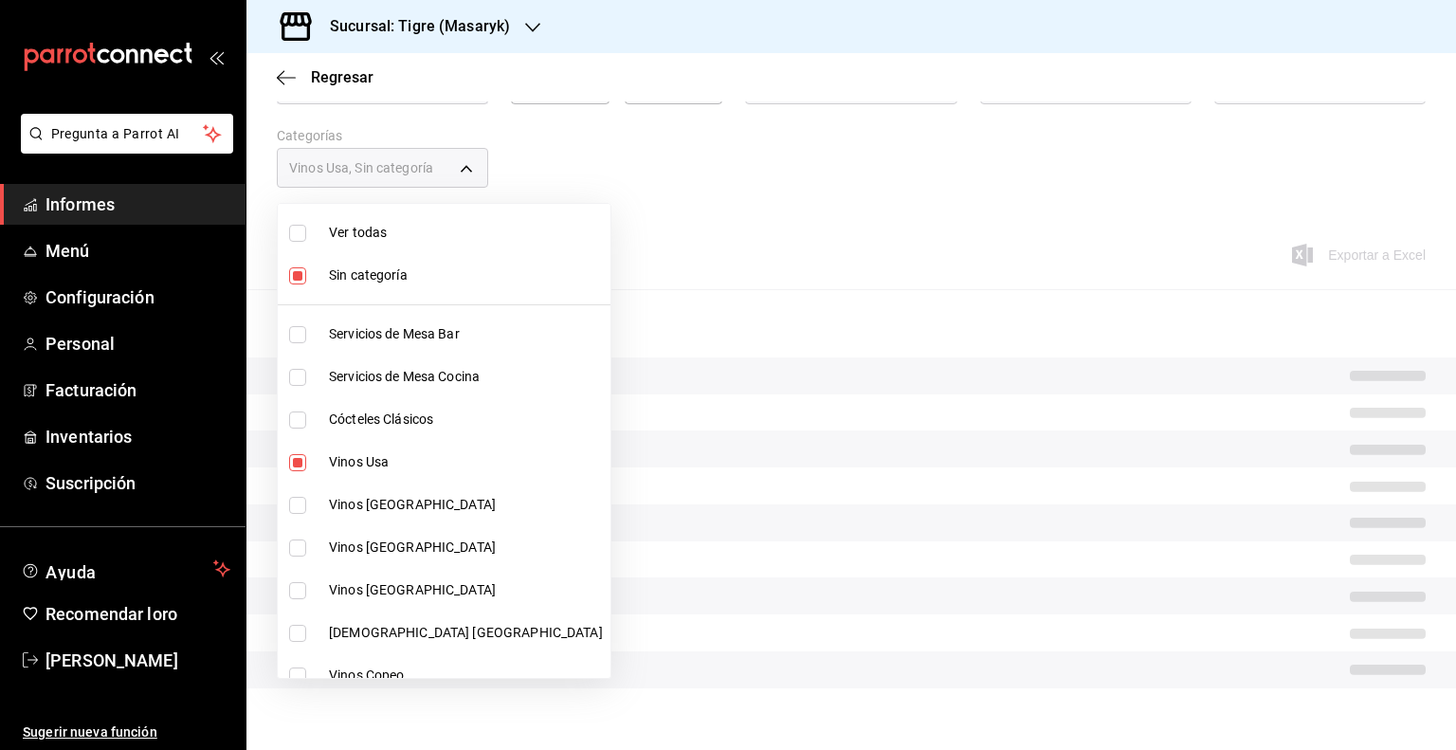
click at [303, 511] on input "checkbox" at bounding box center [297, 505] width 17 height 17
click at [301, 547] on input "checkbox" at bounding box center [297, 547] width 17 height 17
click at [300, 585] on input "checkbox" at bounding box center [297, 590] width 17 height 17
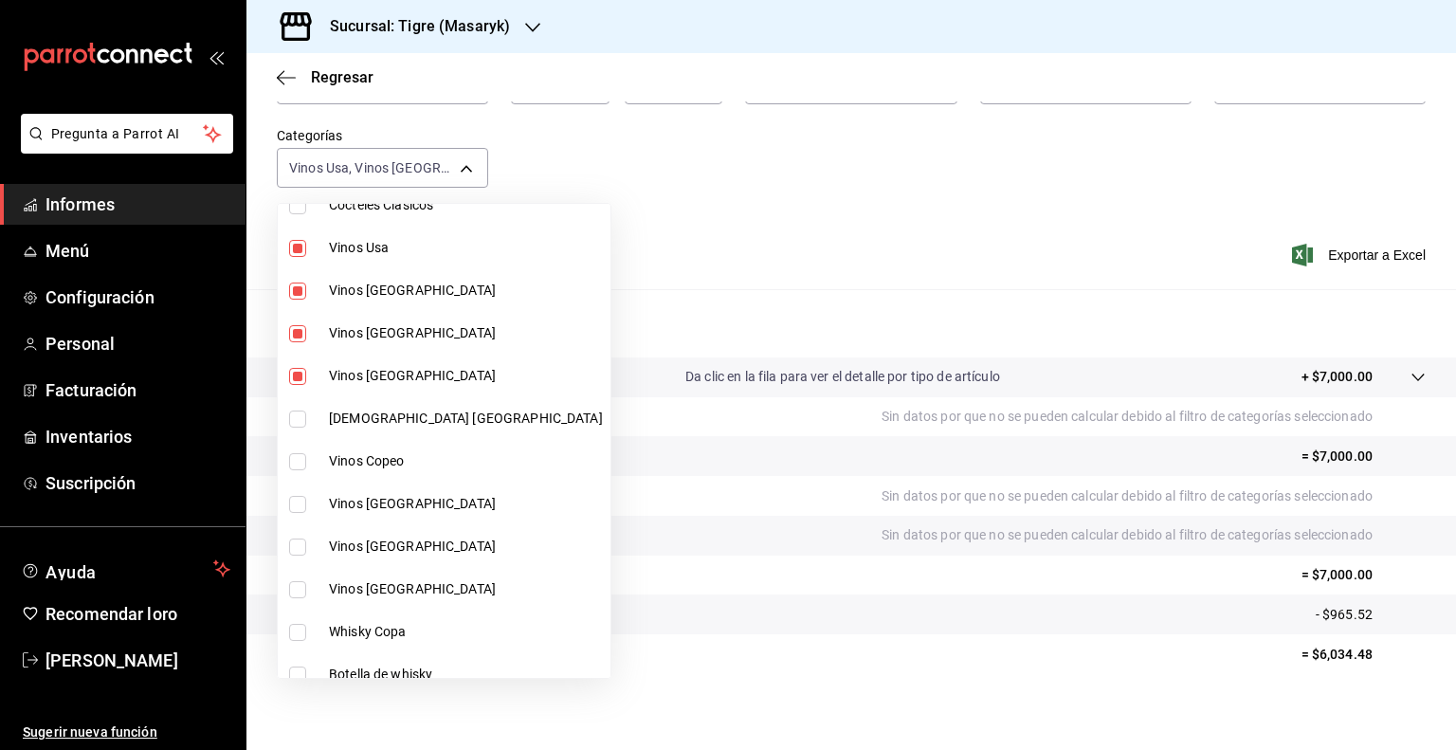
scroll to position [265, 0]
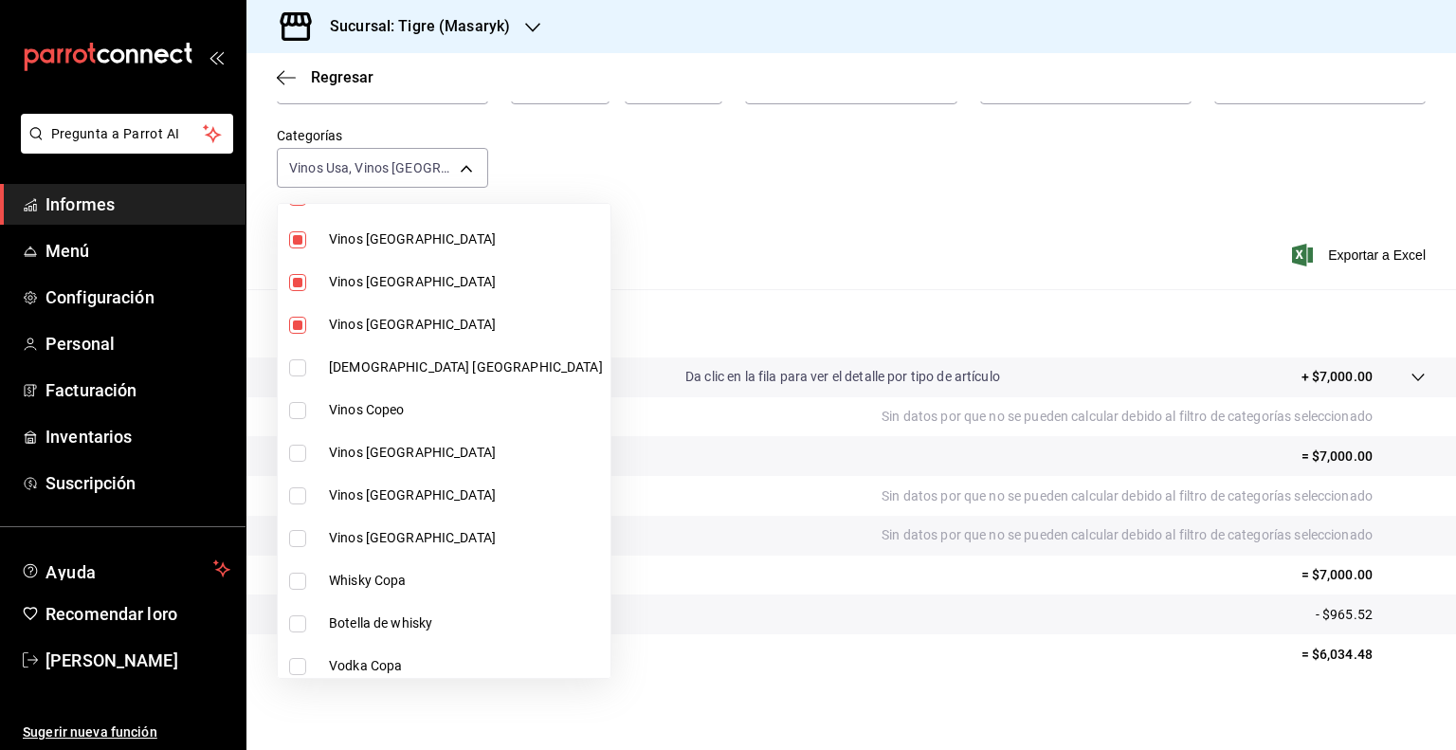
click at [299, 368] on input "checkbox" at bounding box center [297, 367] width 17 height 17
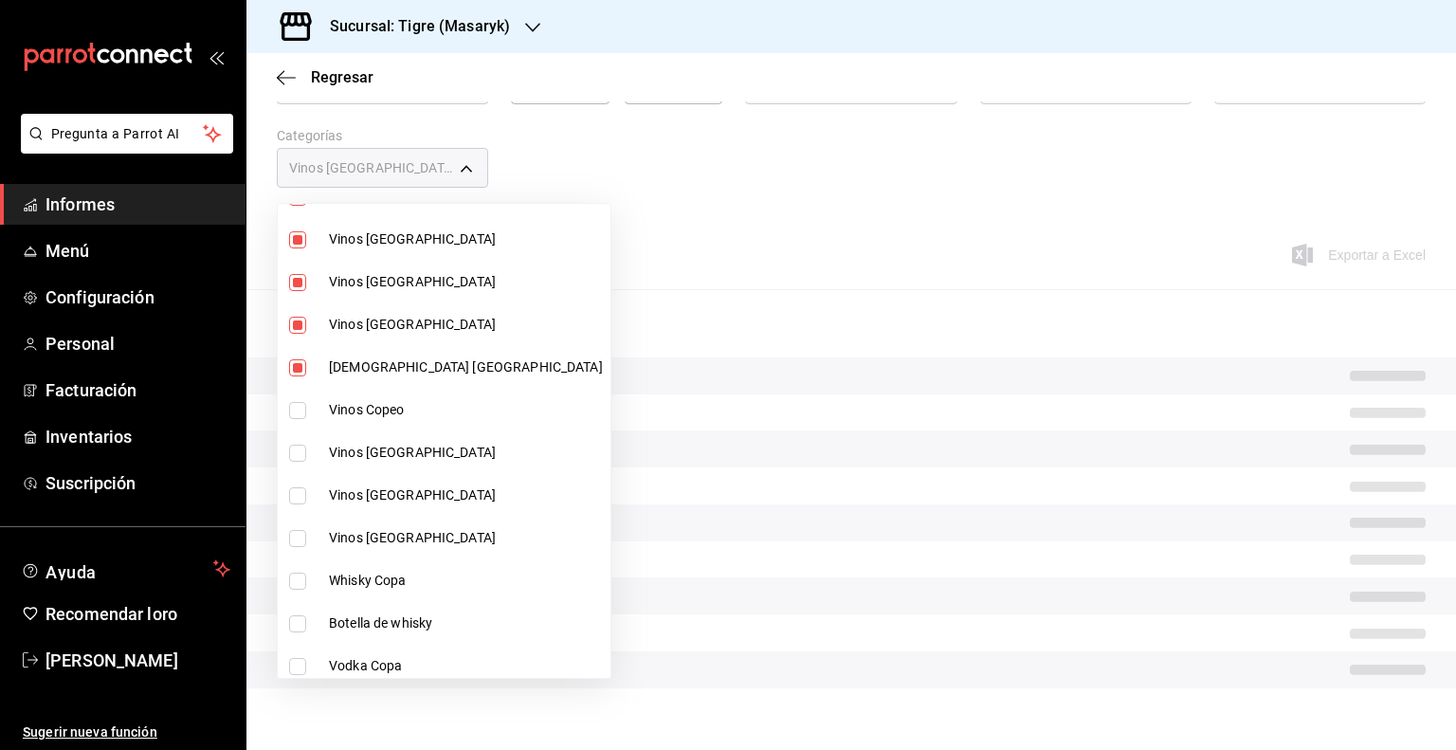
click at [298, 412] on input "checkbox" at bounding box center [297, 410] width 17 height 17
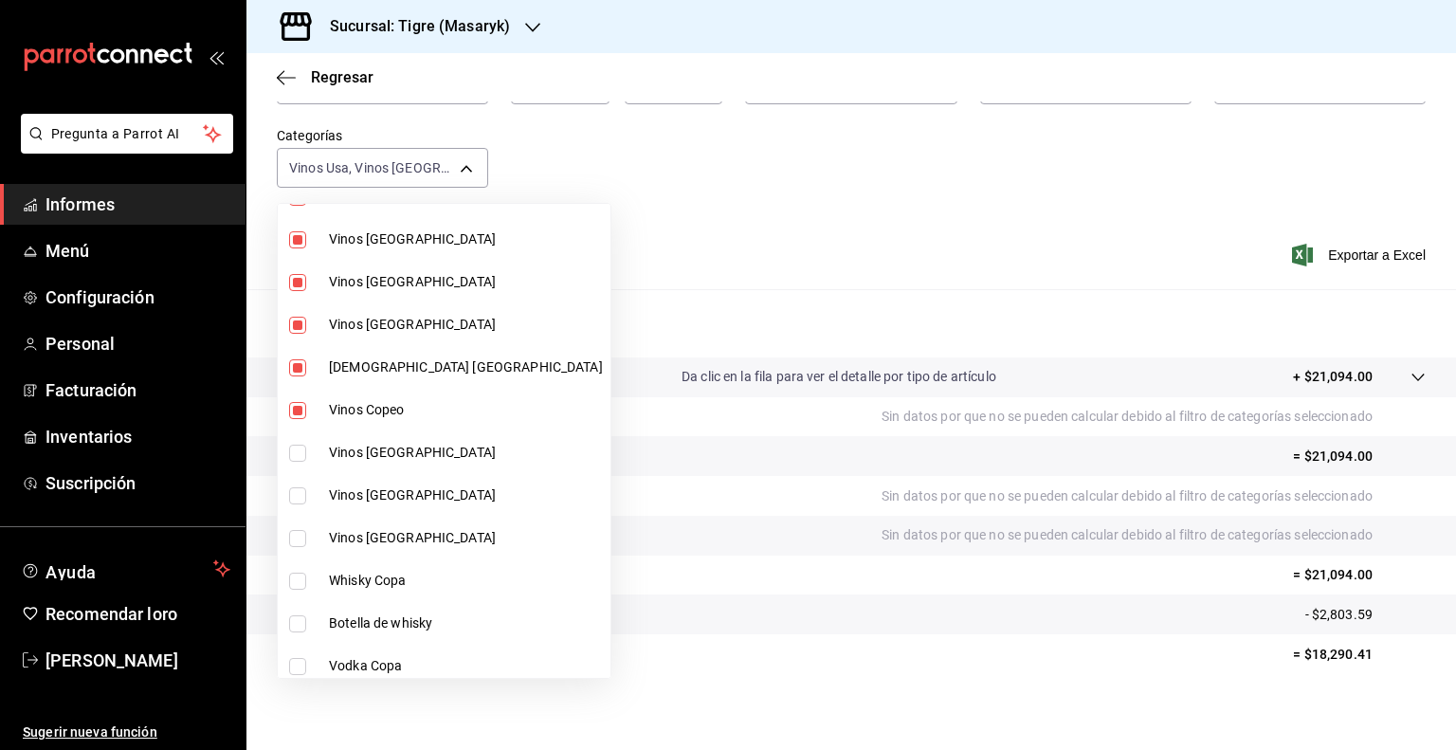
click at [298, 454] on input "checkbox" at bounding box center [297, 453] width 17 height 17
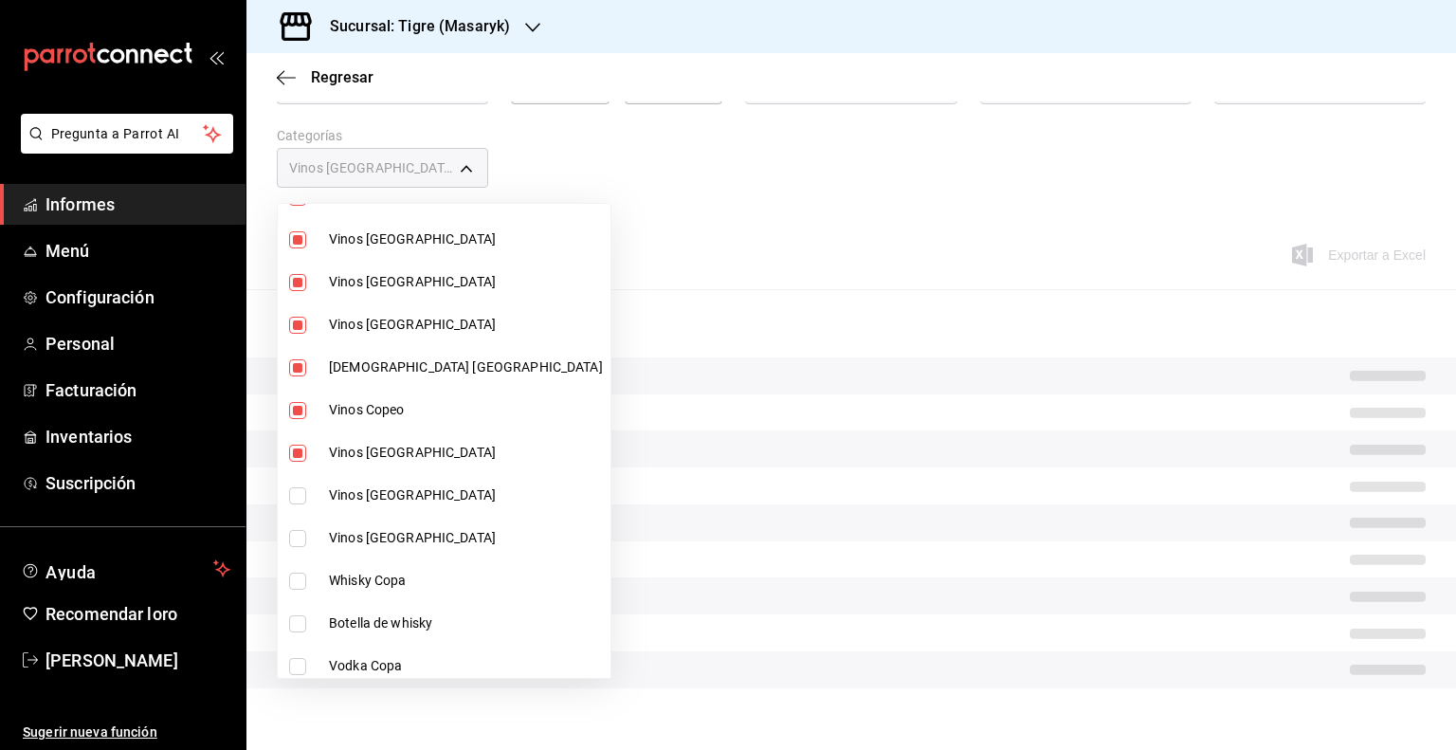
click at [300, 495] on input "checkbox" at bounding box center [297, 495] width 17 height 17
click at [296, 542] on input "checkbox" at bounding box center [297, 538] width 17 height 17
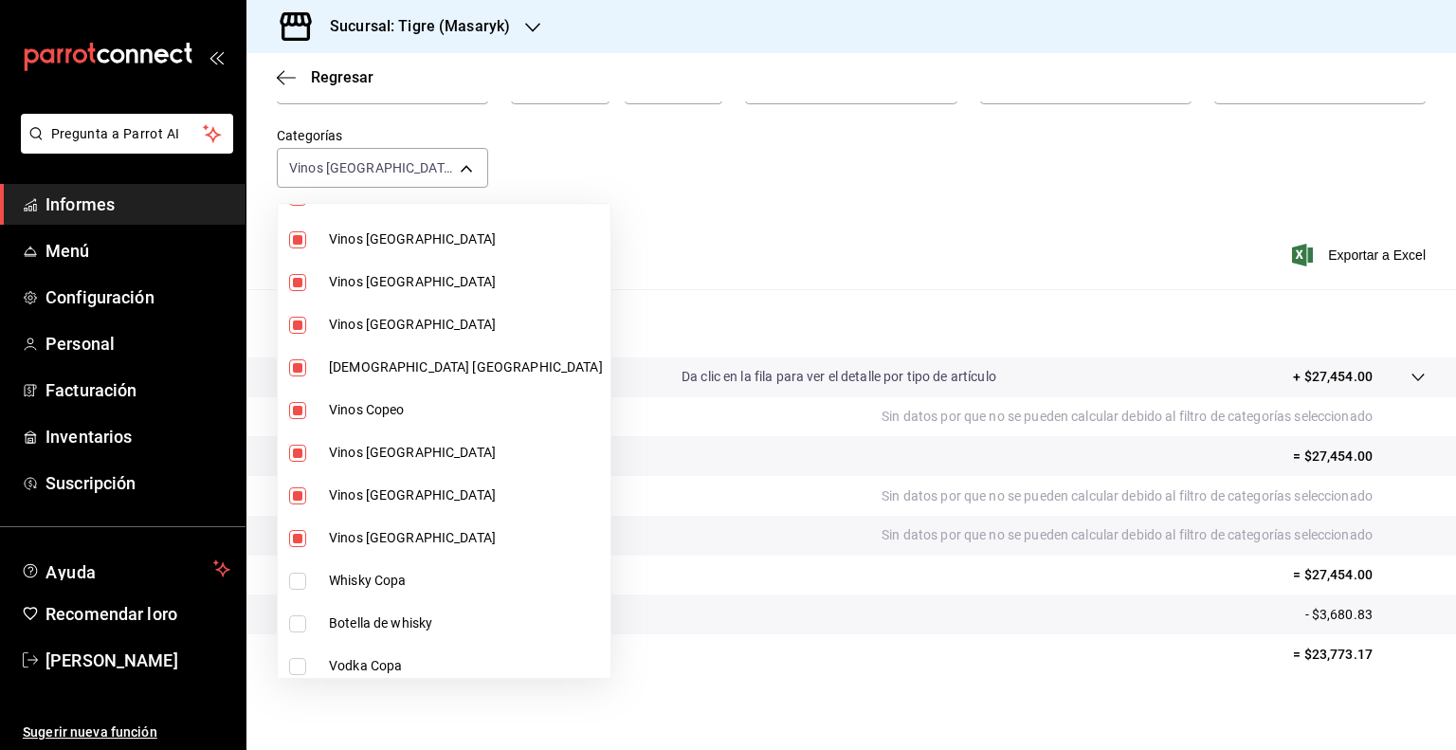
click at [296, 542] on input "checkbox" at bounding box center [297, 538] width 17 height 17
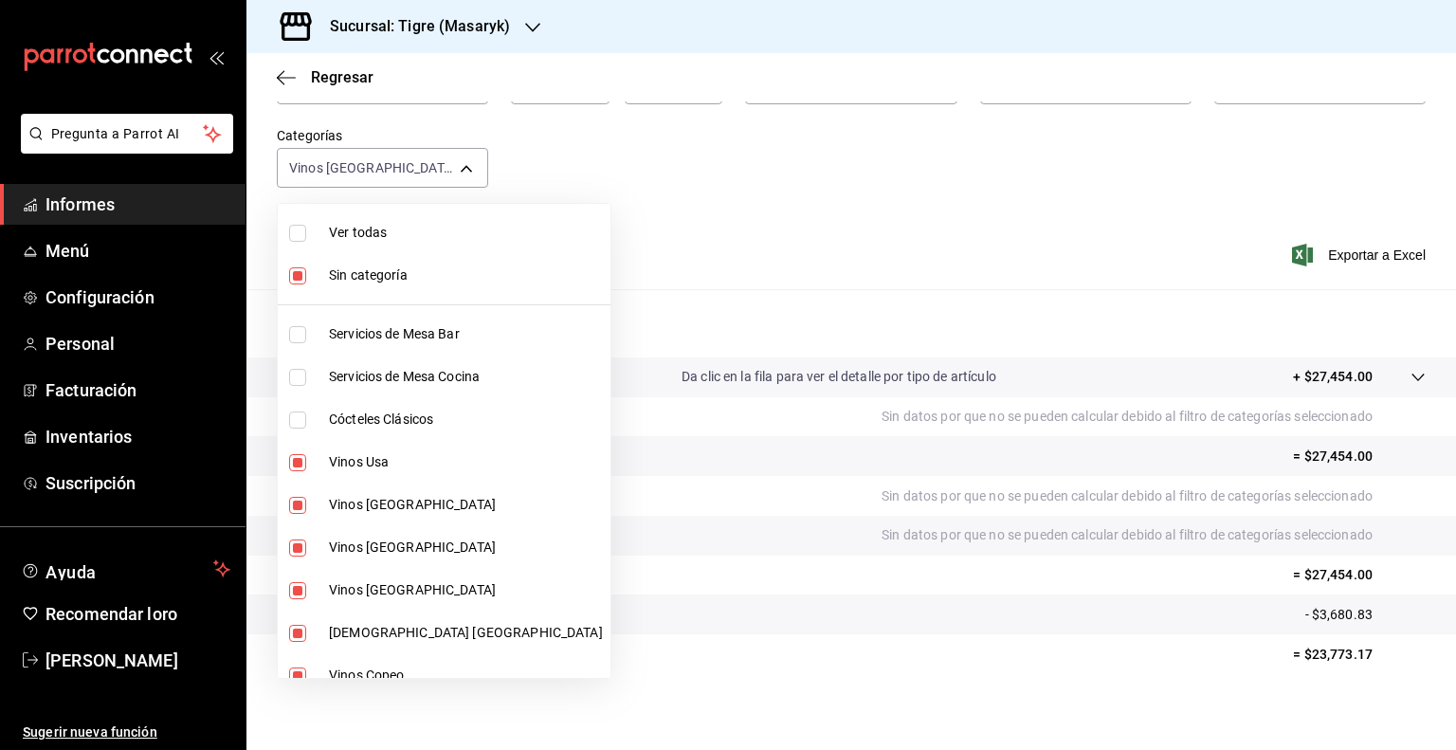
click at [296, 278] on input "checkbox" at bounding box center [297, 275] width 17 height 17
click at [300, 458] on input "checkbox" at bounding box center [297, 462] width 17 height 17
click at [295, 507] on input "checkbox" at bounding box center [297, 505] width 17 height 17
click at [295, 543] on input "checkbox" at bounding box center [297, 547] width 17 height 17
click at [300, 584] on input "checkbox" at bounding box center [297, 590] width 17 height 17
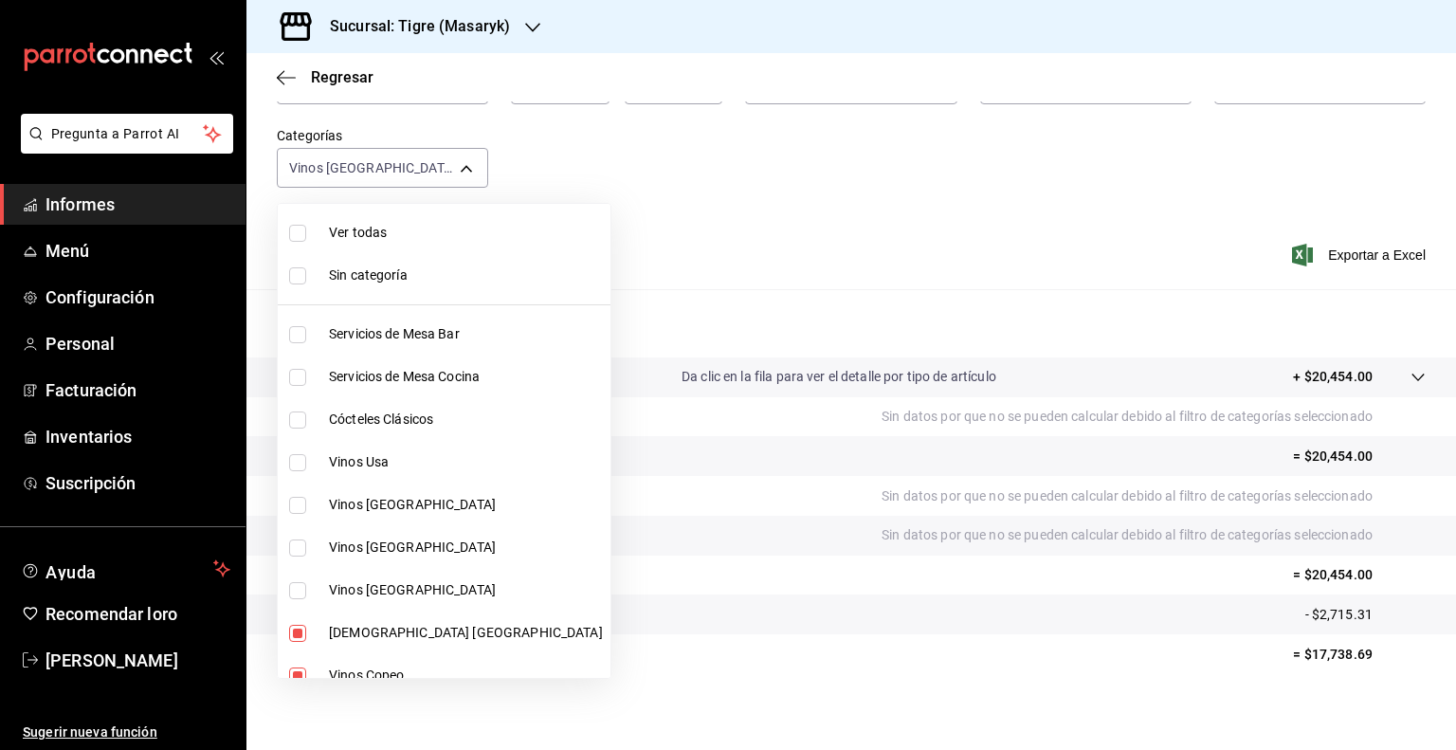
click at [299, 626] on input "checkbox" at bounding box center [297, 633] width 17 height 17
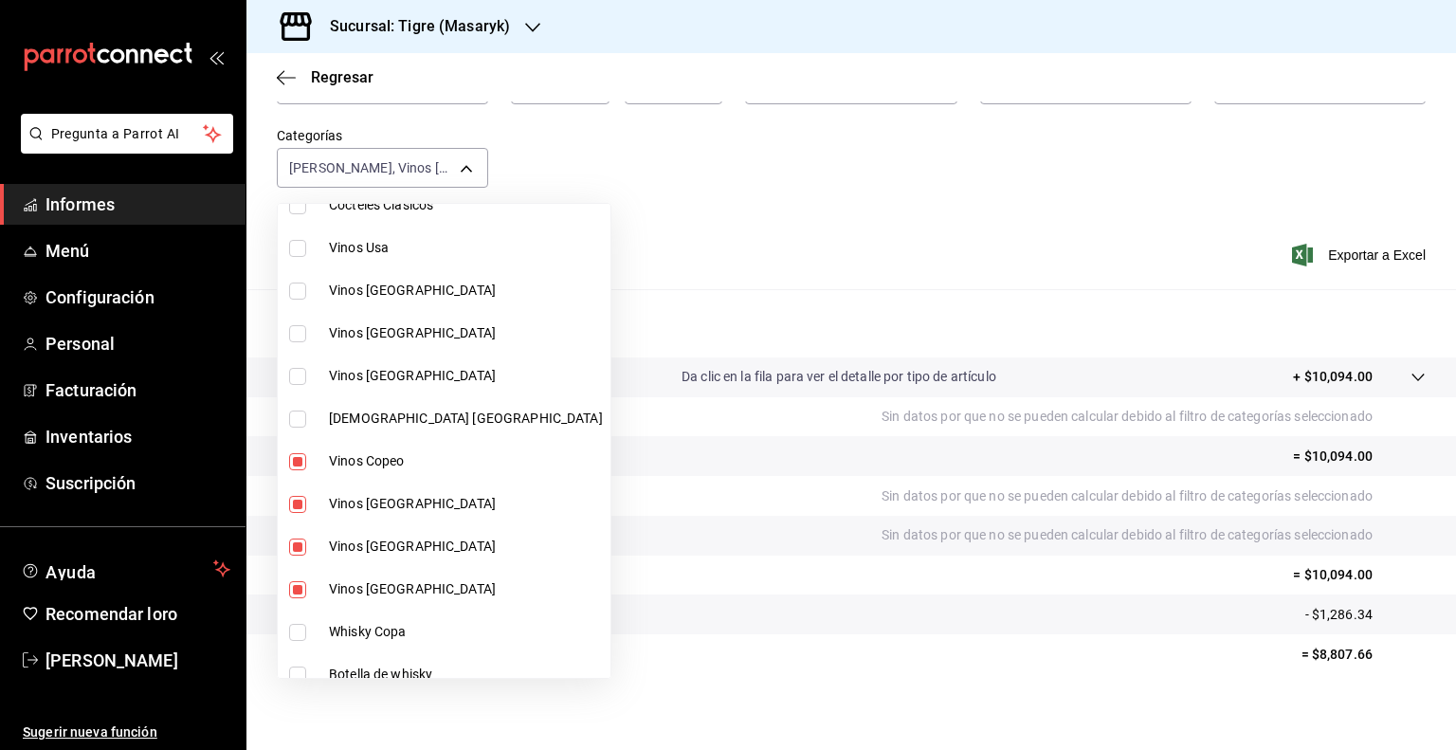
scroll to position [391, 0]
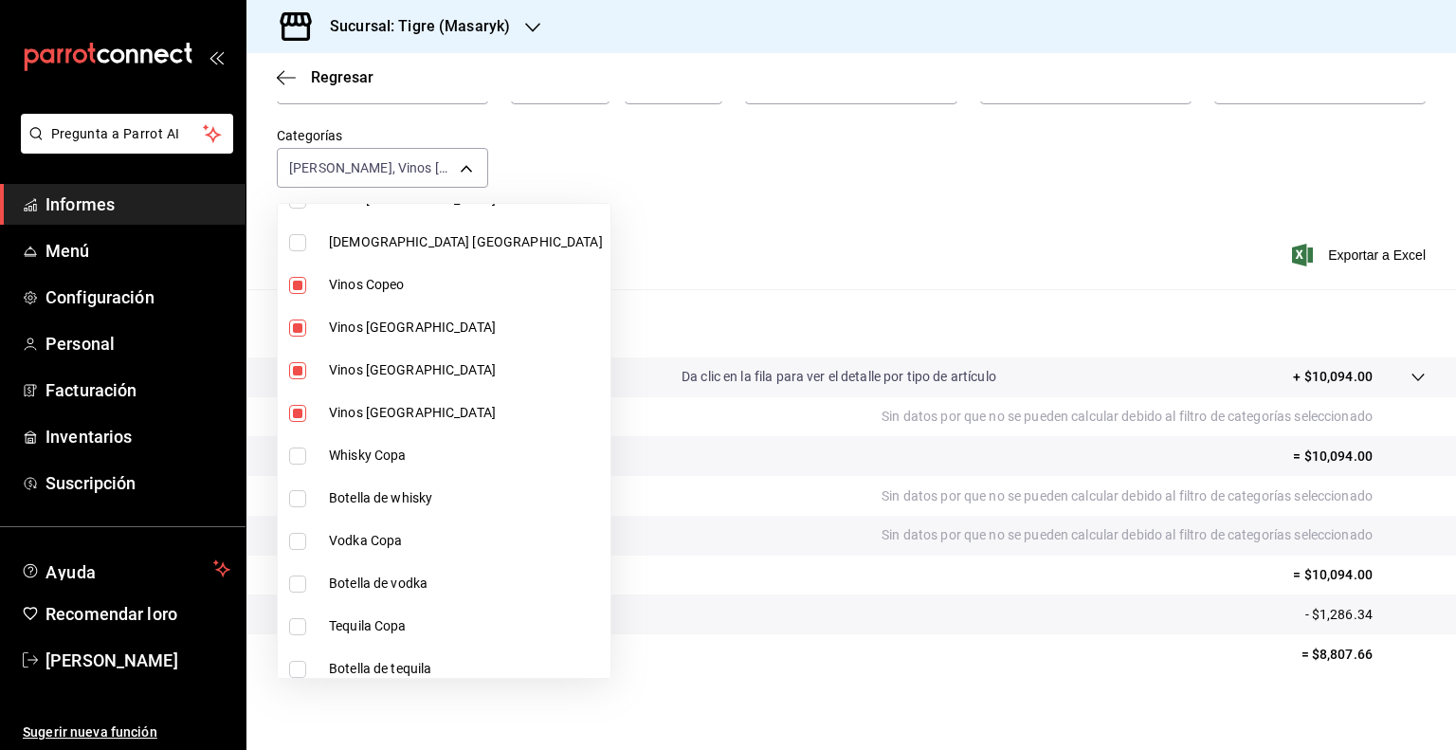
click at [296, 278] on input "checkbox" at bounding box center [297, 285] width 17 height 17
click at [296, 333] on input "checkbox" at bounding box center [297, 327] width 17 height 17
click at [296, 382] on li "Vinos [GEOGRAPHIC_DATA]" at bounding box center [444, 370] width 333 height 43
click at [296, 406] on input "checkbox" at bounding box center [297, 413] width 17 height 17
